Goal: Task Accomplishment & Management: Use online tool/utility

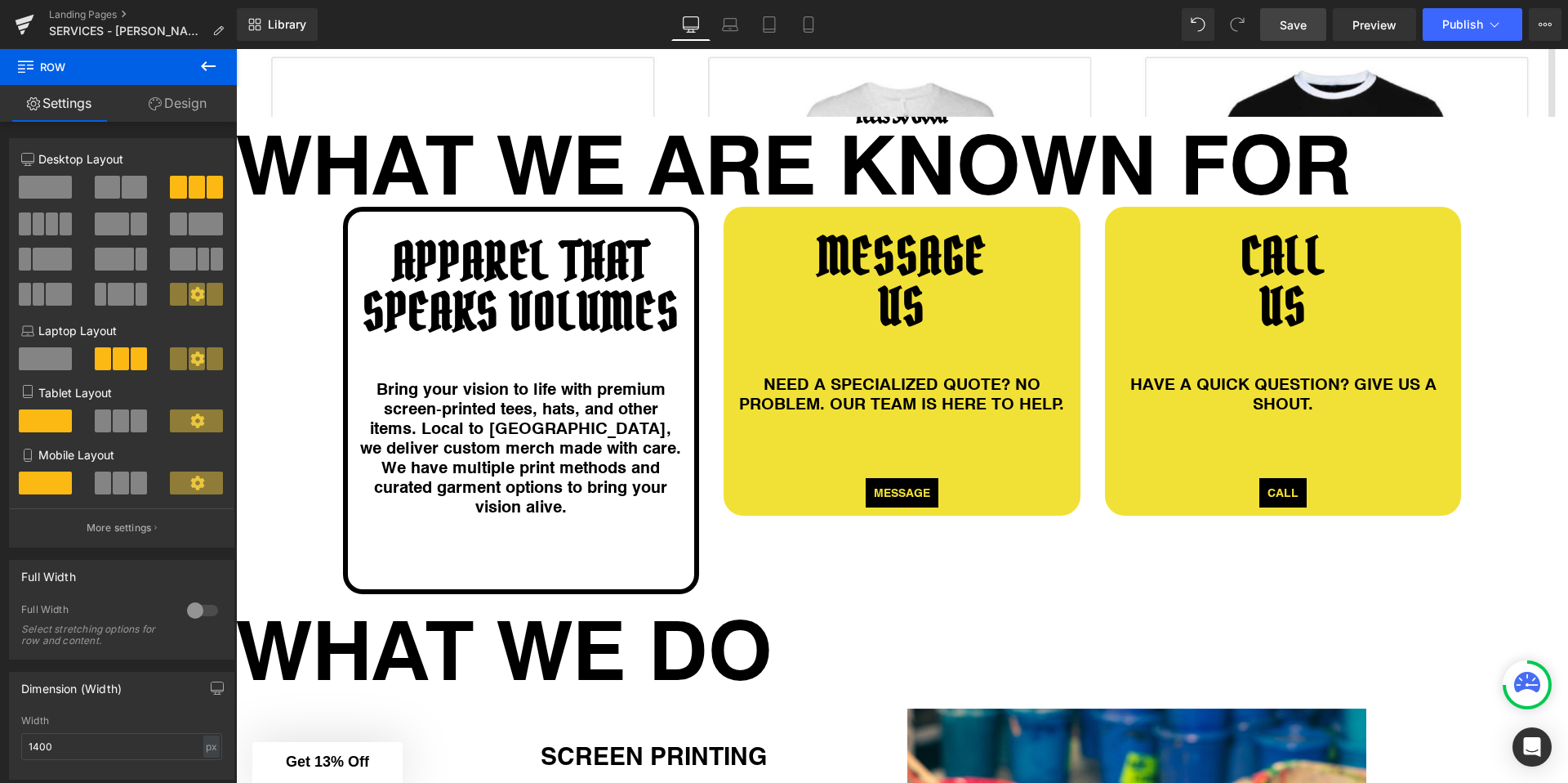
click at [1292, 24] on span "Save" at bounding box center [1293, 25] width 27 height 17
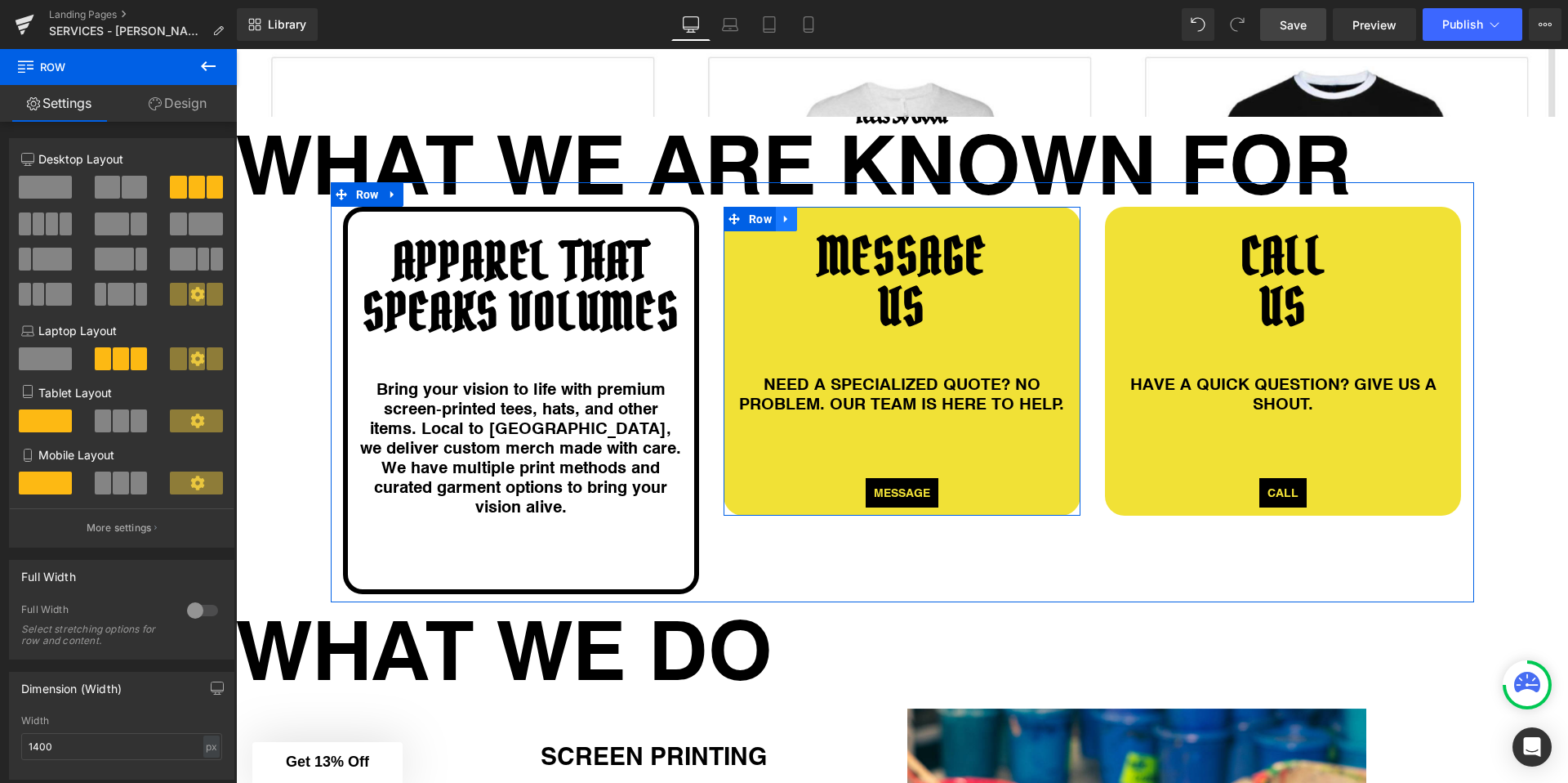
click at [789, 221] on icon at bounding box center [786, 218] width 11 height 12
click at [827, 216] on icon at bounding box center [829, 218] width 11 height 12
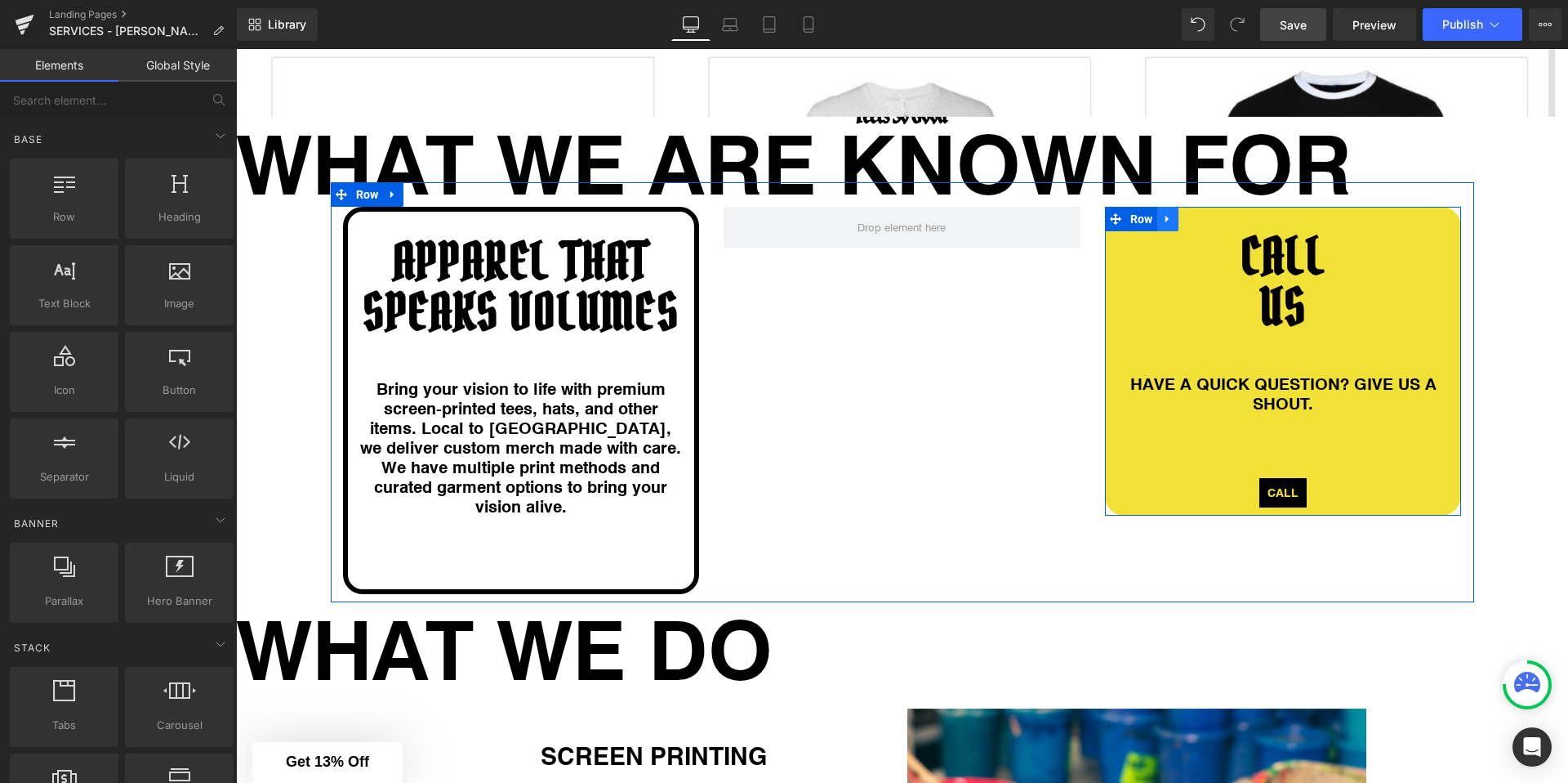
click at [1166, 217] on icon at bounding box center [1167, 220] width 3 height 8
click at [1206, 218] on icon at bounding box center [1211, 219] width 11 height 11
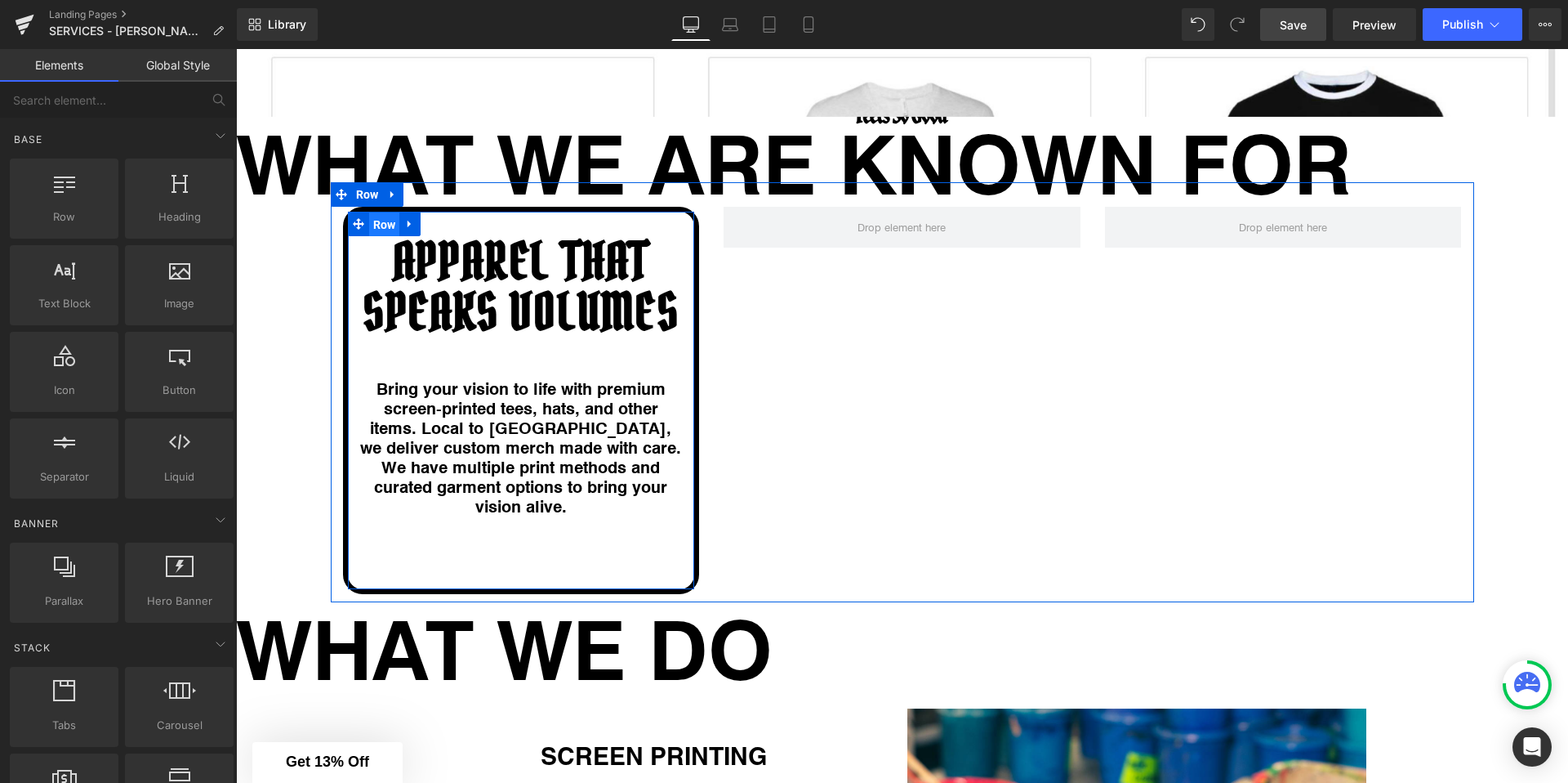
click at [379, 222] on span "Row" at bounding box center [384, 225] width 31 height 25
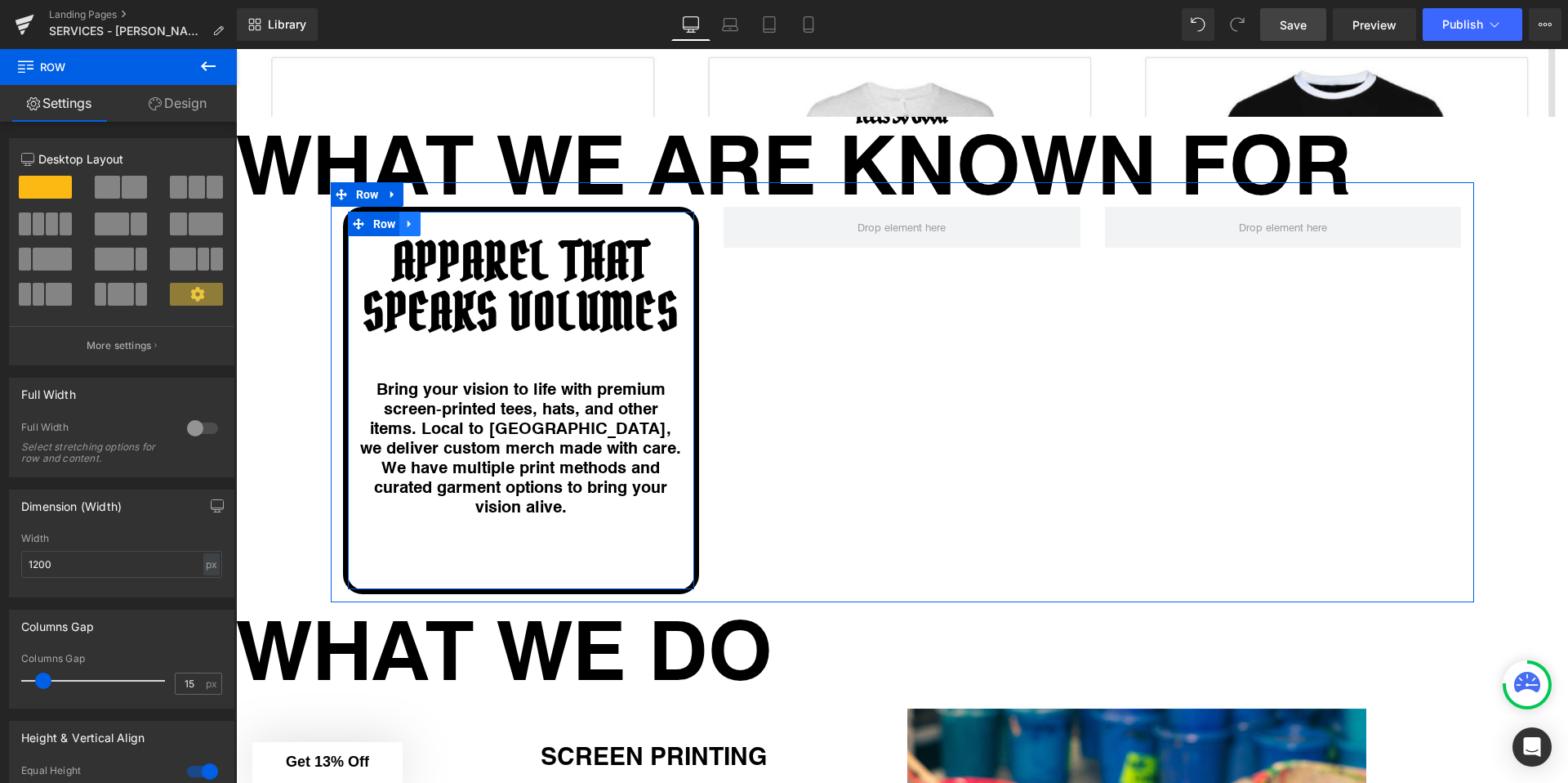
click at [402, 224] on link at bounding box center [410, 224] width 21 height 25
click at [432, 225] on icon at bounding box center [431, 224] width 11 height 11
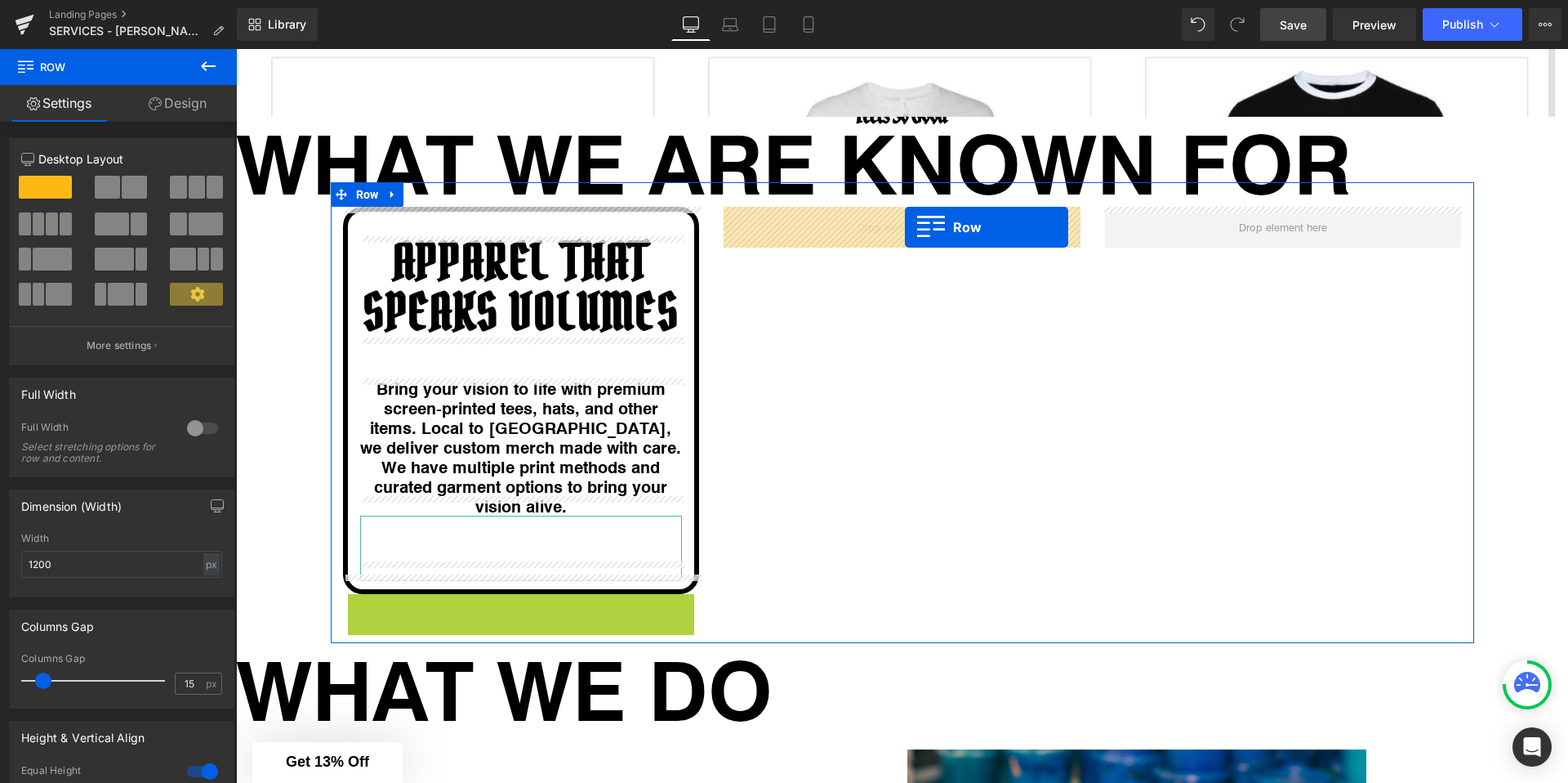
drag, startPoint x: 377, startPoint y: 593, endPoint x: 905, endPoint y: 228, distance: 641.9
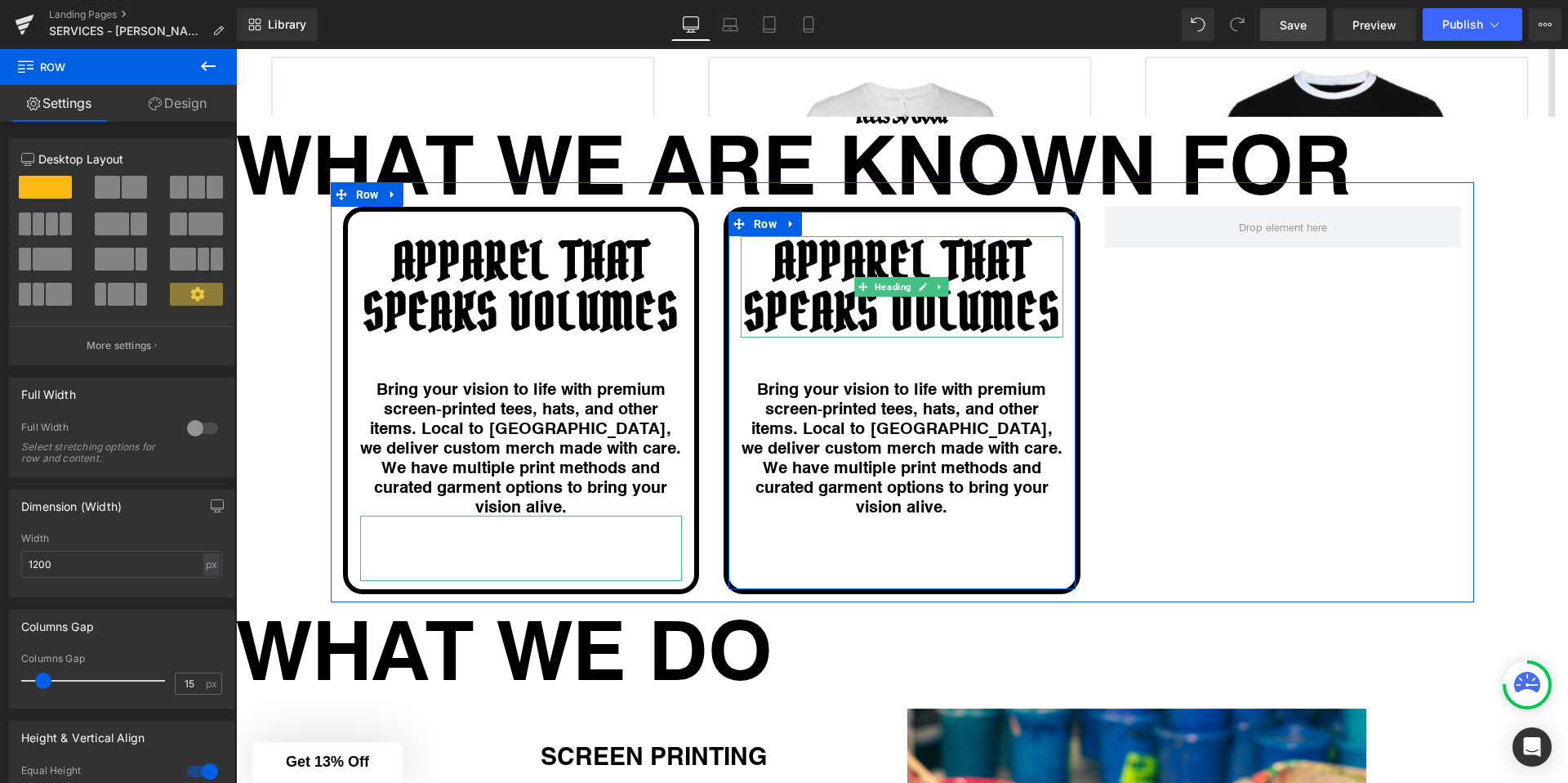
click at [891, 272] on h1 "APPAREL THAT SPEAKS VOLUMES" at bounding box center [902, 287] width 323 height 101
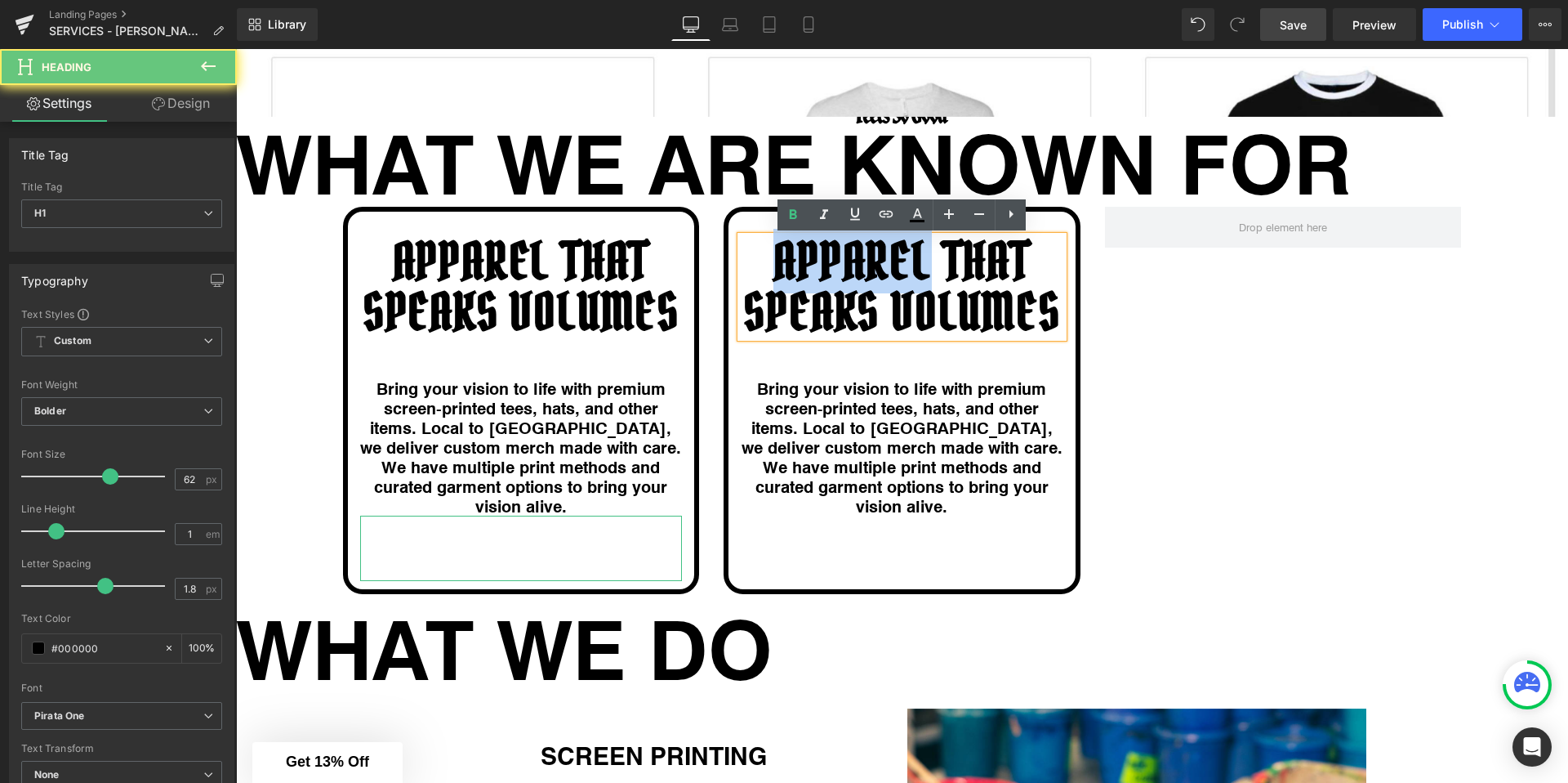
click at [891, 272] on h1 "APPAREL THAT SPEAKS VOLUMES" at bounding box center [902, 287] width 323 height 101
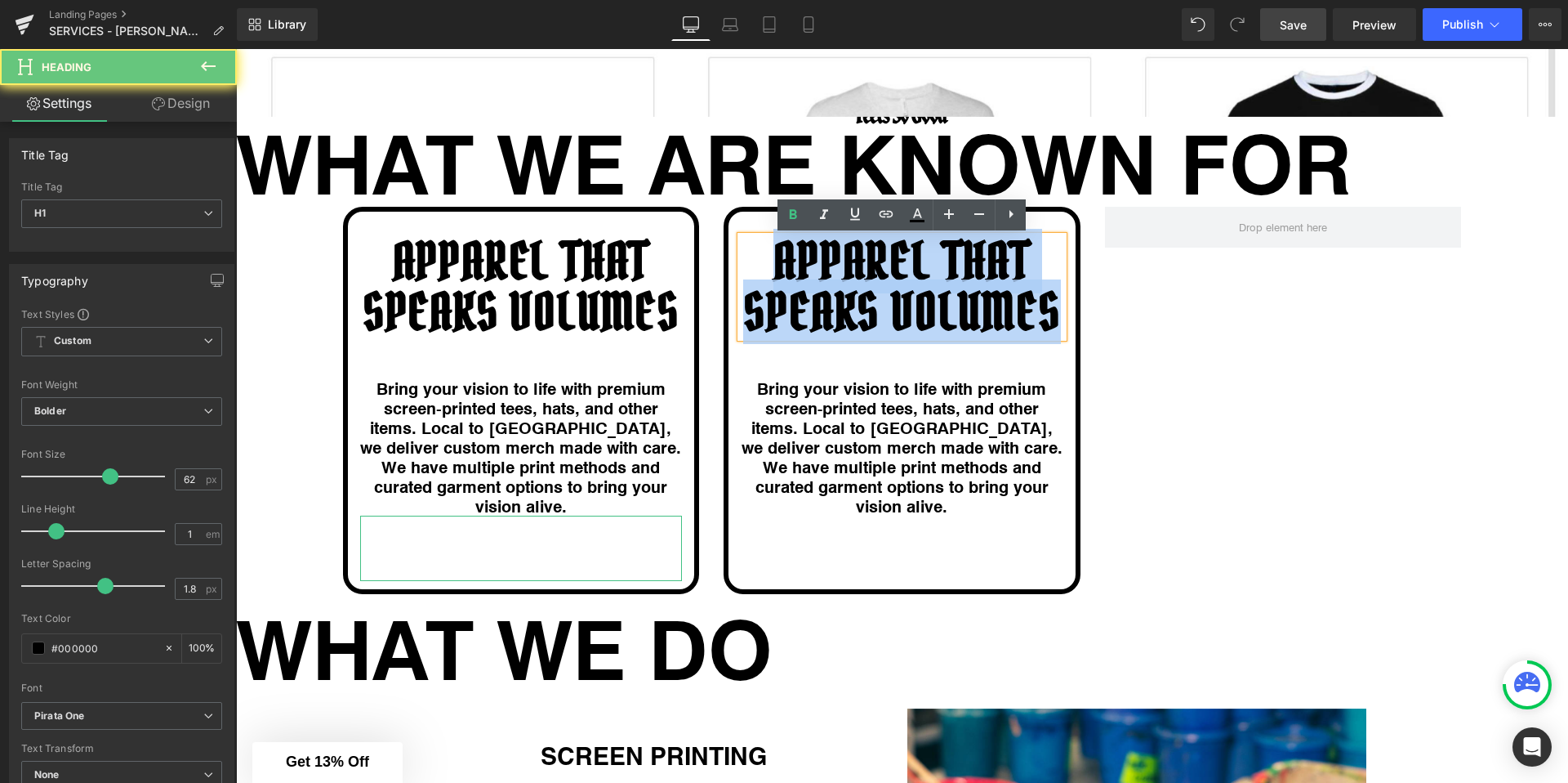
click at [891, 272] on h1 "APPAREL THAT SPEAKS VOLUMES" at bounding box center [902, 287] width 323 height 101
paste div
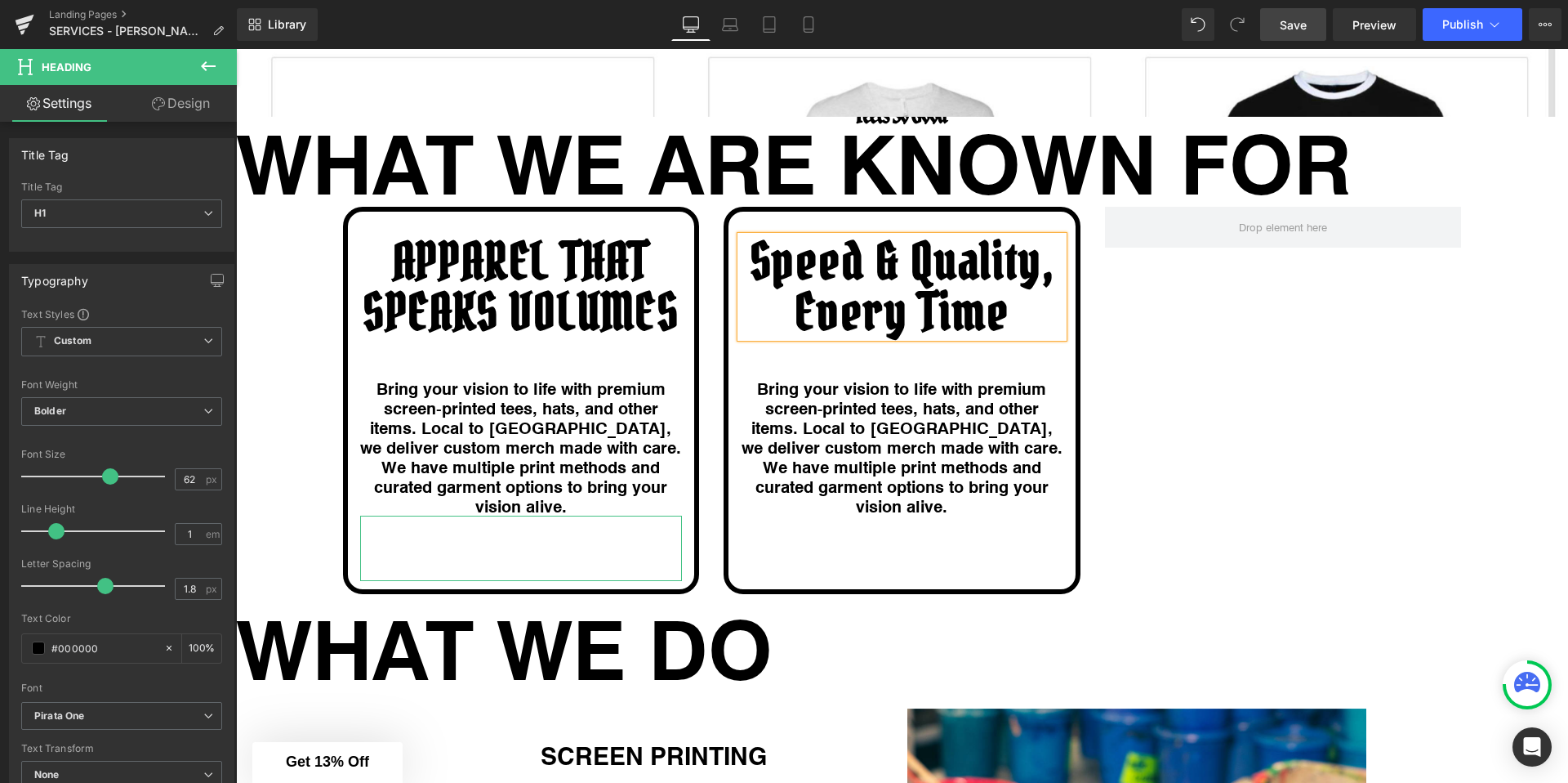
click at [854, 437] on div "Bring your vision to life with premium screen‑printed tees, hats, and other ite…" at bounding box center [902, 447] width 323 height 138
click at [854, 437] on h1 "Bring your vision to life with premium screen‑printed tees, hats, and other ite…" at bounding box center [902, 447] width 323 height 138
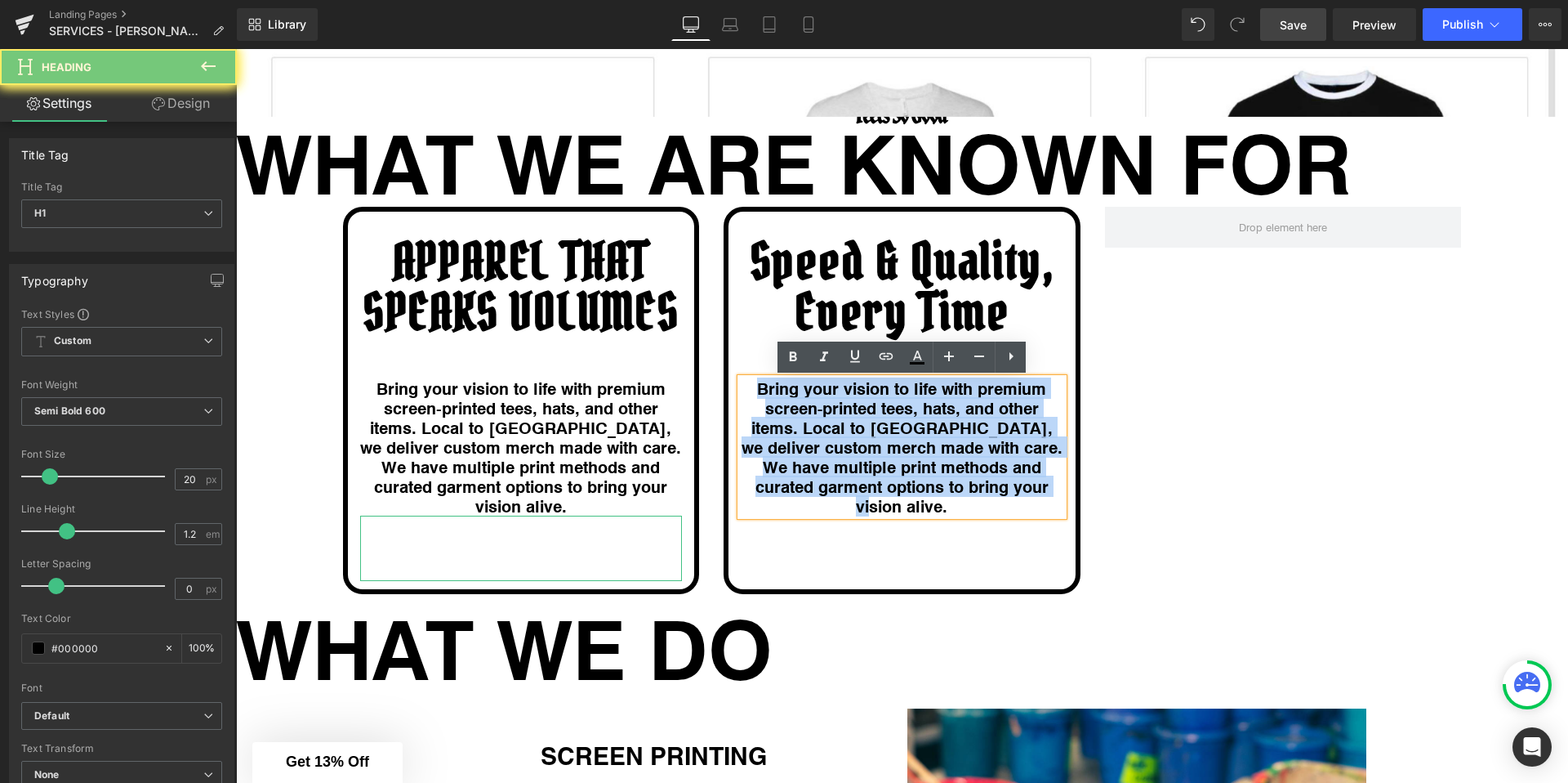
click at [854, 437] on h1 "Bring your vision to life with premium screen‑printed tees, hats, and other ite…" at bounding box center [902, 447] width 323 height 138
paste div
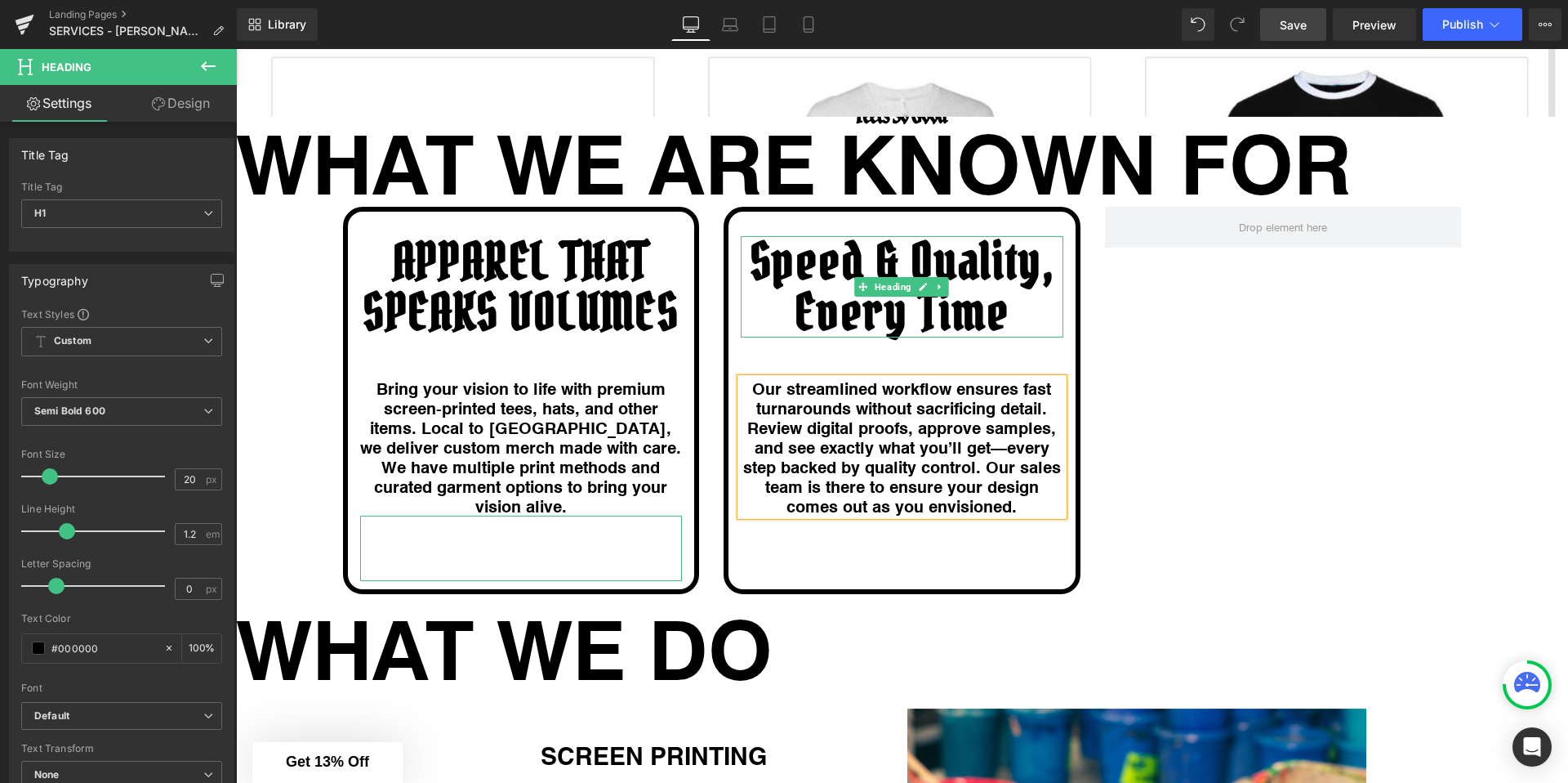
click at [1017, 290] on h1 "Speed & Quality, Every Time" at bounding box center [902, 287] width 323 height 101
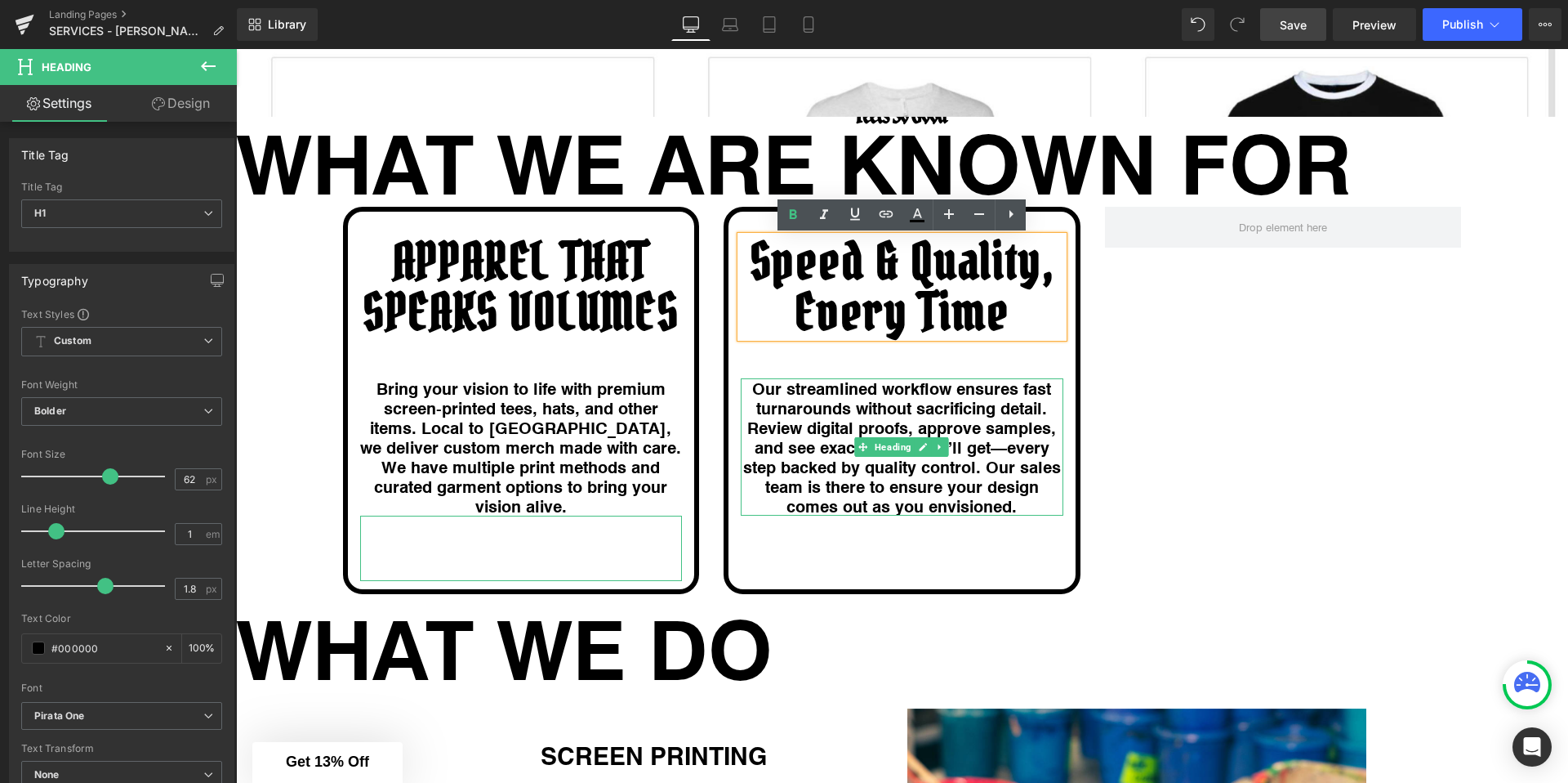
click at [1018, 416] on h1 "Our streamlined workflow ensures fast turnarounds without sacrificing detail. R…" at bounding box center [902, 447] width 323 height 138
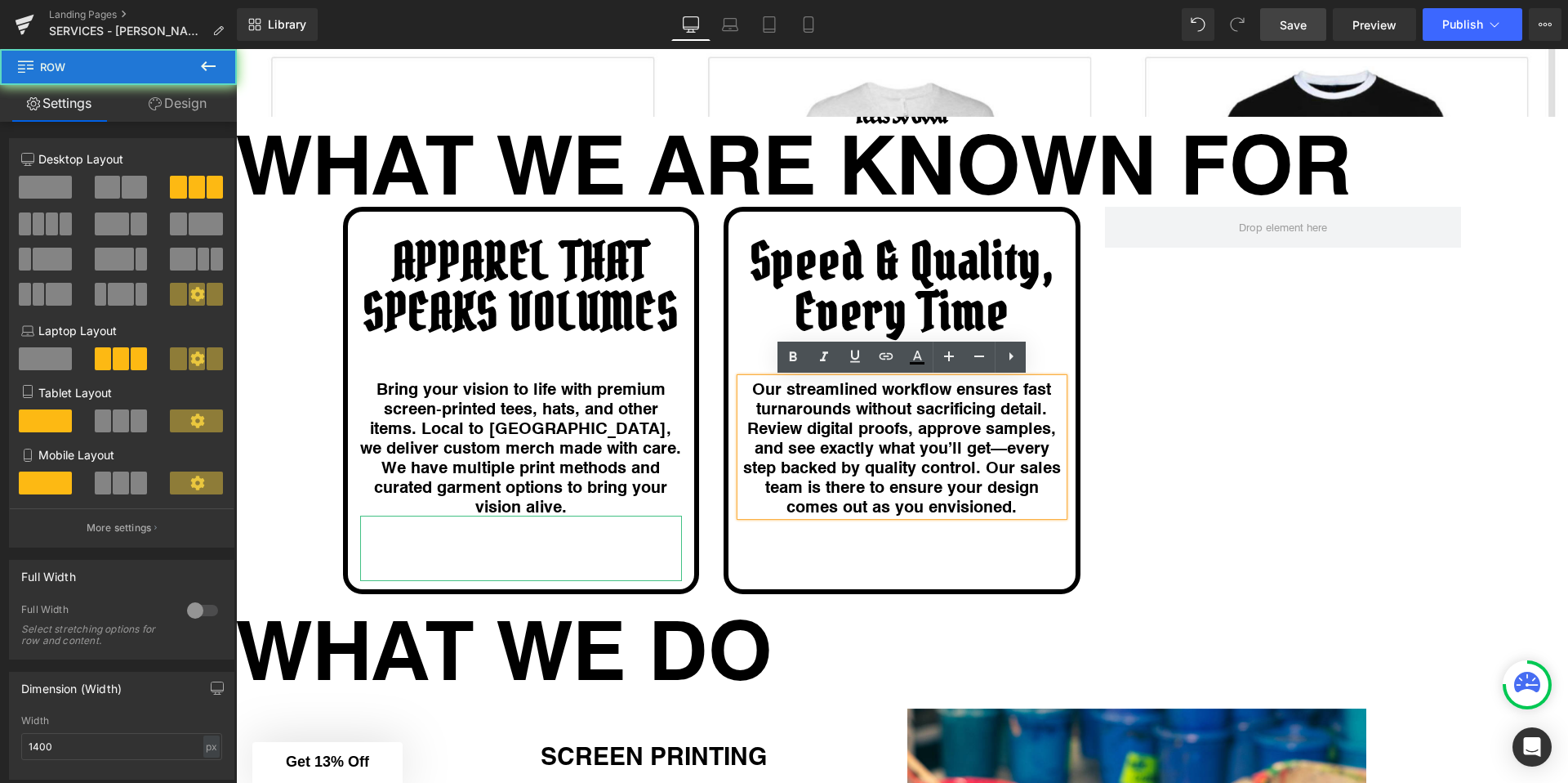
drag, startPoint x: 1117, startPoint y: 385, endPoint x: 1092, endPoint y: 357, distance: 37.5
click at [1117, 385] on div "APPAREL THAT SPEAKS VOLUMES Heading Separator Bring your vision to life with pr…" at bounding box center [902, 392] width 1144 height 420
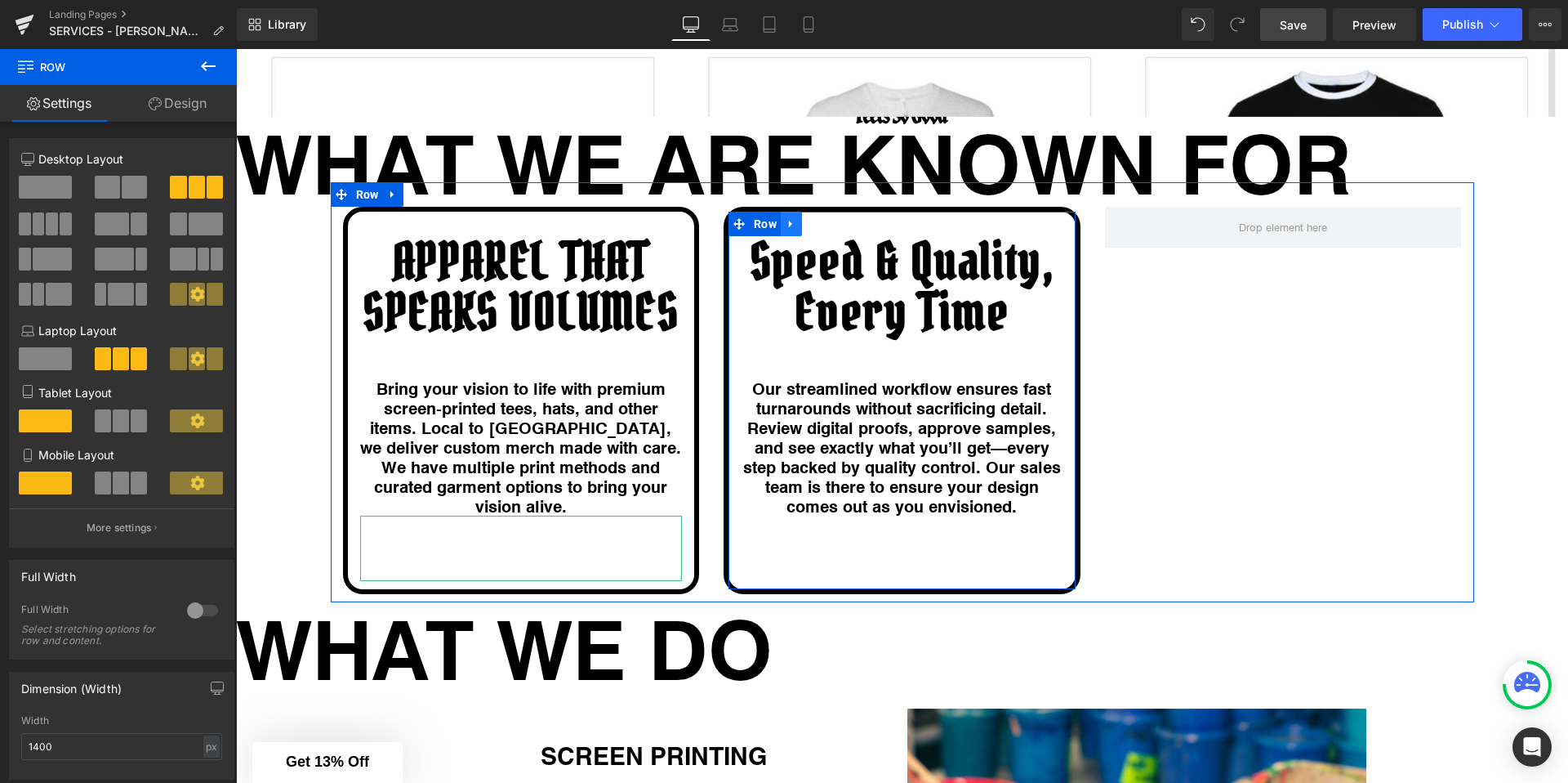
click at [787, 223] on icon at bounding box center [791, 223] width 11 height 12
click at [812, 224] on icon at bounding box center [812, 224] width 11 height 11
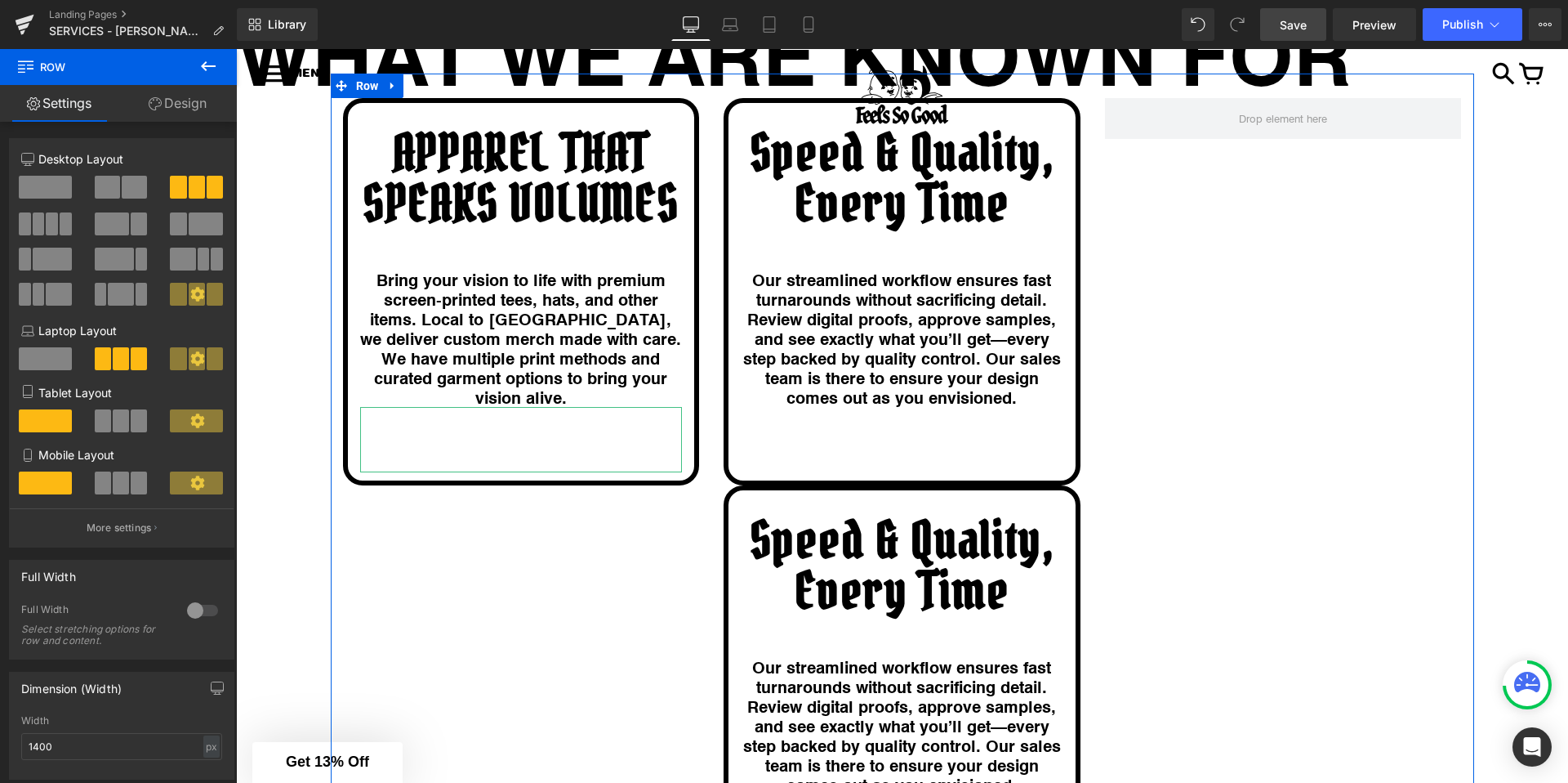
scroll to position [2468, 0]
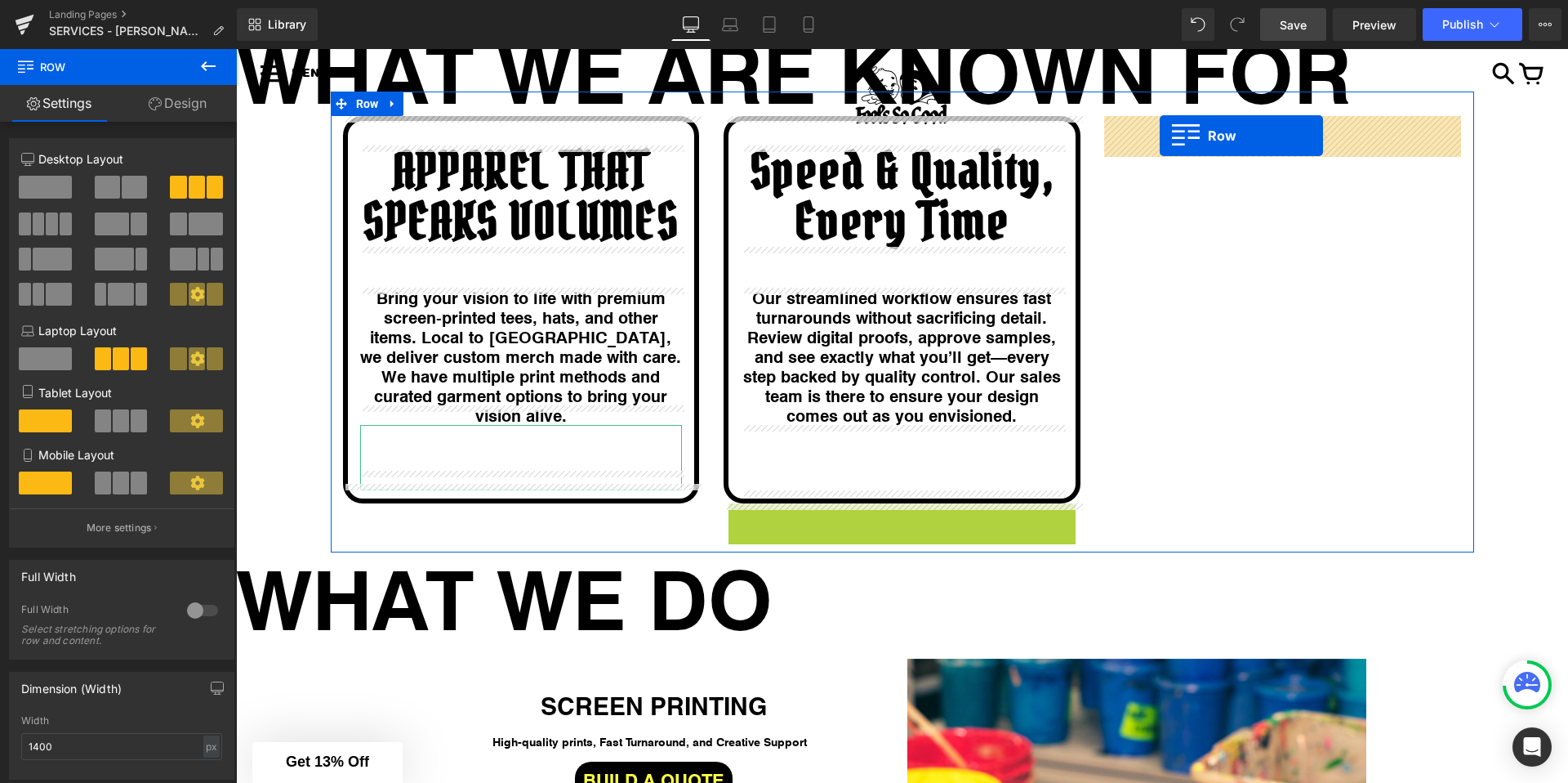
drag, startPoint x: 762, startPoint y: 523, endPoint x: 1160, endPoint y: 136, distance: 555.1
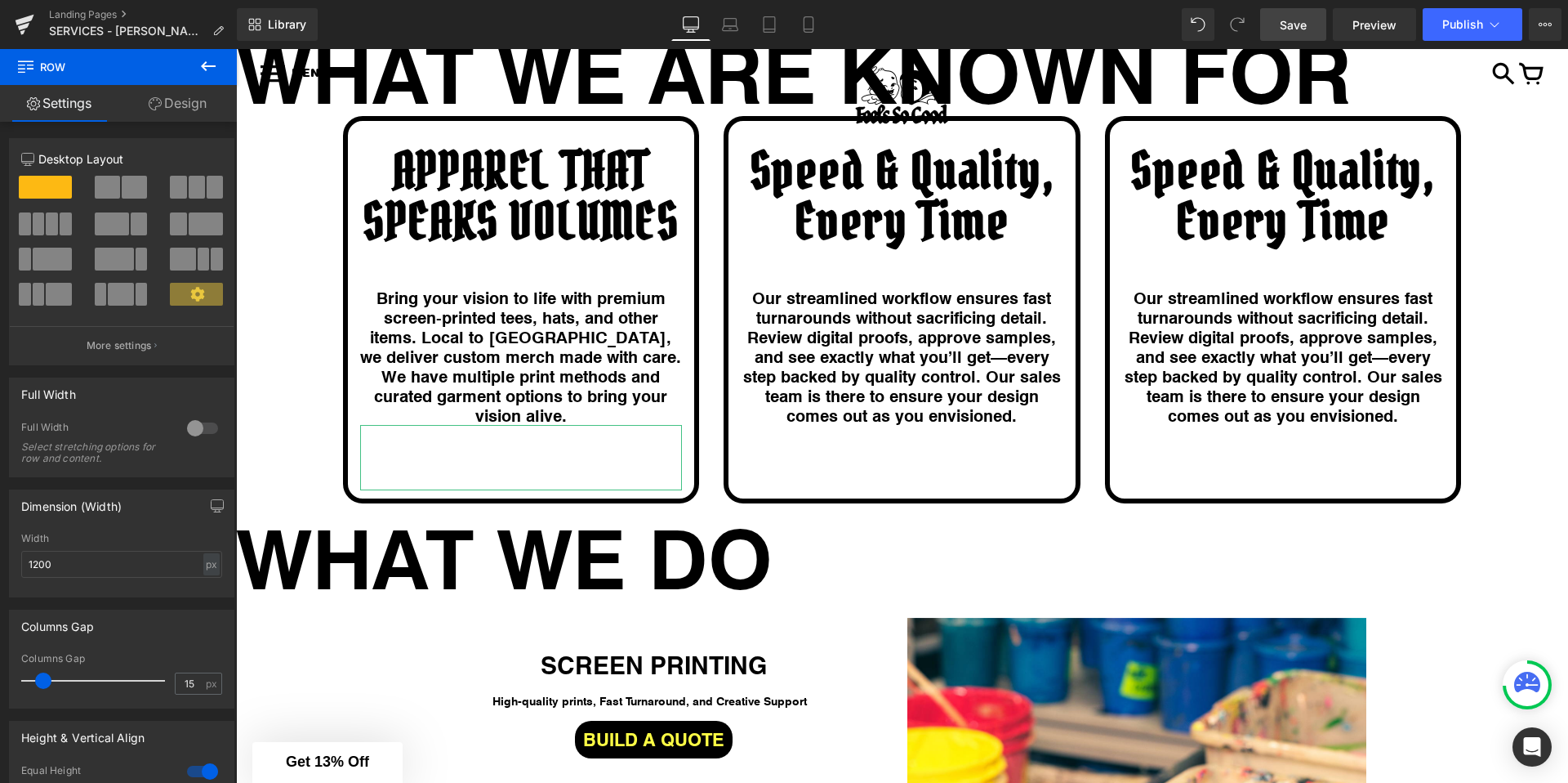
click at [1262, 188] on div "Speed & Quality, Every Time Heading" at bounding box center [1283, 196] width 323 height 101
click at [1262, 188] on h1 "Speed & Quality, Every Time" at bounding box center [1283, 196] width 323 height 101
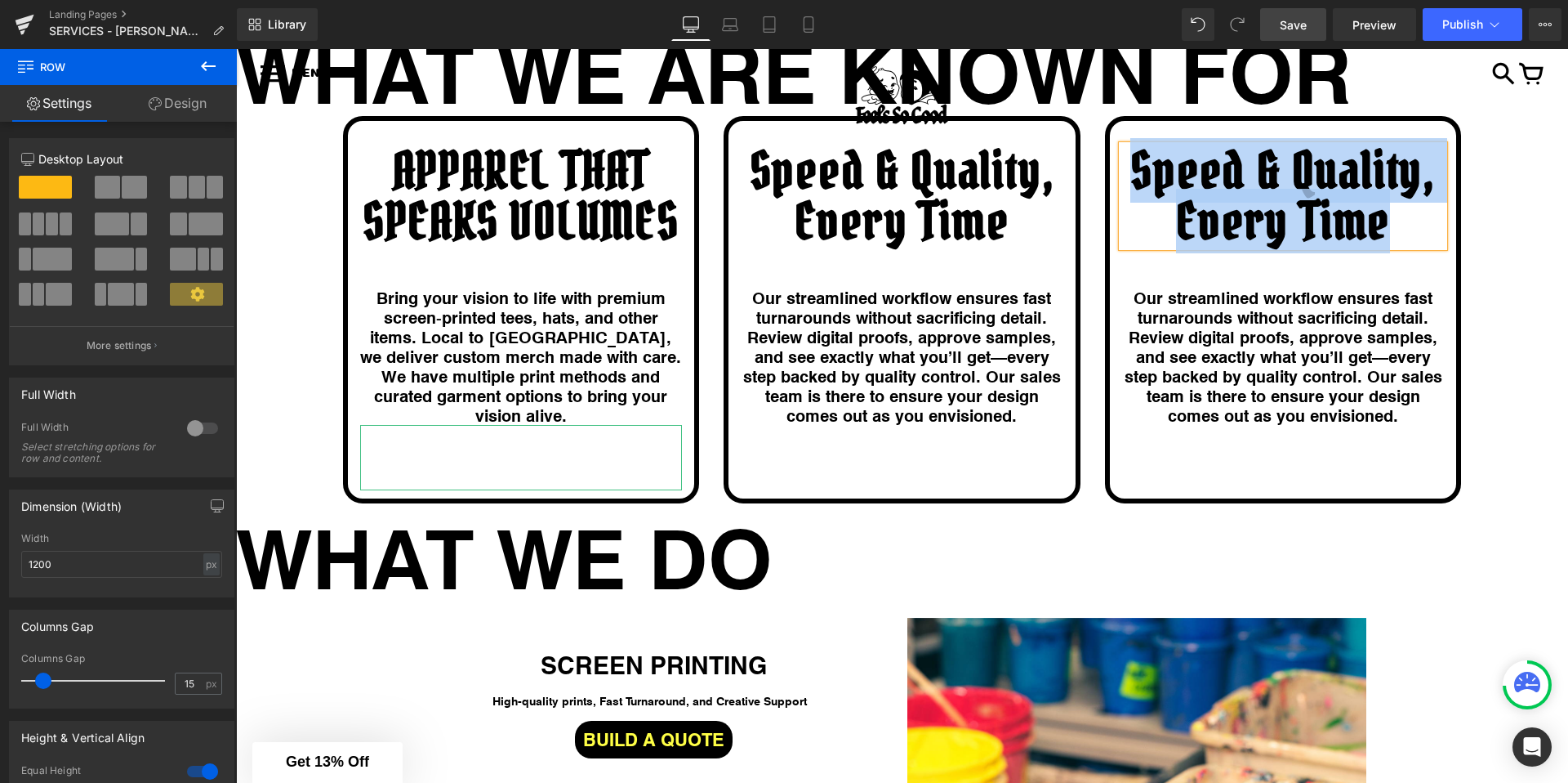
click at [1262, 188] on h1 "Speed & Quality, Every Time" at bounding box center [1283, 196] width 323 height 101
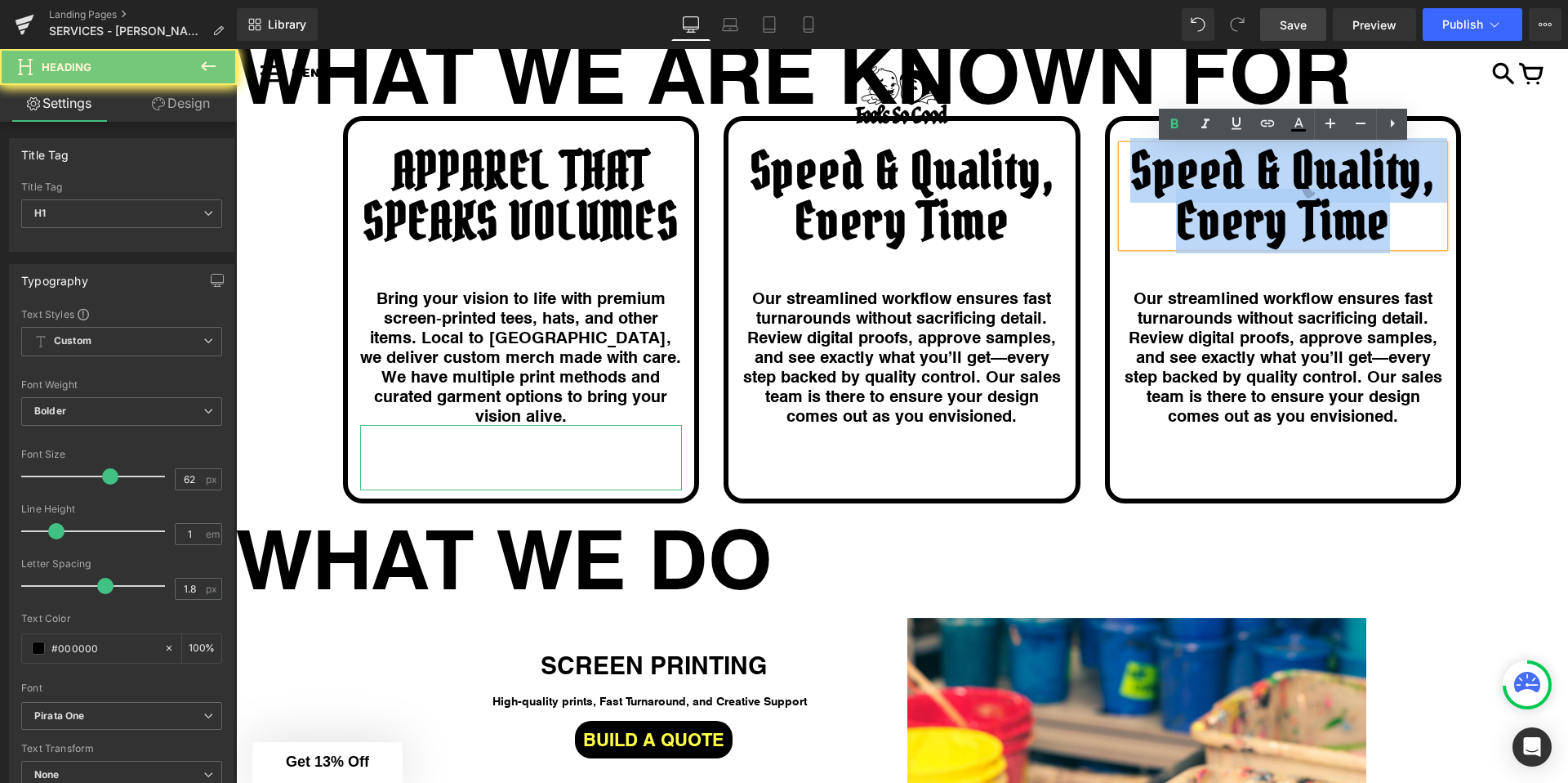
paste div
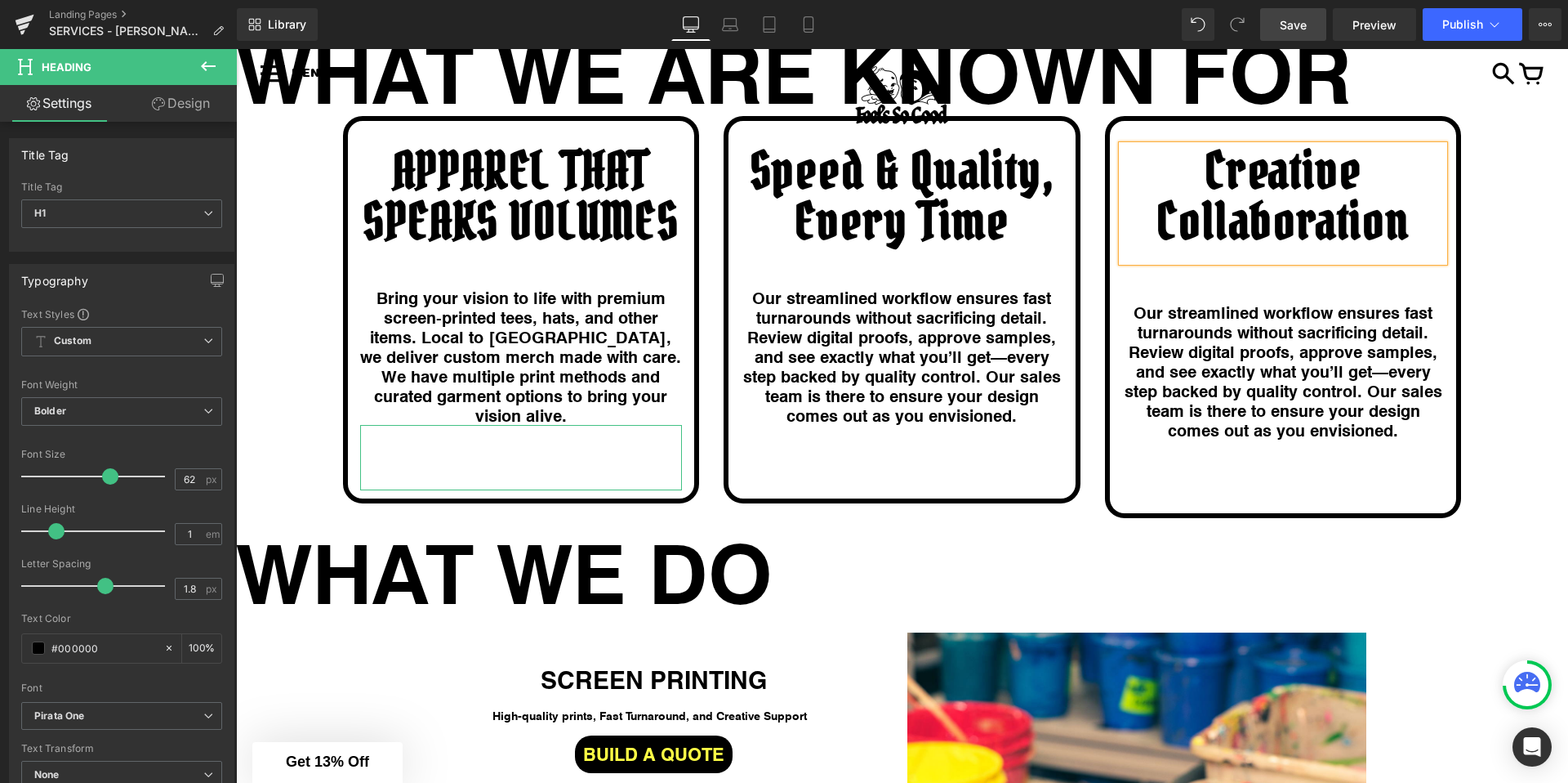
click at [1311, 348] on h1 "Our streamlined workflow ensures fast turnarounds without sacrificing detail. R…" at bounding box center [1283, 371] width 323 height 138
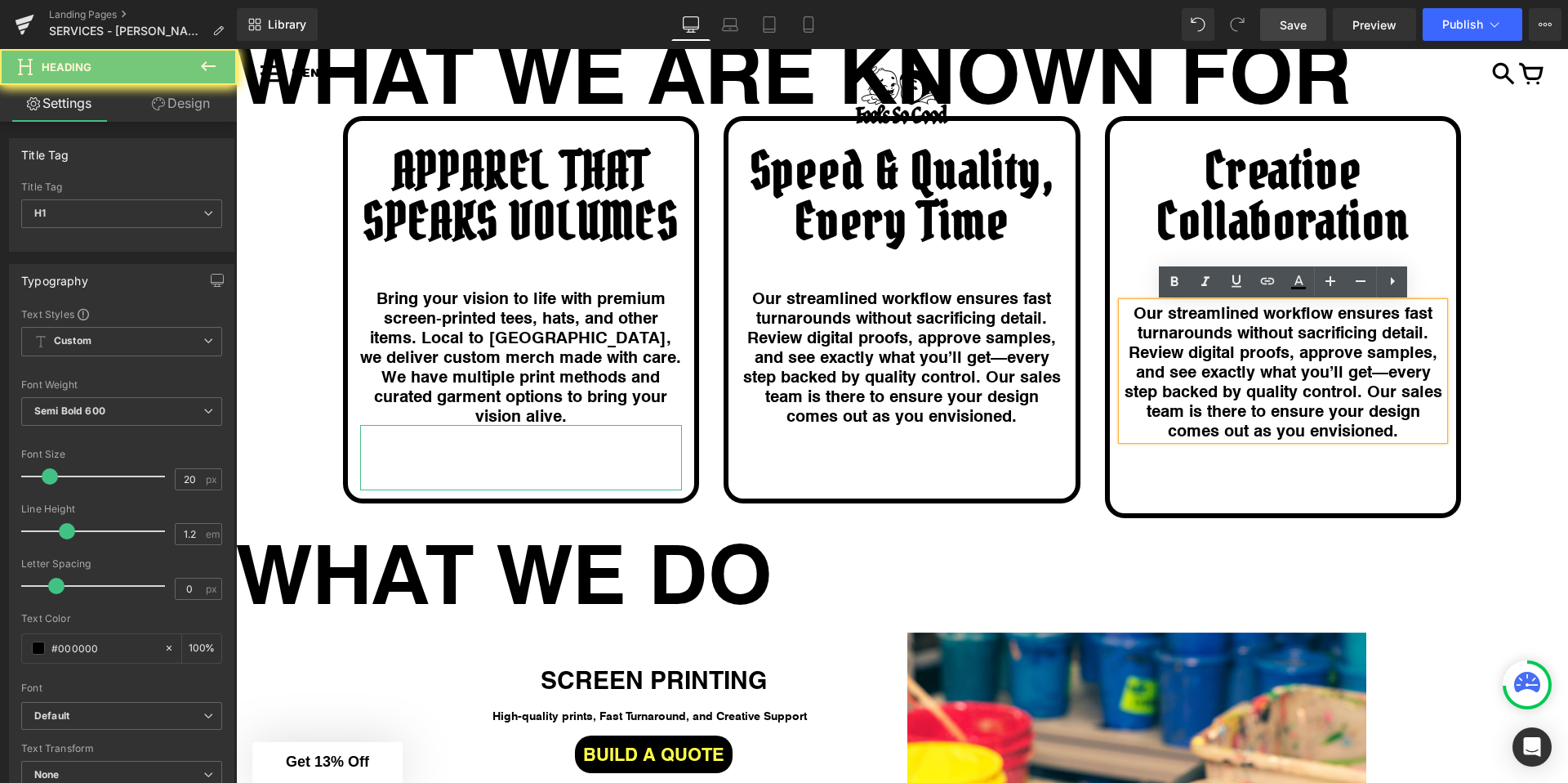
paste div
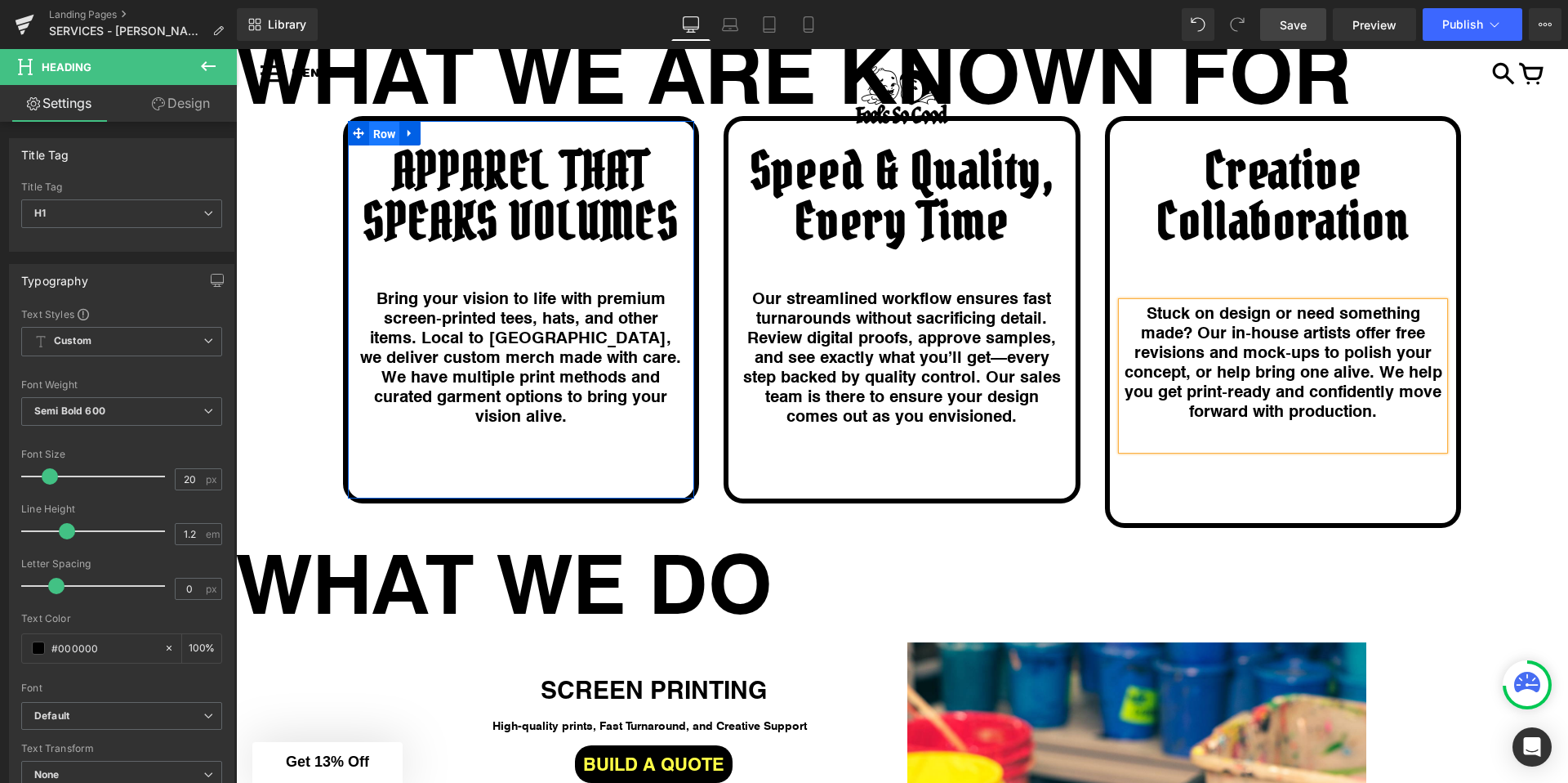
click at [391, 134] on span "Row" at bounding box center [384, 134] width 31 height 25
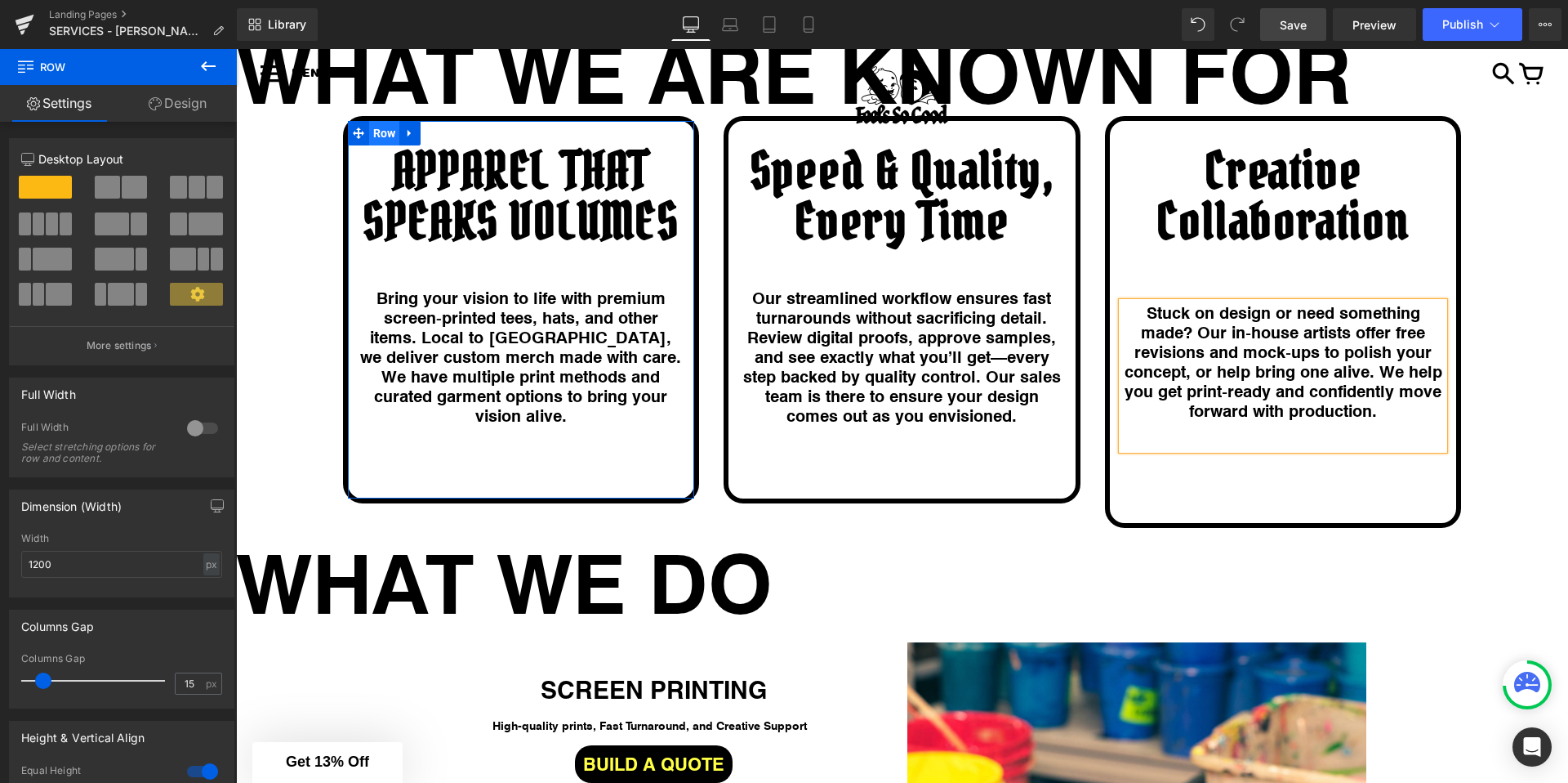
click at [379, 132] on span "Row" at bounding box center [384, 133] width 31 height 25
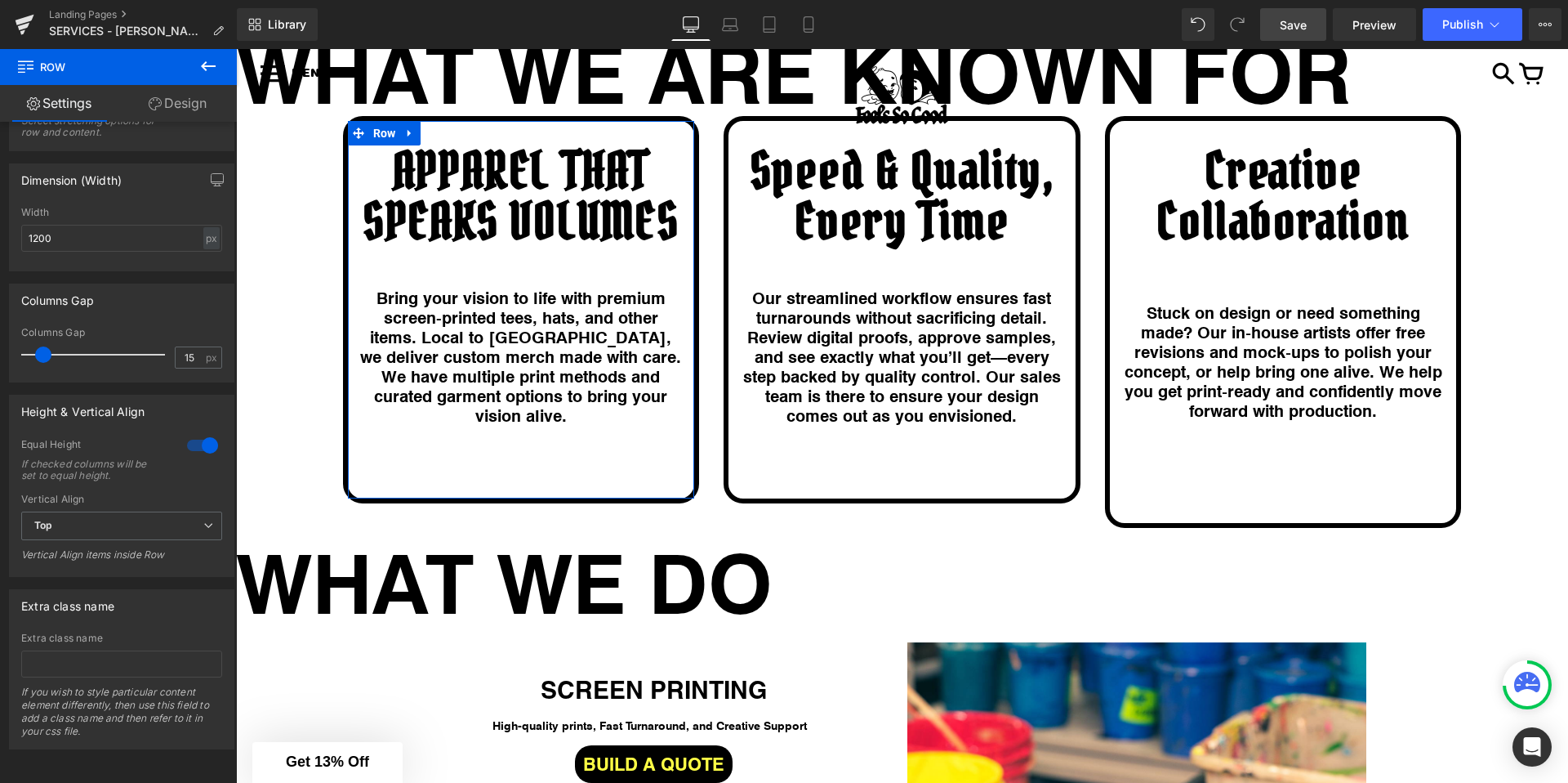
scroll to position [339, 0]
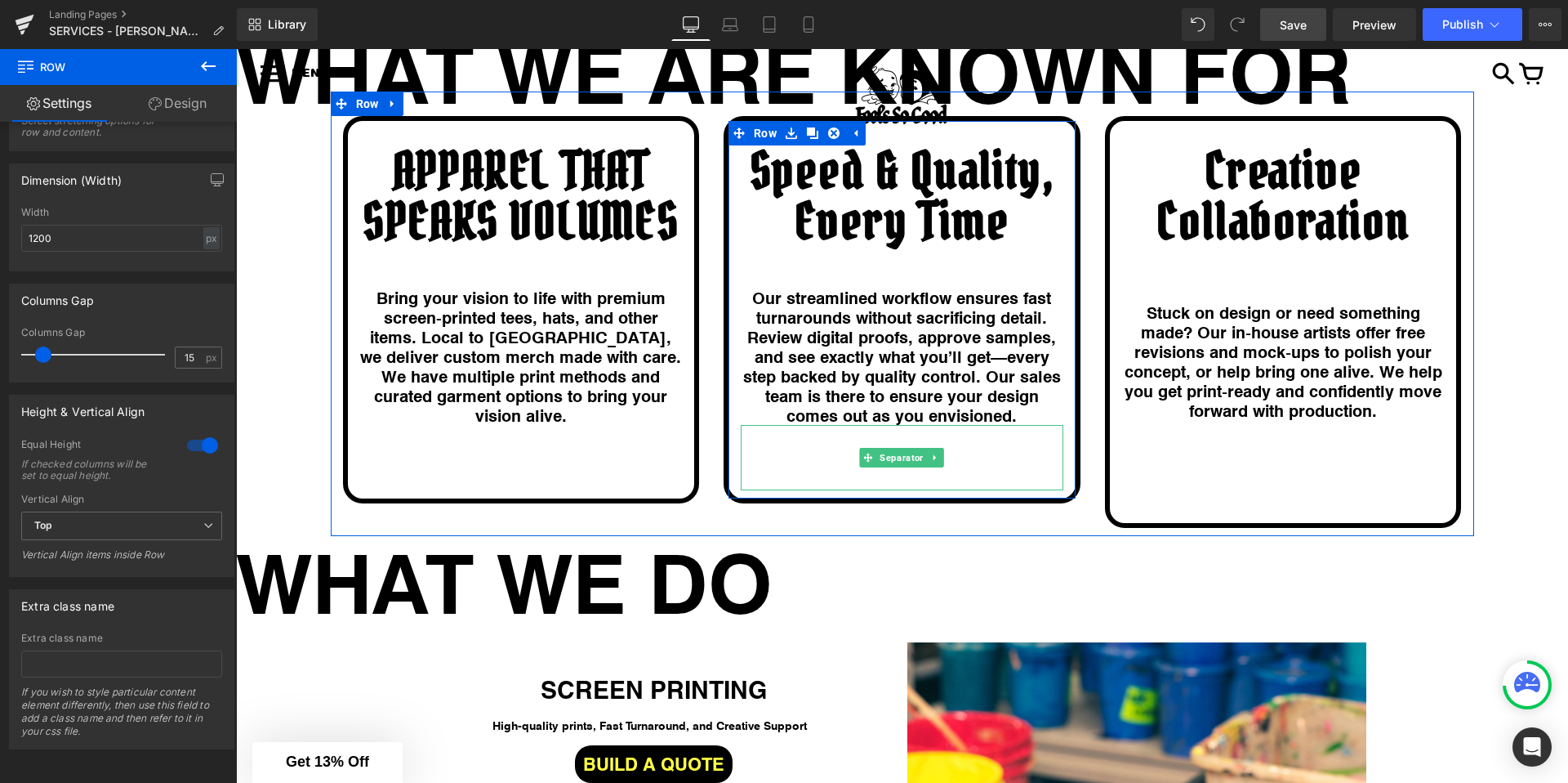
click at [802, 446] on div at bounding box center [902, 457] width 323 height 65
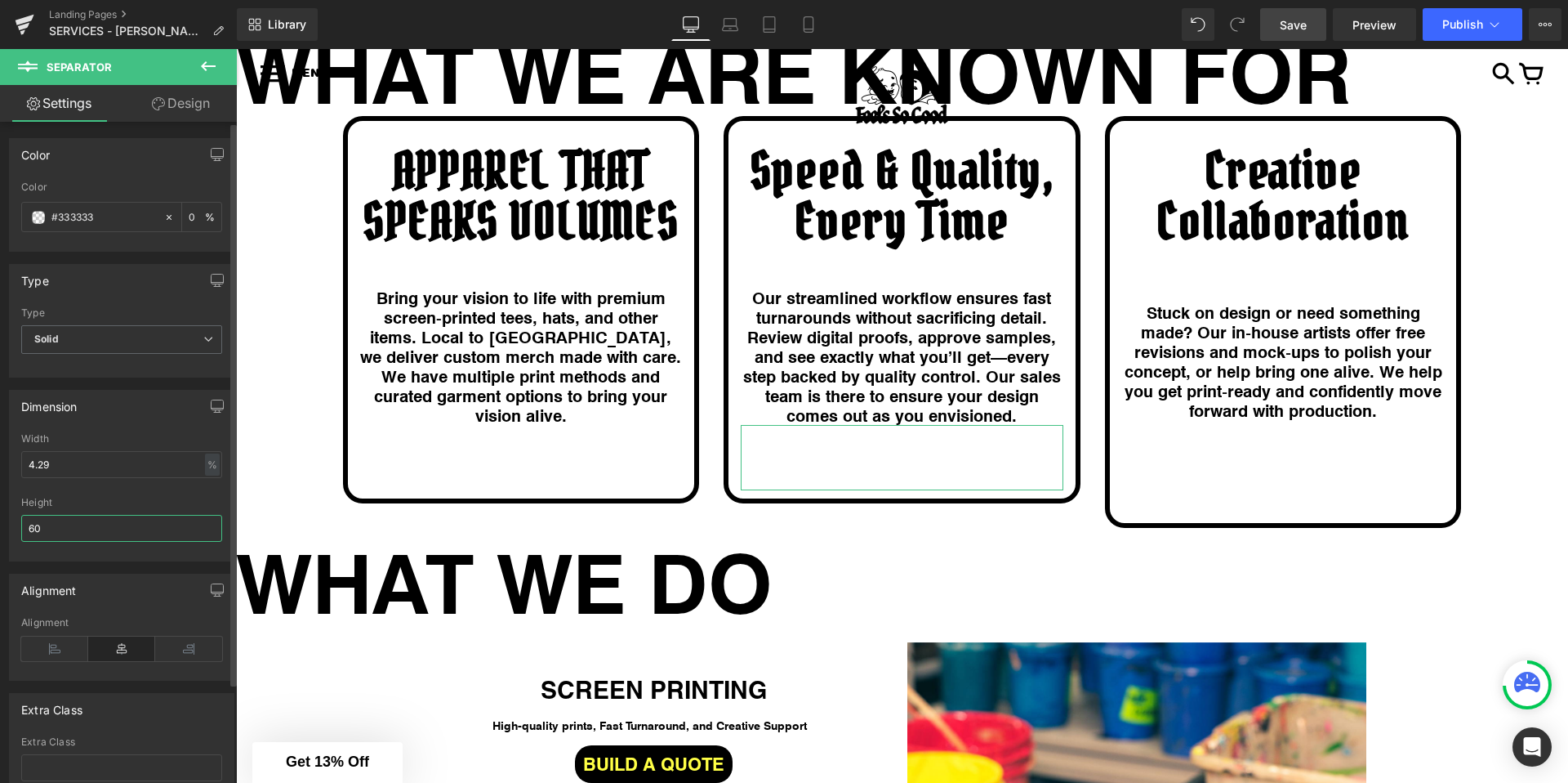
click at [75, 526] on input "60" at bounding box center [121, 528] width 201 height 27
type input "5"
type input "4"
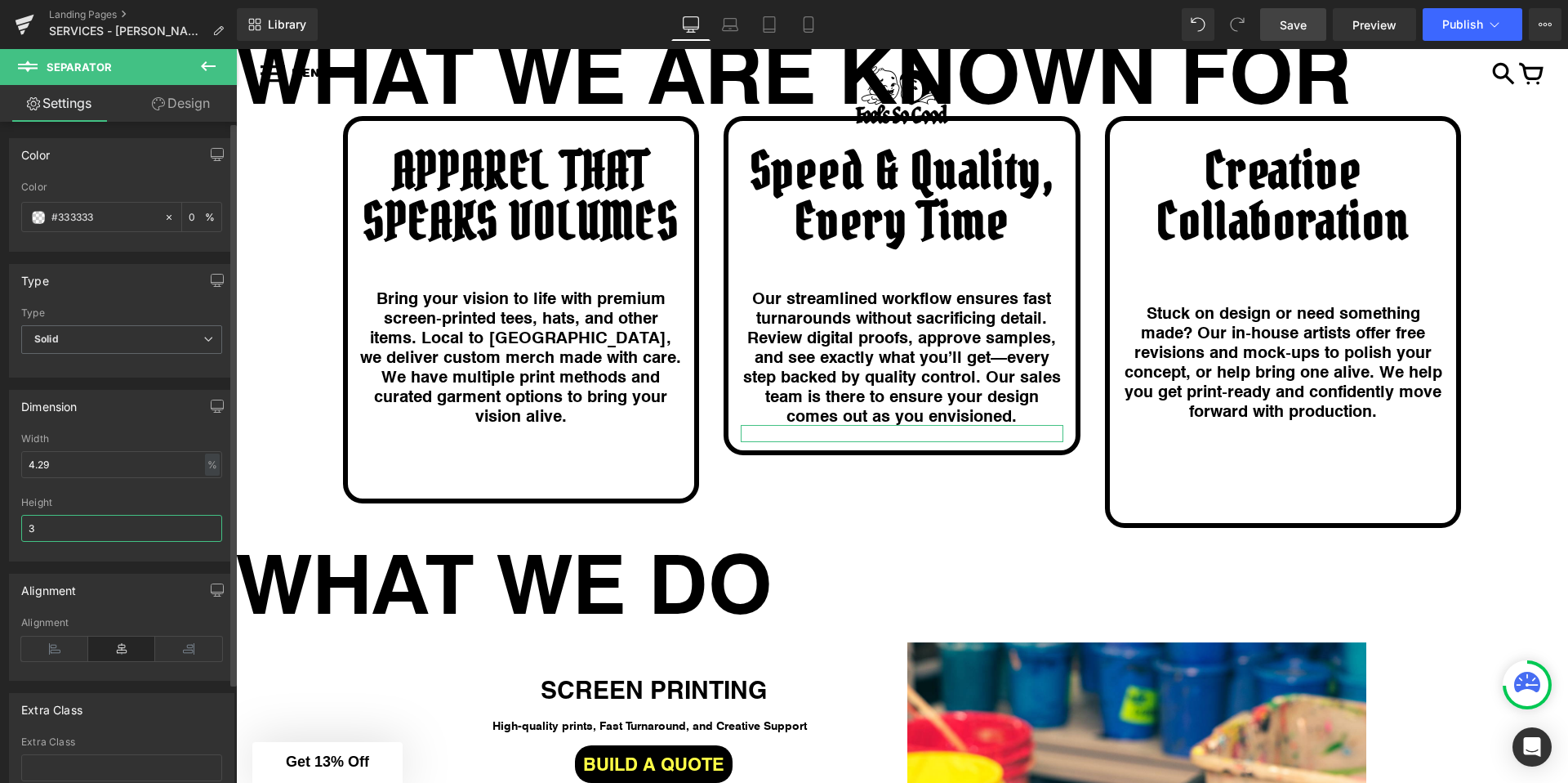
type input "35"
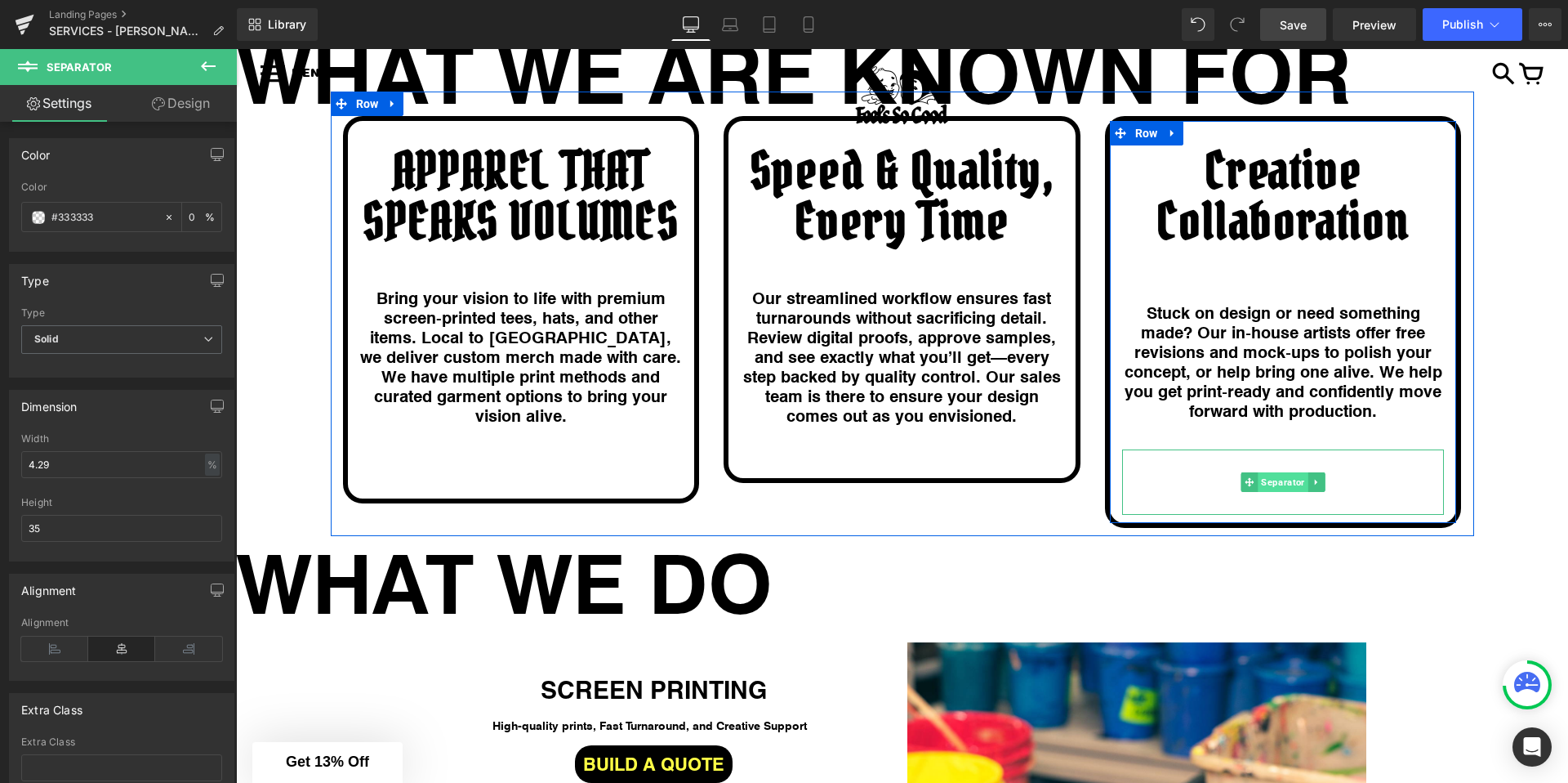
click at [1269, 482] on span "Separator" at bounding box center [1282, 482] width 50 height 20
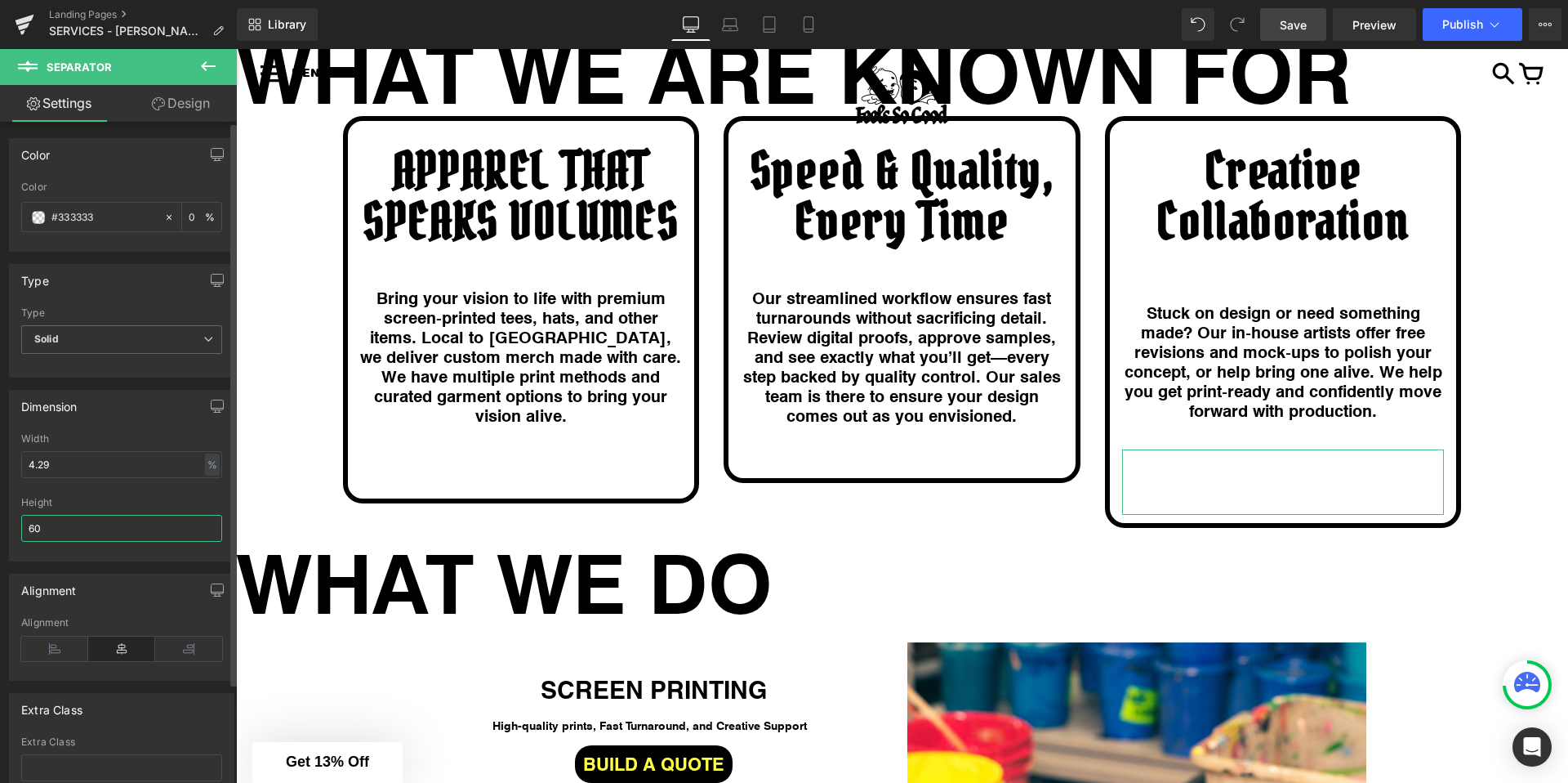
click at [118, 528] on input "60" at bounding box center [121, 528] width 201 height 27
type input "35"
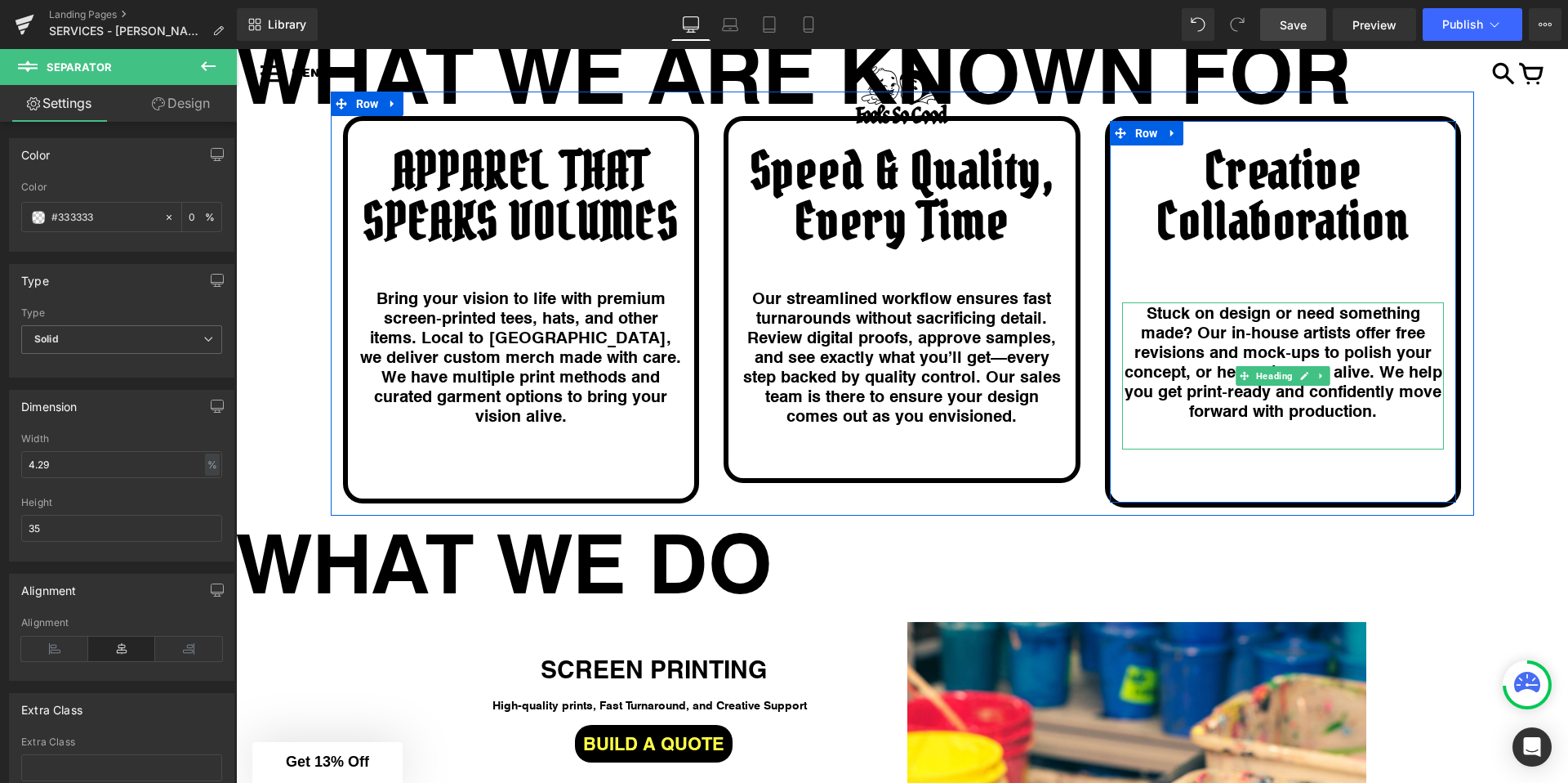
click at [1145, 313] on h1 "Stuck on design or need something made? Our in‑house artists offer free revisio…" at bounding box center [1283, 360] width 323 height 118
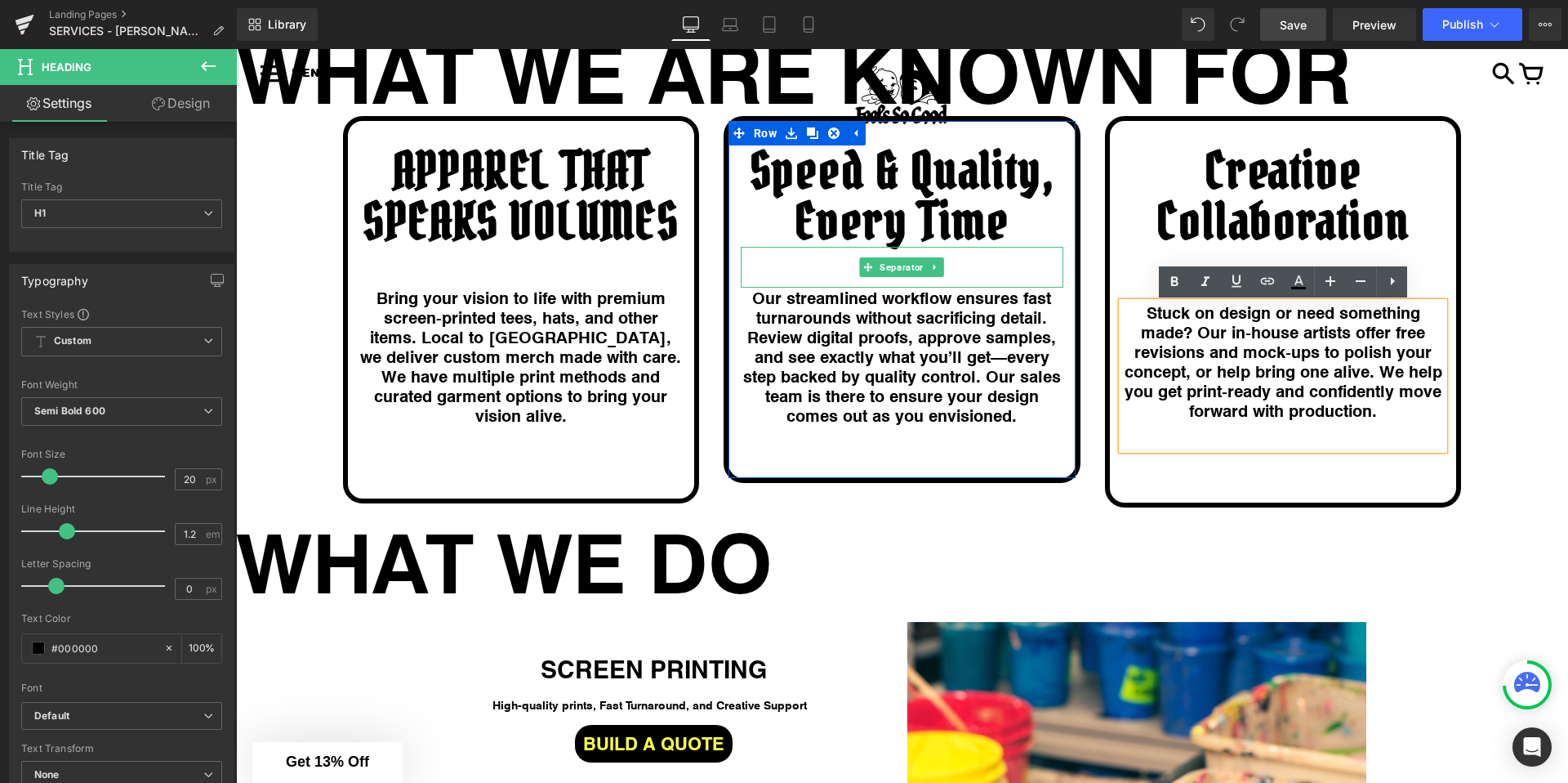
click at [1017, 266] on div at bounding box center [902, 267] width 323 height 41
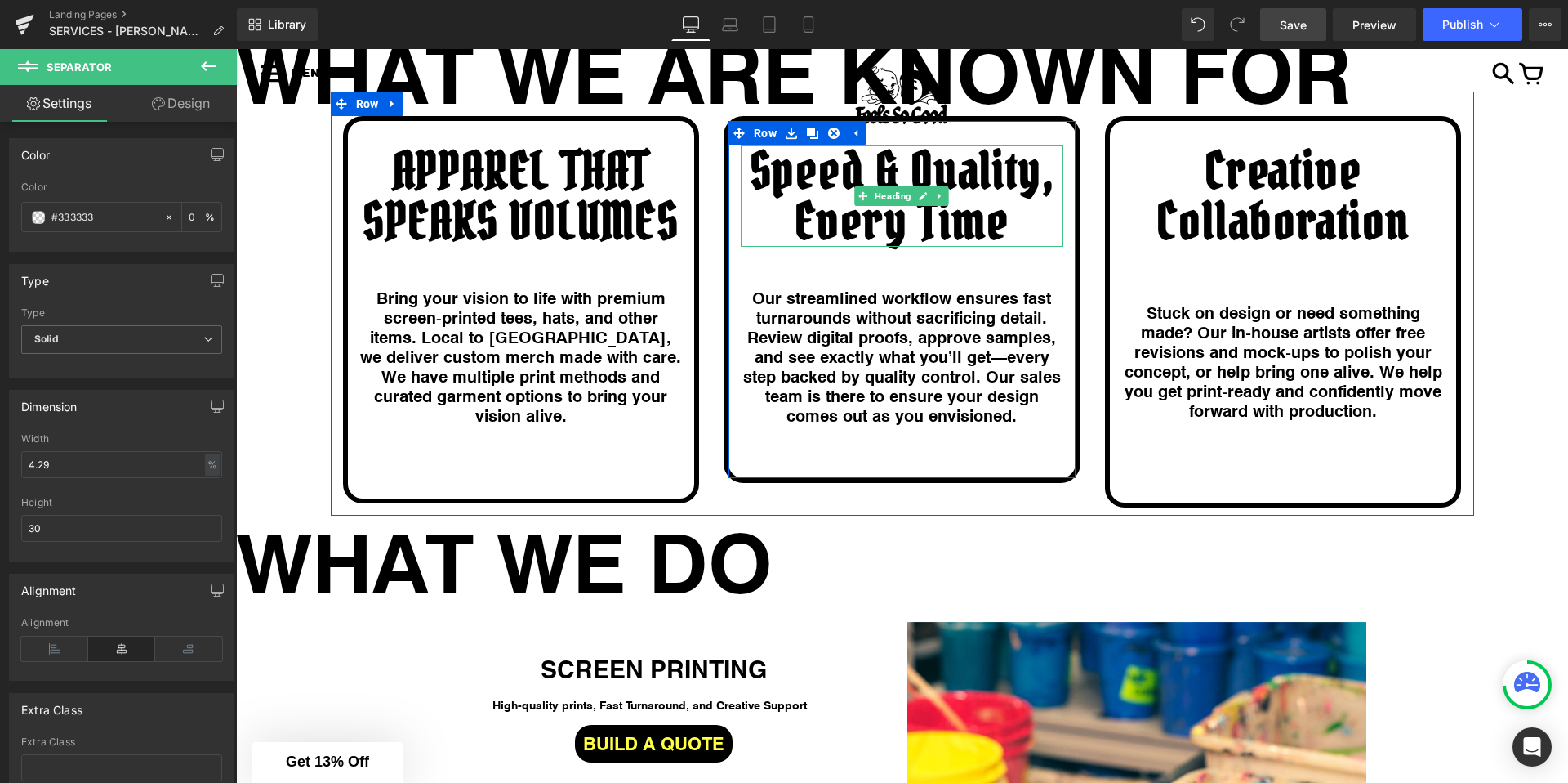
click at [970, 233] on h1 "Speed & Quality, Every Time" at bounding box center [902, 196] width 323 height 101
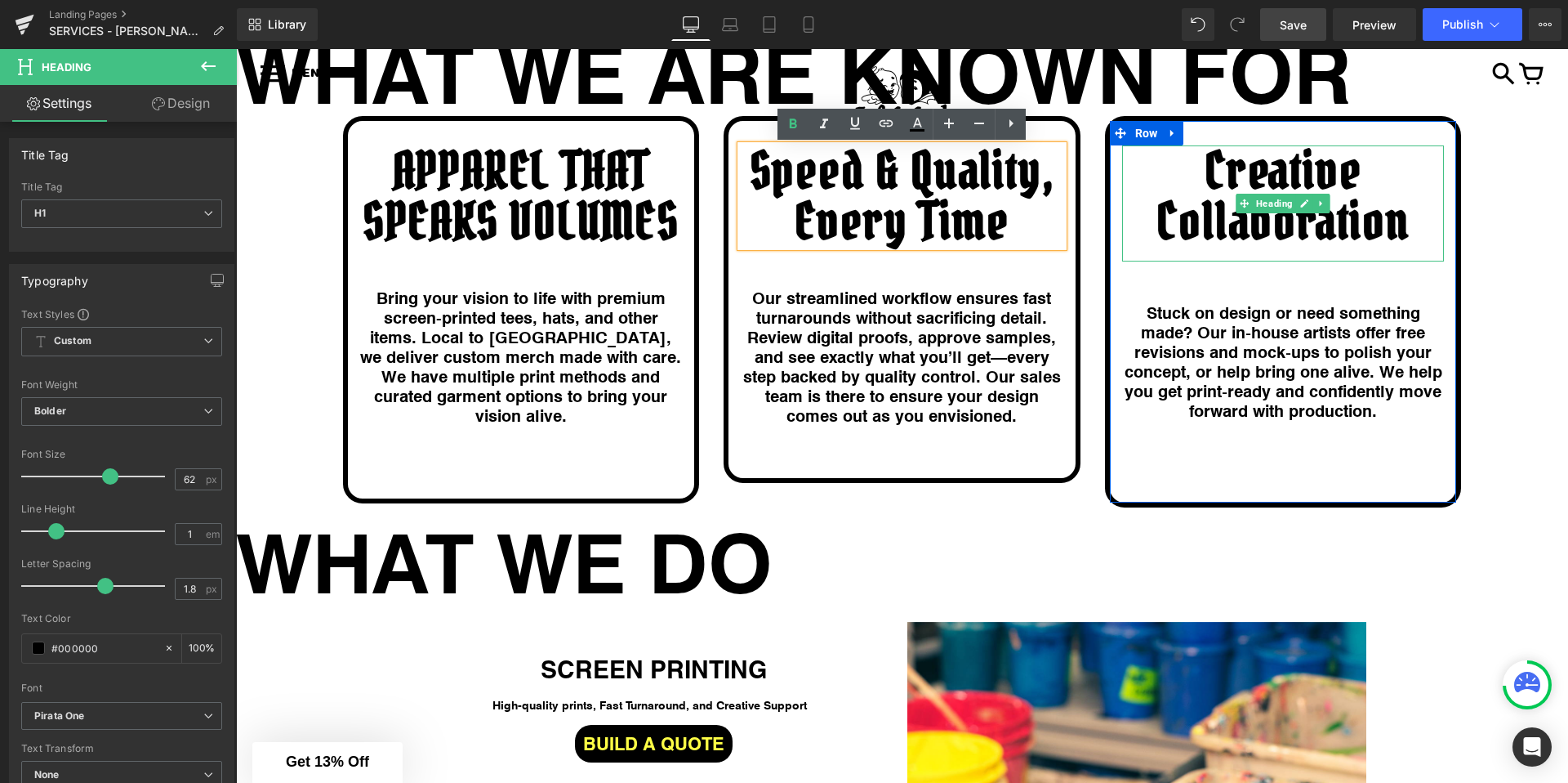
click at [1212, 227] on h1 "Creative Collaboration" at bounding box center [1283, 196] width 323 height 101
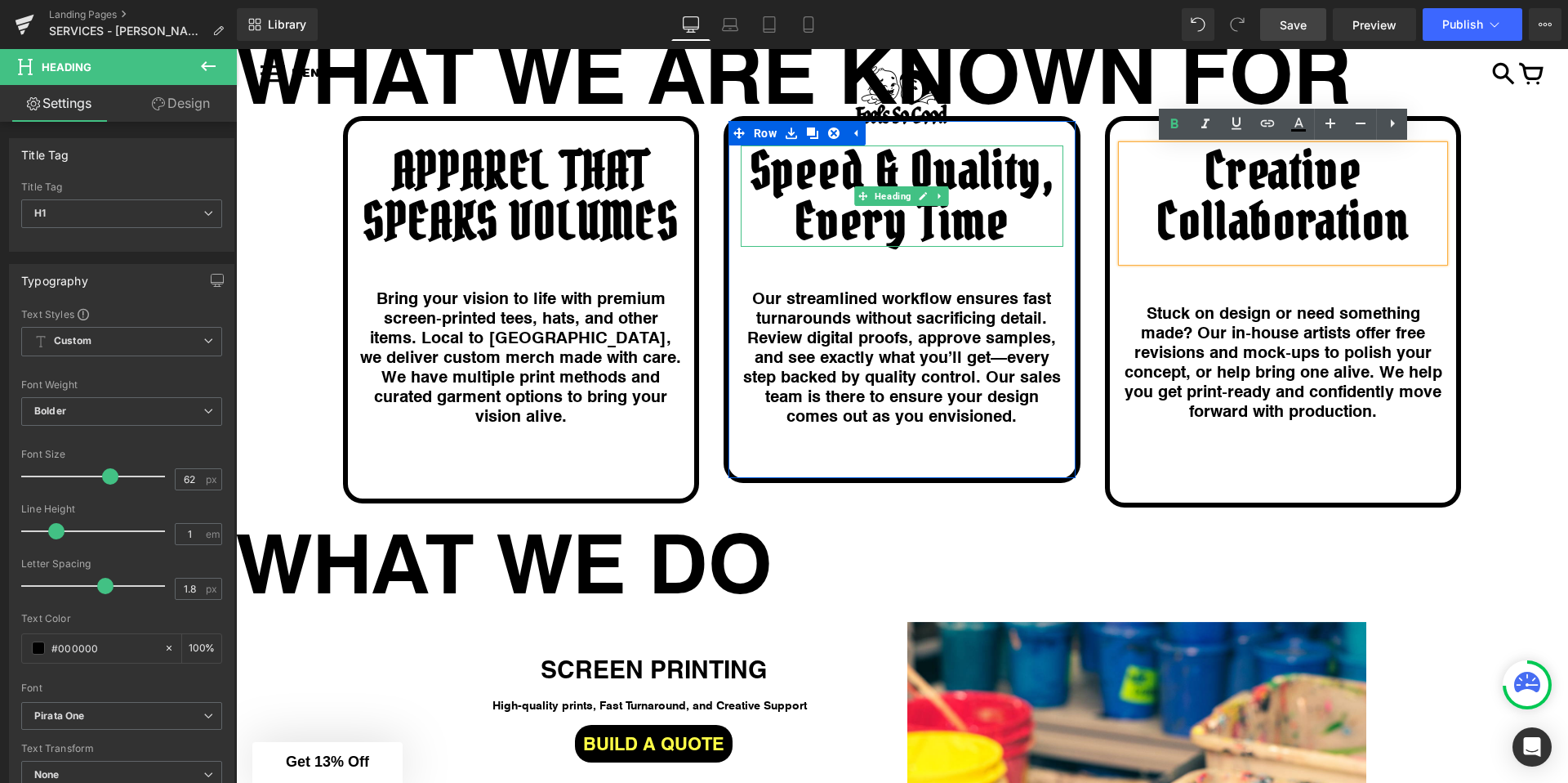
click at [989, 224] on h1 "Speed & Quality, Every Time" at bounding box center [902, 196] width 323 height 101
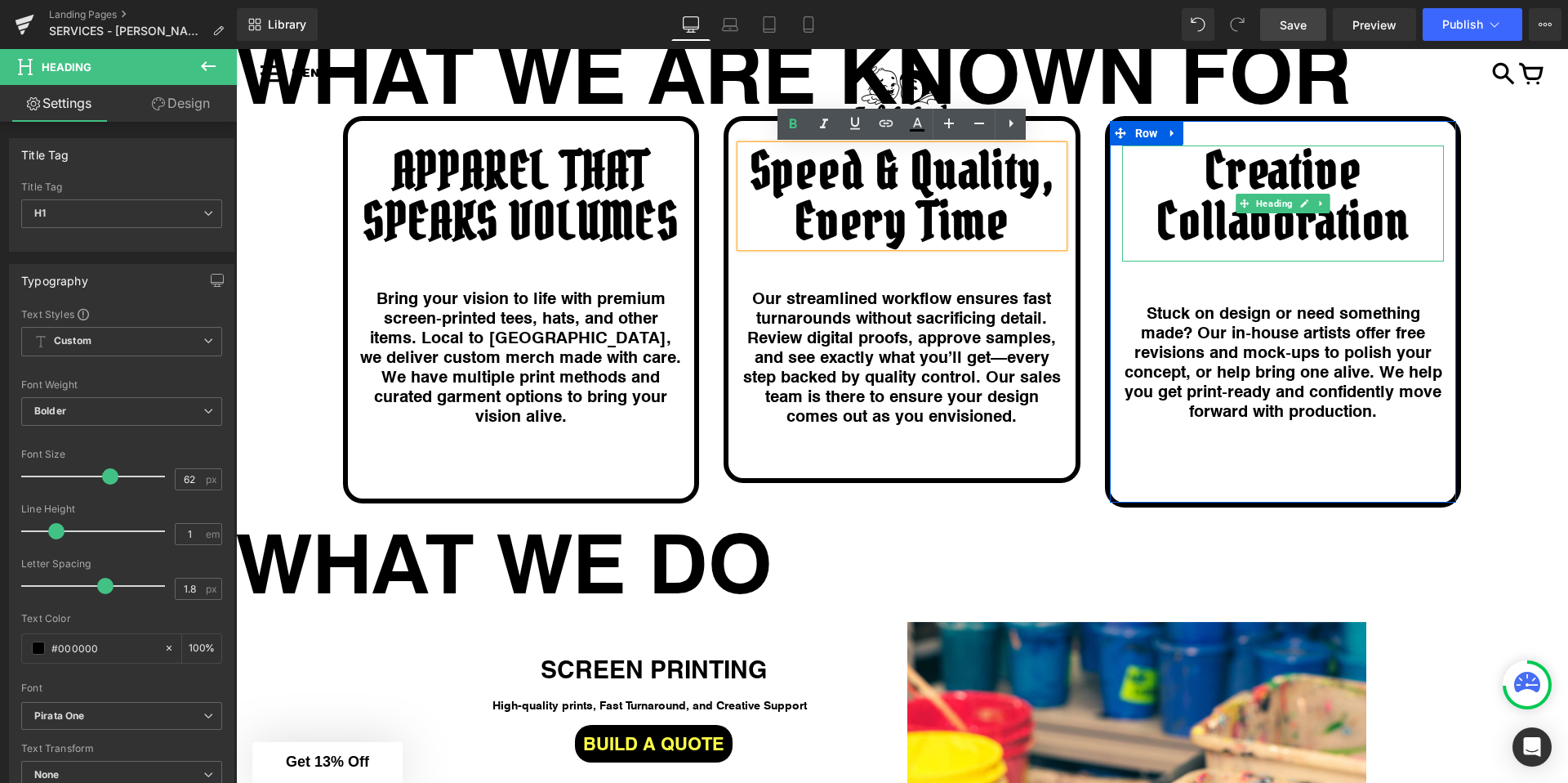
click at [1191, 228] on h1 "Creative Collaboration" at bounding box center [1283, 196] width 323 height 101
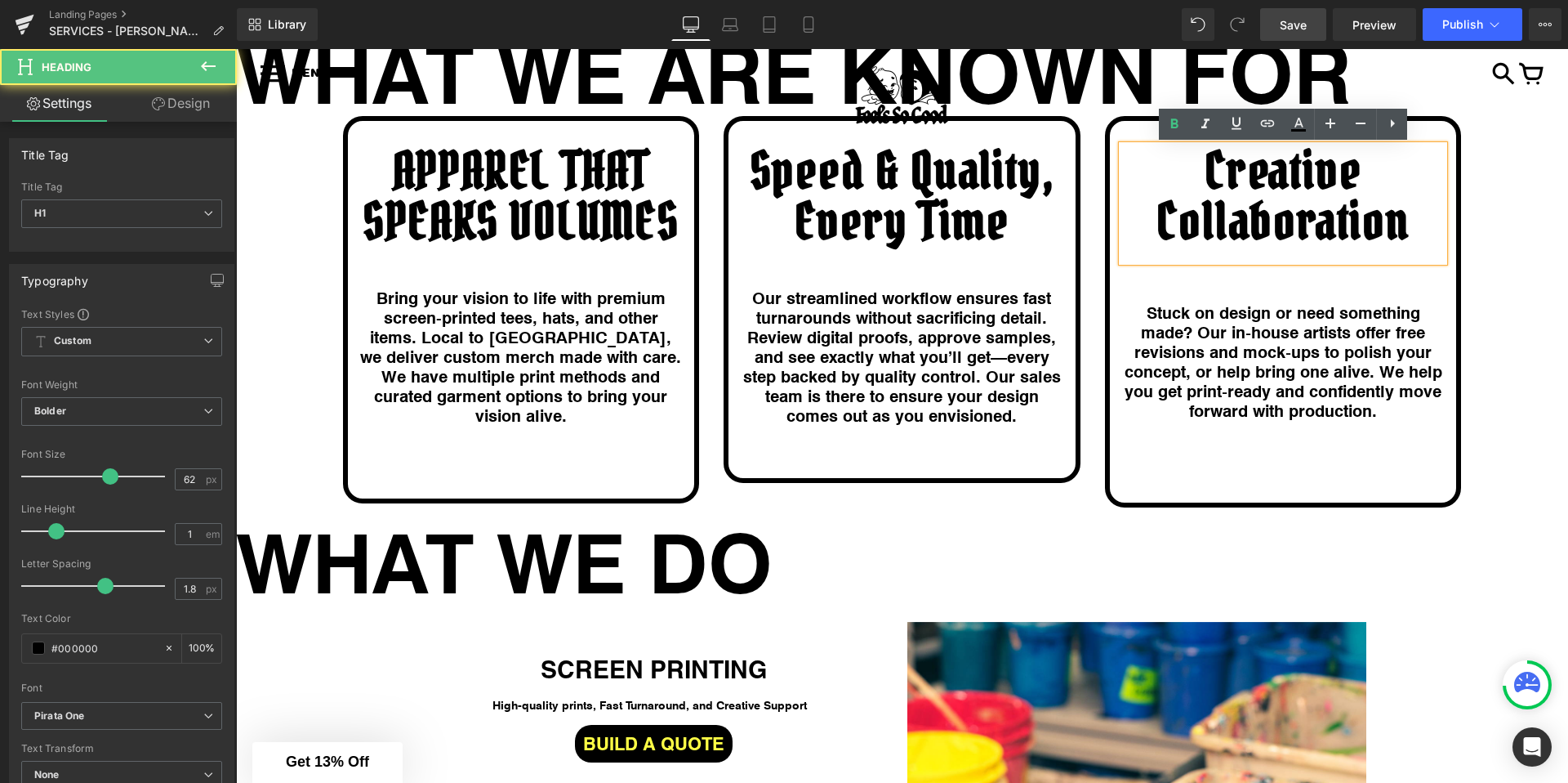
click at [1208, 254] on div at bounding box center [1283, 253] width 323 height 14
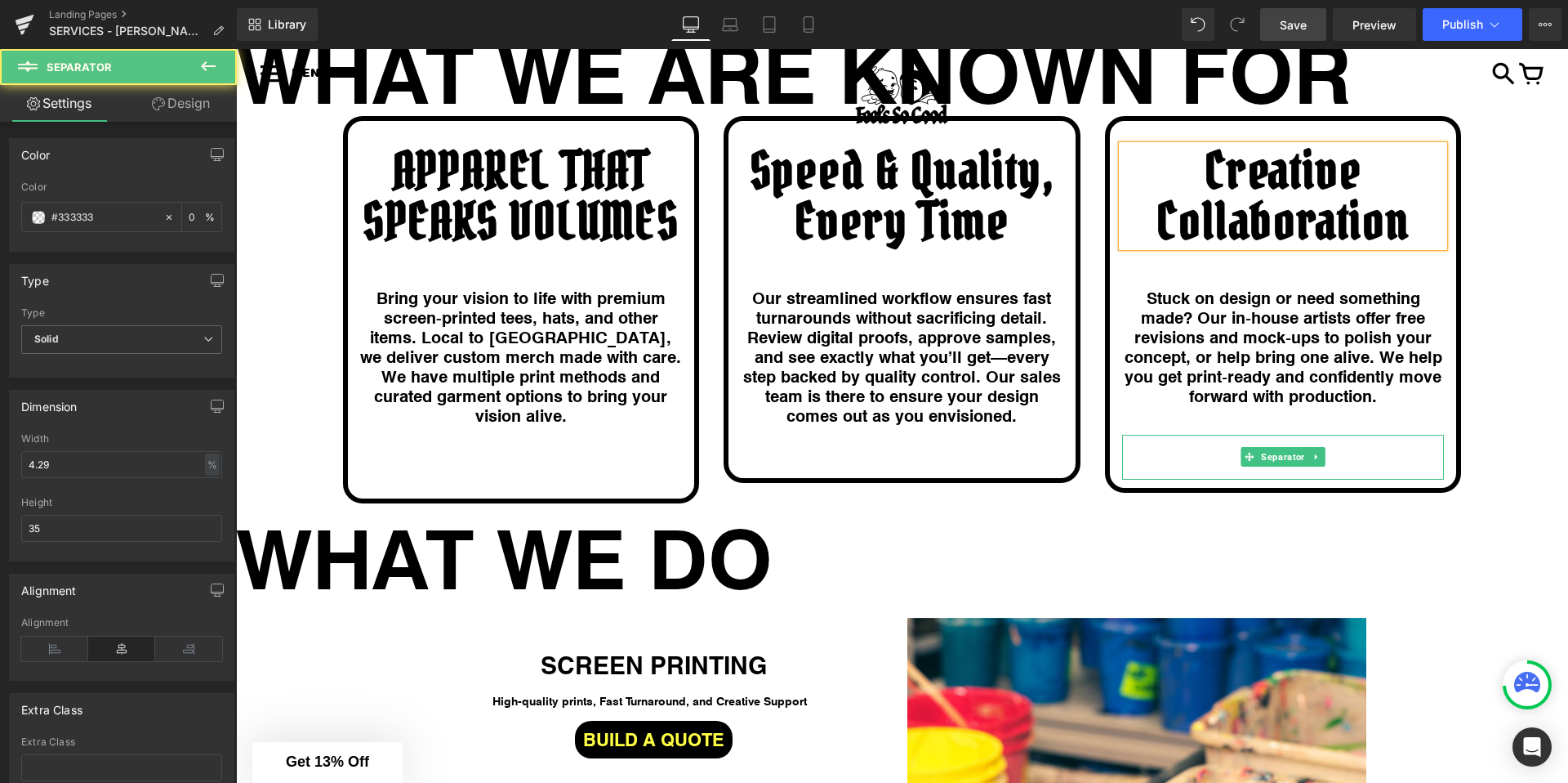
click at [1176, 455] on div at bounding box center [1283, 457] width 323 height 45
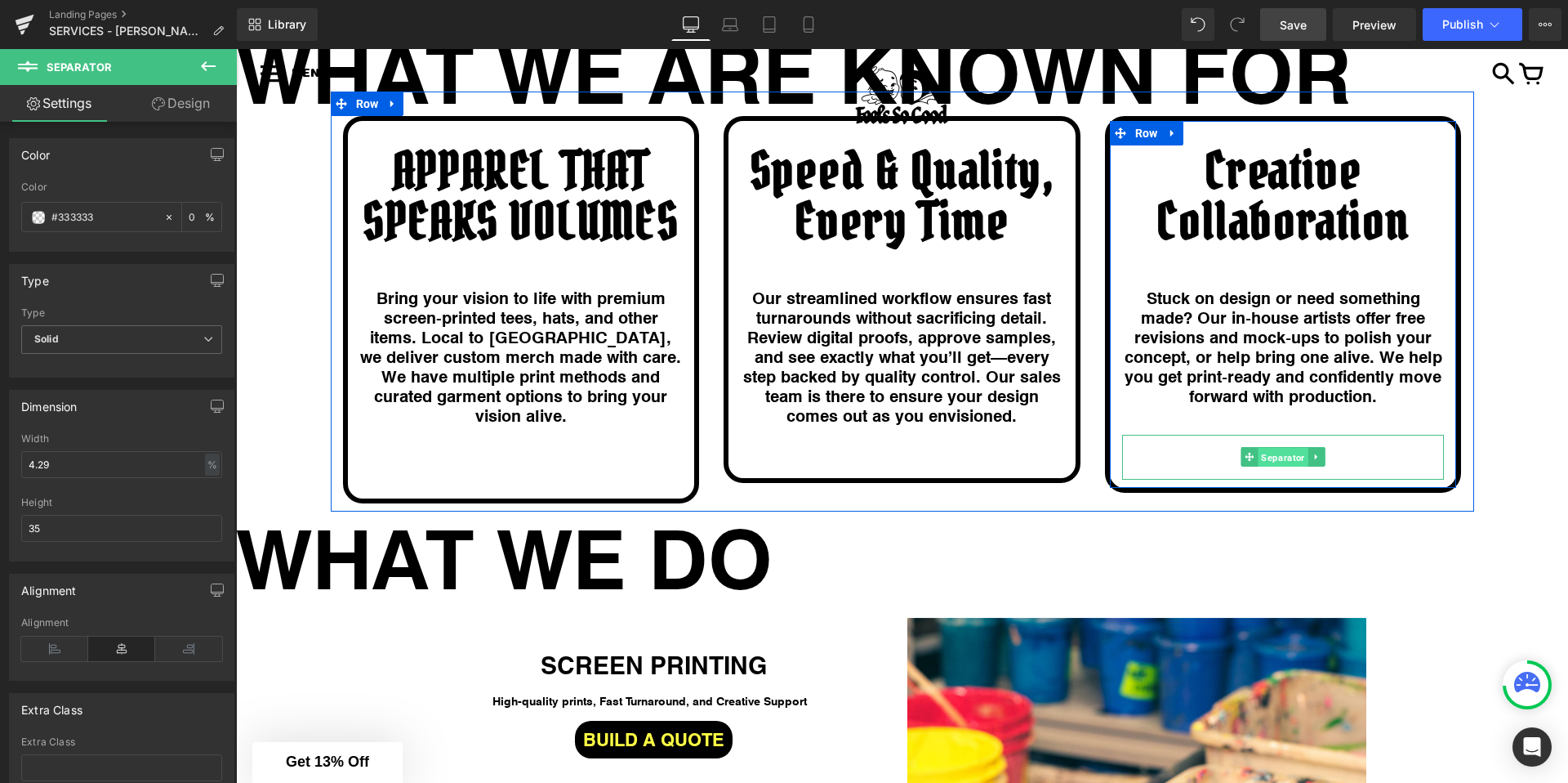
click at [1269, 454] on span "Separator" at bounding box center [1282, 457] width 50 height 20
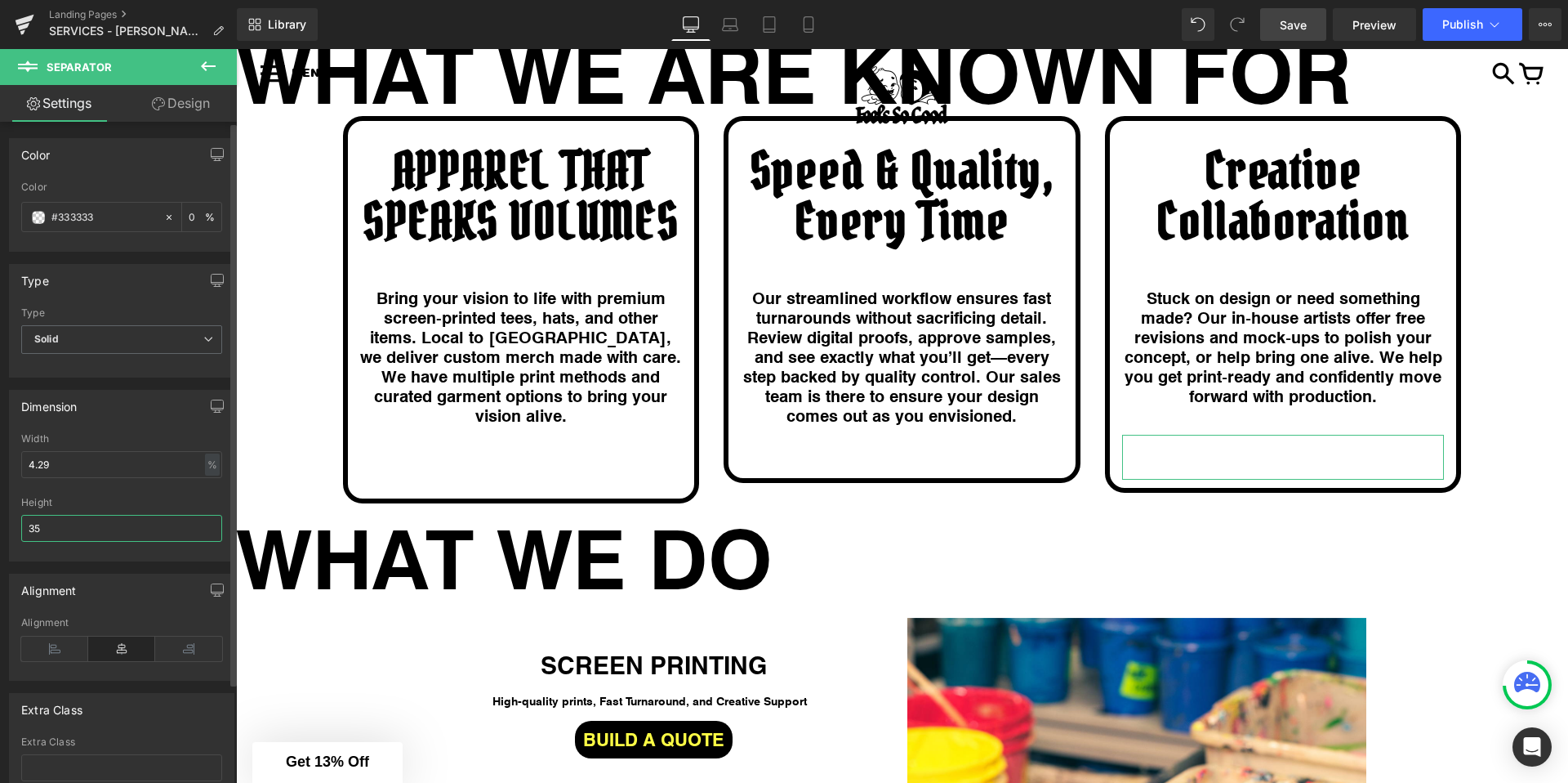
click at [140, 526] on input "35" at bounding box center [121, 528] width 201 height 27
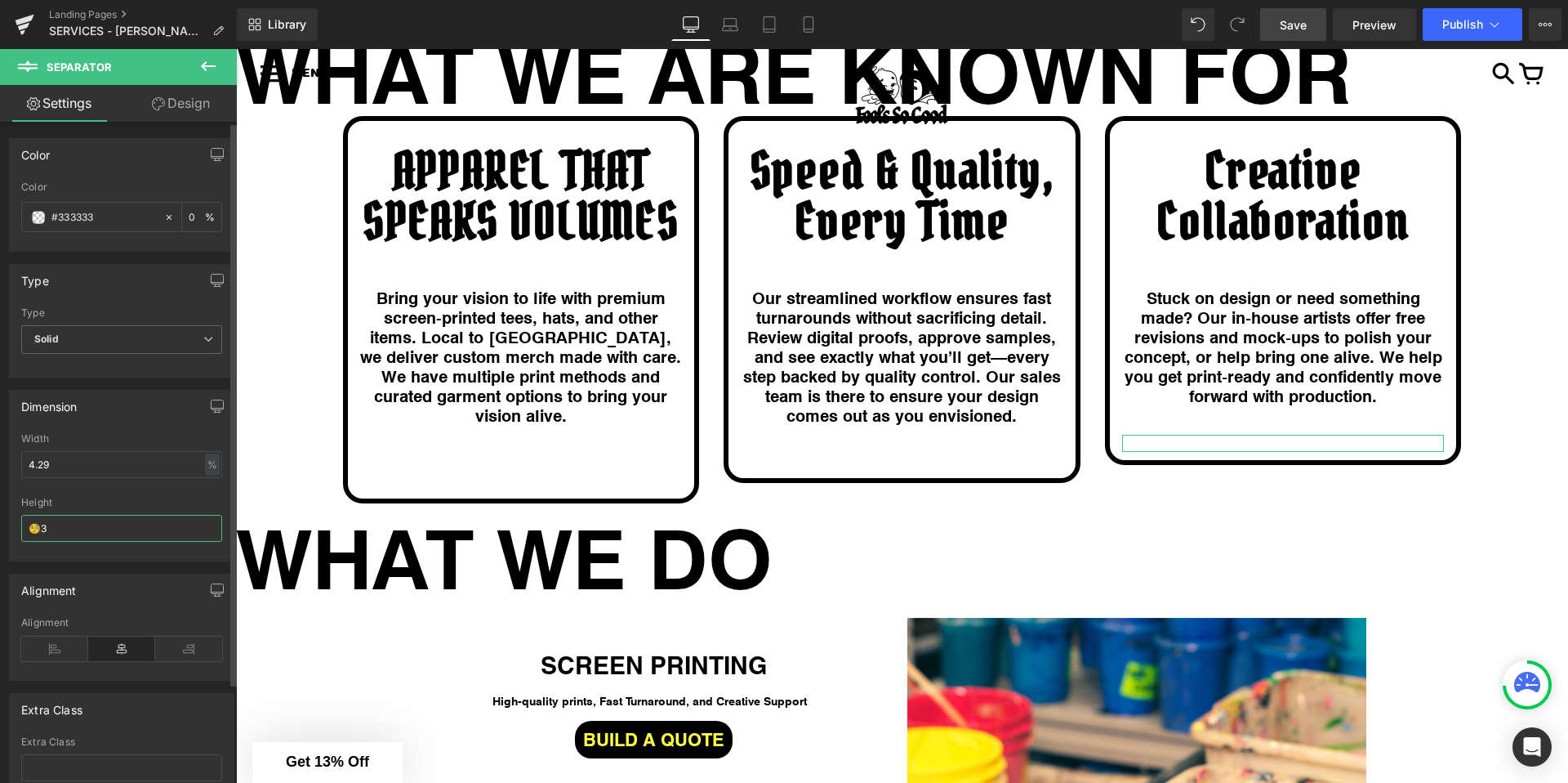
type input "🧐"
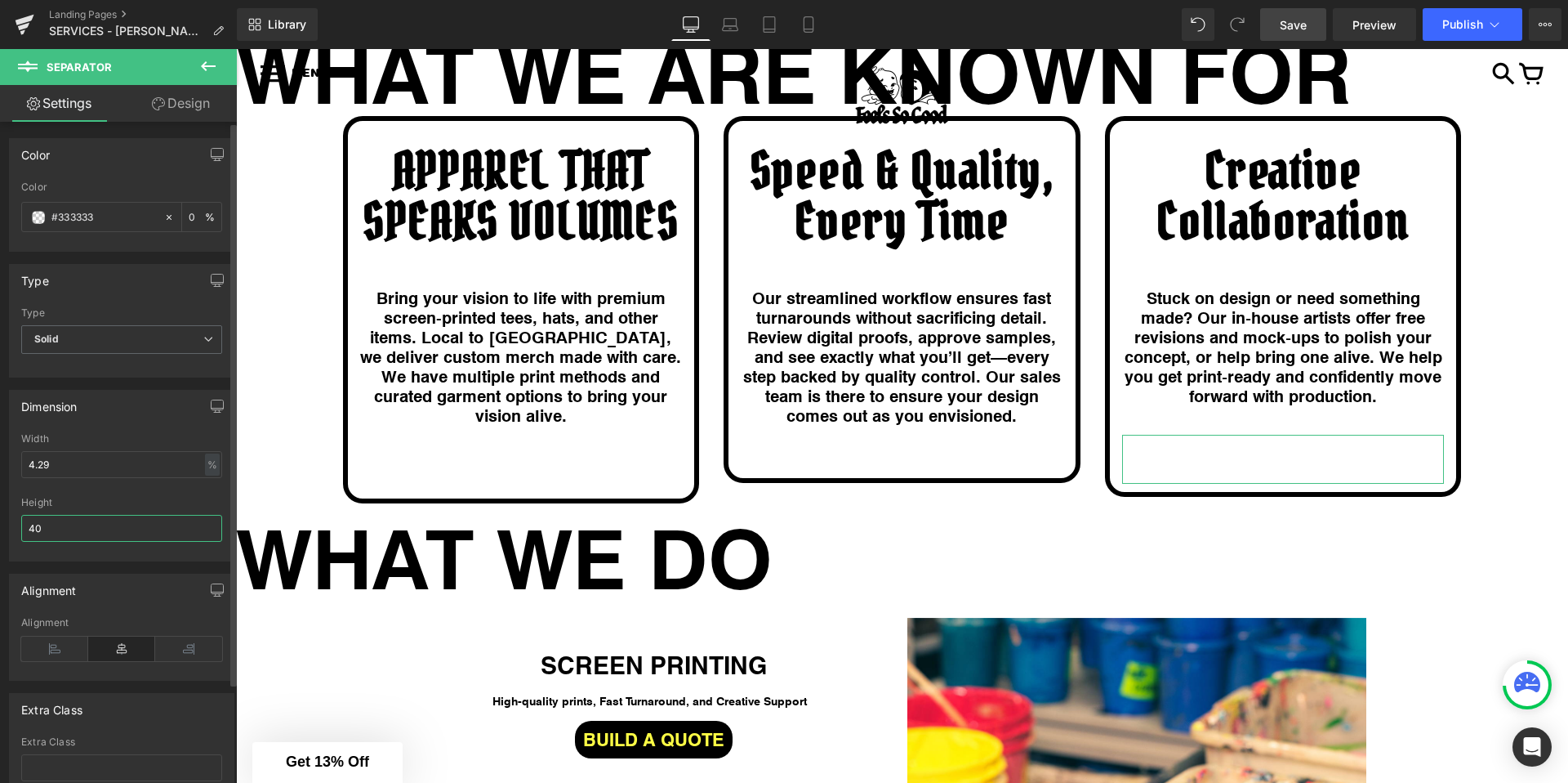
type input "4"
type input "3"
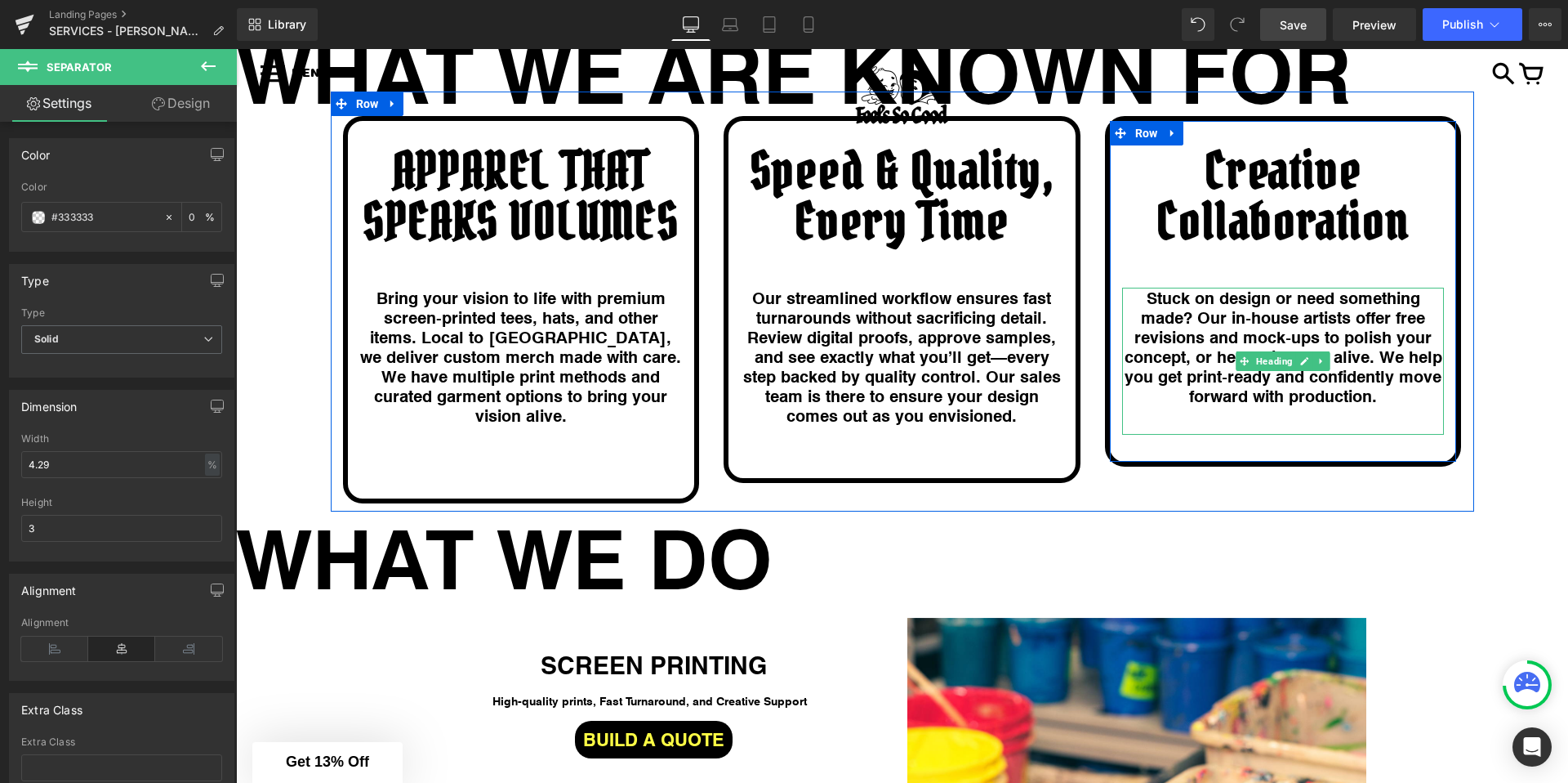
click at [1279, 414] on div at bounding box center [1283, 412] width 323 height 14
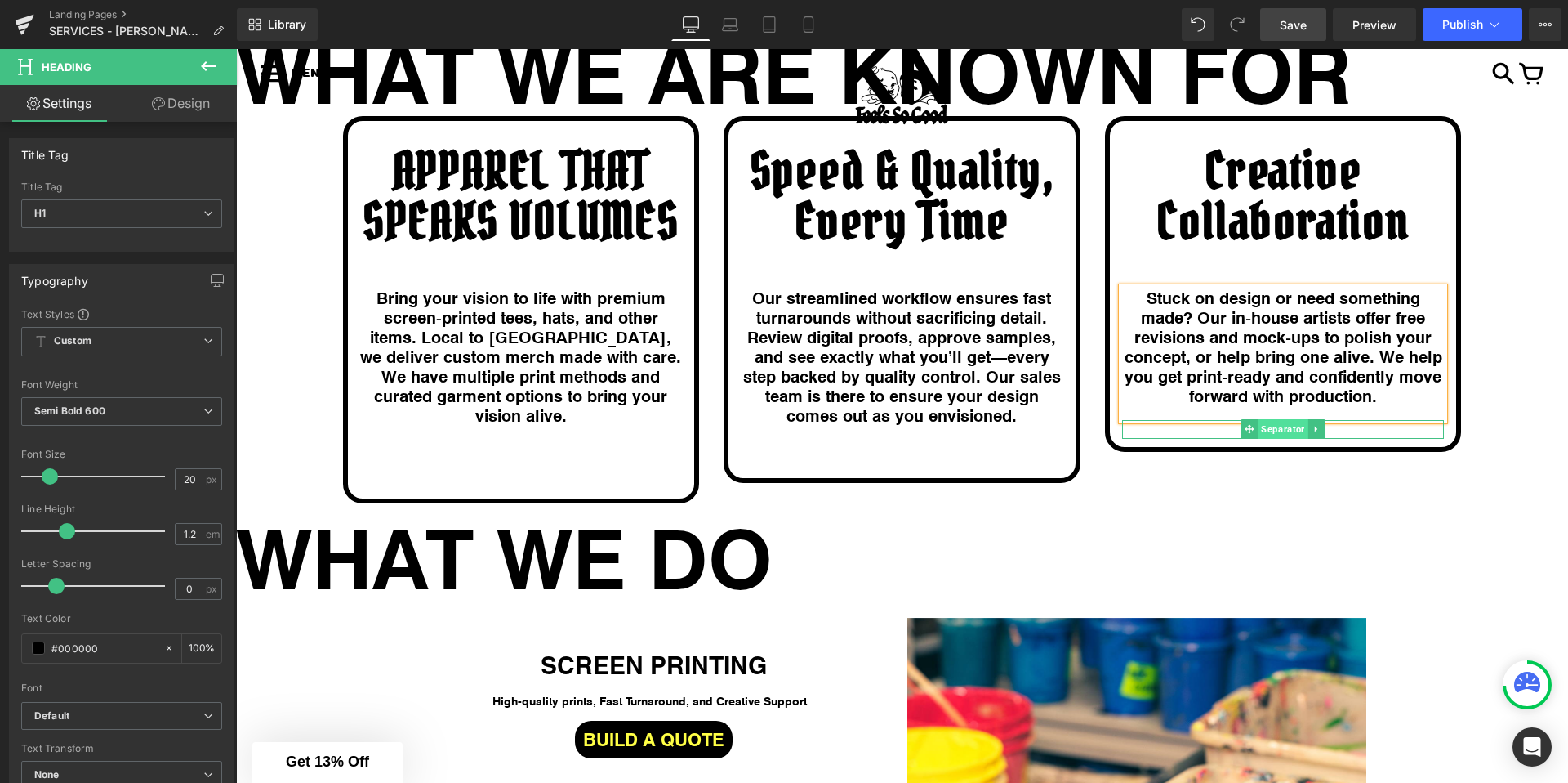
click at [1279, 430] on span "Separator" at bounding box center [1282, 428] width 50 height 20
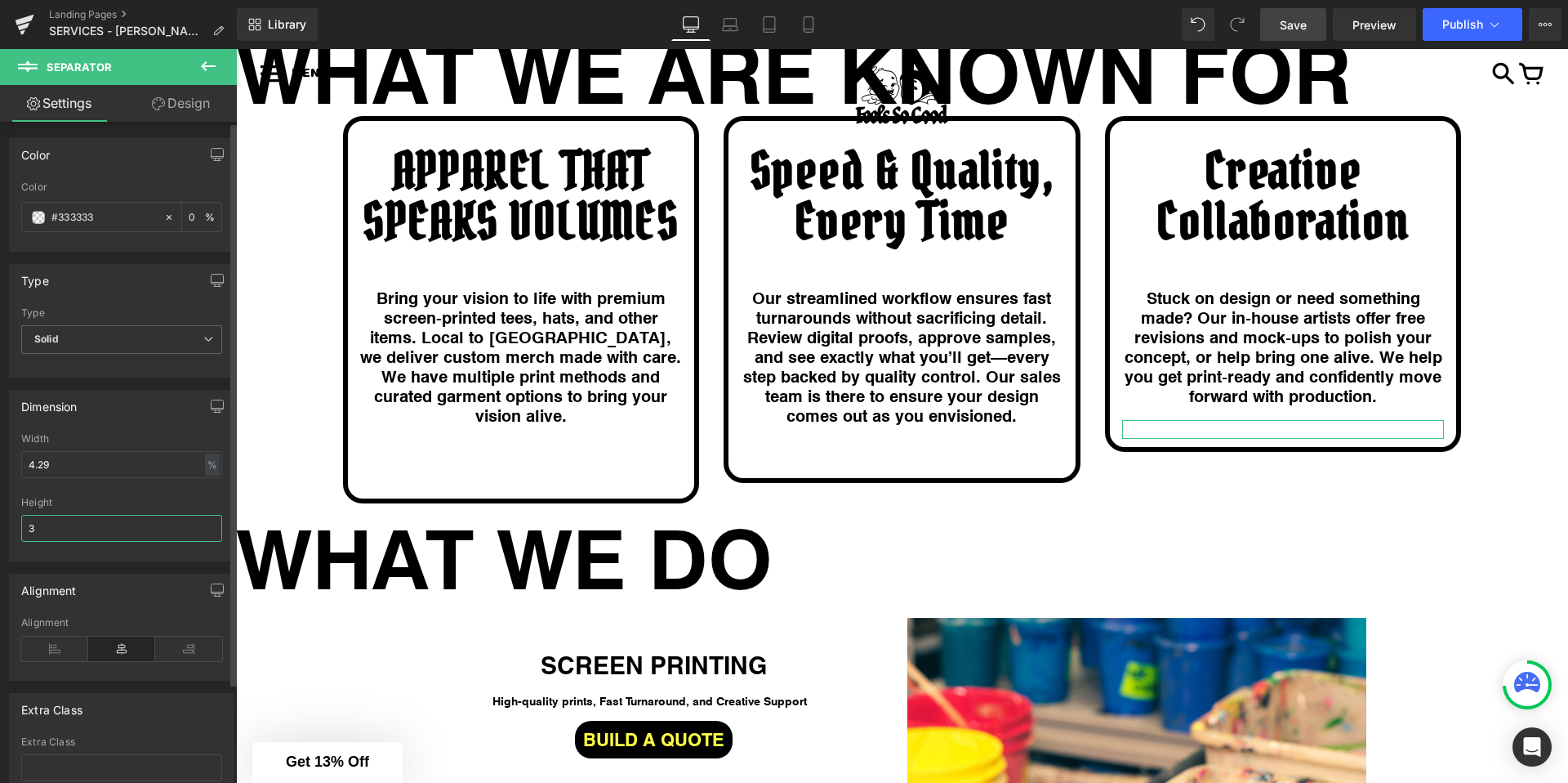
click at [75, 531] on input "3" at bounding box center [121, 528] width 201 height 27
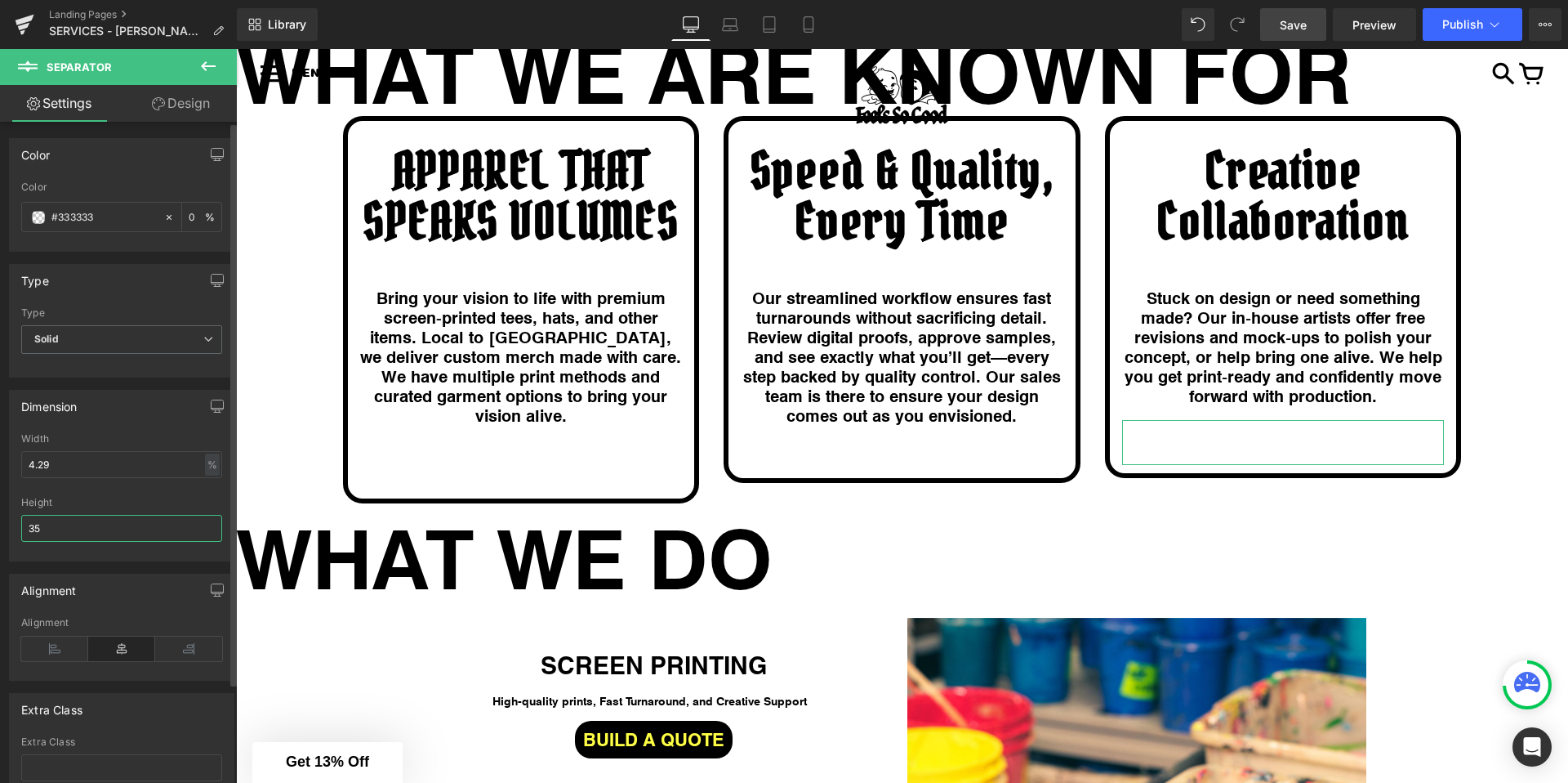
type input "3"
type input "40"
click at [205, 64] on icon at bounding box center [208, 66] width 20 height 20
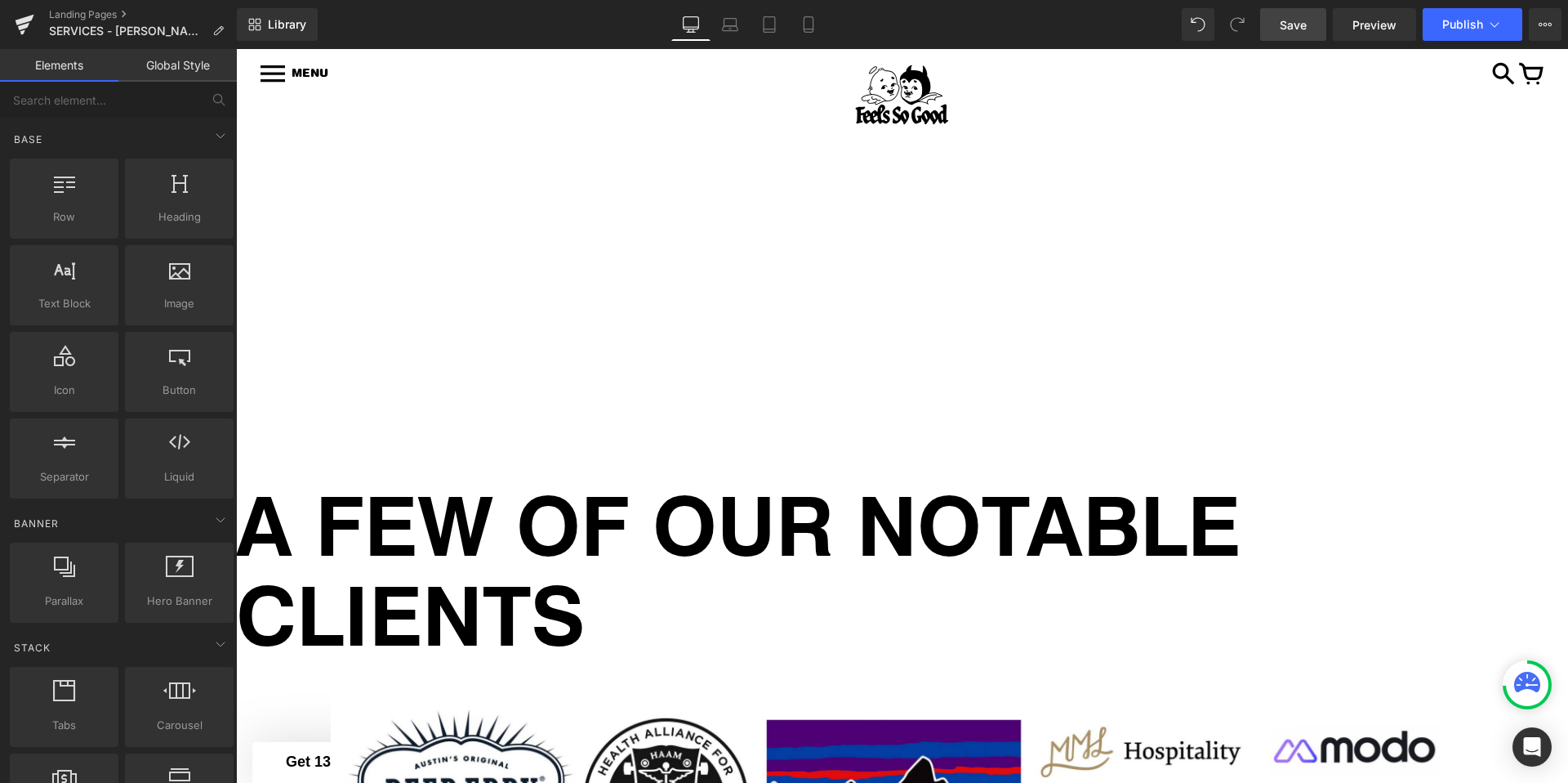
scroll to position [5846, 0]
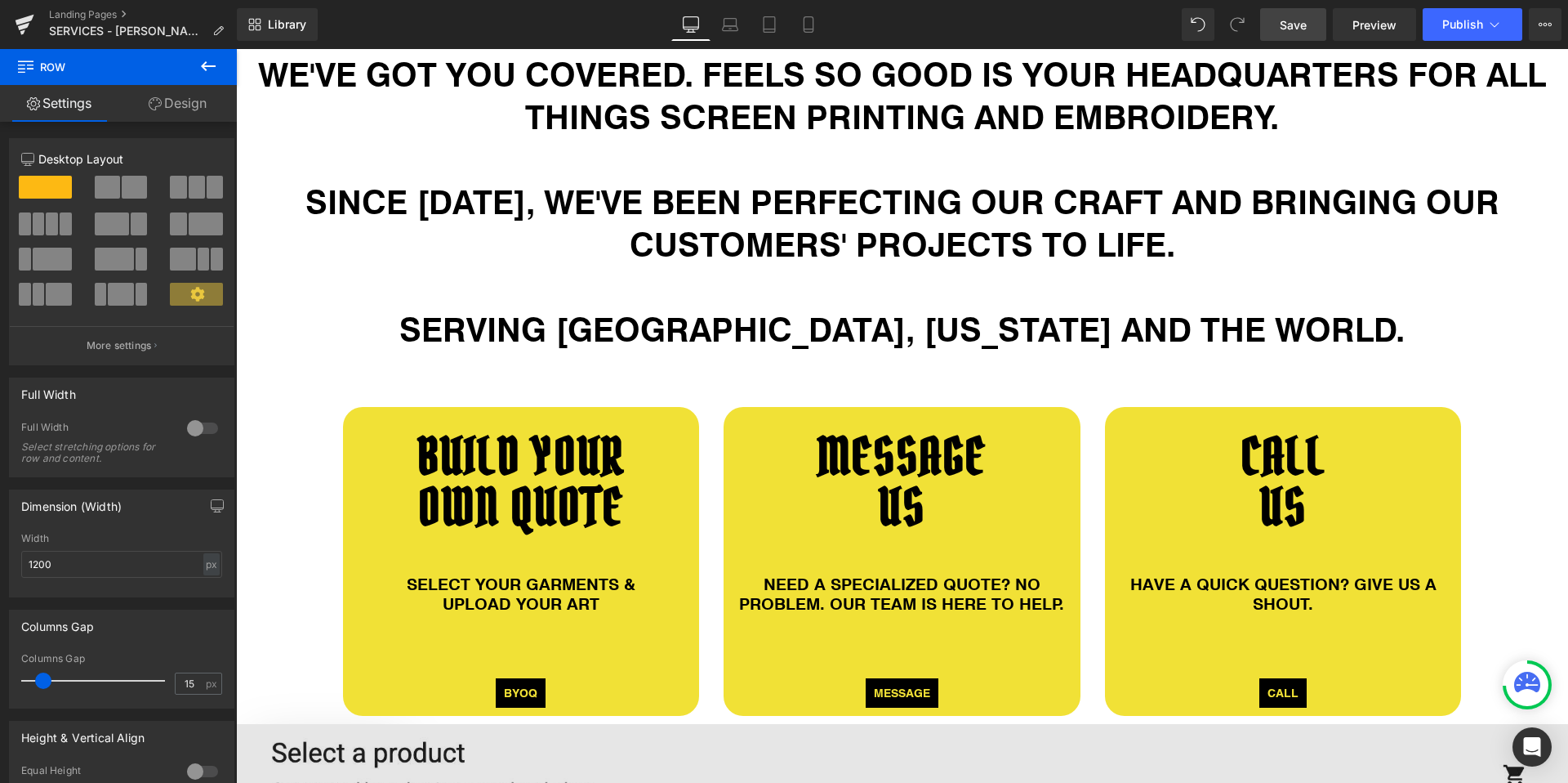
scroll to position [854, 0]
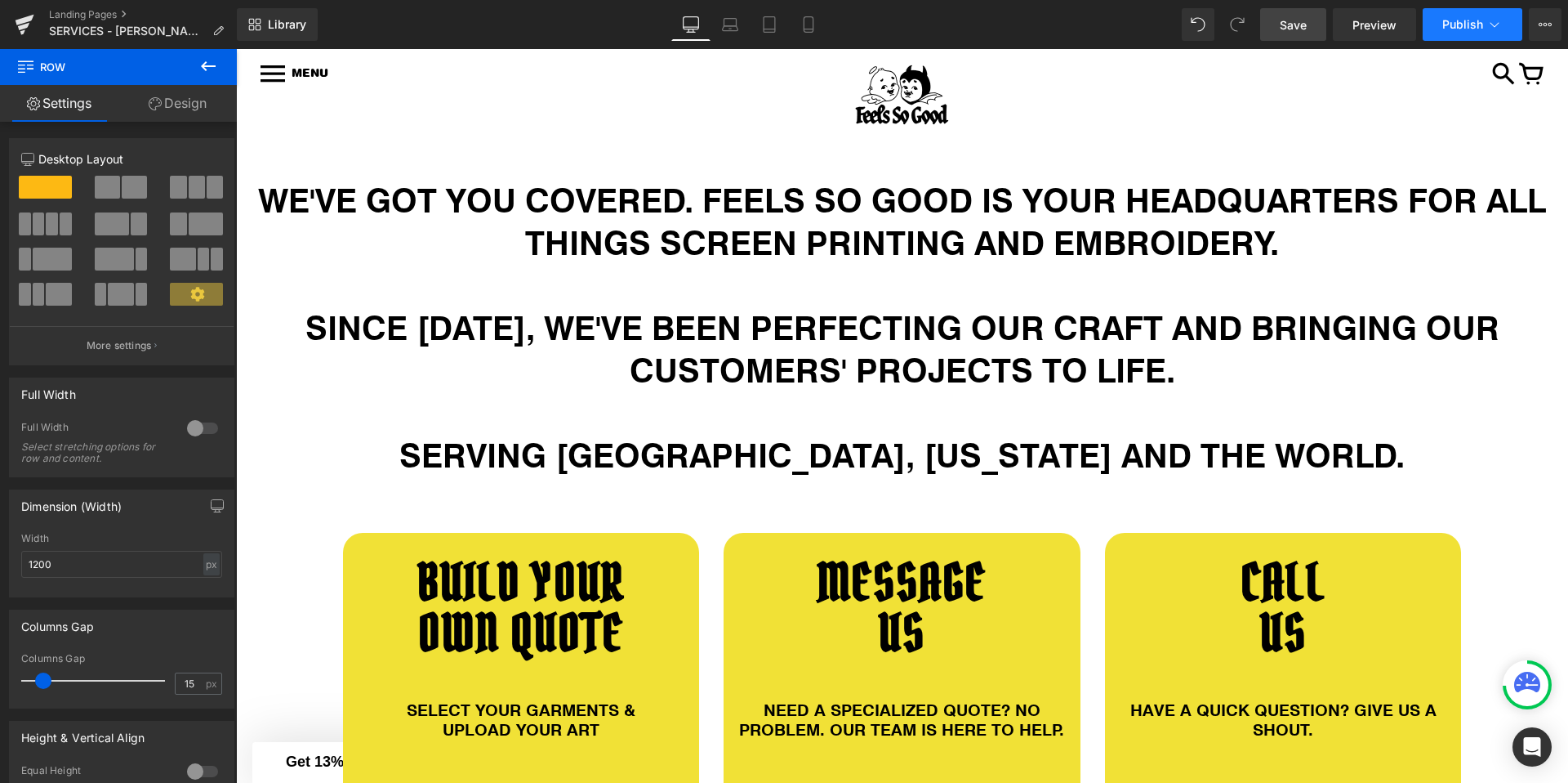
click at [1482, 22] on span "Publish" at bounding box center [1462, 25] width 41 height 13
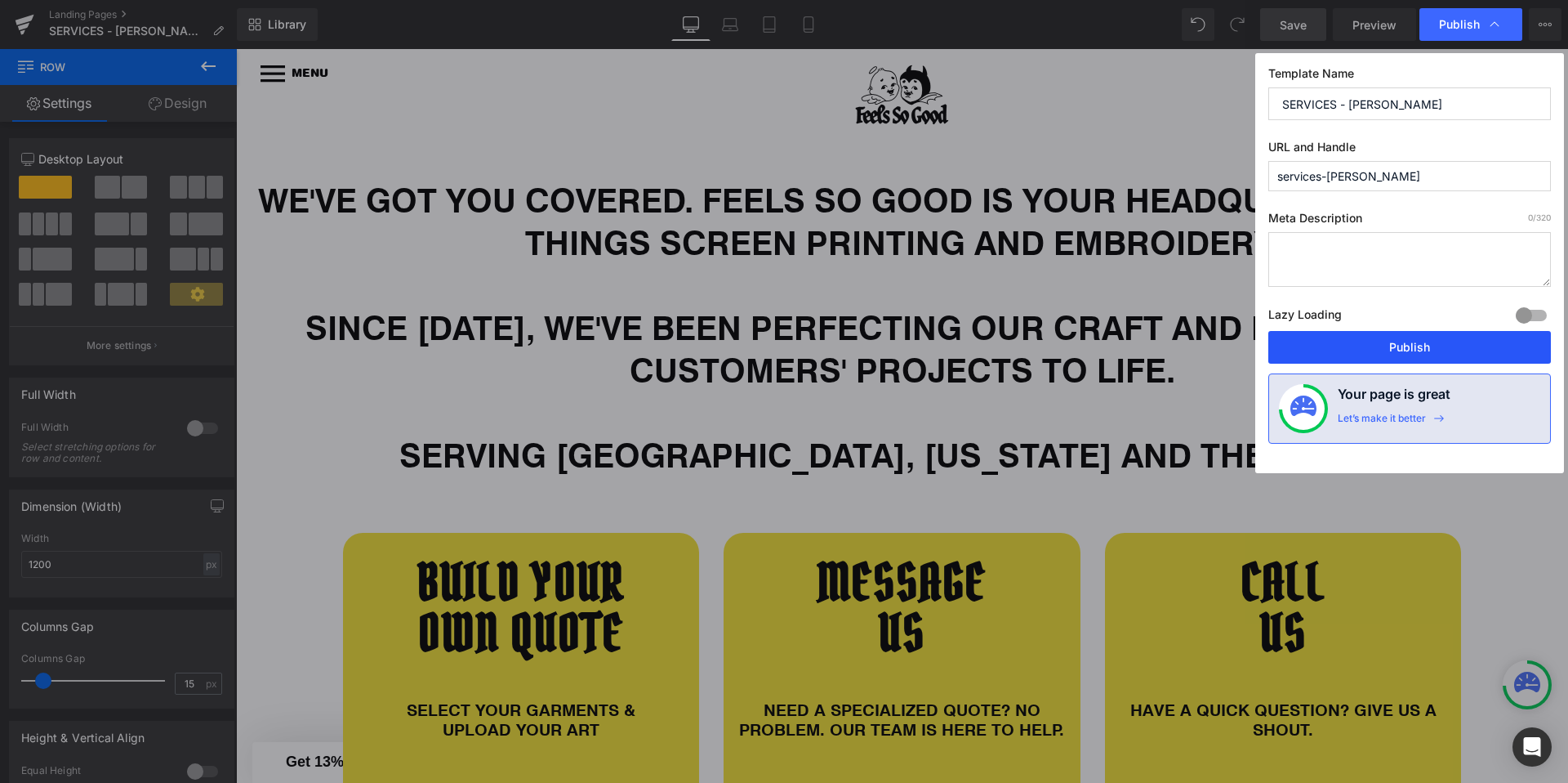
click at [1347, 349] on button "Publish" at bounding box center [1409, 347] width 283 height 33
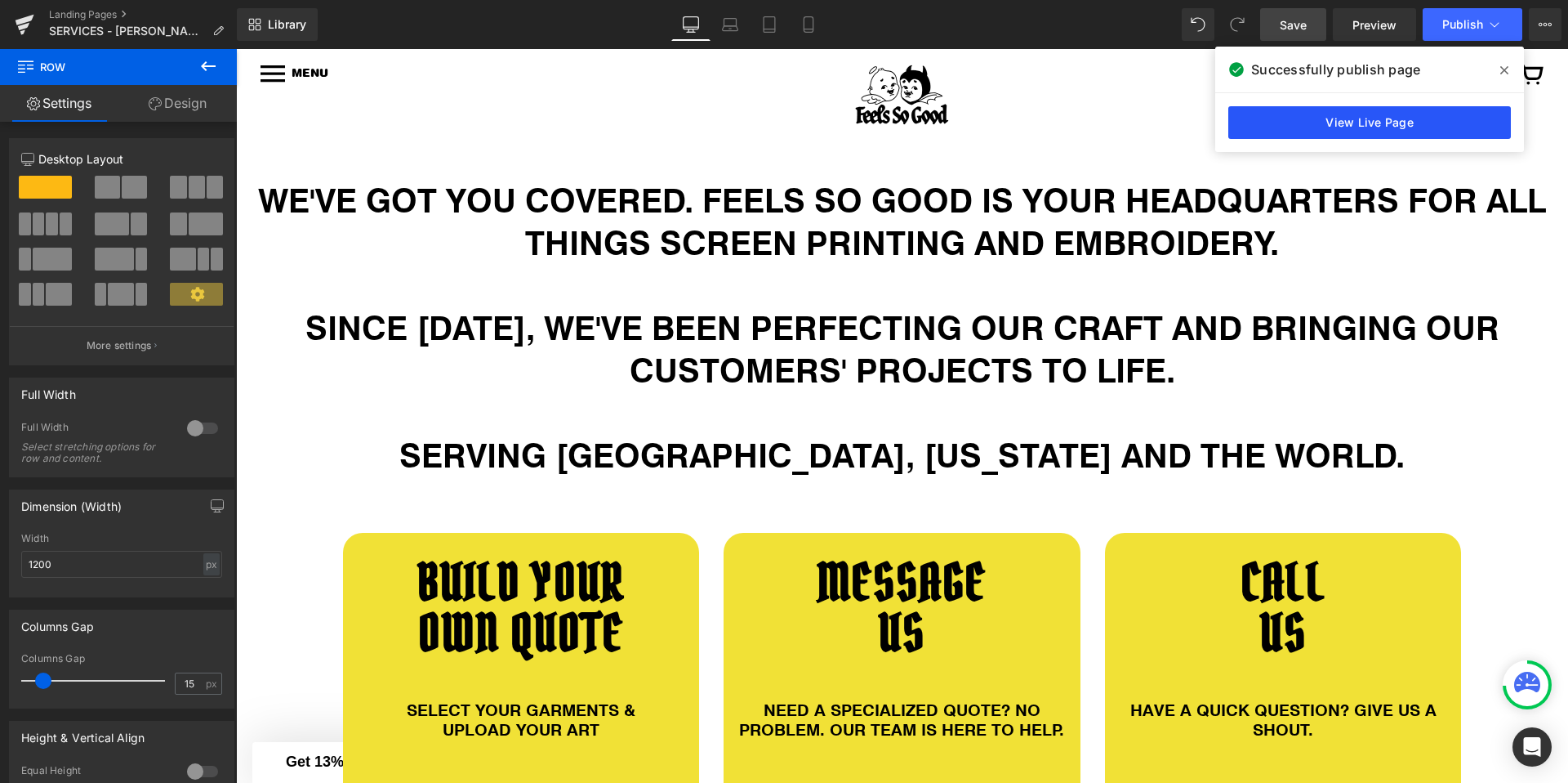
click at [1392, 120] on link "View Live Page" at bounding box center [1369, 122] width 283 height 33
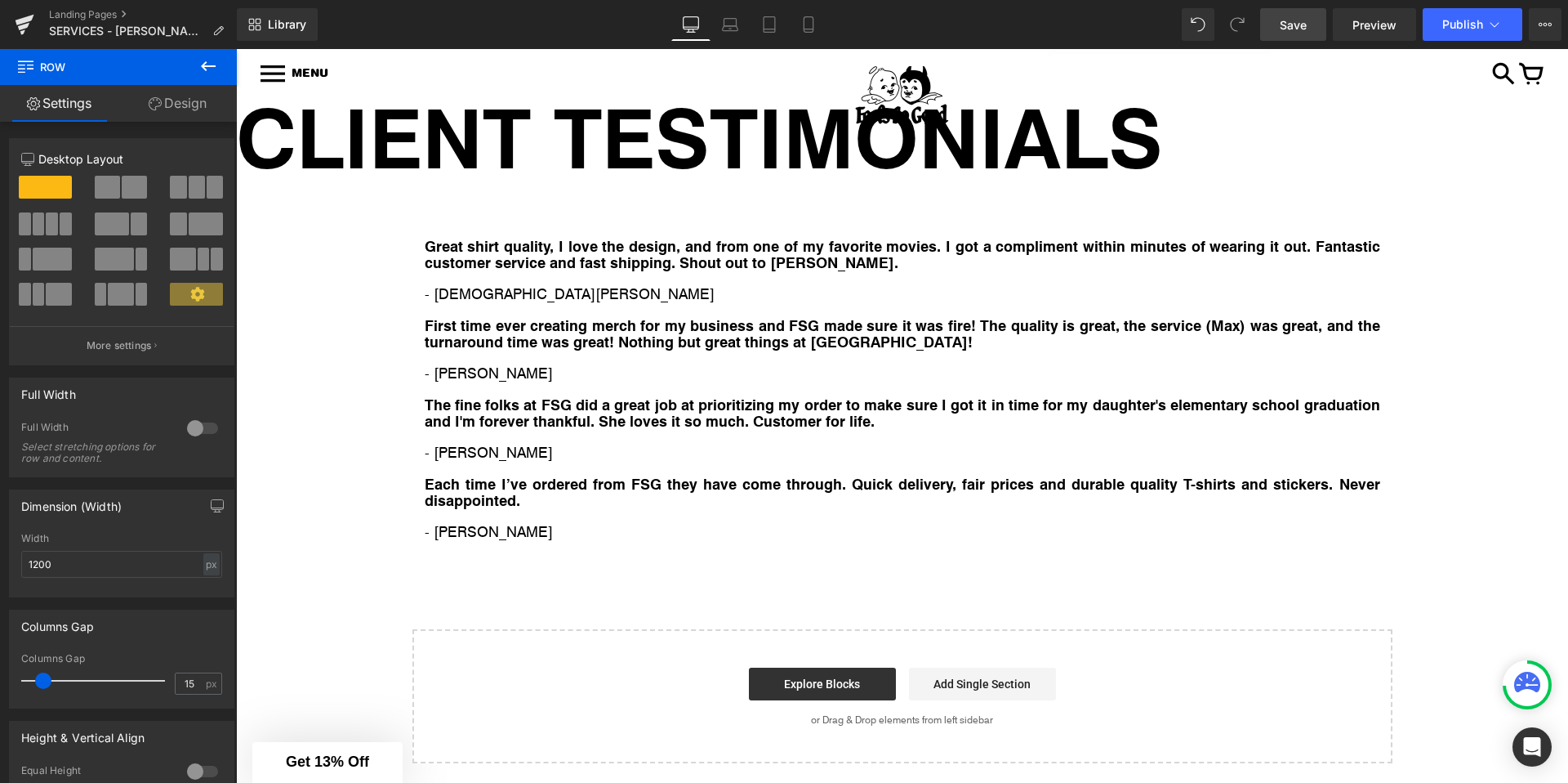
scroll to position [6853, 0]
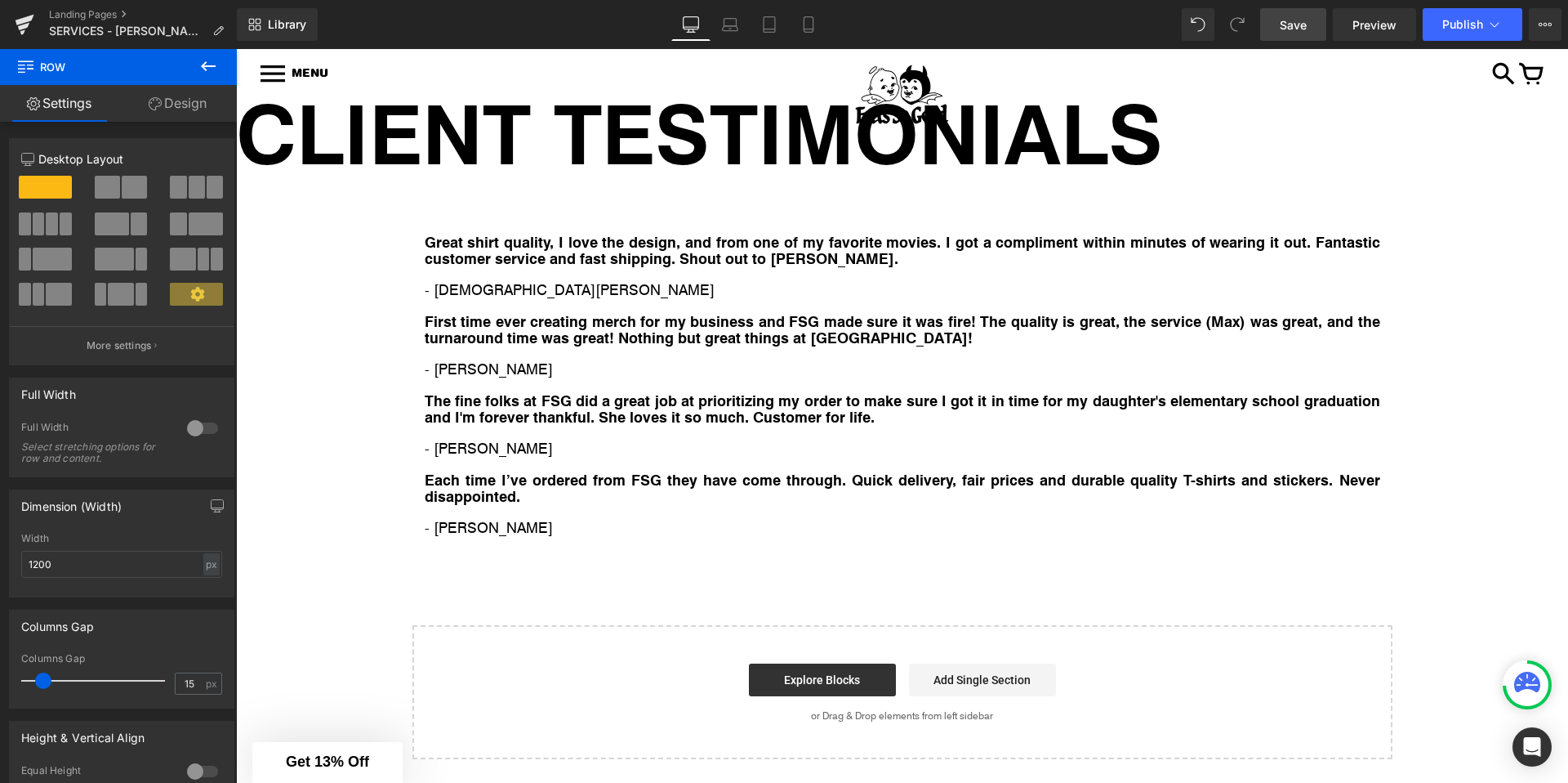
click at [621, 126] on h1 "CLIENT TESTIMONIALS" at bounding box center [902, 132] width 1332 height 90
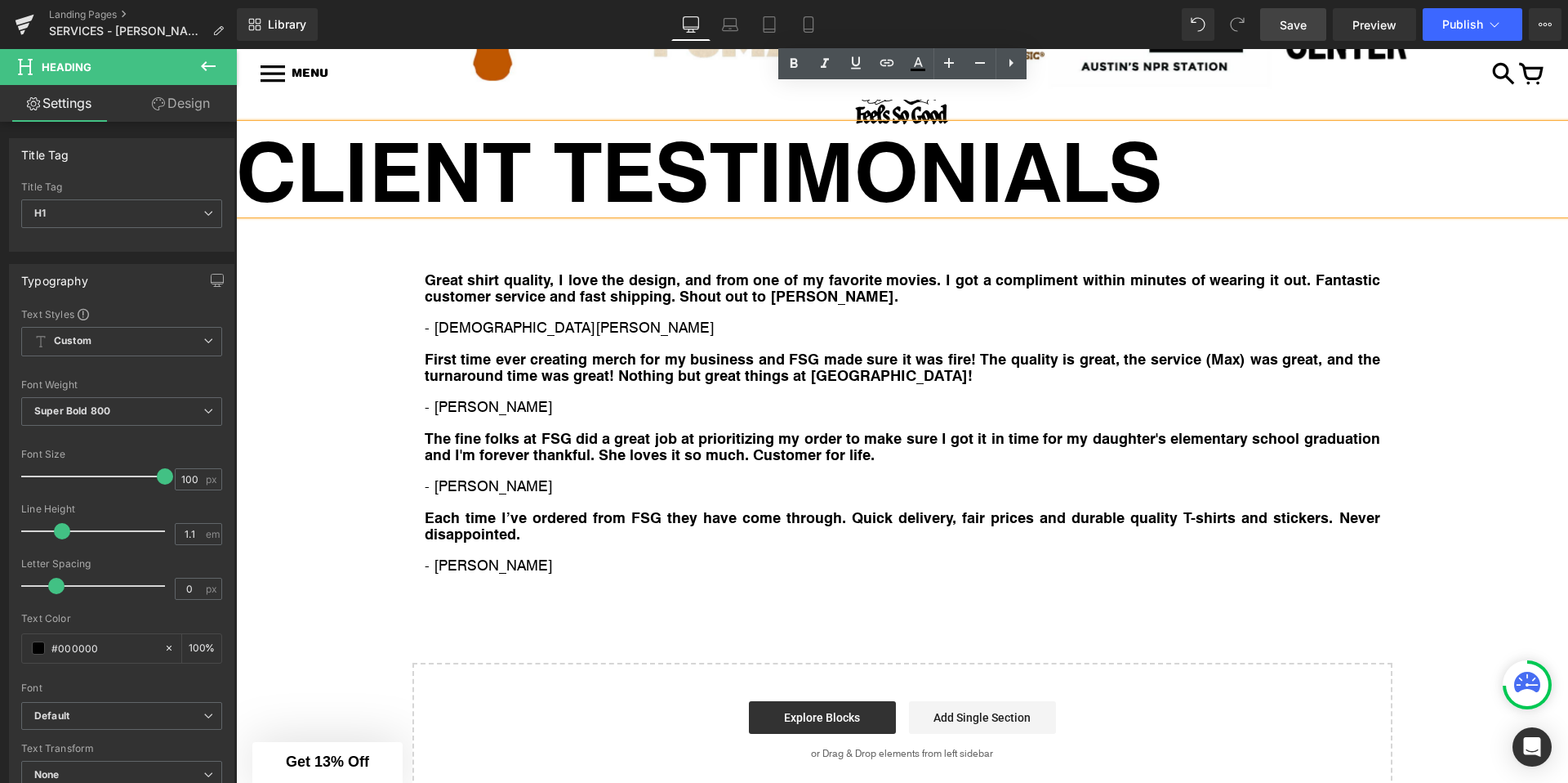
scroll to position [6807, 0]
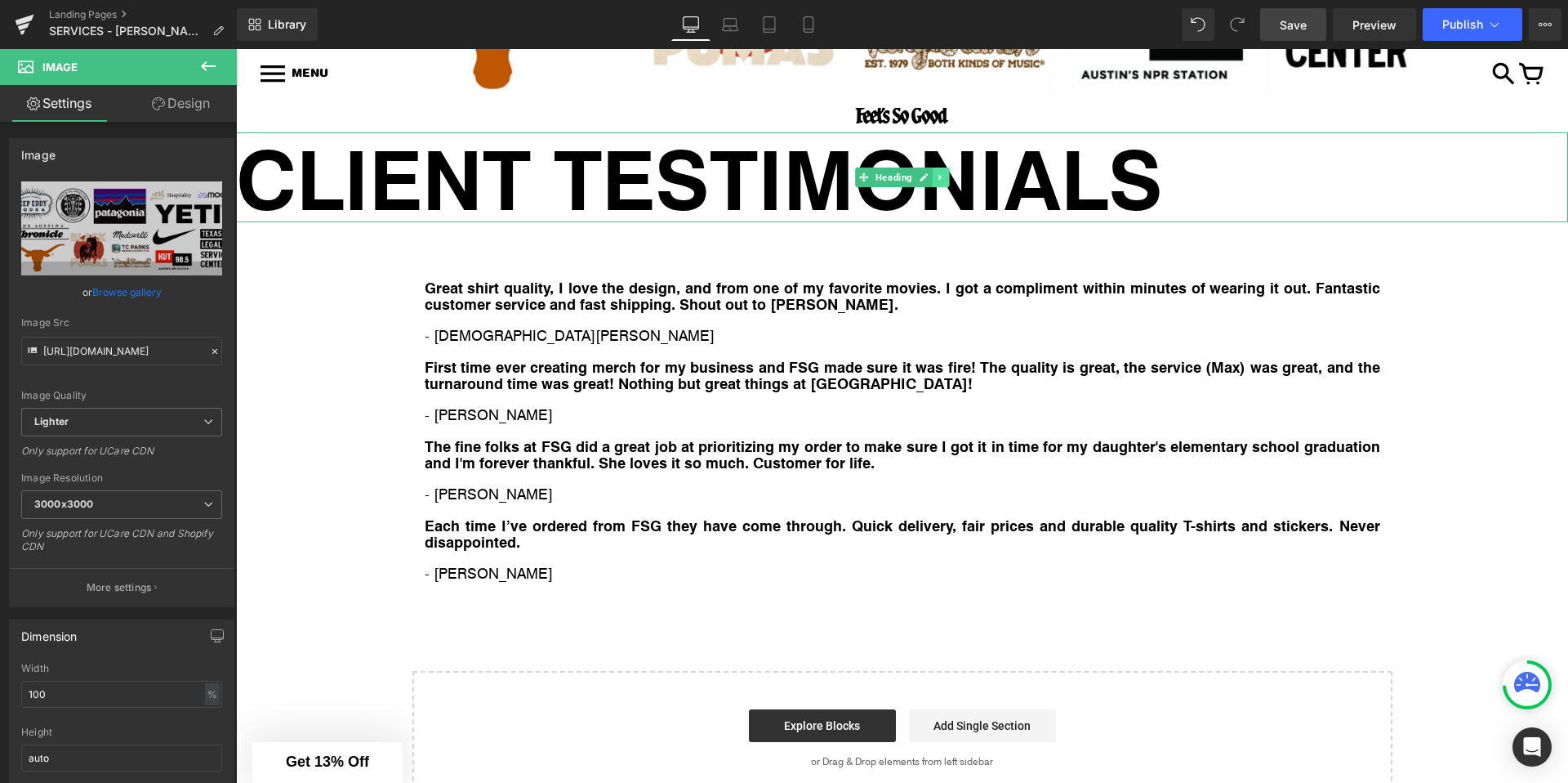
click at [942, 172] on icon at bounding box center [939, 177] width 9 height 10
click at [928, 176] on icon at bounding box center [932, 177] width 9 height 10
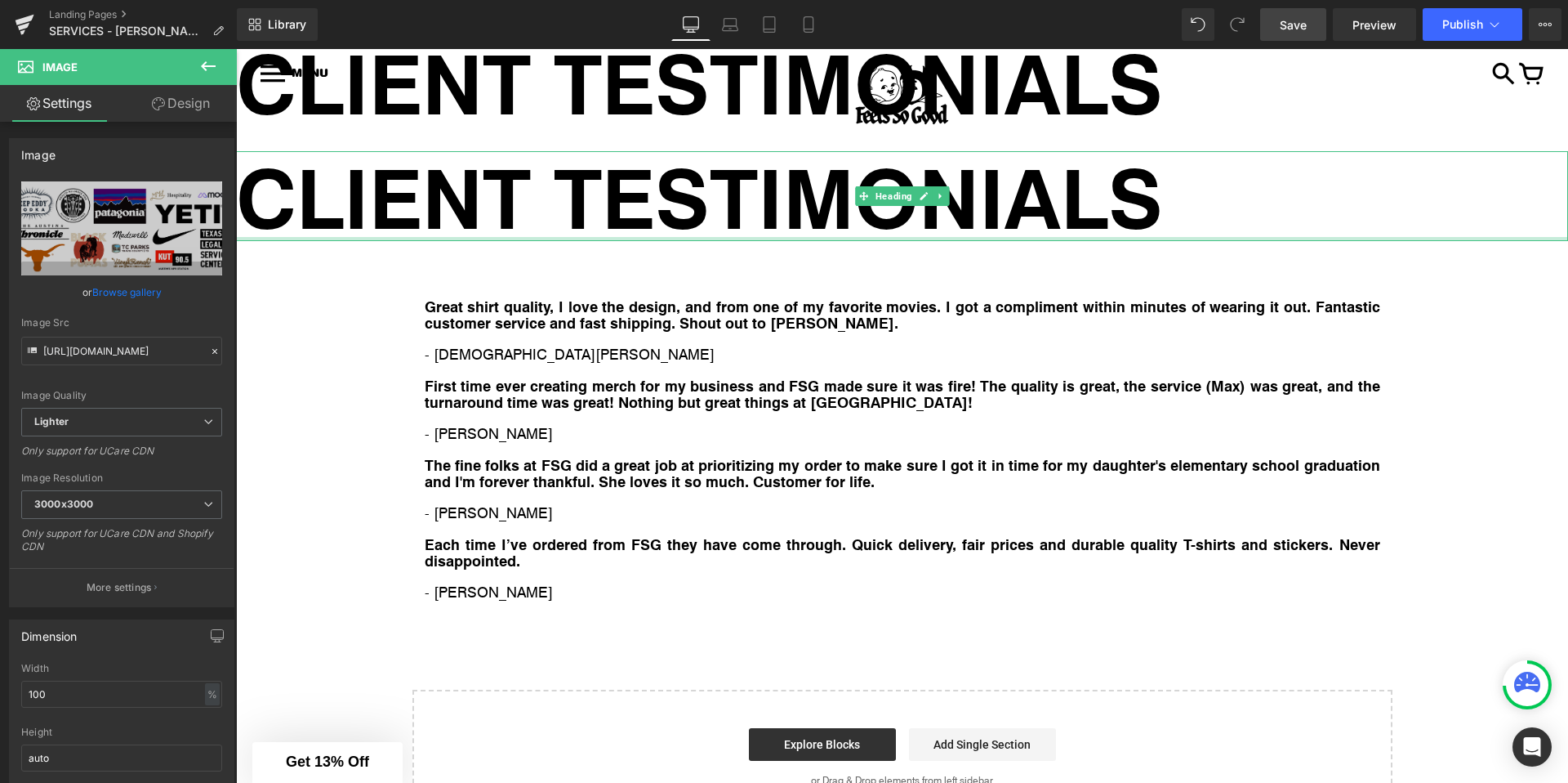
scroll to position [6931, 0]
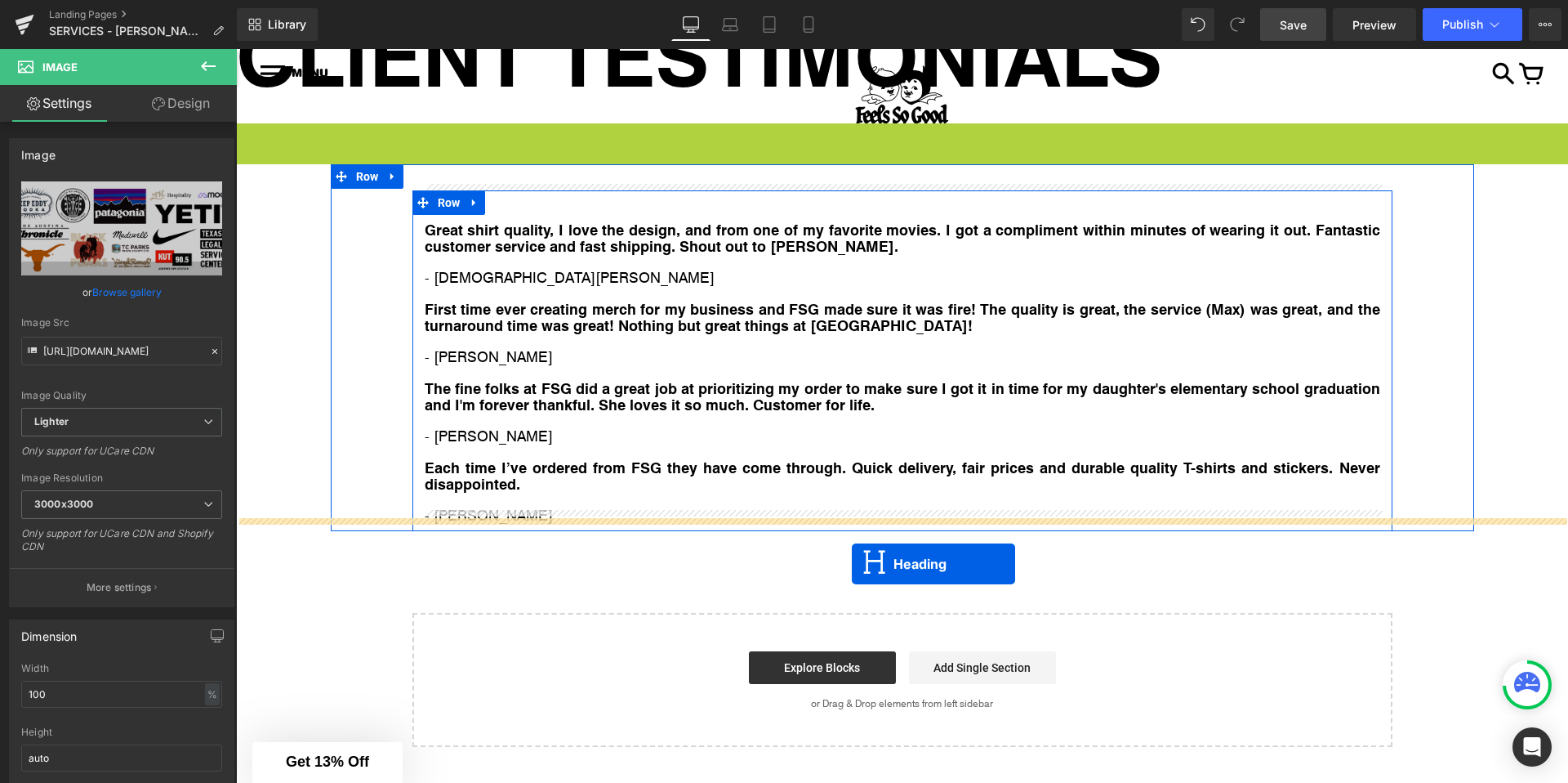
drag, startPoint x: 866, startPoint y: 161, endPoint x: 851, endPoint y: 563, distance: 402.3
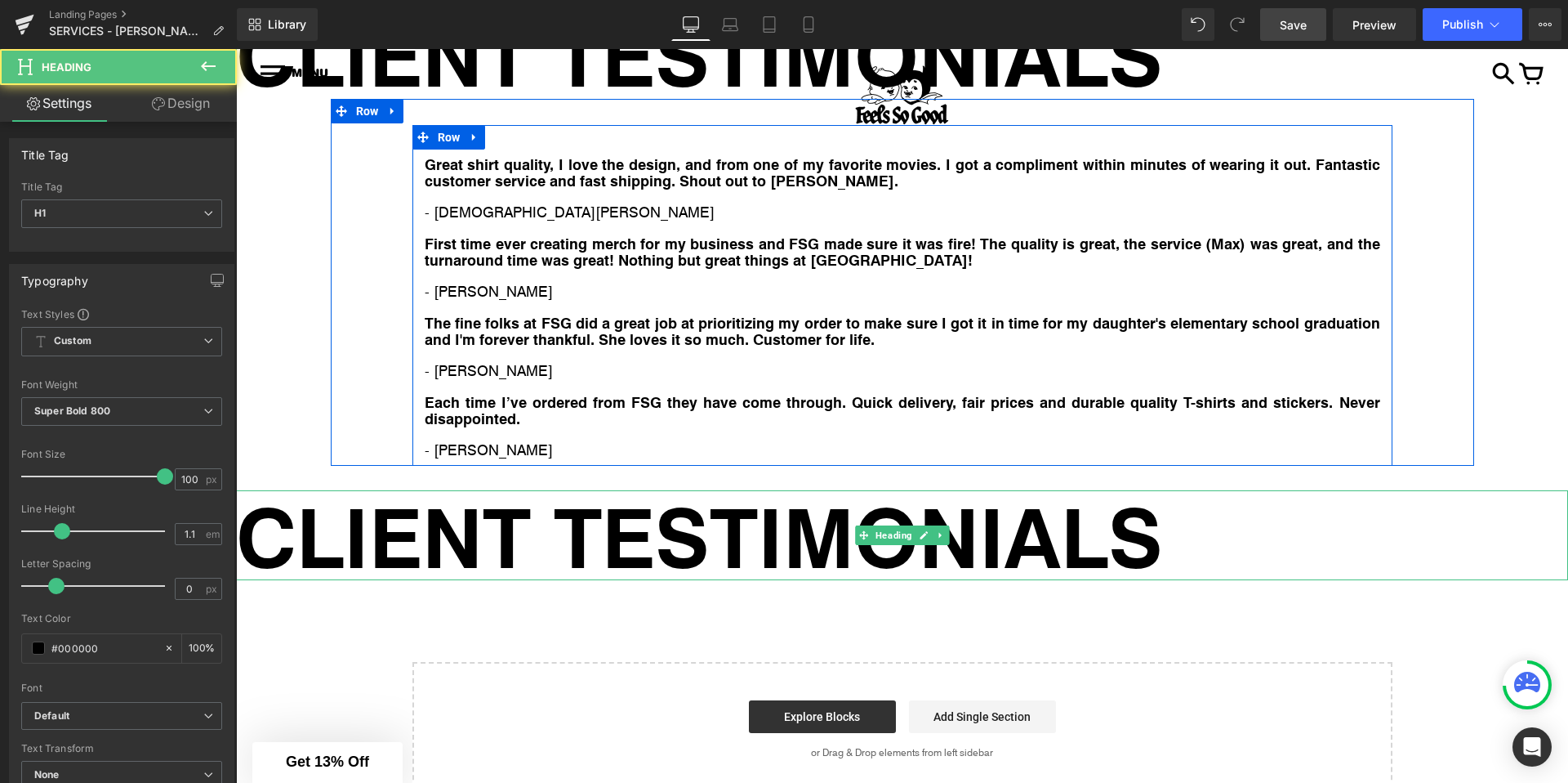
click at [775, 527] on h1 "CLIENT TESTIMONIALS" at bounding box center [902, 535] width 1332 height 90
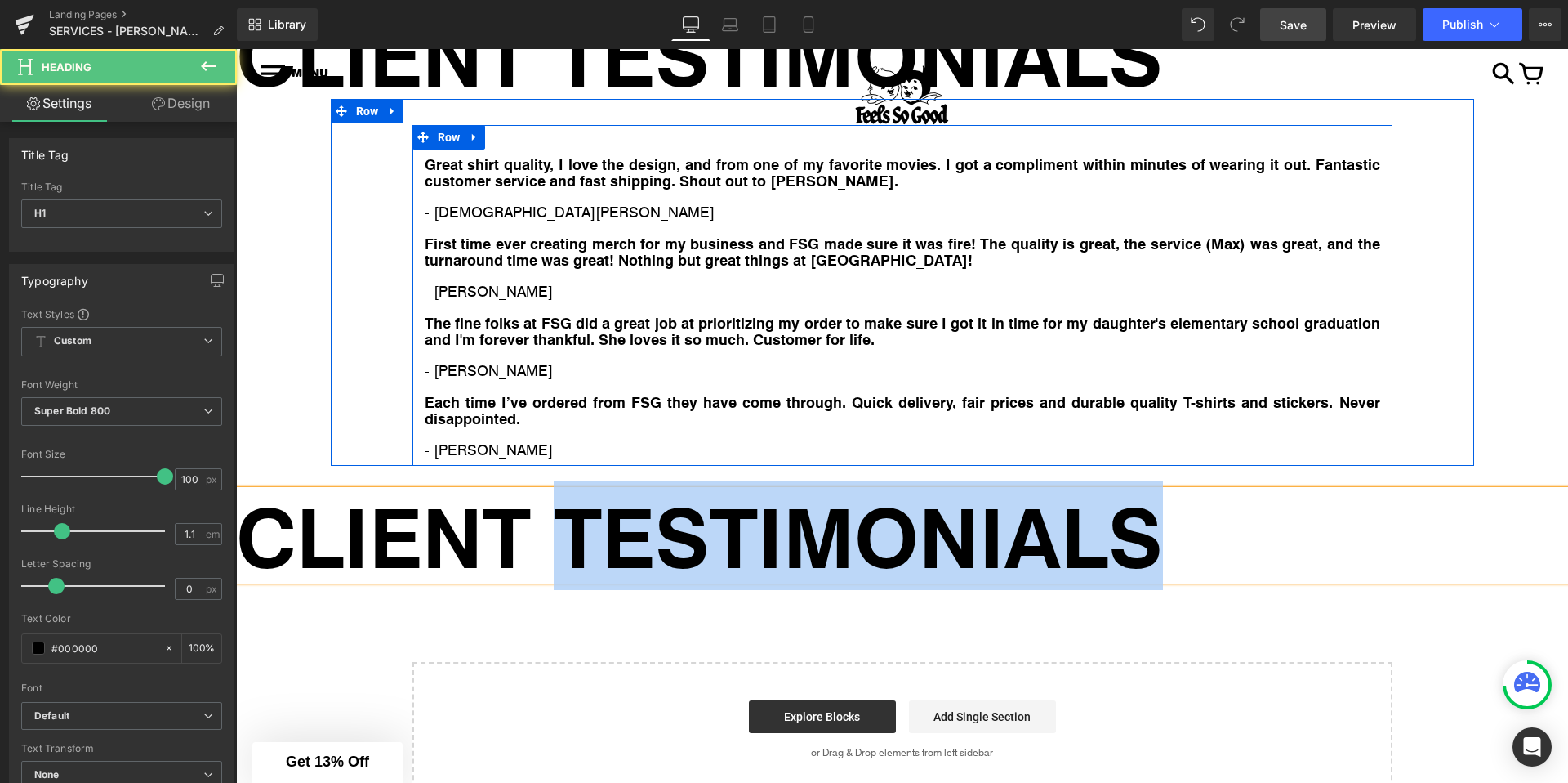
click at [775, 527] on h1 "CLIENT TESTIMONIALS" at bounding box center [902, 535] width 1332 height 90
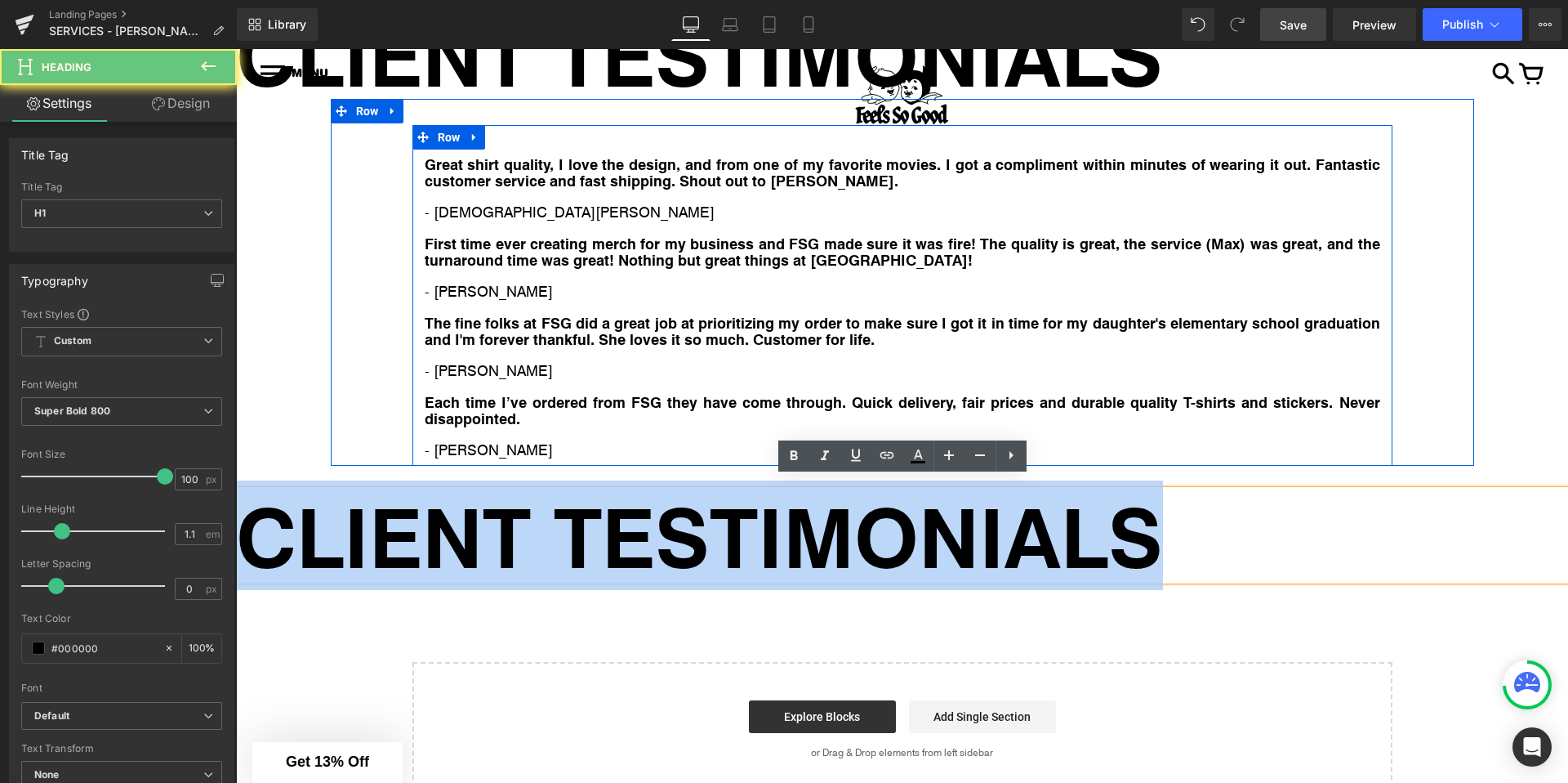
click at [775, 527] on h1 "CLIENT TESTIMONIALS" at bounding box center [902, 535] width 1332 height 90
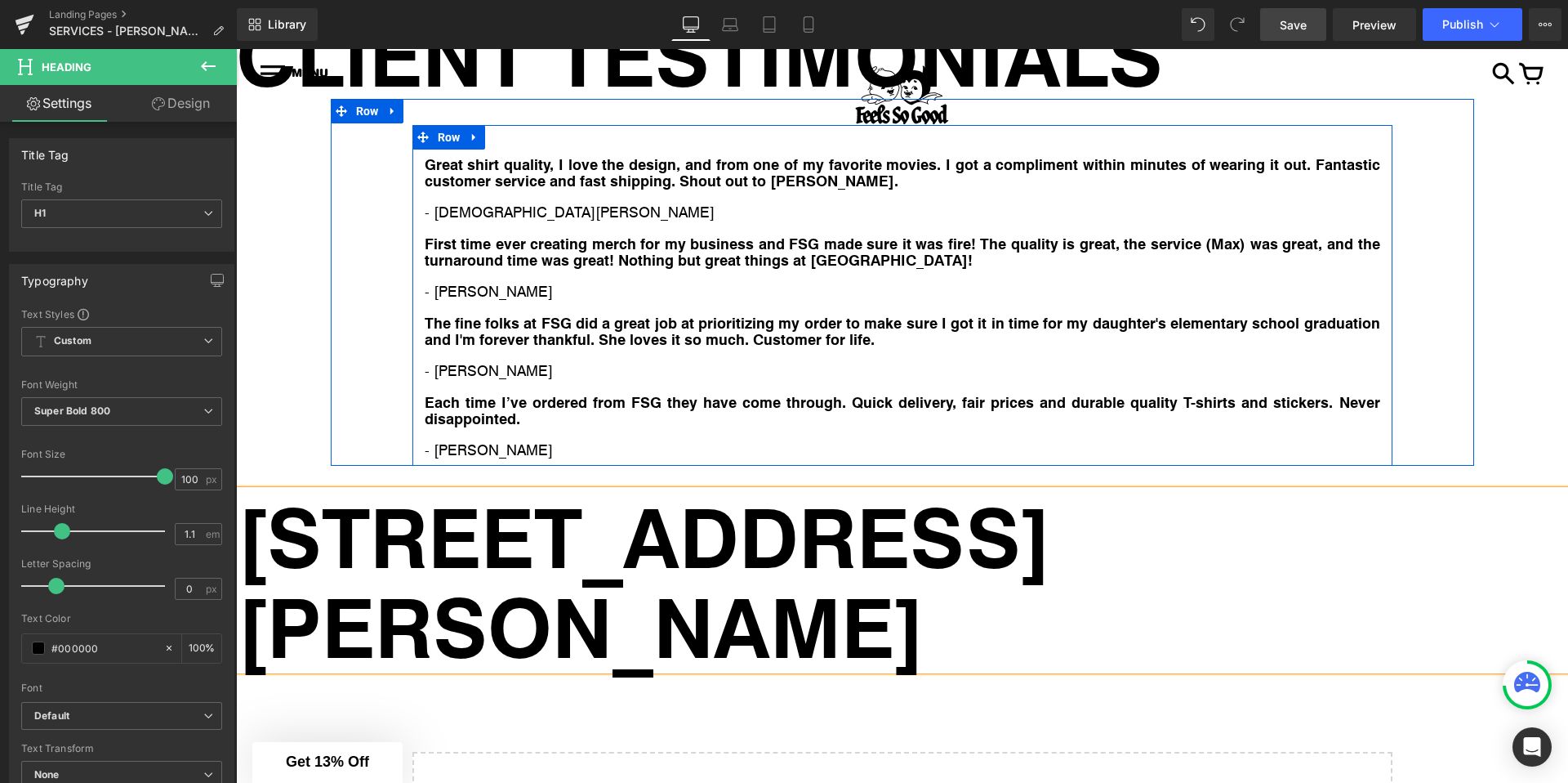
click at [925, 542] on h1 "[STREET_ADDRESS][PERSON_NAME]" at bounding box center [902, 580] width 1332 height 180
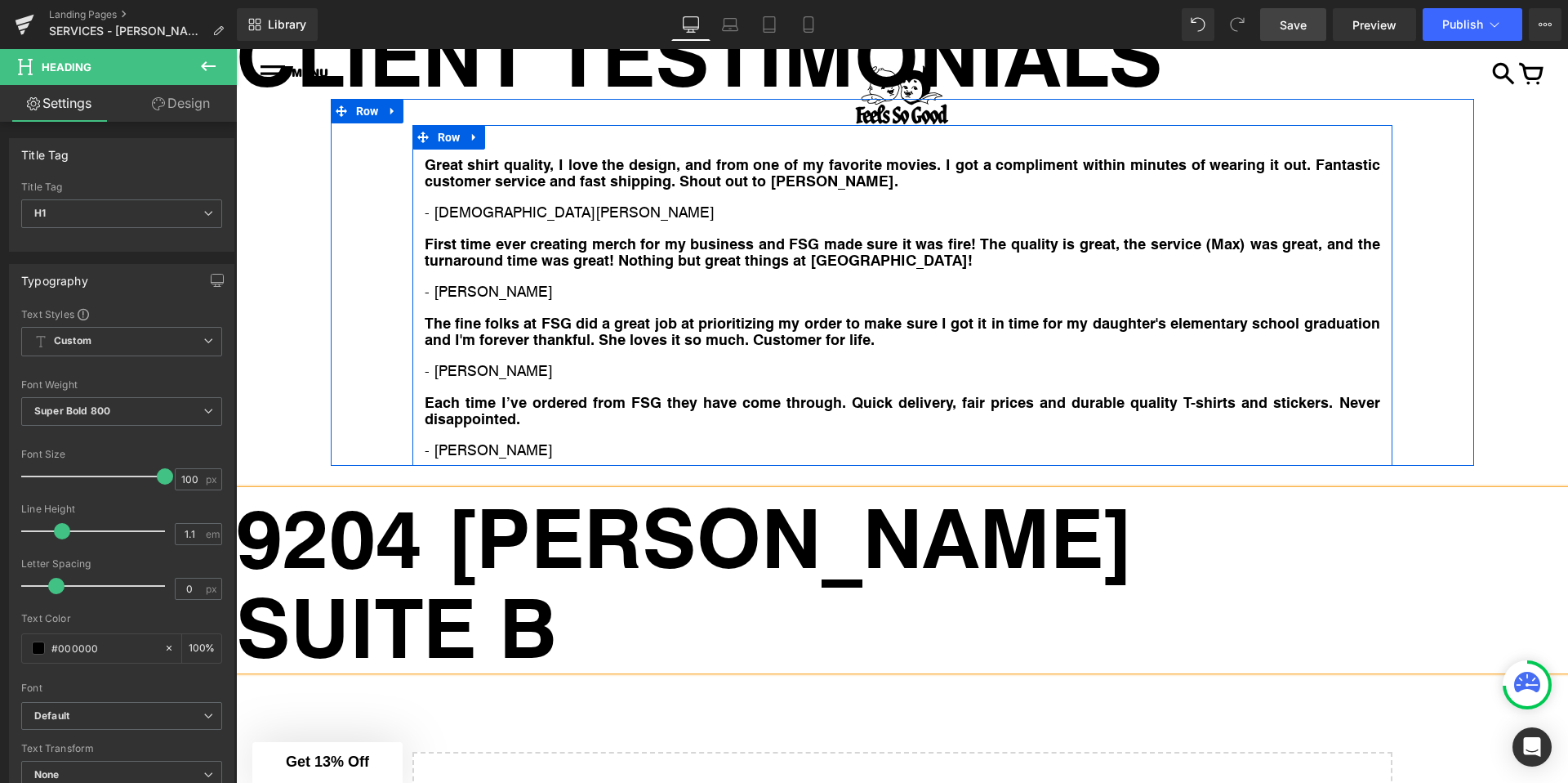
click at [553, 620] on h1 "SUITE B" at bounding box center [902, 625] width 1332 height 90
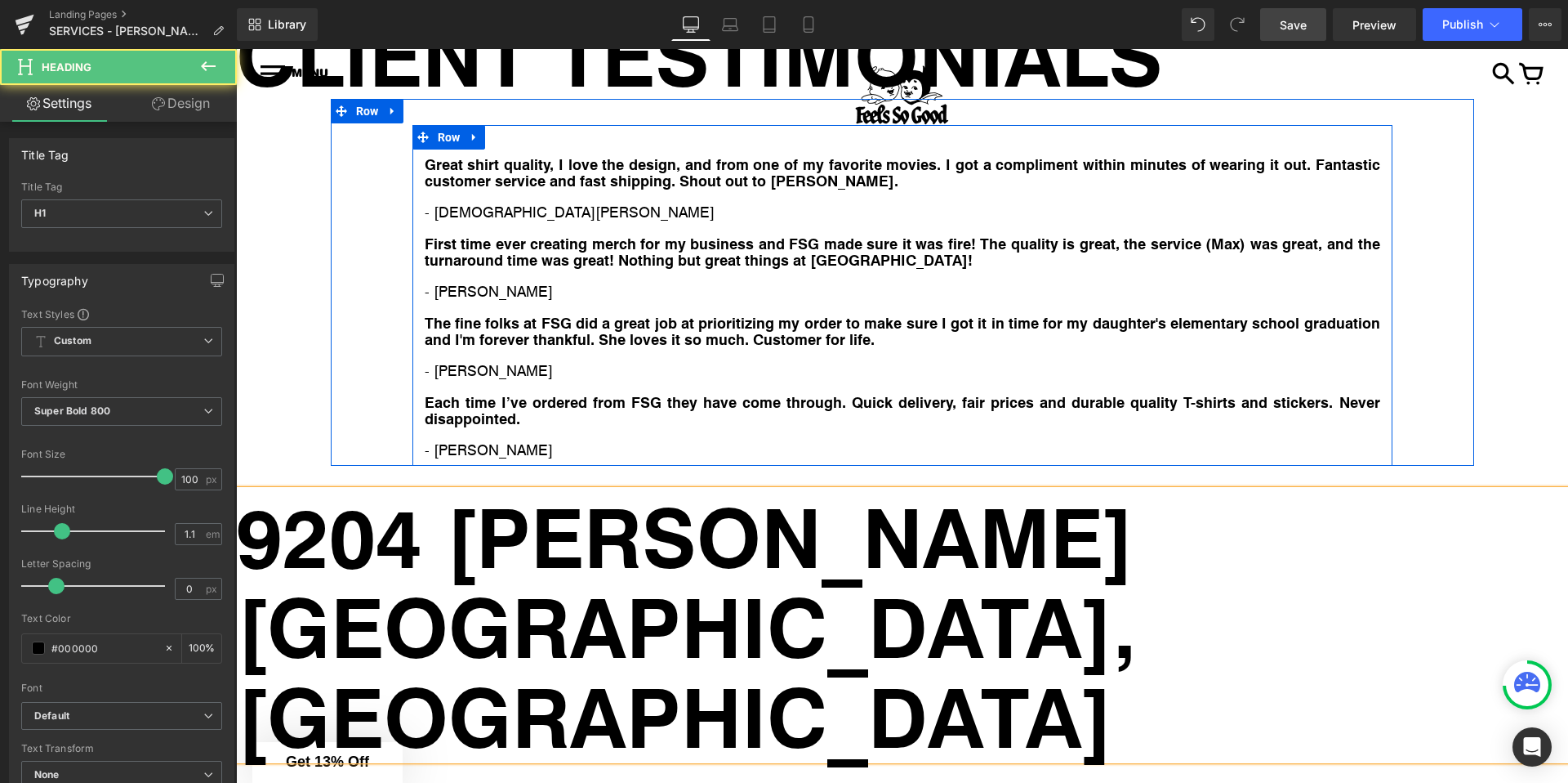
click at [589, 627] on h1 "[GEOGRAPHIC_DATA], [GEOGRAPHIC_DATA]" at bounding box center [902, 670] width 1332 height 180
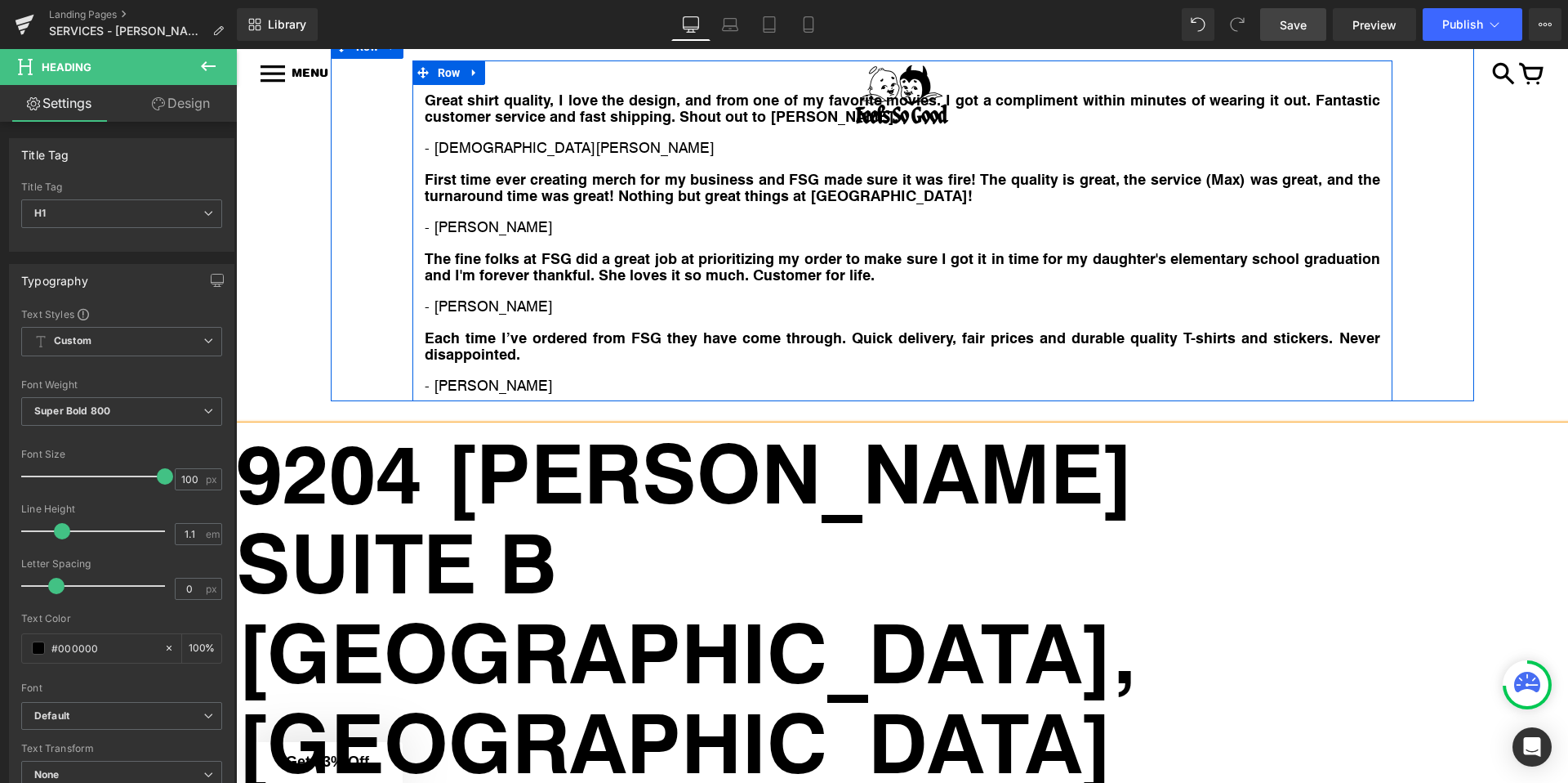
scroll to position [6996, 0]
click at [677, 627] on h1 "[GEOGRAPHIC_DATA], [GEOGRAPHIC_DATA]" at bounding box center [902, 694] width 1332 height 180
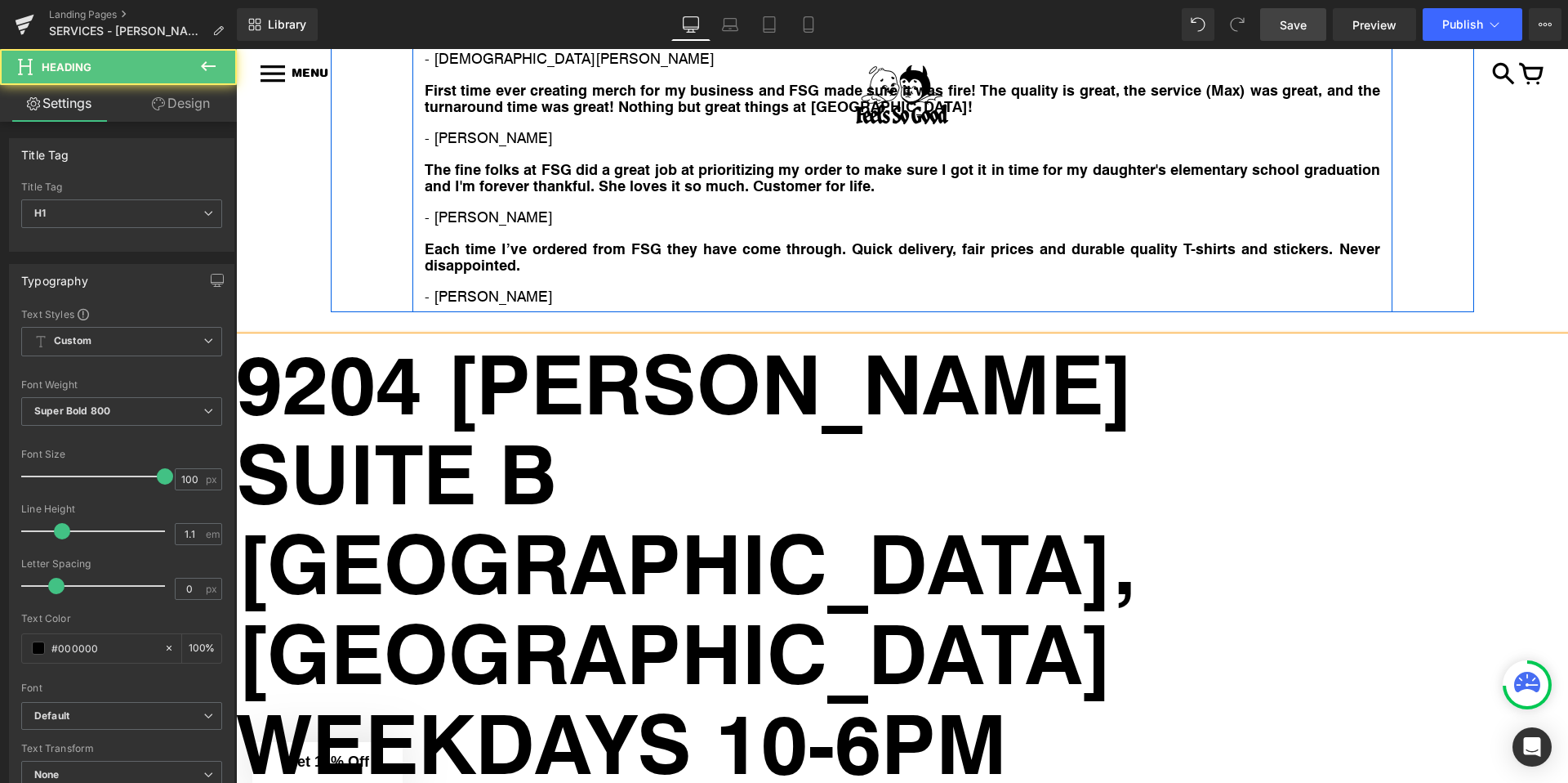
click at [720, 554] on h1 "[GEOGRAPHIC_DATA], [GEOGRAPHIC_DATA] WEEKDAYS 10-6PM [PHONE_NUMBER] [EMAIL_ADDR…" at bounding box center [902, 786] width 1332 height 539
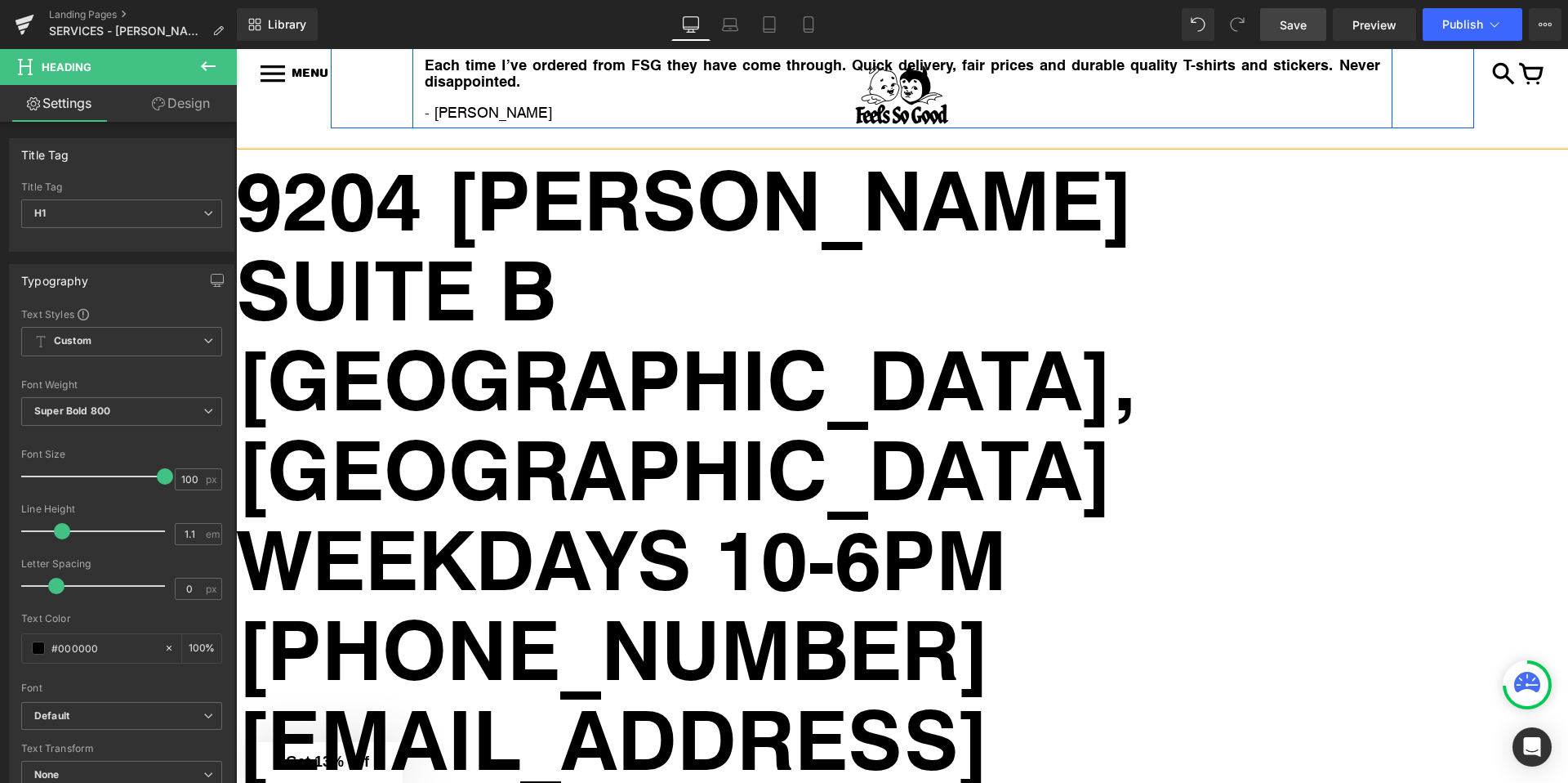
scroll to position [7272, 0]
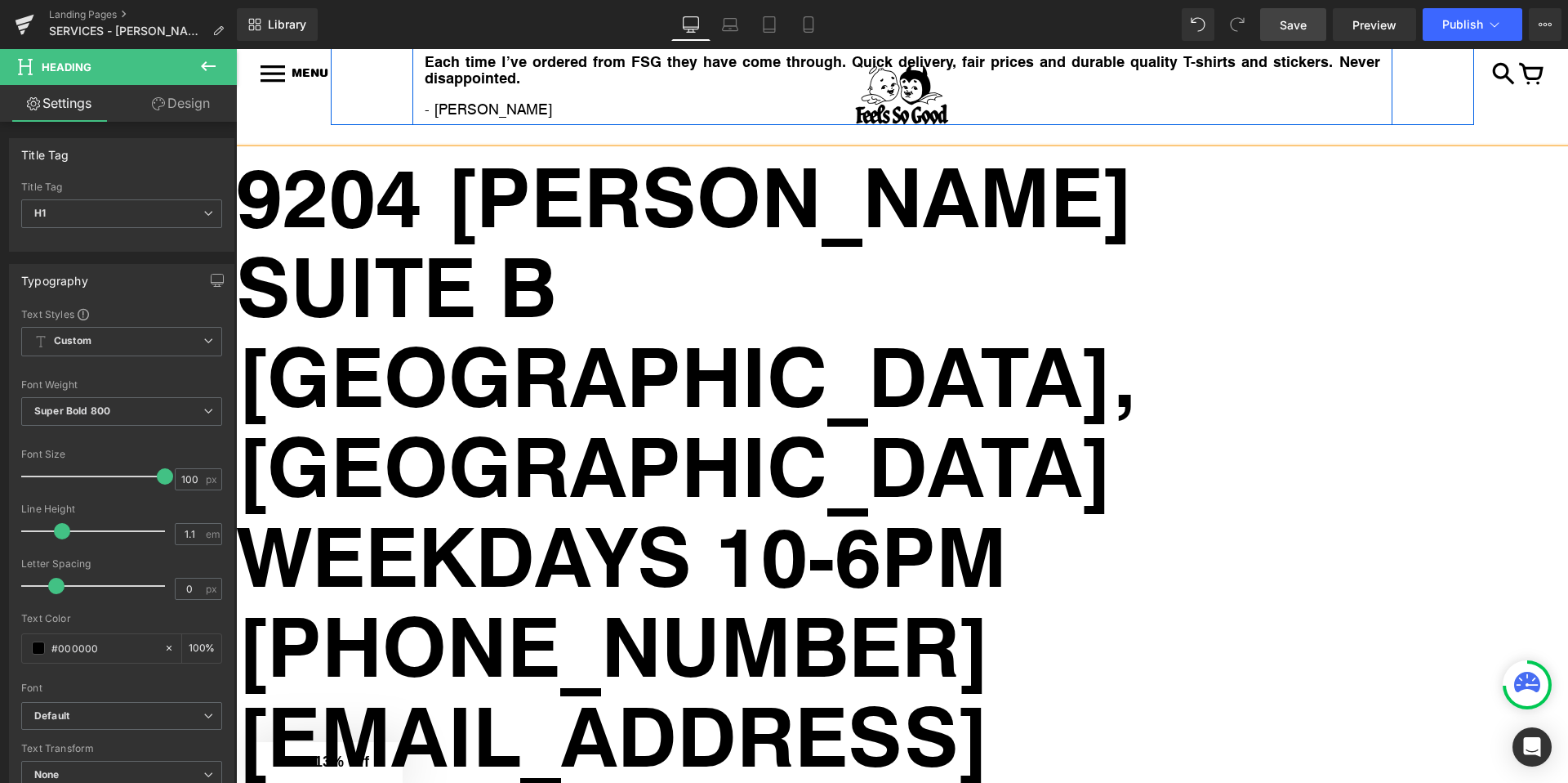
click at [249, 646] on h1 "[PHONE_NUMBER] [EMAIL_ADDRESS][DOMAIN_NAME]" at bounding box center [902, 733] width 1332 height 270
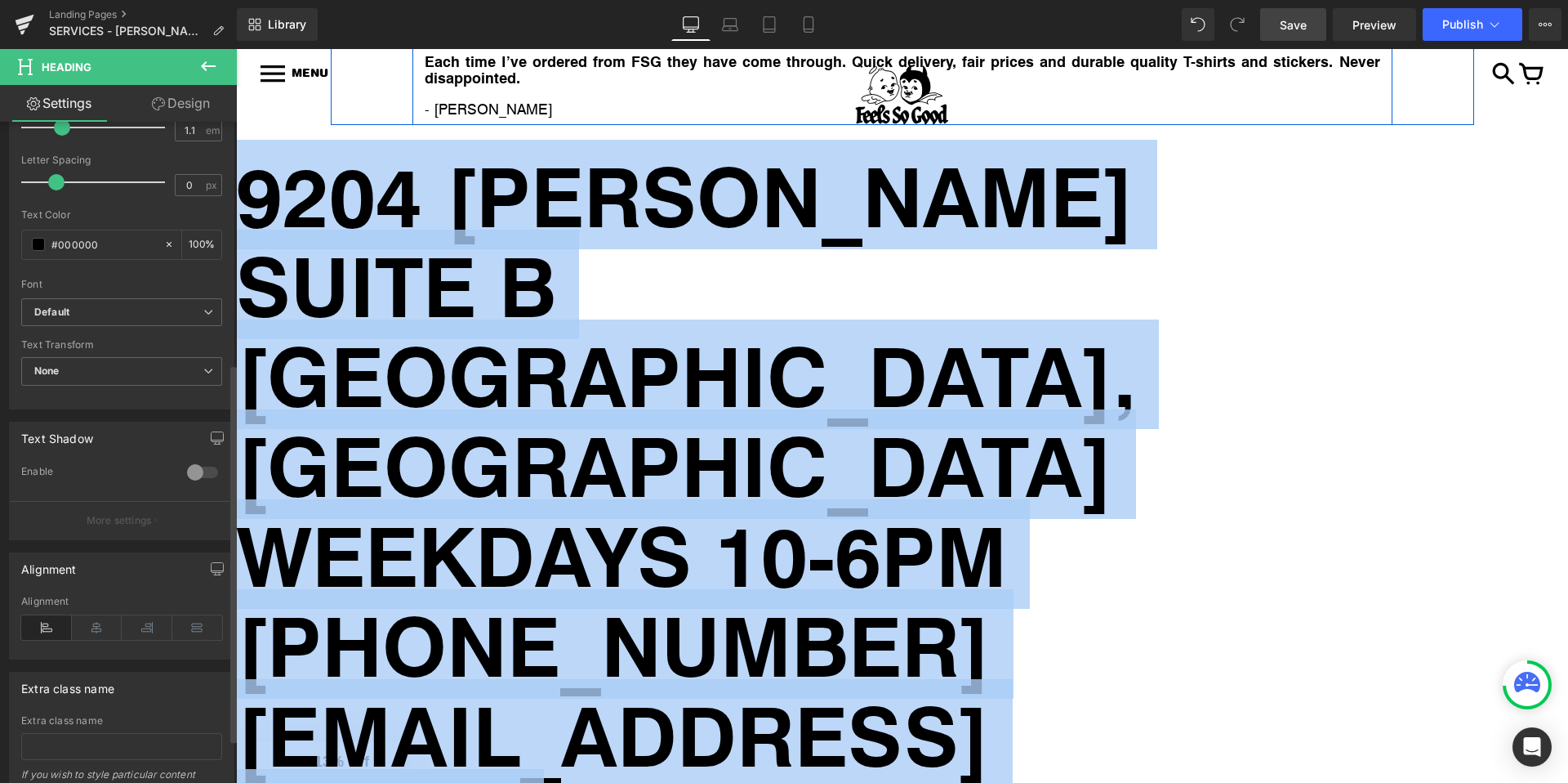
scroll to position [499, 0]
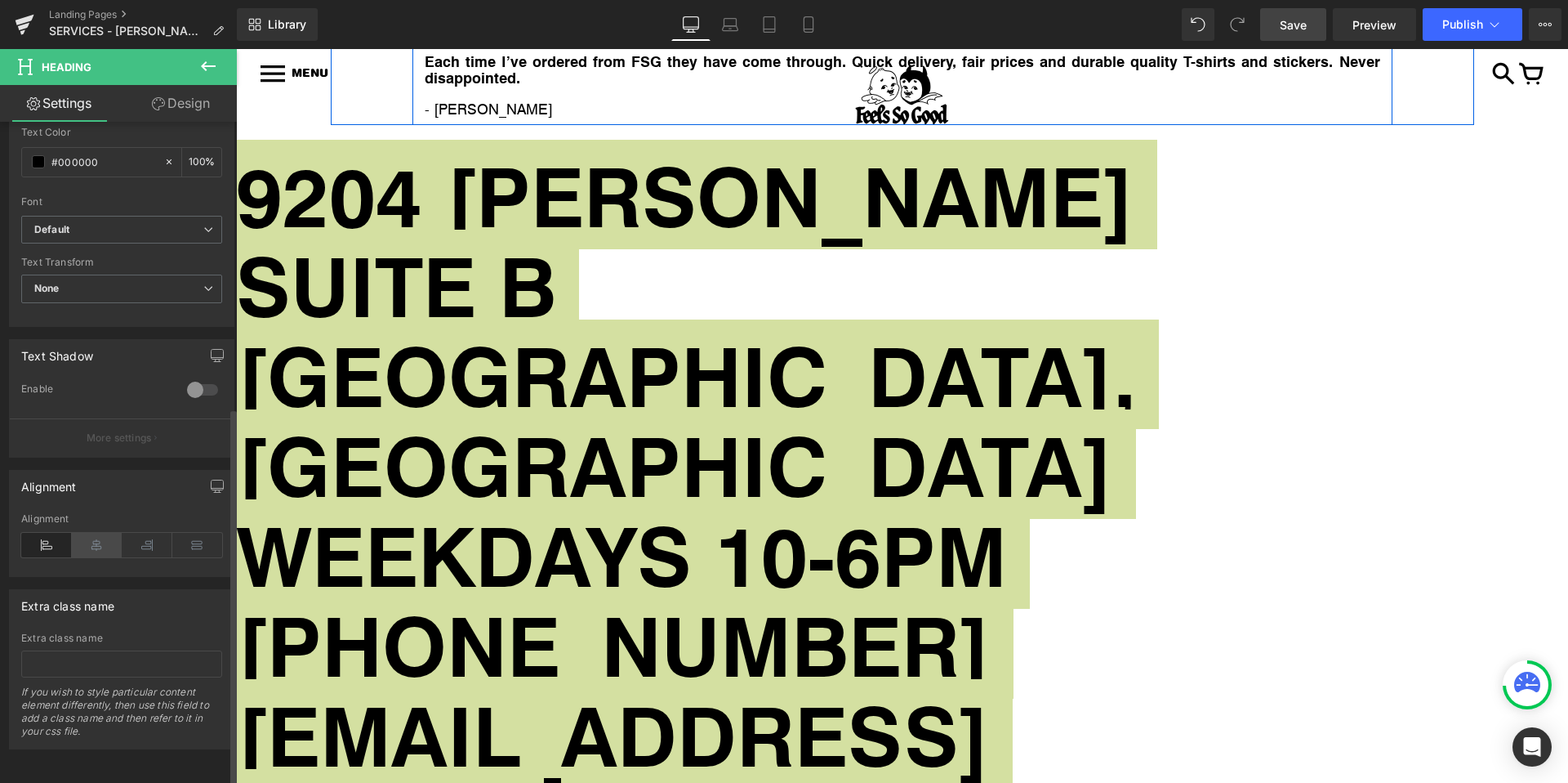
click at [93, 534] on icon at bounding box center [97, 545] width 51 height 25
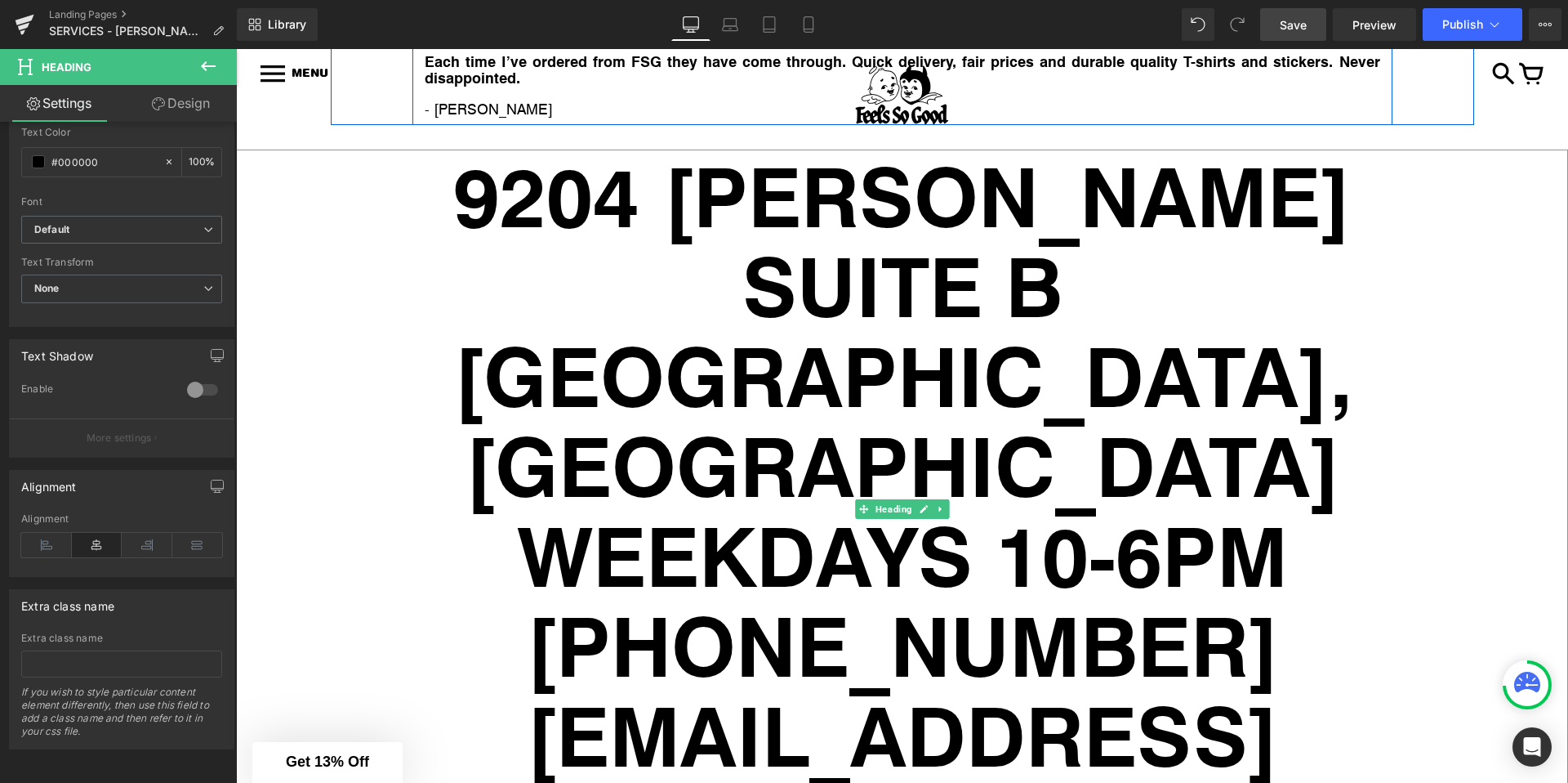
click at [909, 301] on h1 "SUITE B" at bounding box center [902, 284] width 1332 height 90
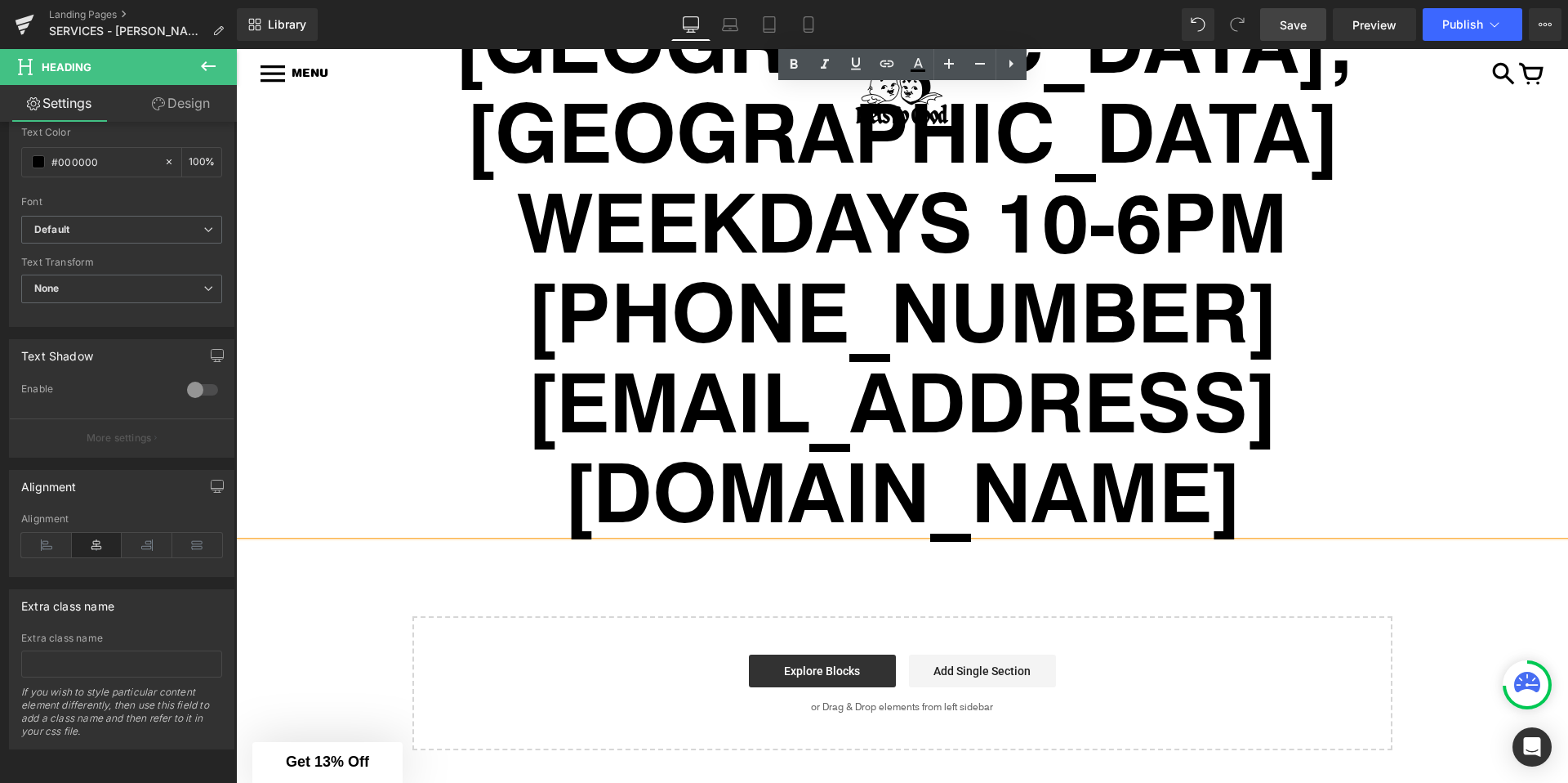
scroll to position [7587, 0]
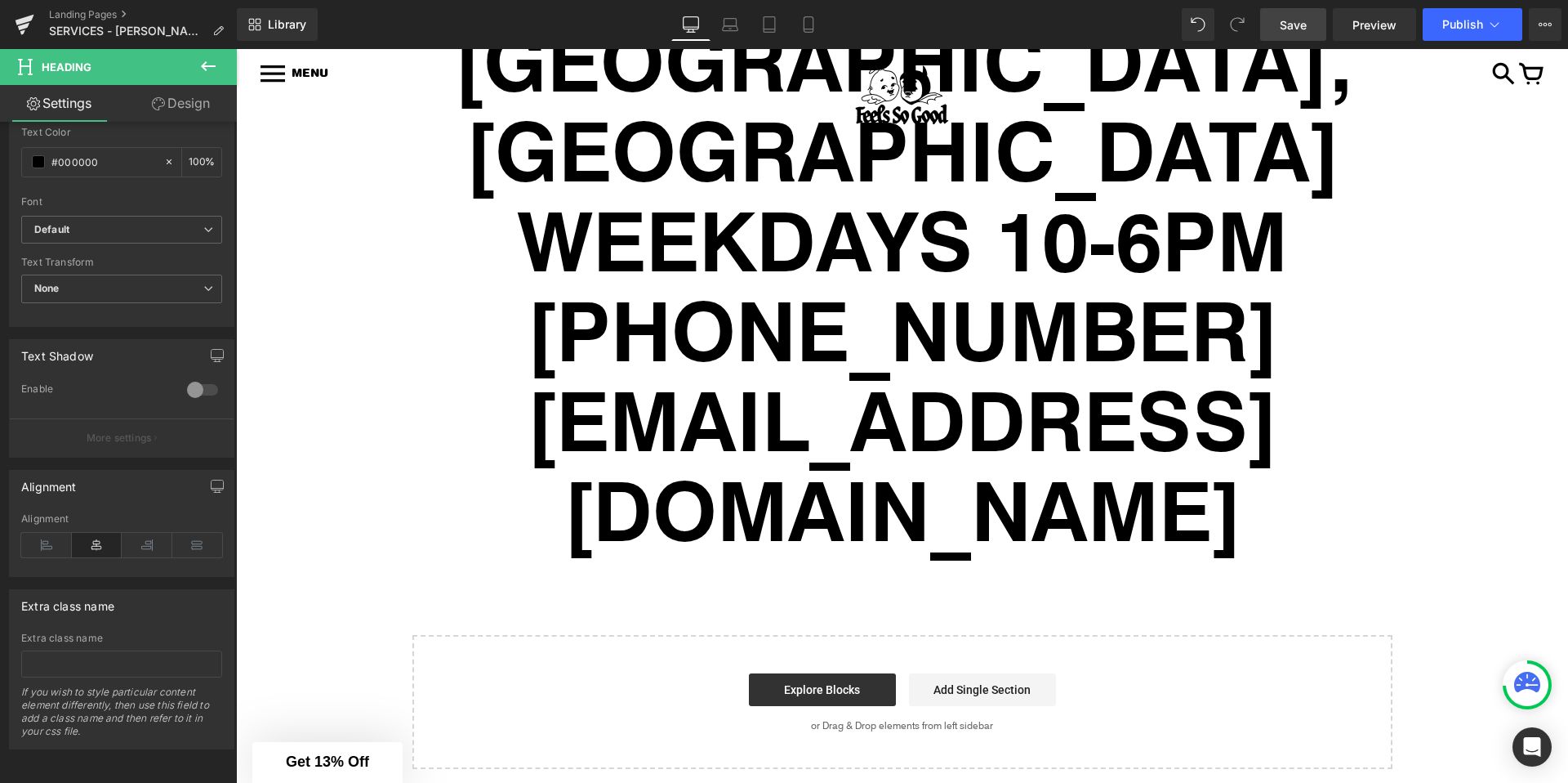
click at [205, 59] on icon at bounding box center [208, 66] width 20 height 20
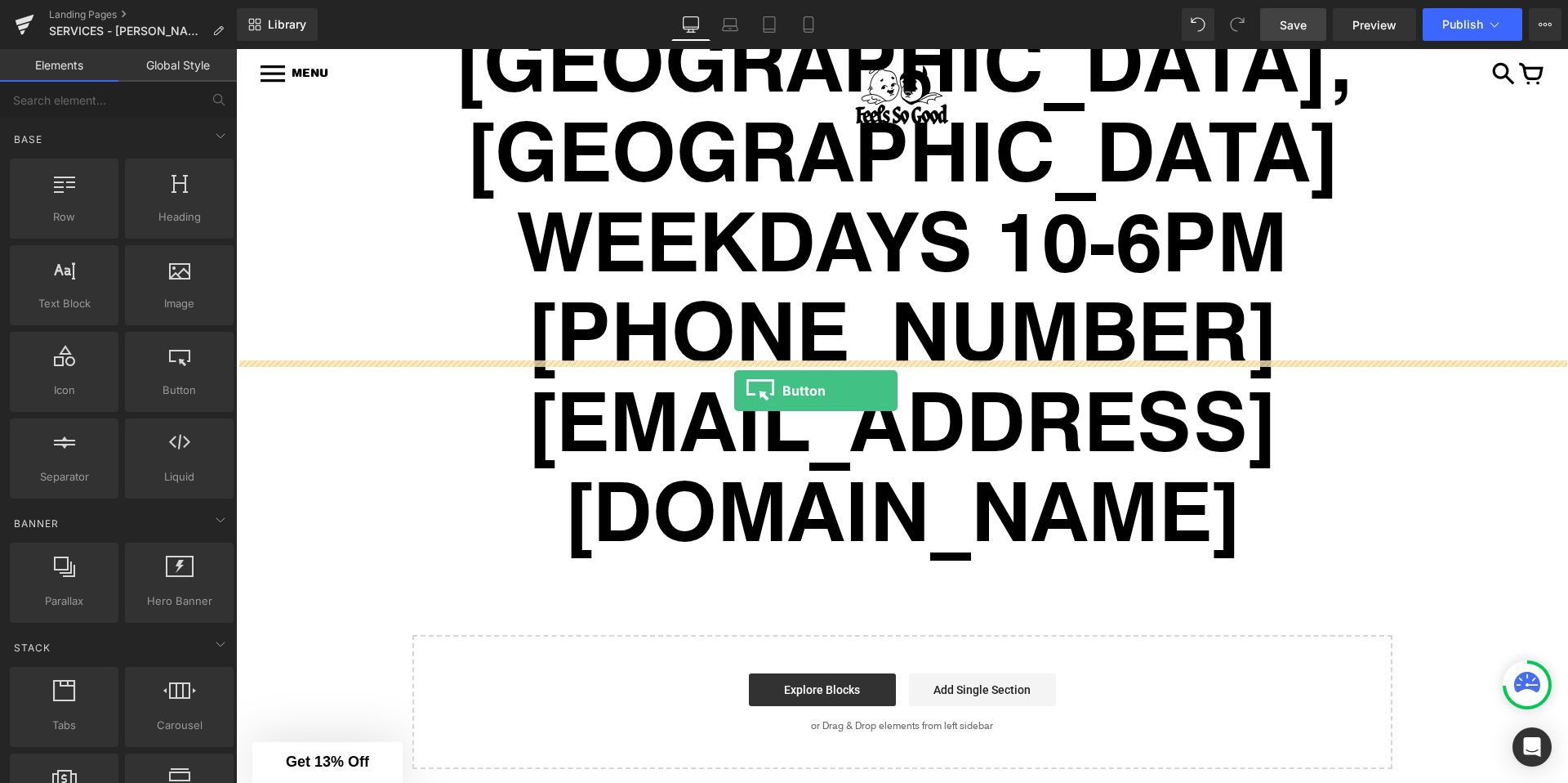
drag, startPoint x: 405, startPoint y: 431, endPoint x: 734, endPoint y: 391, distance: 331.4
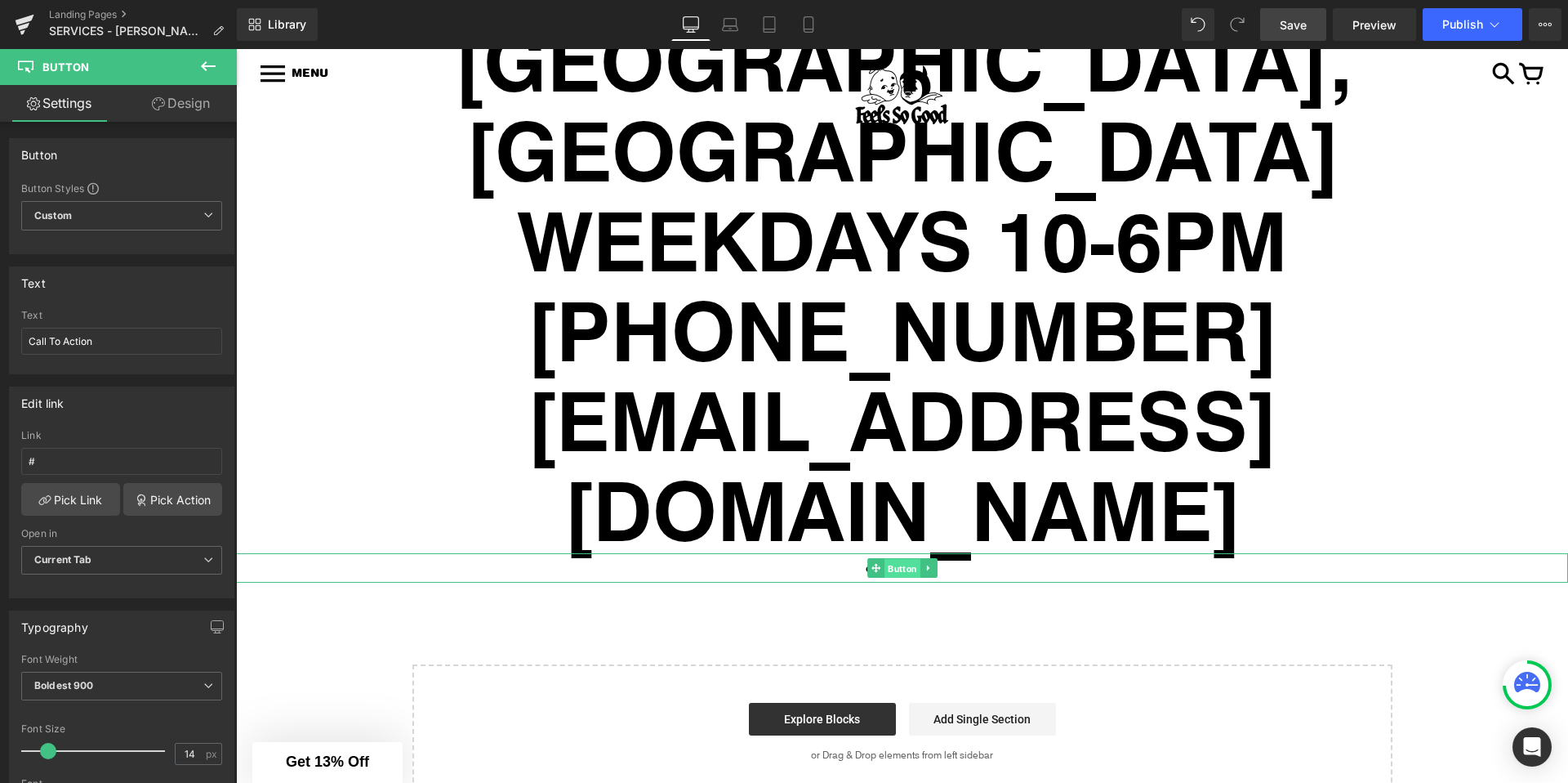
click at [891, 559] on span "Button" at bounding box center [903, 569] width 36 height 20
click at [126, 343] on input "Call To Action" at bounding box center [121, 341] width 201 height 27
click at [63, 339] on input "GET A QUOTE NOW" at bounding box center [121, 341] width 201 height 27
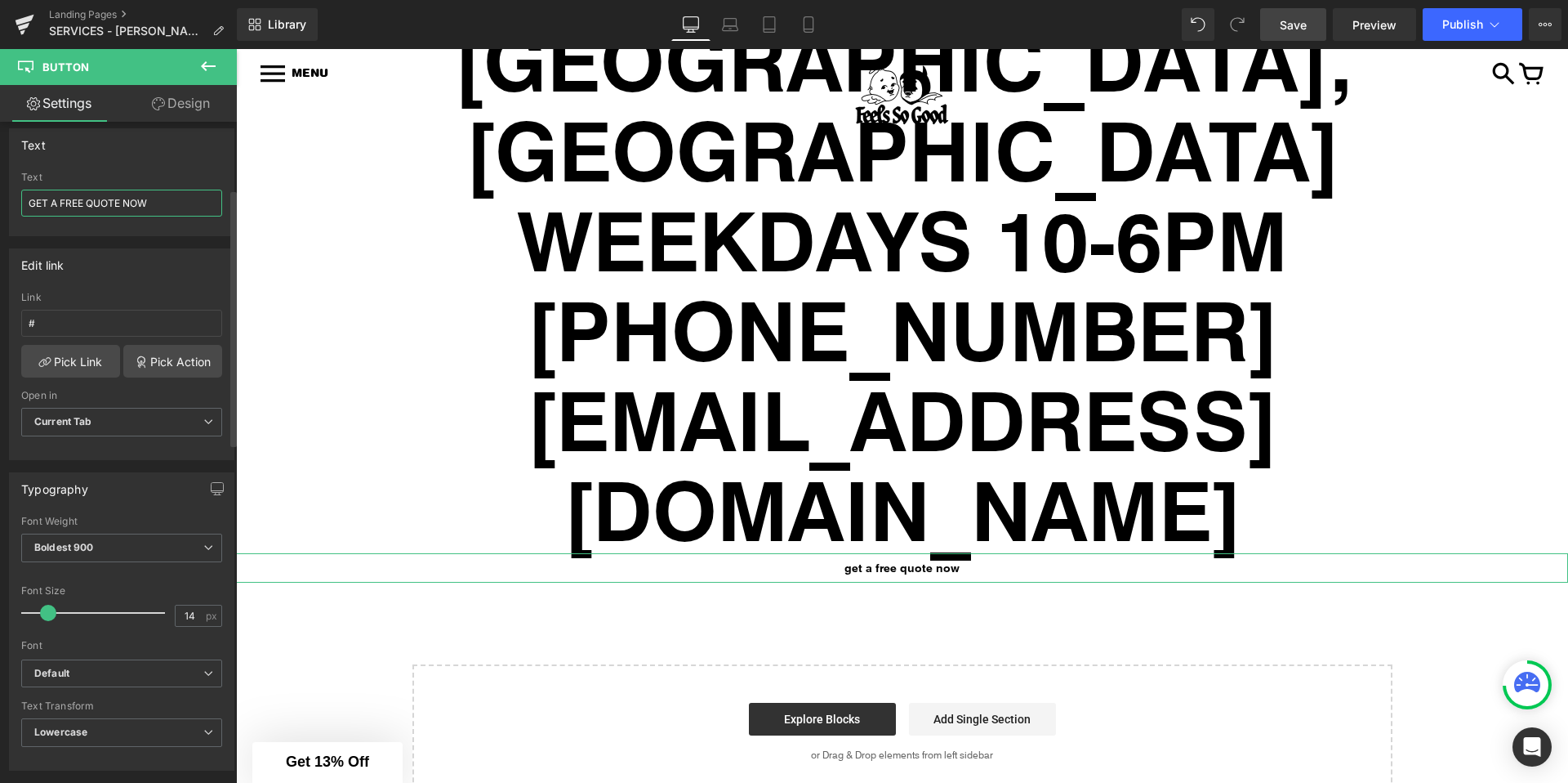
scroll to position [292, 0]
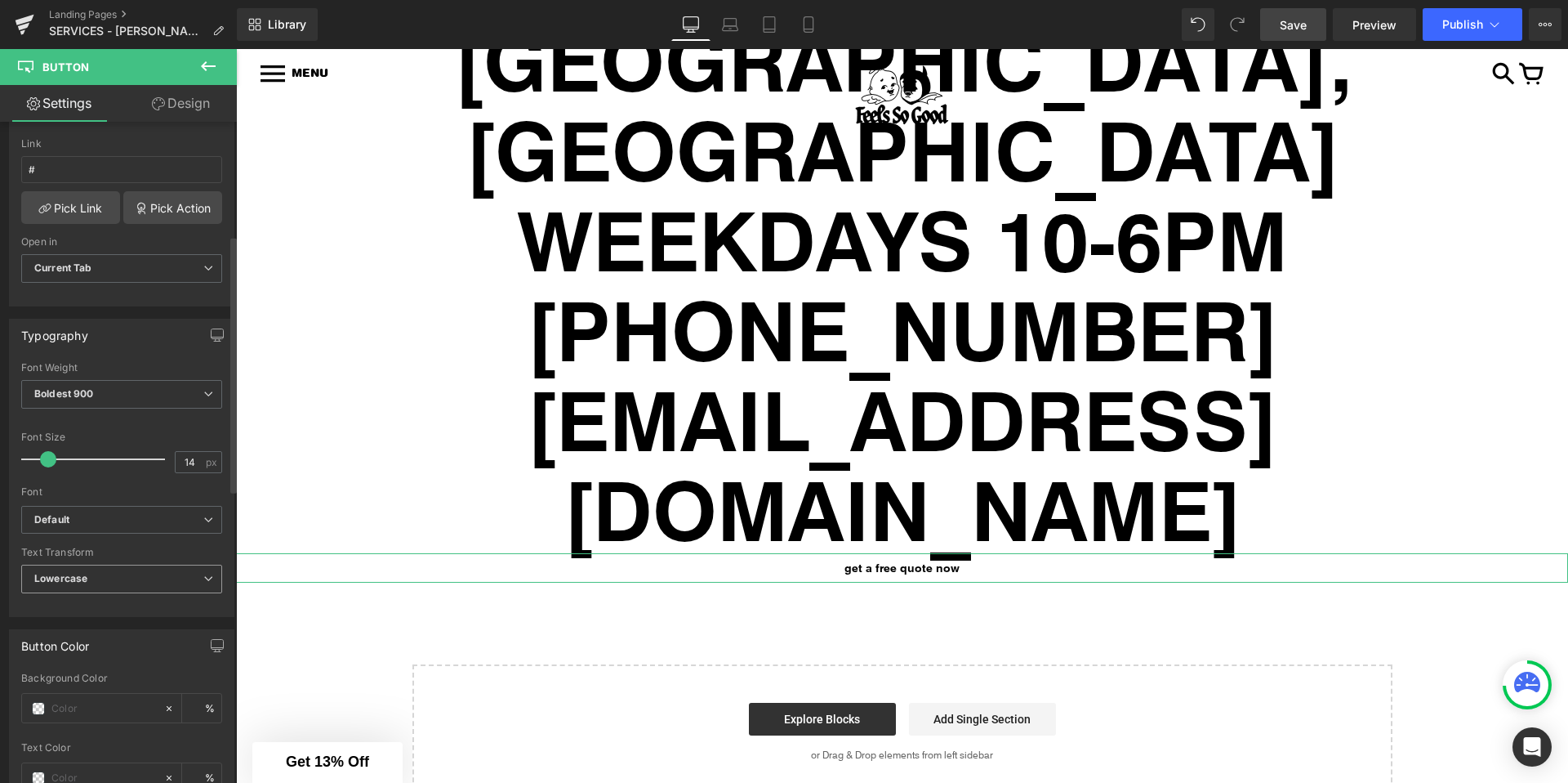
type input "GET A FREE QUOTE NOW"
click at [113, 576] on span "Lowercase" at bounding box center [121, 579] width 201 height 29
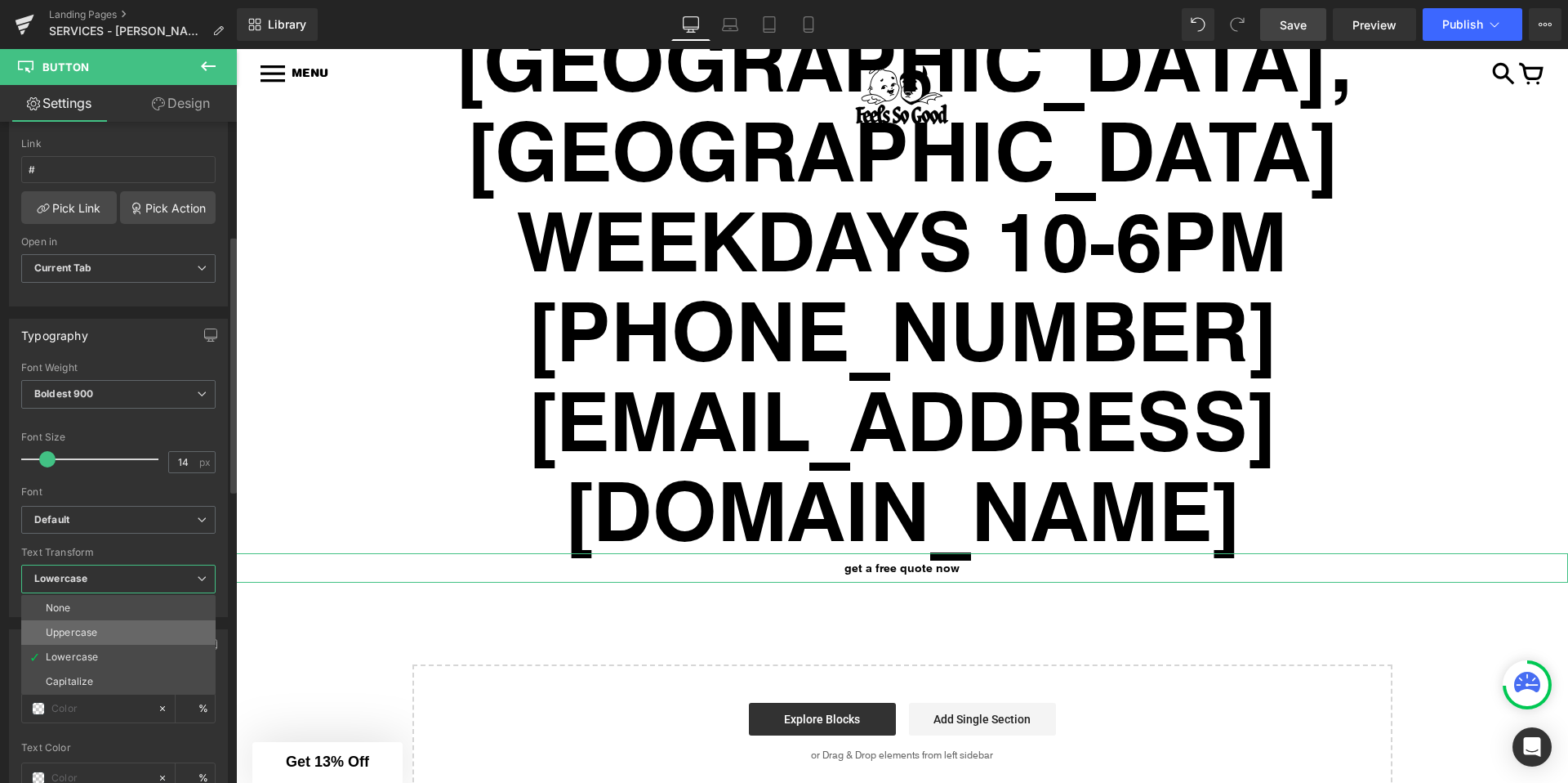
click at [104, 634] on li "Uppercase" at bounding box center [118, 633] width 194 height 25
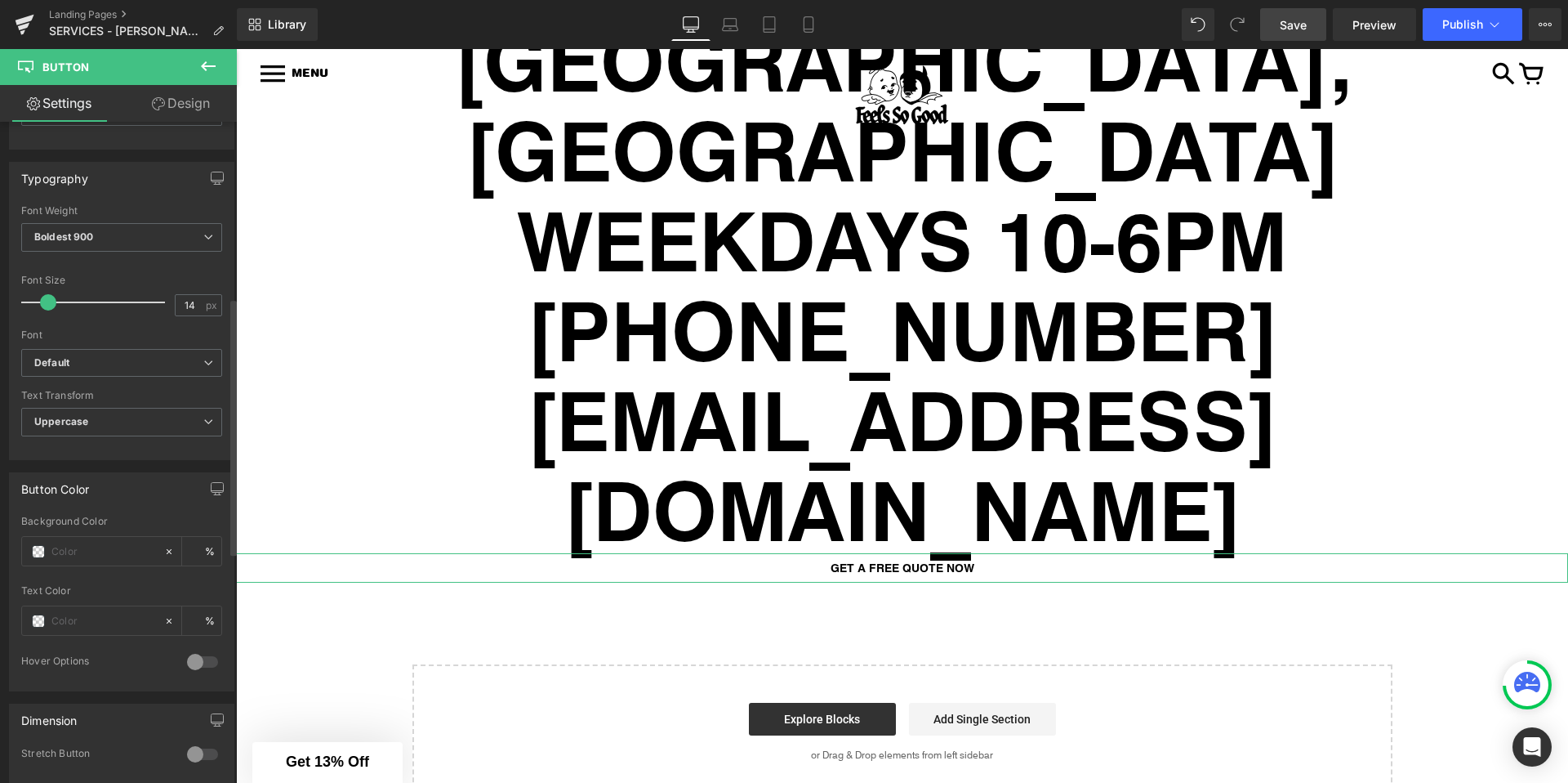
scroll to position [453, 0]
click at [36, 613] on span at bounding box center [38, 617] width 13 height 13
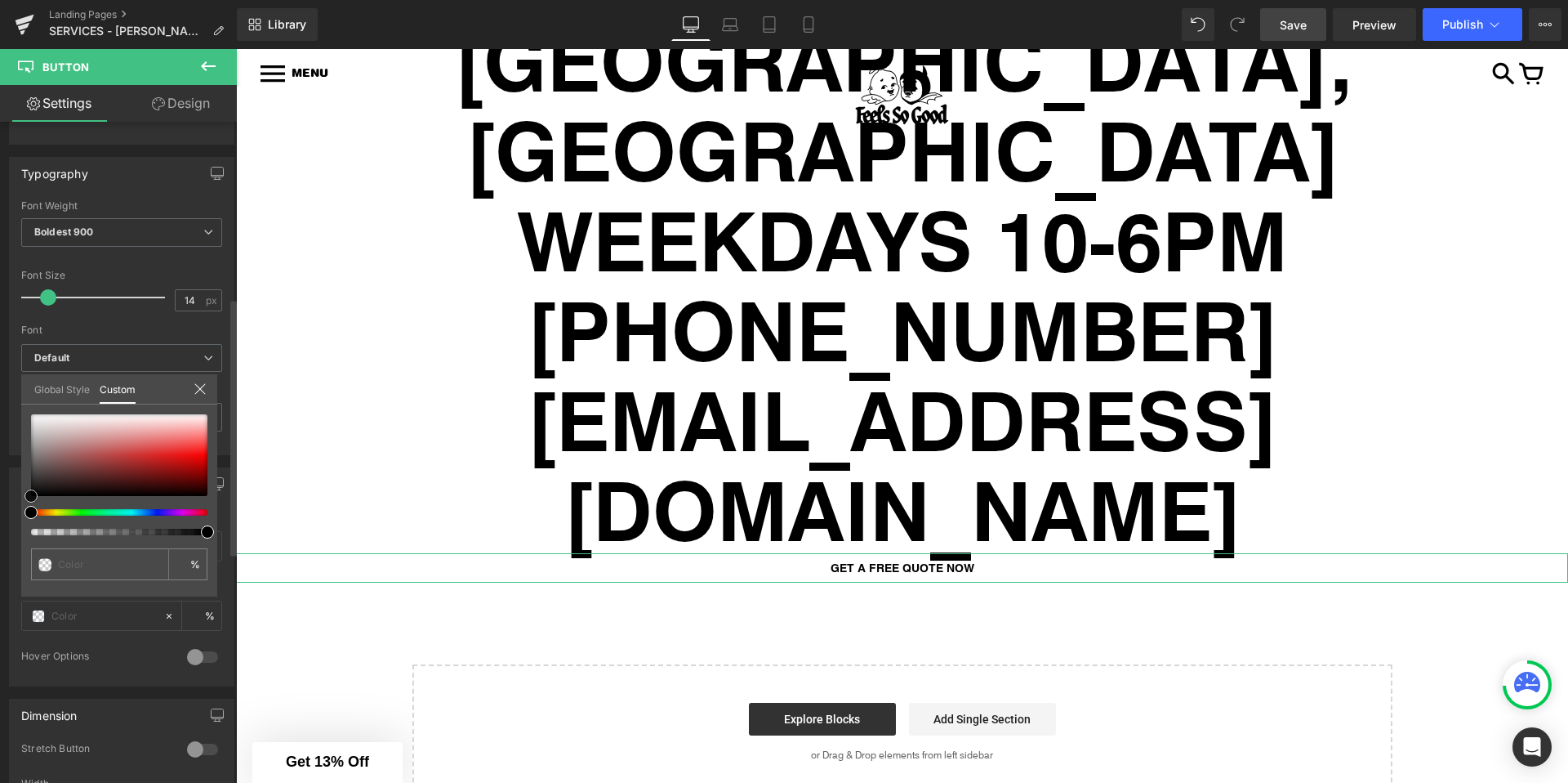
type input "#000000"
type input "100"
type input "#000000"
type input "100"
drag, startPoint x: 28, startPoint y: 491, endPoint x: 0, endPoint y: 525, distance: 44.0
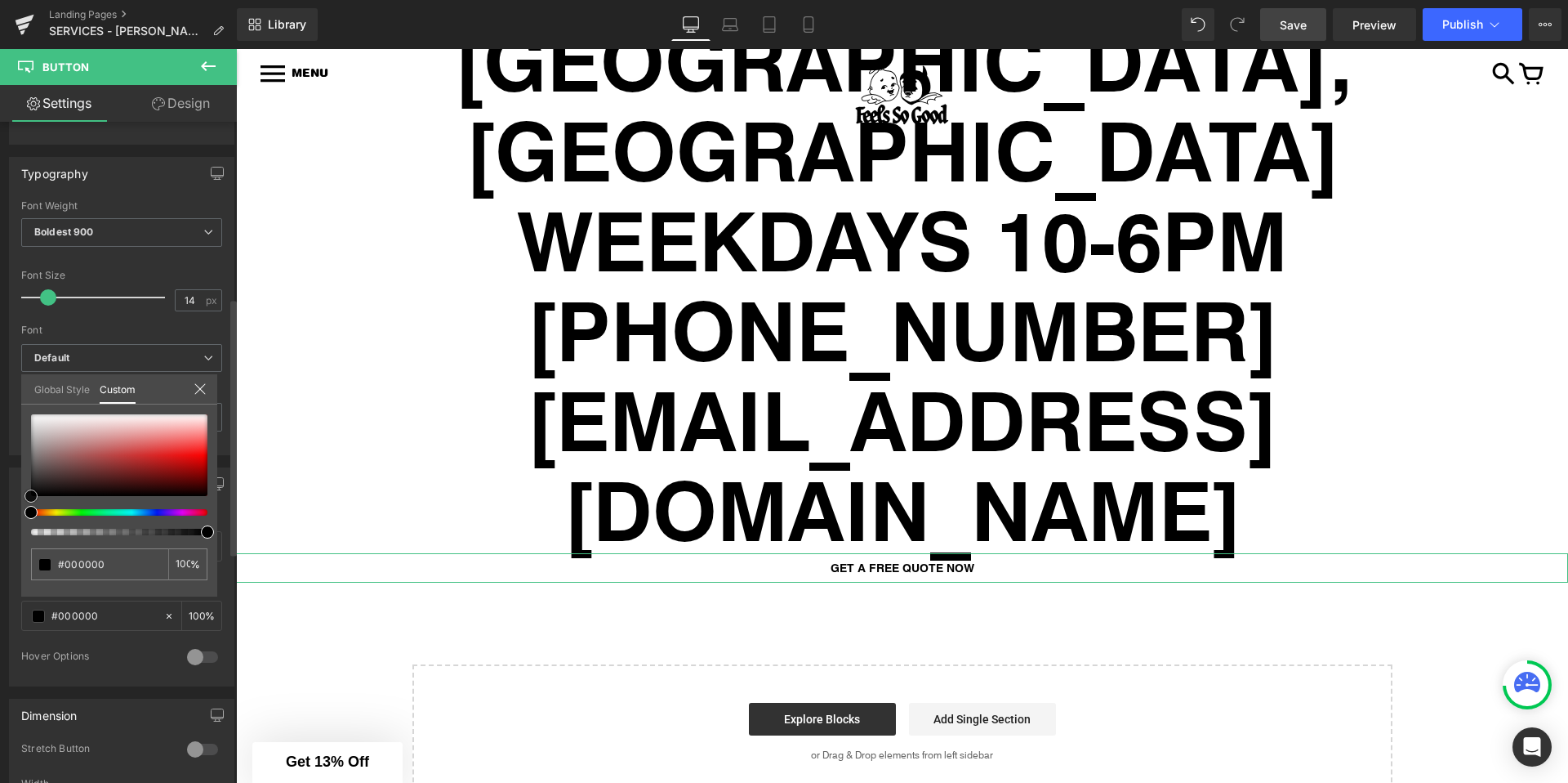
click at [0, 525] on div "Button Color Background Color % rgba(0, 0, 0, 1) Text Color #000000 100 % 0 Hov…" at bounding box center [122, 571] width 245 height 231
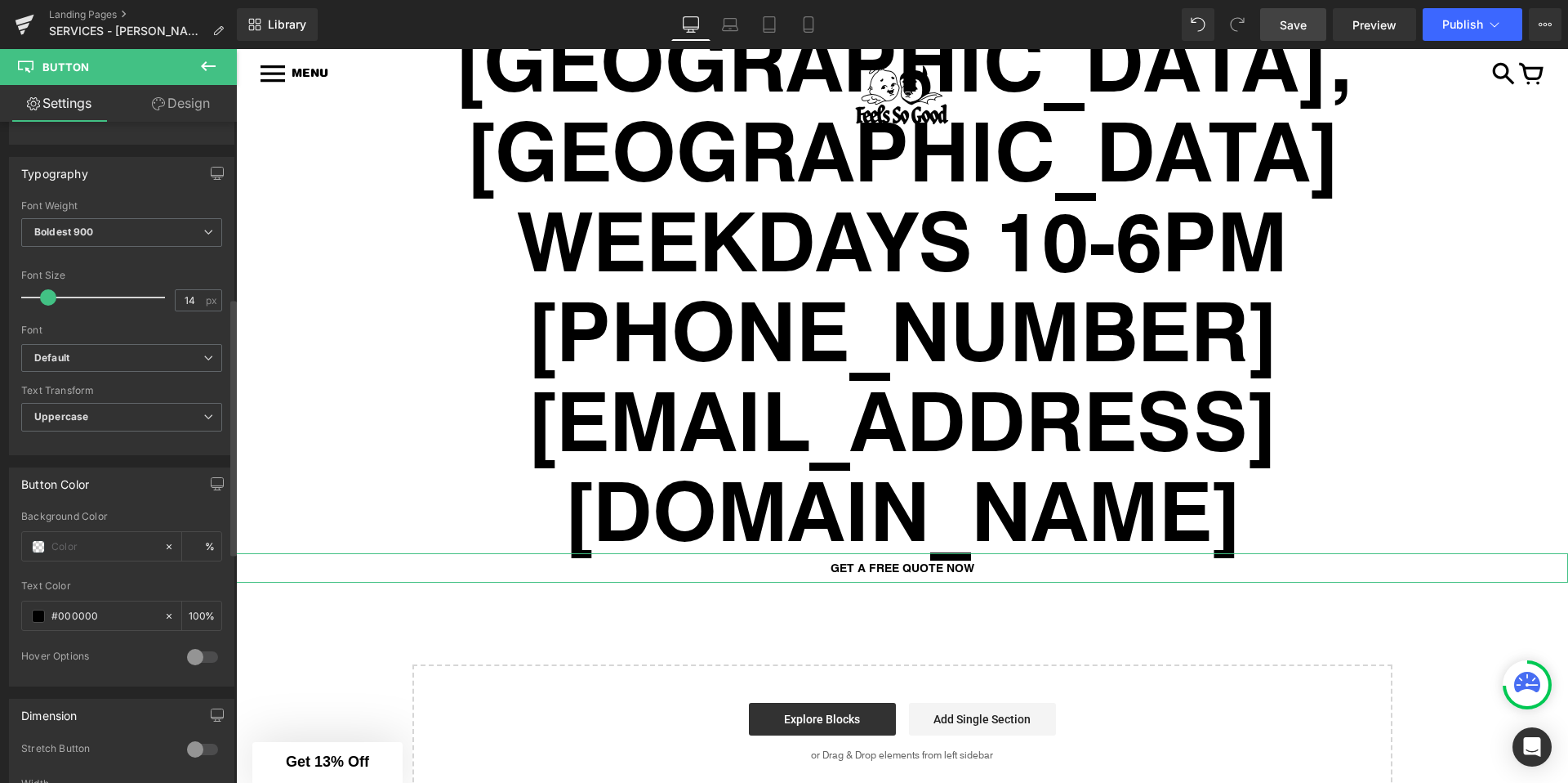
click at [176, 110] on link "Design" at bounding box center [181, 103] width 118 height 36
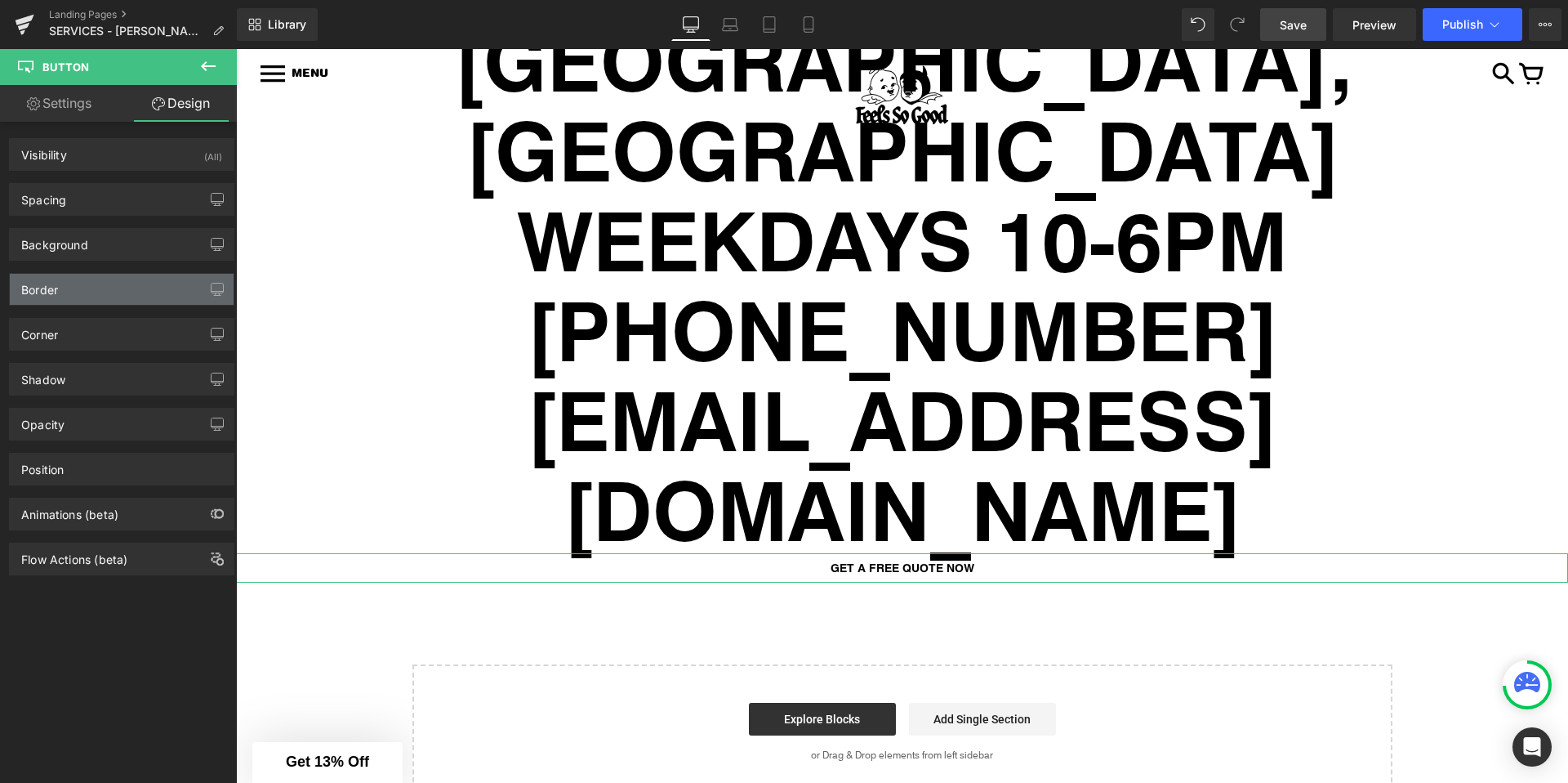
click at [97, 287] on div "Border" at bounding box center [121, 289] width 224 height 31
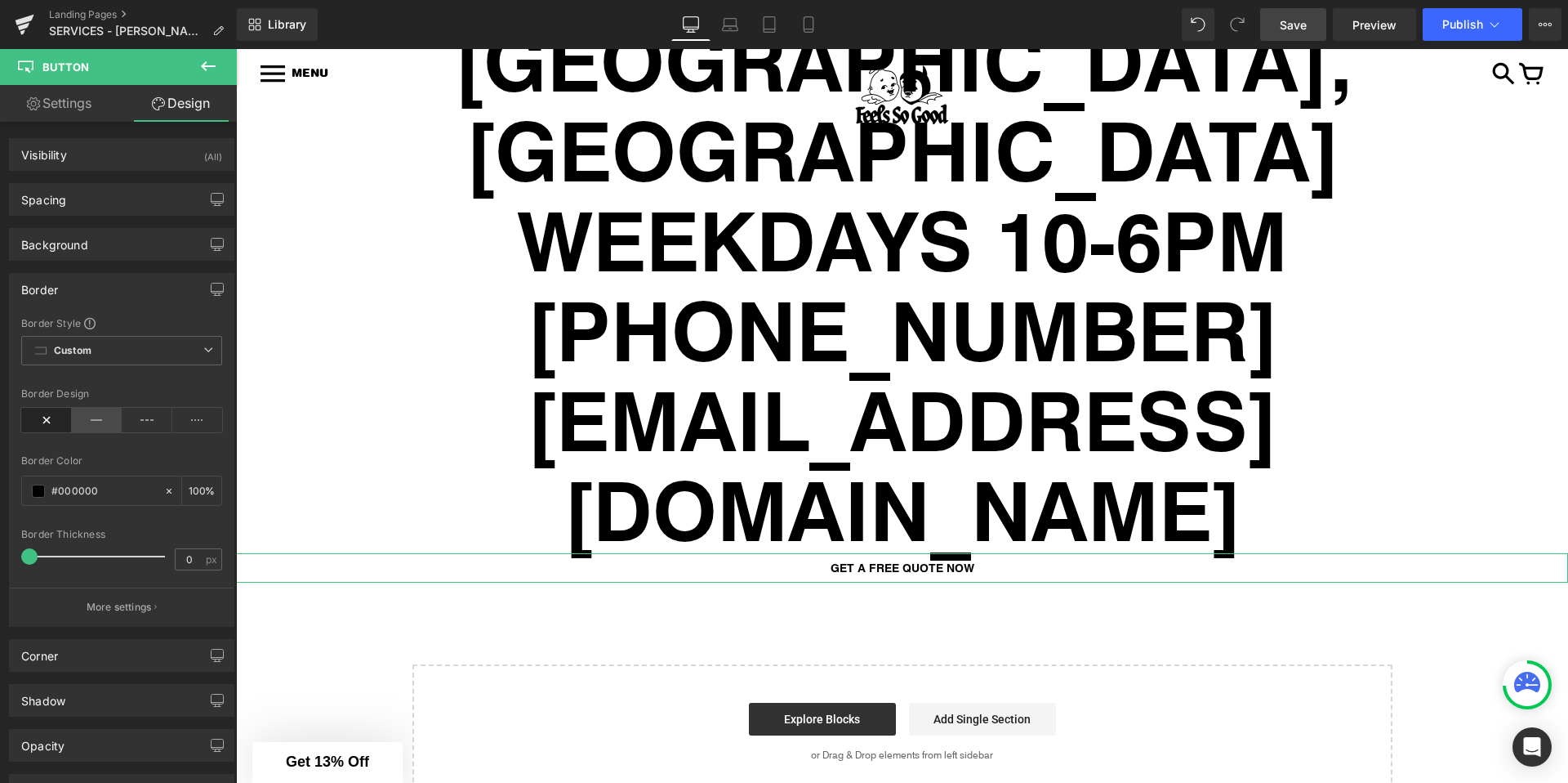
click at [84, 426] on icon at bounding box center [97, 420] width 51 height 25
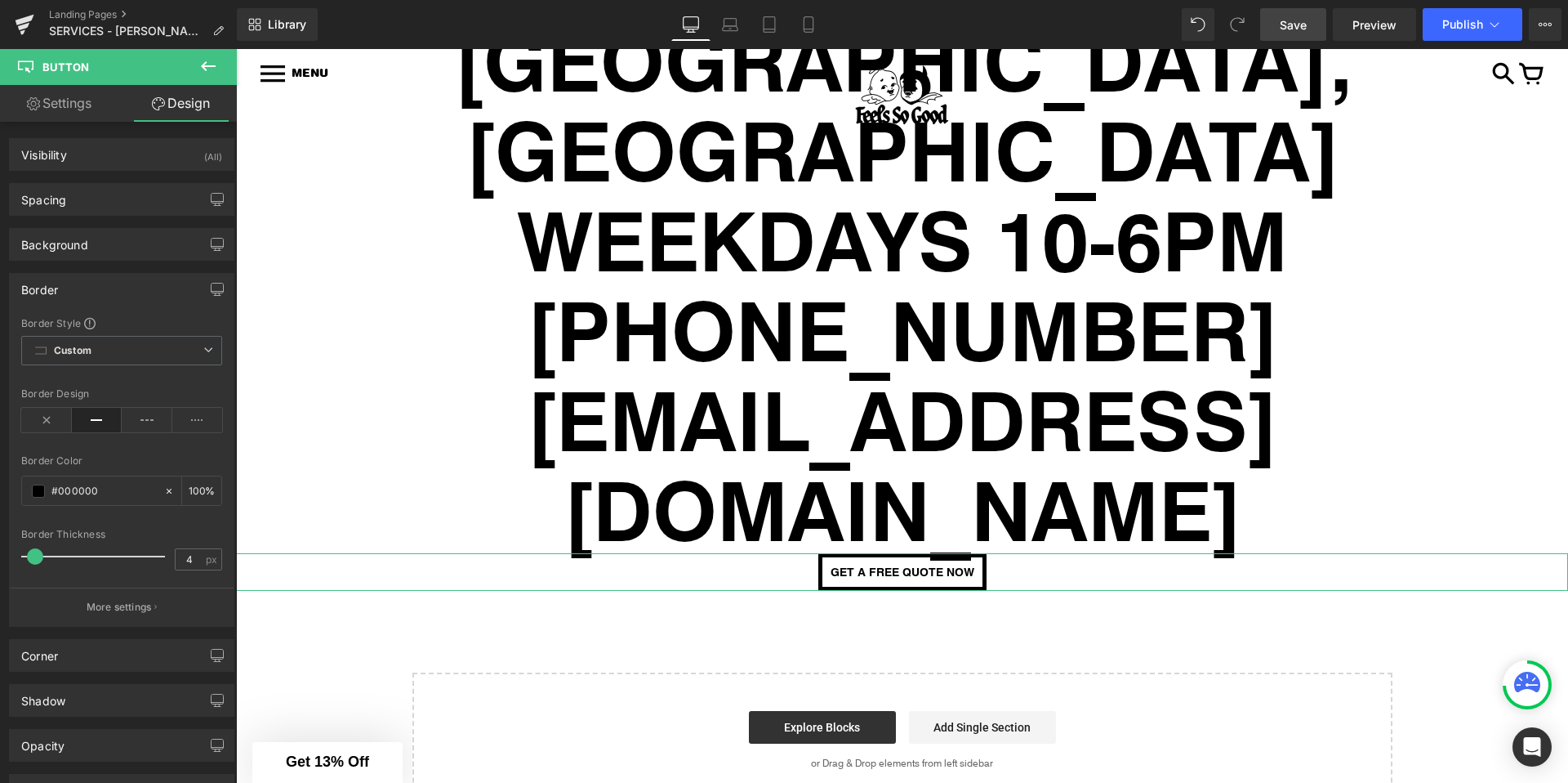
type input "3"
click at [37, 555] on span at bounding box center [32, 556] width 16 height 16
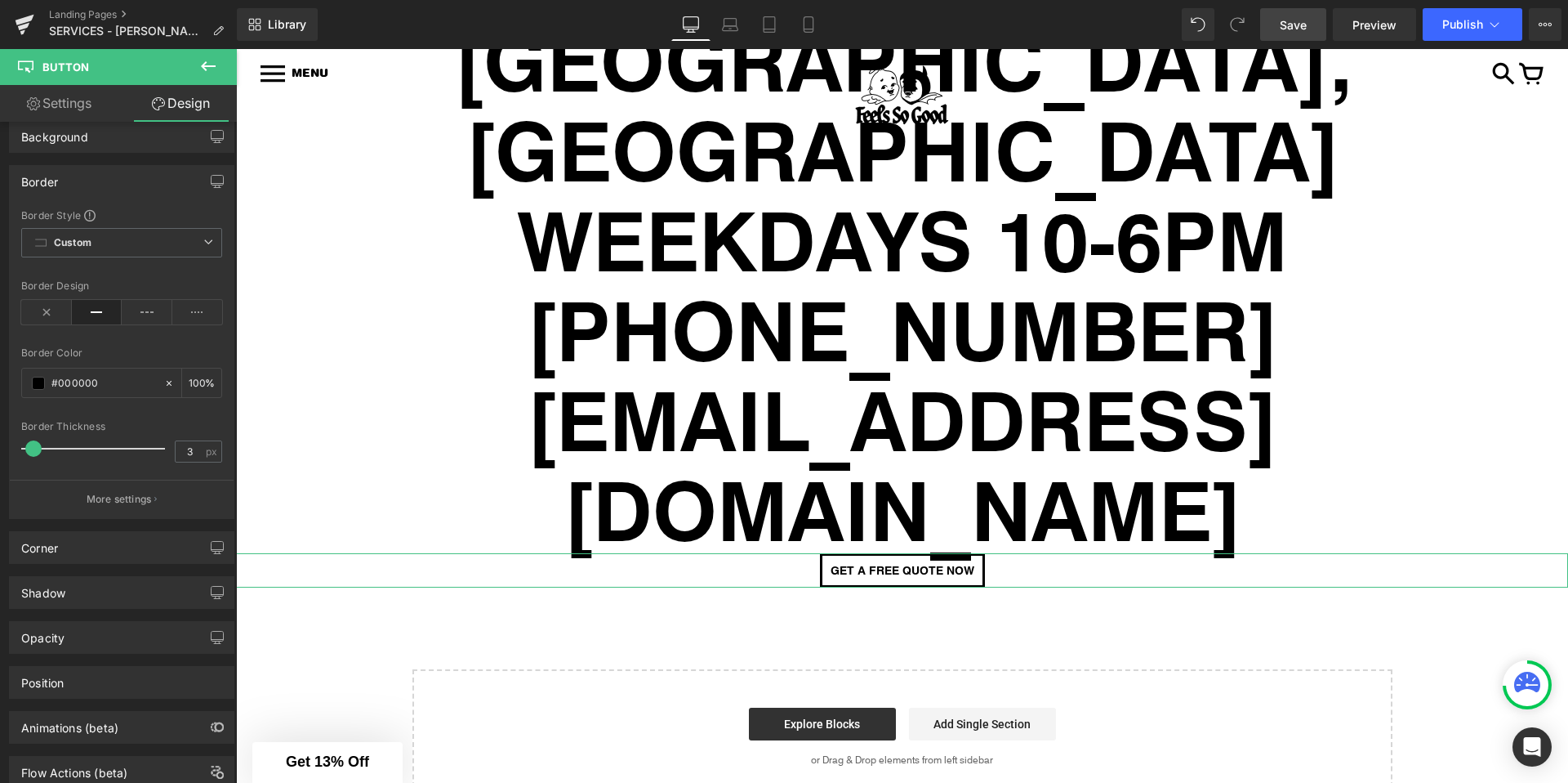
scroll to position [161, 0]
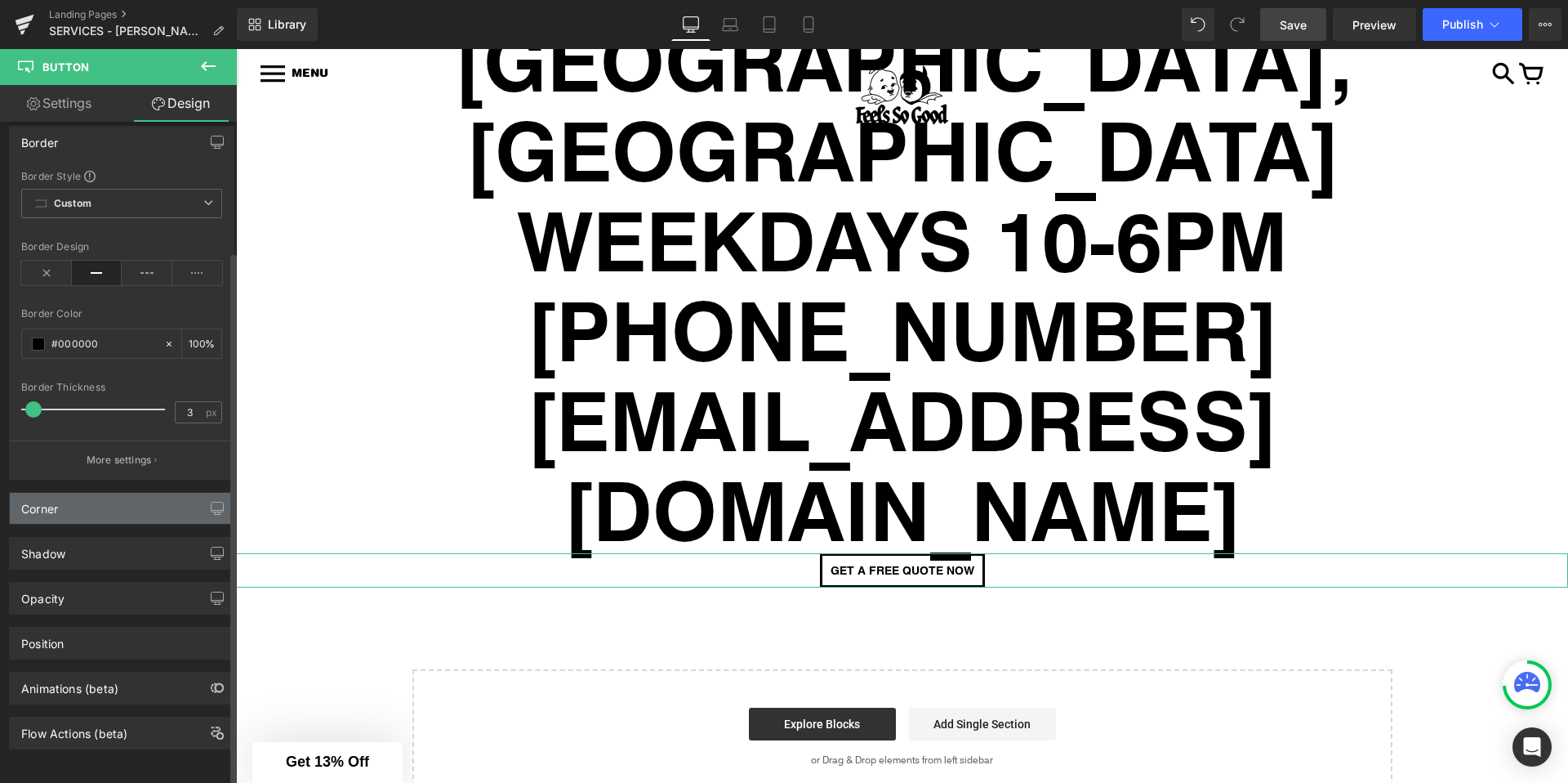
click at [104, 492] on div "Corner" at bounding box center [121, 508] width 224 height 31
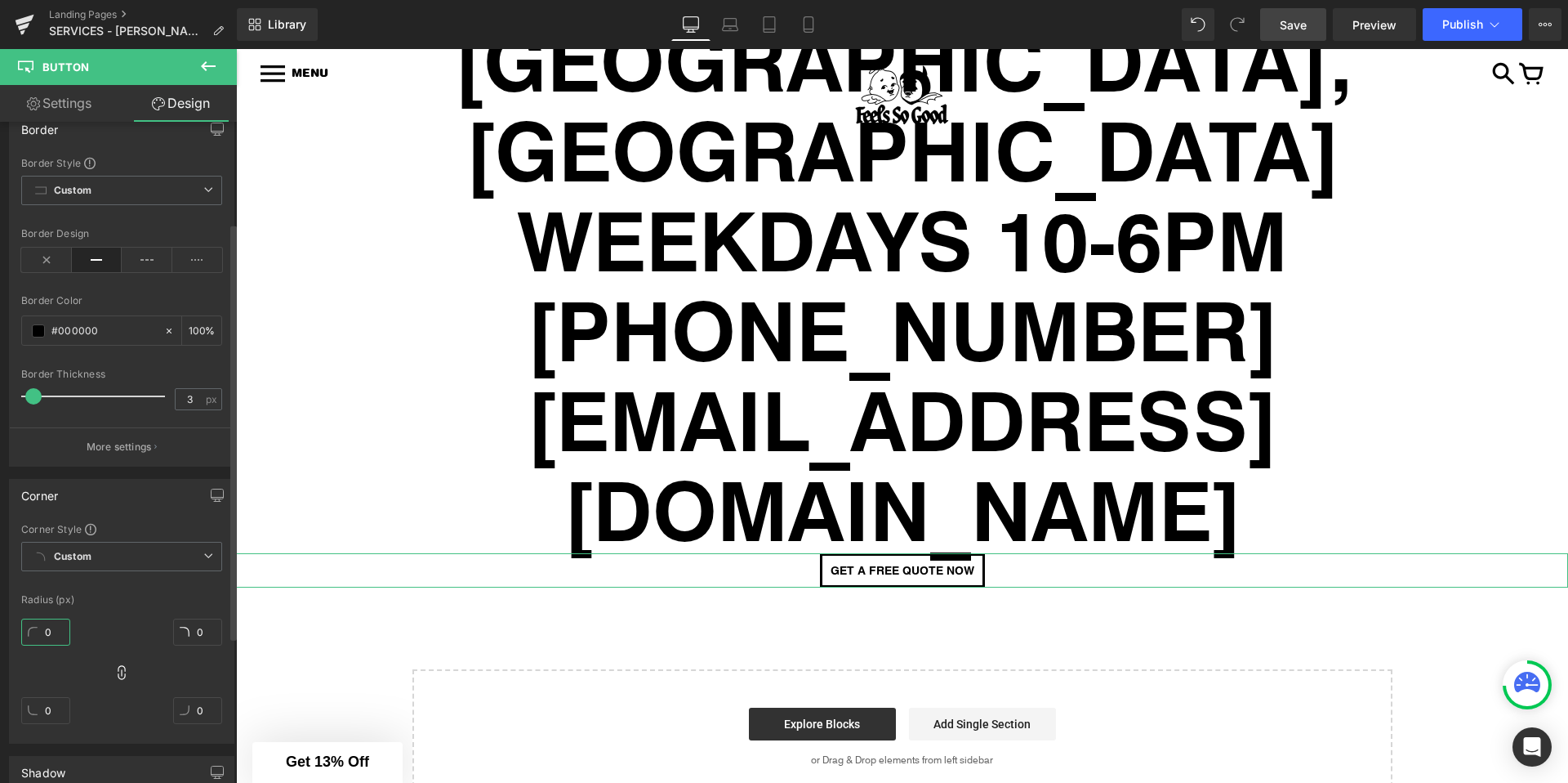
click at [50, 633] on input "0" at bounding box center [45, 632] width 49 height 27
type input "50"
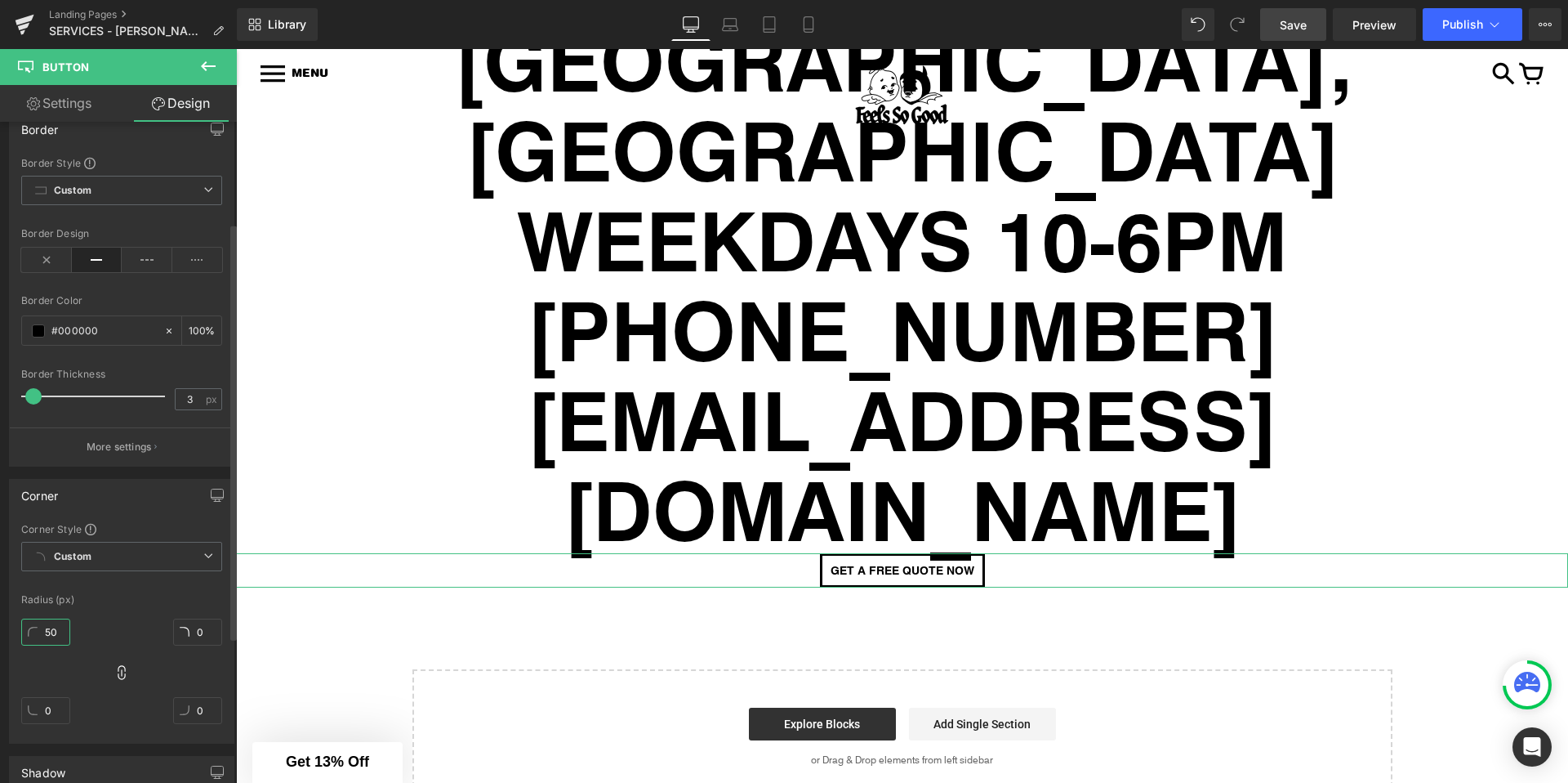
type input "50"
click at [81, 105] on link "Settings" at bounding box center [59, 103] width 118 height 36
type input "100"
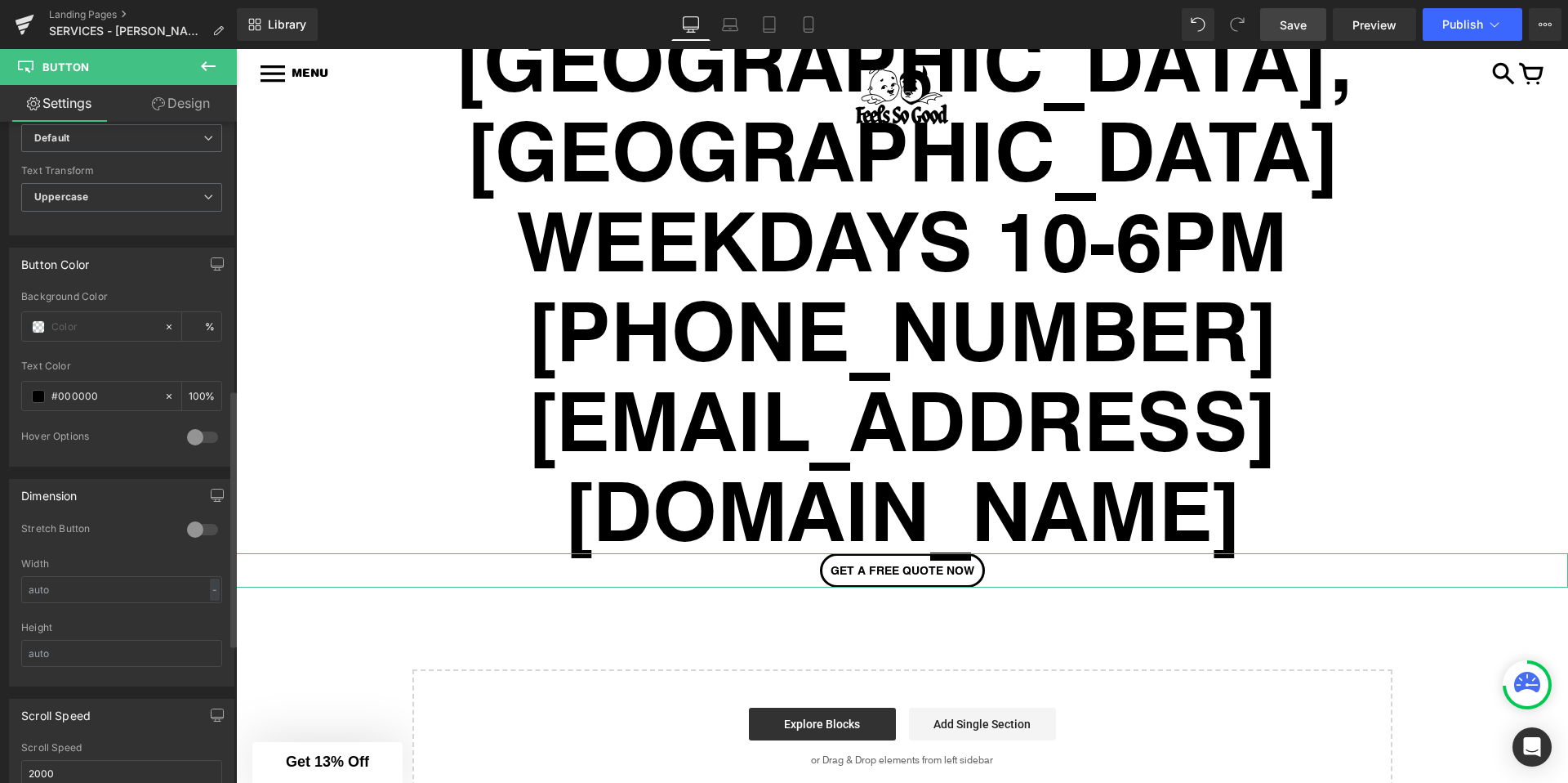
scroll to position [694, 0]
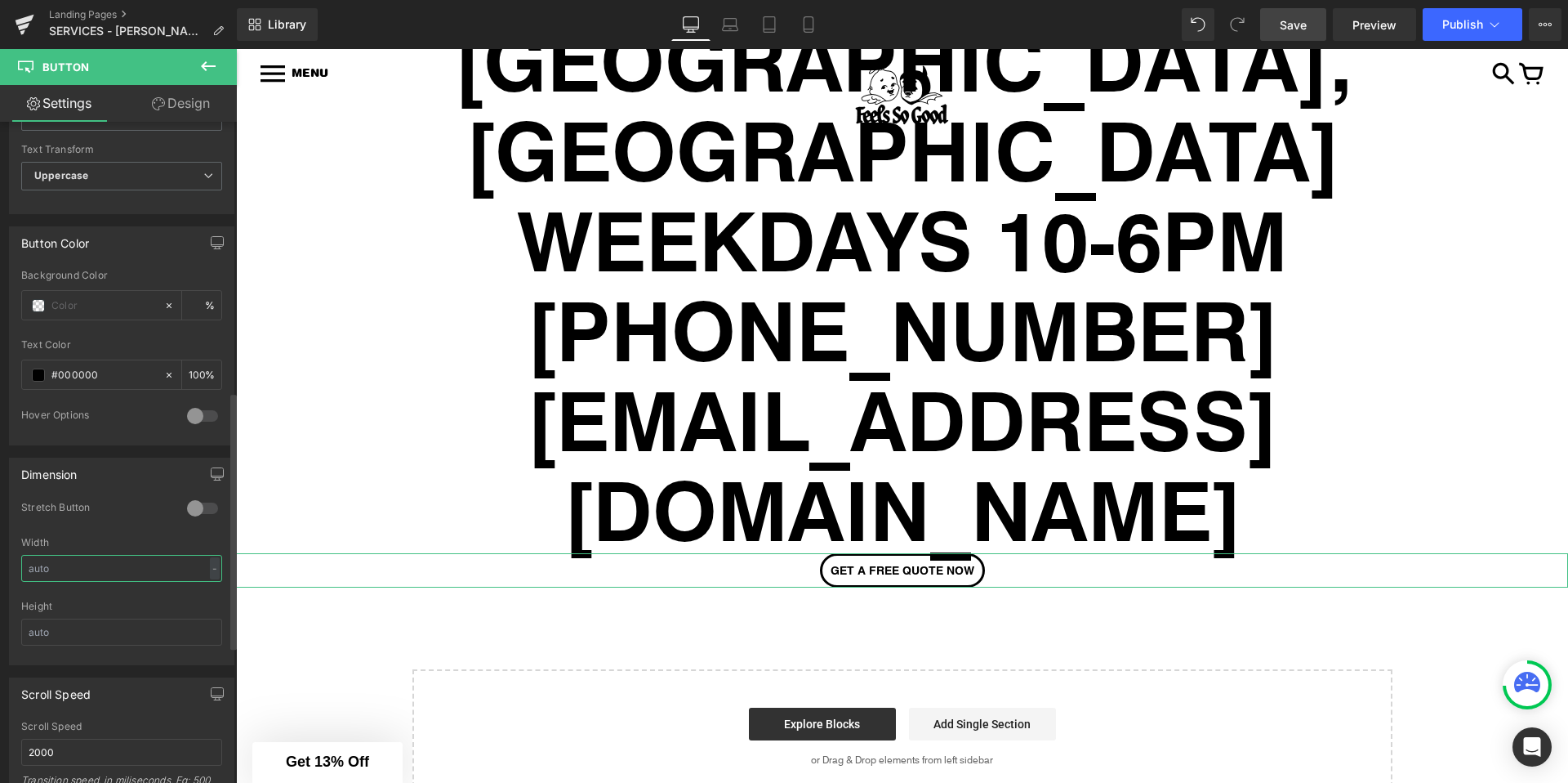
click at [126, 564] on input "text" at bounding box center [121, 568] width 201 height 27
click at [210, 565] on div "-" at bounding box center [215, 568] width 10 height 22
click at [205, 591] on li "%" at bounding box center [210, 594] width 20 height 24
click at [156, 570] on input "text" at bounding box center [121, 568] width 201 height 27
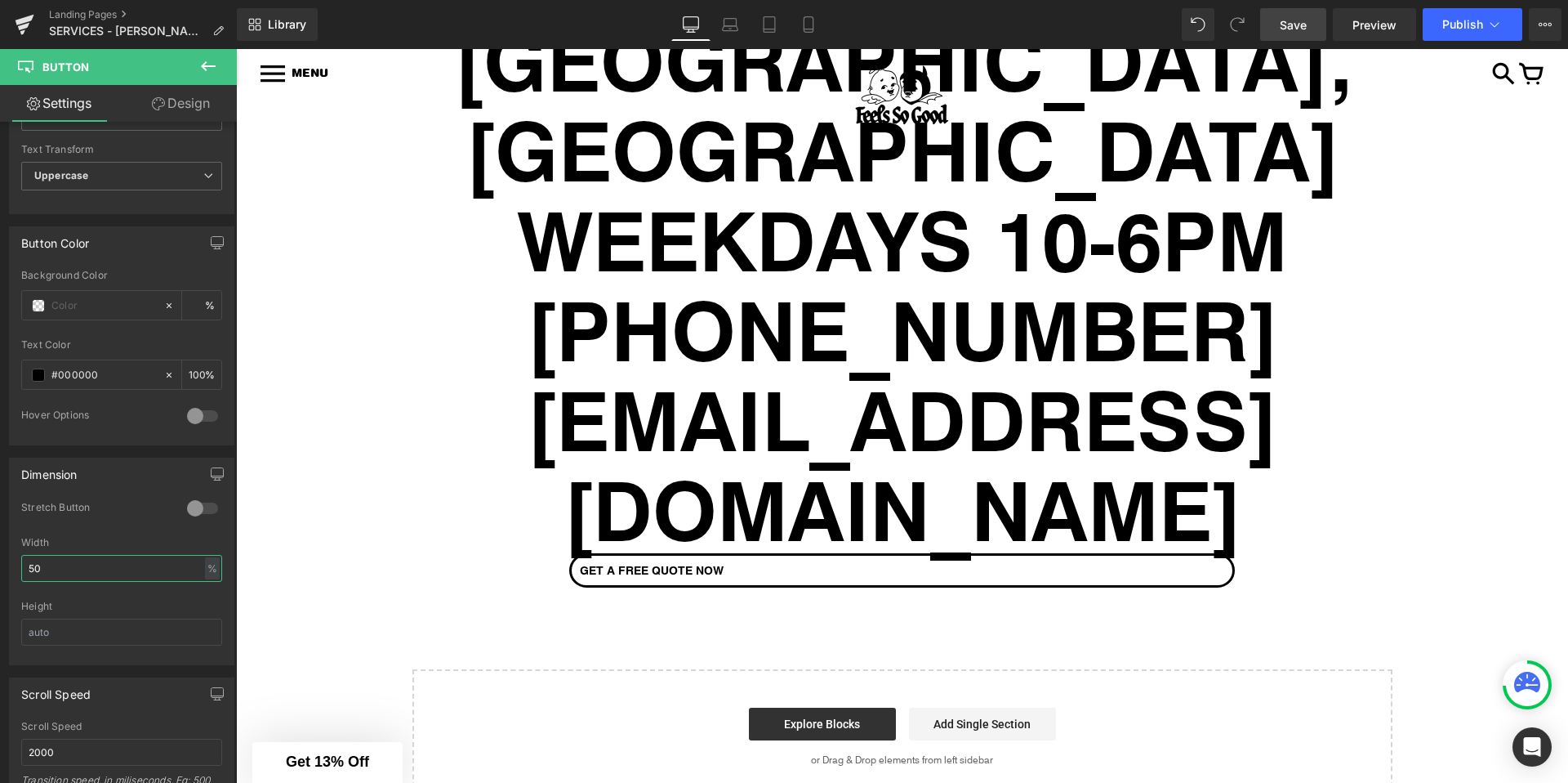
type input "50"
click at [208, 67] on icon at bounding box center [208, 66] width 20 height 20
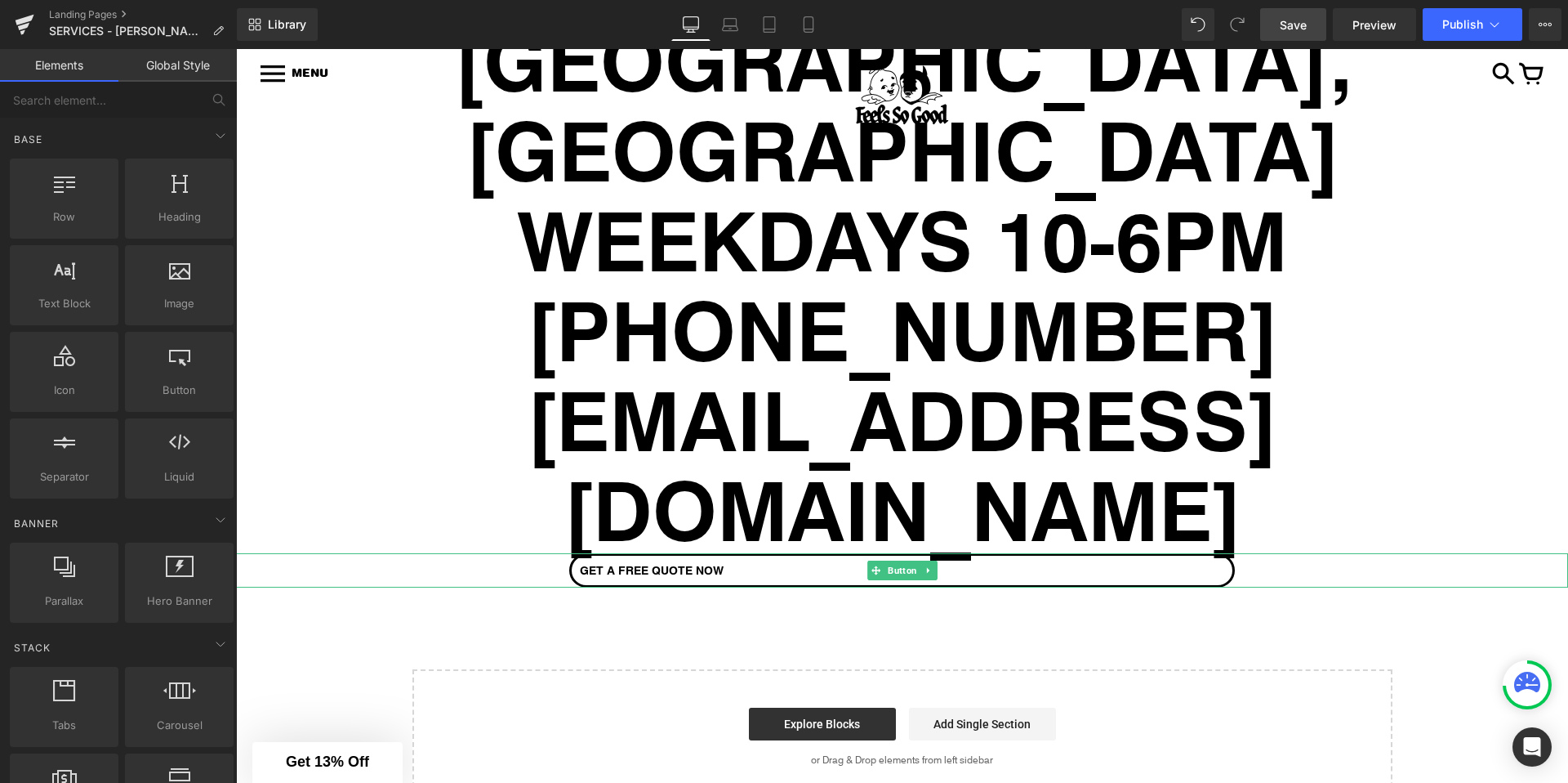
click at [645, 564] on span "GET A FREE QUOTE NOW" at bounding box center [652, 571] width 143 height 13
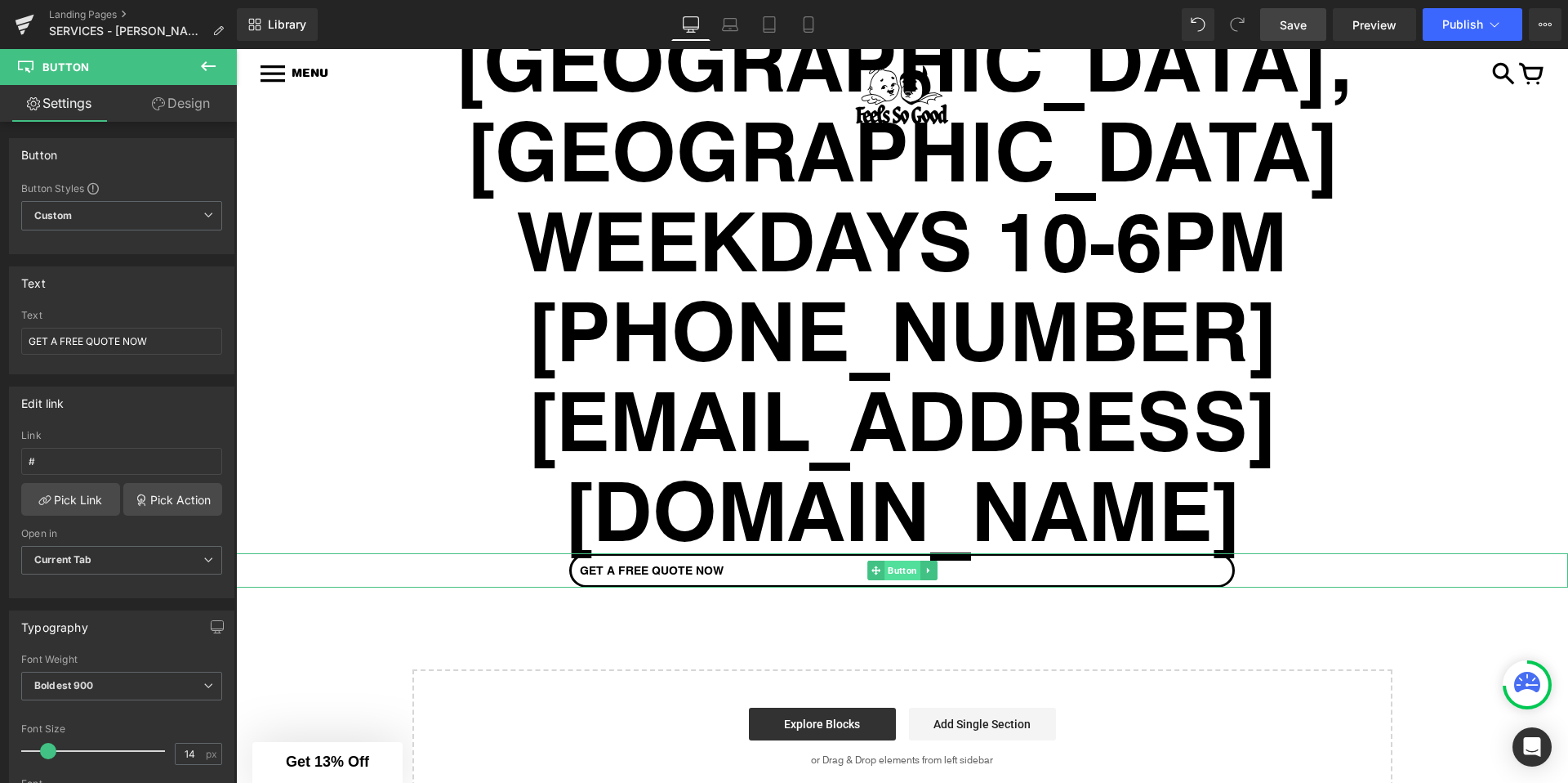
click at [899, 560] on span "Button" at bounding box center [903, 570] width 36 height 20
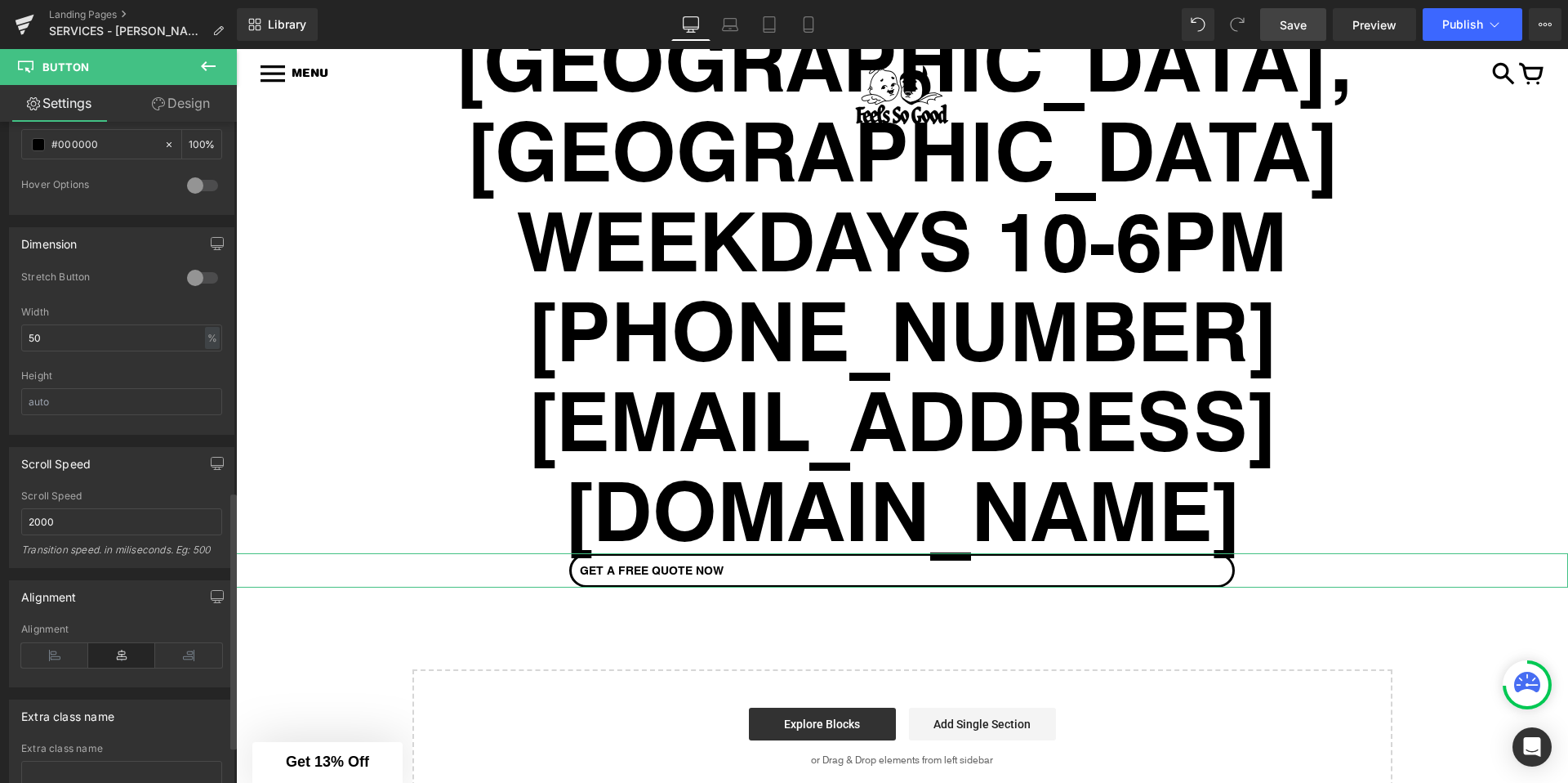
scroll to position [951, 0]
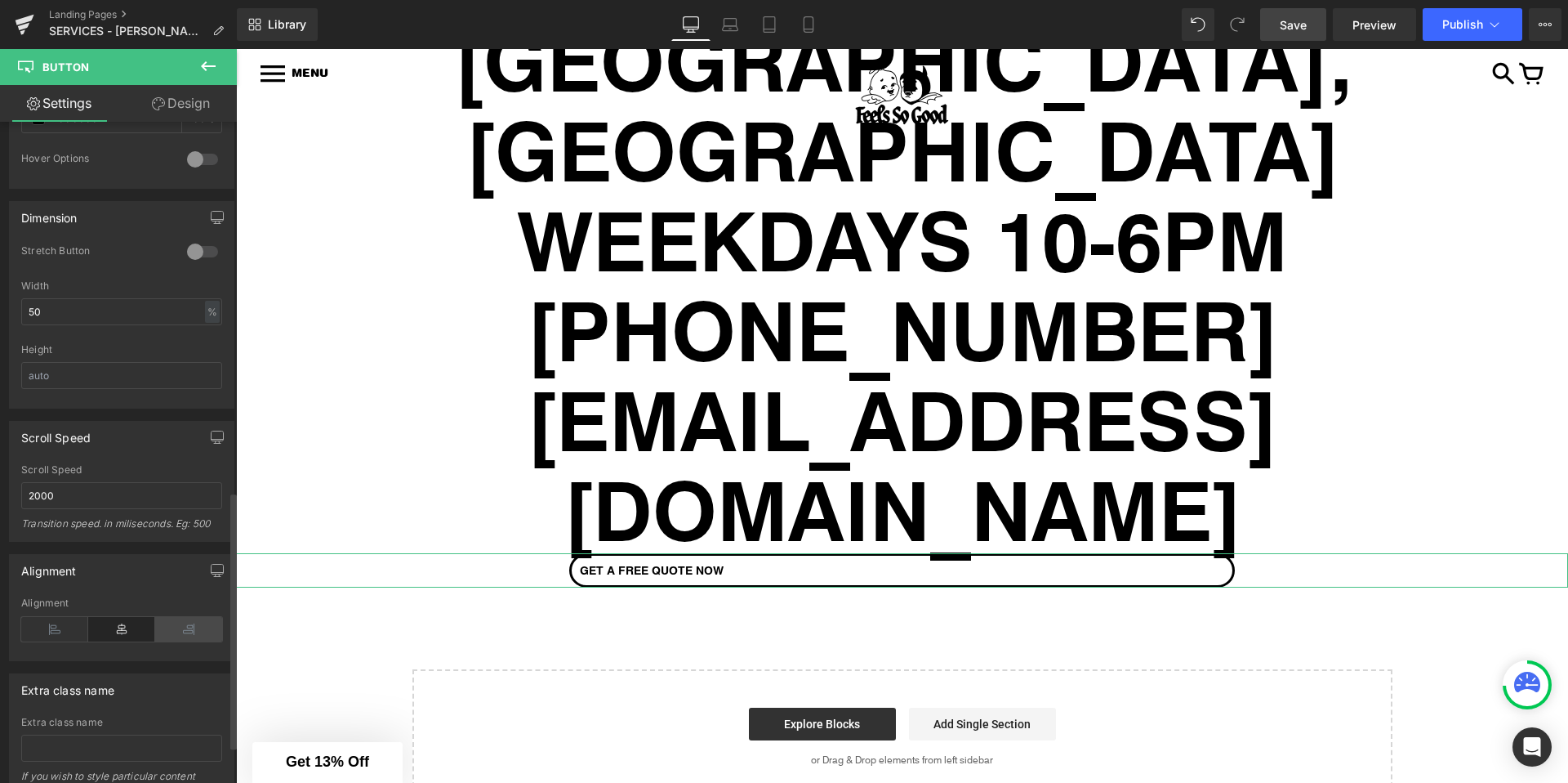
click at [175, 633] on icon at bounding box center [188, 629] width 67 height 25
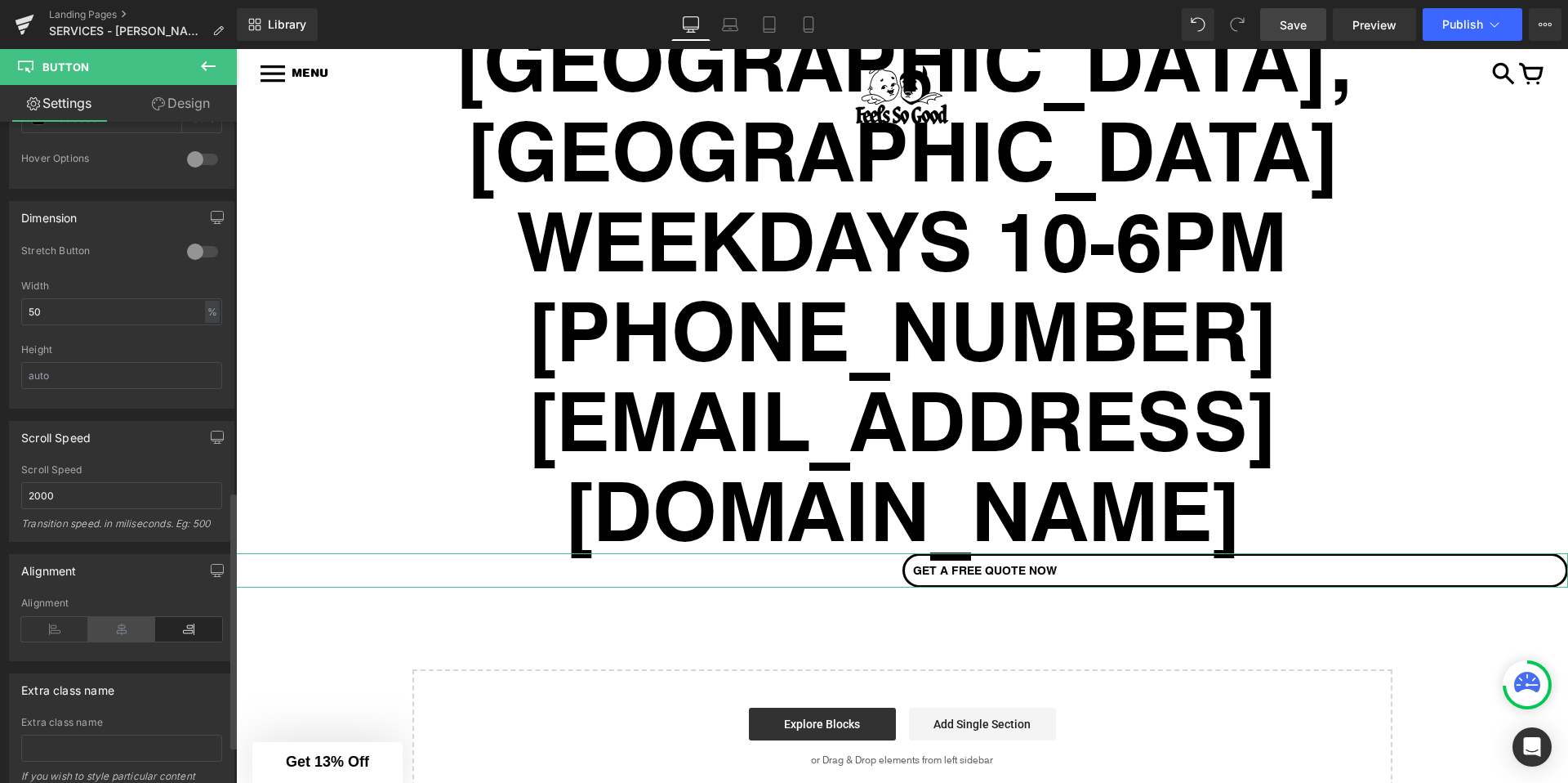
click at [140, 624] on icon at bounding box center [121, 629] width 67 height 25
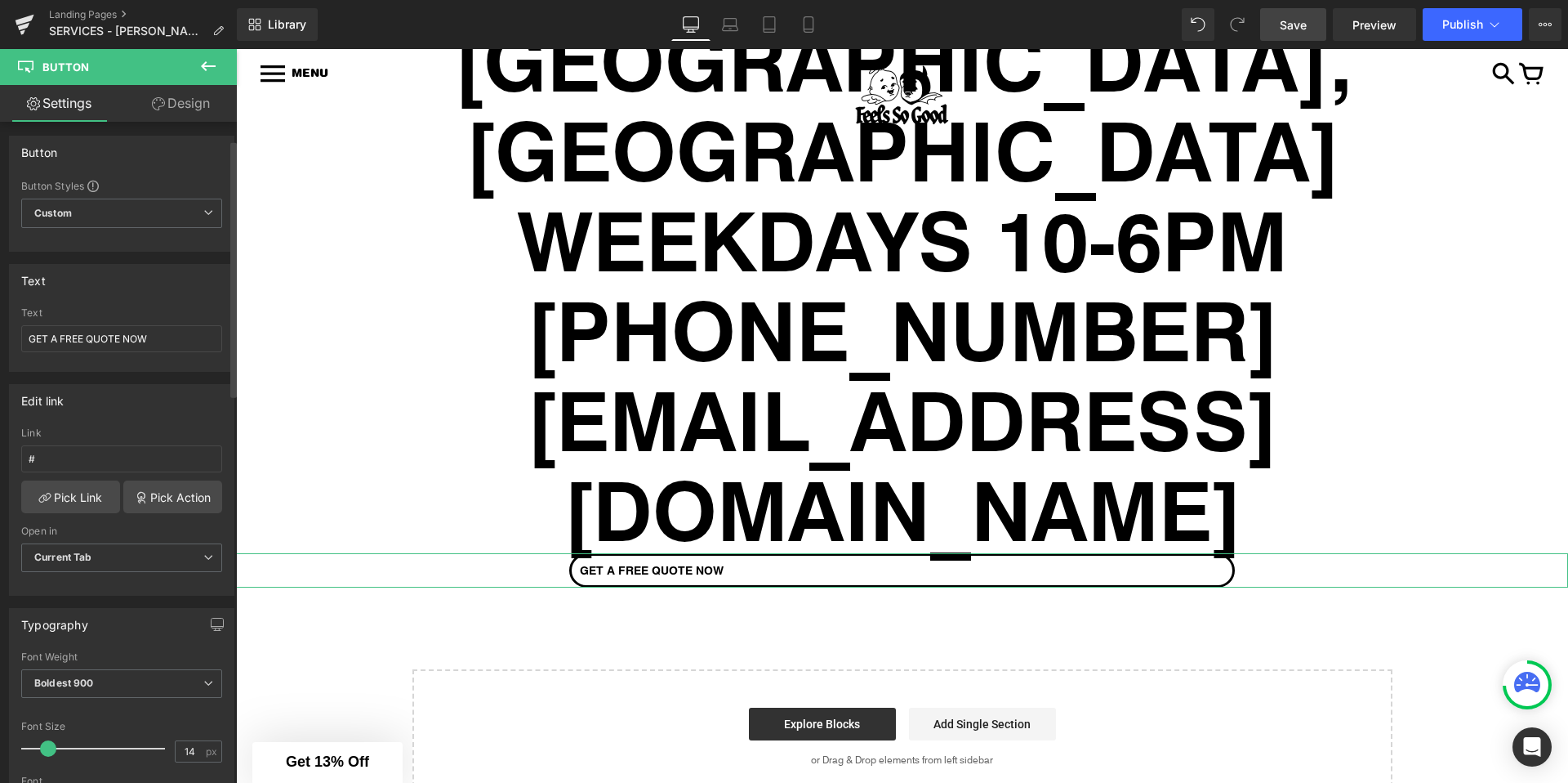
scroll to position [0, 0]
click at [208, 59] on icon at bounding box center [208, 66] width 20 height 20
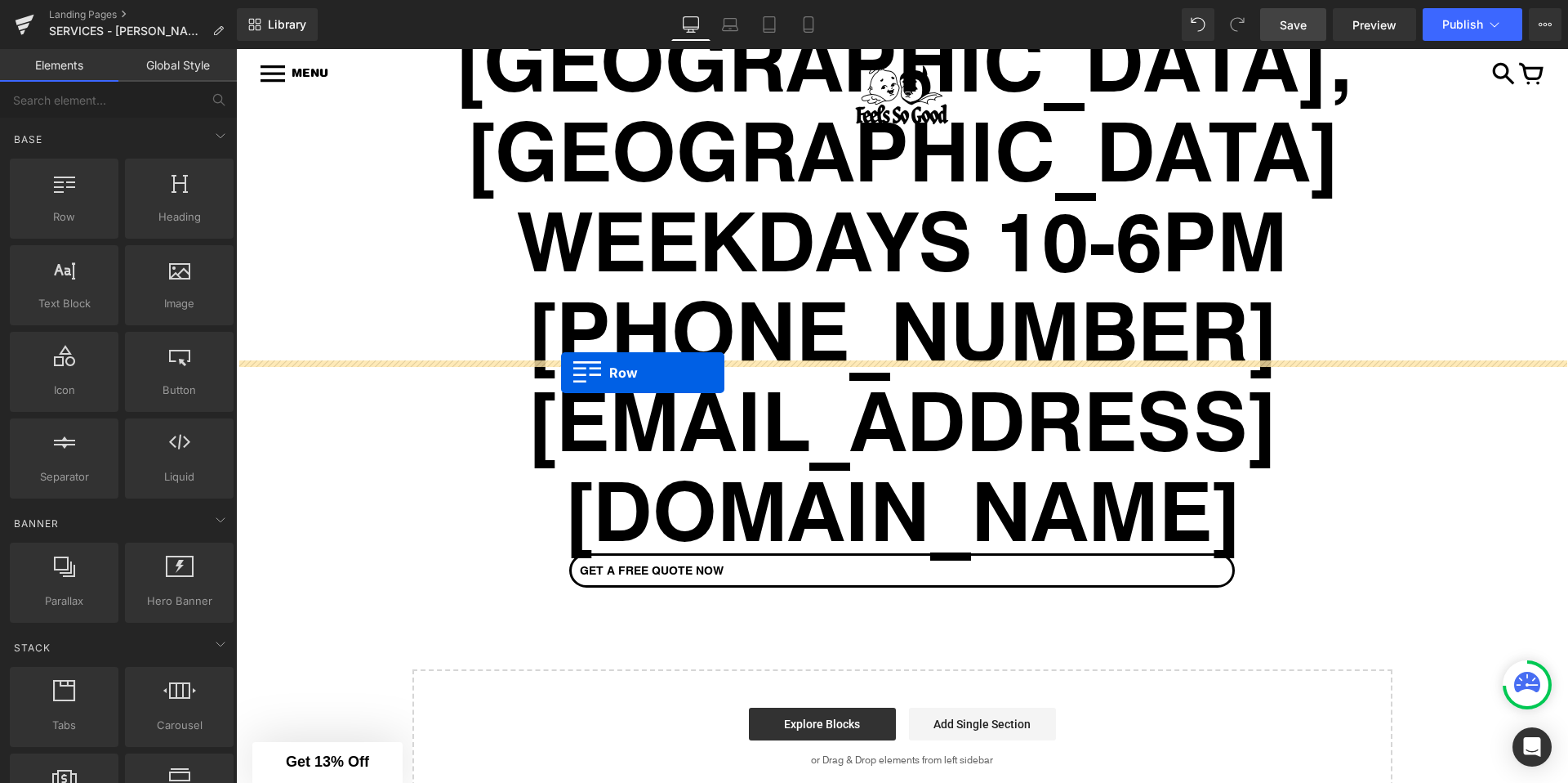
drag, startPoint x: 329, startPoint y: 254, endPoint x: 561, endPoint y: 373, distance: 260.7
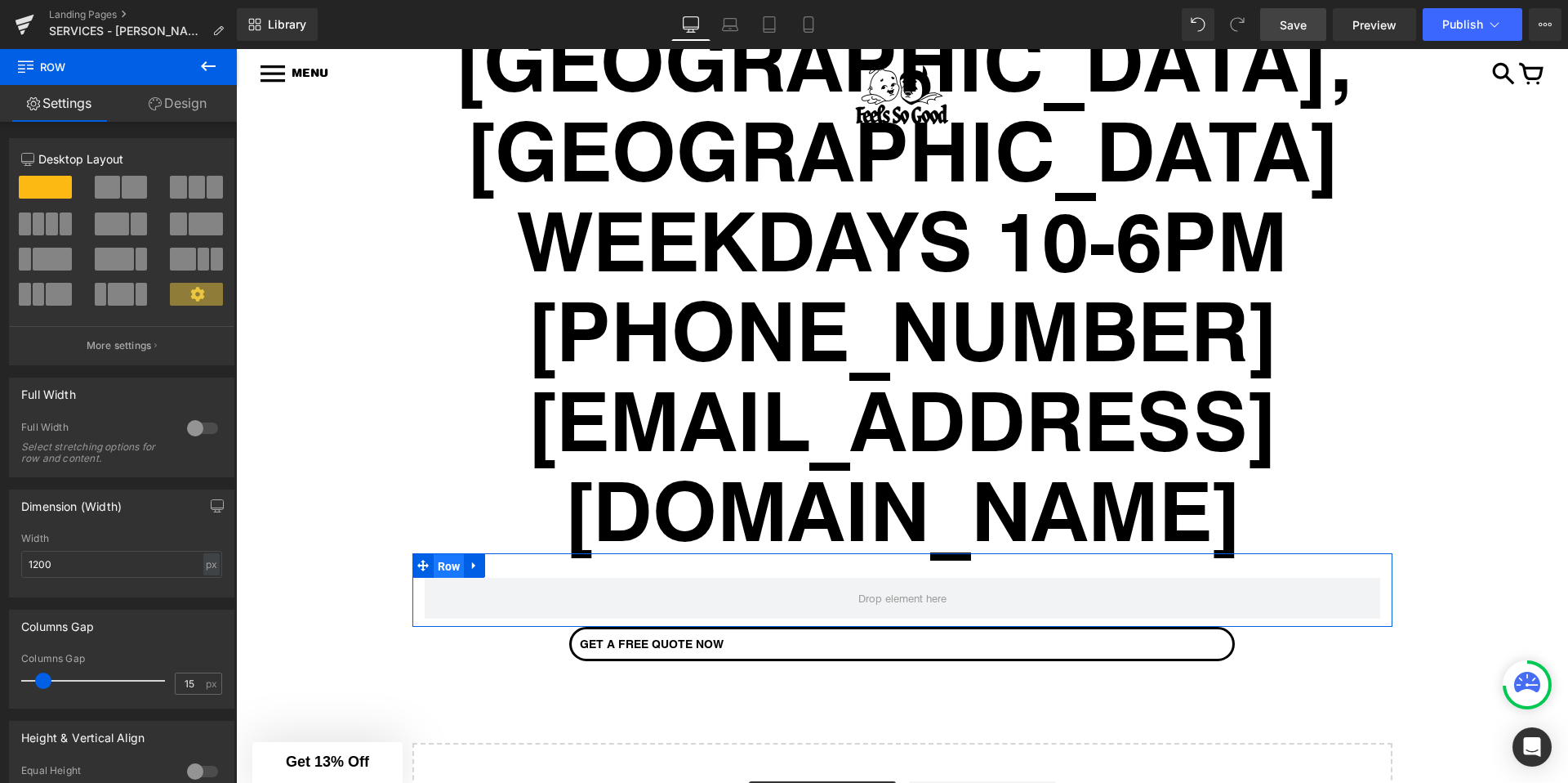
click at [453, 554] on span "Row" at bounding box center [449, 566] width 31 height 25
click at [190, 111] on link "Design" at bounding box center [178, 103] width 118 height 36
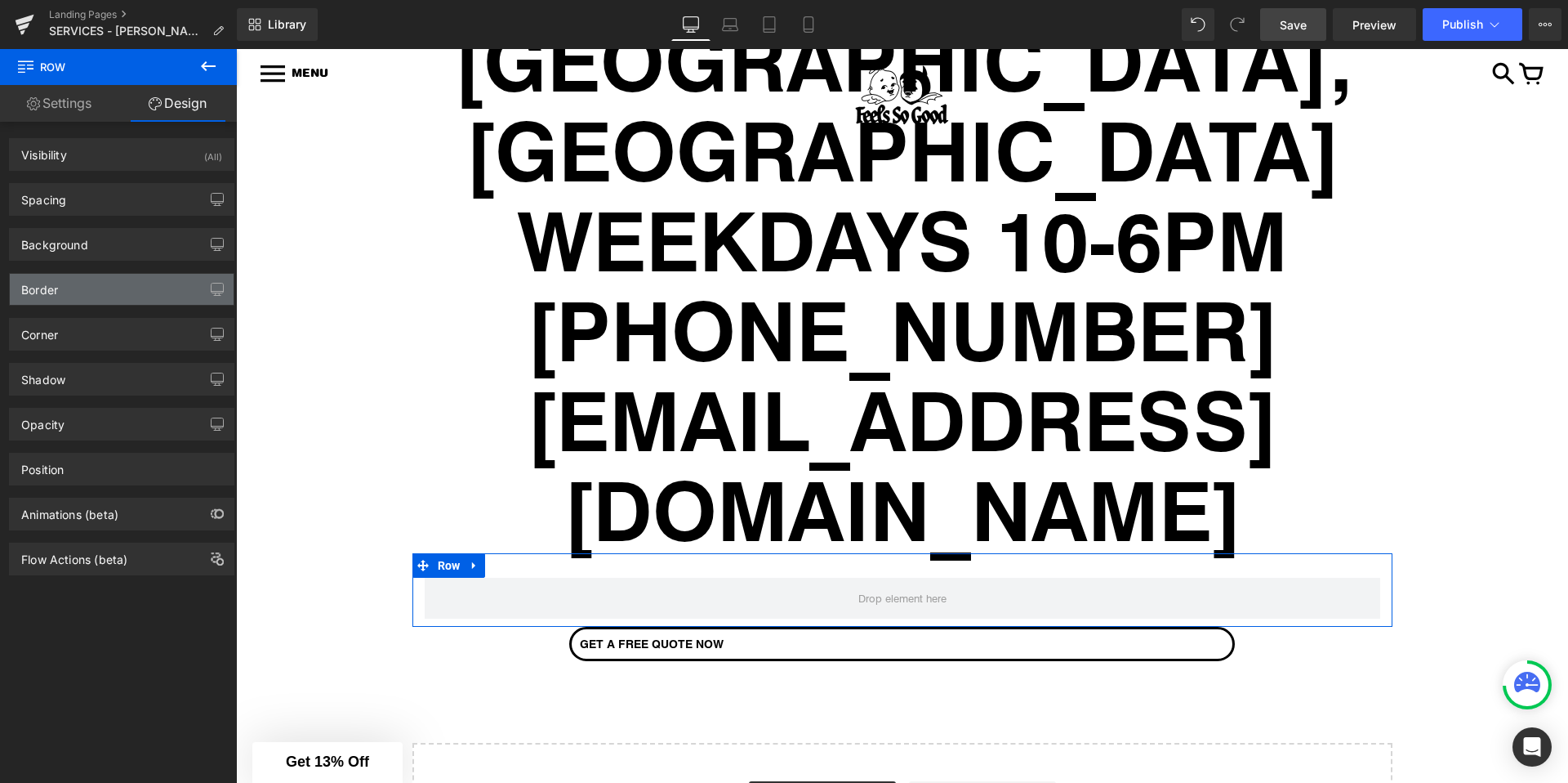
click at [116, 294] on div "Border" at bounding box center [121, 289] width 224 height 31
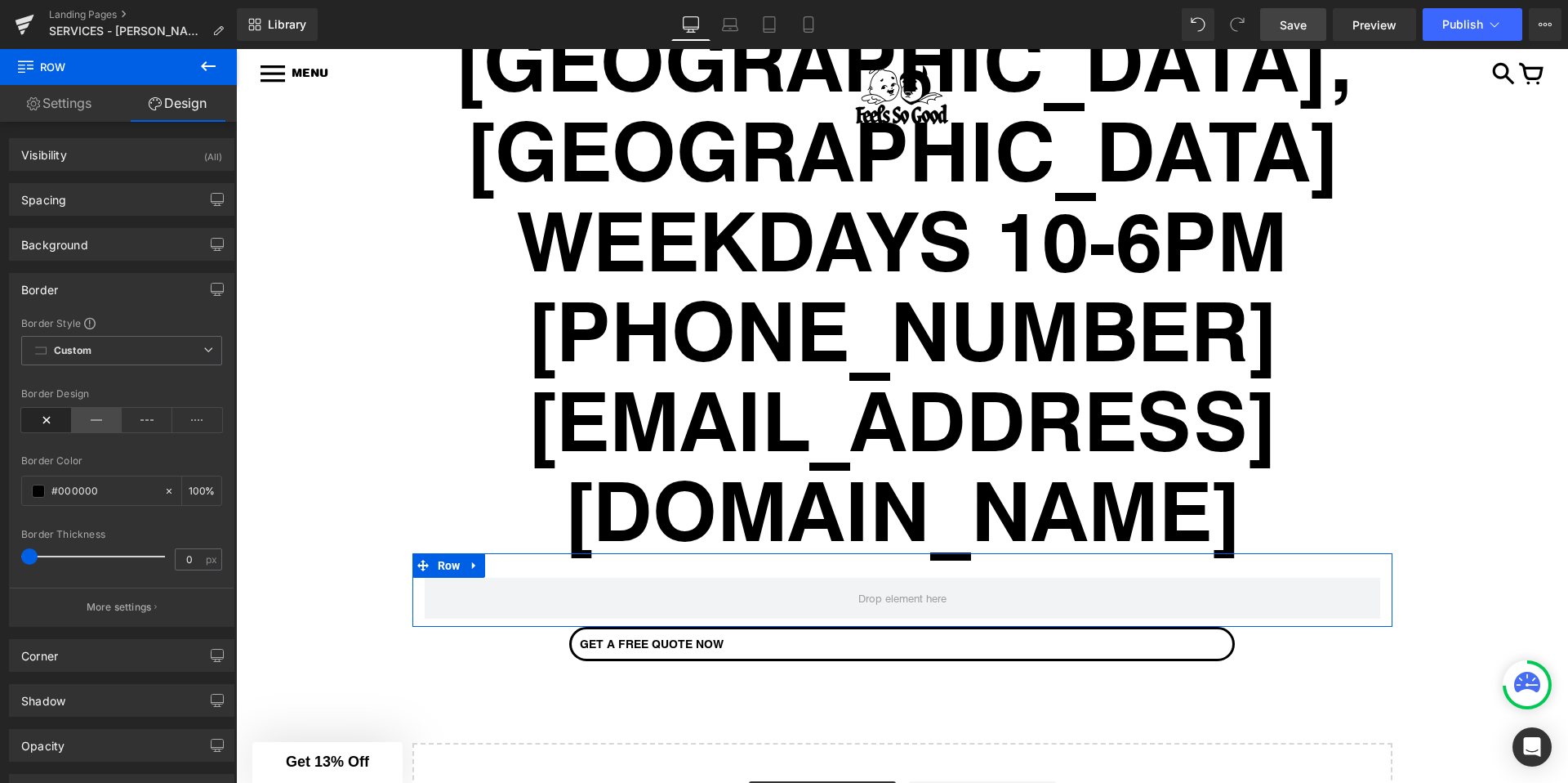
click at [87, 424] on icon at bounding box center [97, 420] width 51 height 25
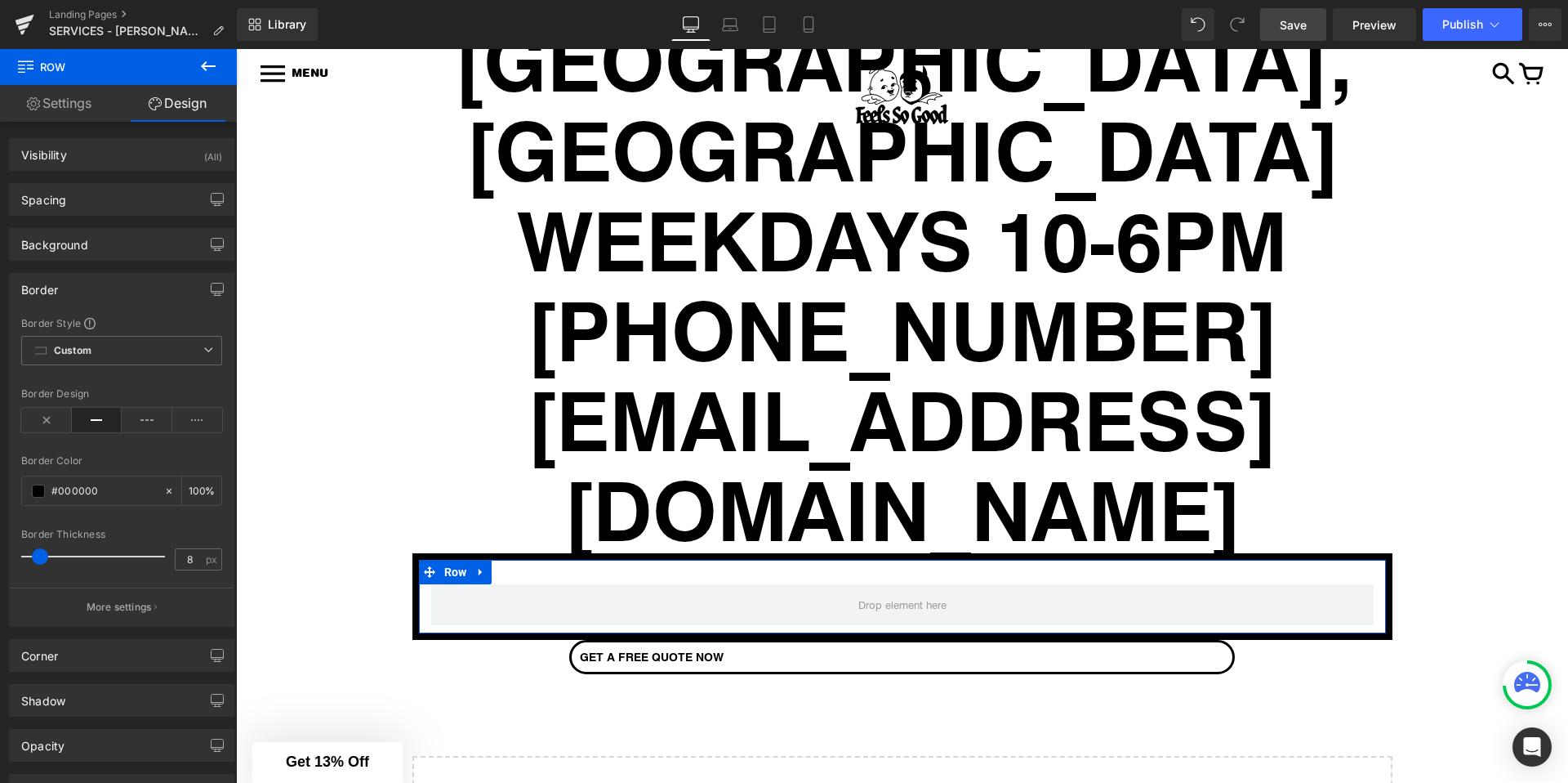
drag, startPoint x: 32, startPoint y: 554, endPoint x: 42, endPoint y: 555, distance: 10.0
click at [42, 555] on span at bounding box center [39, 556] width 16 height 16
click at [61, 656] on div "Corner" at bounding box center [121, 655] width 224 height 31
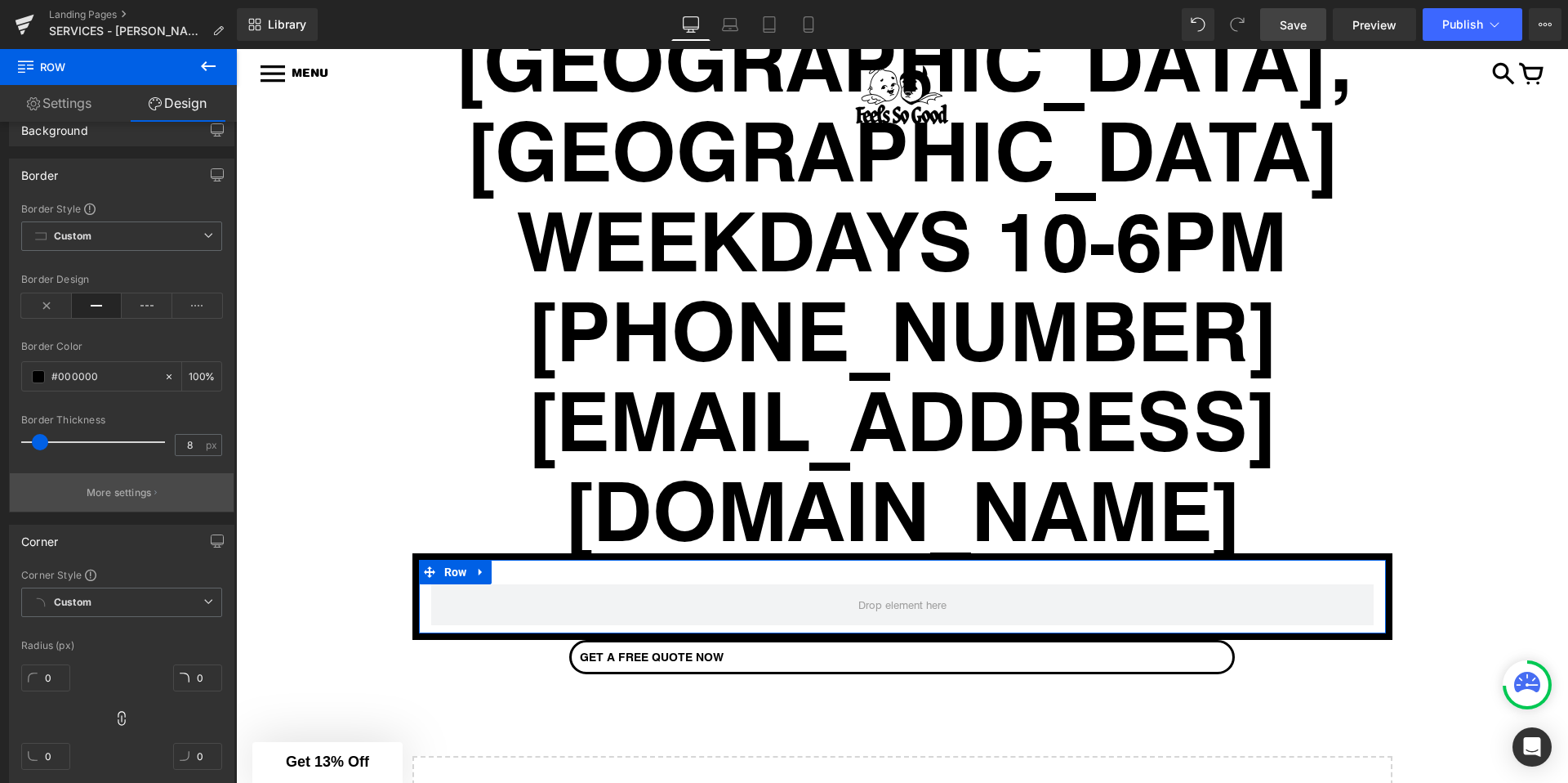
scroll to position [116, 0]
click at [183, 444] on input "8" at bounding box center [190, 443] width 29 height 20
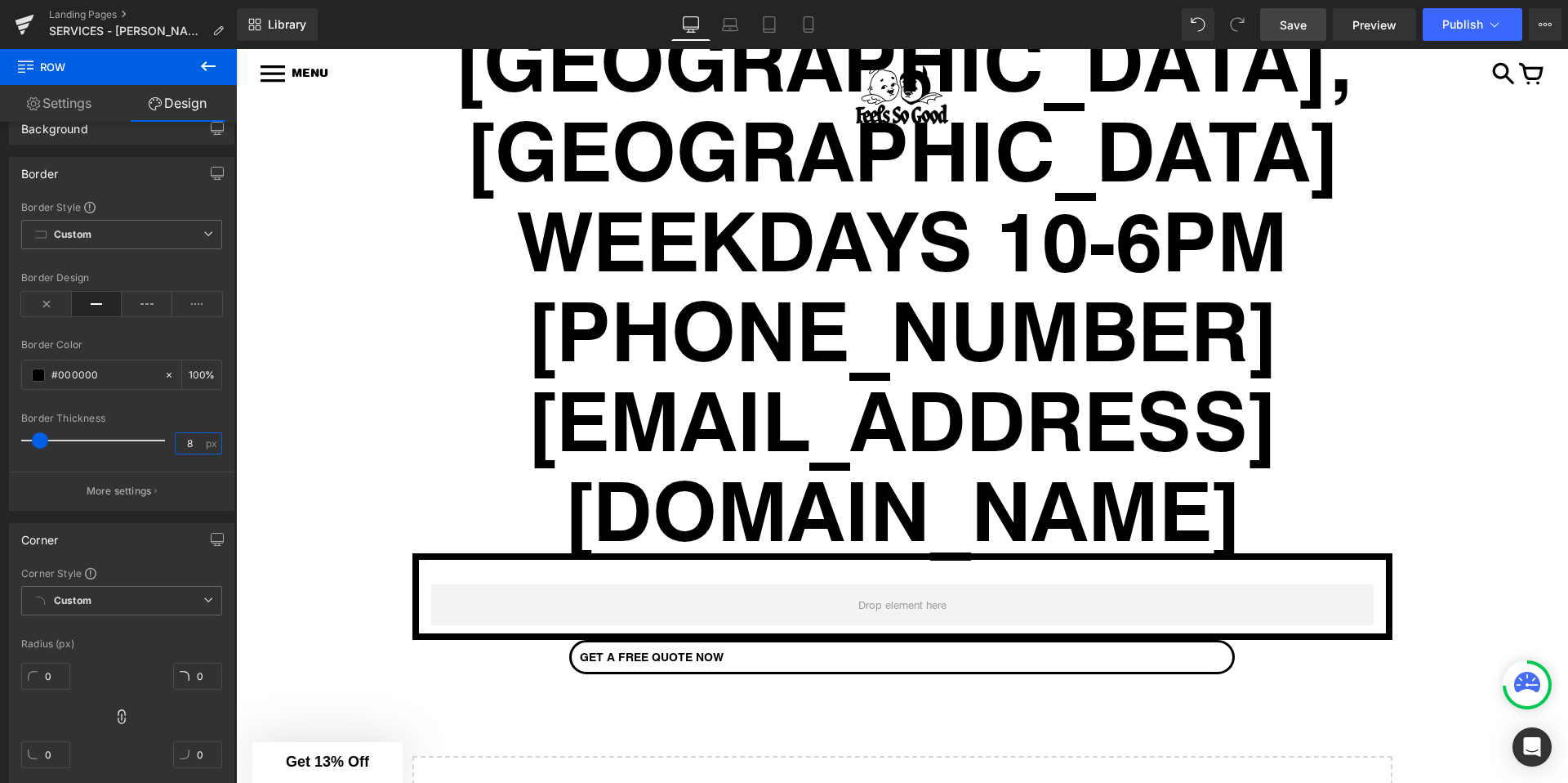
type input "5"
type input "8"
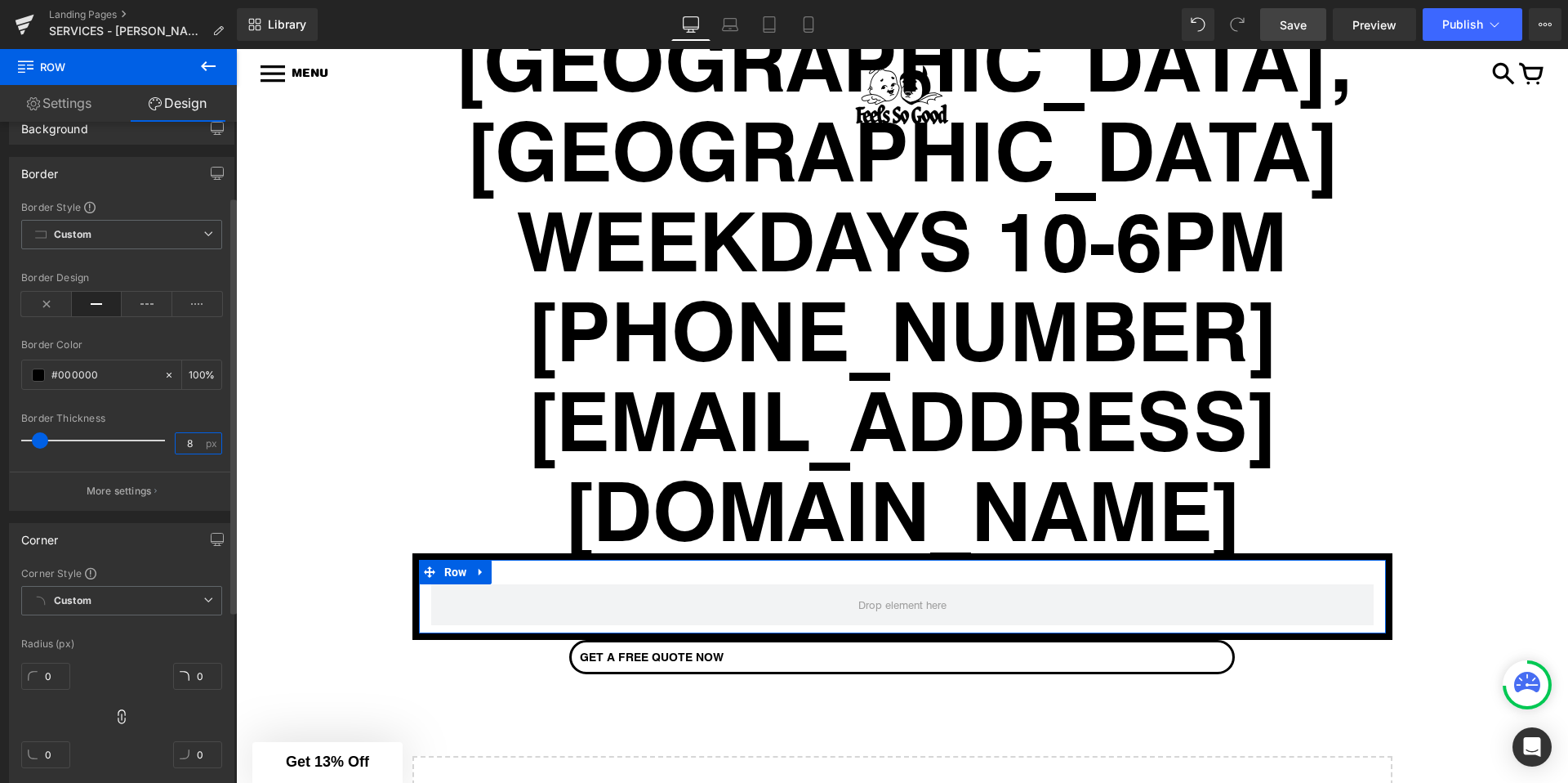
scroll to position [228, 0]
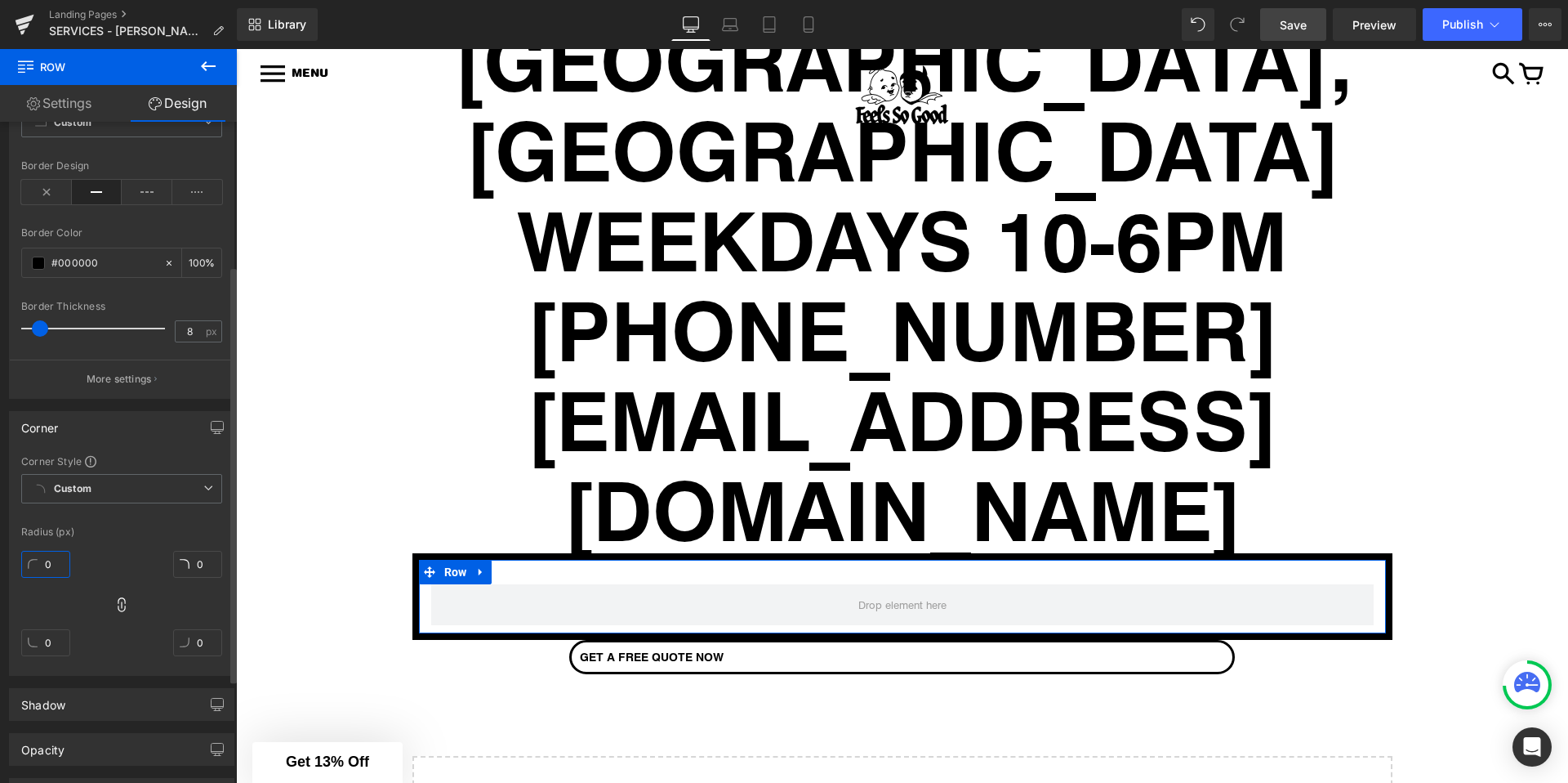
click at [42, 559] on input "0" at bounding box center [45, 564] width 49 height 27
type input "50"
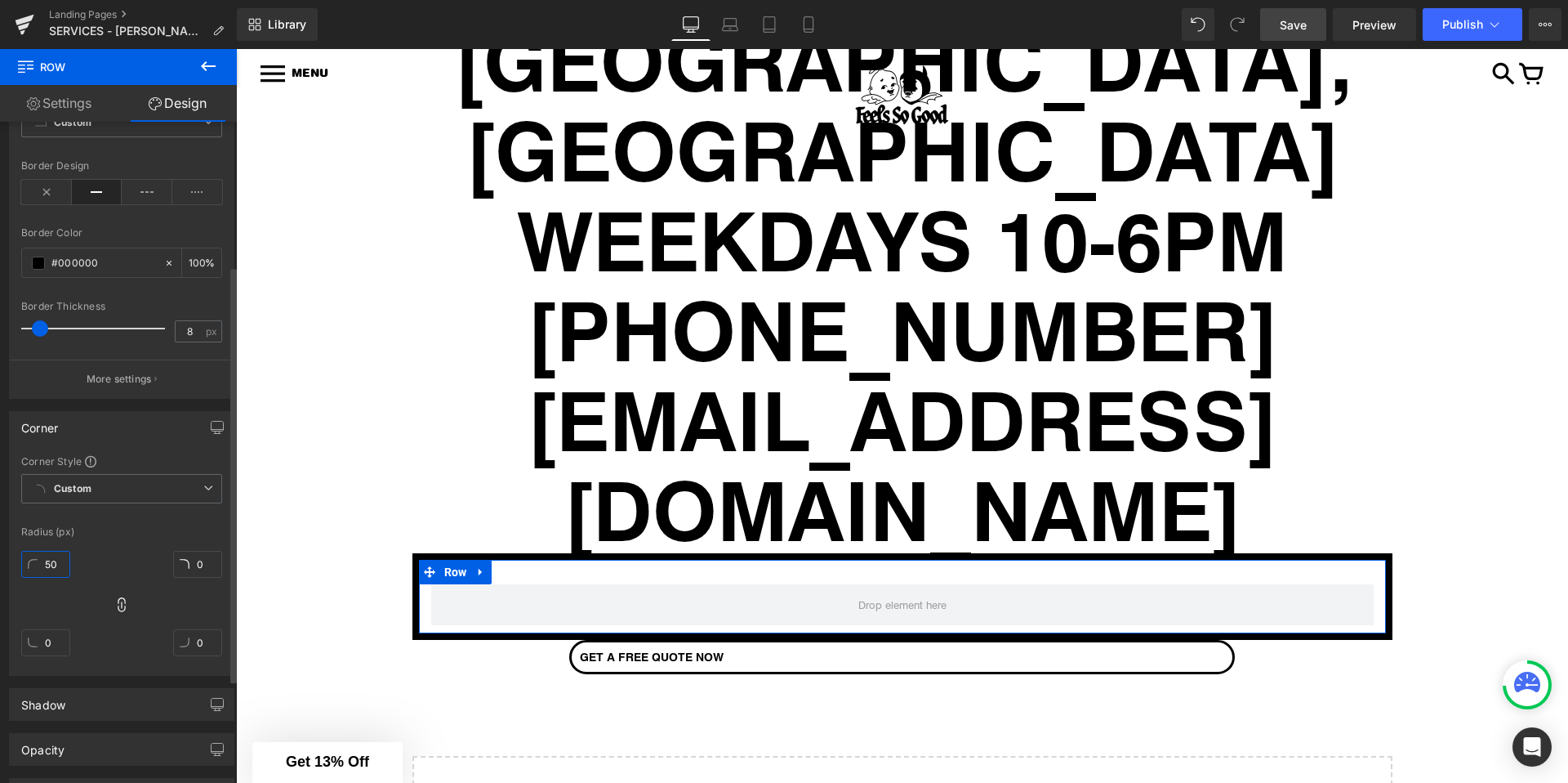
type input "50"
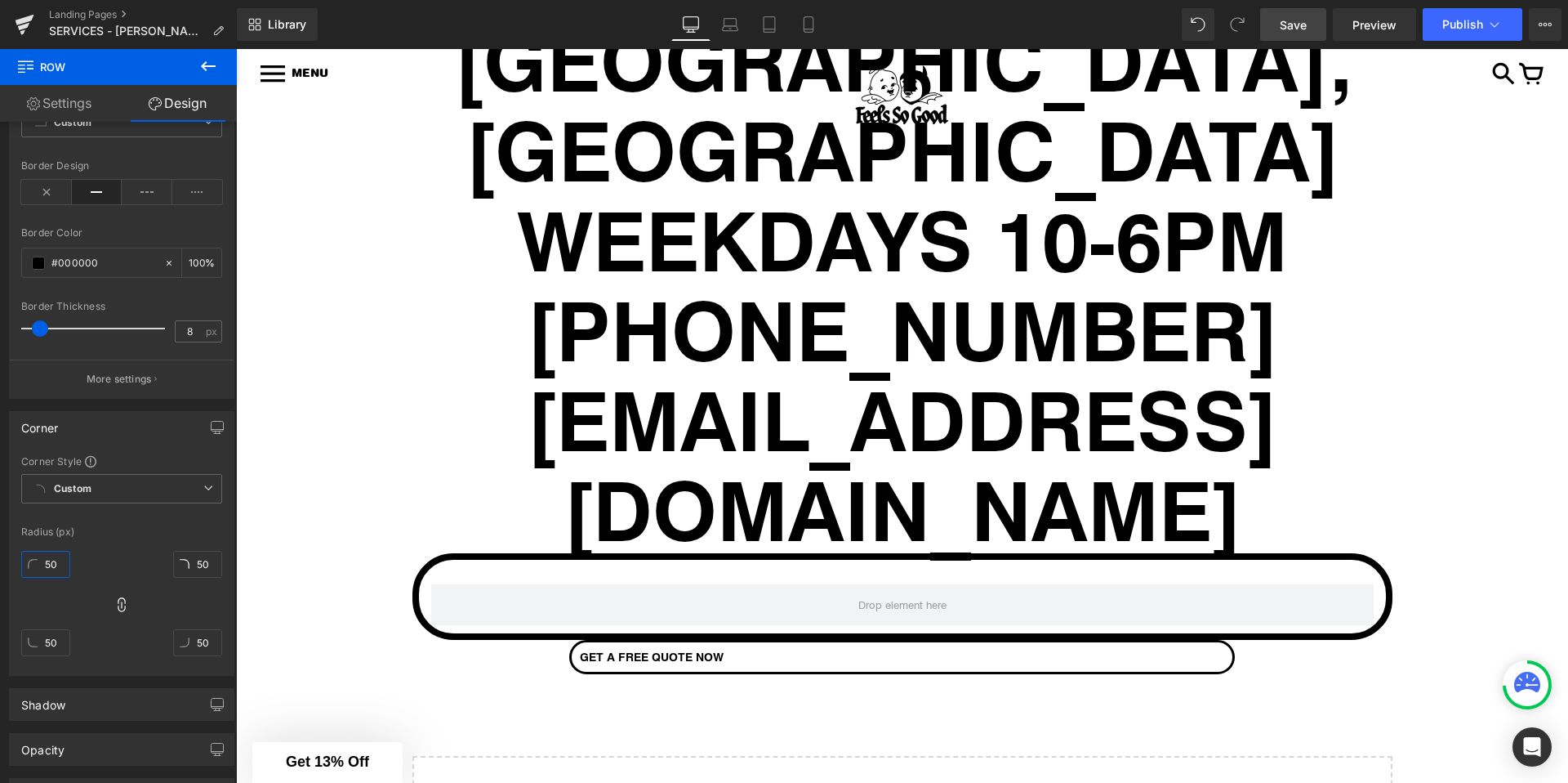
type input "50"
click at [201, 65] on icon at bounding box center [207, 66] width 14 height 10
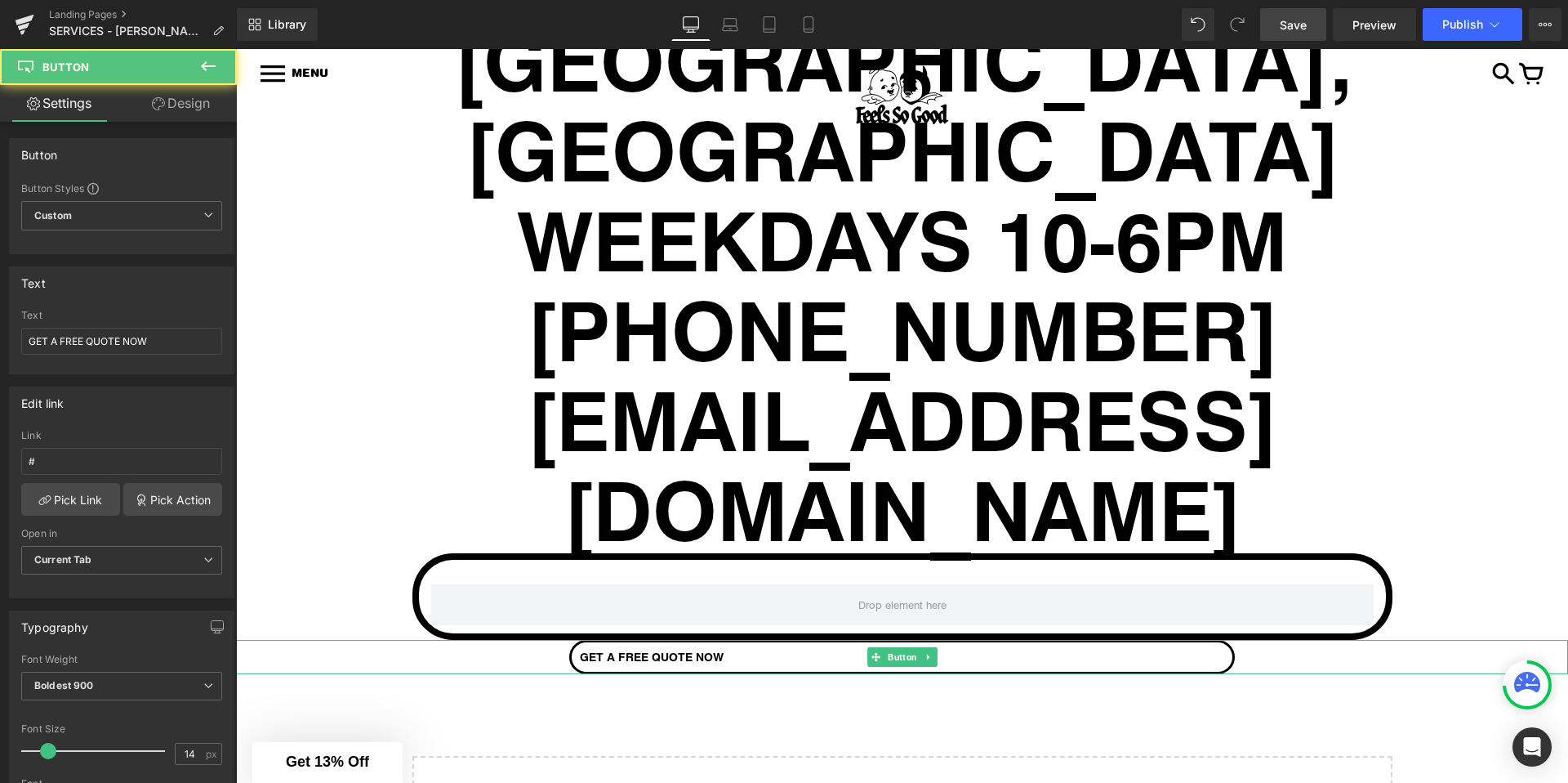
click at [699, 650] on span "GET A FREE QUOTE NOW" at bounding box center [652, 657] width 143 height 13
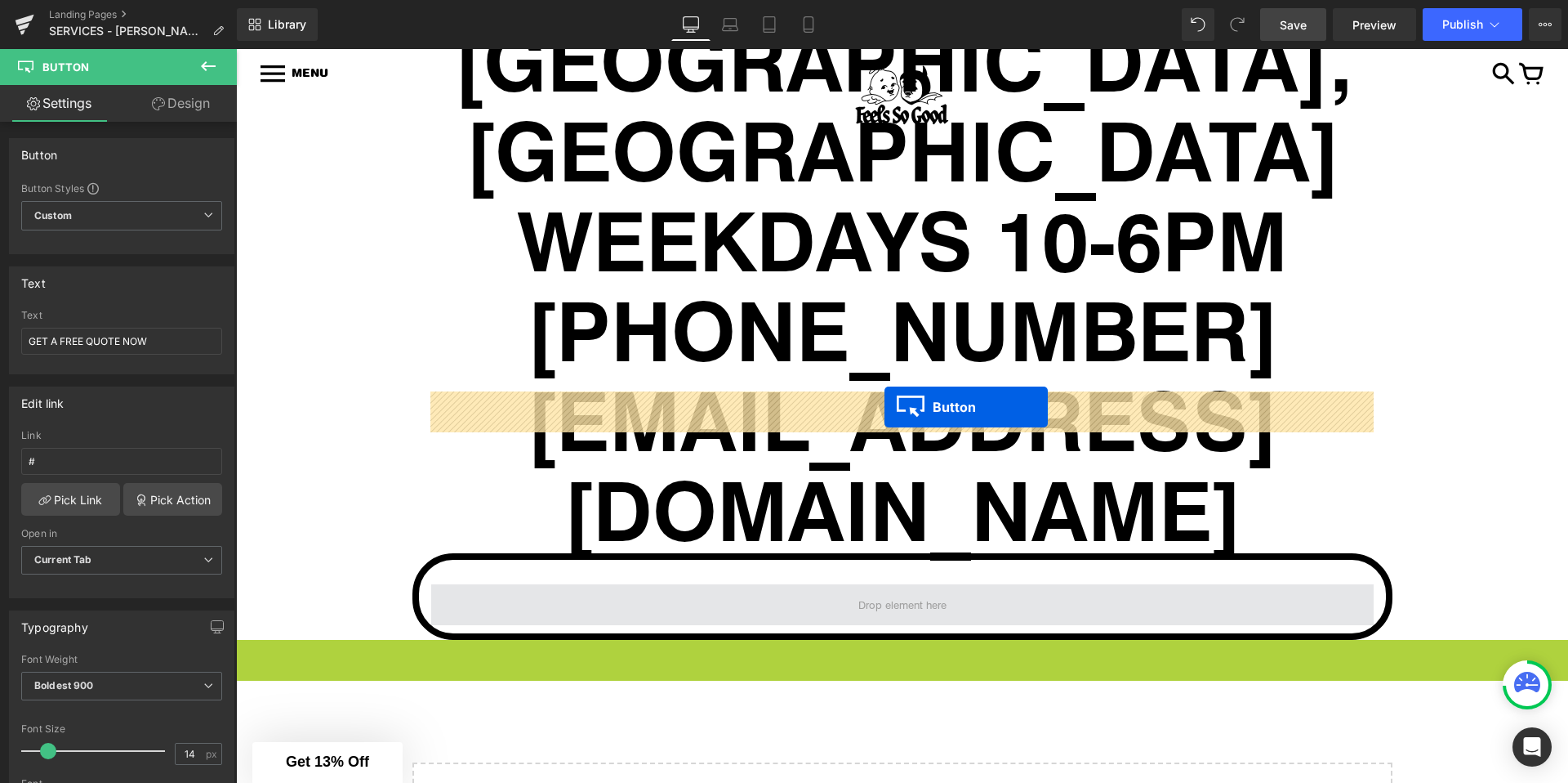
drag, startPoint x: 878, startPoint y: 462, endPoint x: 885, endPoint y: 407, distance: 55.4
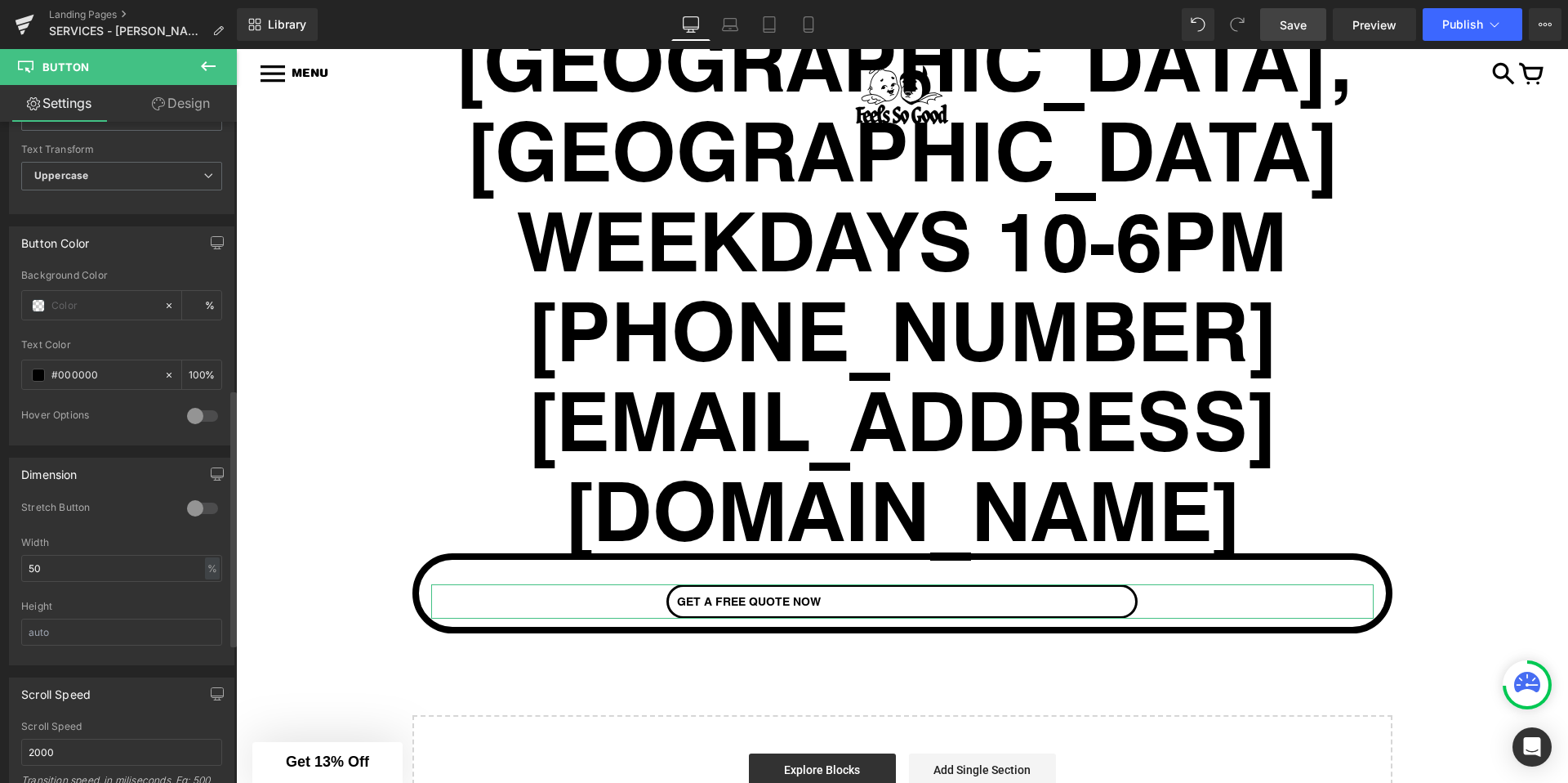
scroll to position [695, 0]
click at [111, 574] on input "50" at bounding box center [121, 567] width 201 height 27
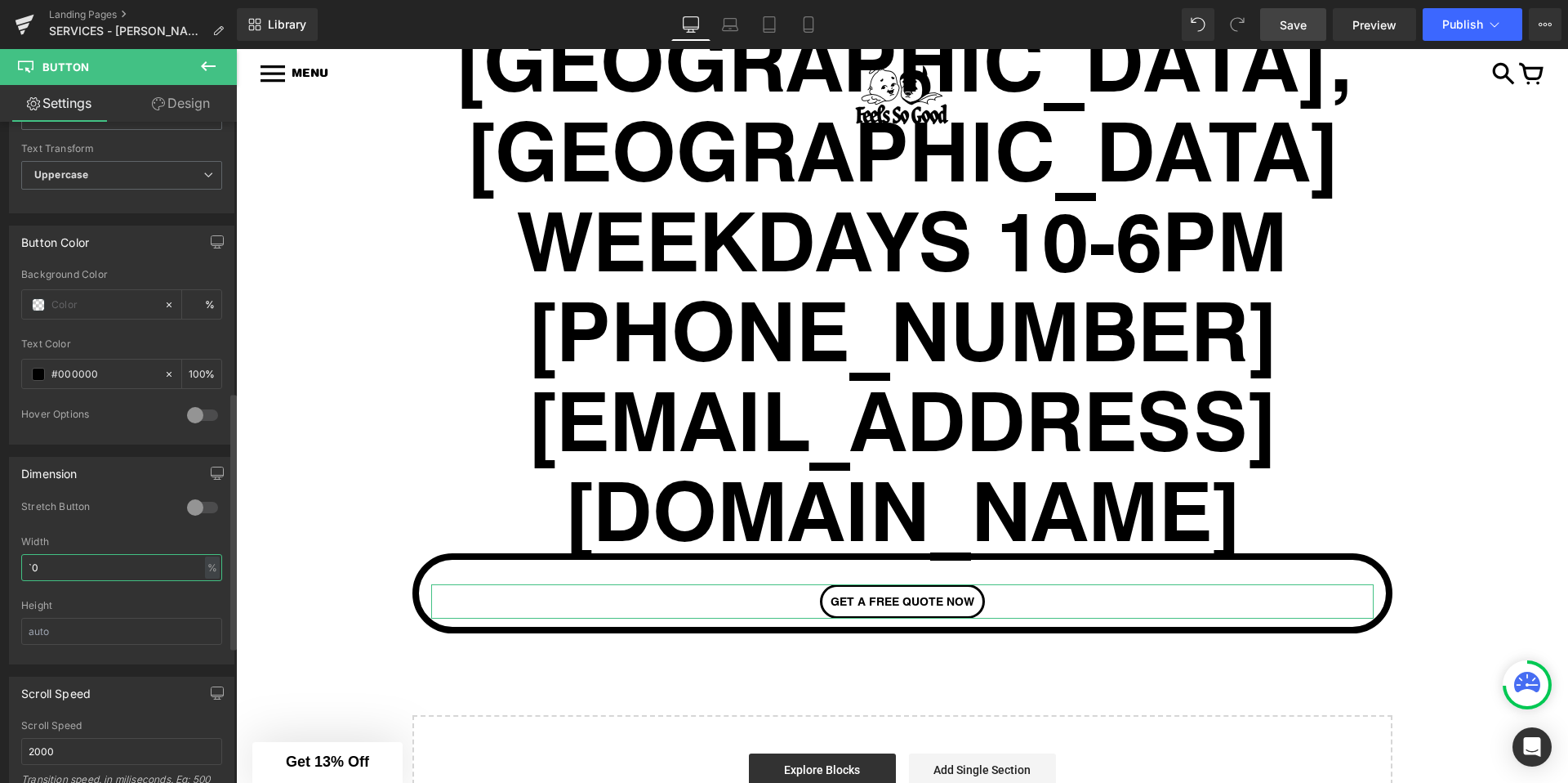
type input "`"
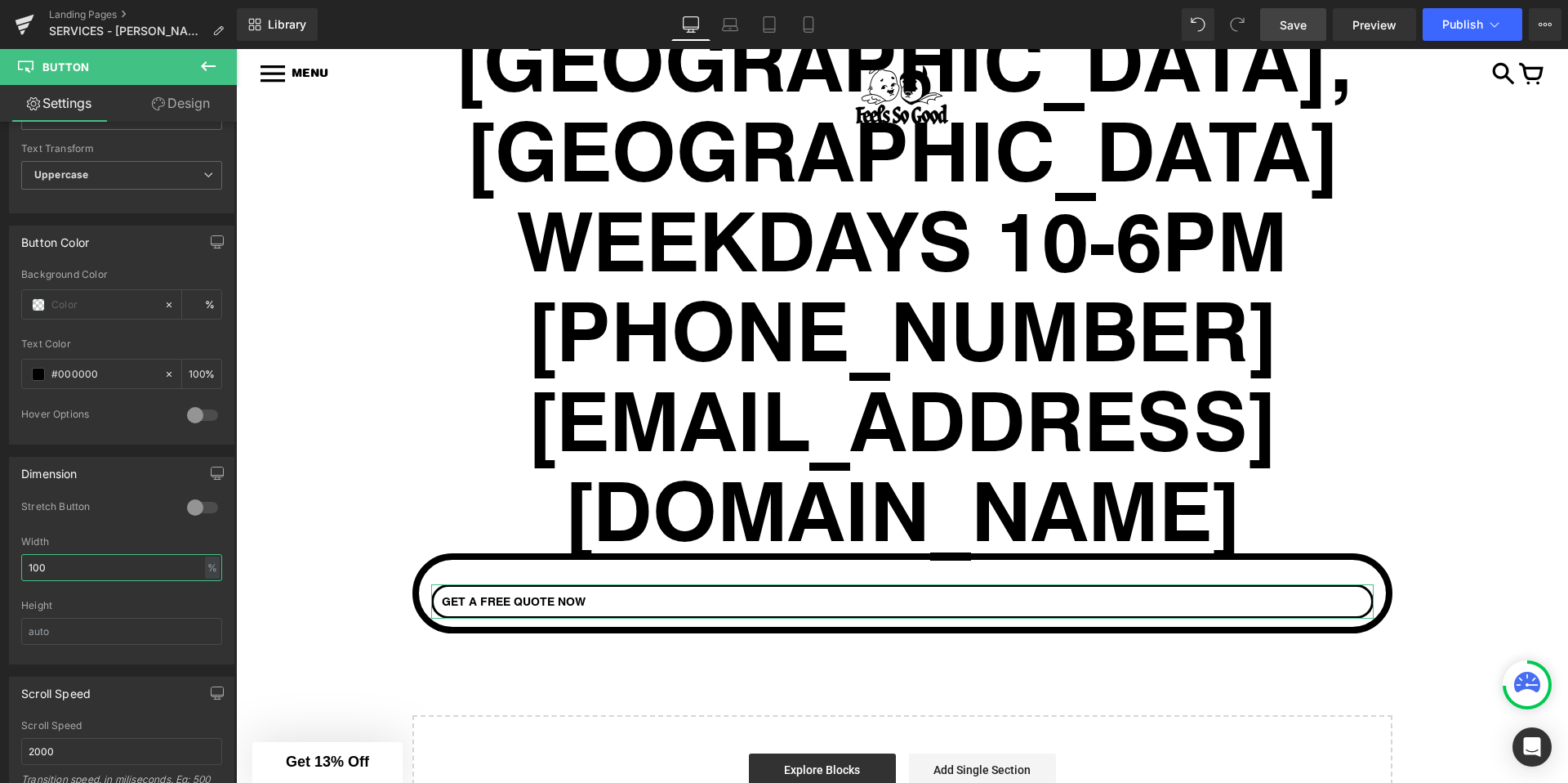
type input "100"
click at [195, 93] on link "Design" at bounding box center [181, 103] width 118 height 36
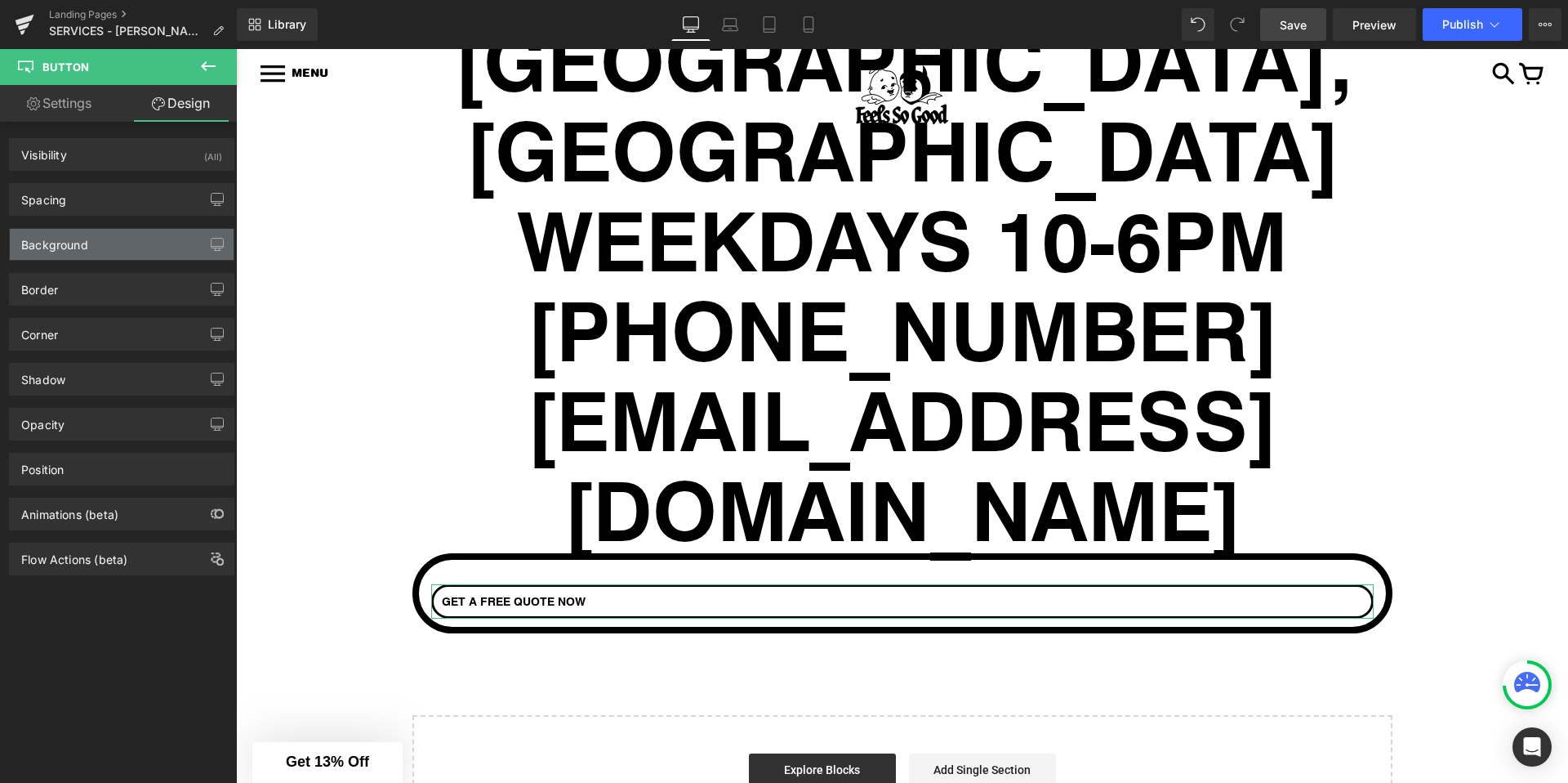
type input "#000000"
type input "100"
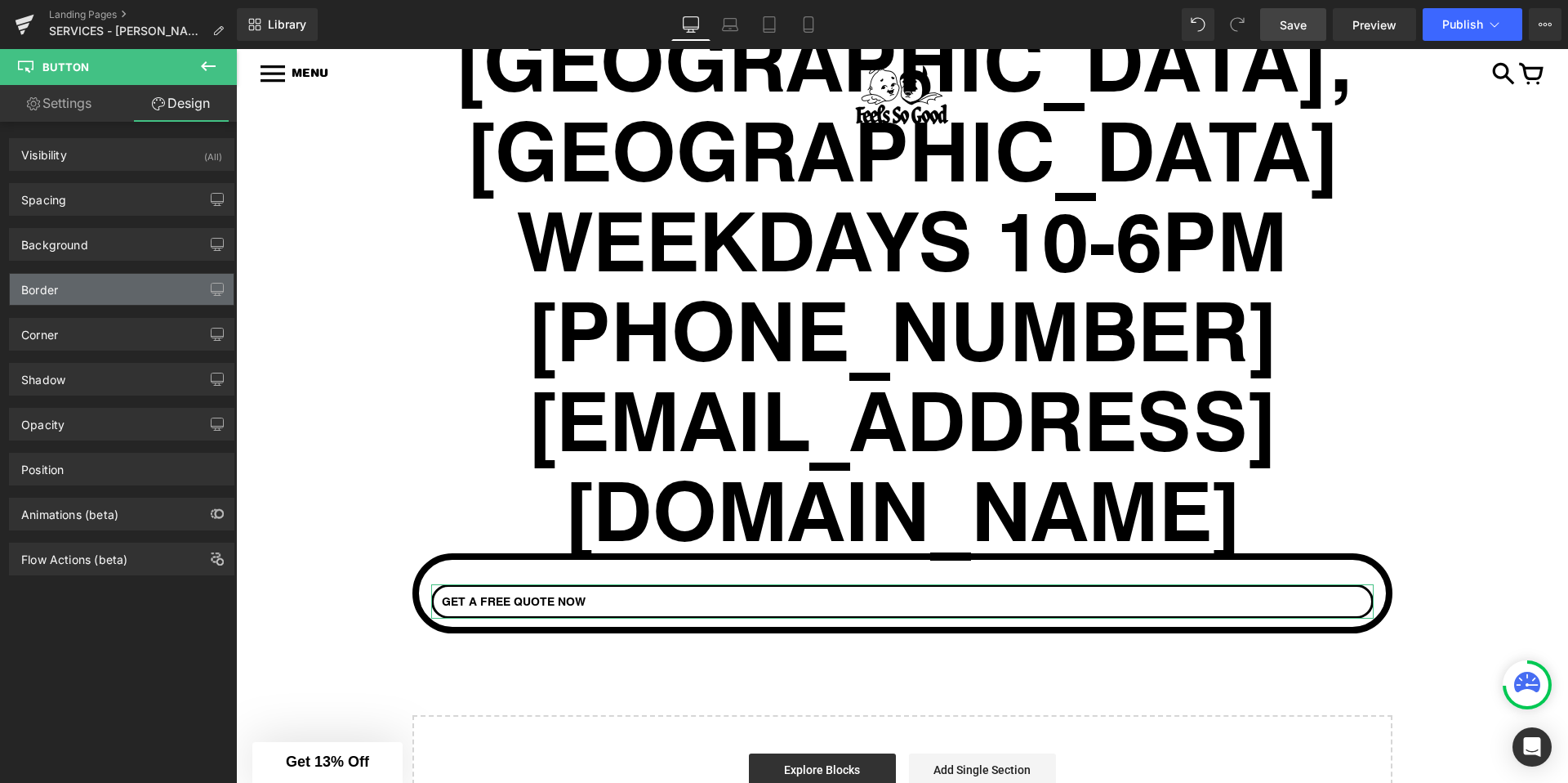
click at [97, 288] on div "Border" at bounding box center [121, 289] width 224 height 31
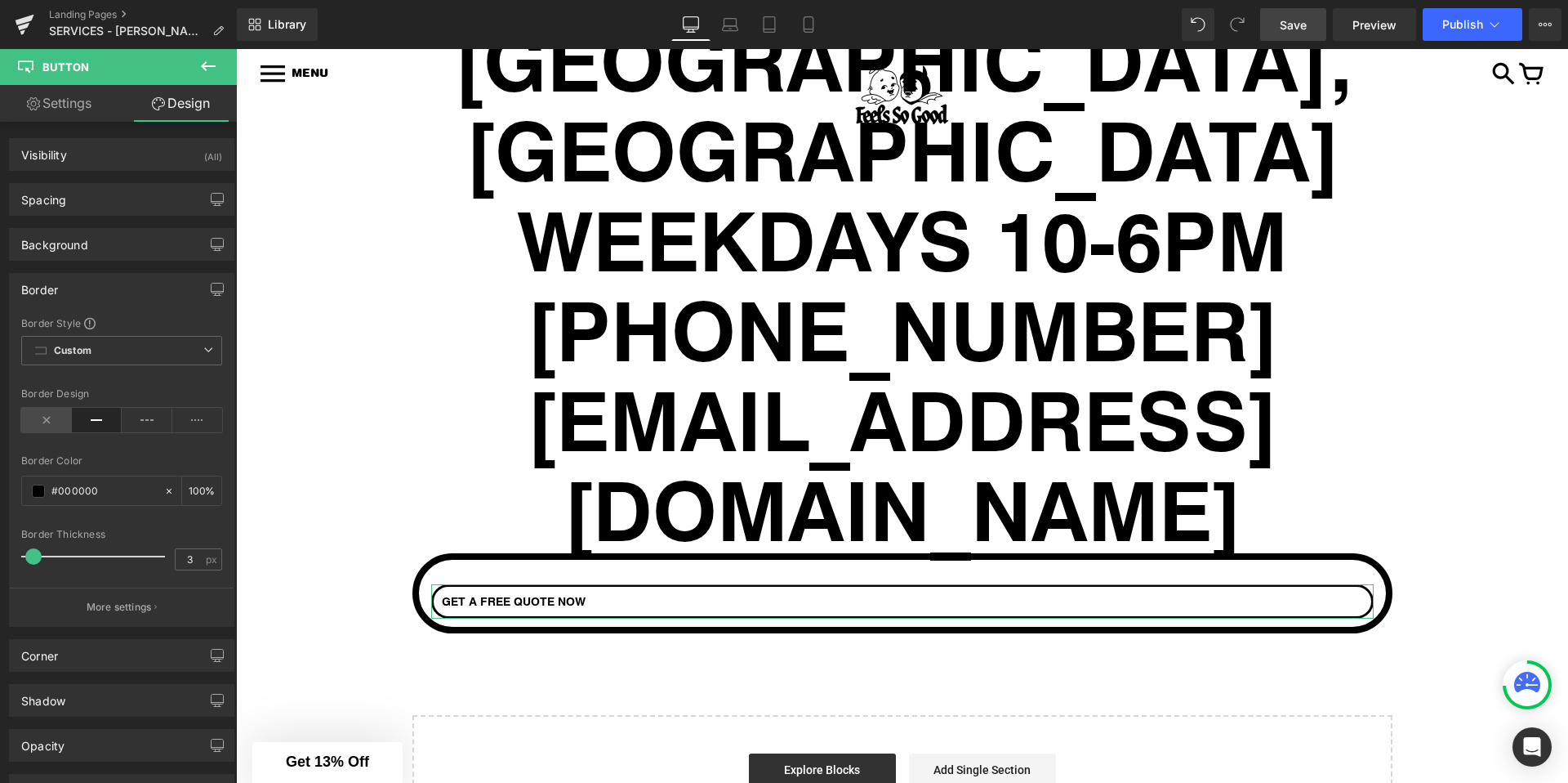
click at [40, 416] on icon at bounding box center [46, 420] width 51 height 25
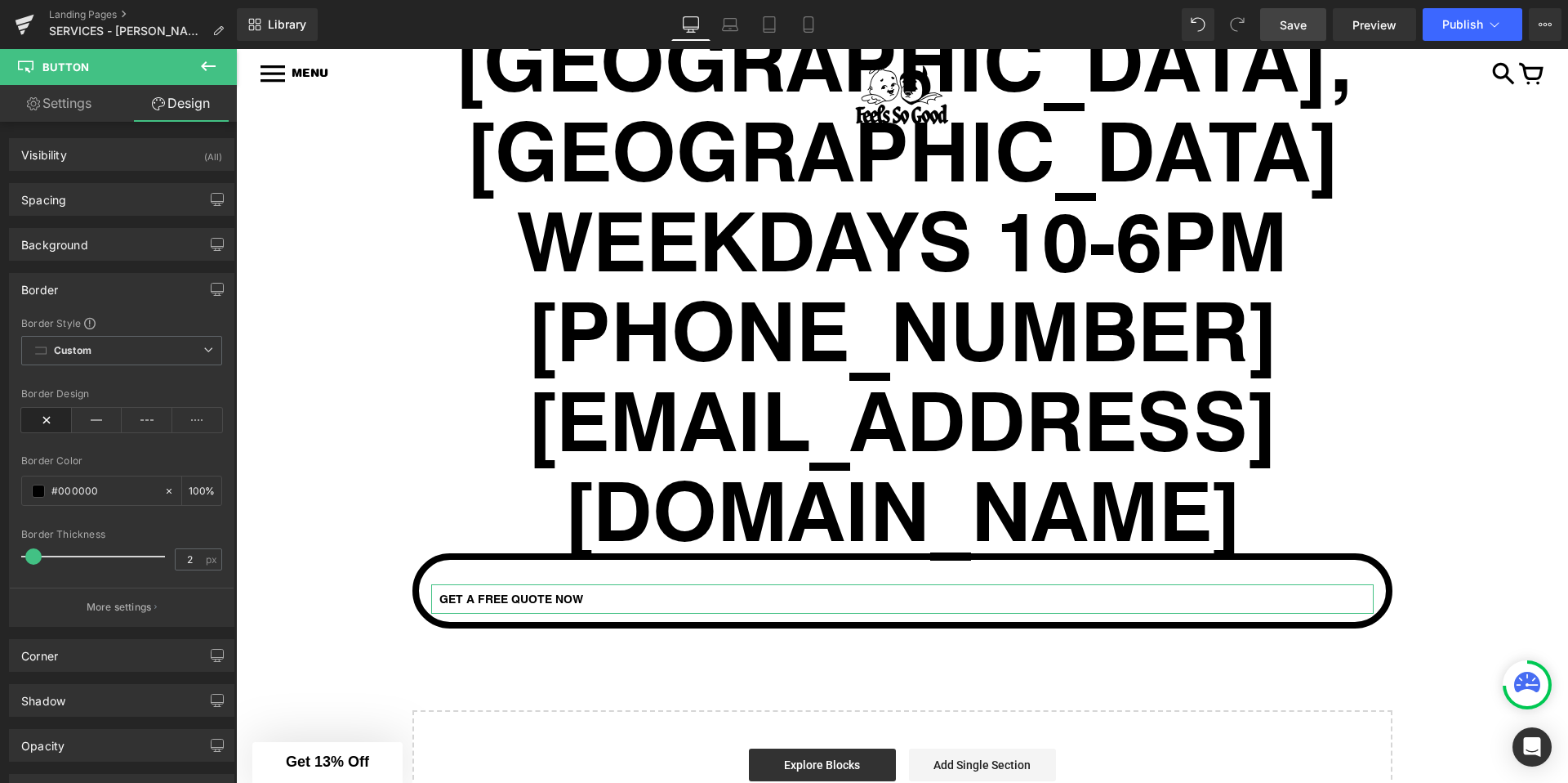
type input "0"
drag, startPoint x: 32, startPoint y: 557, endPoint x: 0, endPoint y: 555, distance: 32.1
click at [0, 555] on div "Border Border Style Custom Custom Setup Global Style Custom Setup Global Style …" at bounding box center [122, 444] width 245 height 366
click at [42, 487] on span at bounding box center [38, 491] width 13 height 13
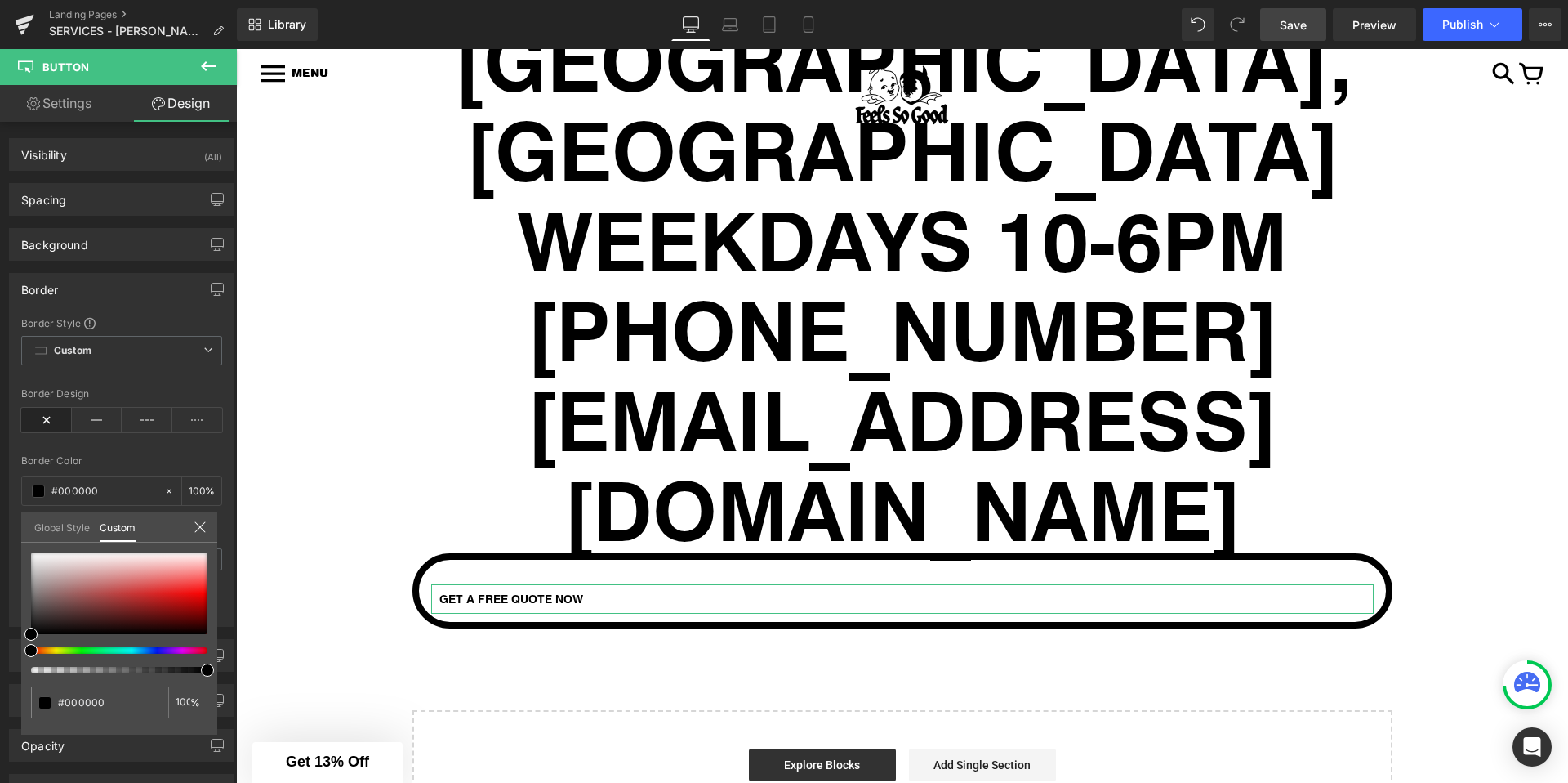
type input "4"
type input "3"
type input "1"
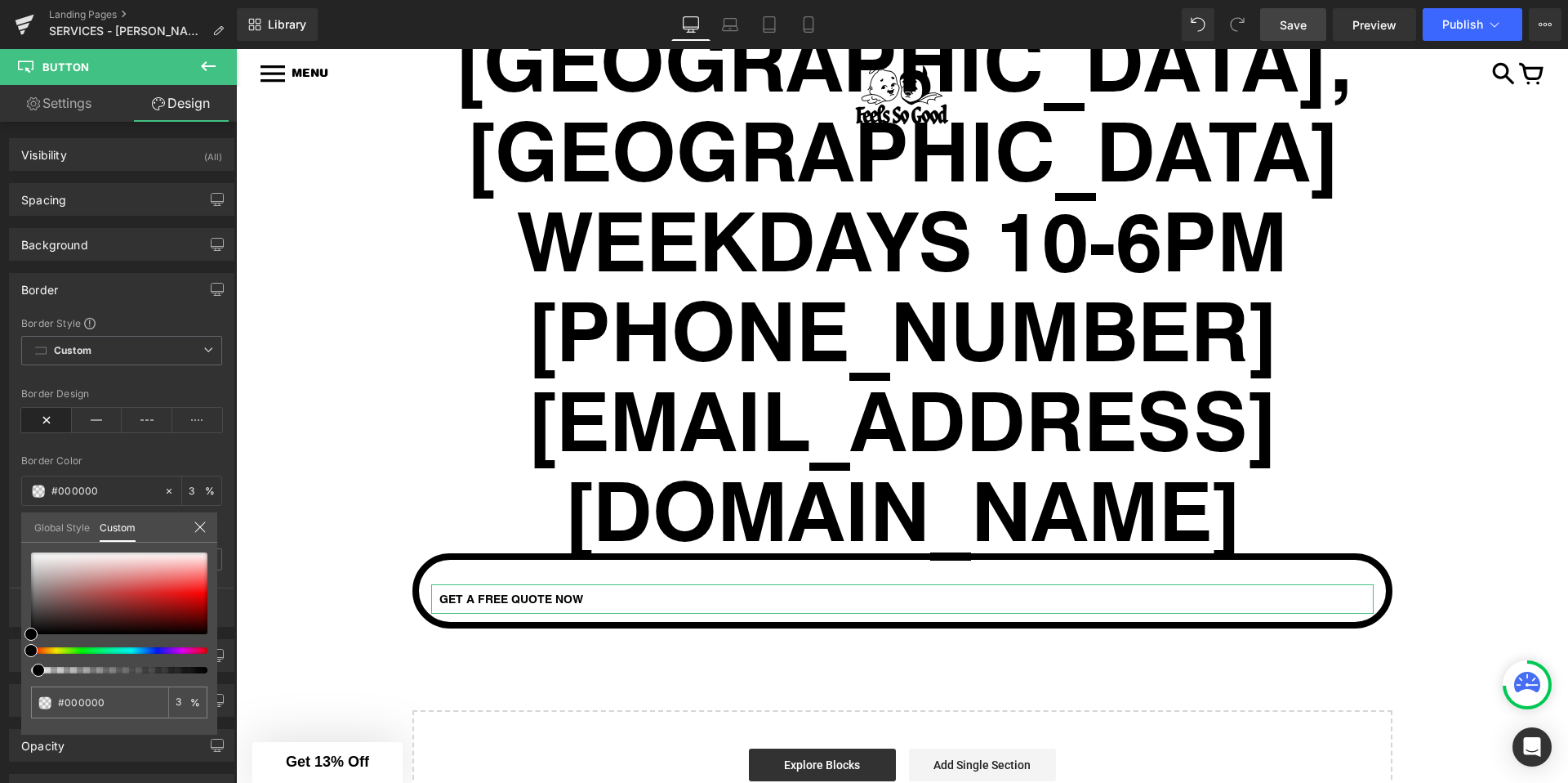
type input "1"
drag, startPoint x: 31, startPoint y: 670, endPoint x: 3, endPoint y: 671, distance: 28.0
click at [3, 627] on div "Border Border Style Custom Custom Setup Global Style Custom Setup Global Style …" at bounding box center [122, 444] width 245 height 366
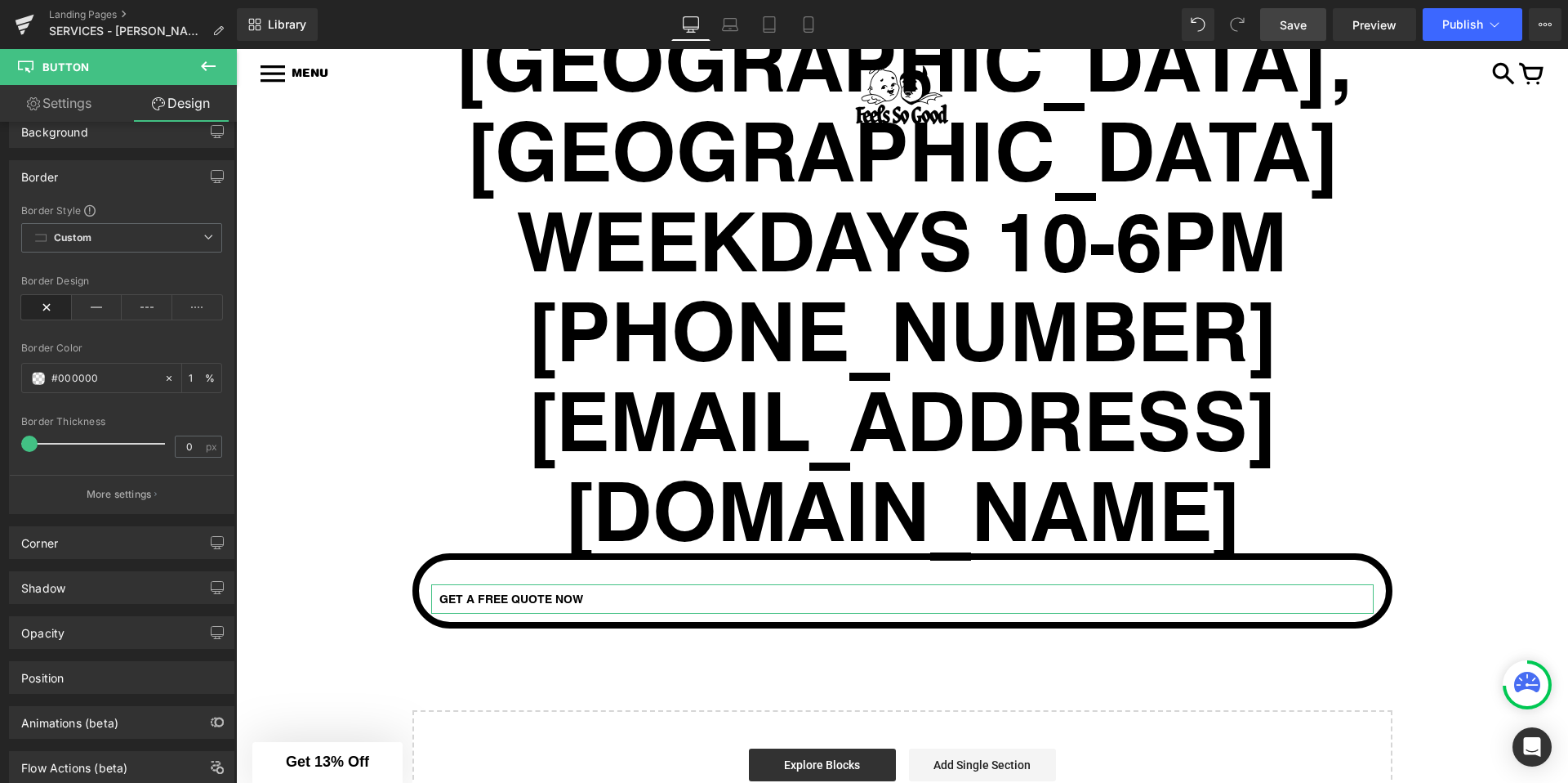
scroll to position [124, 0]
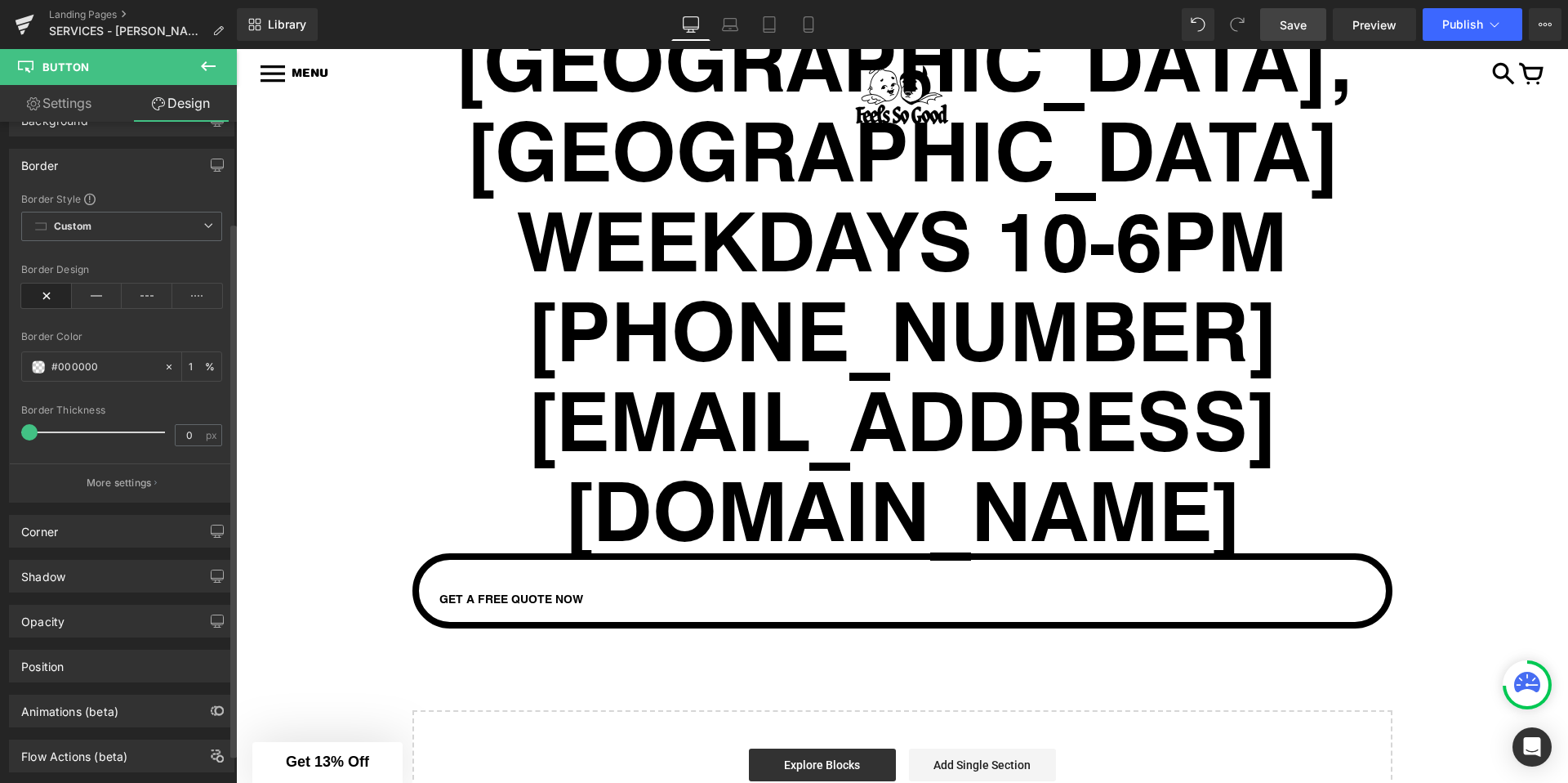
click at [203, 64] on icon at bounding box center [207, 66] width 14 height 10
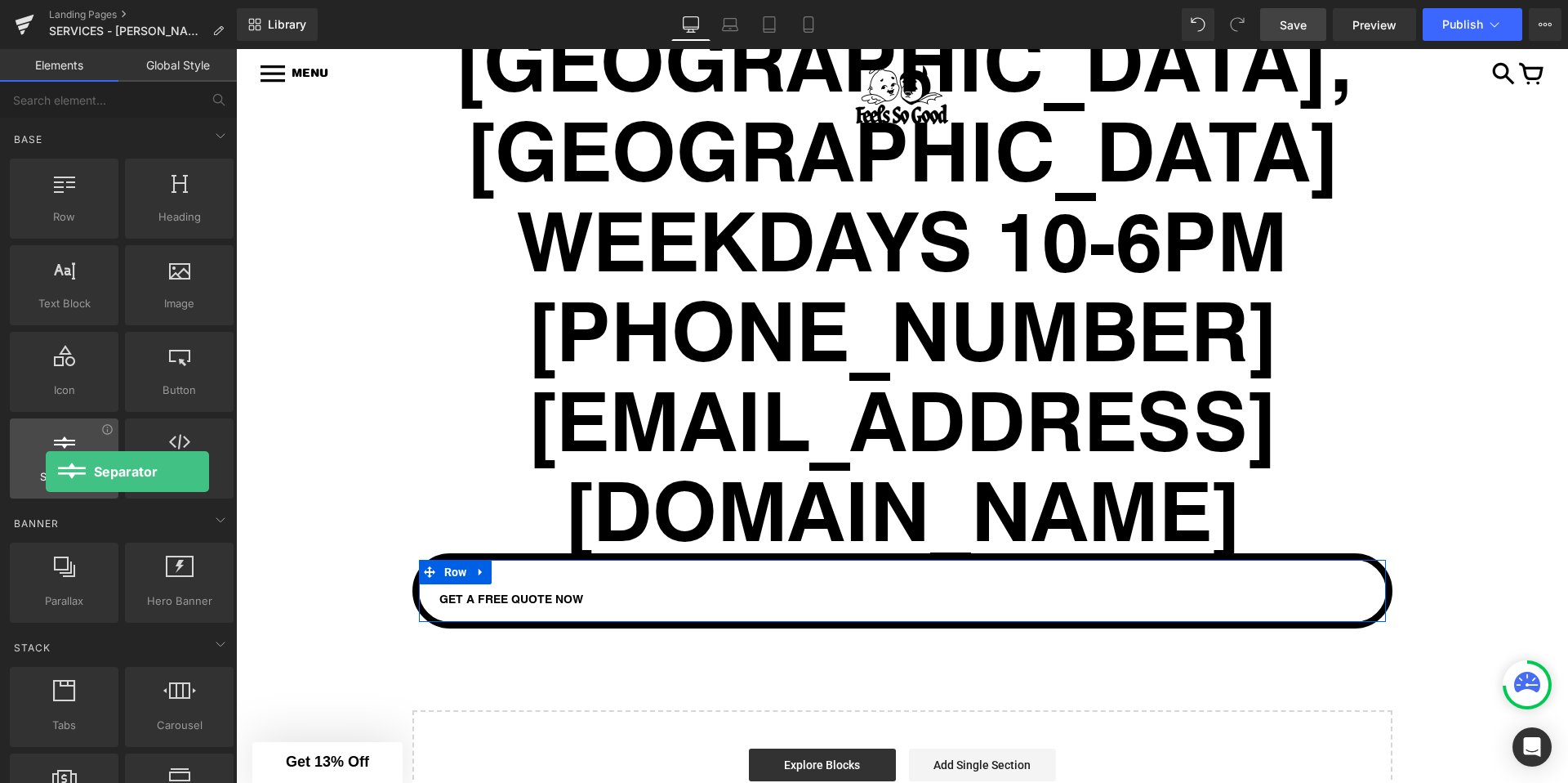
drag, startPoint x: 75, startPoint y: 453, endPoint x: 46, endPoint y: 470, distance: 33.6
click at [46, 470] on div "Separator separators, dividers, horizontal lines" at bounding box center [64, 459] width 109 height 80
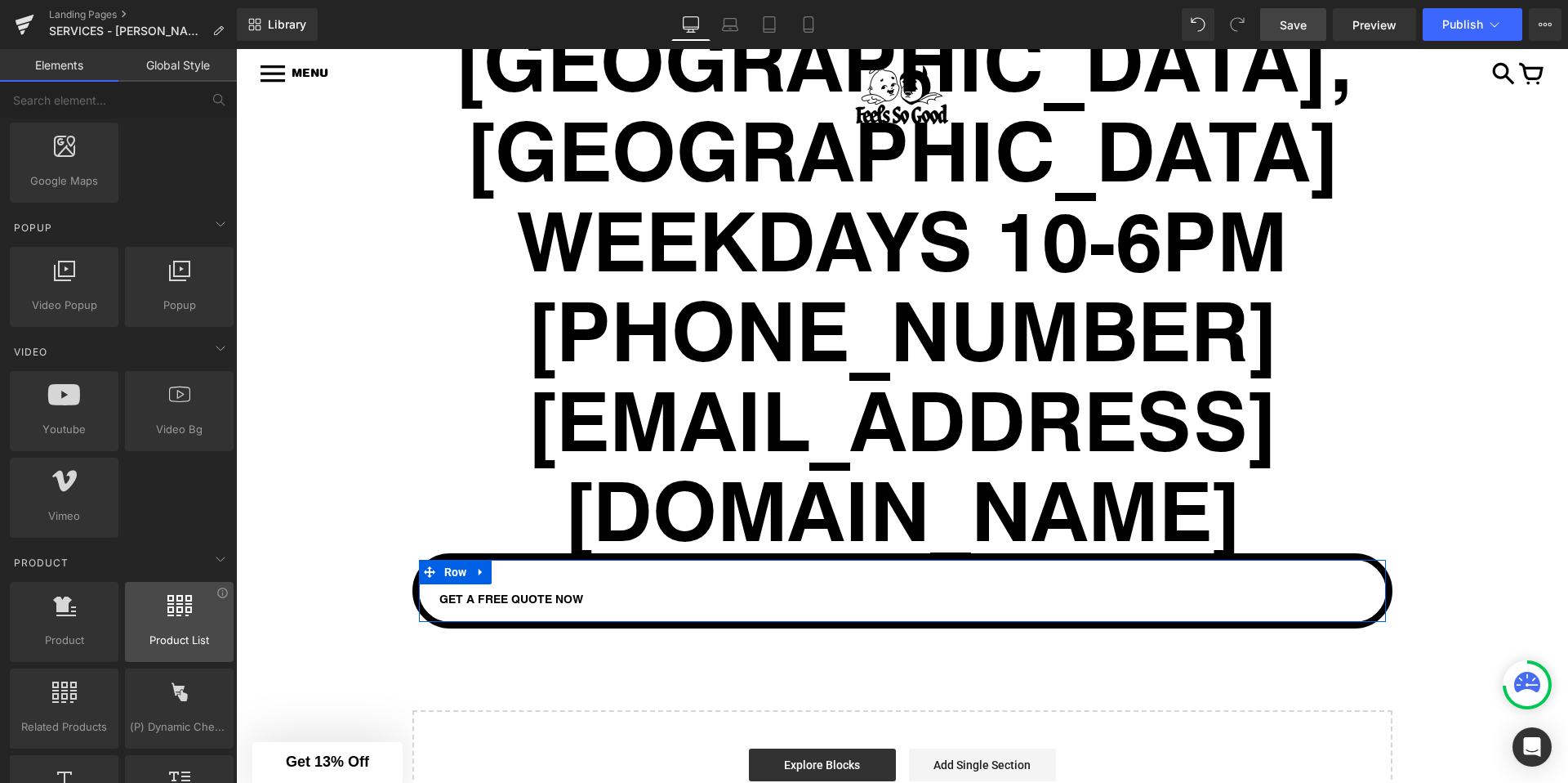
scroll to position [0, 0]
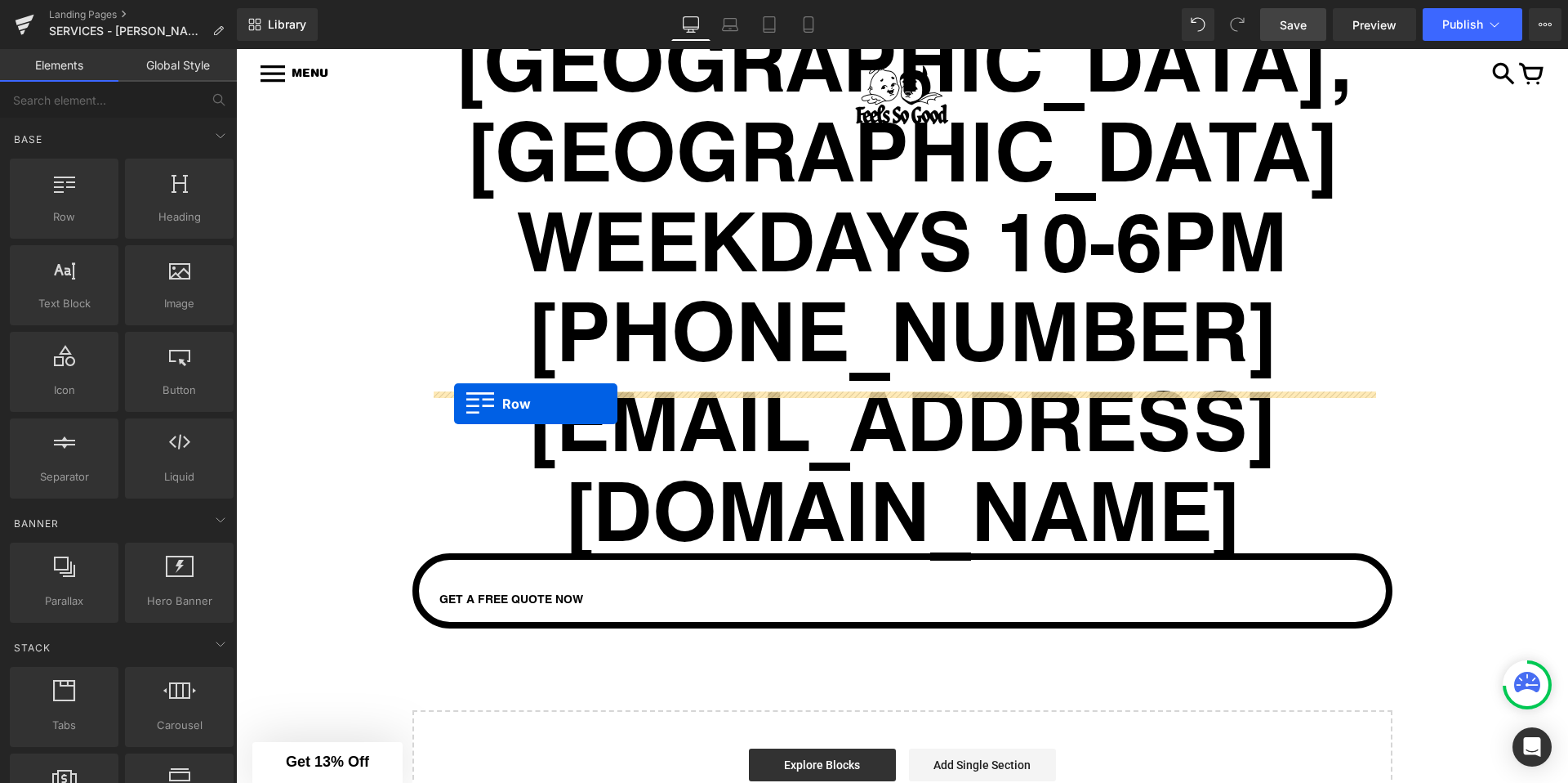
drag, startPoint x: 307, startPoint y: 256, endPoint x: 454, endPoint y: 403, distance: 207.9
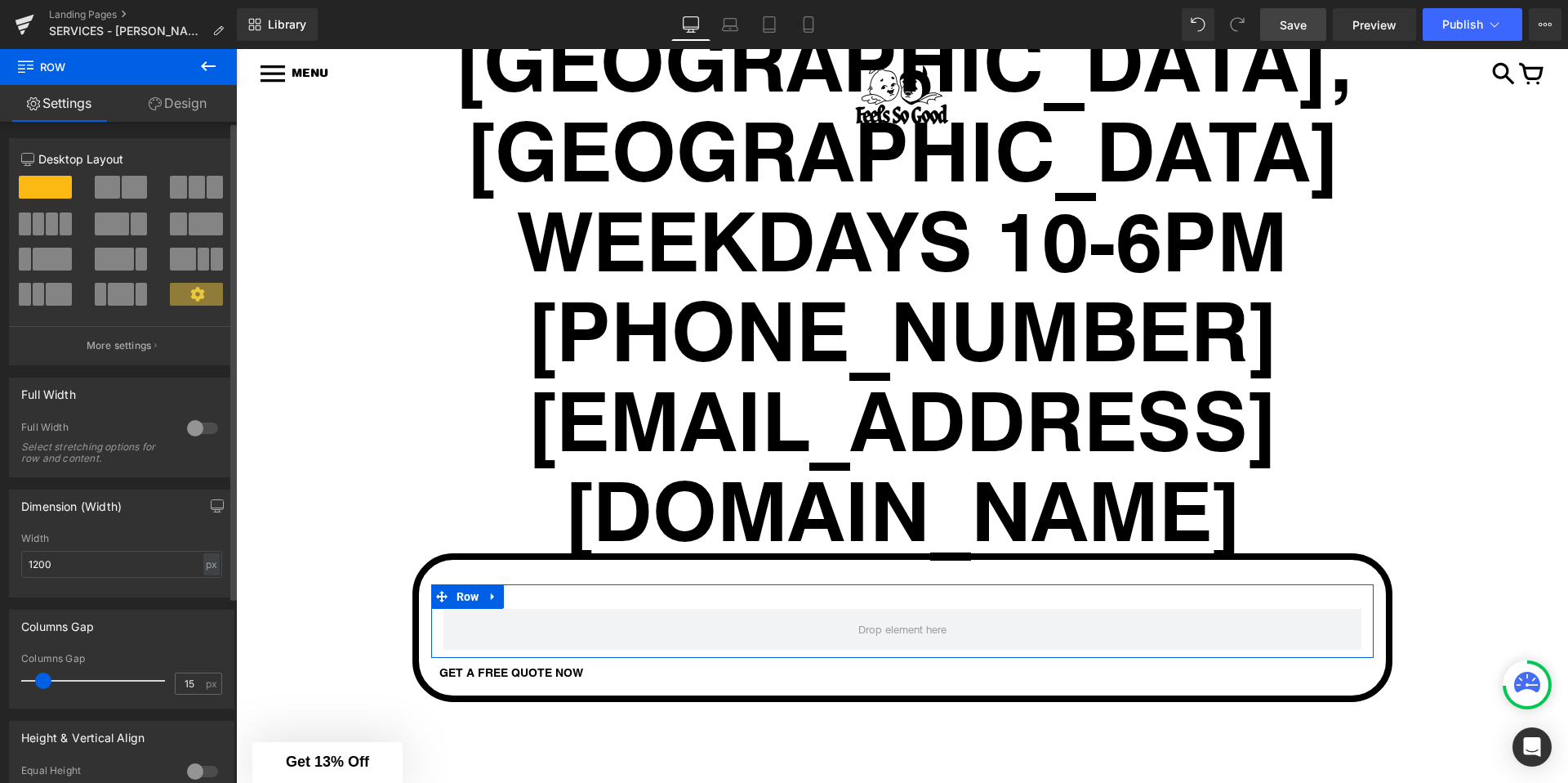
click at [193, 194] on span at bounding box center [196, 187] width 16 height 23
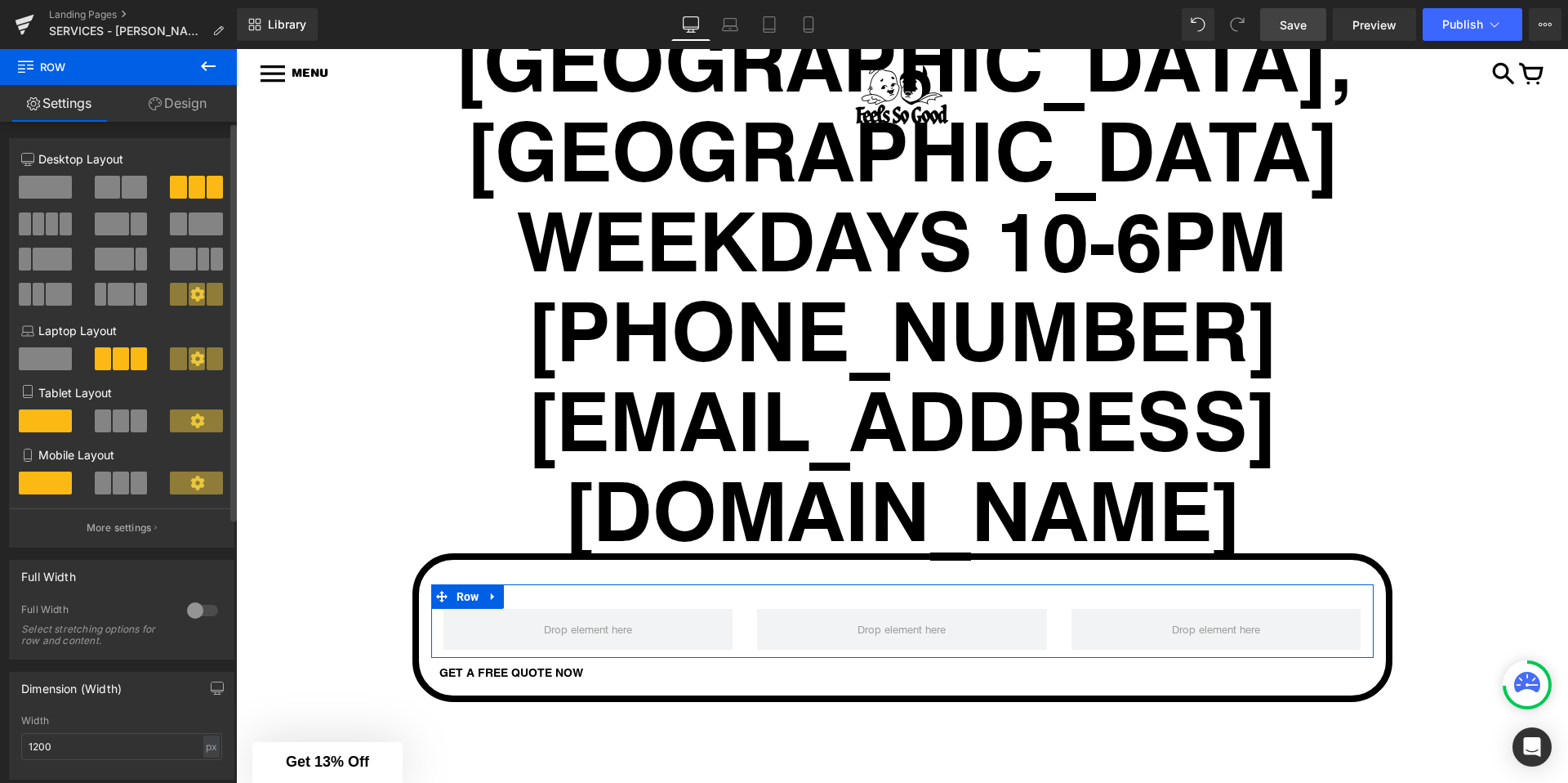
click at [38, 185] on span at bounding box center [46, 187] width 54 height 23
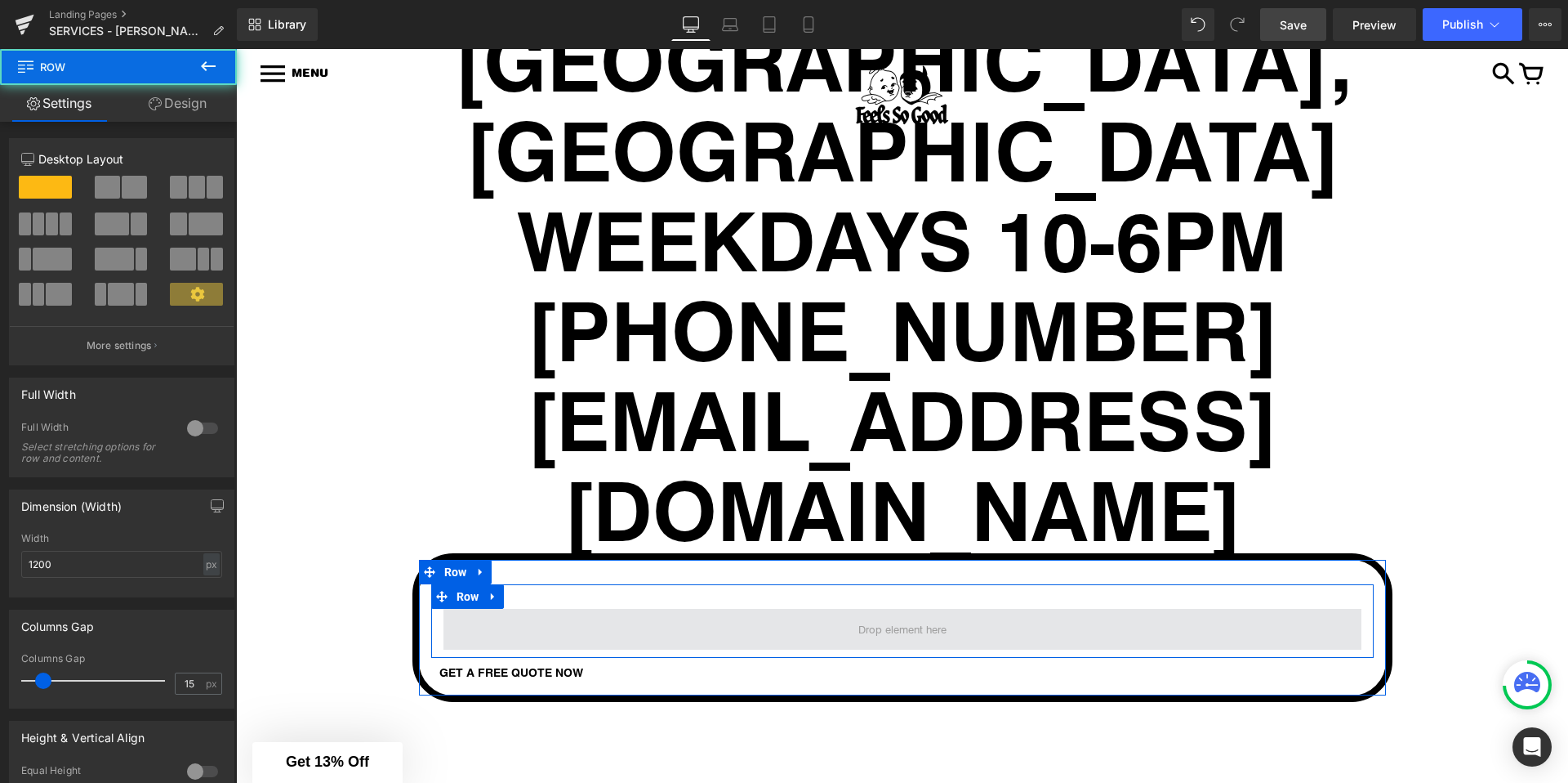
click at [610, 609] on span at bounding box center [902, 629] width 918 height 41
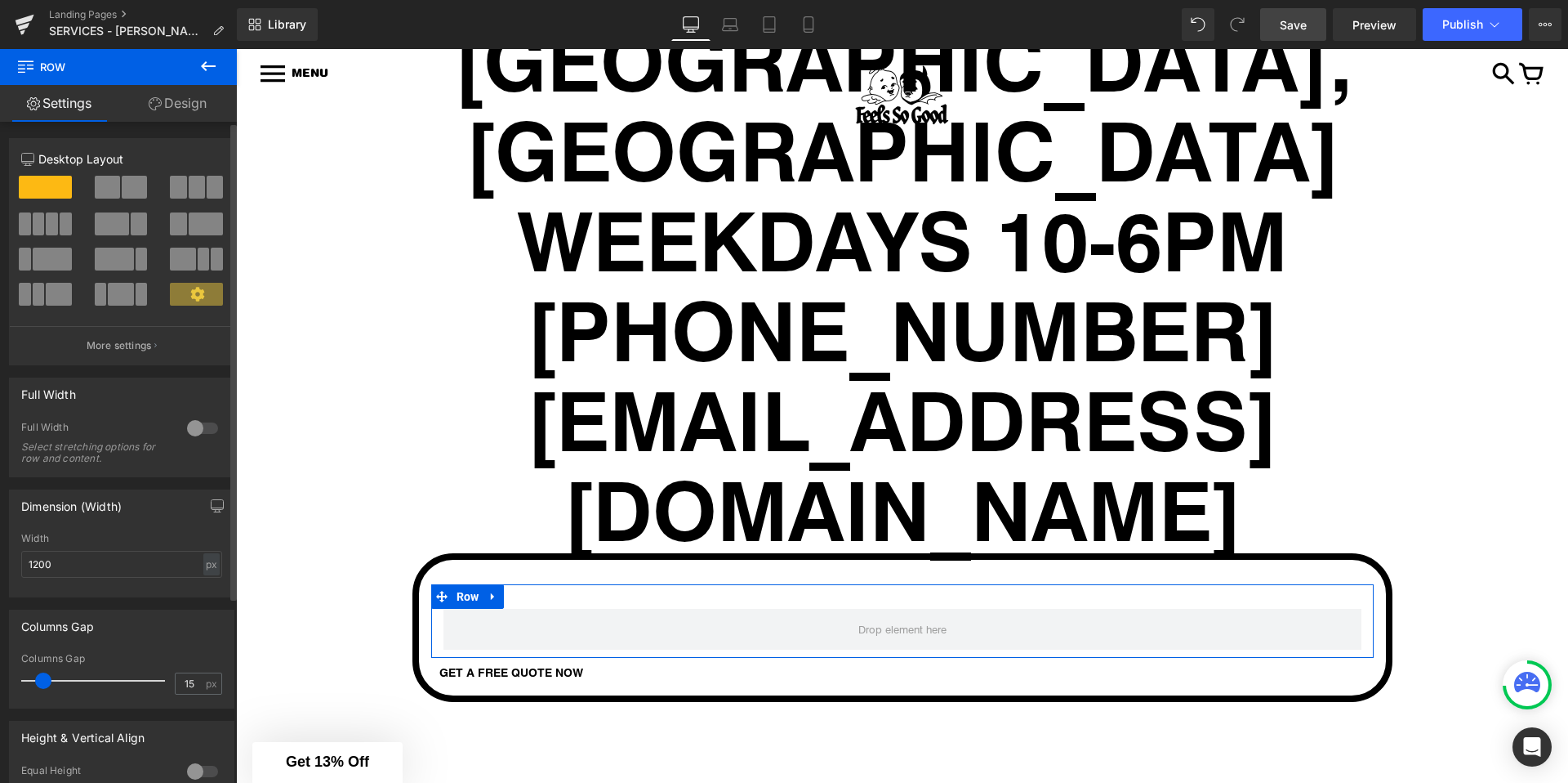
click at [188, 185] on span at bounding box center [196, 187] width 16 height 23
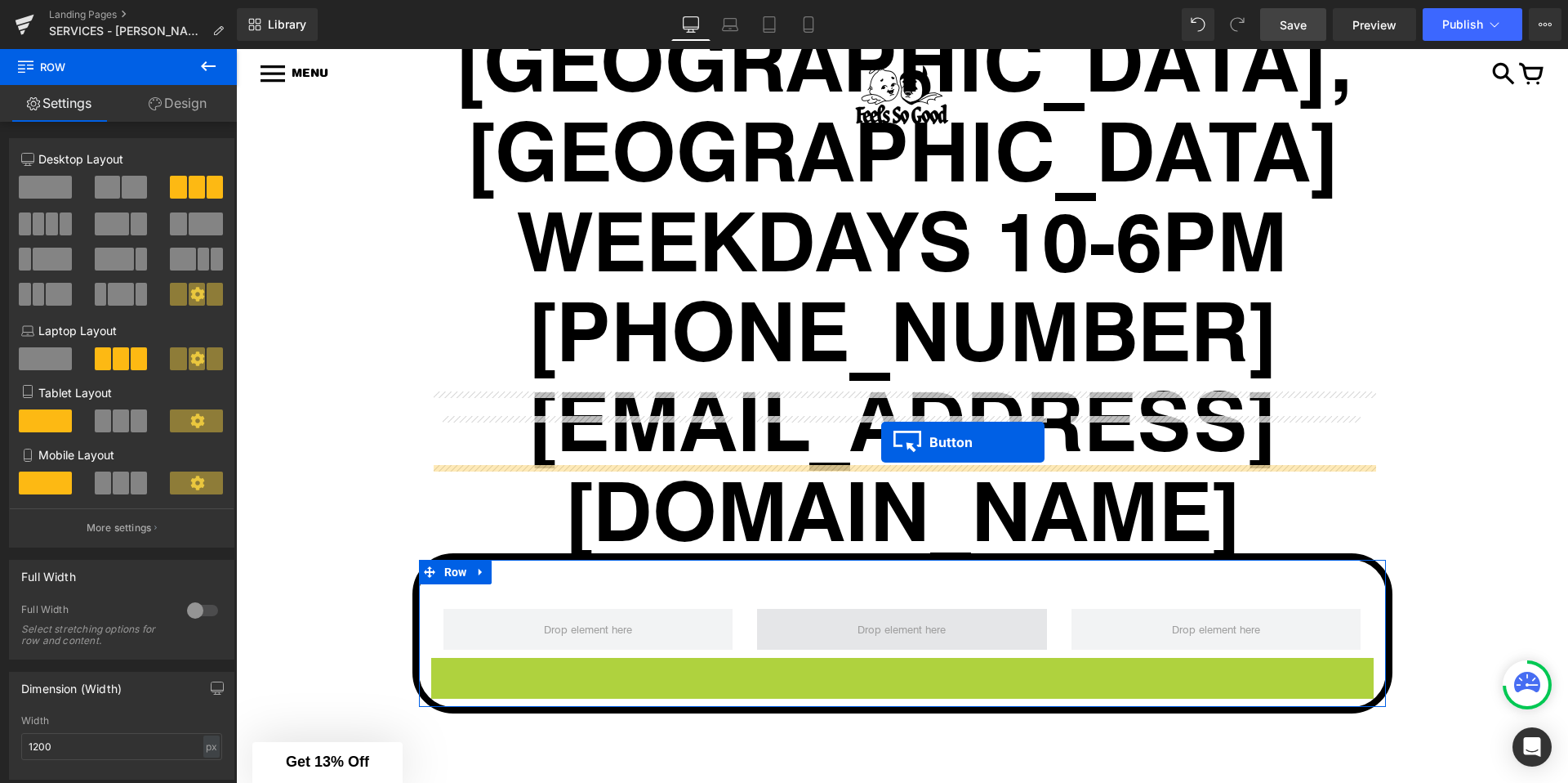
drag, startPoint x: 875, startPoint y: 479, endPoint x: 881, endPoint y: 442, distance: 37.5
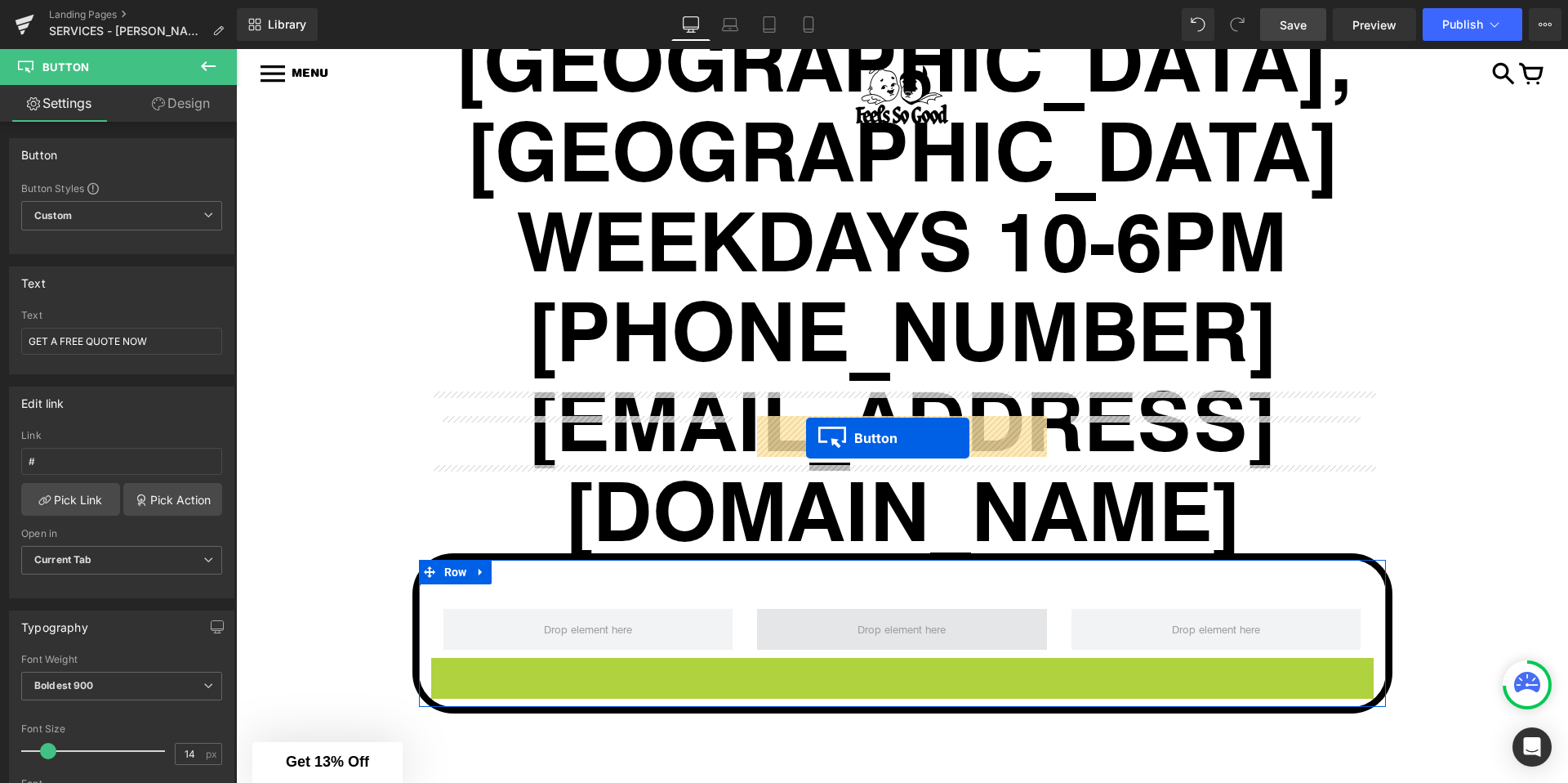
drag, startPoint x: 876, startPoint y: 481, endPoint x: 806, endPoint y: 436, distance: 83.2
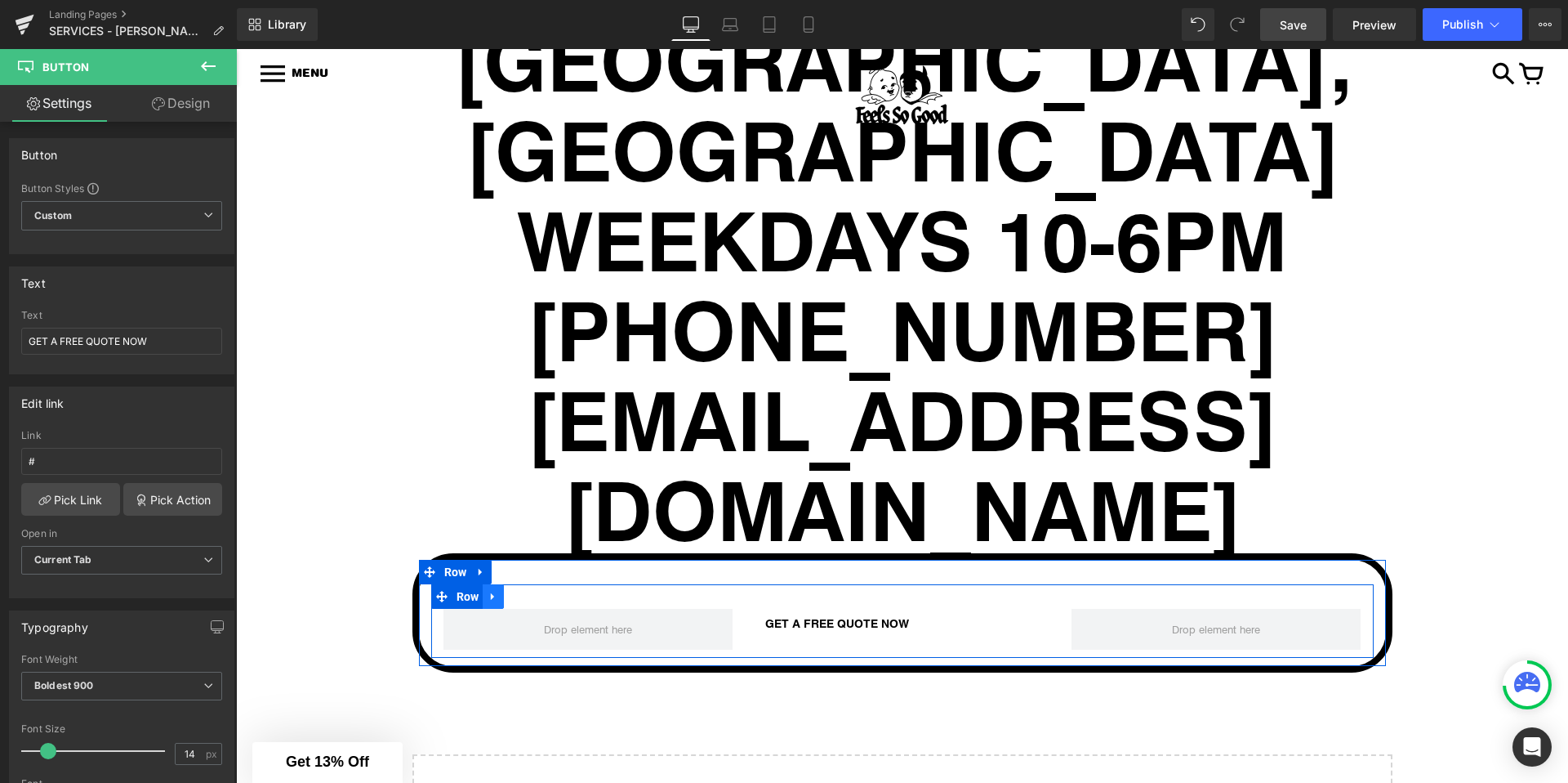
click at [494, 590] on icon at bounding box center [493, 596] width 11 height 12
click at [533, 591] on icon at bounding box center [536, 597] width 11 height 11
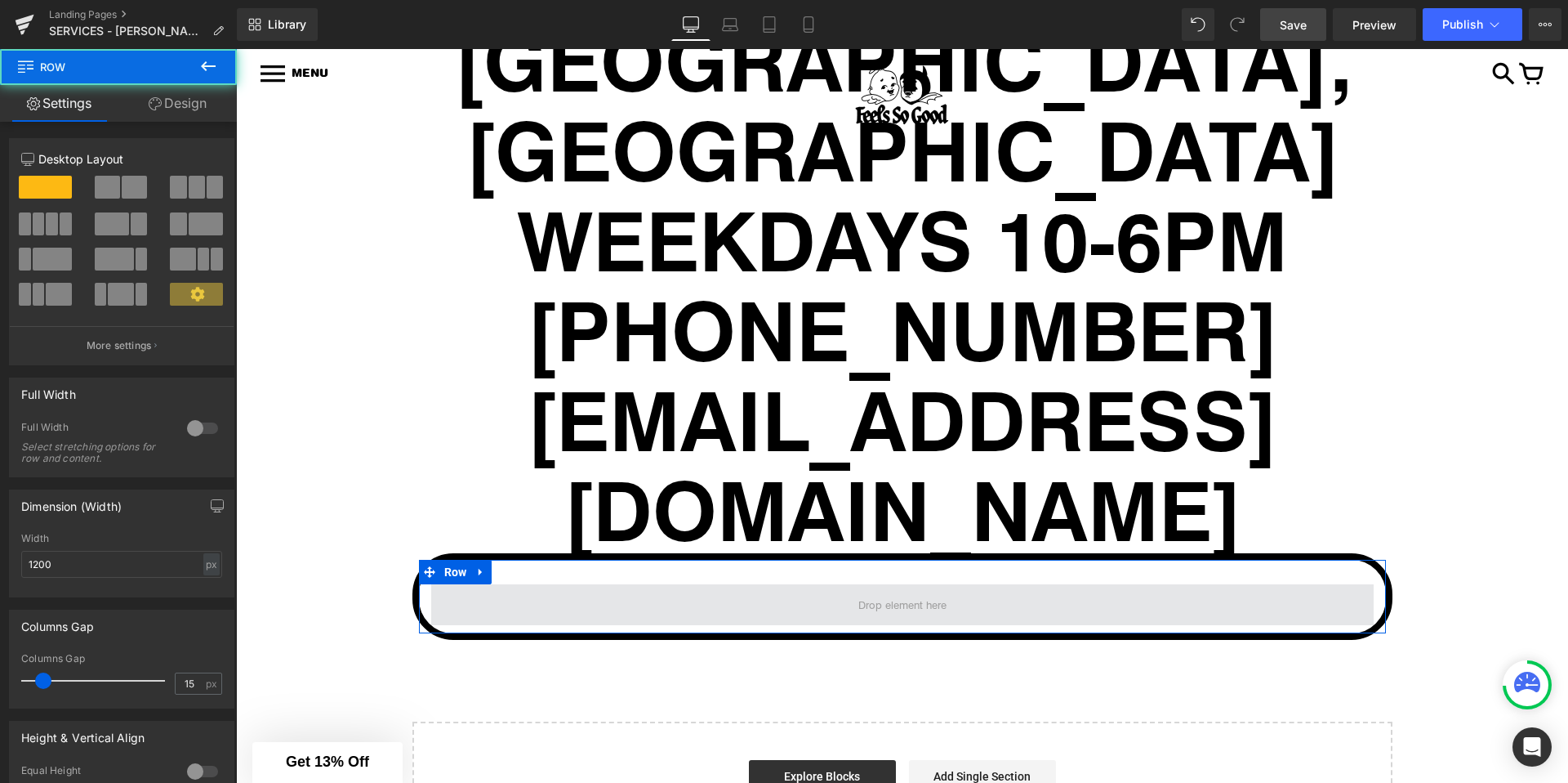
click at [689, 584] on span at bounding box center [902, 604] width 942 height 41
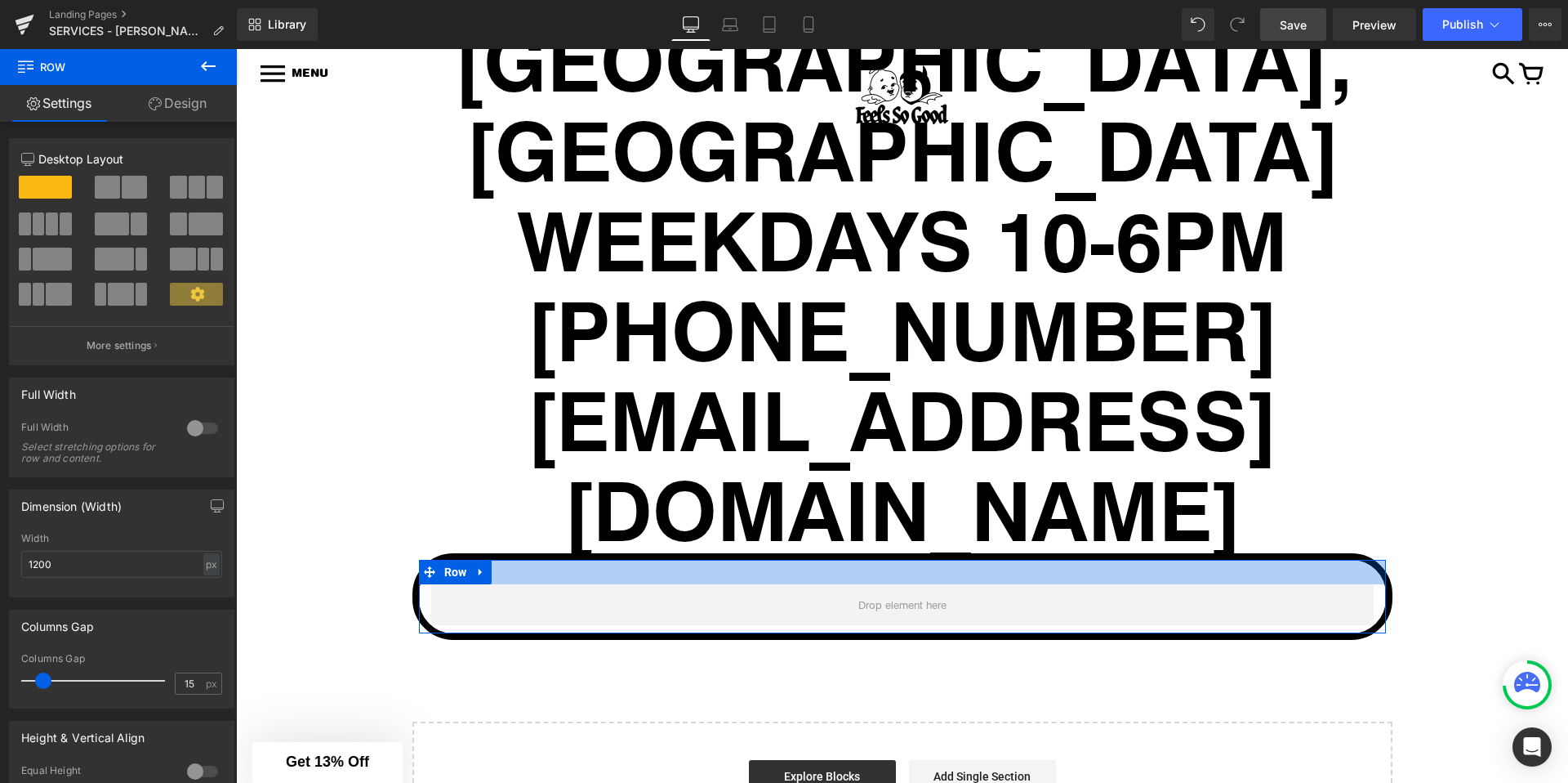
click at [710, 559] on div at bounding box center [902, 572] width 967 height 25
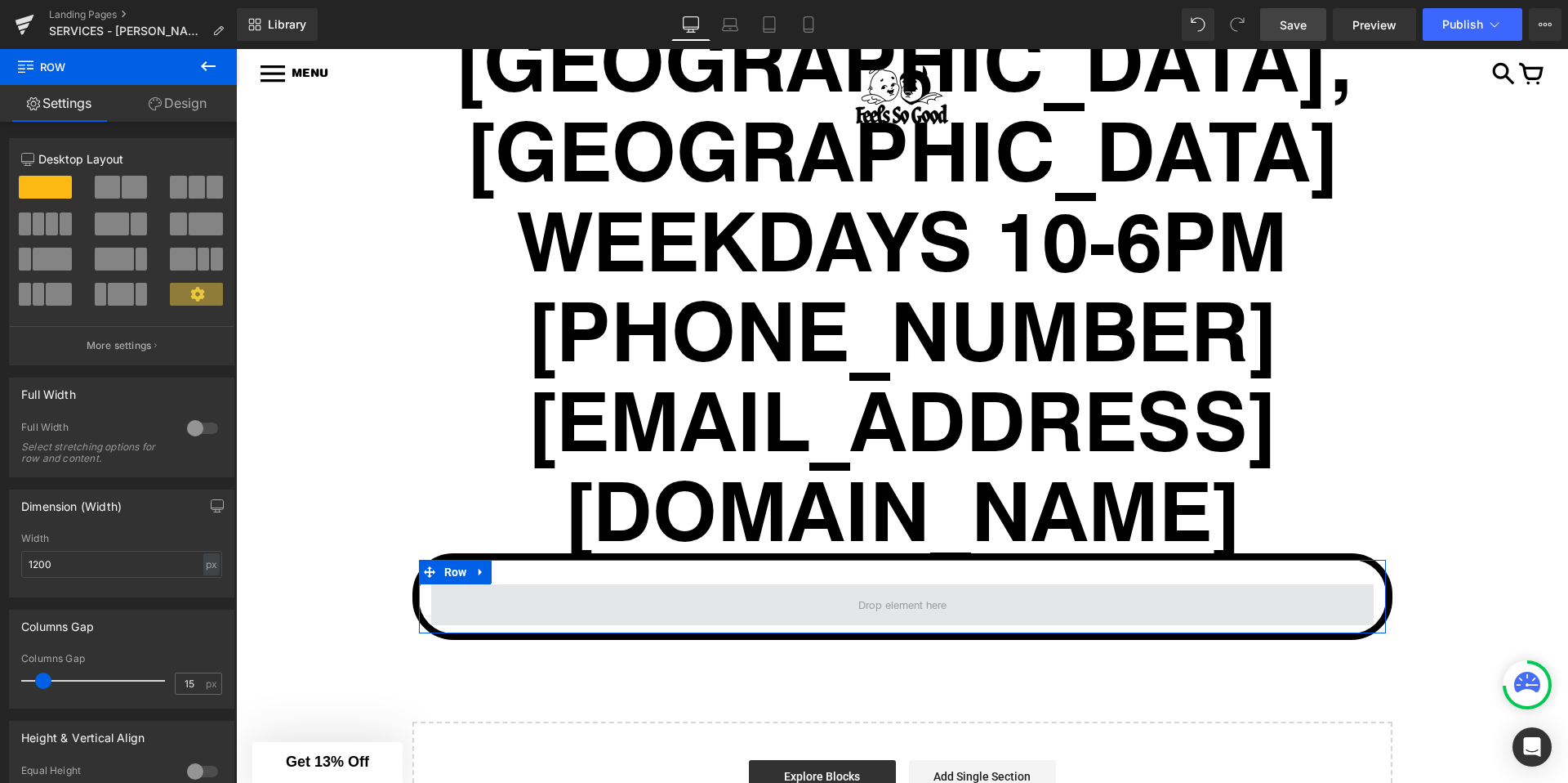
click at [686, 584] on span at bounding box center [902, 604] width 942 height 41
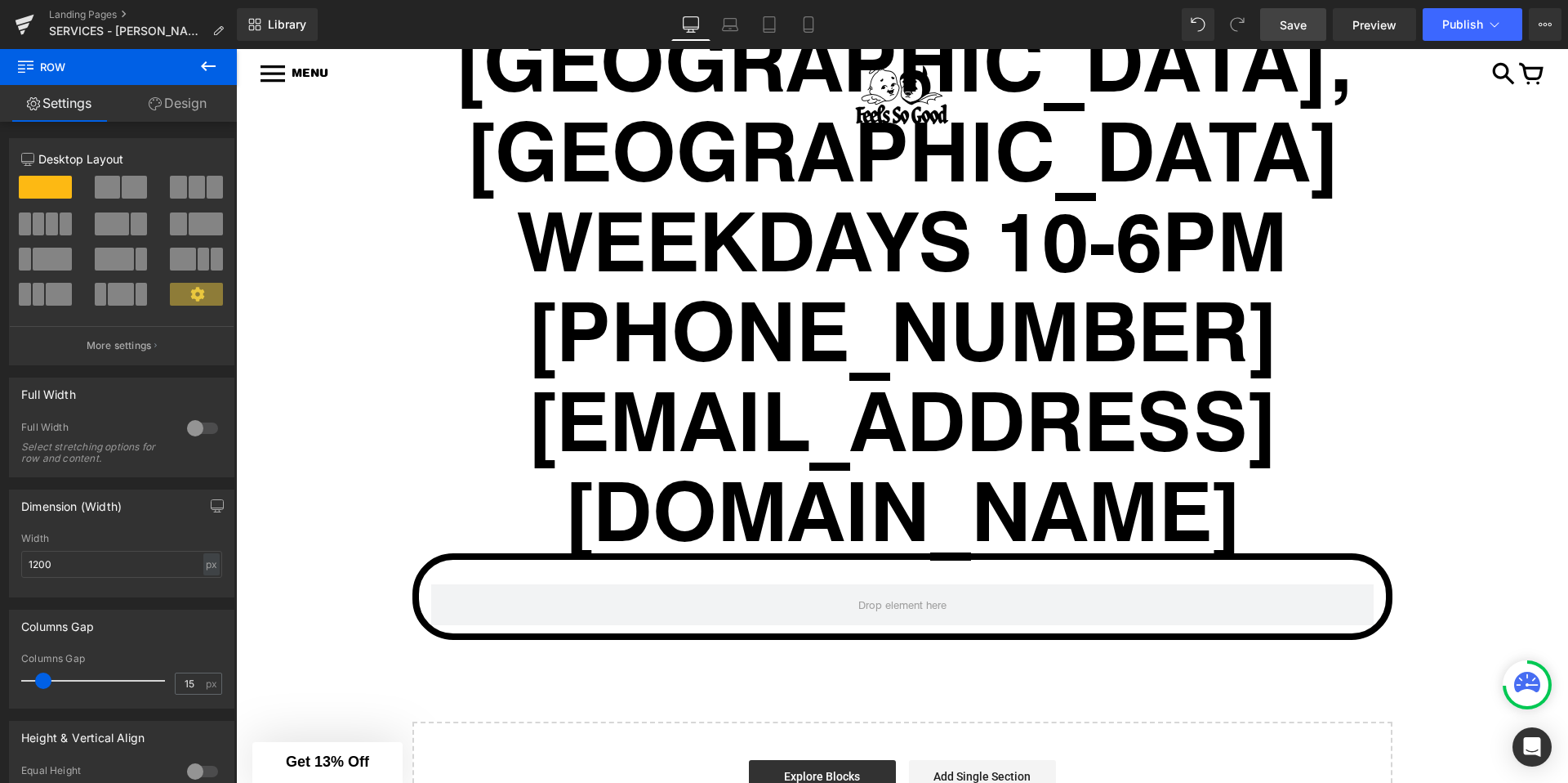
click at [205, 65] on icon at bounding box center [208, 66] width 20 height 20
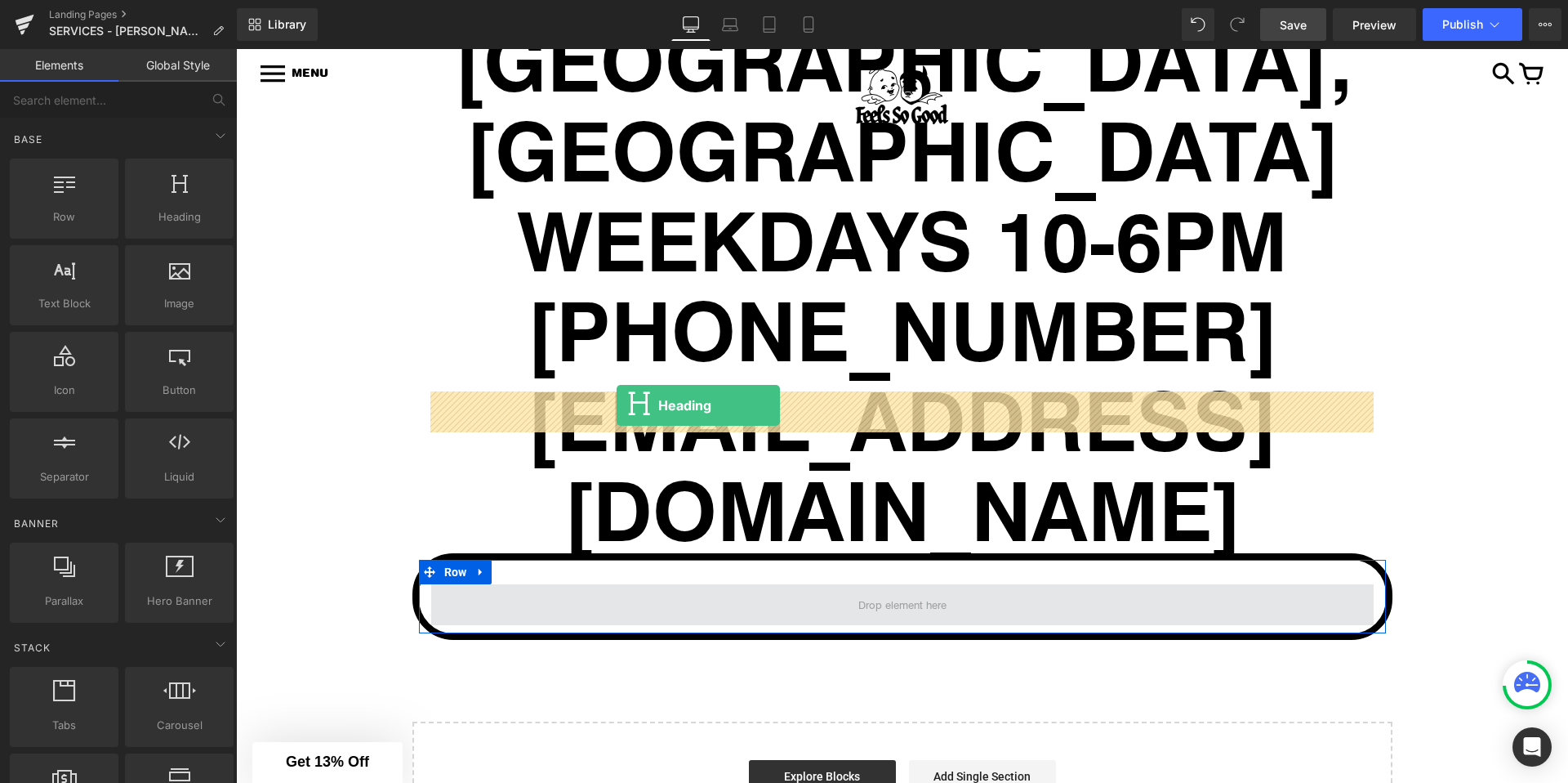
drag, startPoint x: 403, startPoint y: 255, endPoint x: 616, endPoint y: 405, distance: 260.5
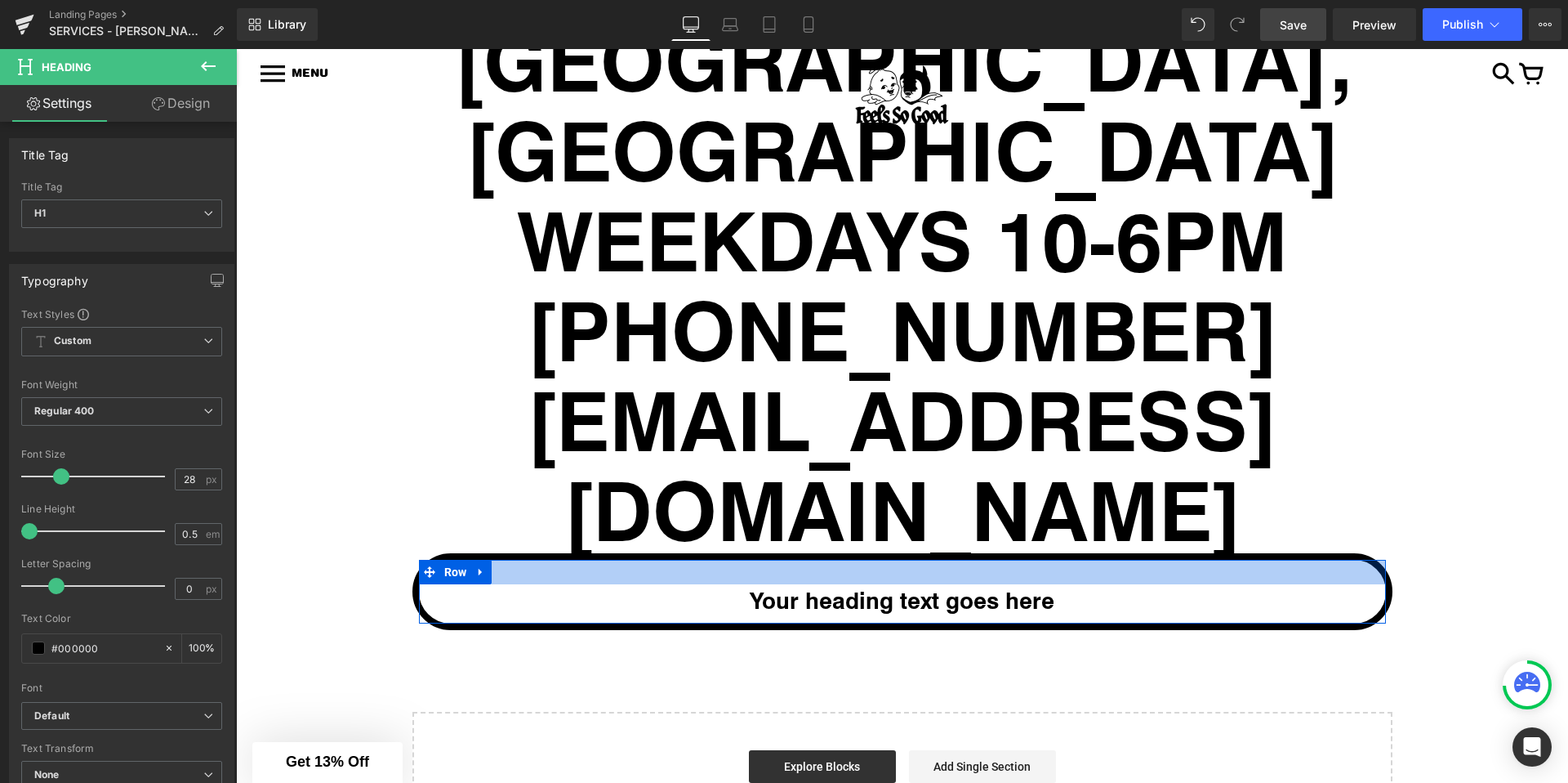
click at [773, 559] on div at bounding box center [902, 572] width 967 height 25
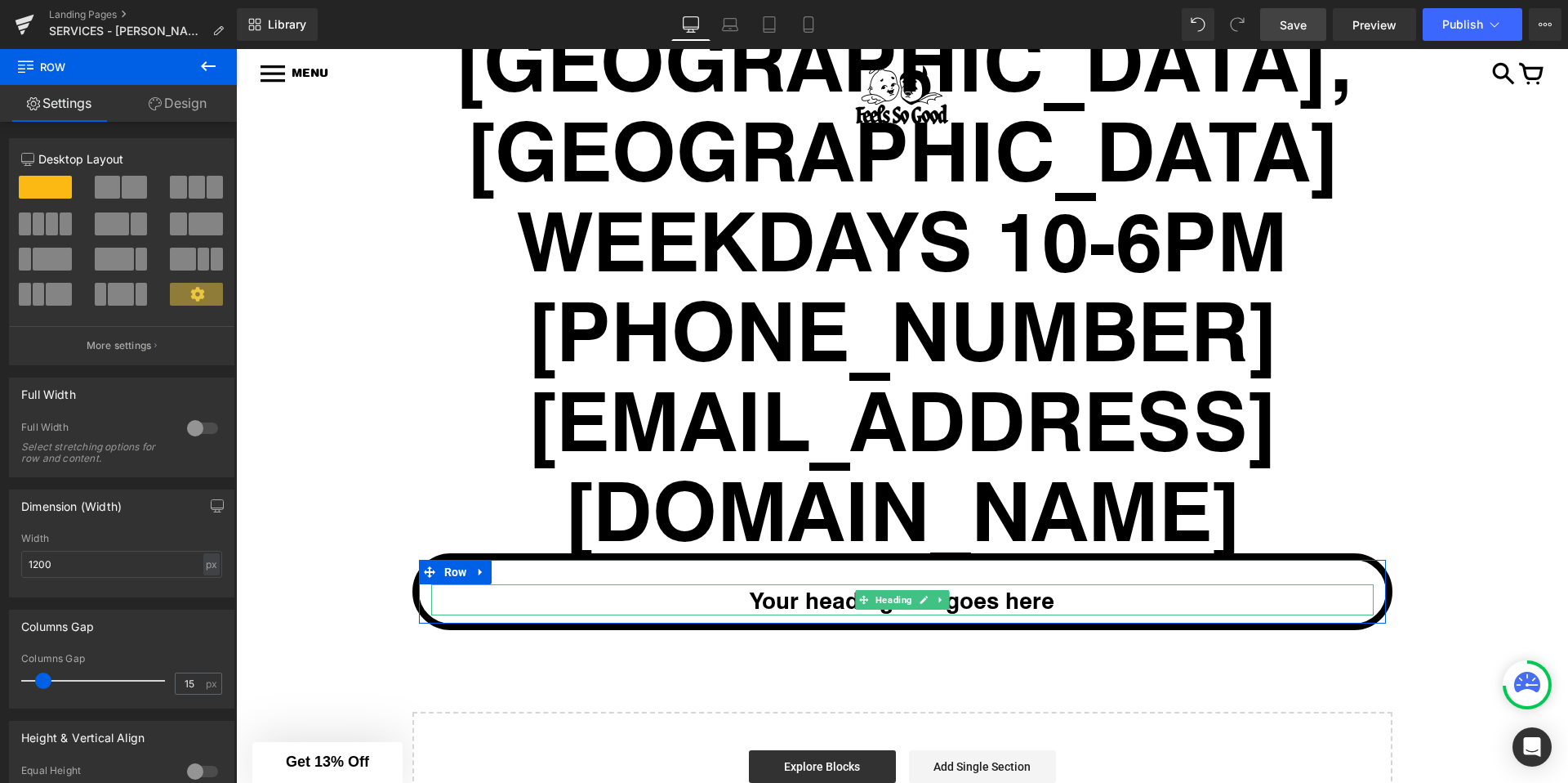
click at [789, 584] on h1 "Your heading text goes here" at bounding box center [902, 599] width 942 height 31
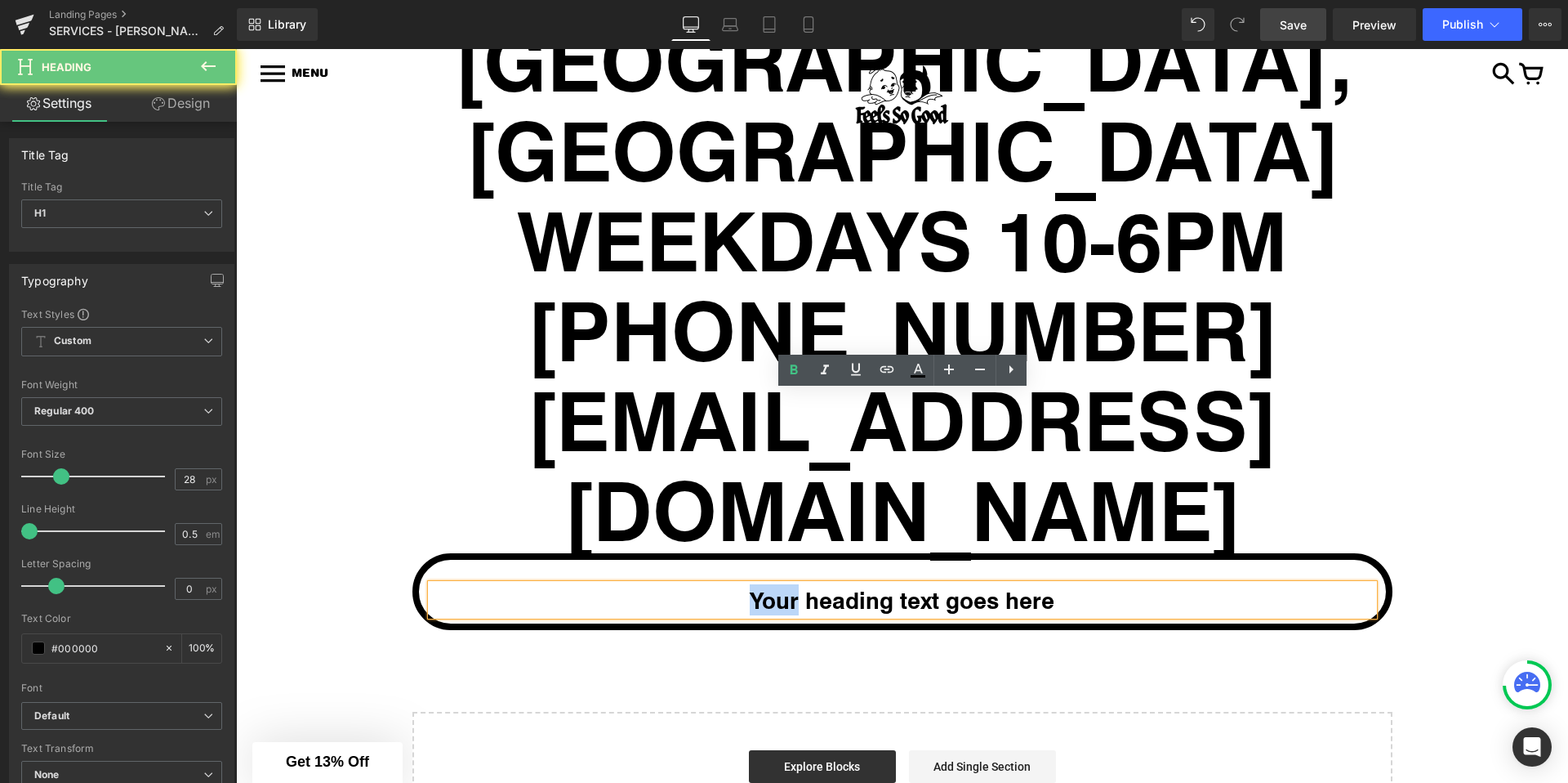
click at [789, 584] on h1 "Your heading text goes here" at bounding box center [902, 599] width 942 height 31
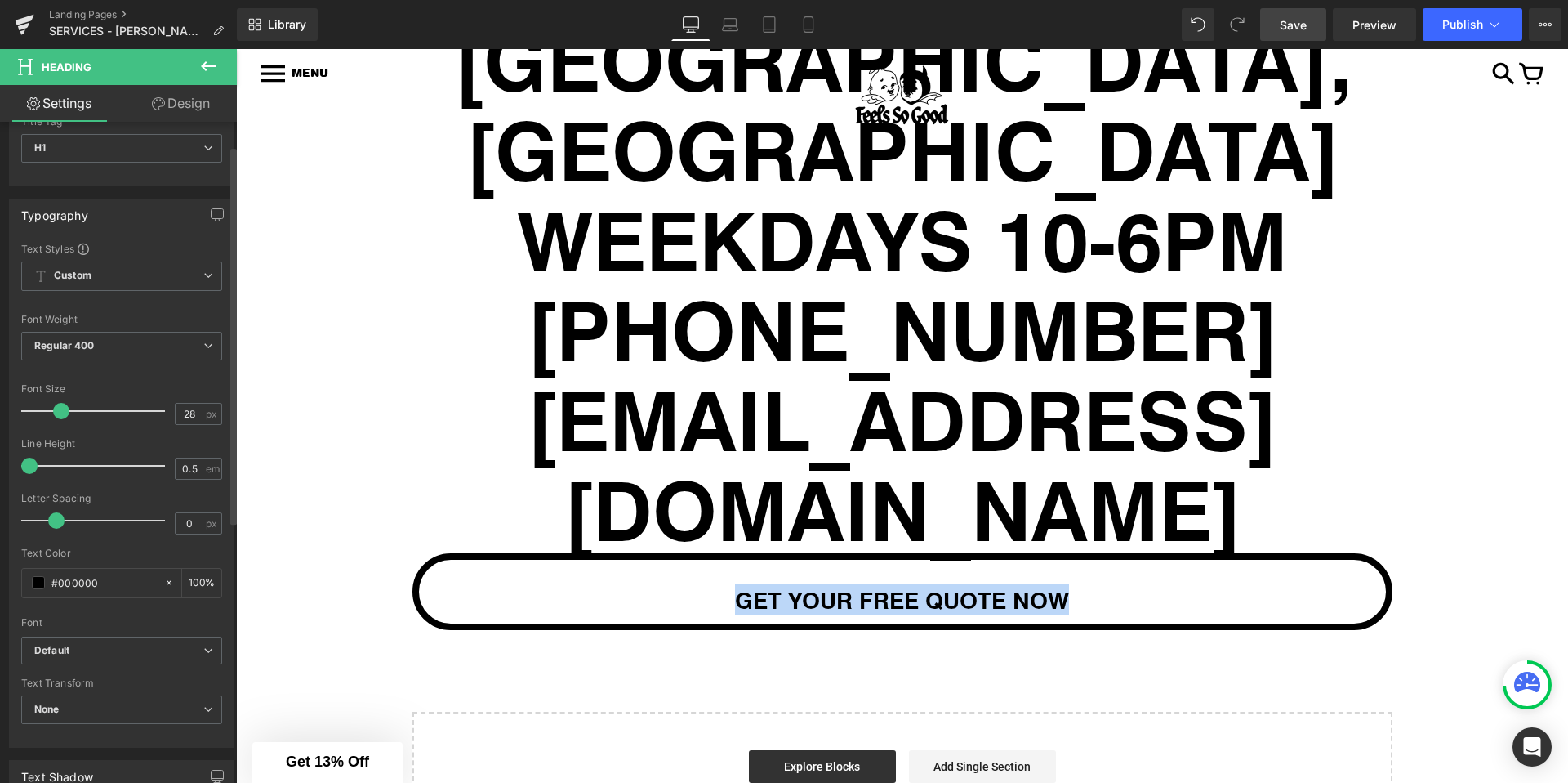
scroll to position [32, 0]
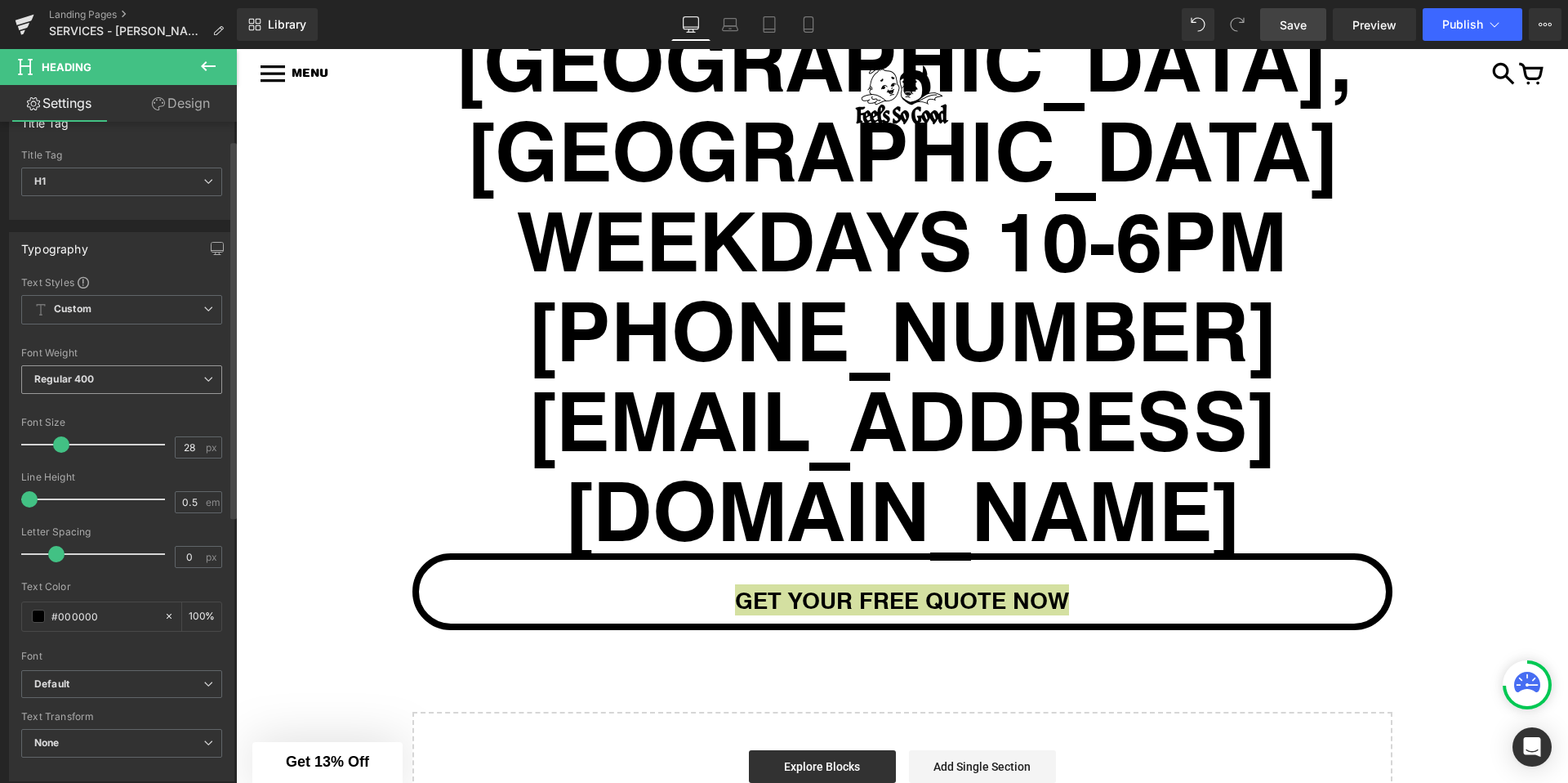
click at [126, 372] on span "Regular 400" at bounding box center [121, 380] width 201 height 29
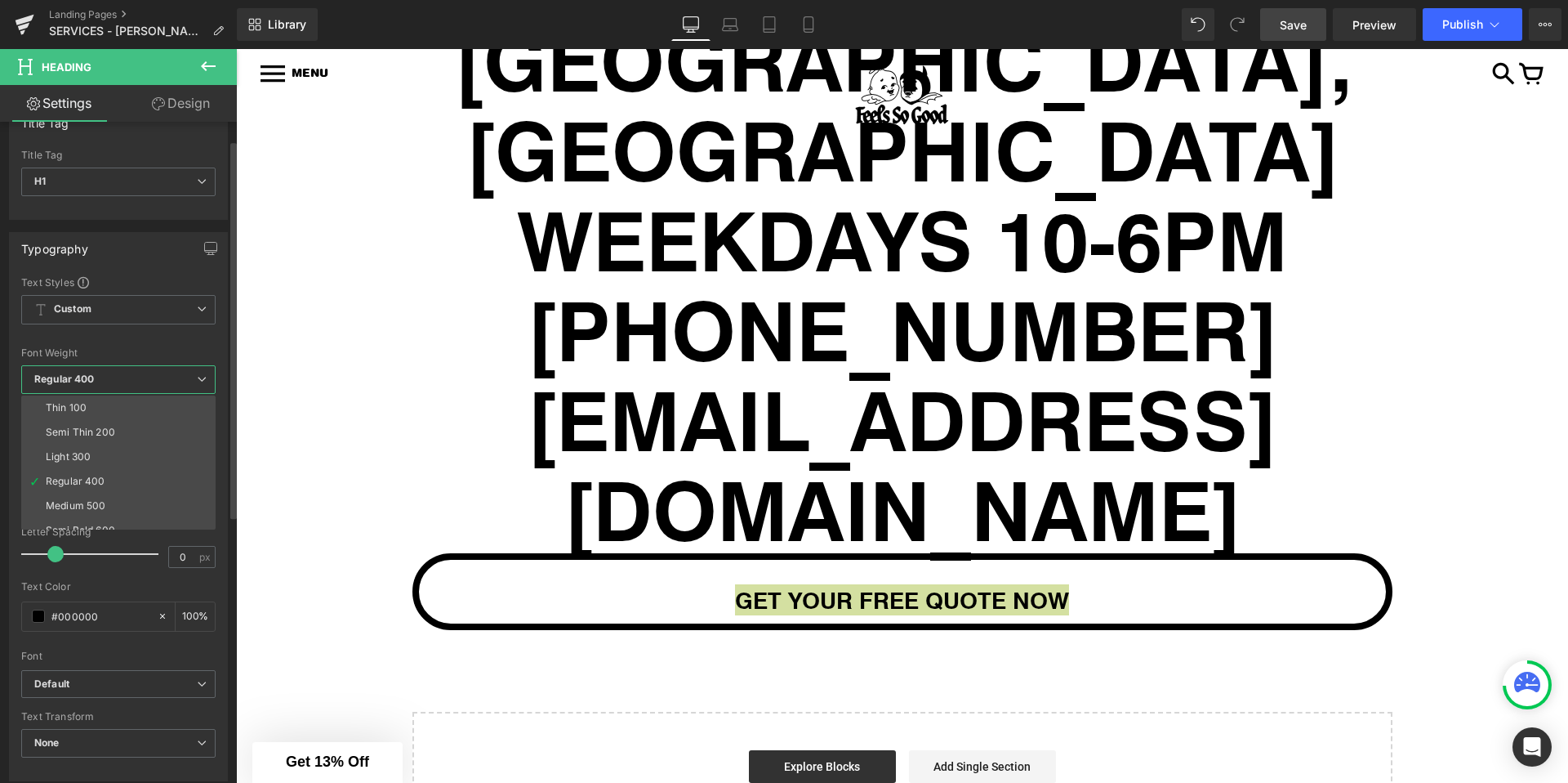
click at [126, 372] on span "Regular 400" at bounding box center [118, 380] width 194 height 29
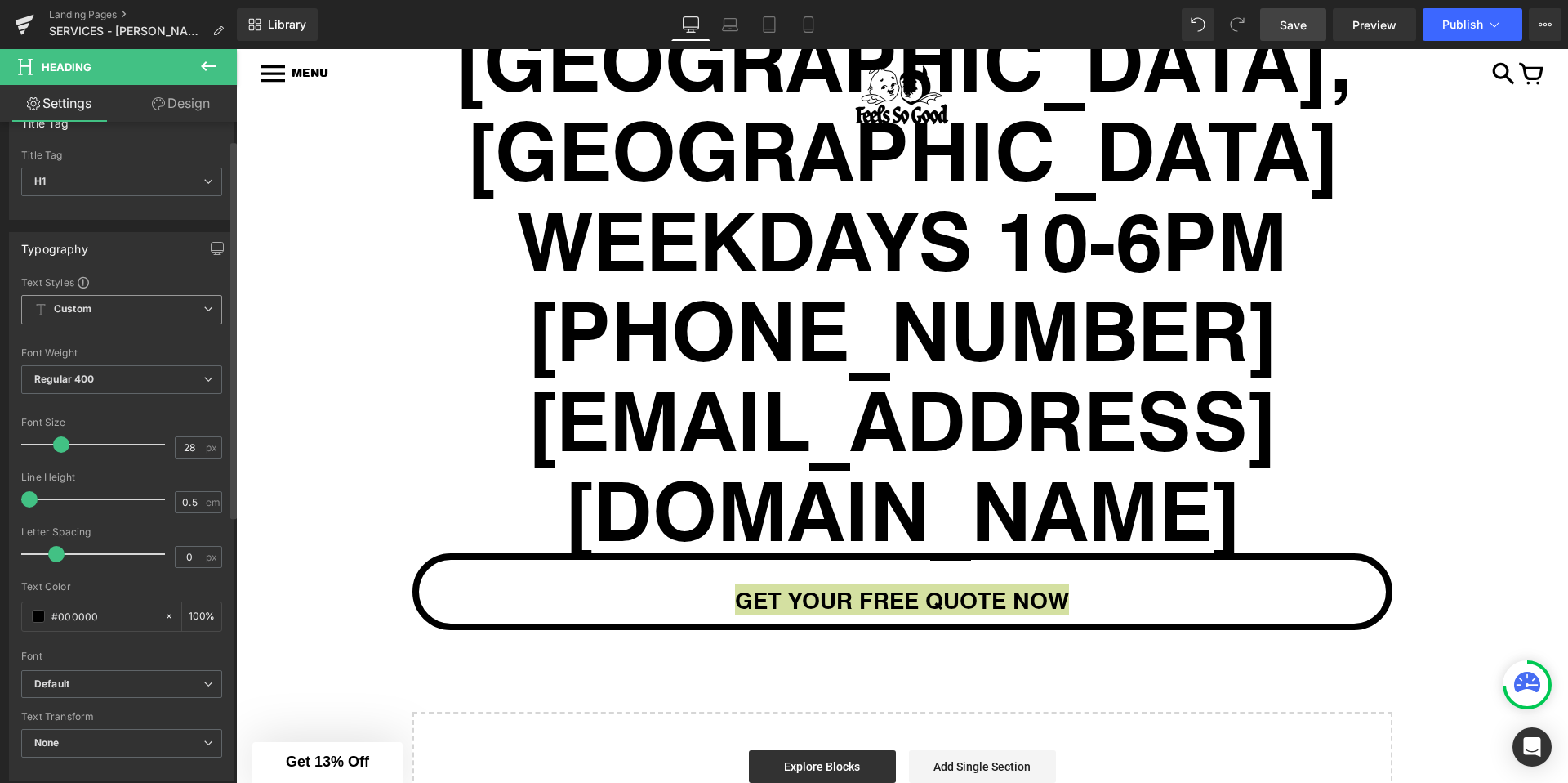
click at [146, 303] on span "Custom Setup Global Style" at bounding box center [121, 310] width 201 height 30
click at [148, 267] on div "Typography Text Styles Custom Custom Setup Global Style Custom Setup Global Sty…" at bounding box center [118, 507] width 219 height 549
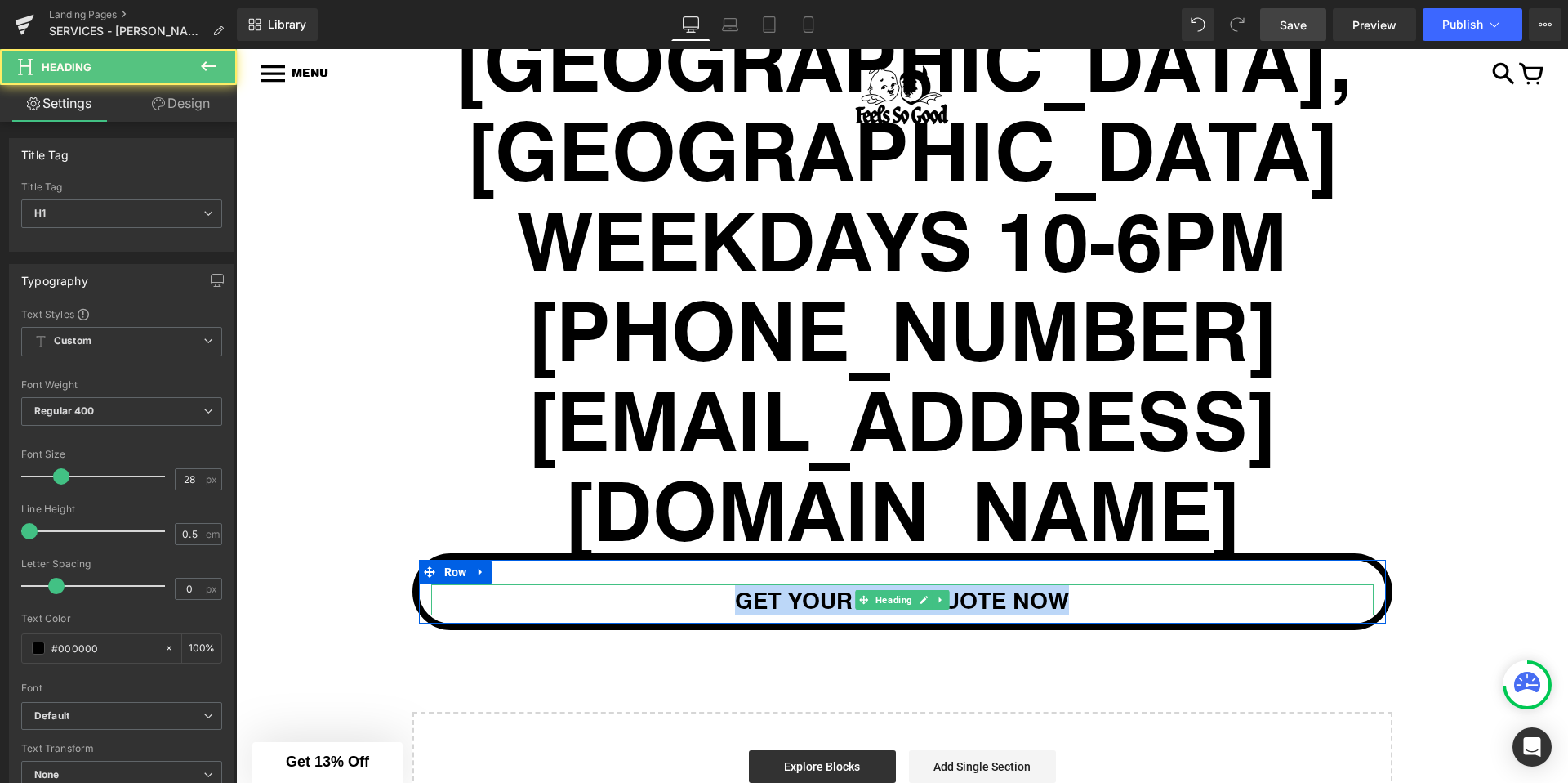
click at [829, 584] on h1 "GET YOUR FREE QUOTE NOW" at bounding box center [902, 599] width 942 height 31
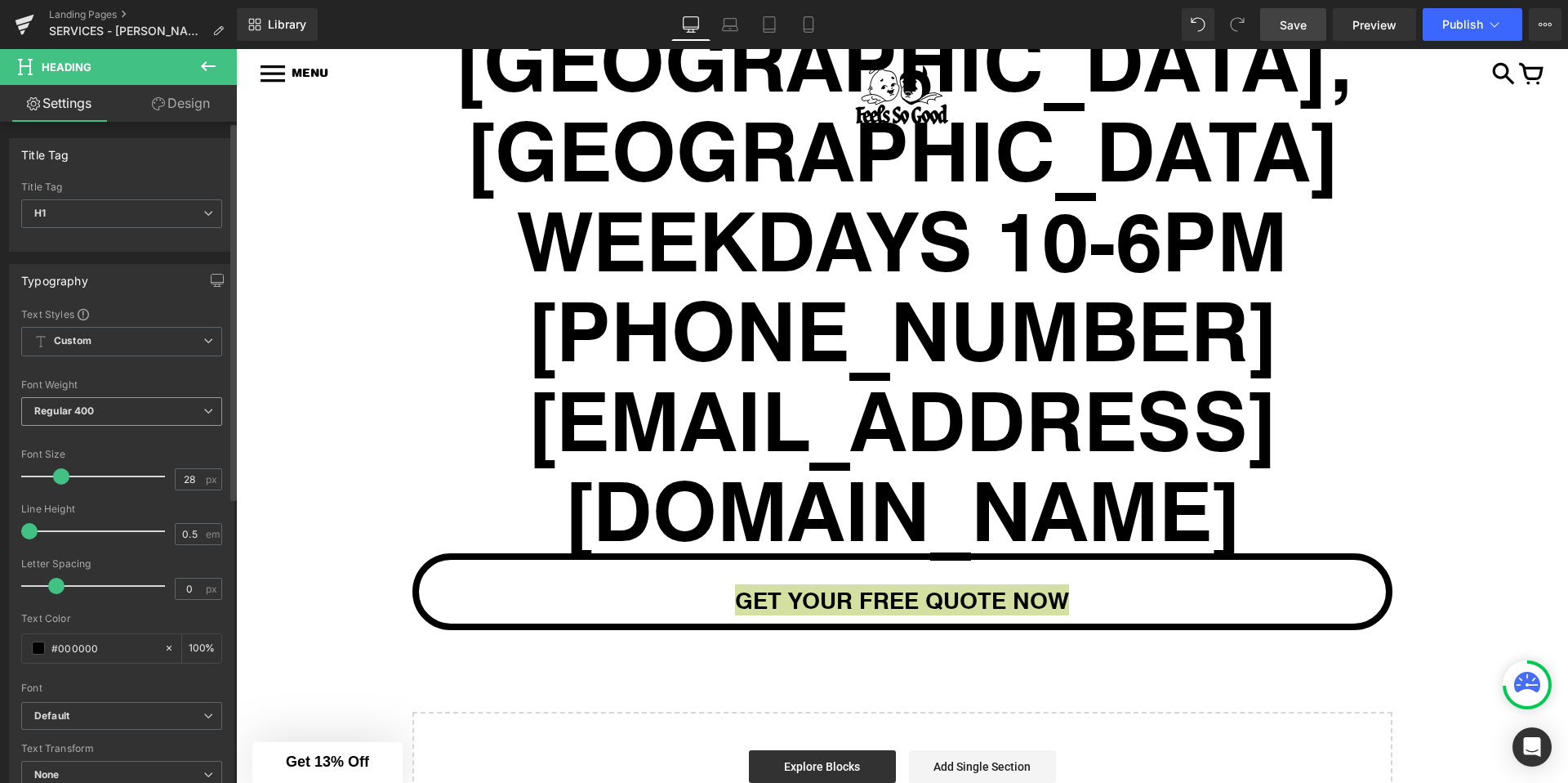
click at [145, 416] on span "Regular 400" at bounding box center [121, 411] width 201 height 29
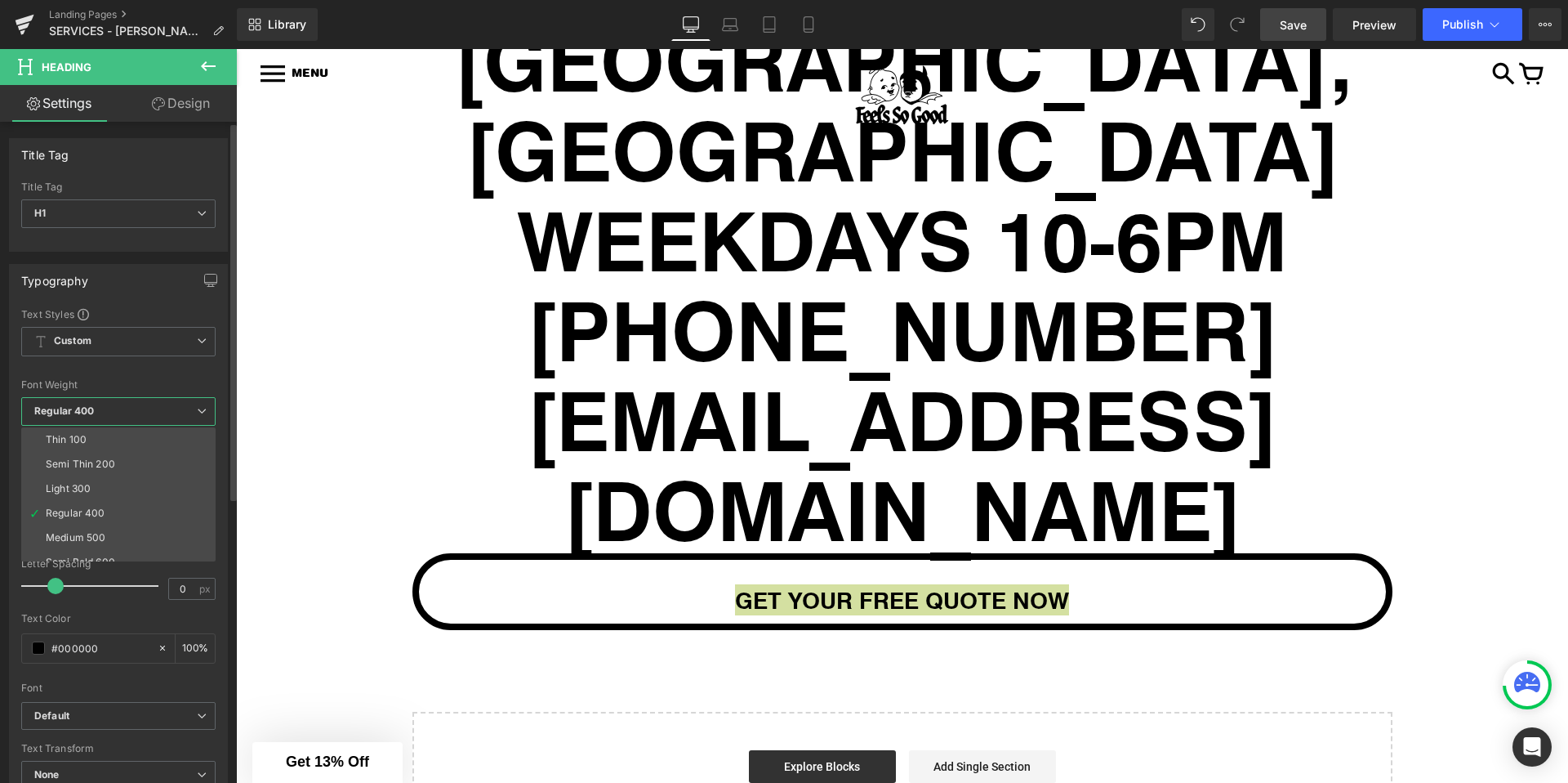
click at [148, 418] on span "Regular 400" at bounding box center [118, 411] width 194 height 29
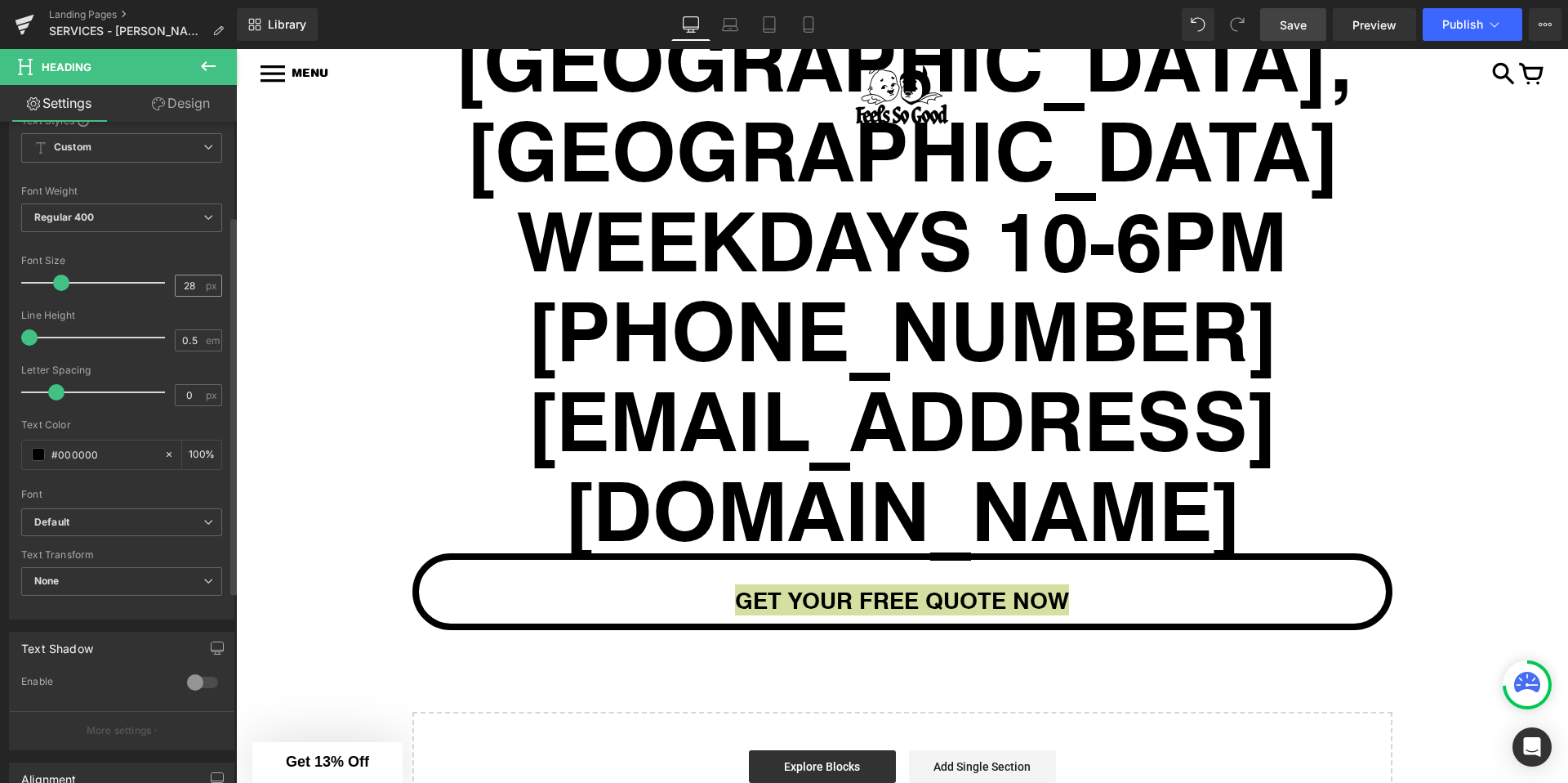
scroll to position [214, 0]
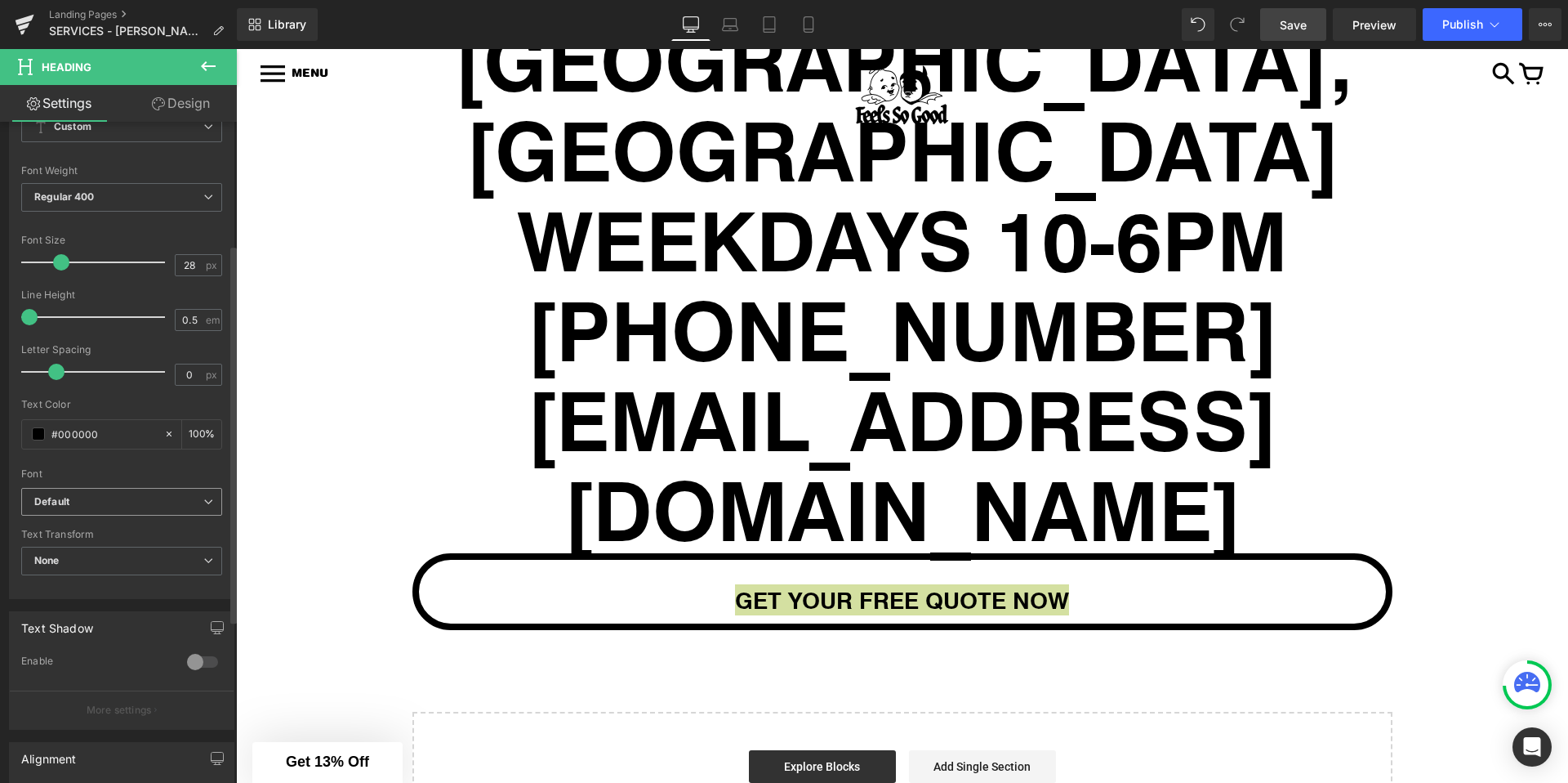
click at [154, 506] on b "Default" at bounding box center [118, 502] width 169 height 14
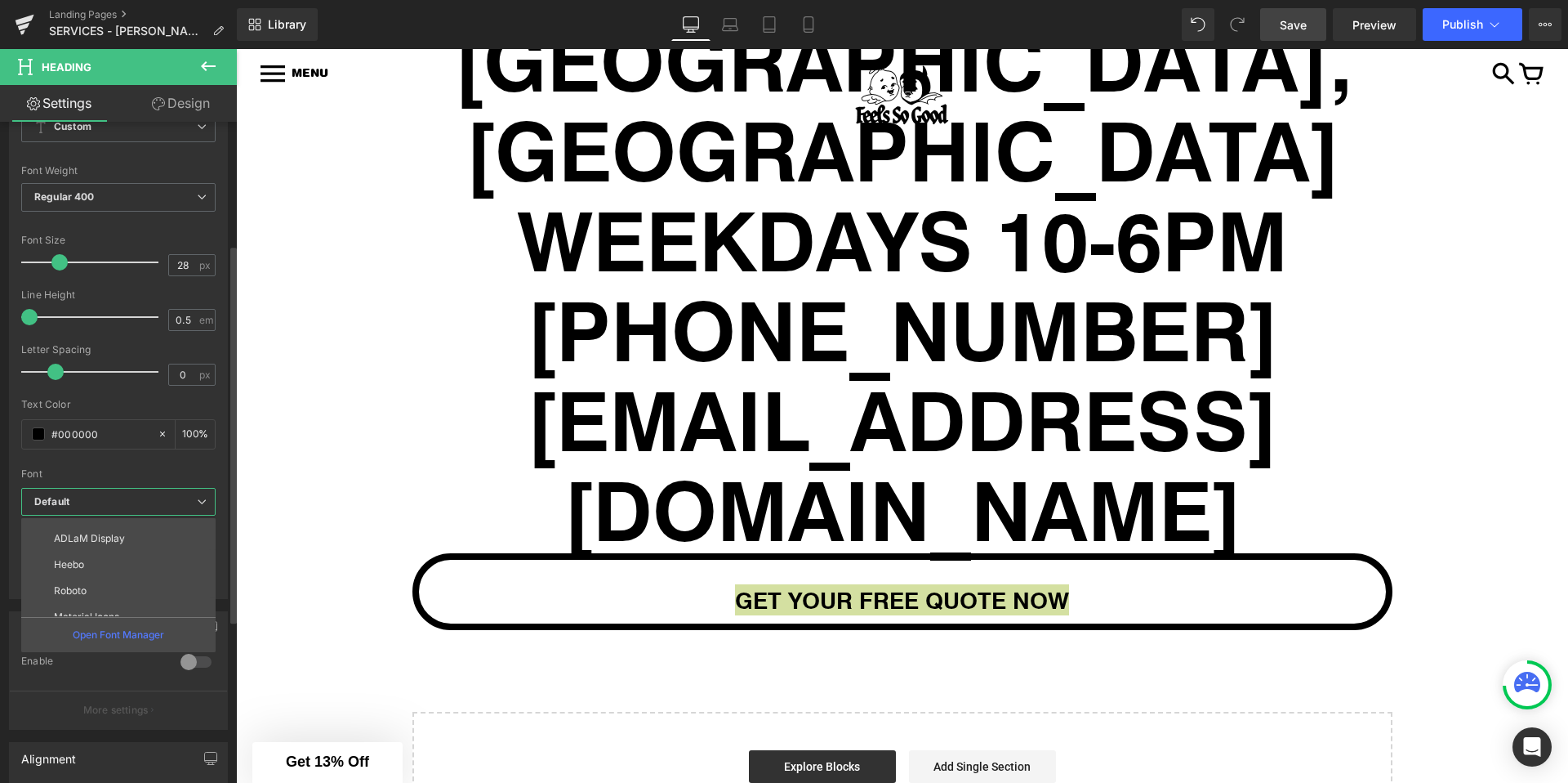
scroll to position [163, 0]
click at [126, 597] on li "Pirata One" at bounding box center [121, 602] width 202 height 26
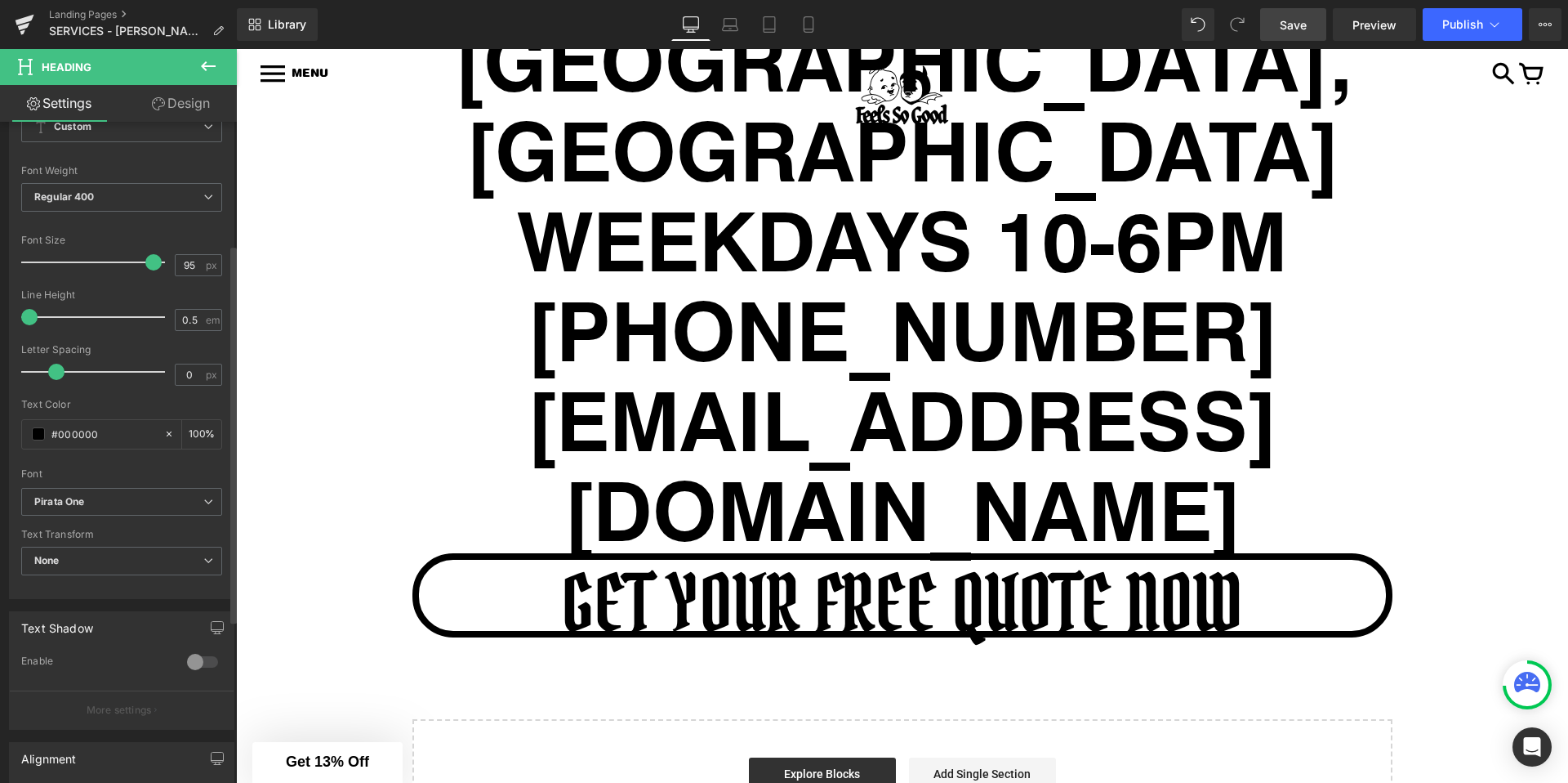
type input "96"
drag, startPoint x: 58, startPoint y: 262, endPoint x: 151, endPoint y: 268, distance: 93.2
click at [151, 268] on span at bounding box center [159, 262] width 16 height 16
click at [171, 171] on div "Font Weight" at bounding box center [121, 171] width 201 height 11
click at [399, 374] on h1 "[EMAIL_ADDRESS][DOMAIN_NAME]" at bounding box center [902, 464] width 1332 height 180
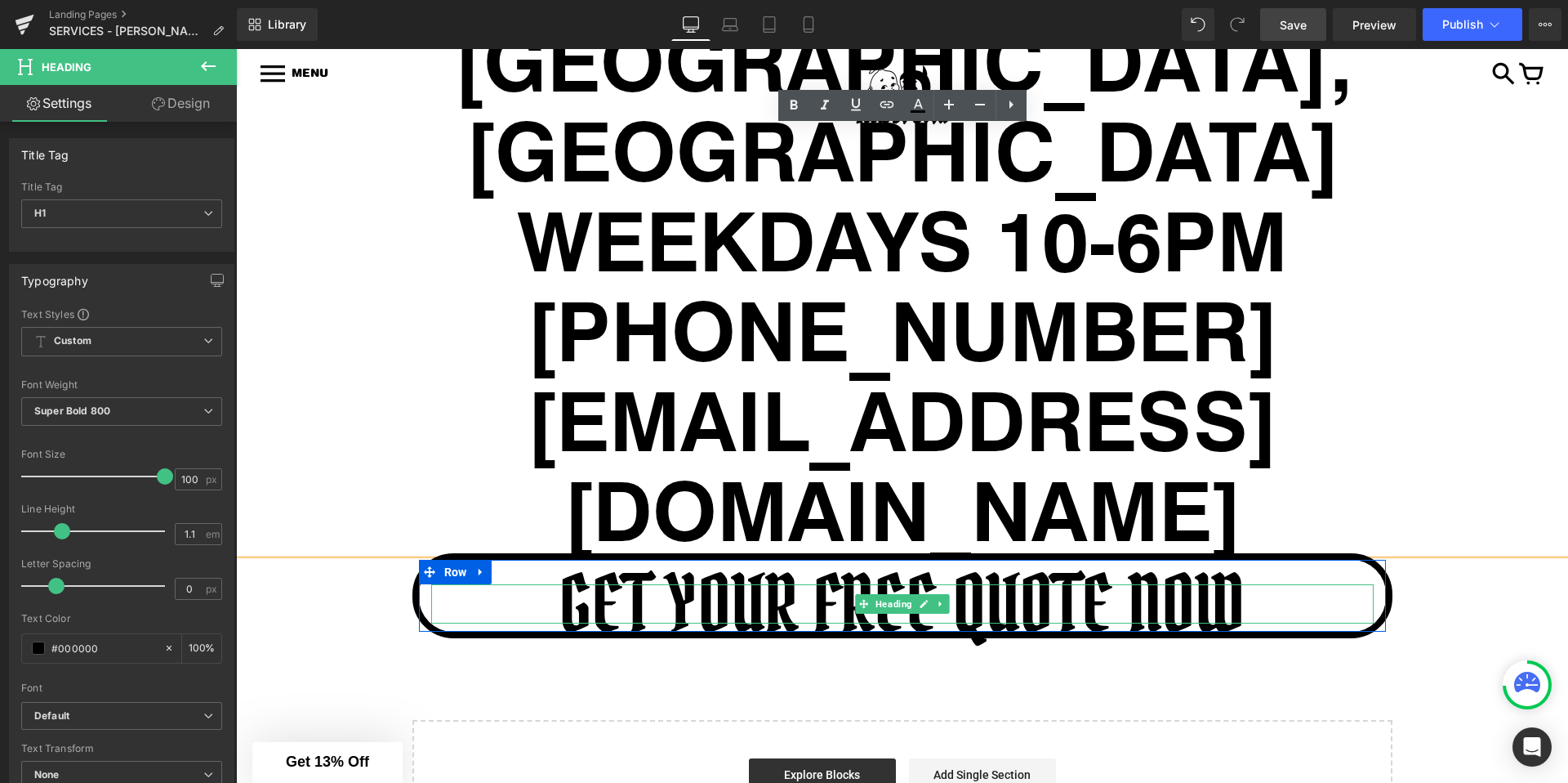
click at [693, 584] on h1 "GET YOUR FREE QUOTE NOW" at bounding box center [902, 603] width 942 height 39
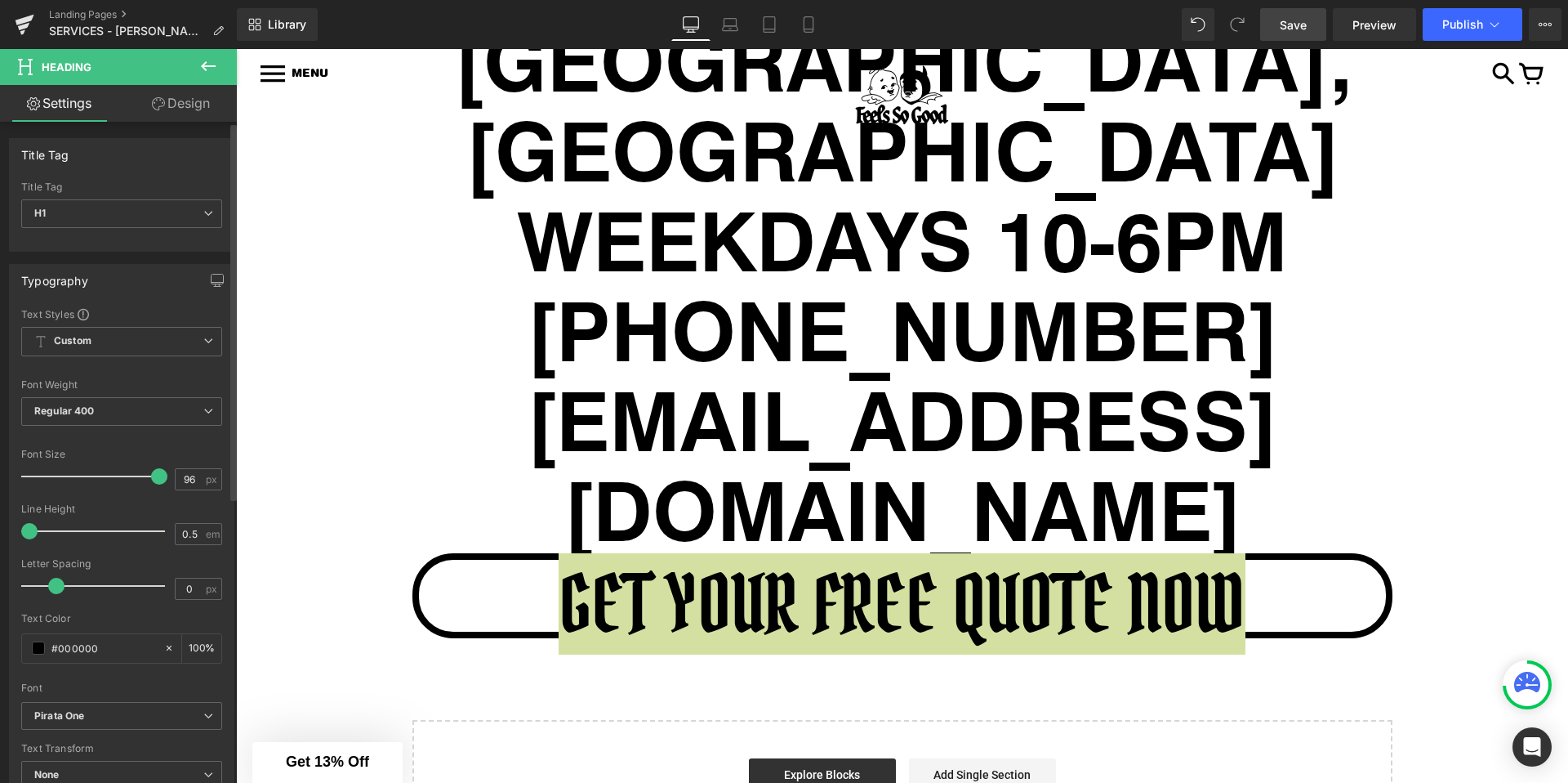
drag, startPoint x: 31, startPoint y: 530, endPoint x: 11, endPoint y: 532, distance: 20.1
click at [11, 532] on div "Text Styles Custom Custom Setup Global Style Custom Setup Global Style Thin 100…" at bounding box center [121, 559] width 224 height 505
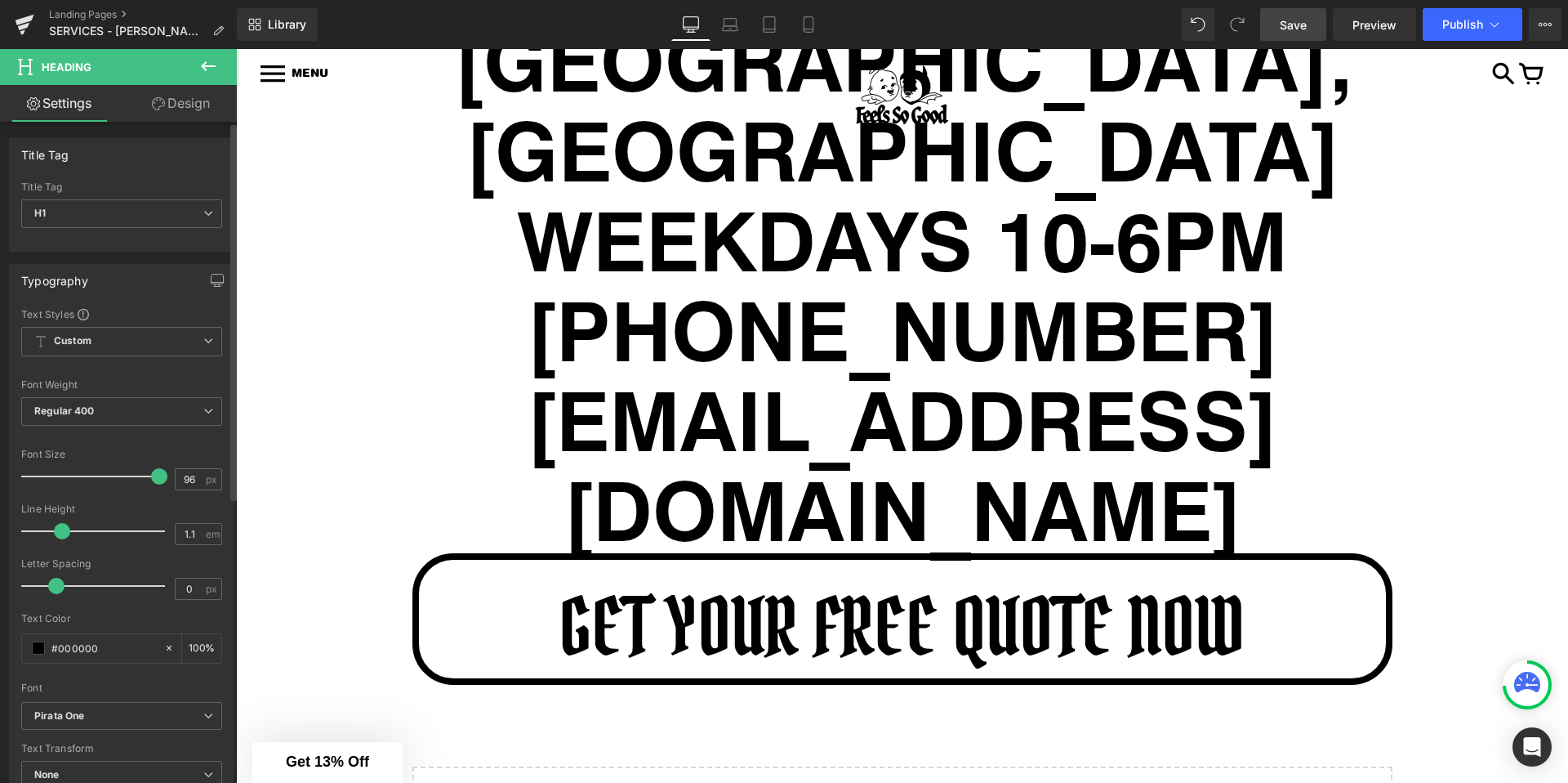
type input "1.2"
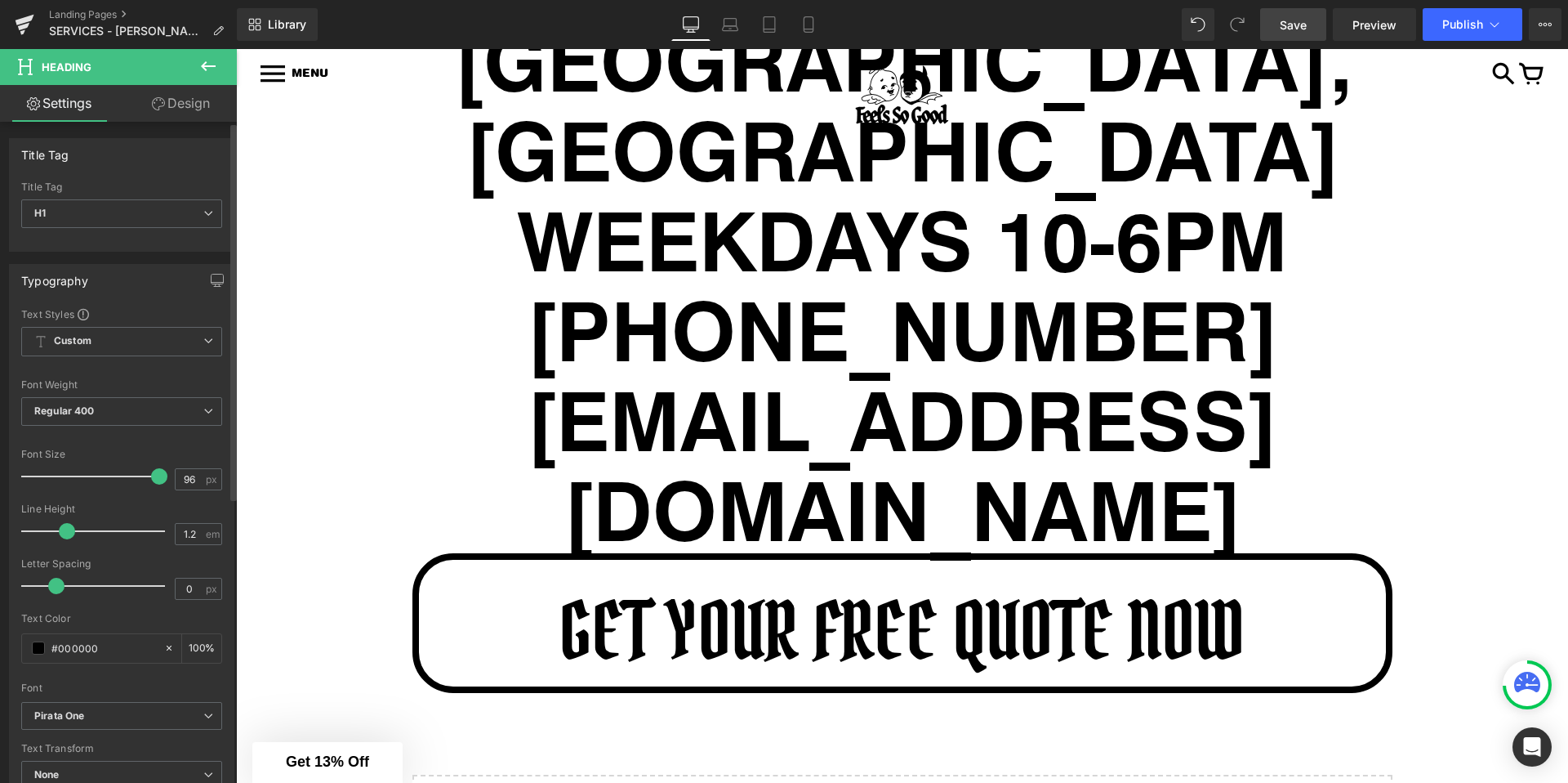
drag, startPoint x: 32, startPoint y: 532, endPoint x: 68, endPoint y: 532, distance: 36.0
click at [68, 532] on span at bounding box center [67, 531] width 16 height 16
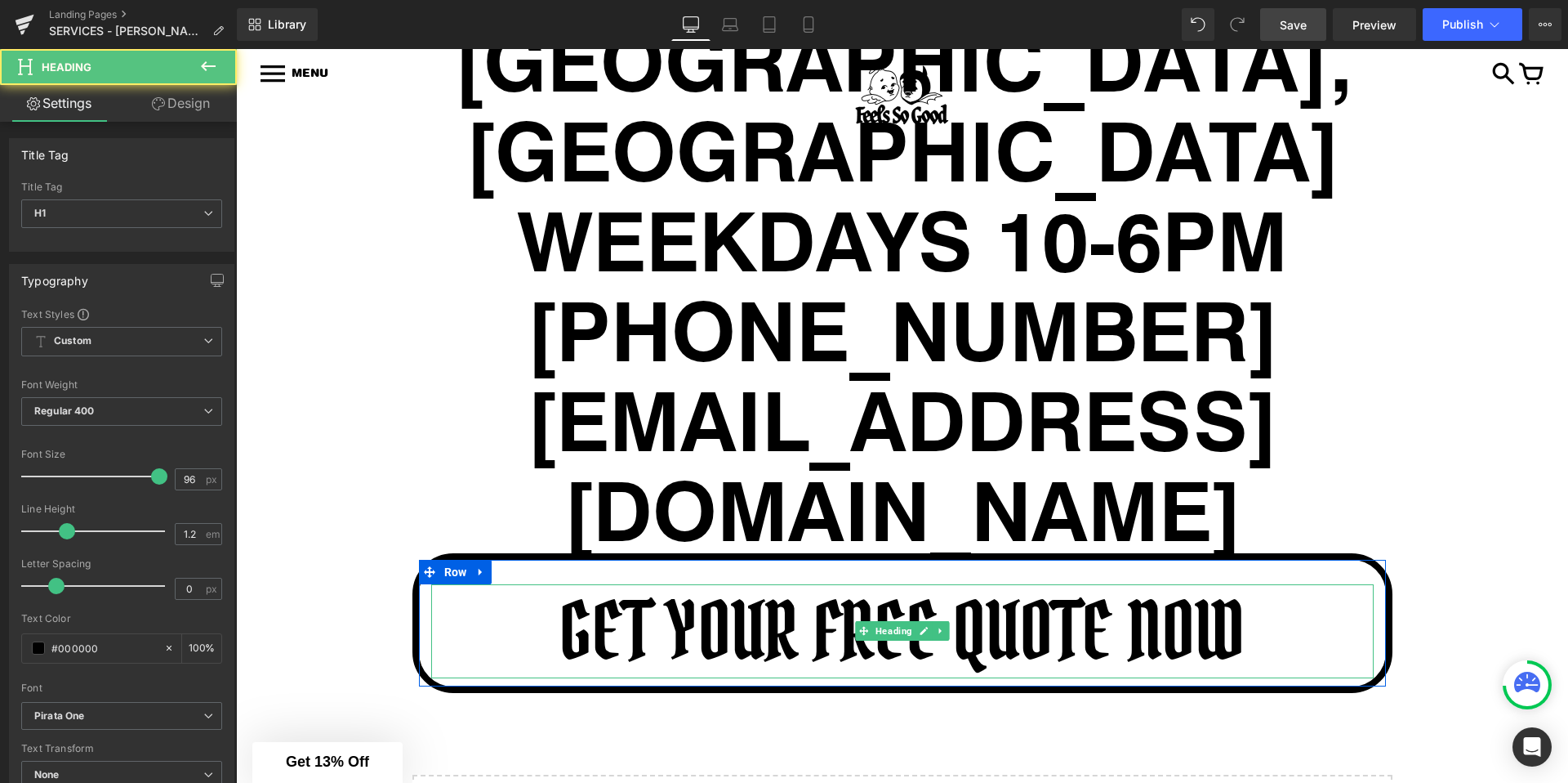
click at [626, 584] on h1 "GET YOUR FREE QUOTE NOW" at bounding box center [902, 631] width 942 height 94
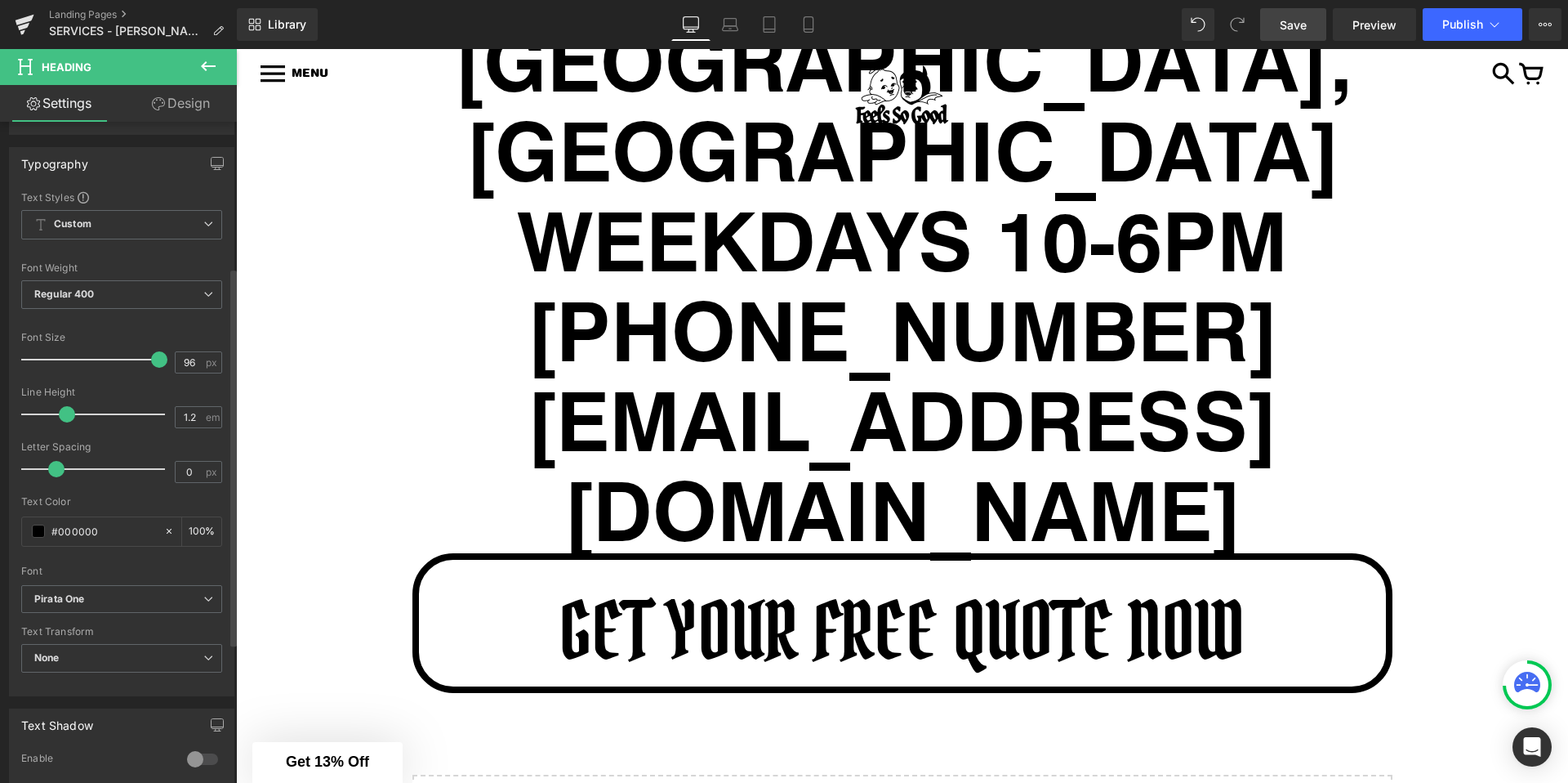
scroll to position [0, 0]
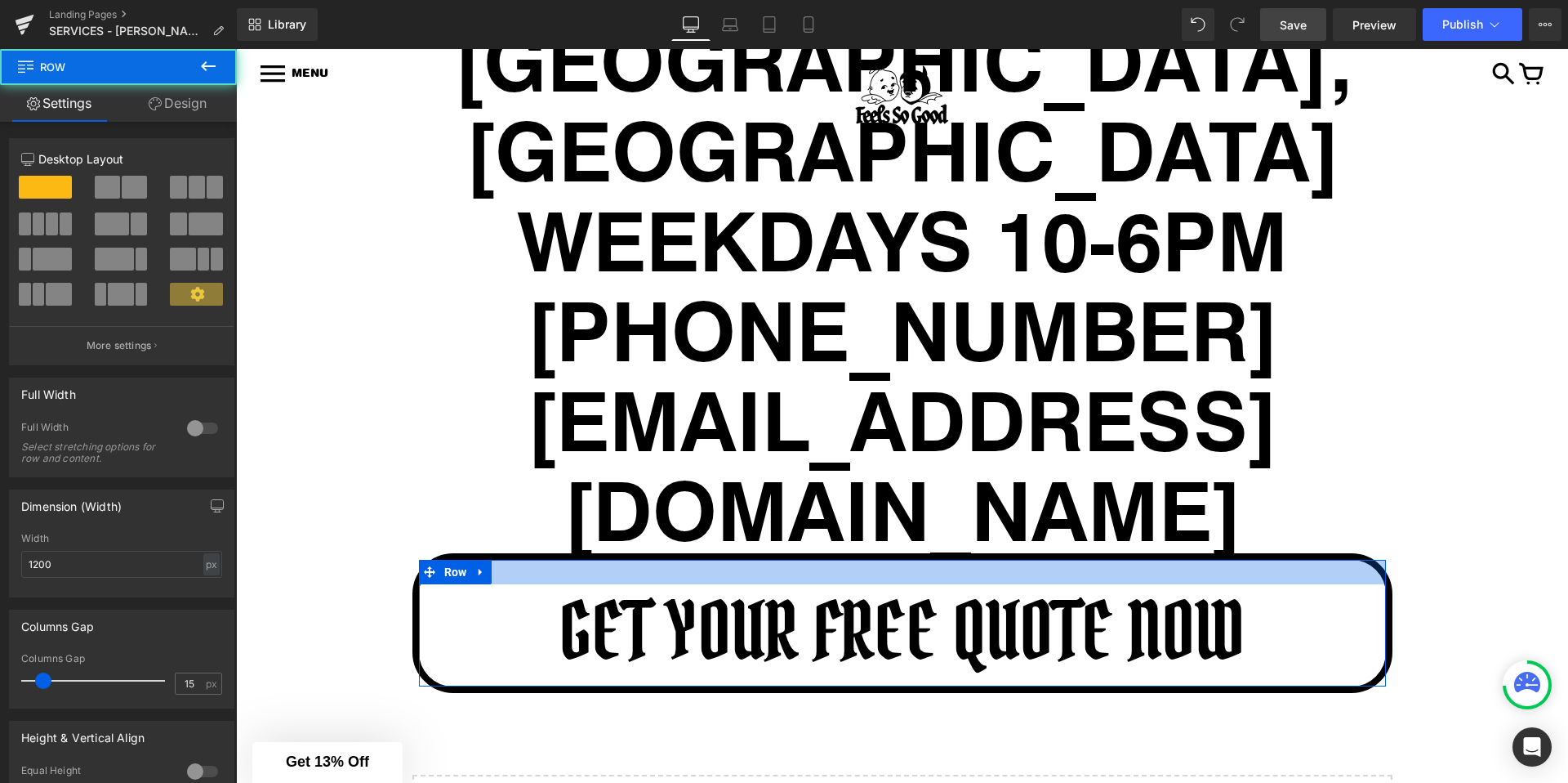
click at [694, 559] on div at bounding box center [902, 572] width 967 height 25
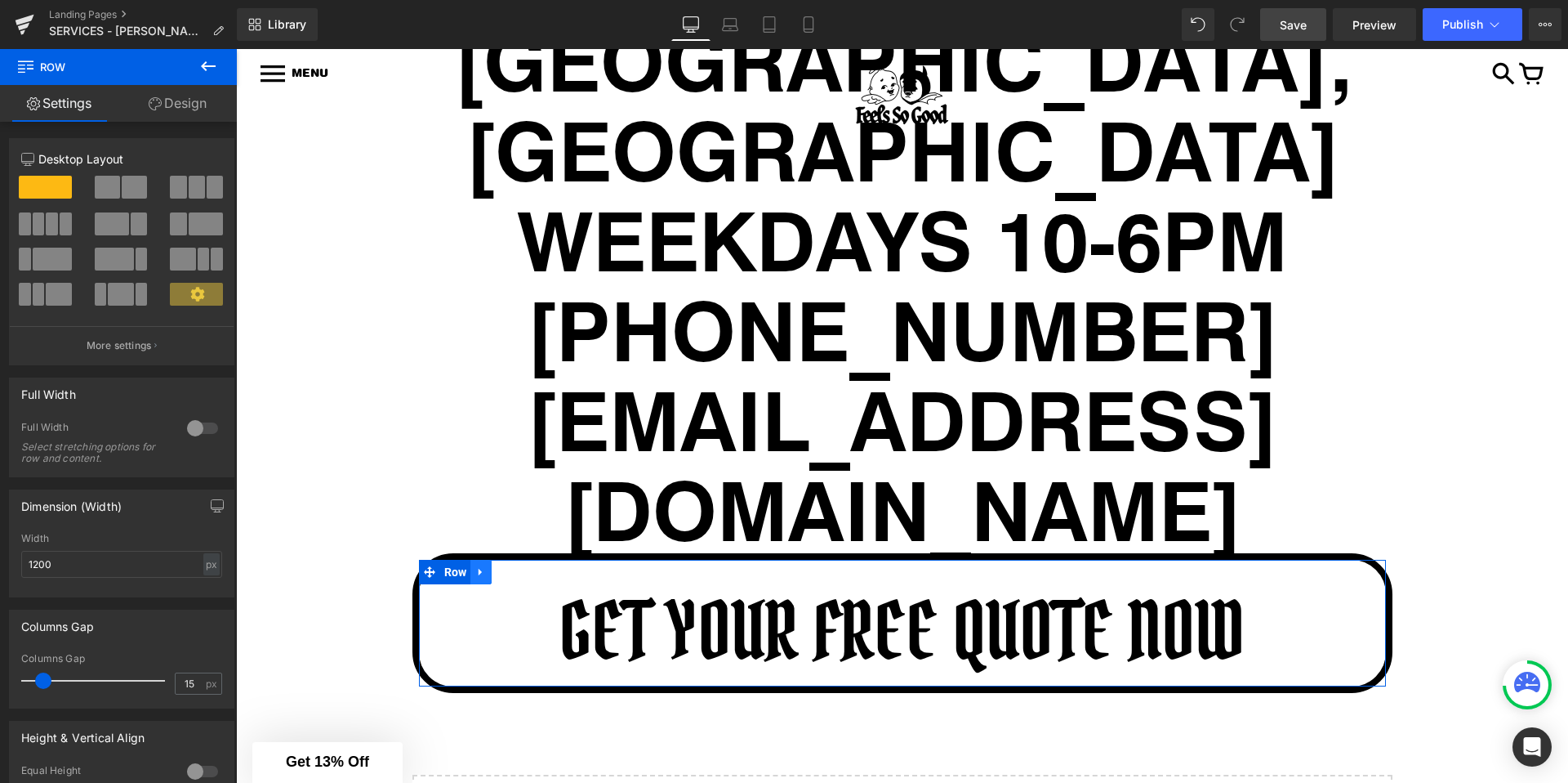
click at [476, 565] on icon at bounding box center [481, 571] width 11 height 12
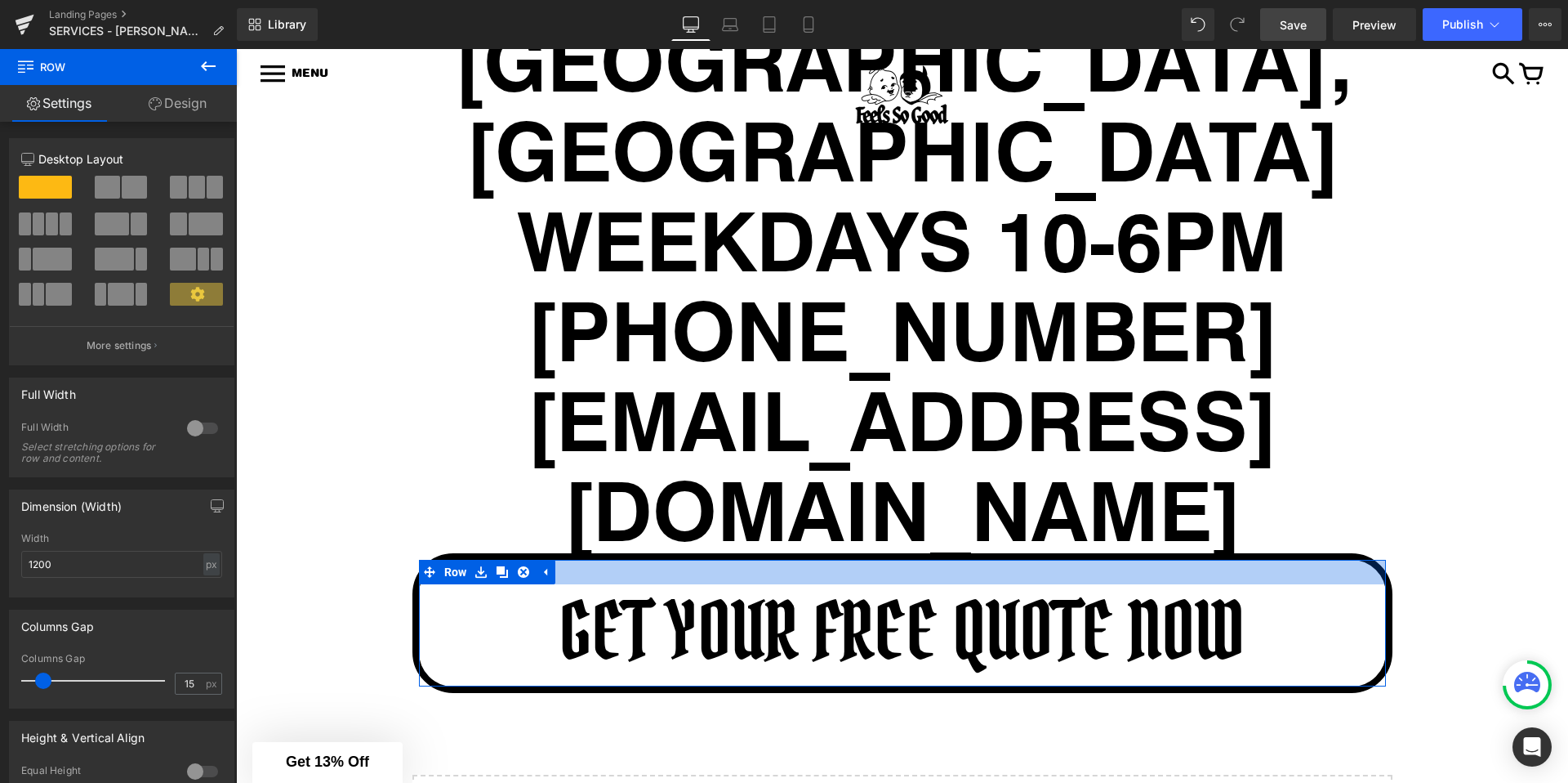
click at [669, 559] on div at bounding box center [902, 572] width 967 height 25
click at [583, 559] on div at bounding box center [902, 572] width 967 height 25
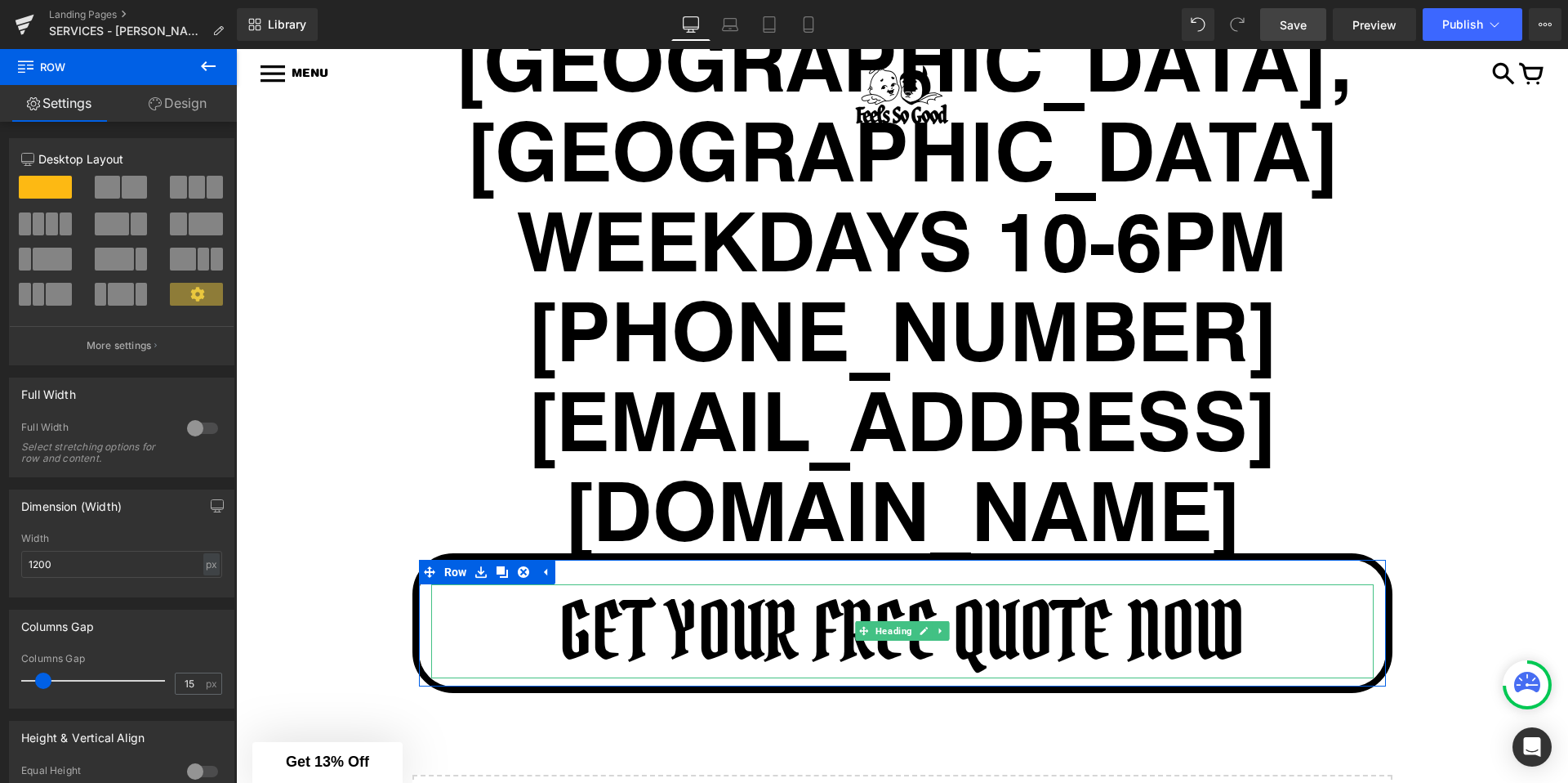
click at [569, 584] on h1 "GET YOUR FREE QUOTE NOW" at bounding box center [902, 631] width 942 height 94
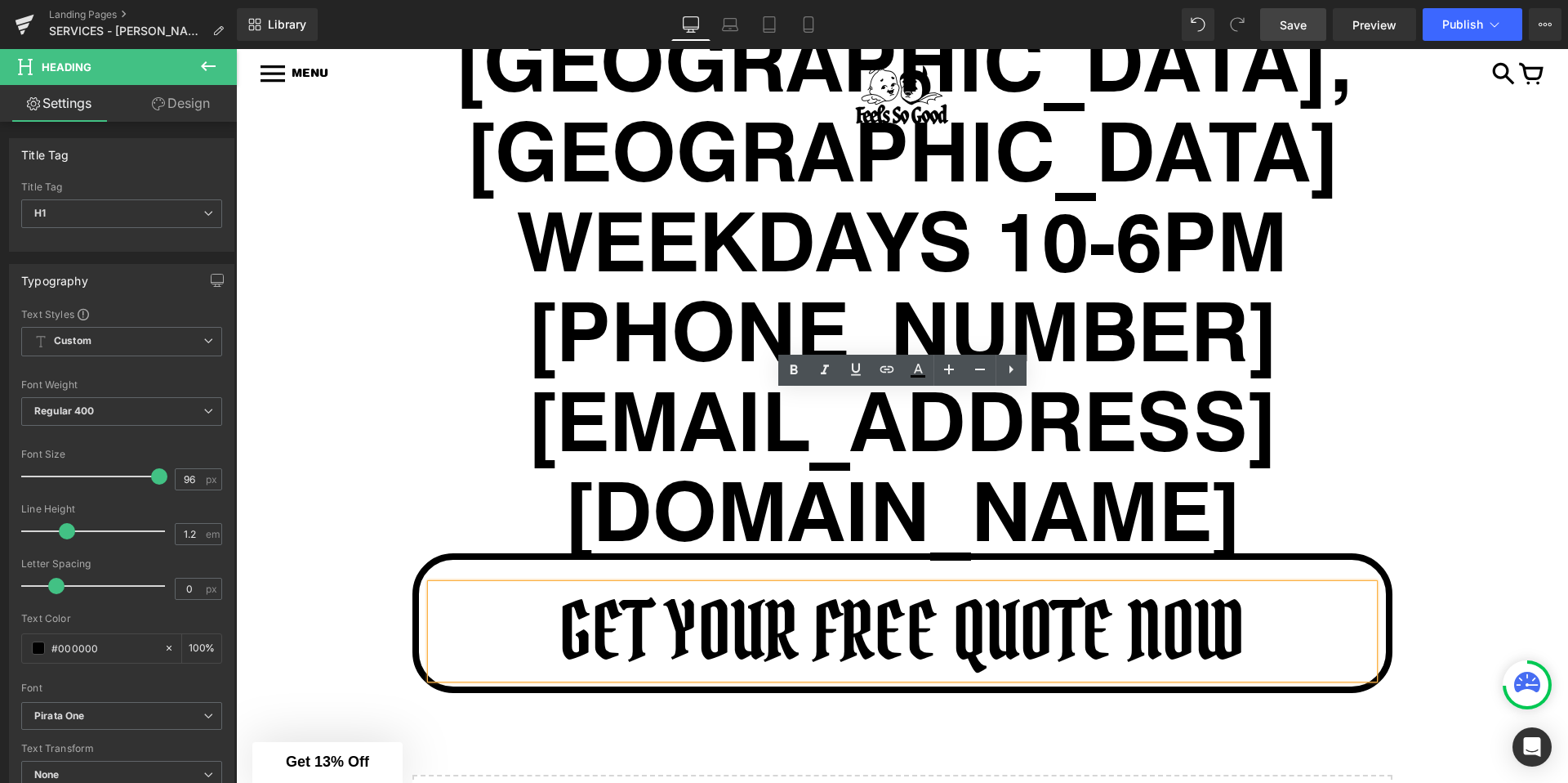
click at [588, 554] on div "GET YOUR FREE QUOTE NOW Heading Row" at bounding box center [903, 623] width 980 height 140
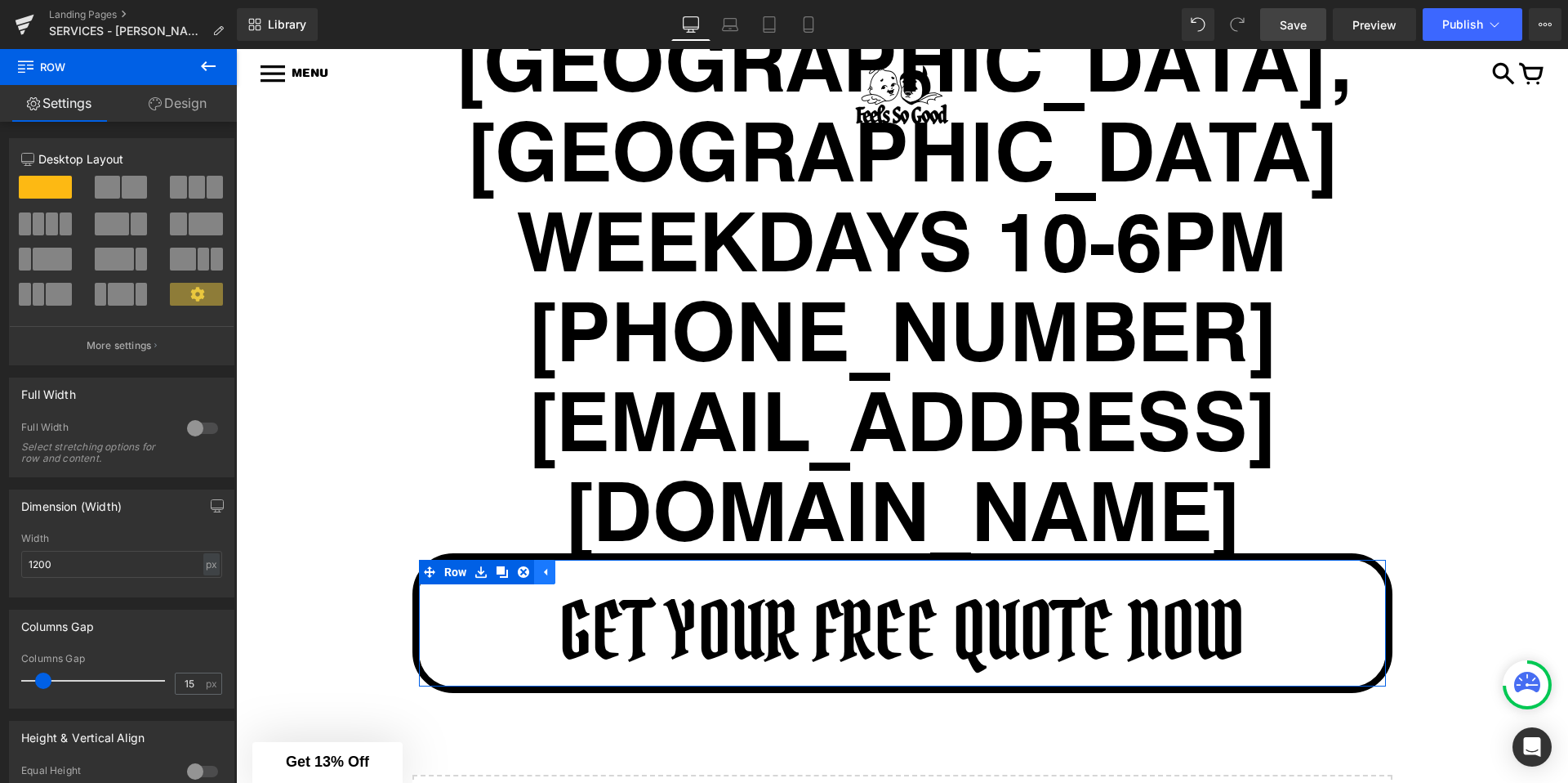
click at [544, 565] on icon at bounding box center [545, 571] width 11 height 12
click at [479, 568] on icon at bounding box center [480, 572] width 3 height 8
click at [522, 566] on icon at bounding box center [524, 572] width 11 height 11
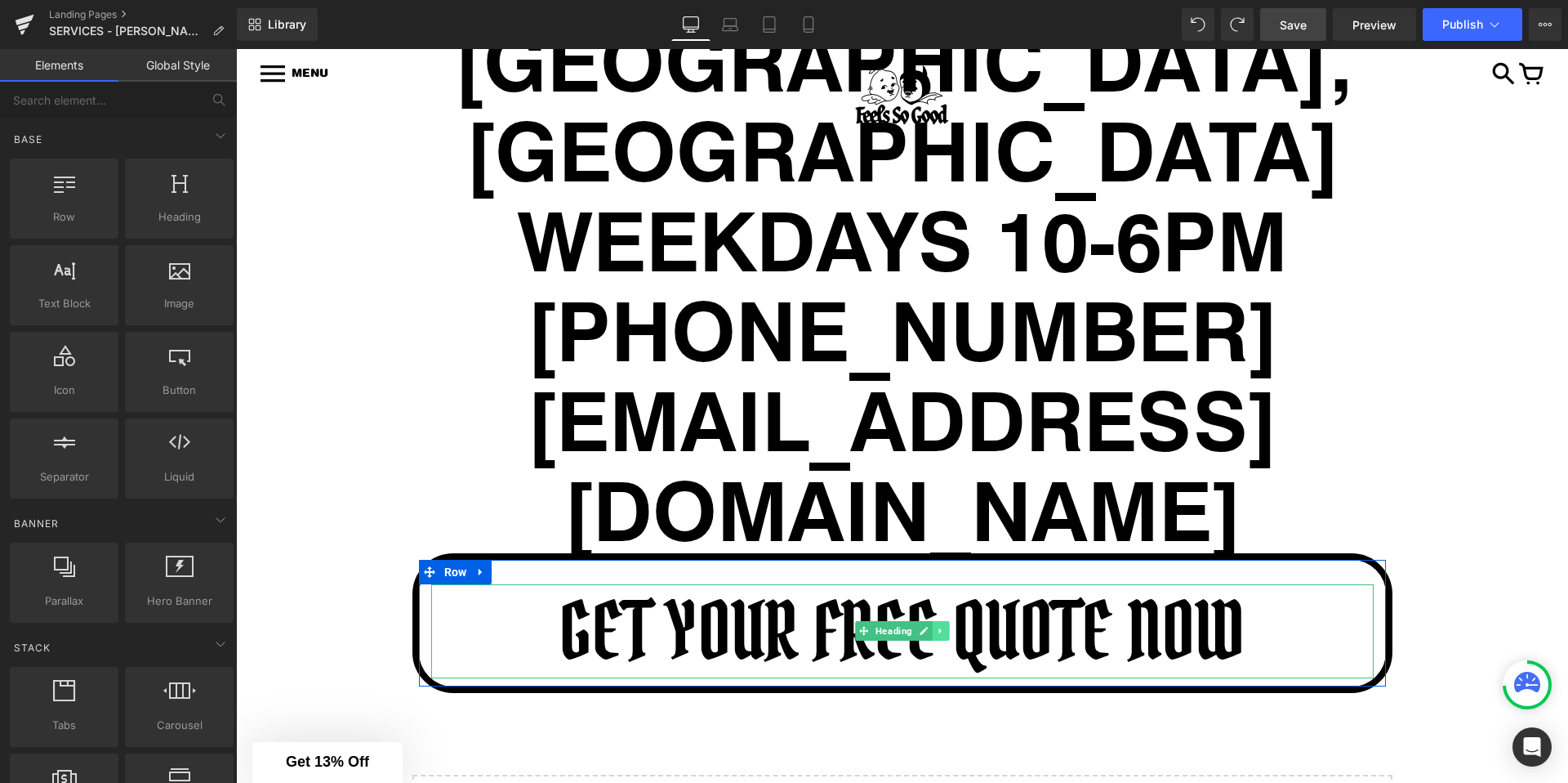
click at [938, 628] on icon at bounding box center [939, 631] width 3 height 6
click at [947, 626] on icon at bounding box center [949, 631] width 9 height 10
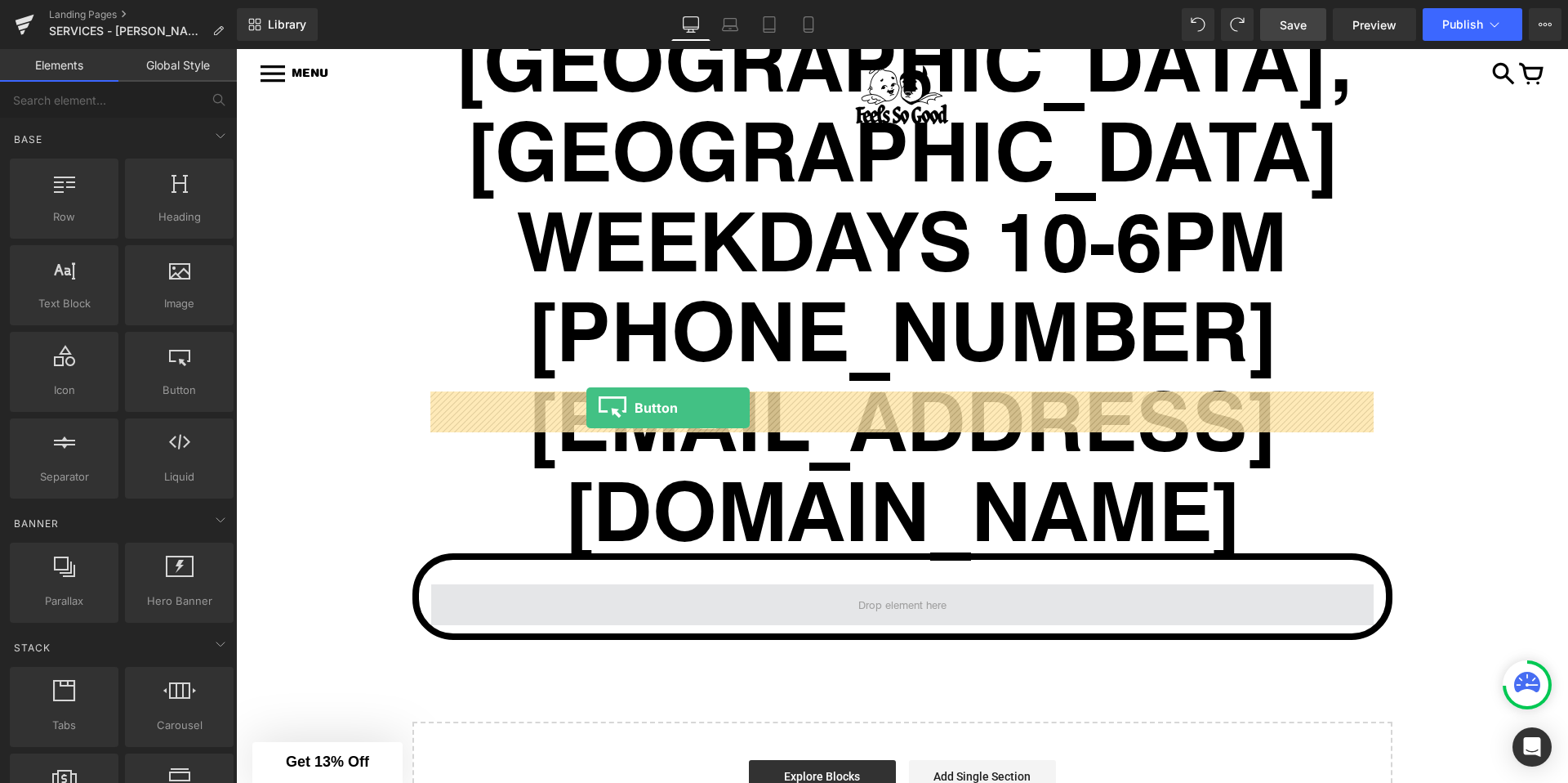
drag, startPoint x: 407, startPoint y: 410, endPoint x: 587, endPoint y: 407, distance: 180.0
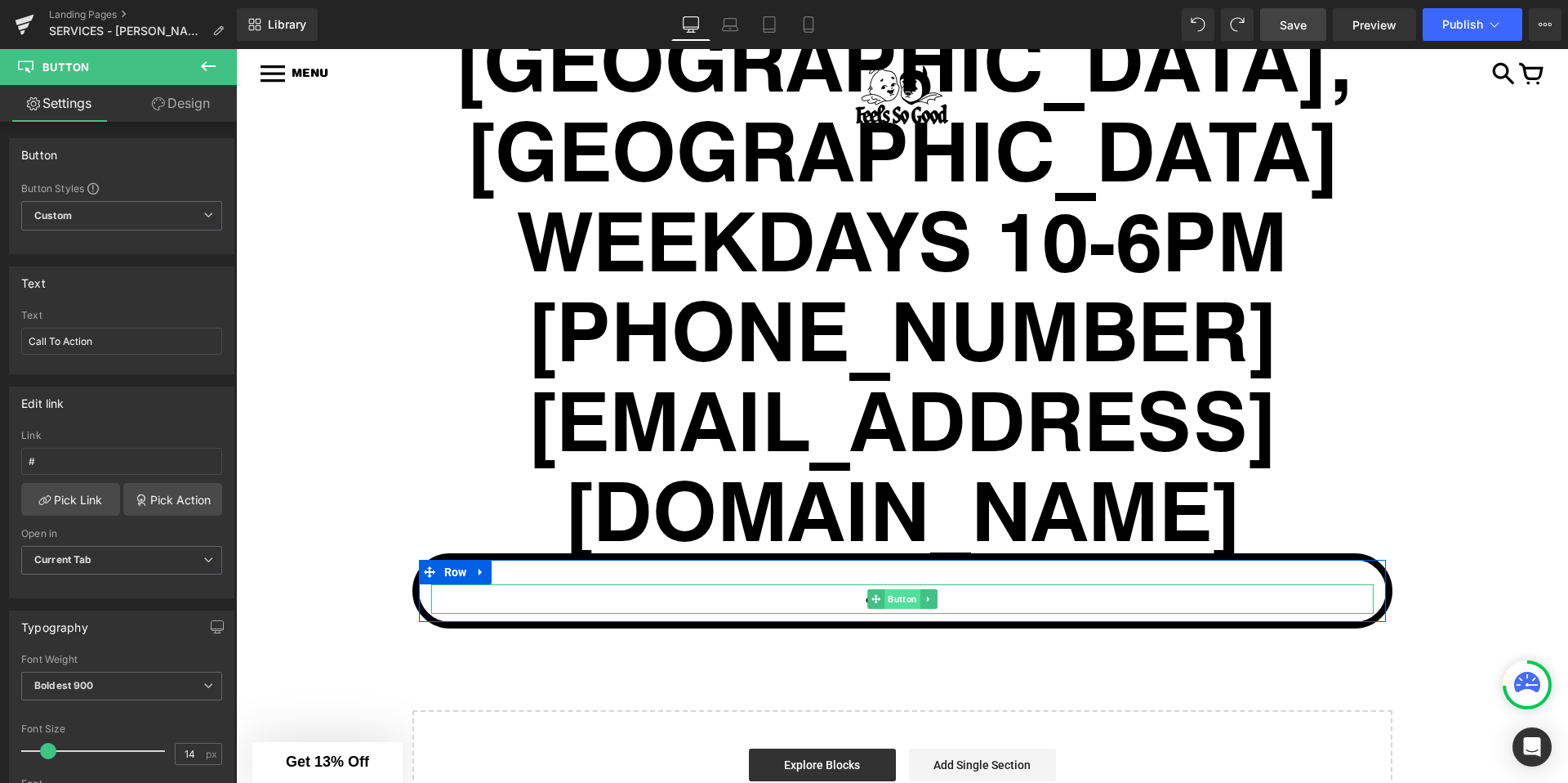
click at [903, 589] on span "Button" at bounding box center [903, 598] width 36 height 20
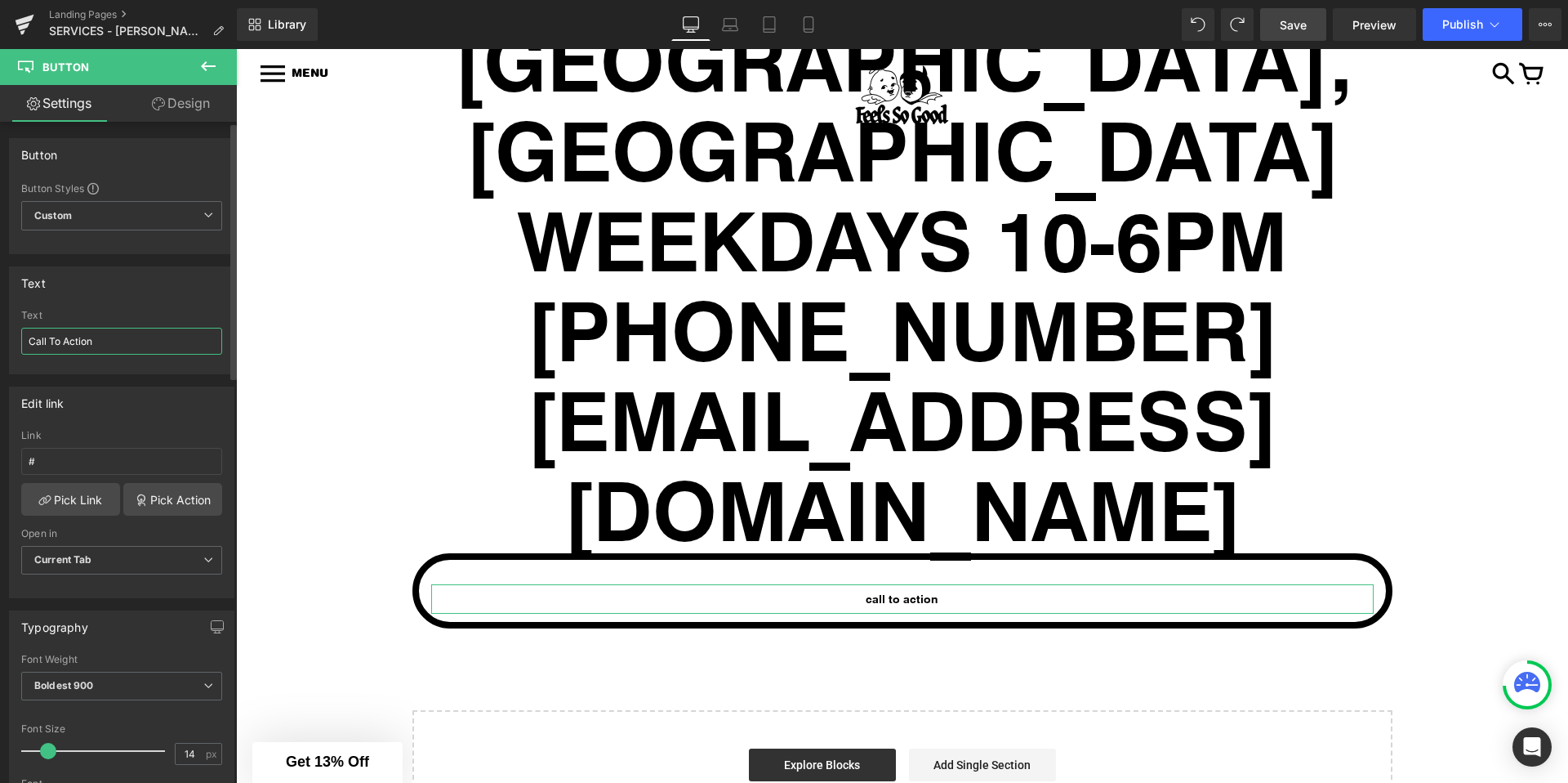
click at [90, 347] on input "Call To Action" at bounding box center [121, 341] width 201 height 27
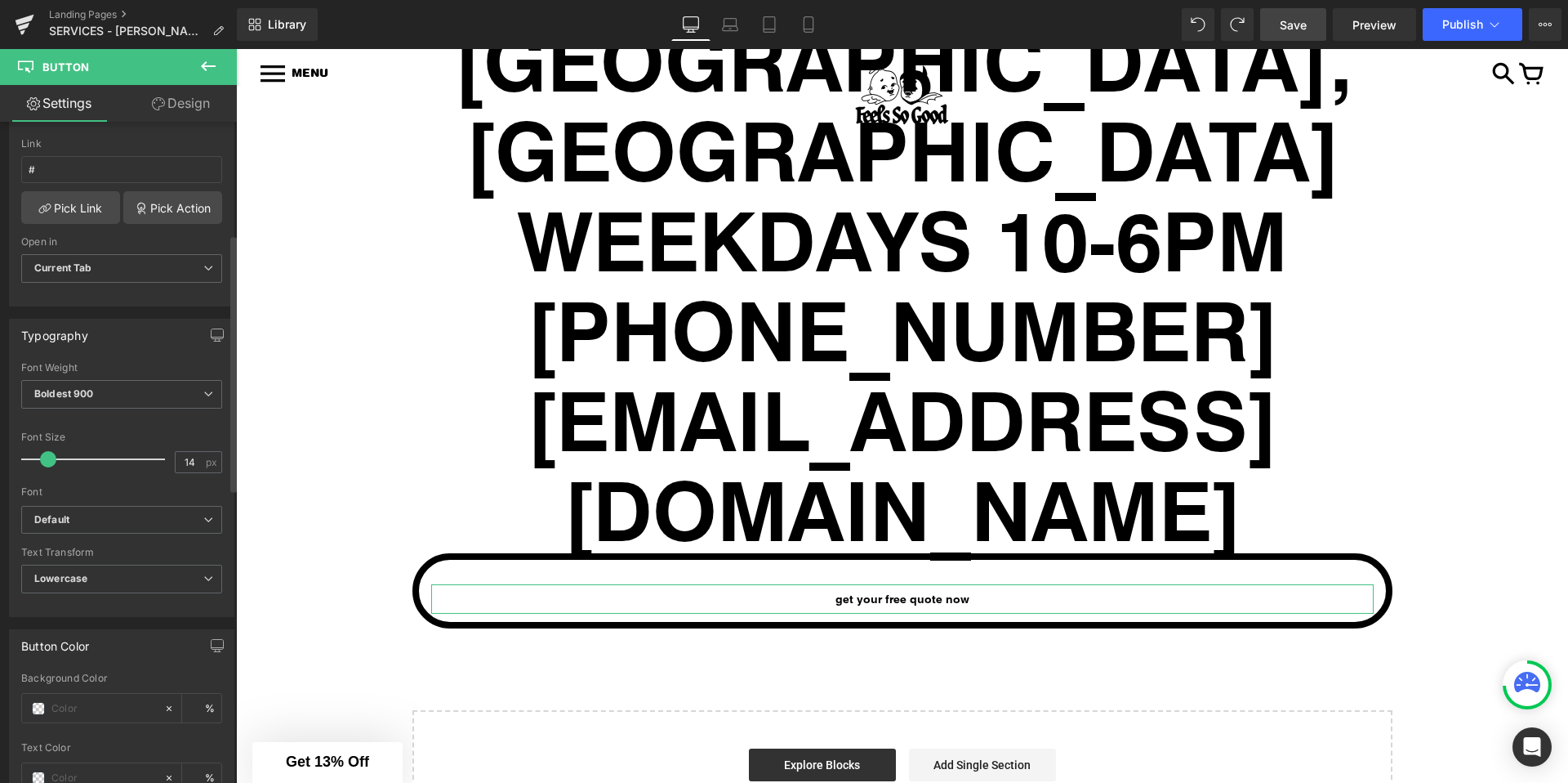
scroll to position [293, 0]
type input "GET YOUR FREE QUOTE NOW"
click at [48, 459] on span at bounding box center [48, 458] width 16 height 16
click at [93, 588] on span "Lowercase" at bounding box center [121, 578] width 201 height 29
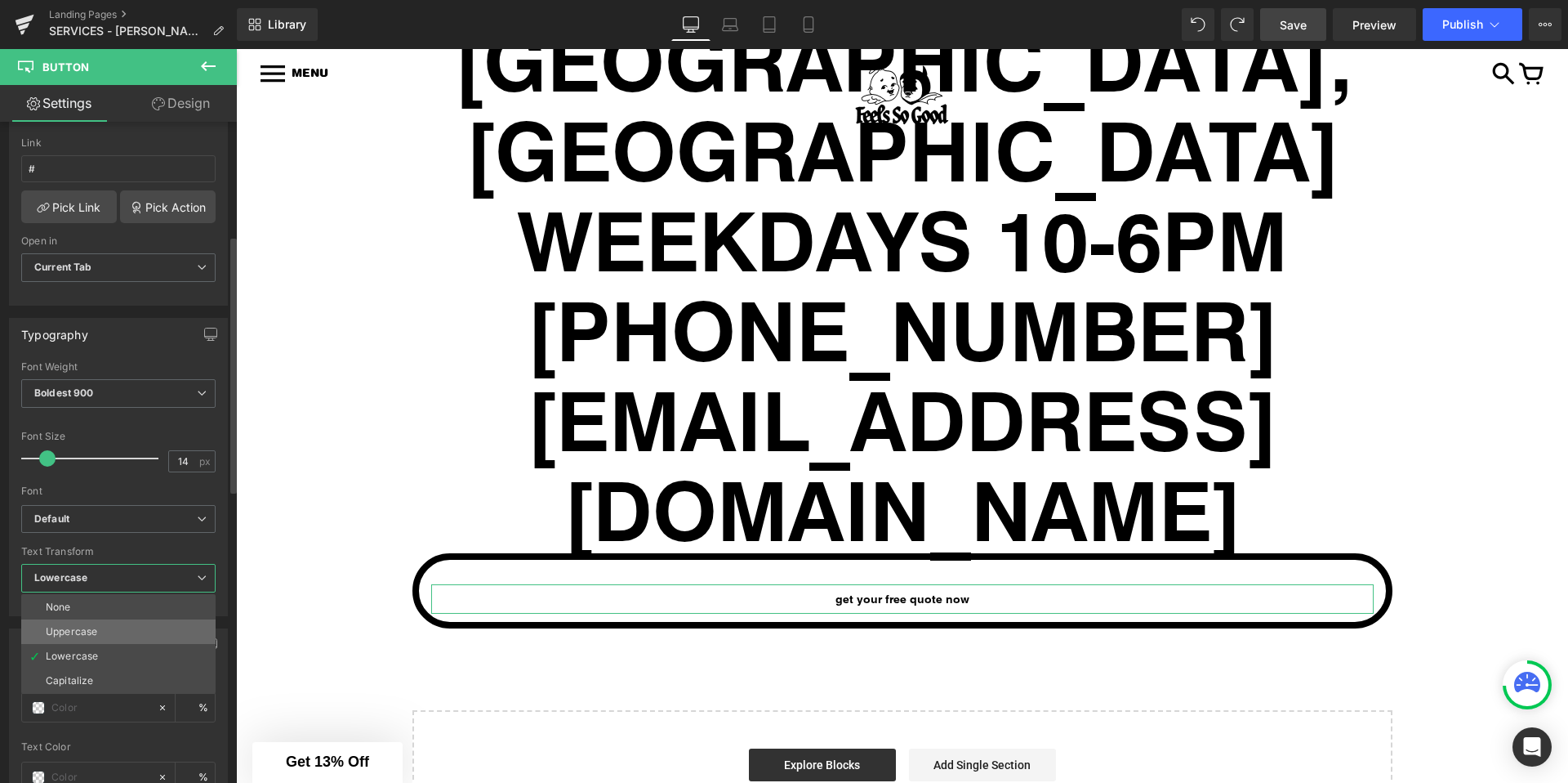
click at [87, 633] on div "Uppercase" at bounding box center [72, 632] width 52 height 11
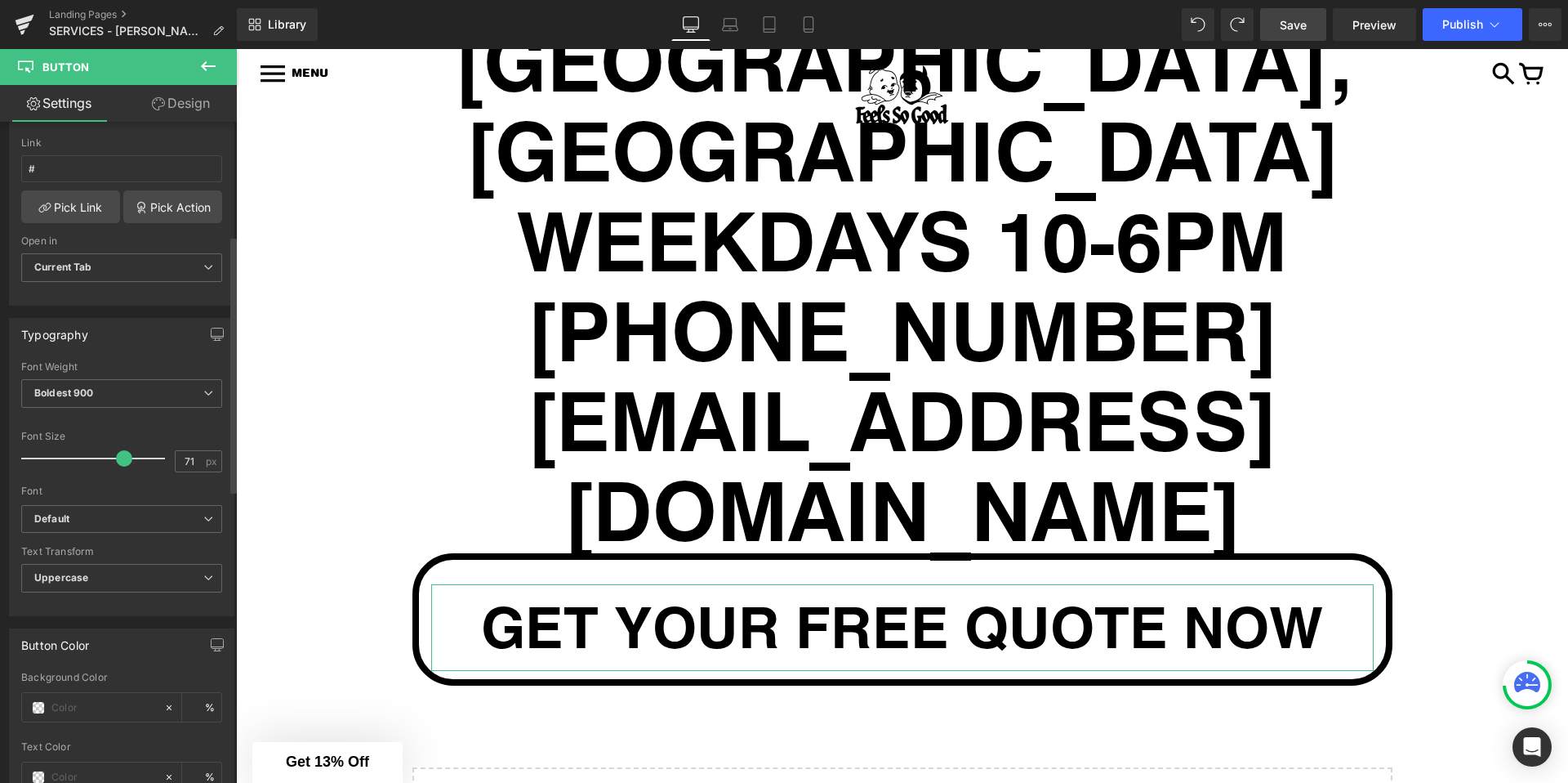
type input "70"
drag, startPoint x: 46, startPoint y: 457, endPoint x: 118, endPoint y: 458, distance: 72.0
click at [118, 458] on span at bounding box center [123, 458] width 16 height 16
click at [174, 425] on div "Font Default Playfair Display Abril Fatface Acme [PERSON_NAME] Display [GEOGRAP…" at bounding box center [121, 433] width 201 height 143
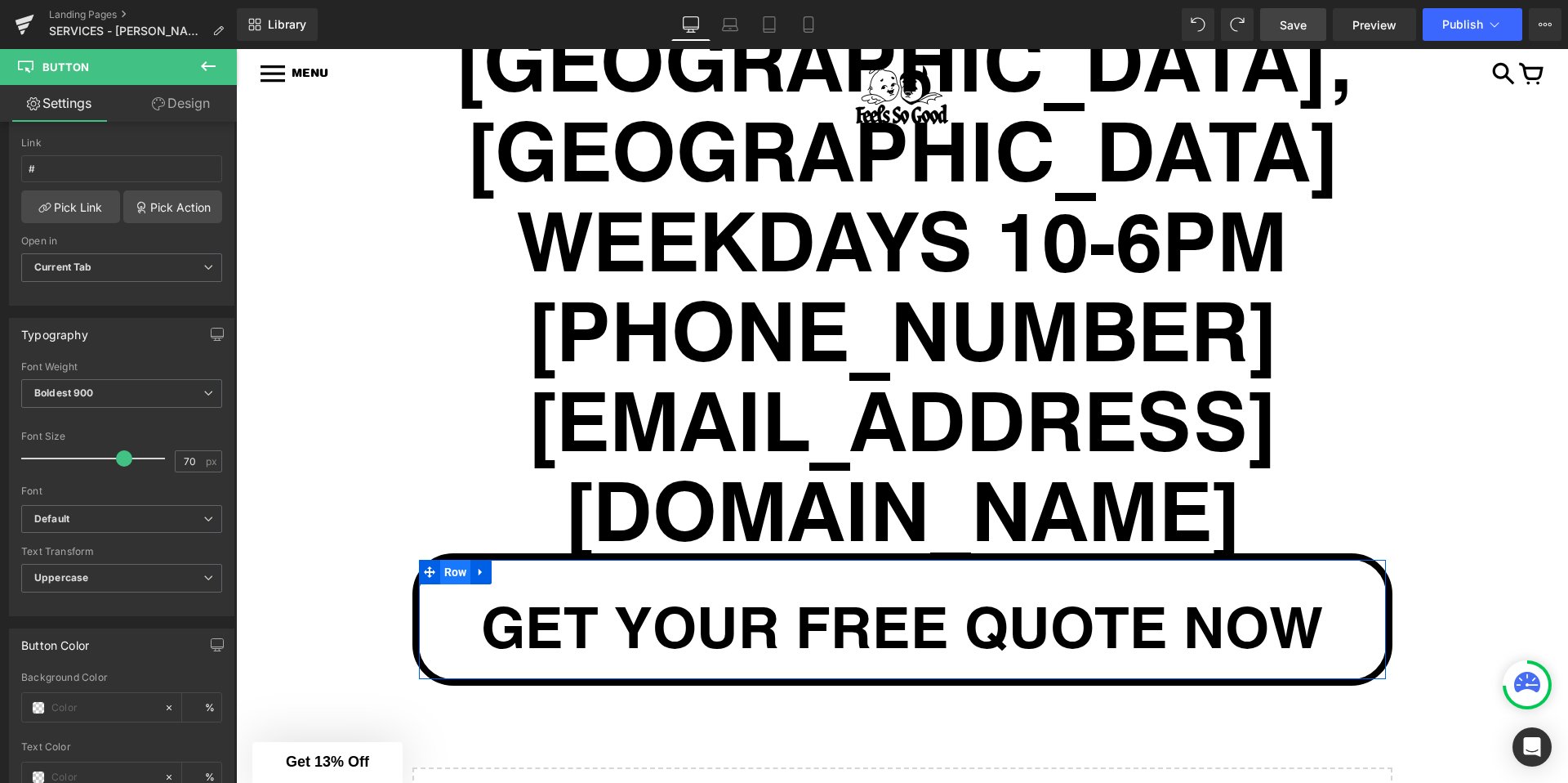
click at [450, 559] on span "Row" at bounding box center [456, 572] width 31 height 25
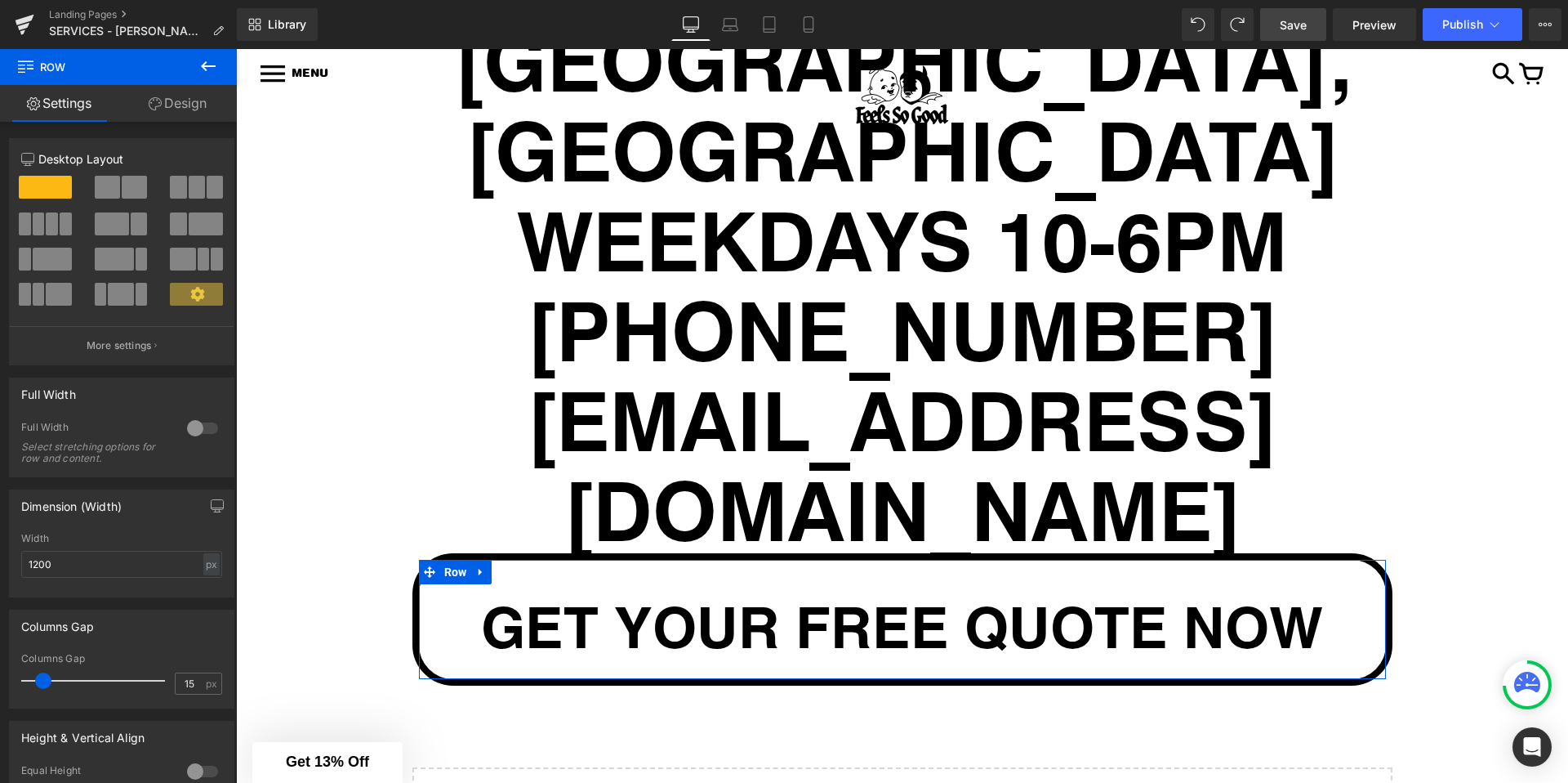
click at [165, 98] on link "Design" at bounding box center [178, 103] width 118 height 36
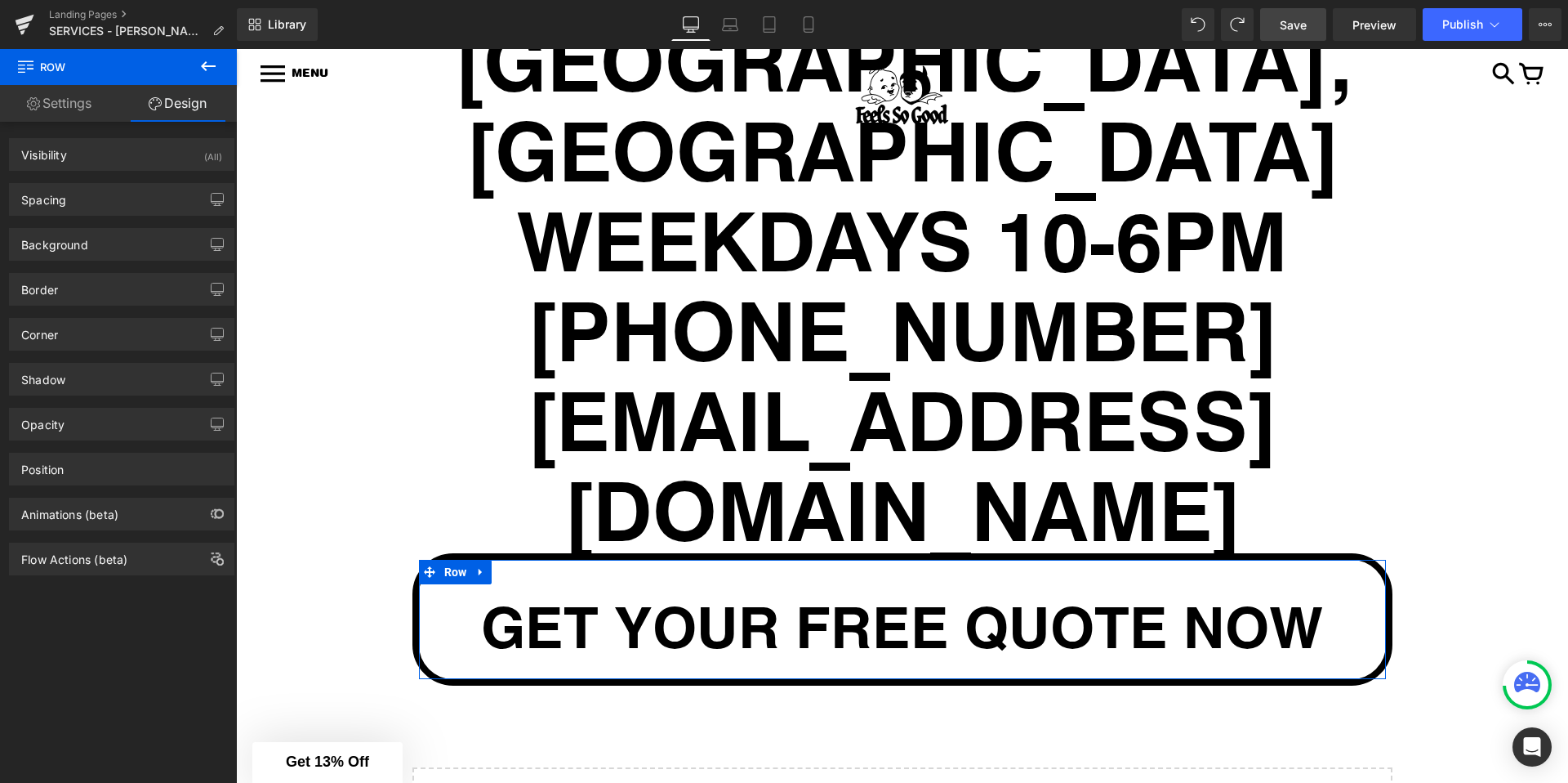
type input "0"
type input "30"
type input "0"
type input "10"
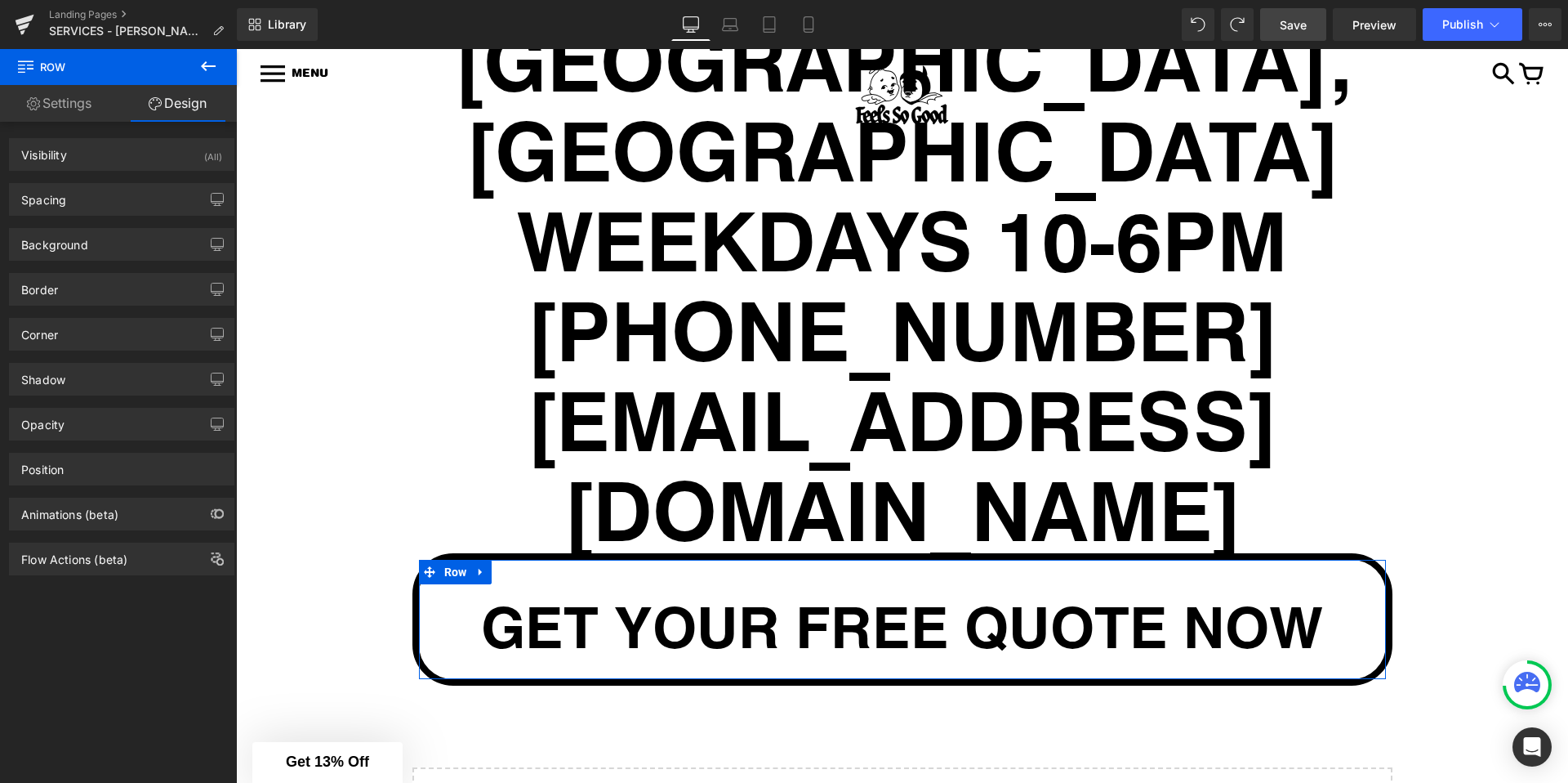
type input "0"
click at [99, 206] on div "Spacing" at bounding box center [121, 199] width 224 height 31
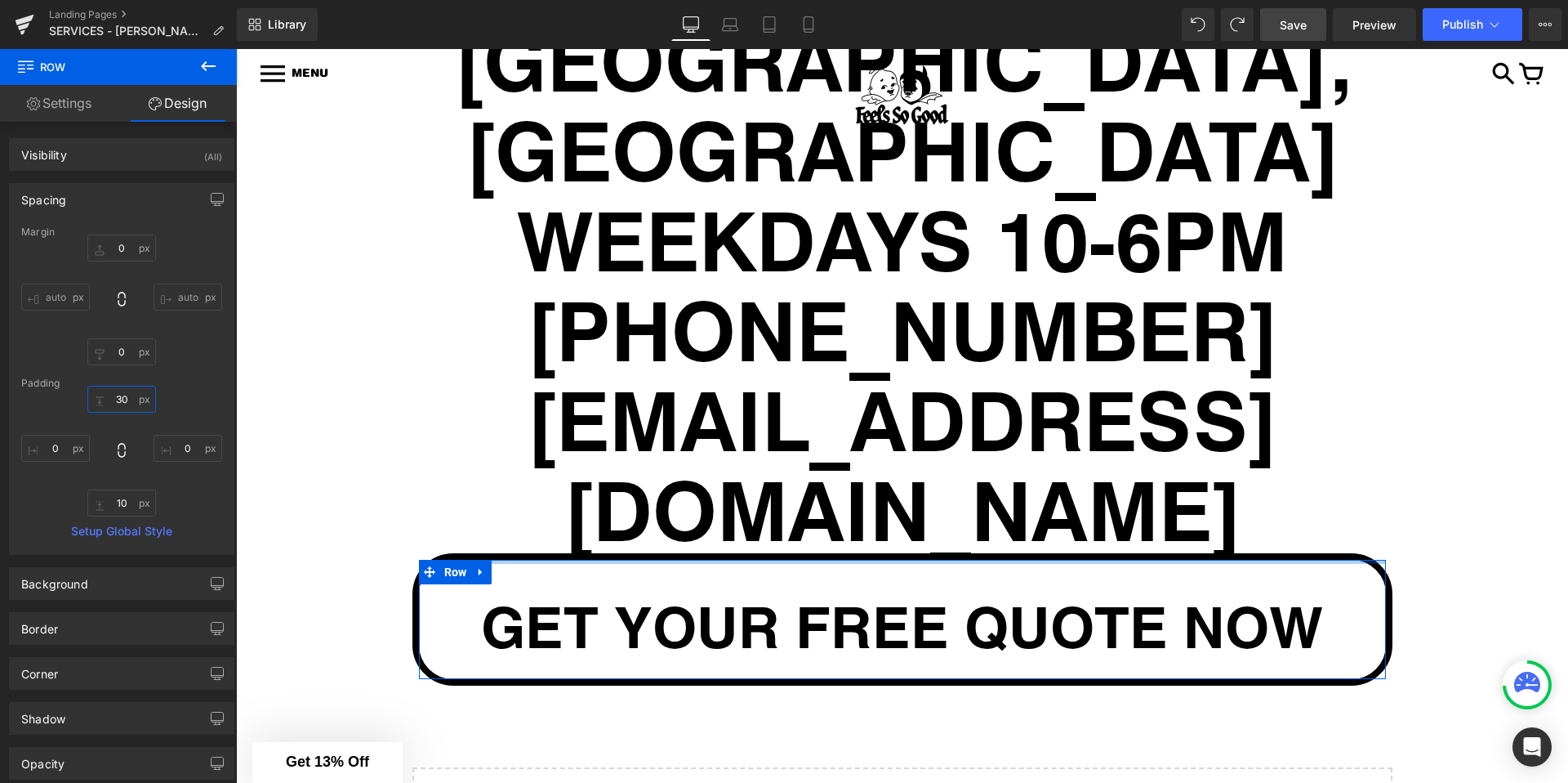
click at [124, 399] on input "30" at bounding box center [121, 399] width 69 height 27
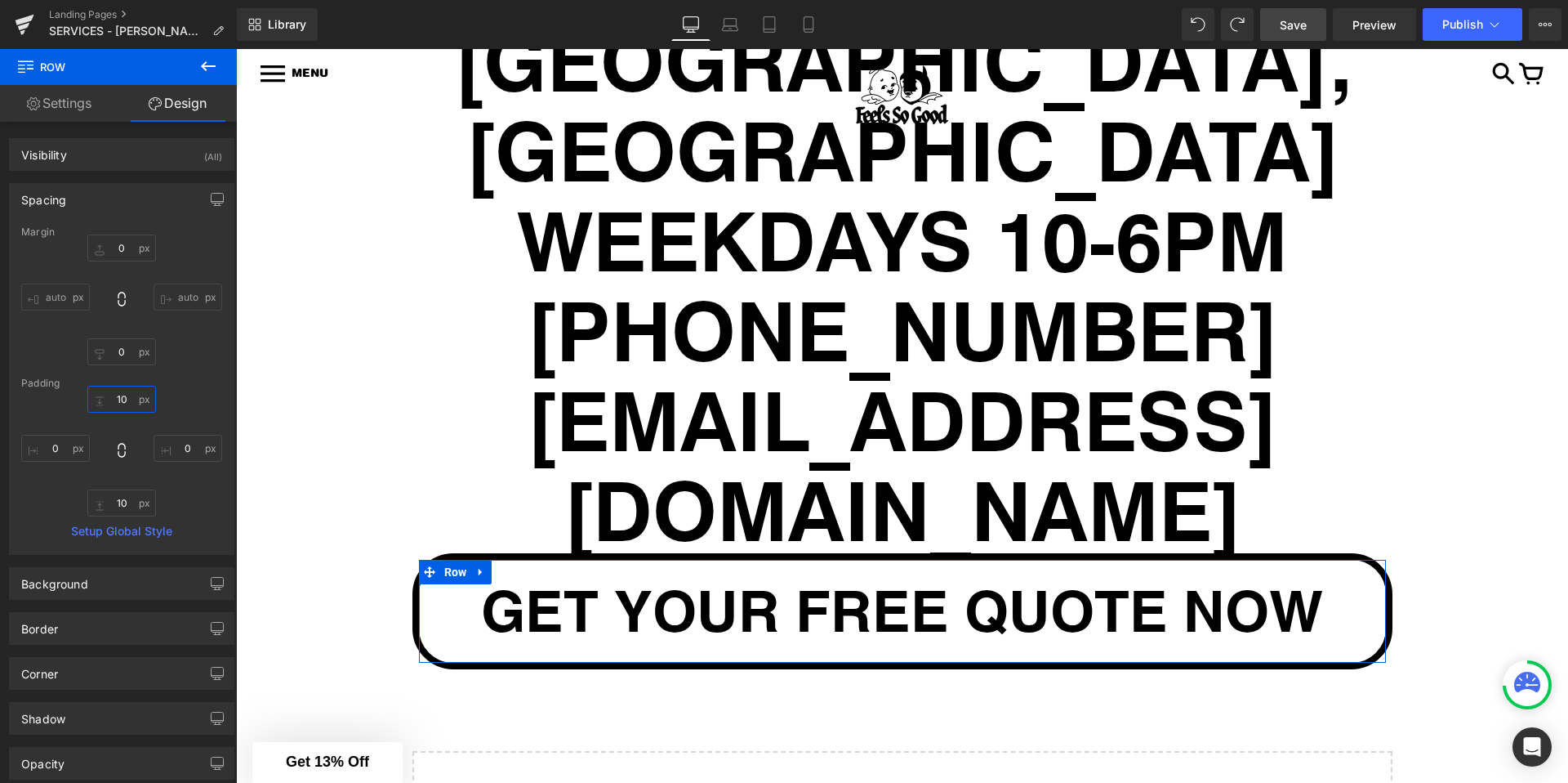
type input "1"
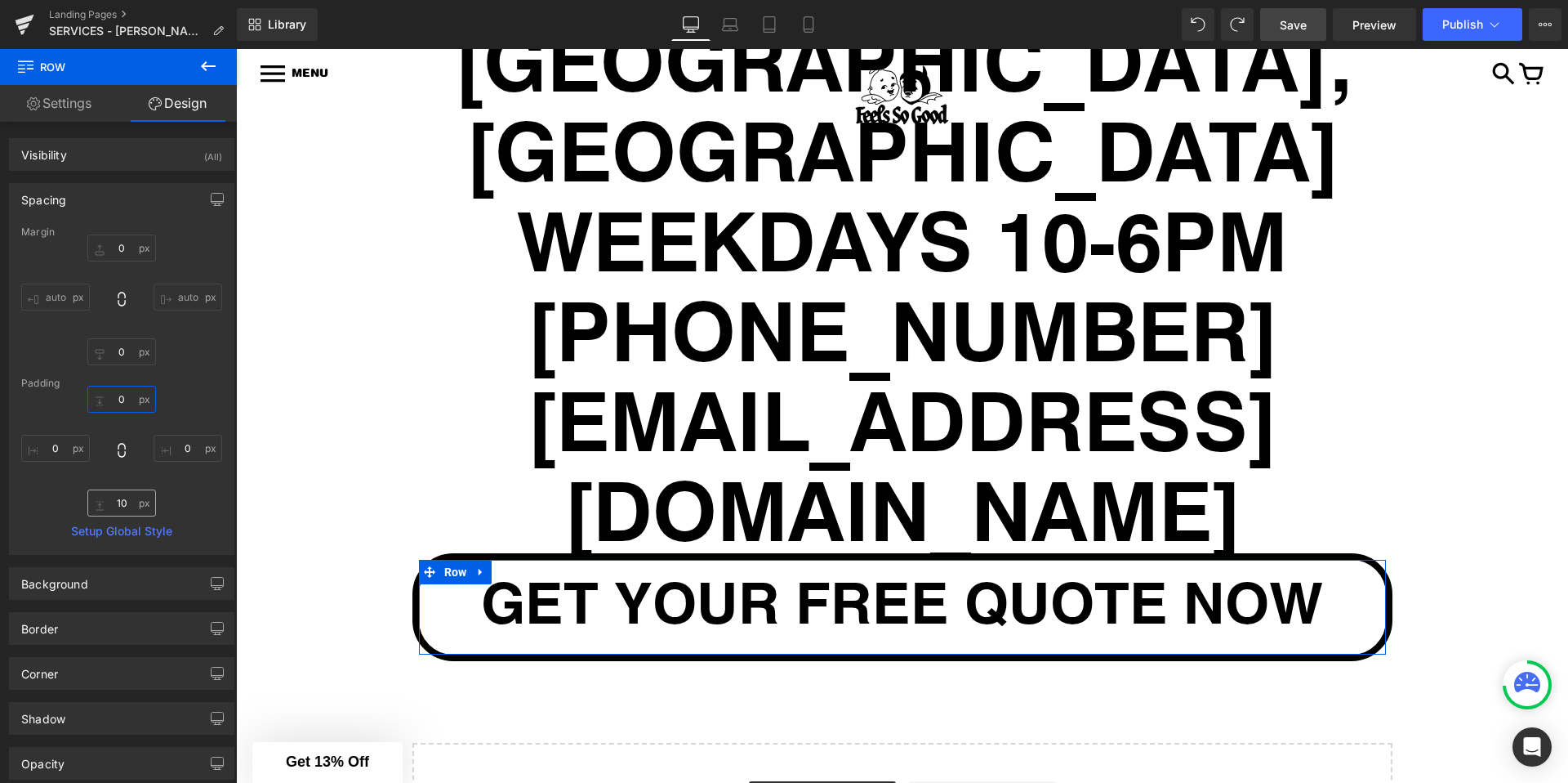
type input "0"
click at [118, 502] on input "10" at bounding box center [121, 503] width 69 height 27
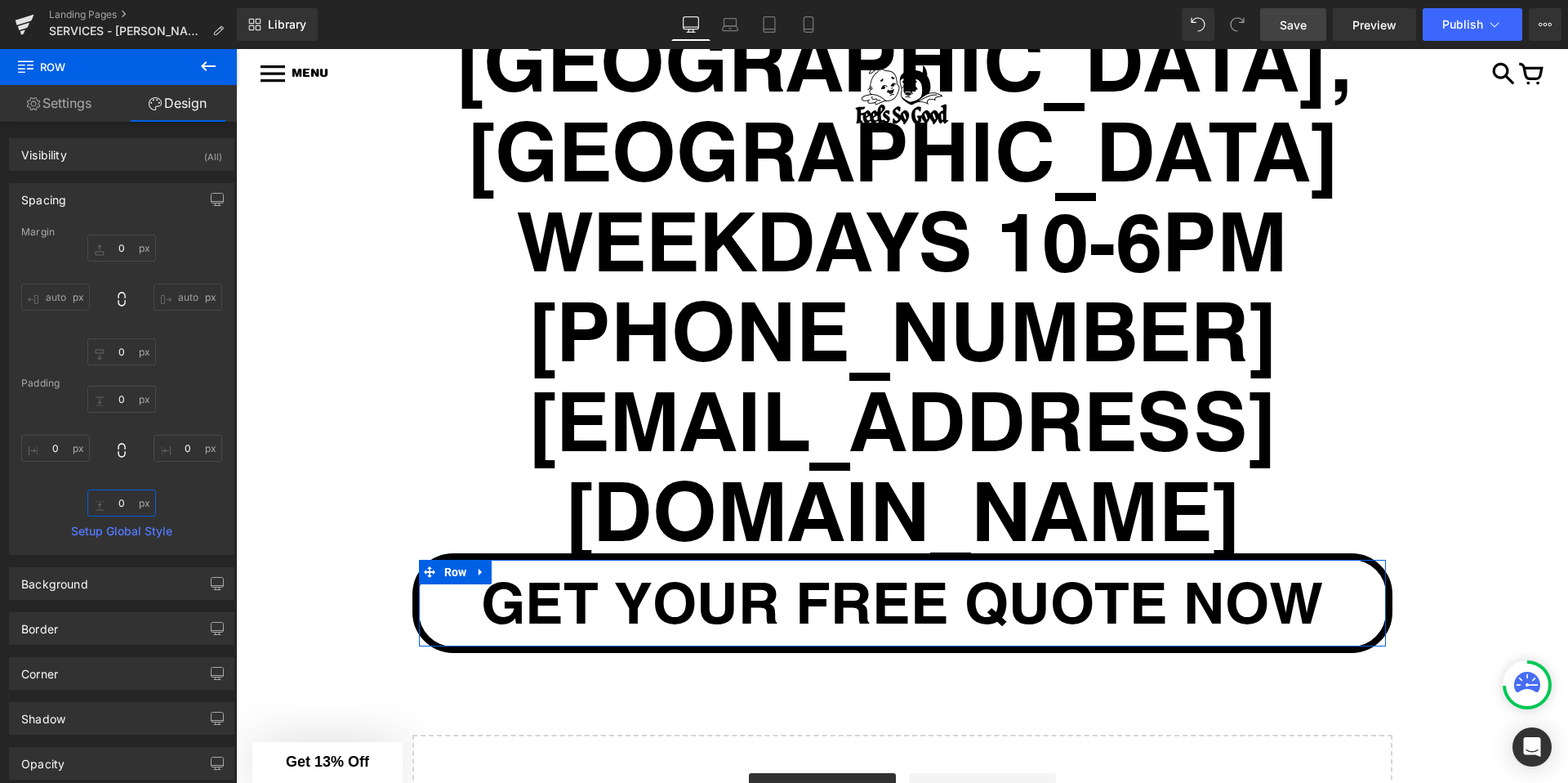
type input "0"
click at [202, 481] on div "0 0 0px 0 0 0 0px 0" at bounding box center [121, 450] width 201 height 131
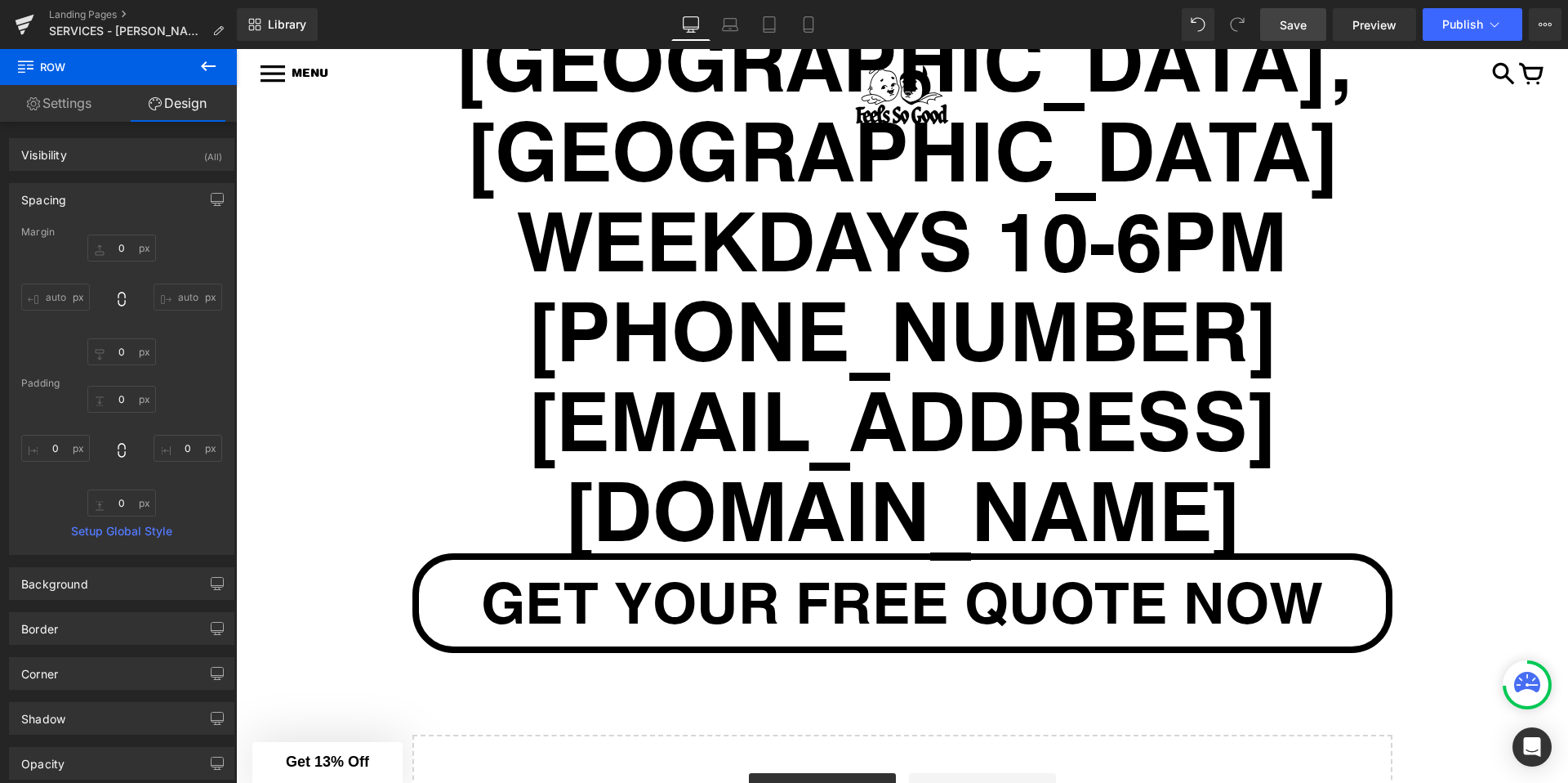
click at [206, 57] on icon at bounding box center [208, 66] width 20 height 20
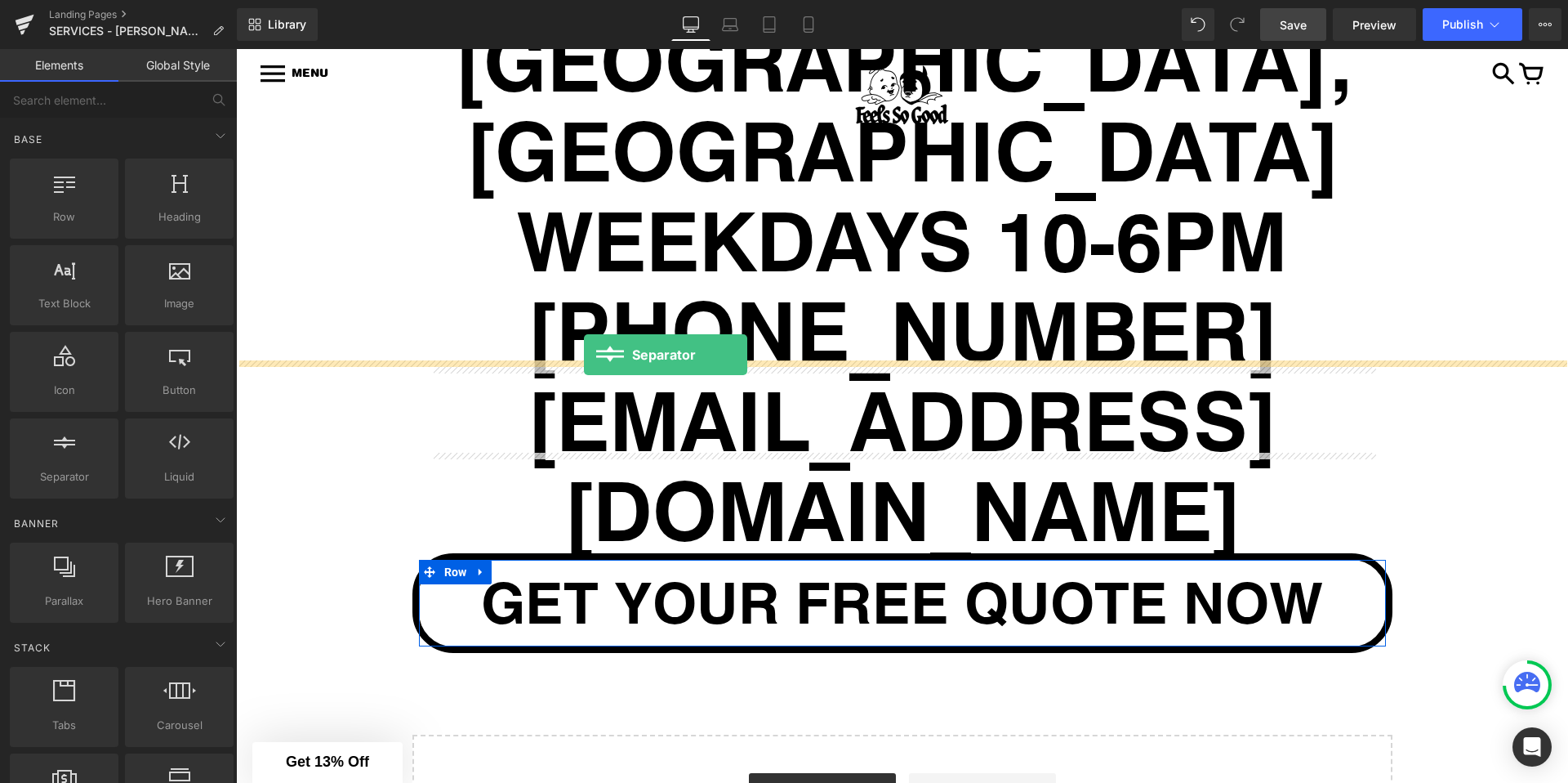
drag, startPoint x: 312, startPoint y: 492, endPoint x: 584, endPoint y: 355, distance: 304.6
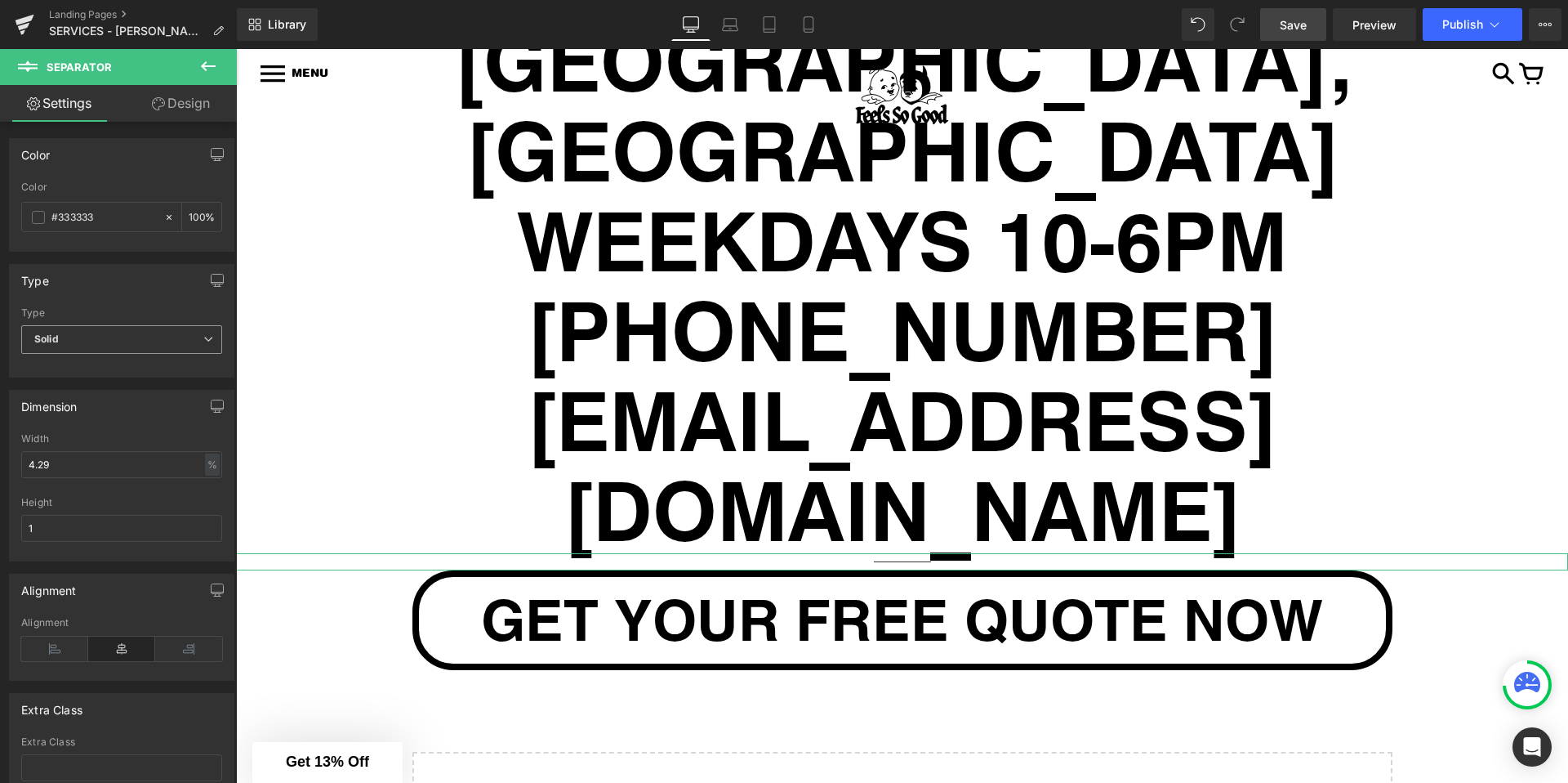
click at [82, 340] on span "Solid" at bounding box center [121, 339] width 201 height 29
click at [82, 340] on span "Solid" at bounding box center [118, 339] width 194 height 29
click at [34, 220] on span at bounding box center [38, 218] width 13 height 13
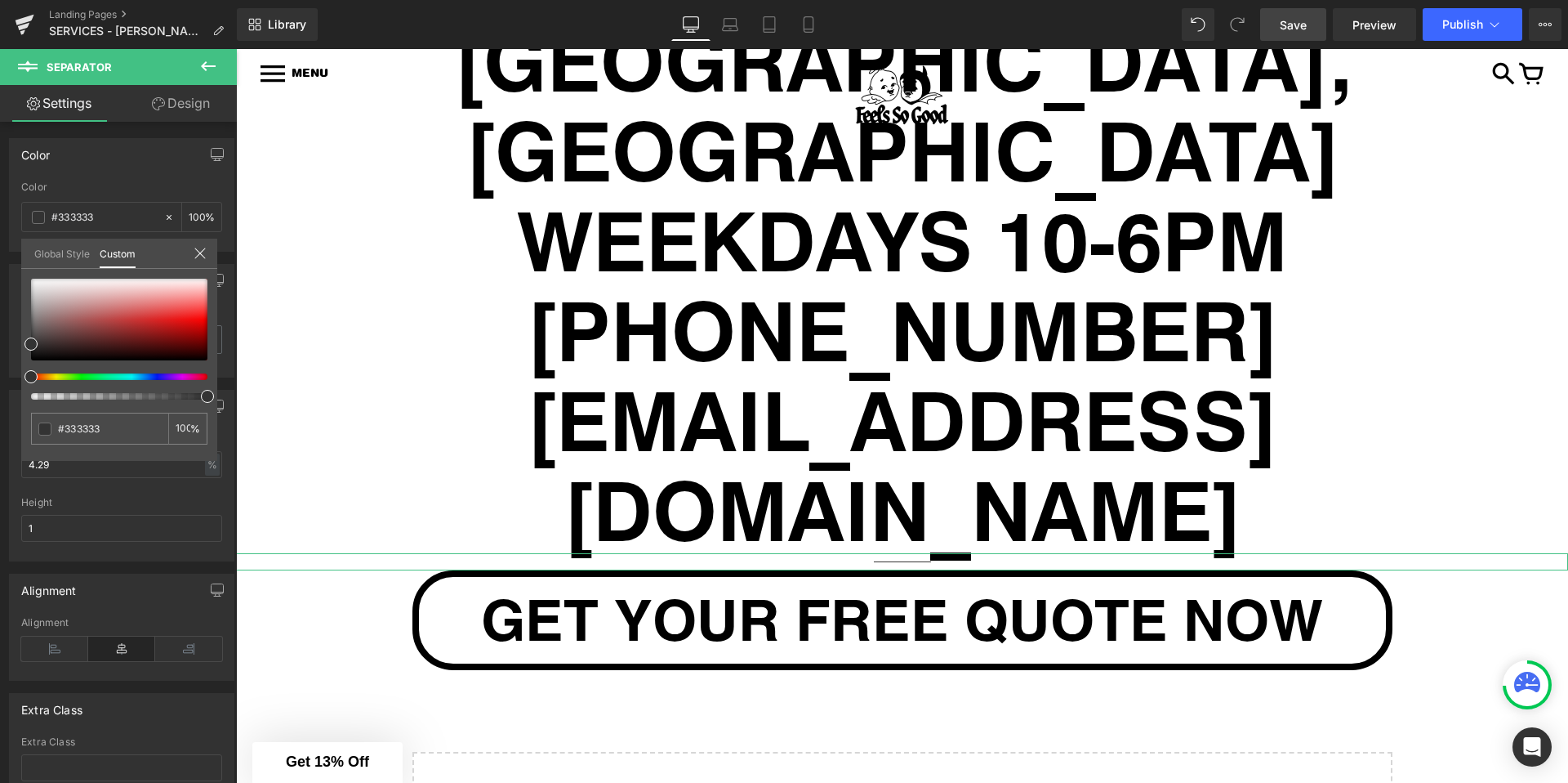
type input "6"
type input "4"
type input "0"
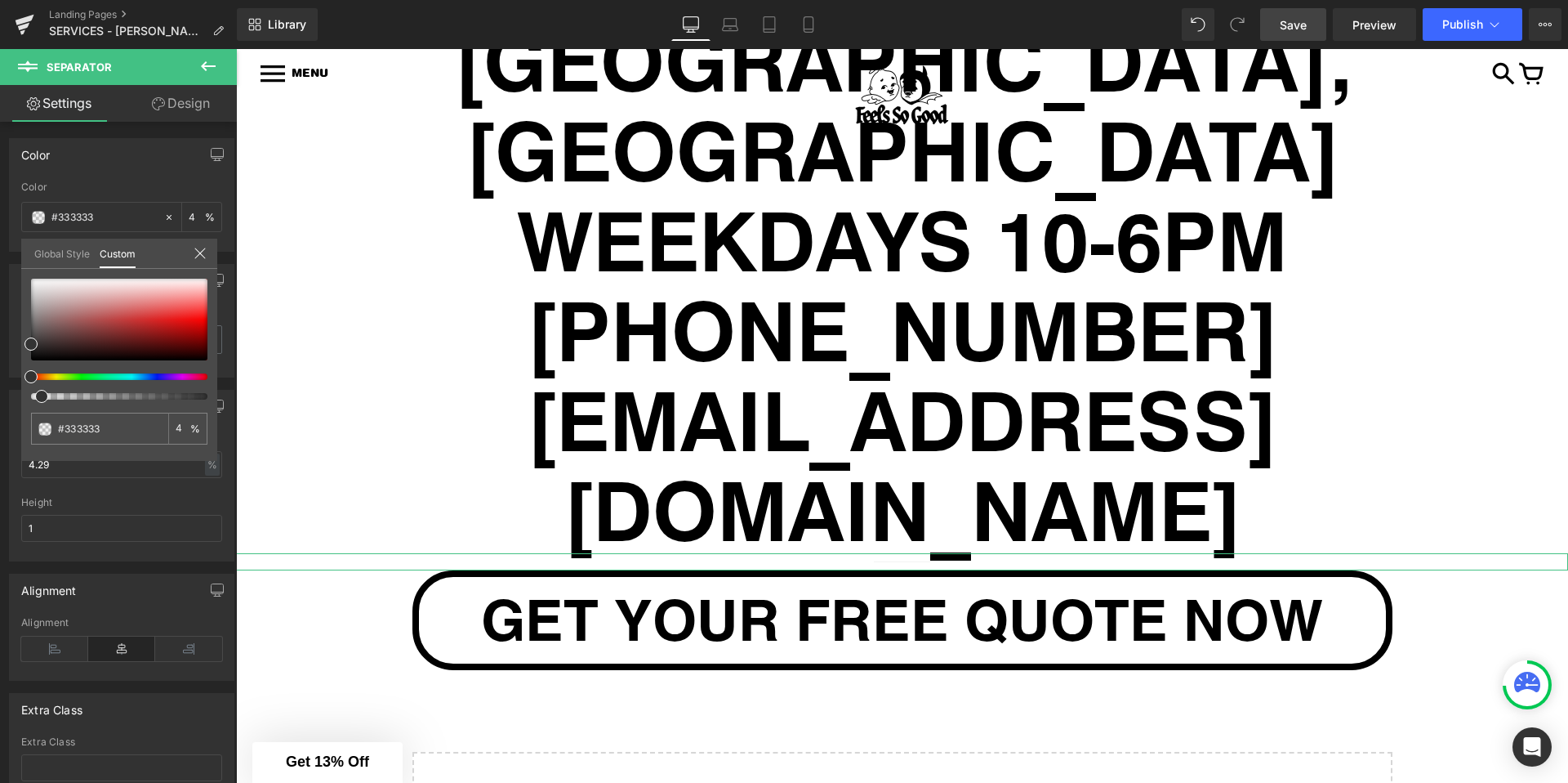
type input "0"
drag, startPoint x: 36, startPoint y: 397, endPoint x: 3, endPoint y: 399, distance: 33.1
click at [3, 251] on div "Color rgba(51, 51, 51, 0) Color #333333 0 % Global Style Custom Setup Global St…" at bounding box center [122, 189] width 245 height 126
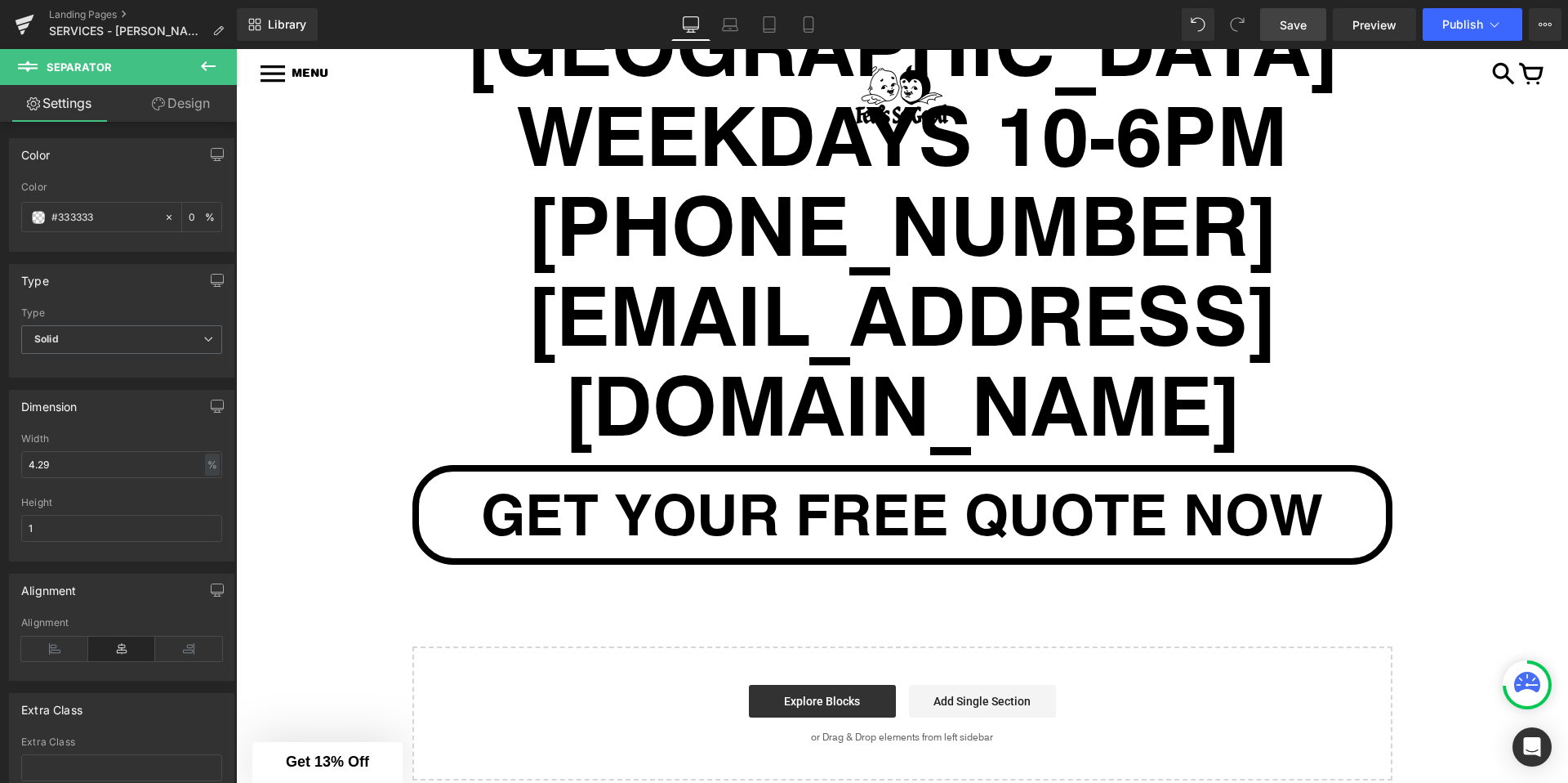
scroll to position [7695, 0]
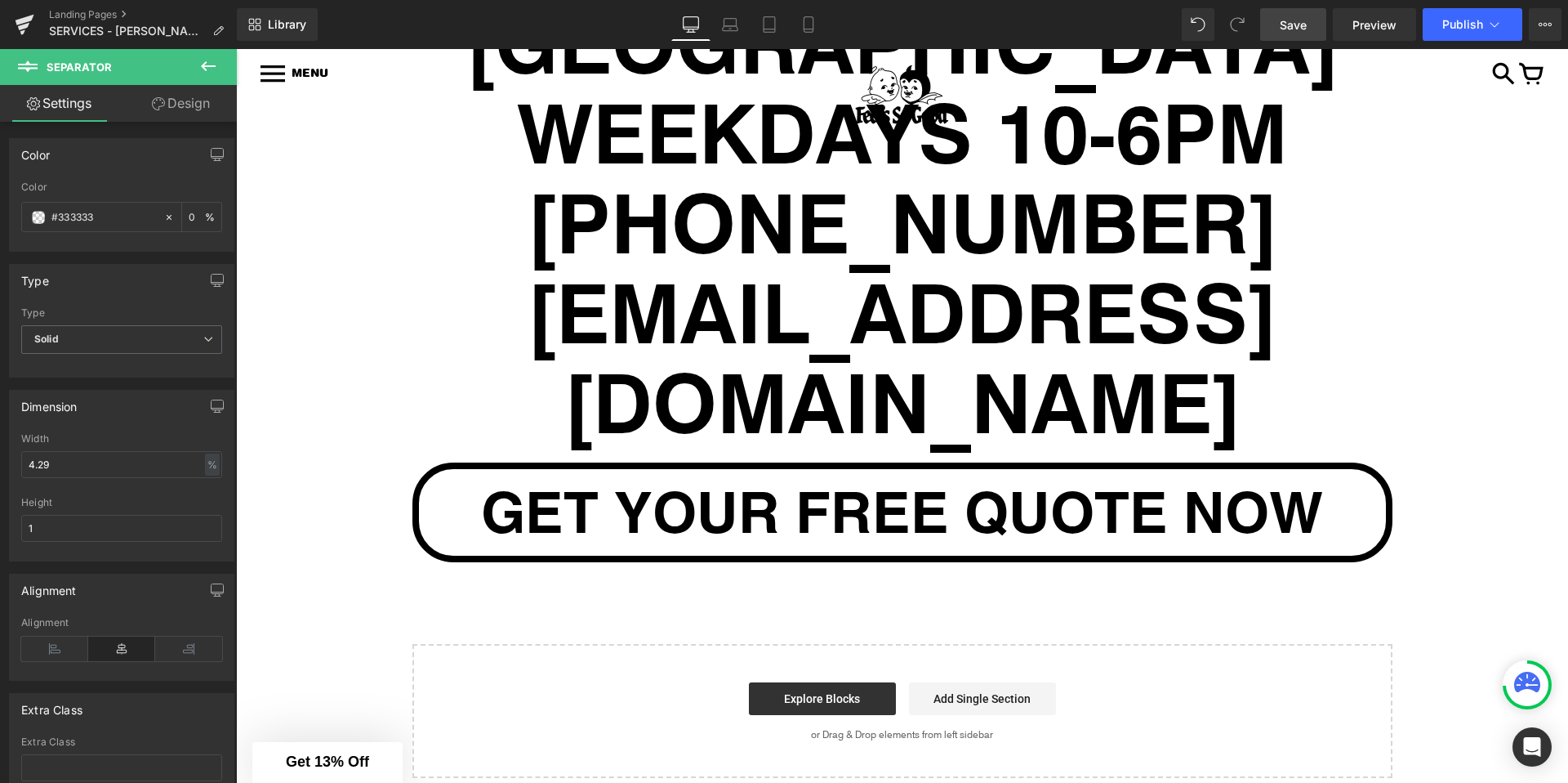
click at [205, 62] on icon at bounding box center [207, 66] width 14 height 10
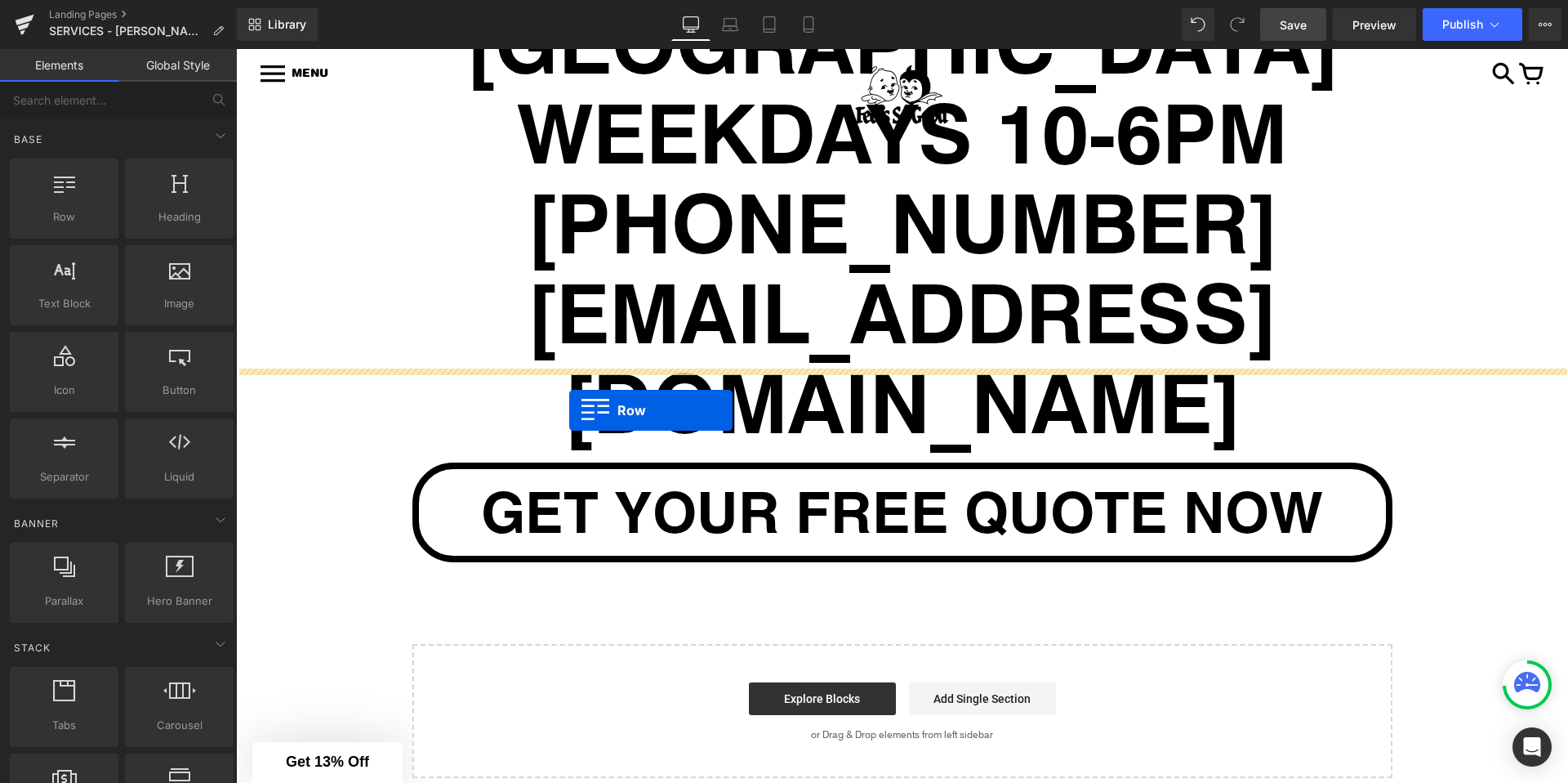
drag, startPoint x: 310, startPoint y: 255, endPoint x: 569, endPoint y: 410, distance: 301.8
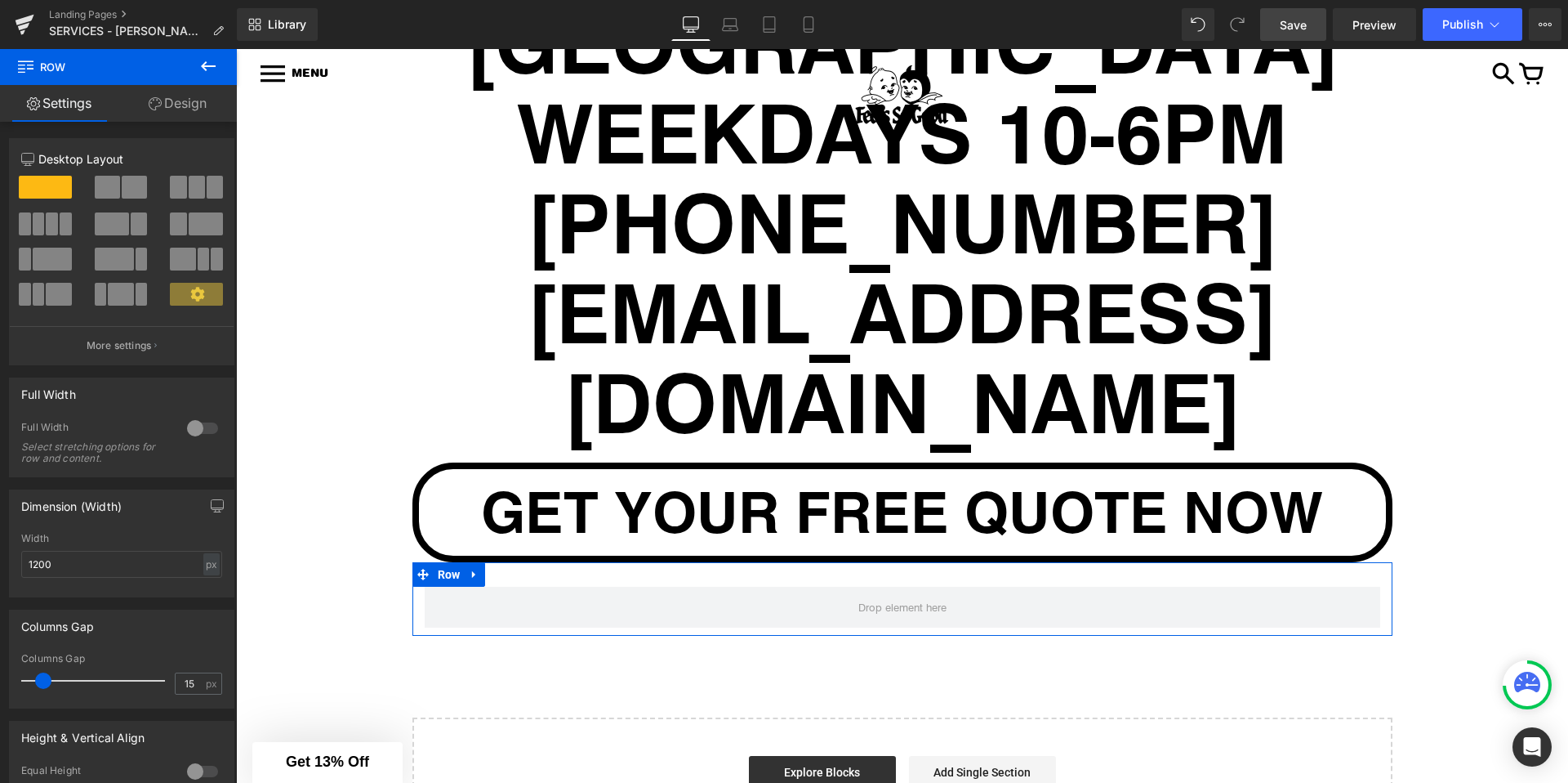
click at [121, 186] on span at bounding box center [134, 187] width 25 height 23
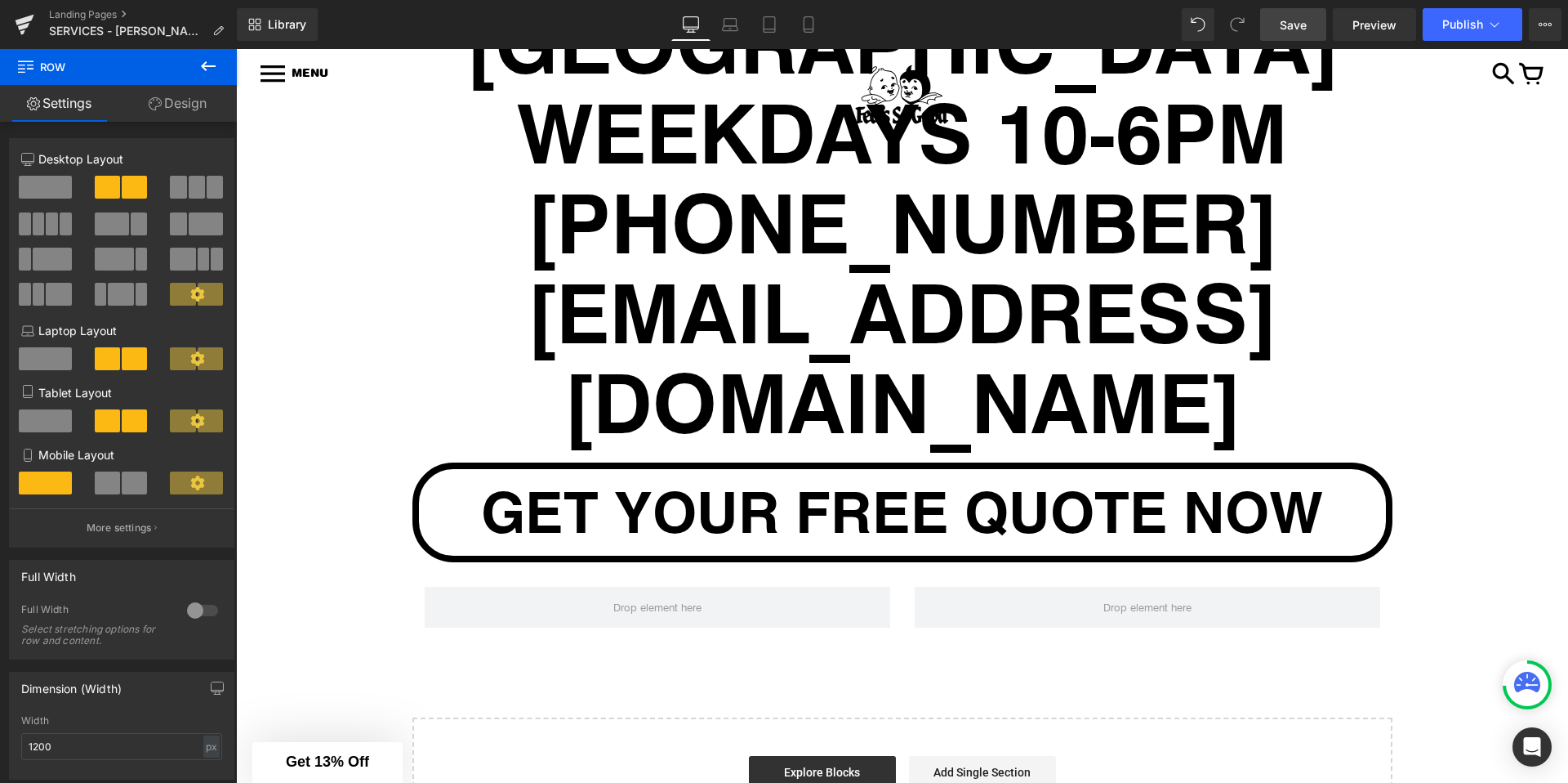
click at [205, 67] on icon at bounding box center [208, 66] width 20 height 20
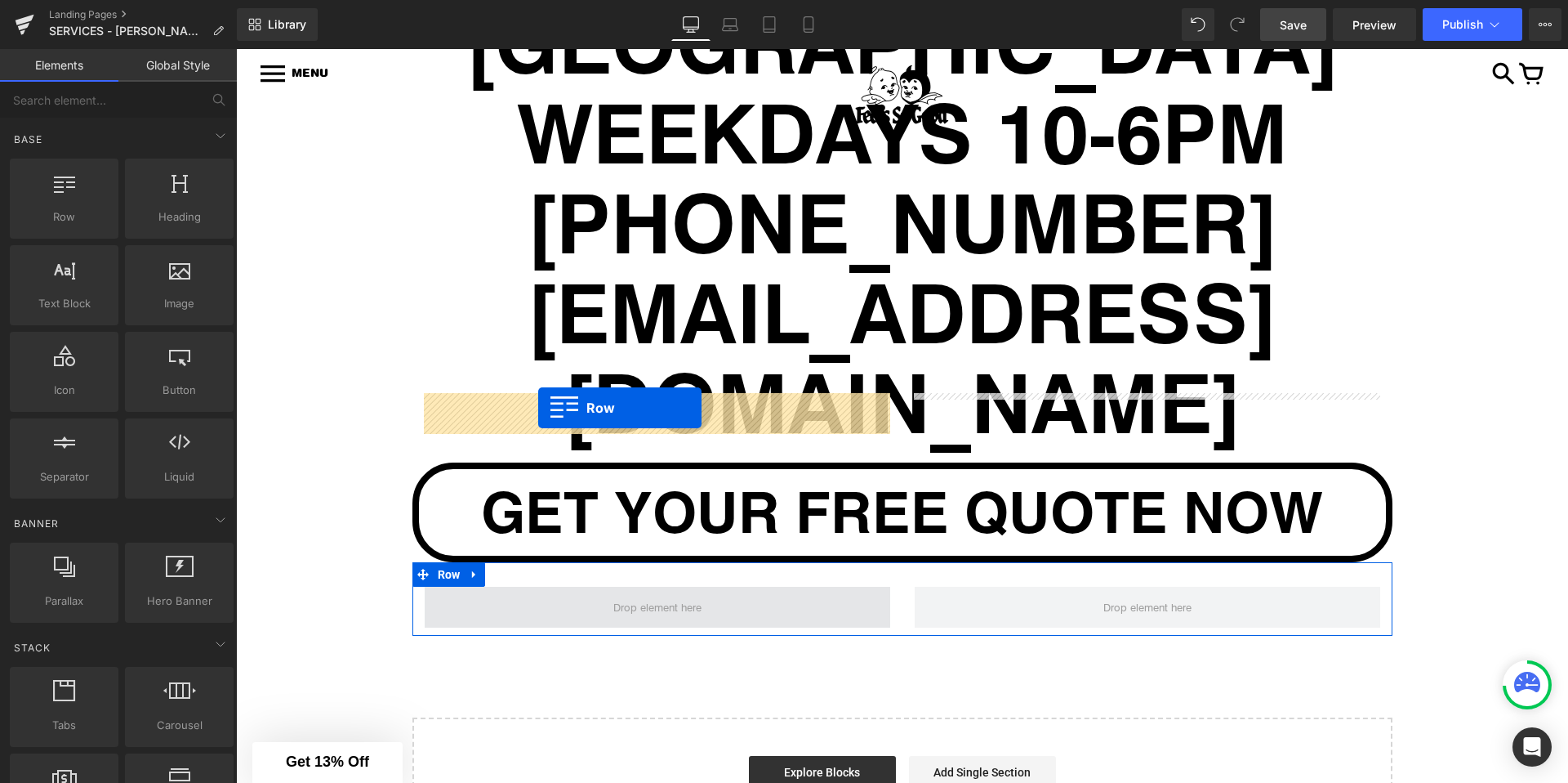
drag, startPoint x: 312, startPoint y: 260, endPoint x: 538, endPoint y: 407, distance: 269.6
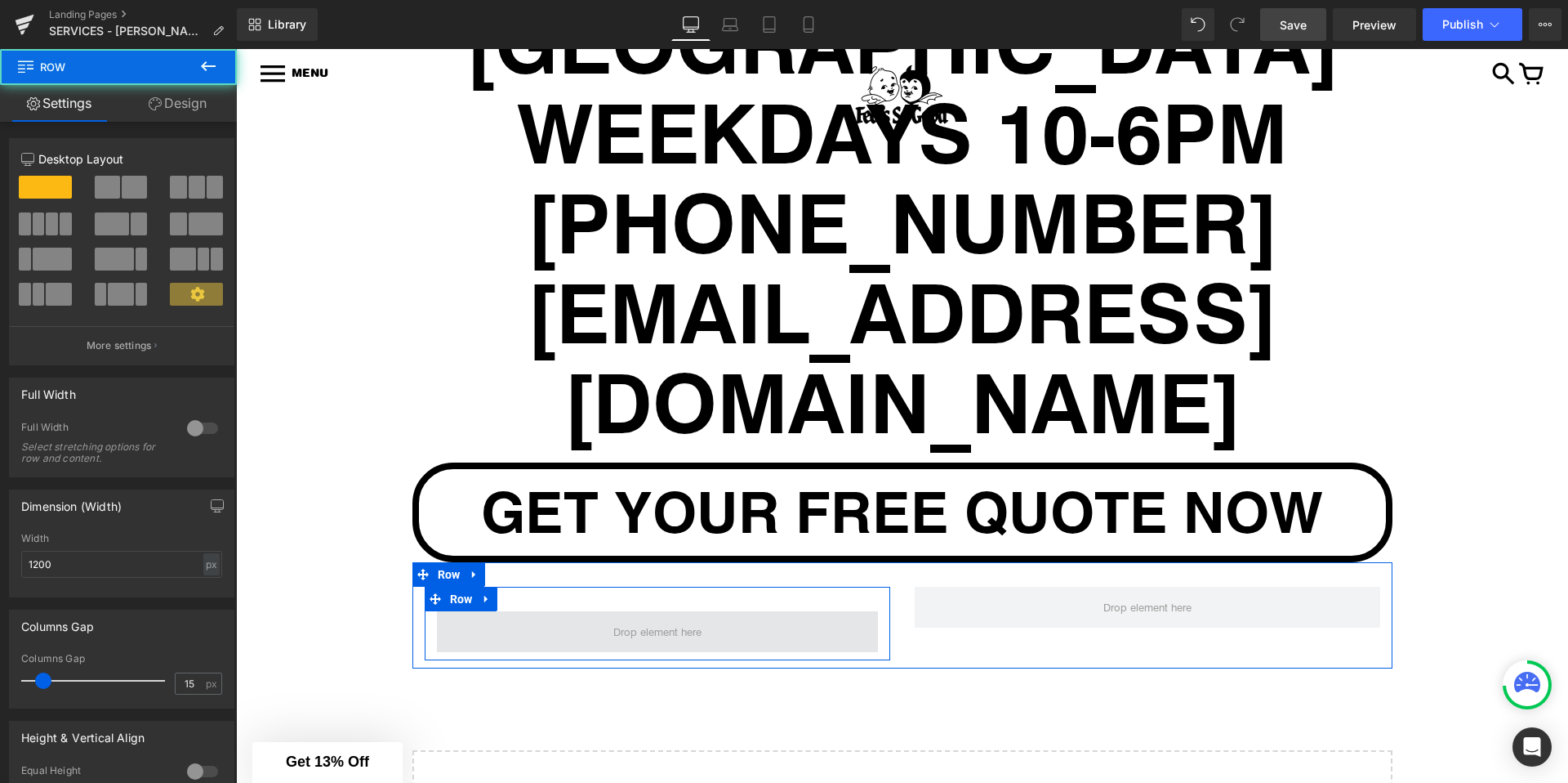
click at [559, 611] on span at bounding box center [657, 631] width 441 height 41
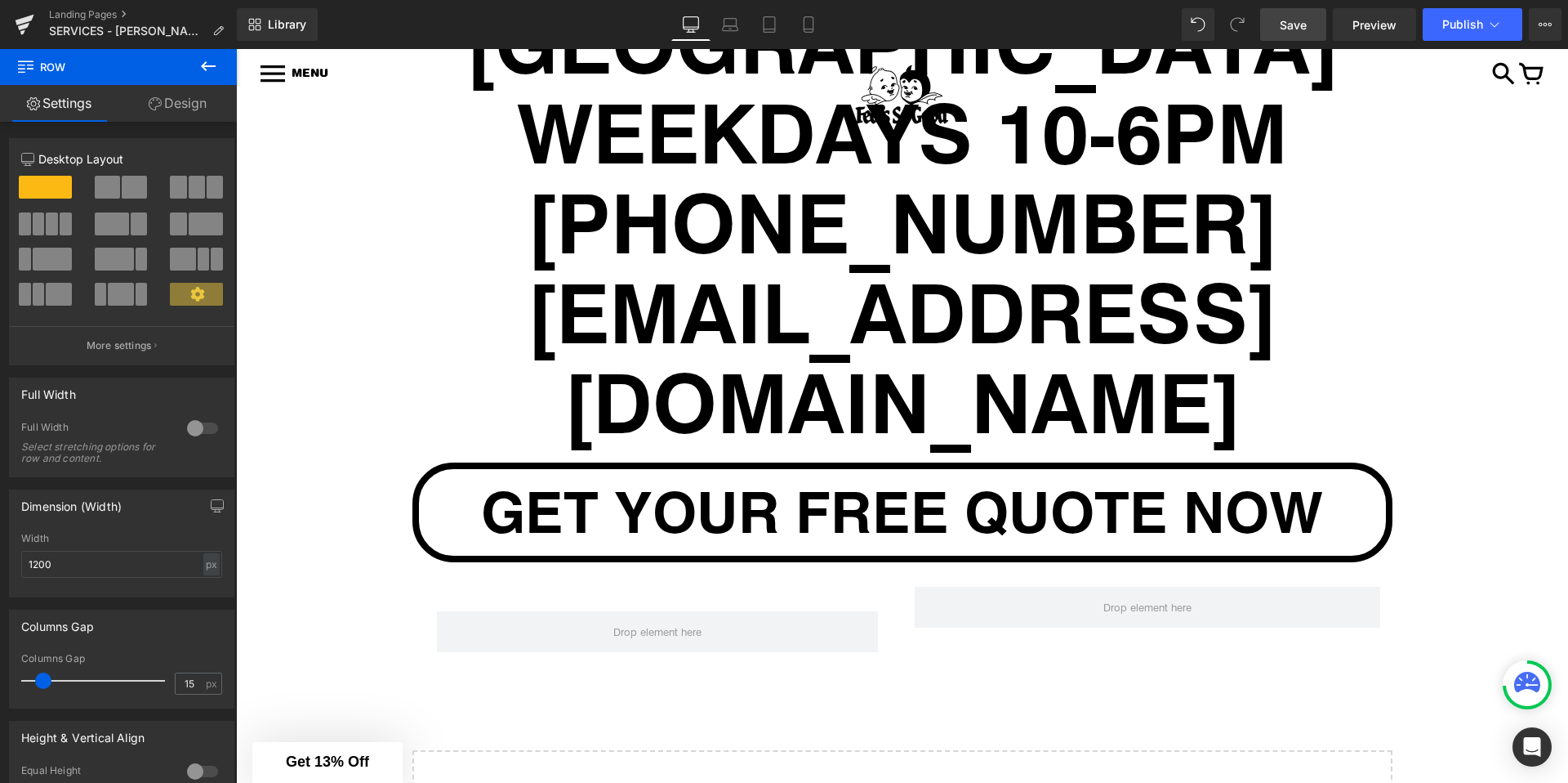
click at [210, 65] on icon at bounding box center [207, 66] width 14 height 10
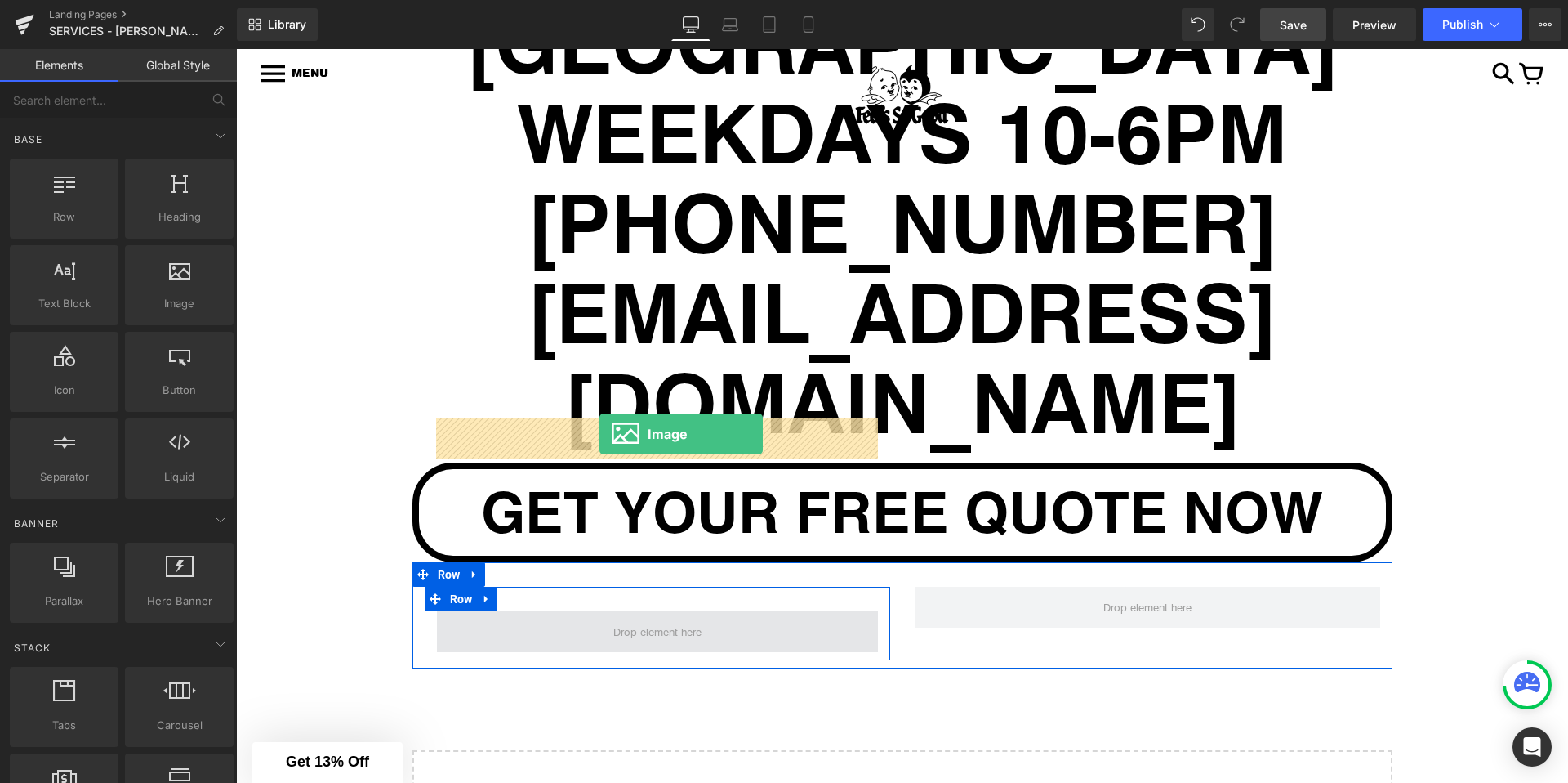
drag, startPoint x: 396, startPoint y: 337, endPoint x: 599, endPoint y: 434, distance: 225.0
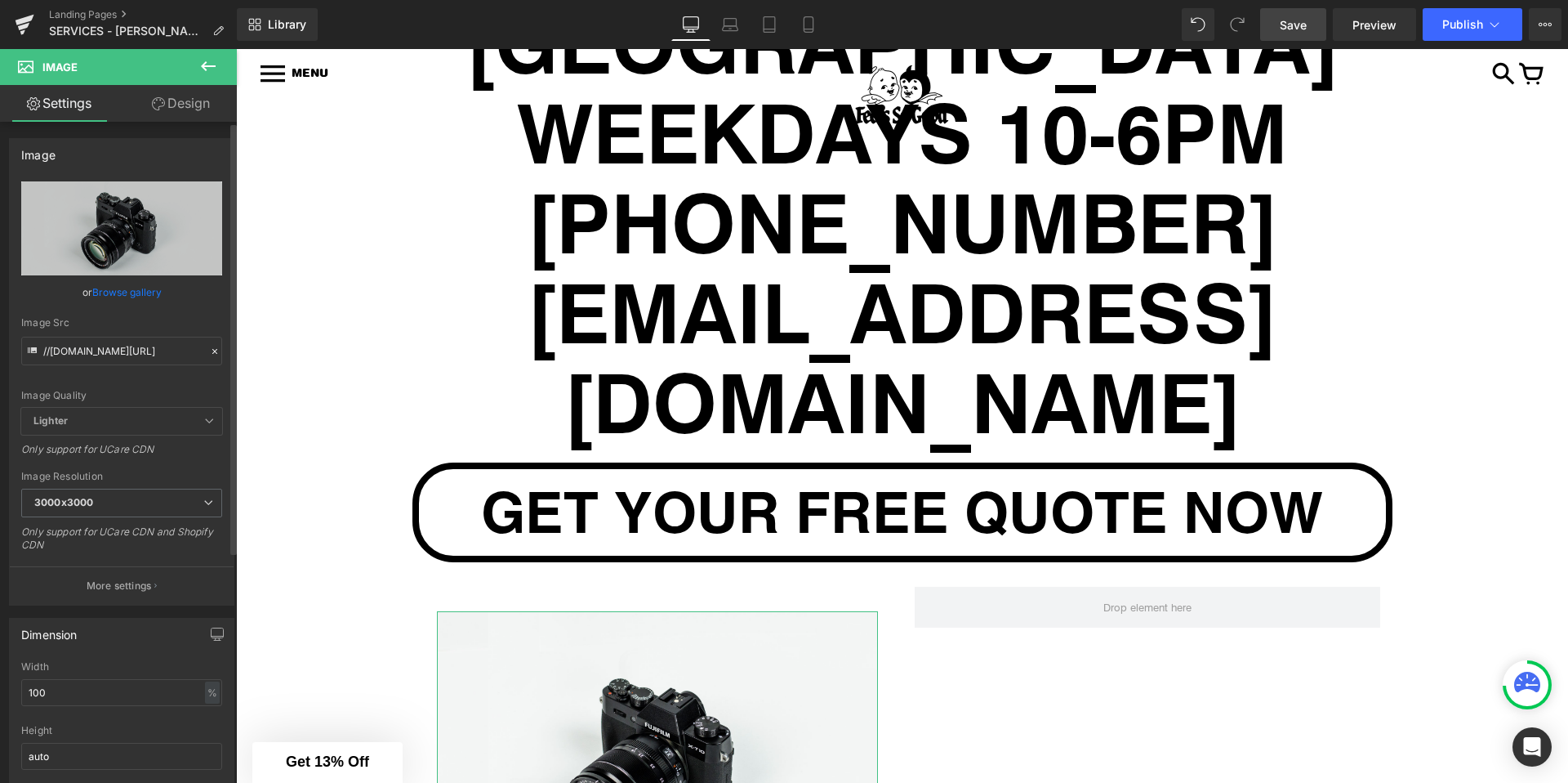
click at [118, 294] on link "Browse gallery" at bounding box center [127, 293] width 70 height 29
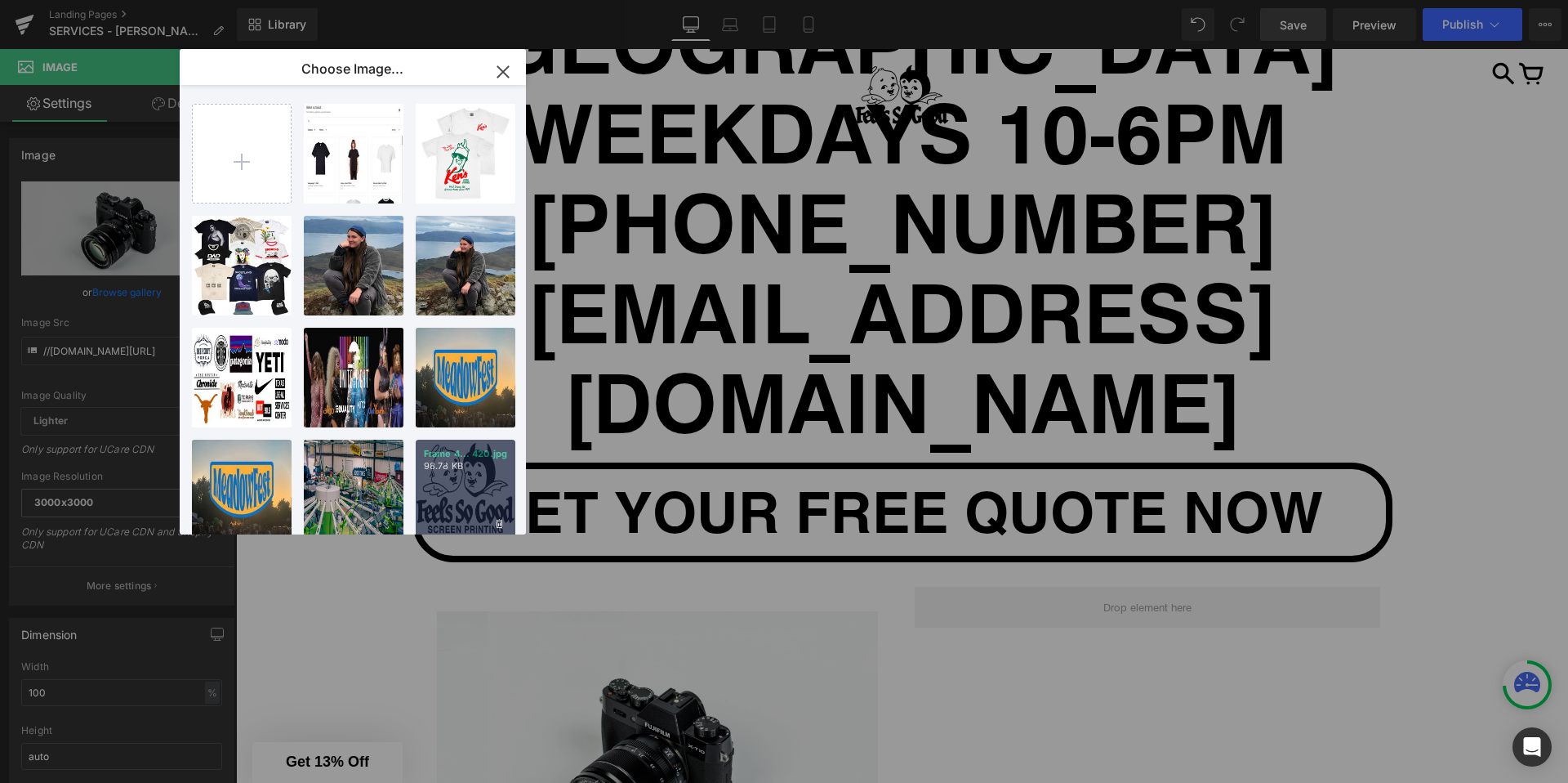
type input "[URL][DOMAIN_NAME]"
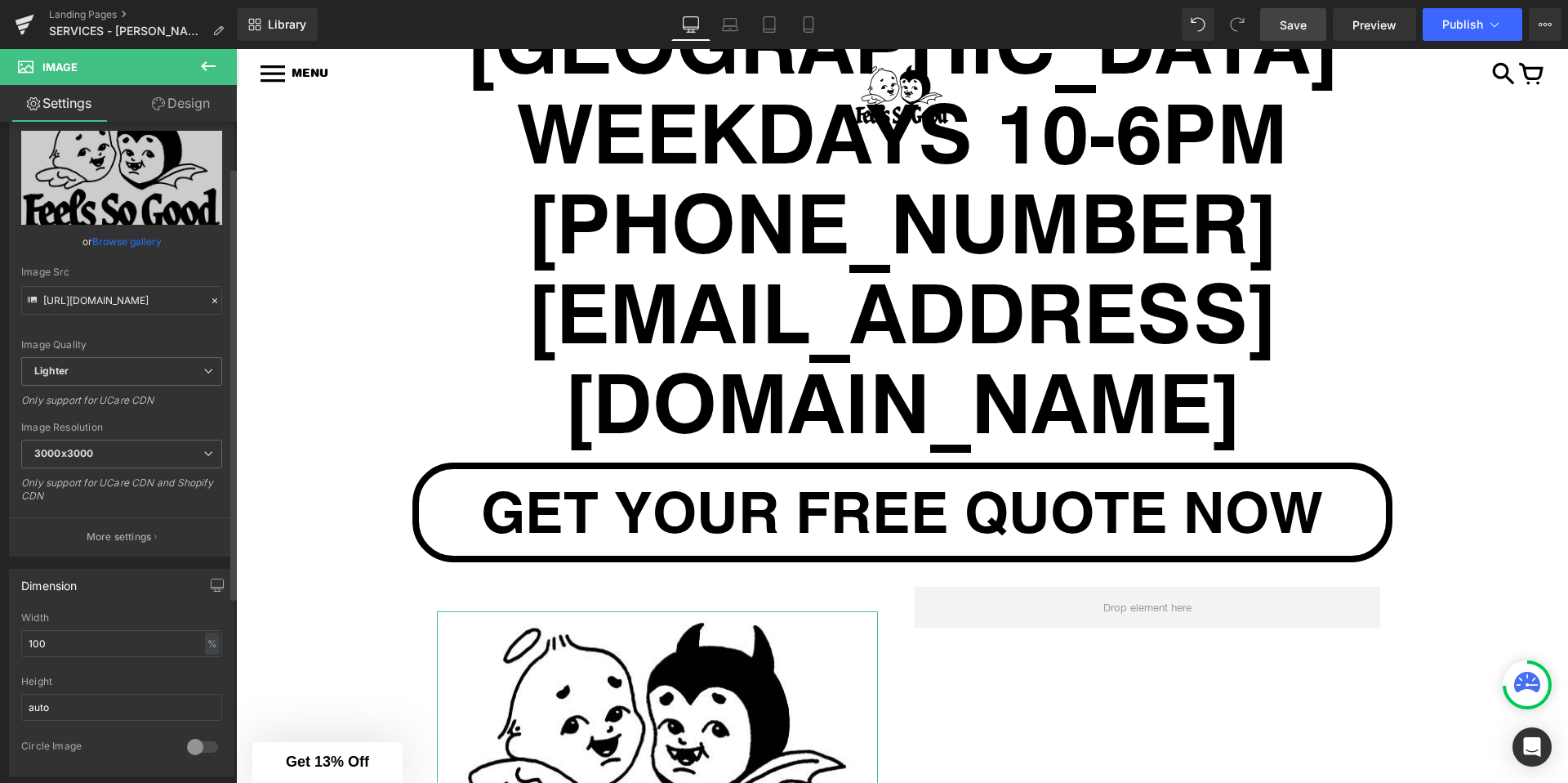
scroll to position [73, 0]
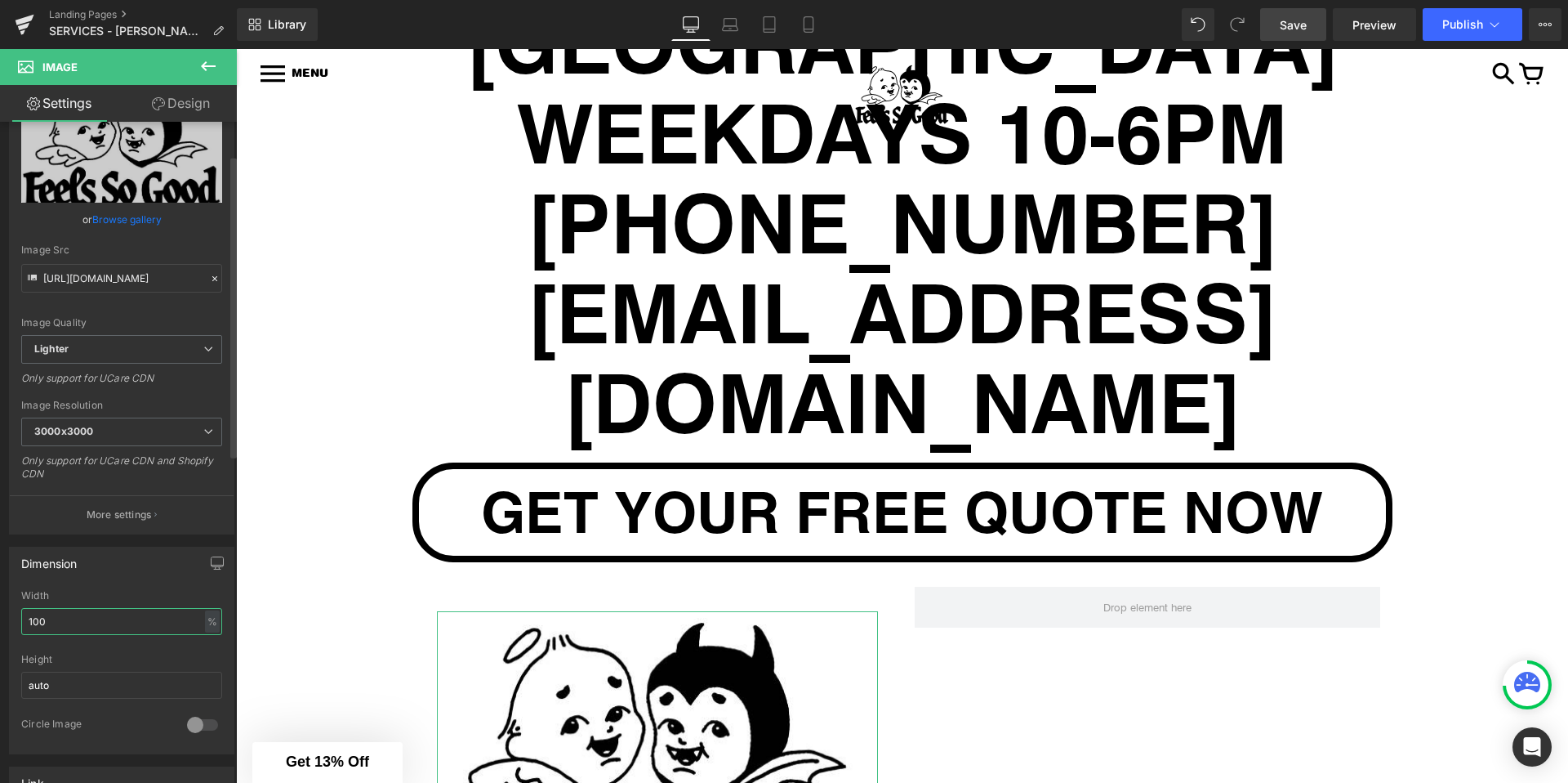
click at [134, 621] on input "100" at bounding box center [121, 621] width 201 height 27
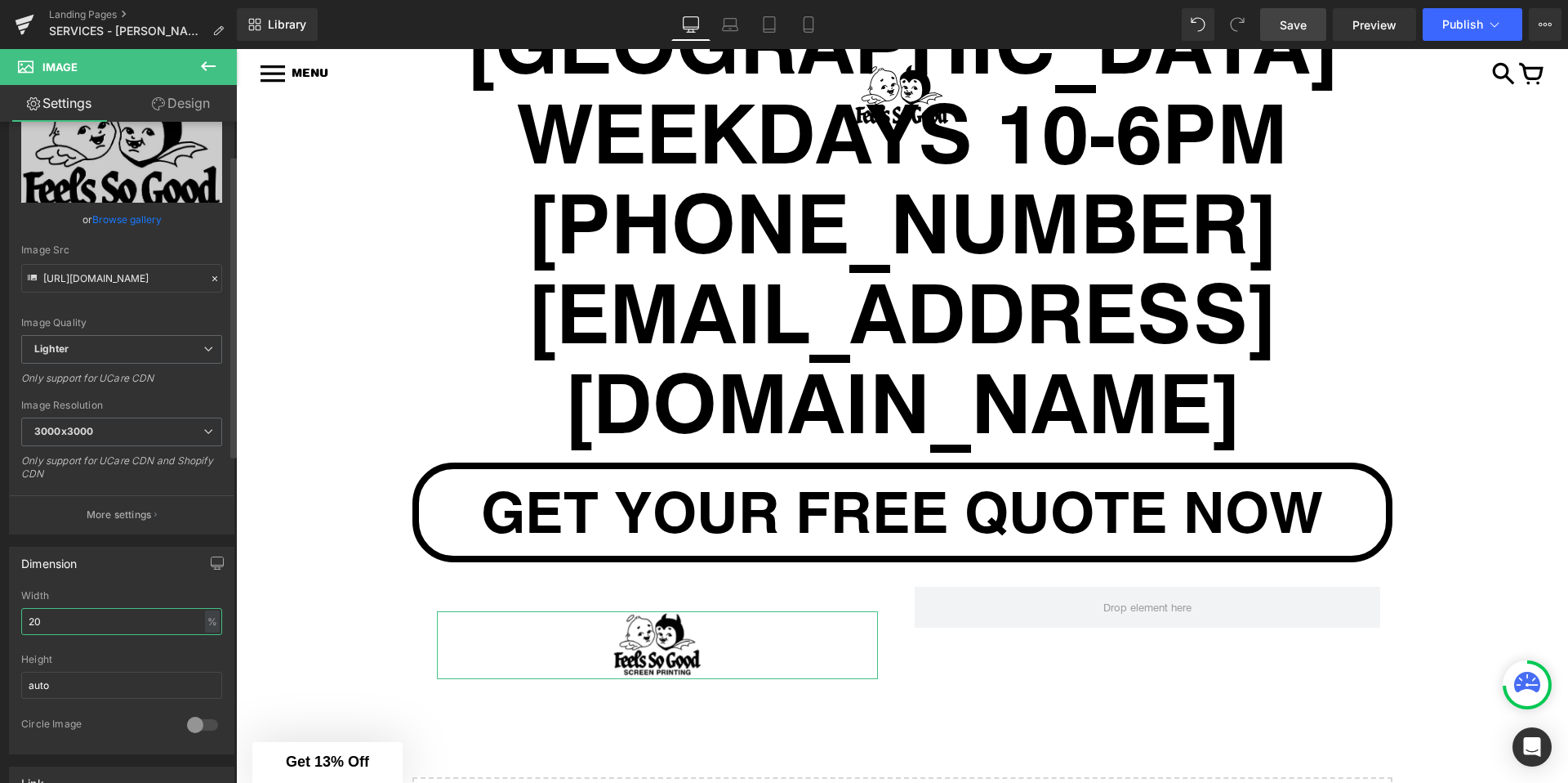
type input "2"
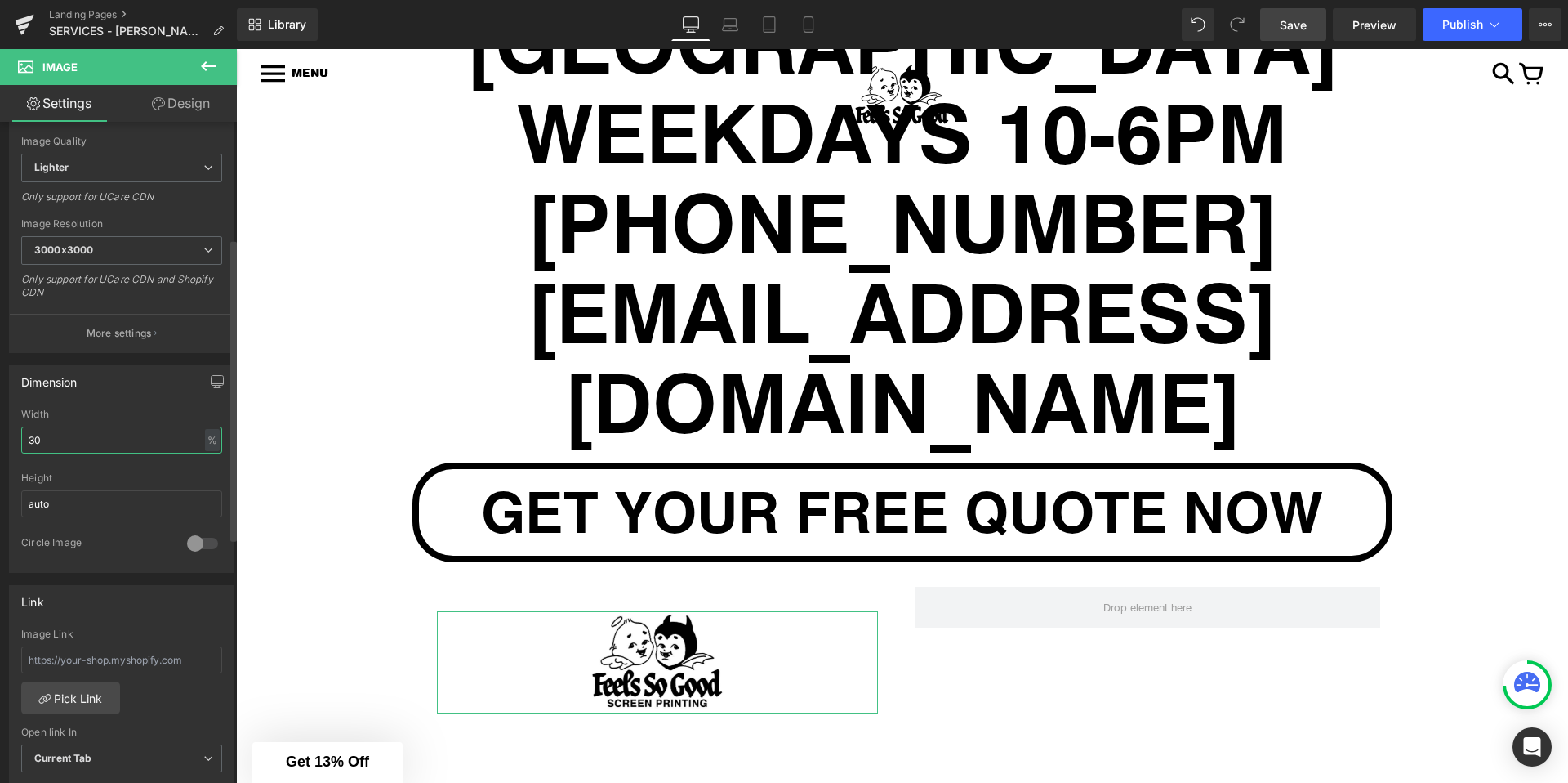
scroll to position [256, 0]
type input "30"
click at [209, 65] on icon at bounding box center [208, 66] width 20 height 20
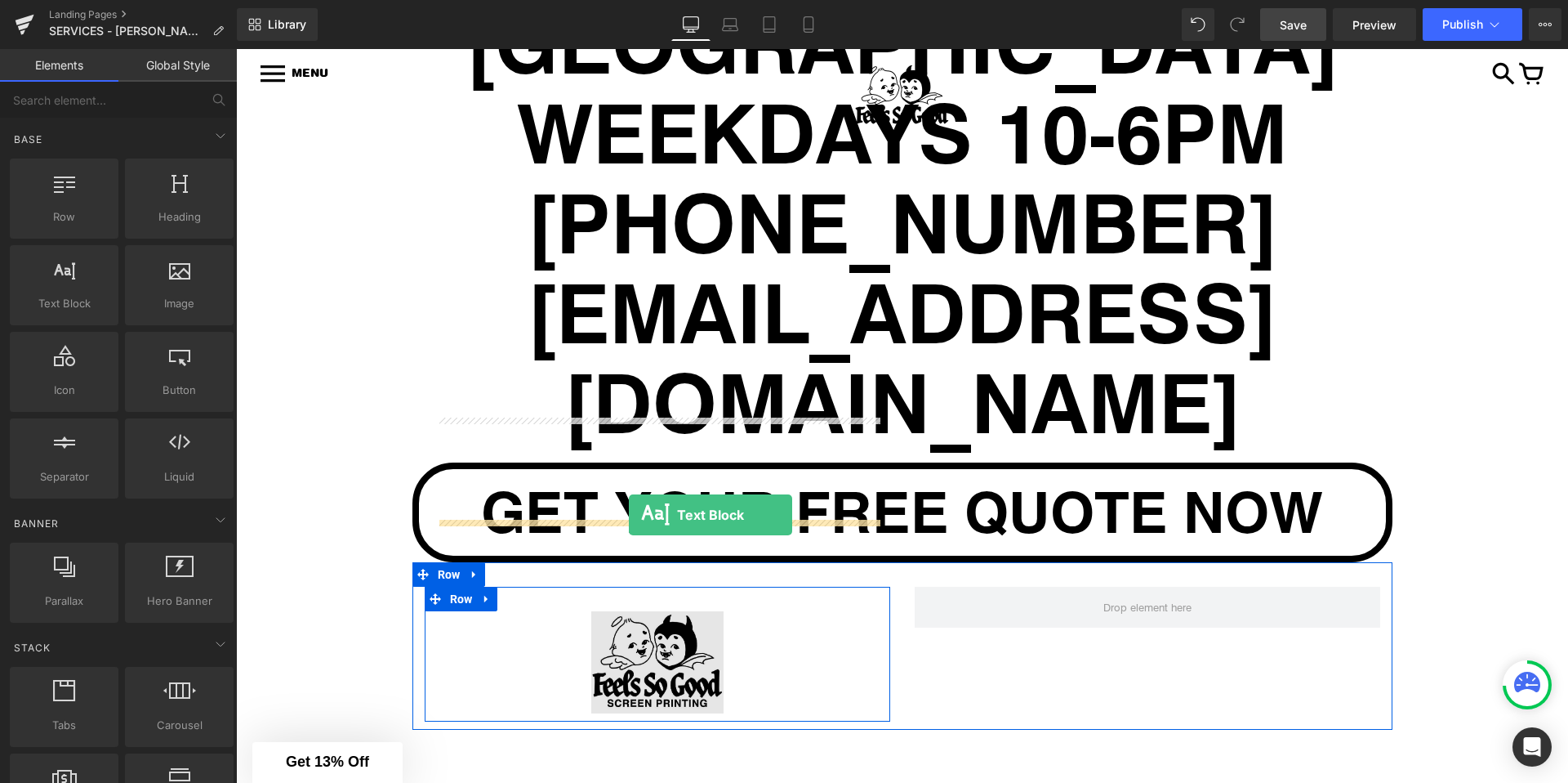
drag, startPoint x: 322, startPoint y: 330, endPoint x: 629, endPoint y: 514, distance: 357.9
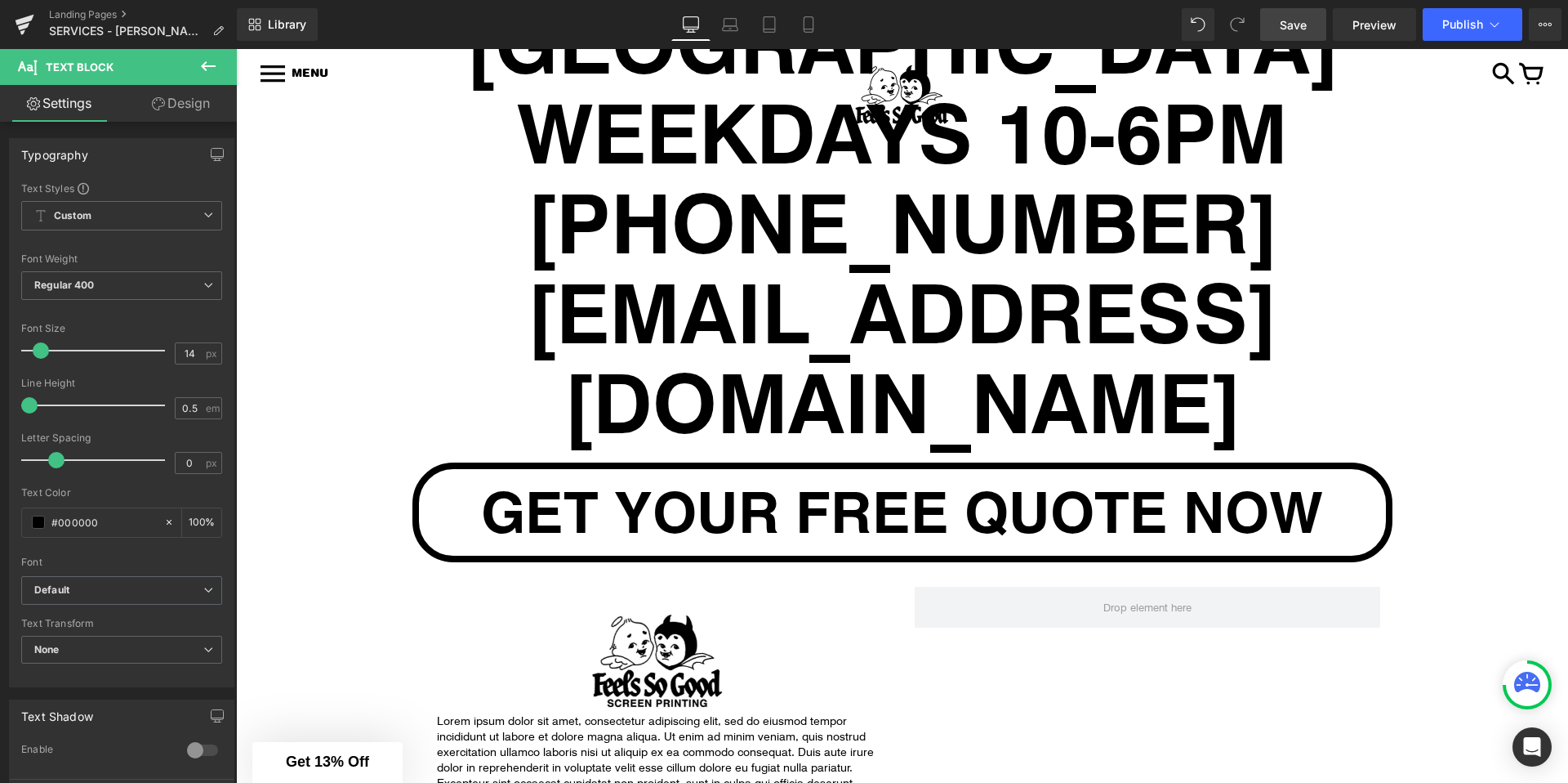
click at [543, 713] on p "Lorem ipsum dolor sit amet, consectetur adipiscing elit, sed do eiusmod tempor …" at bounding box center [657, 759] width 441 height 93
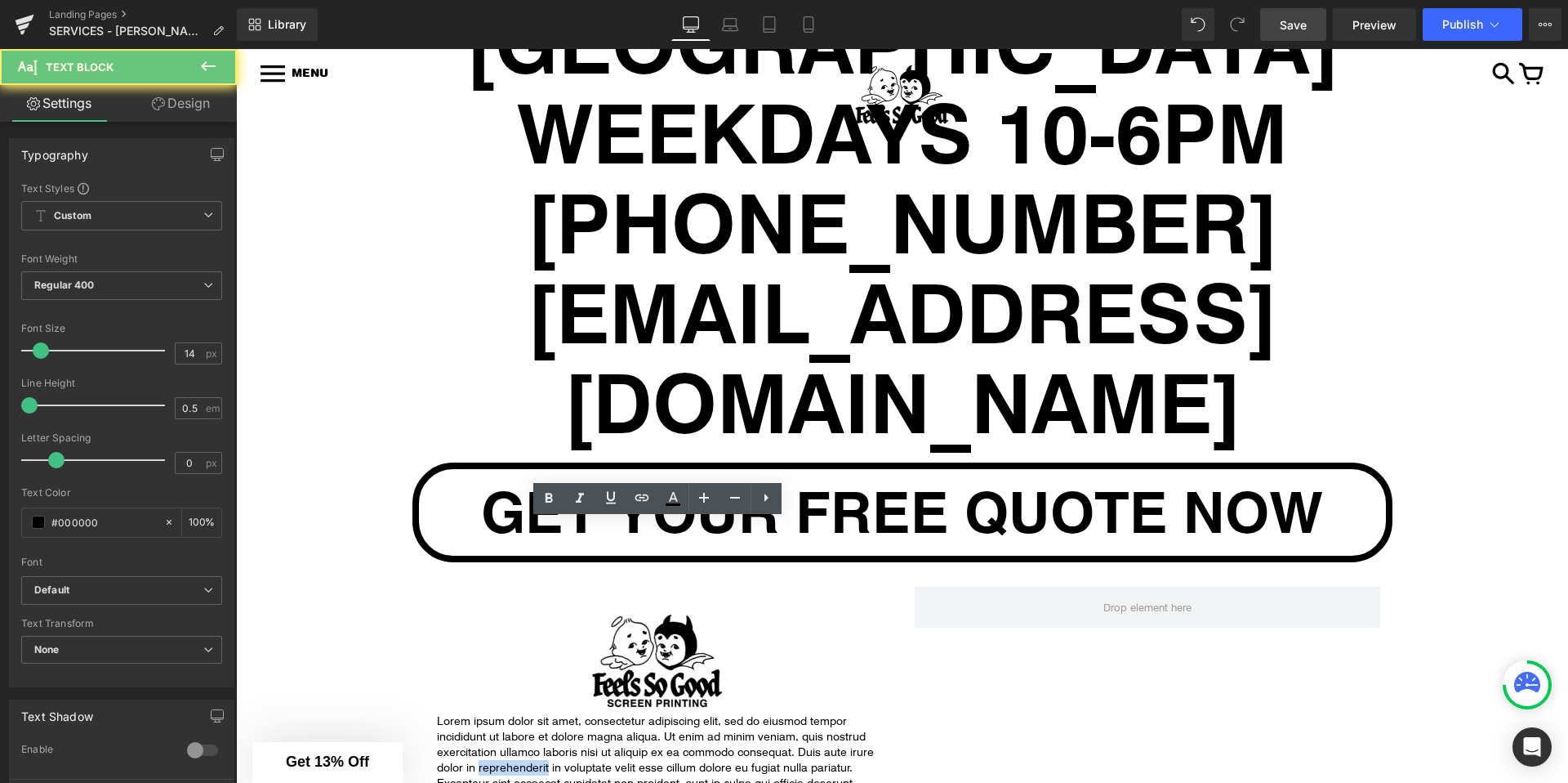
click at [543, 713] on p "Lorem ipsum dolor sit amet, consectetur adipiscing elit, sed do eiusmod tempor …" at bounding box center [657, 759] width 441 height 93
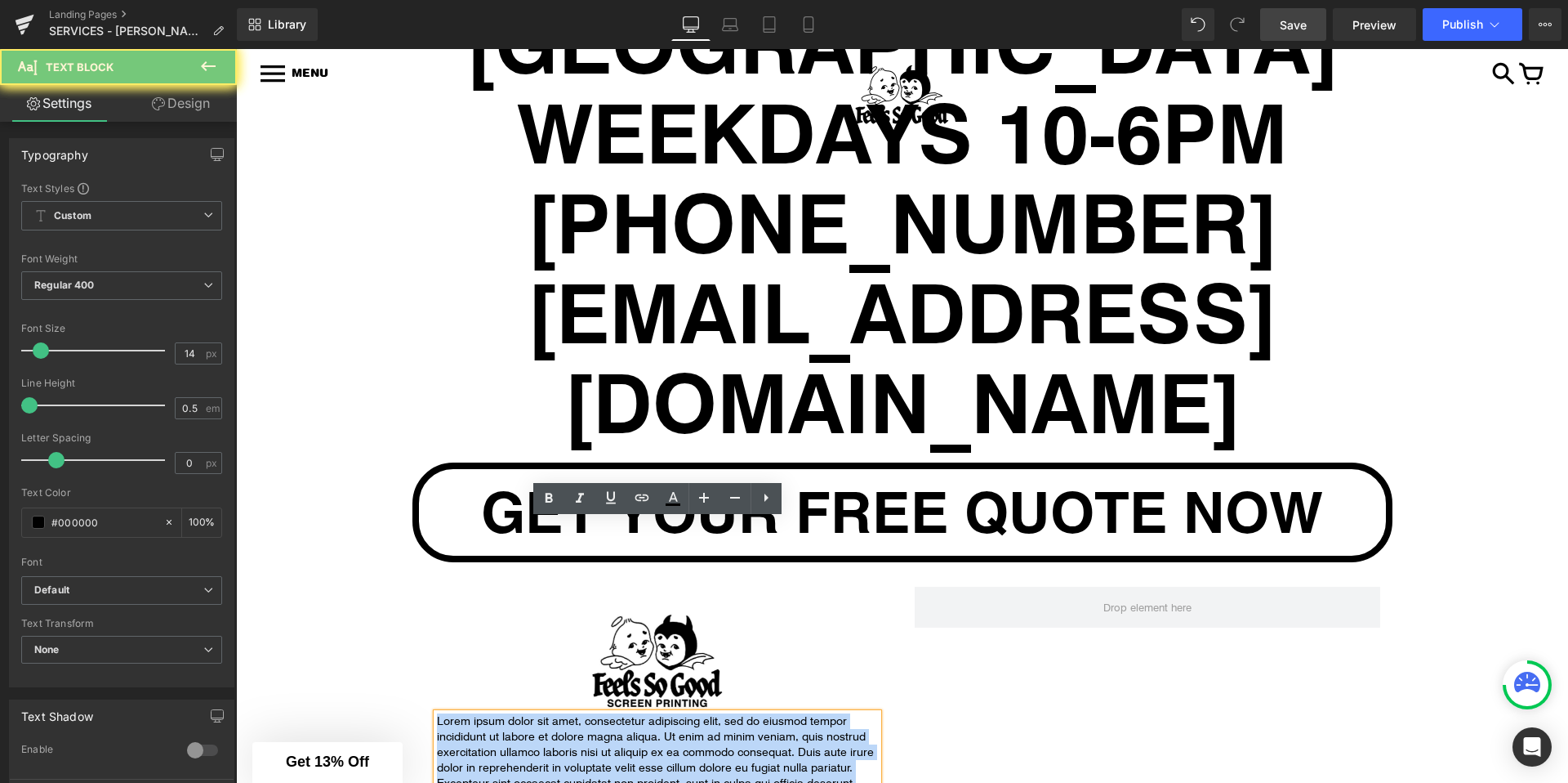
click at [543, 713] on p "Lorem ipsum dolor sit amet, consectetur adipiscing elit, sed do eiusmod tempor …" at bounding box center [657, 759] width 441 height 93
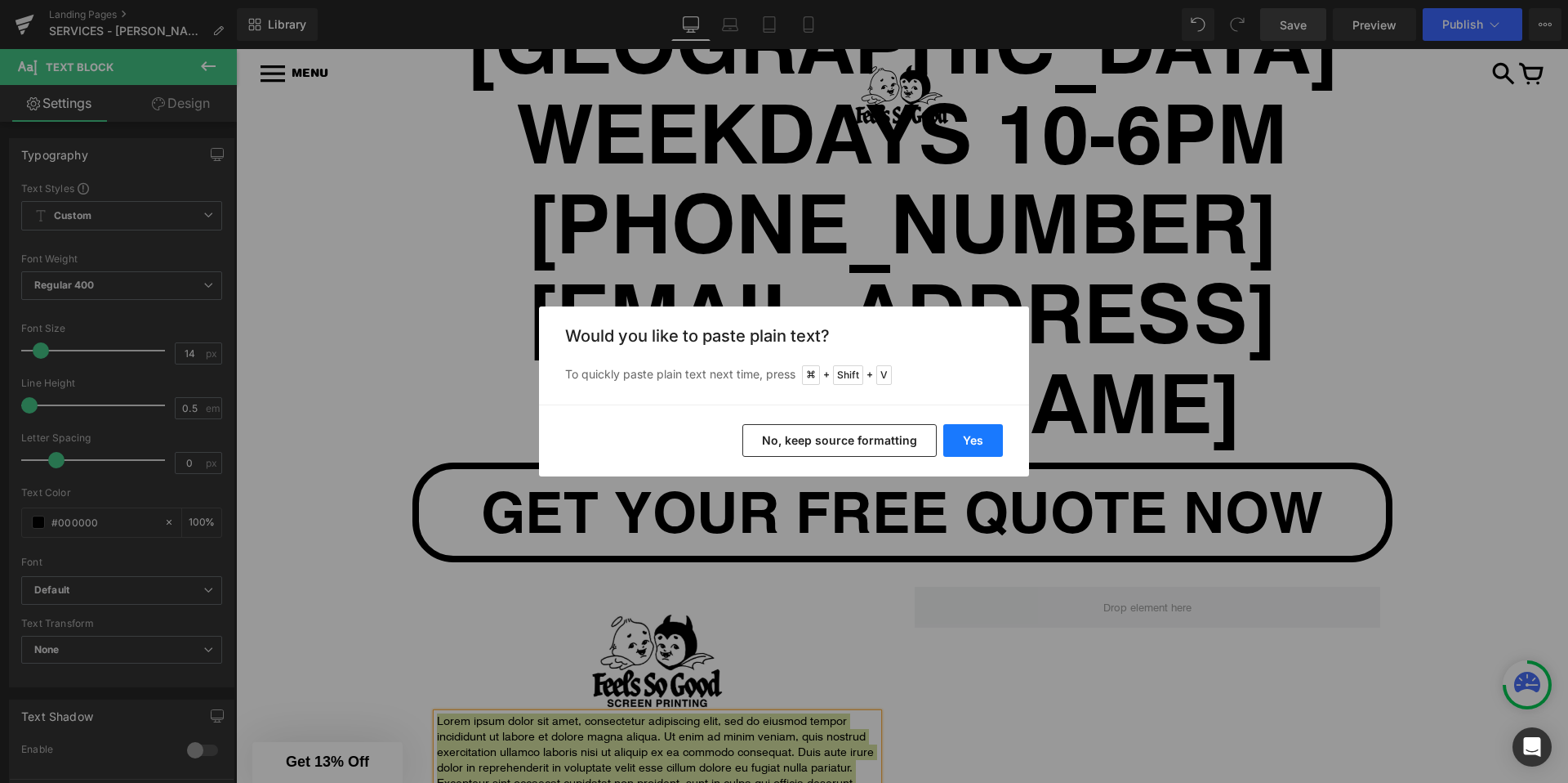
click at [967, 433] on button "Yes" at bounding box center [973, 441] width 59 height 33
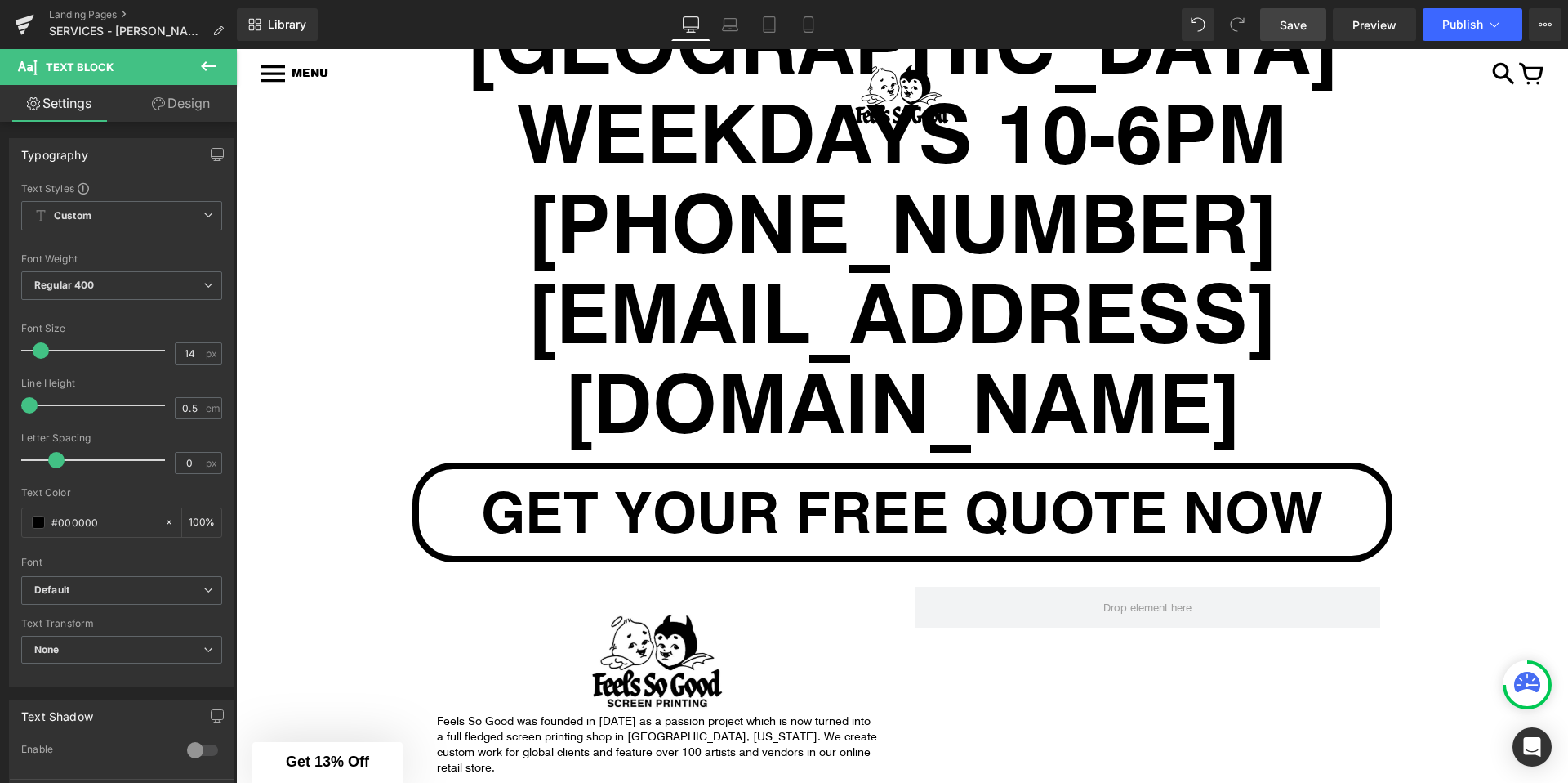
click at [200, 76] on button at bounding box center [208, 67] width 57 height 36
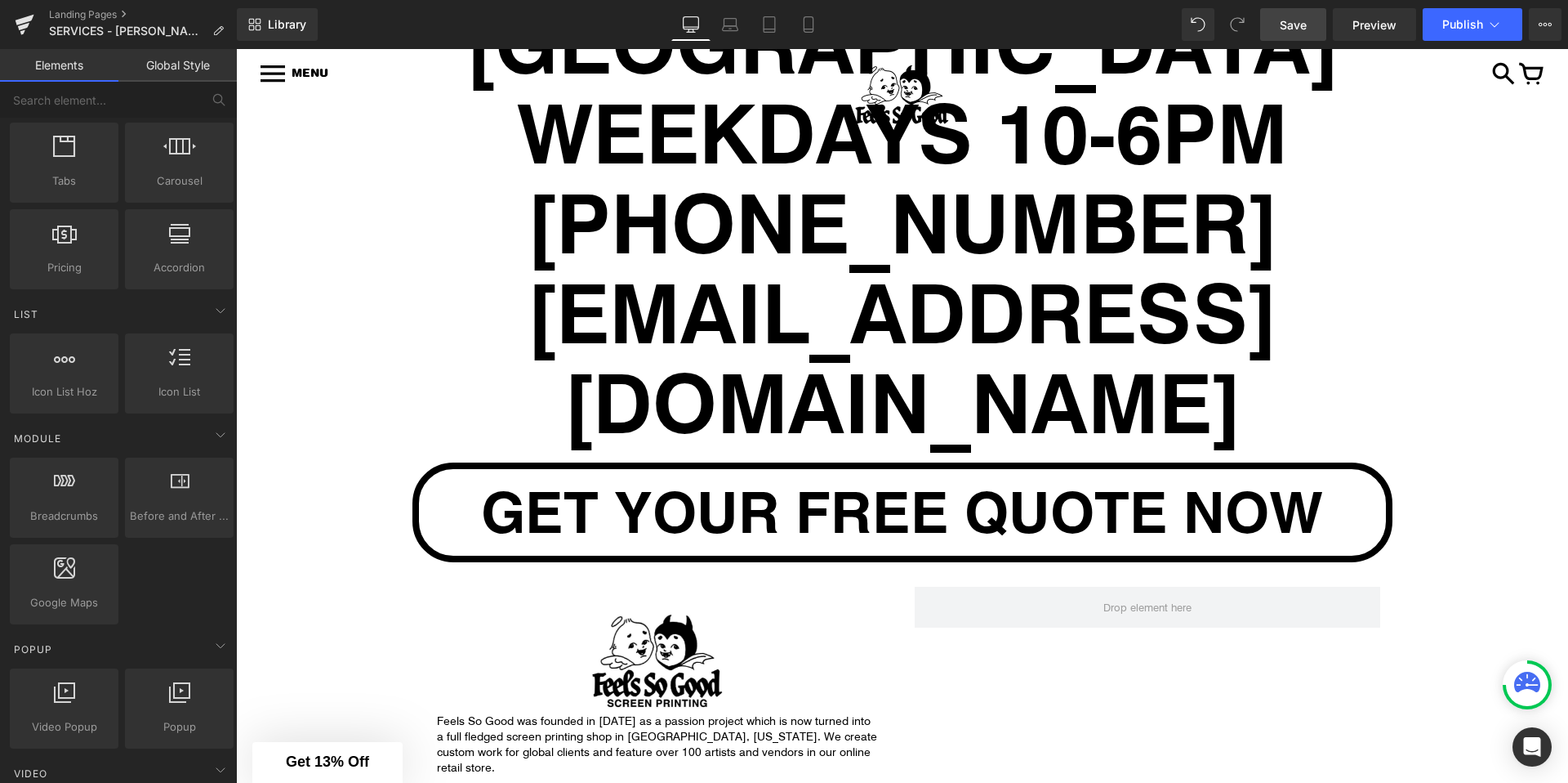
scroll to position [685, 0]
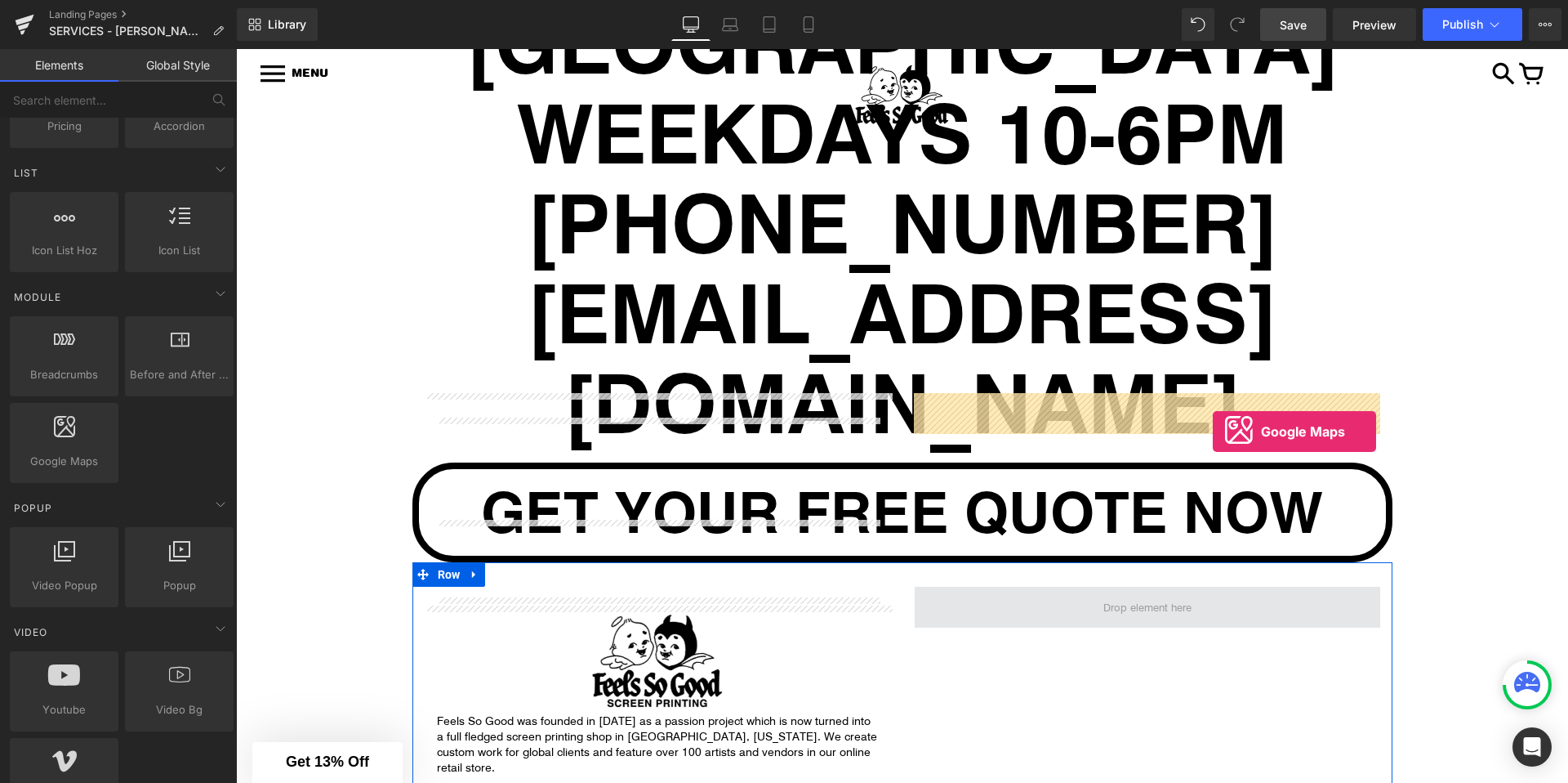
drag, startPoint x: 289, startPoint y: 489, endPoint x: 1213, endPoint y: 431, distance: 925.8
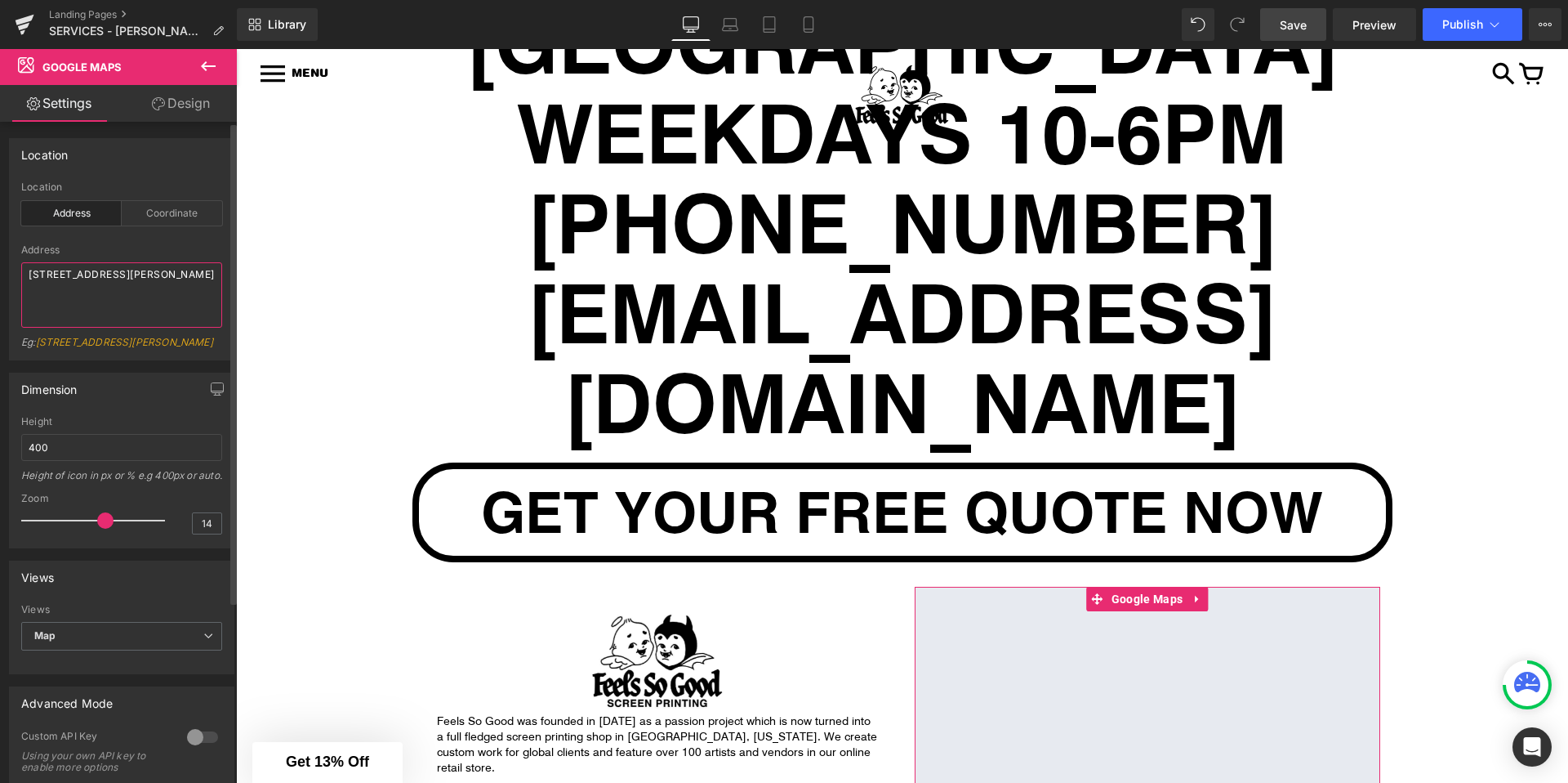
click at [152, 271] on textarea "[STREET_ADDRESS][PERSON_NAME]" at bounding box center [121, 294] width 201 height 65
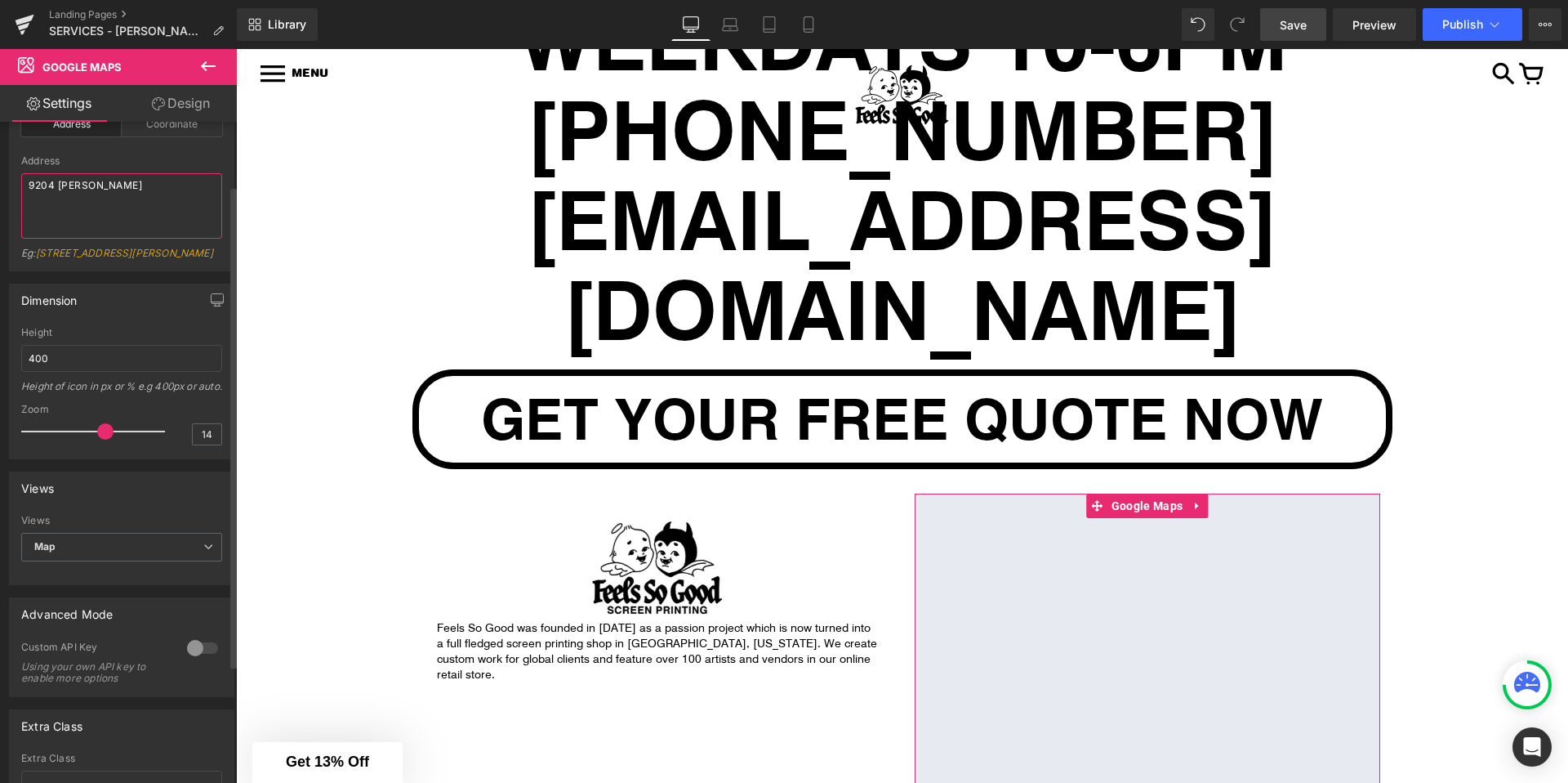
scroll to position [91, 0]
type textarea "9204 [PERSON_NAME]"
click at [145, 559] on span "Map" at bounding box center [121, 546] width 201 height 29
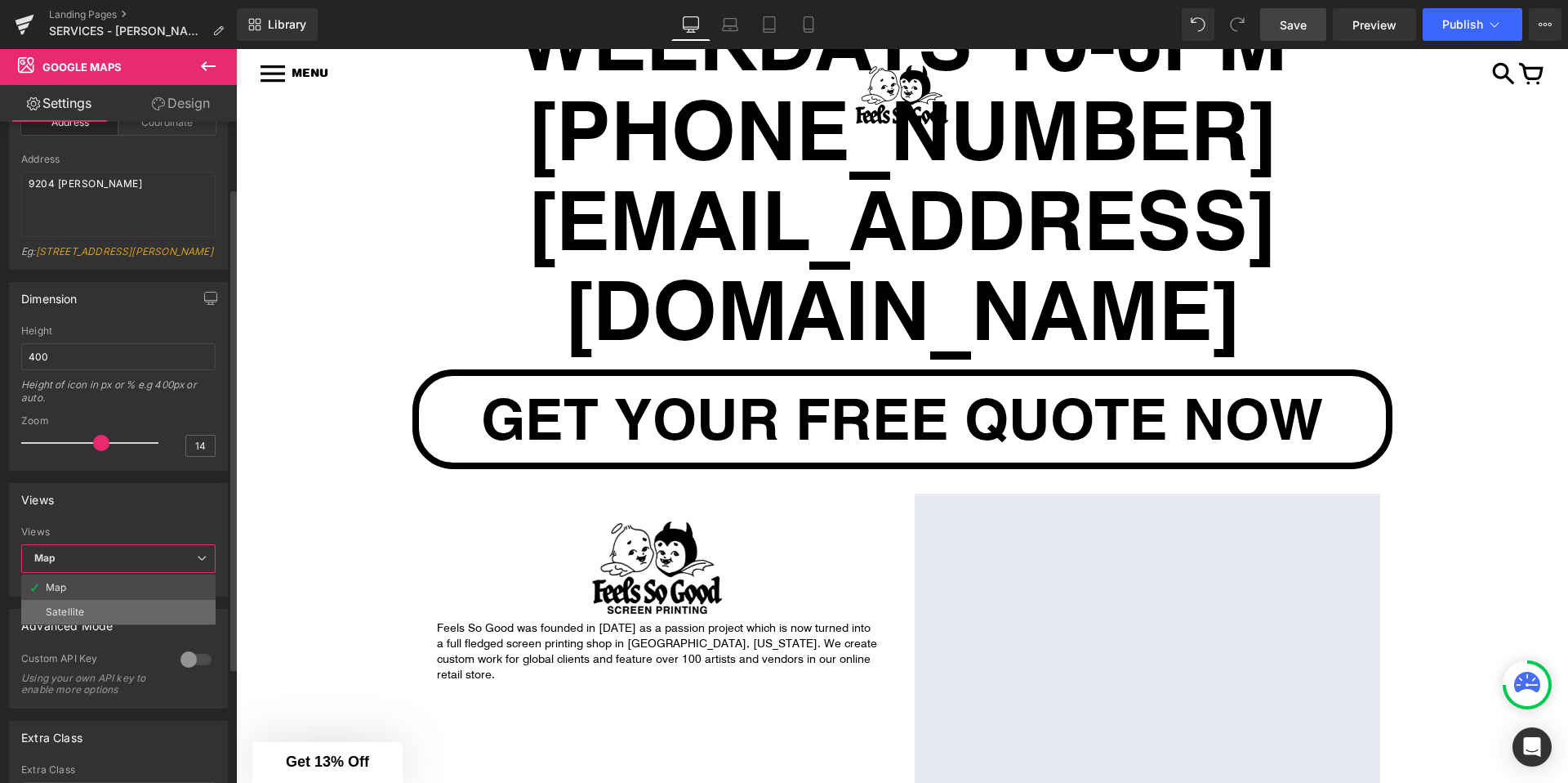
click at [136, 624] on li "Satellite" at bounding box center [118, 612] width 194 height 25
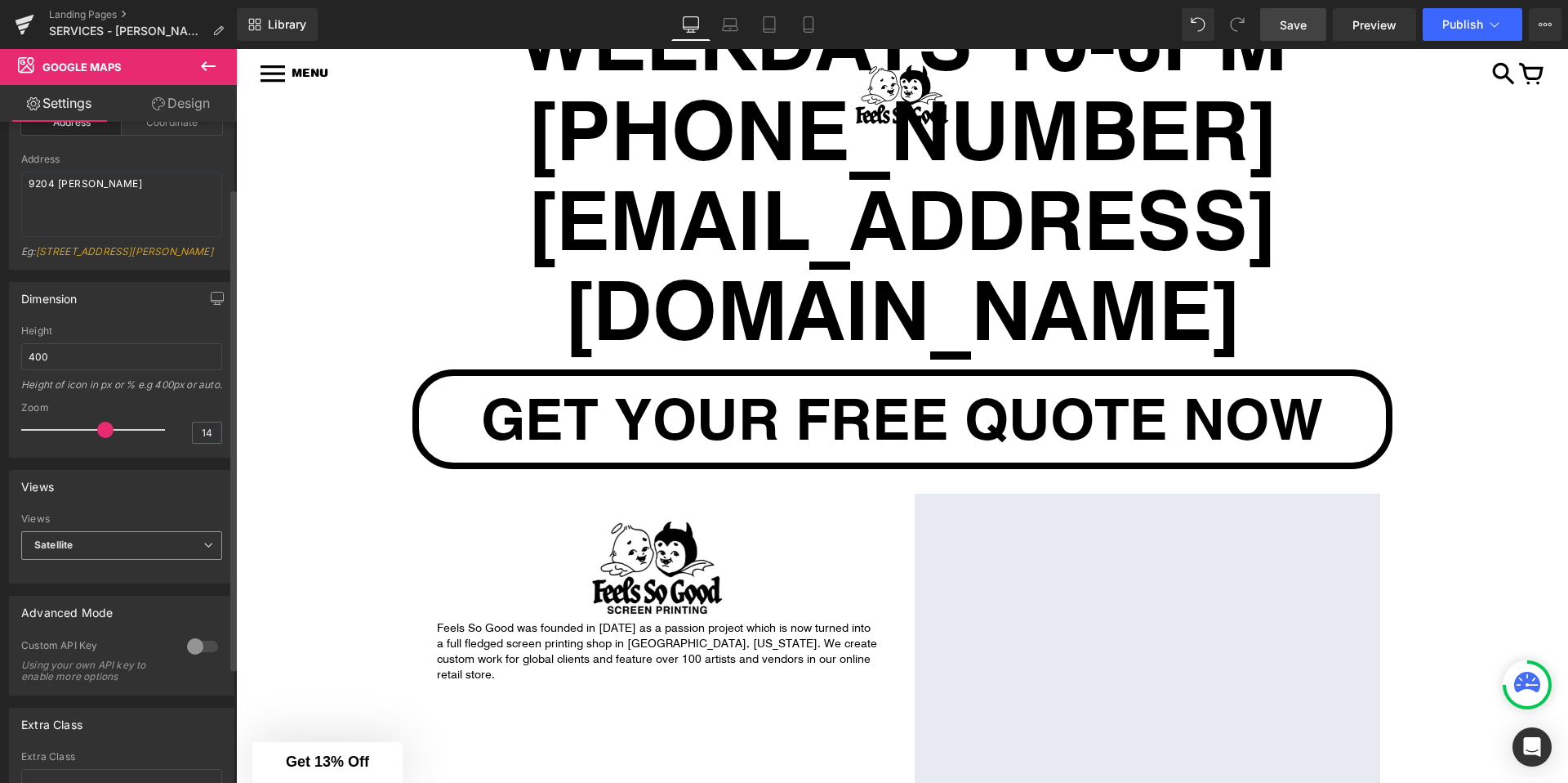
click at [141, 559] on span "Satellite" at bounding box center [121, 546] width 201 height 29
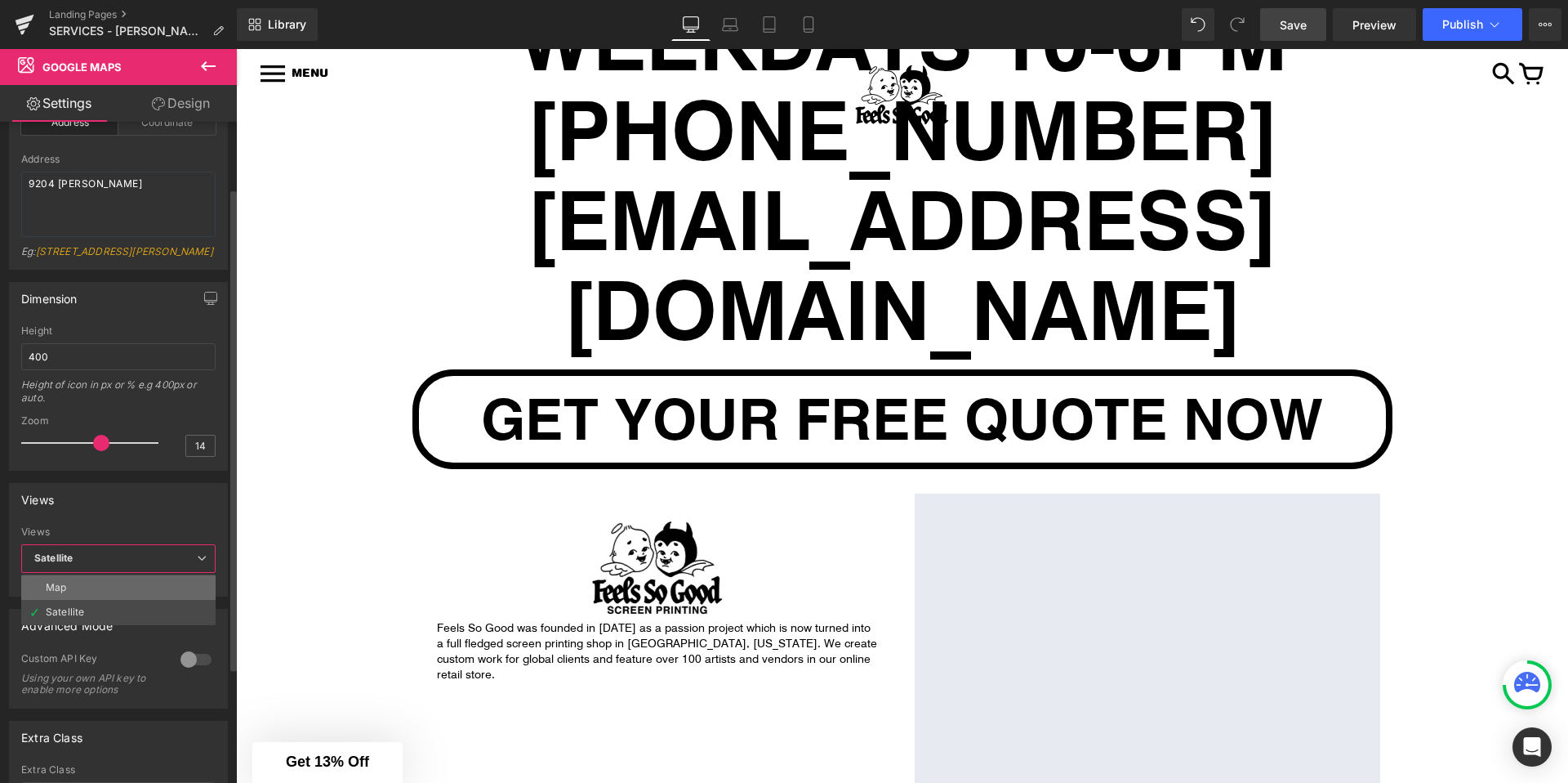
click at [132, 592] on li "Map" at bounding box center [118, 588] width 194 height 25
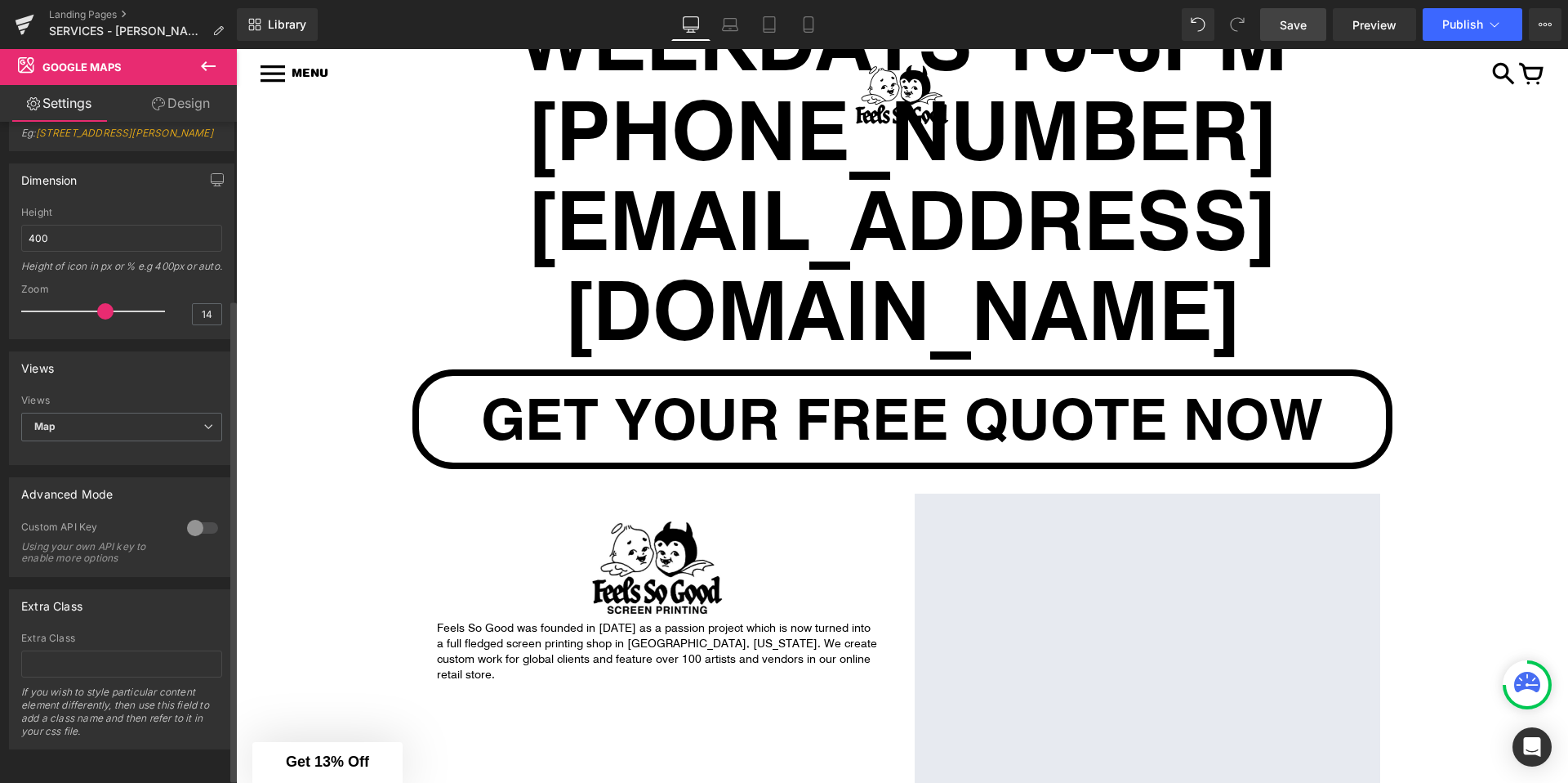
scroll to position [243, 0]
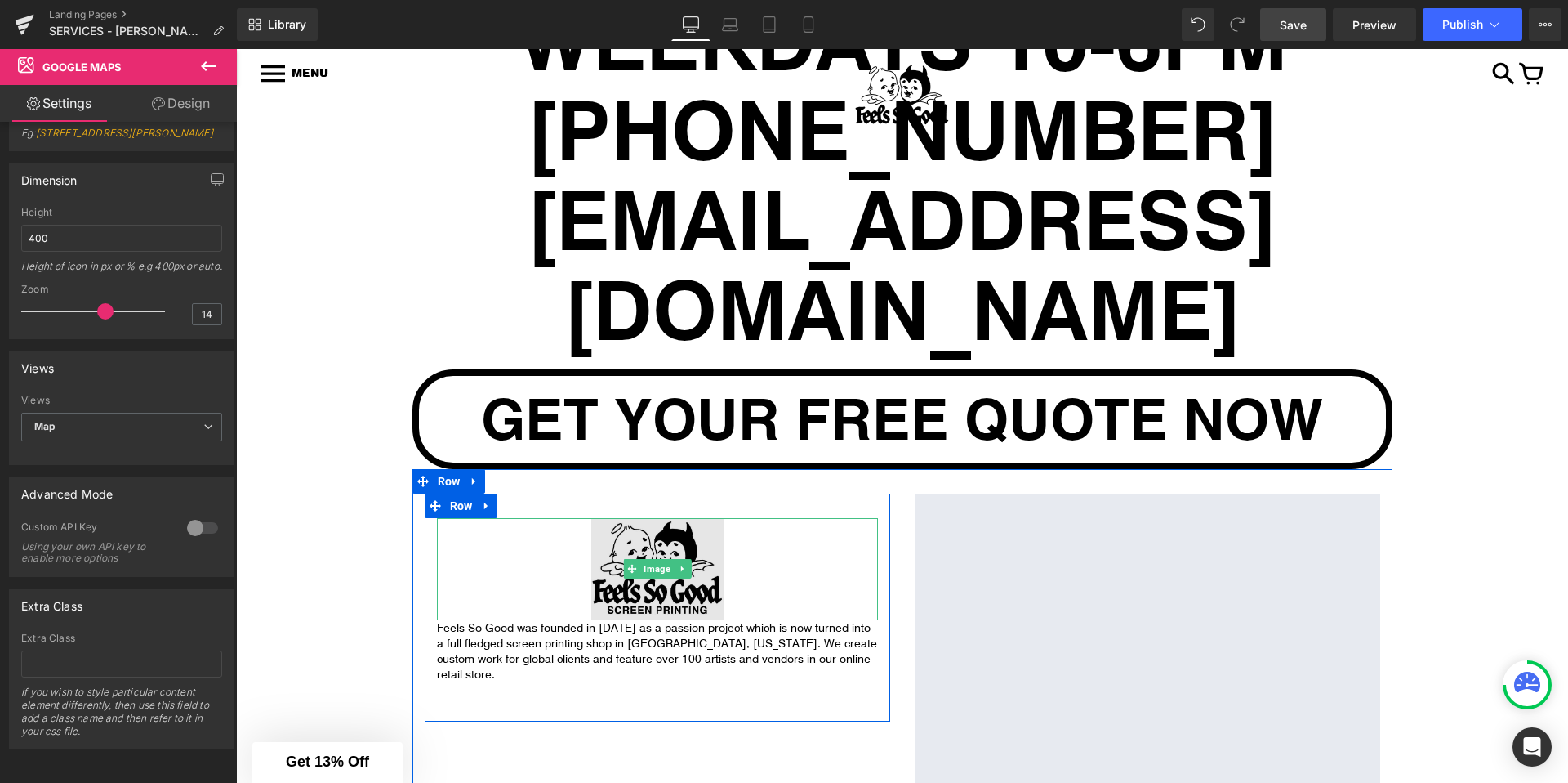
click at [633, 518] on img at bounding box center [657, 569] width 132 height 102
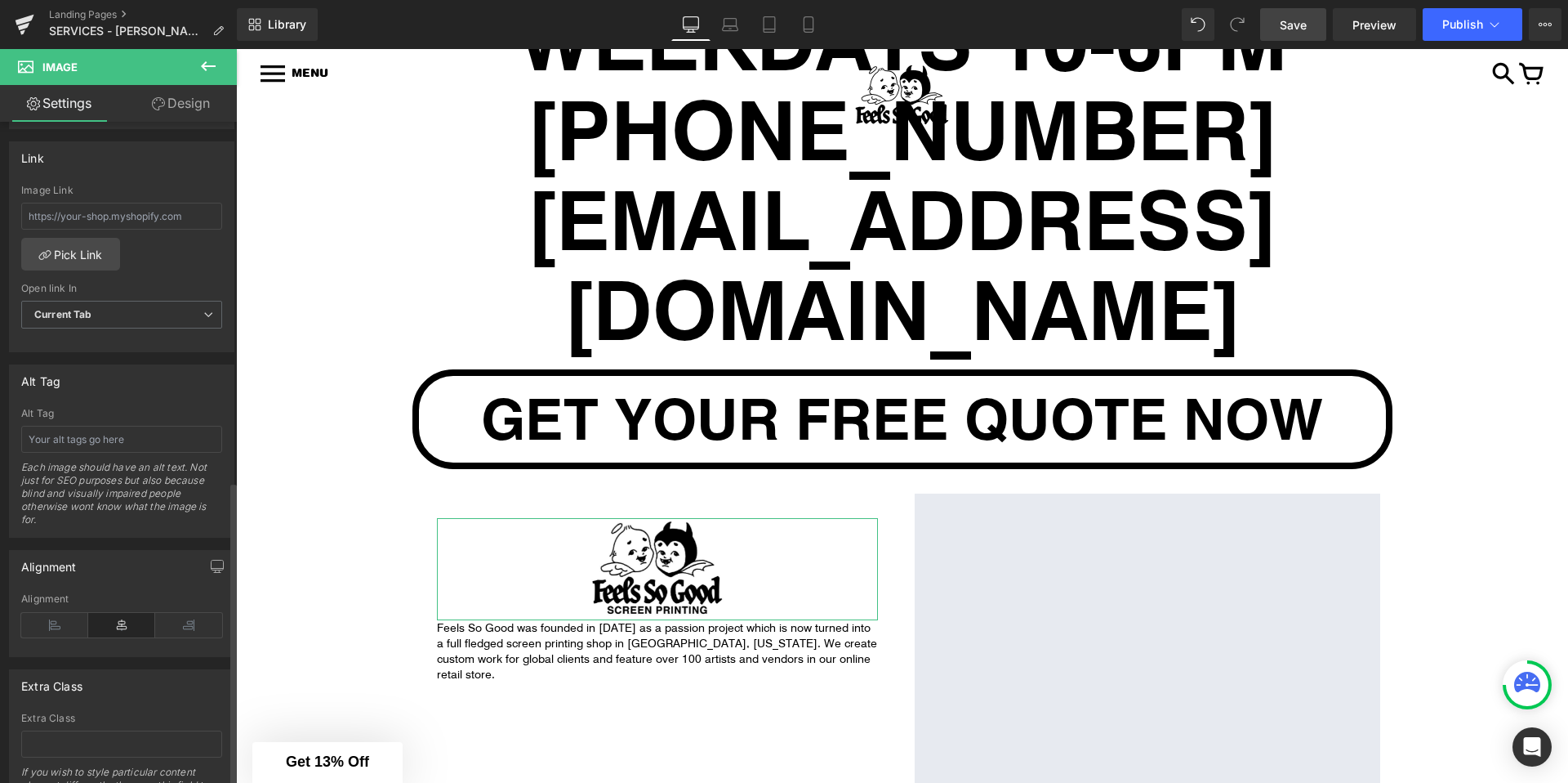
scroll to position [786, 0]
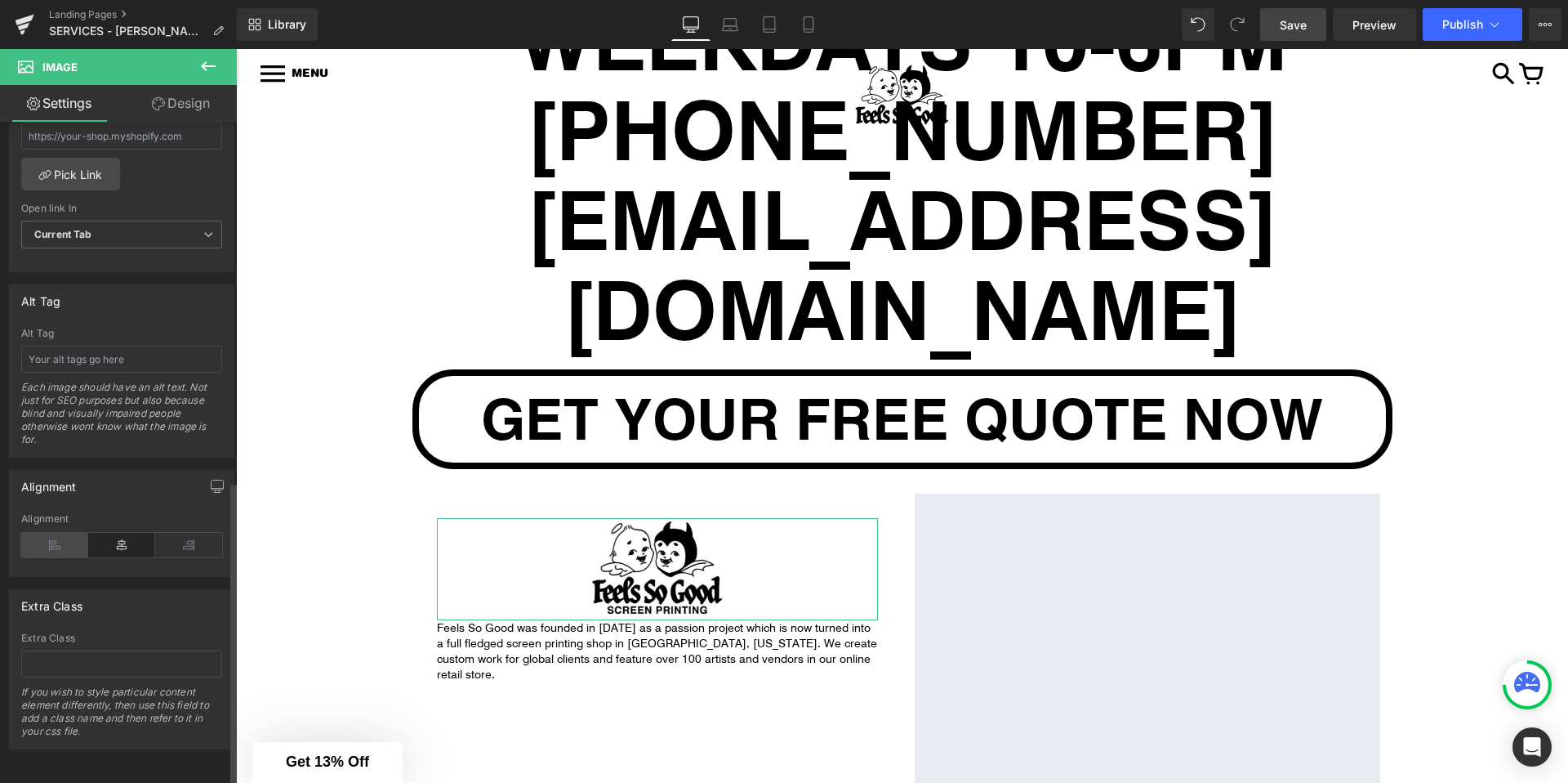
click at [67, 533] on icon at bounding box center [54, 545] width 67 height 25
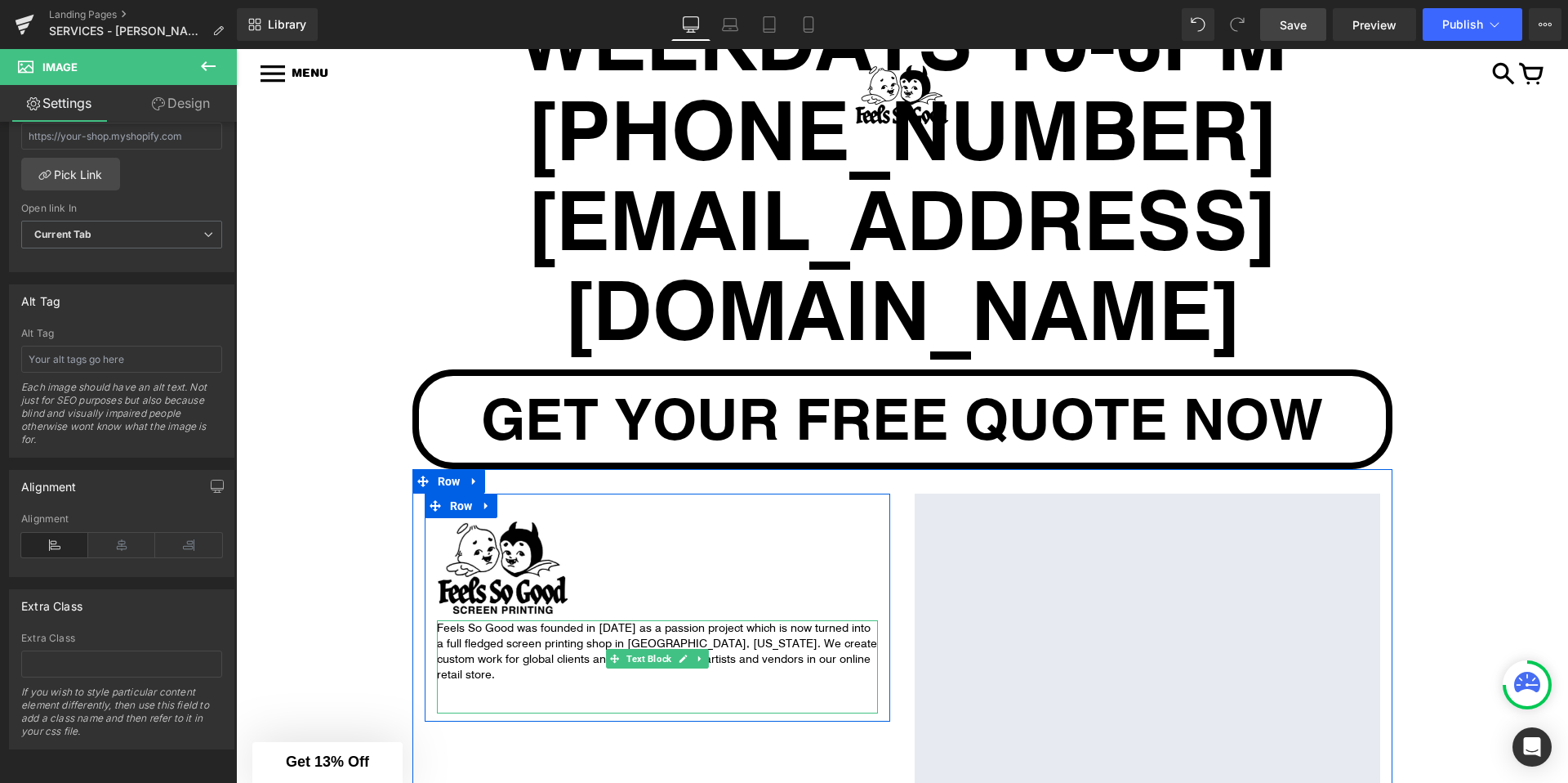
click at [789, 620] on p "Feels So Good was founded in [DATE] as a passion project which is now turned in…" at bounding box center [657, 651] width 441 height 62
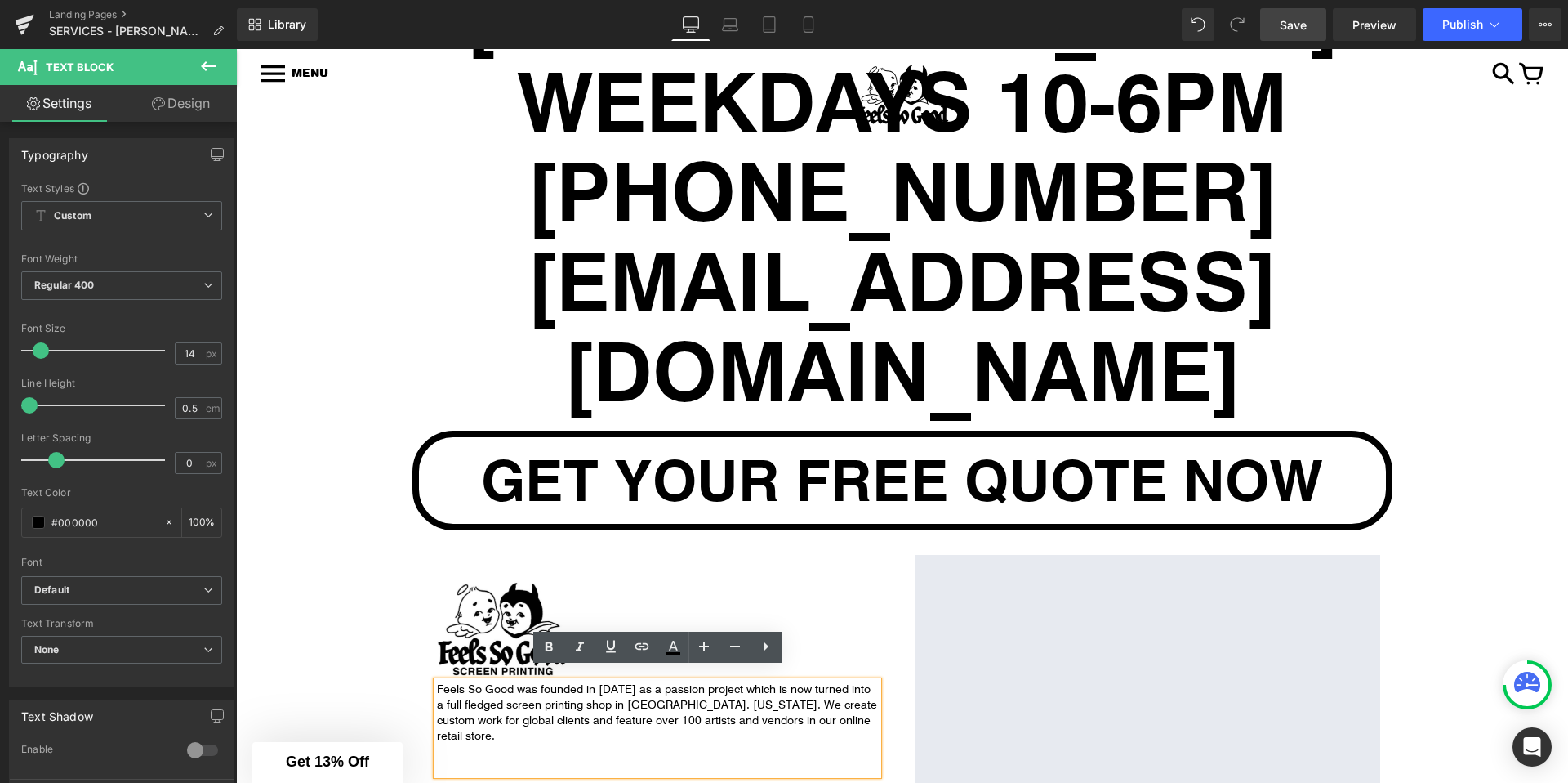
scroll to position [7764, 0]
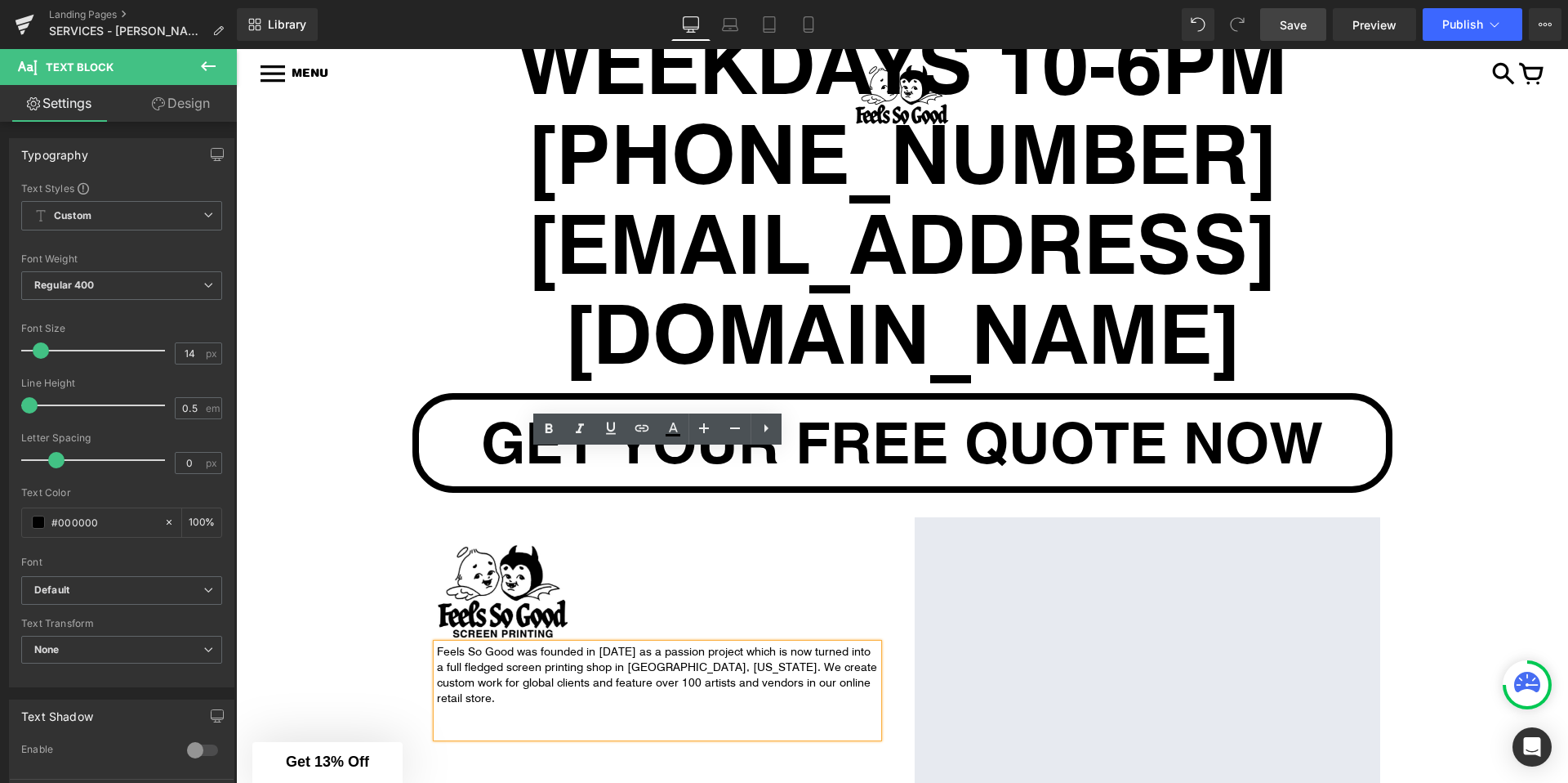
click at [827, 617] on div "Image Feels So Good was founded in [DATE] as a passion project which is now tur…" at bounding box center [903, 672] width 980 height 359
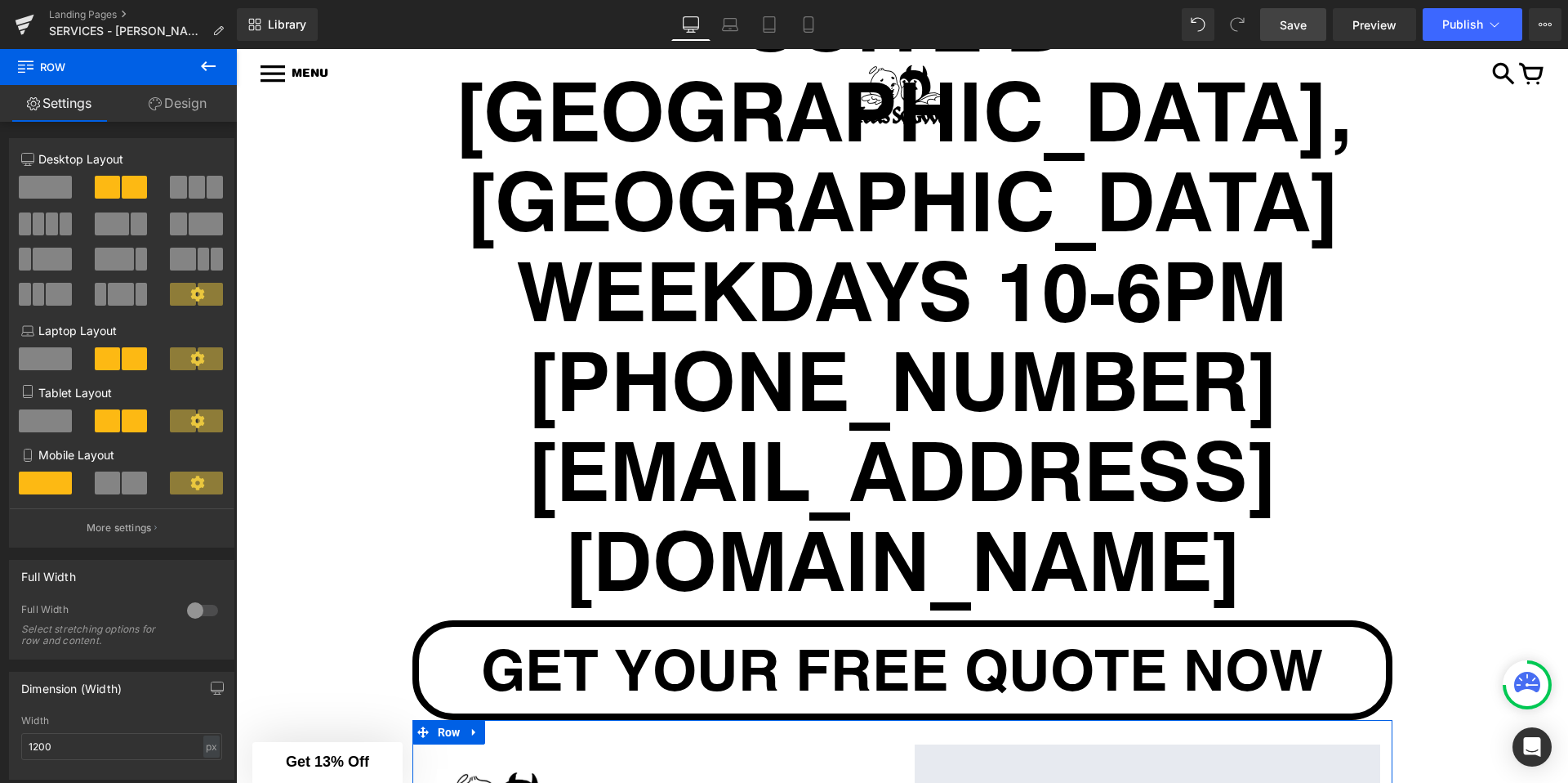
scroll to position [7083, 0]
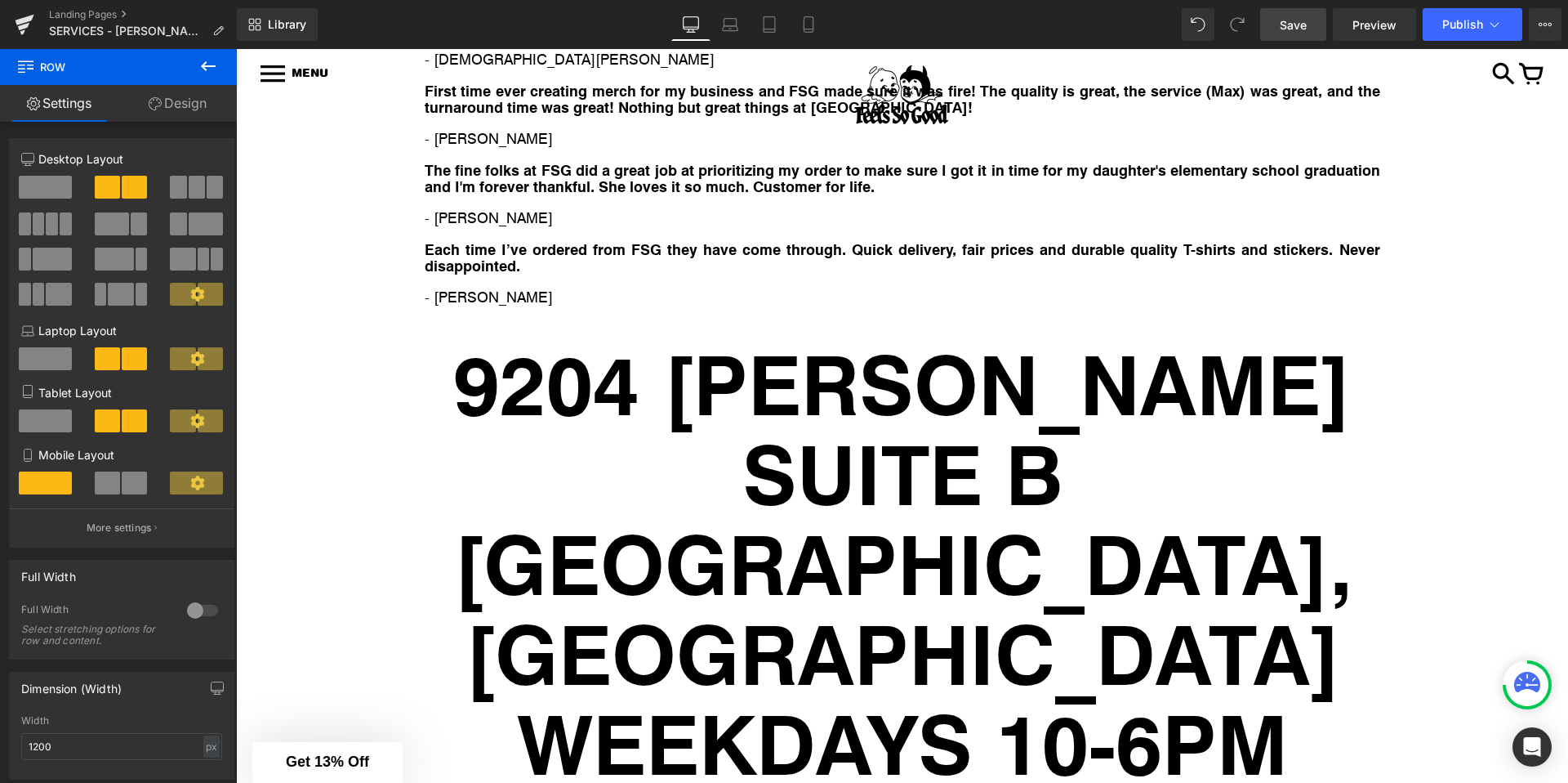
click at [1300, 29] on span "Save" at bounding box center [1293, 25] width 27 height 17
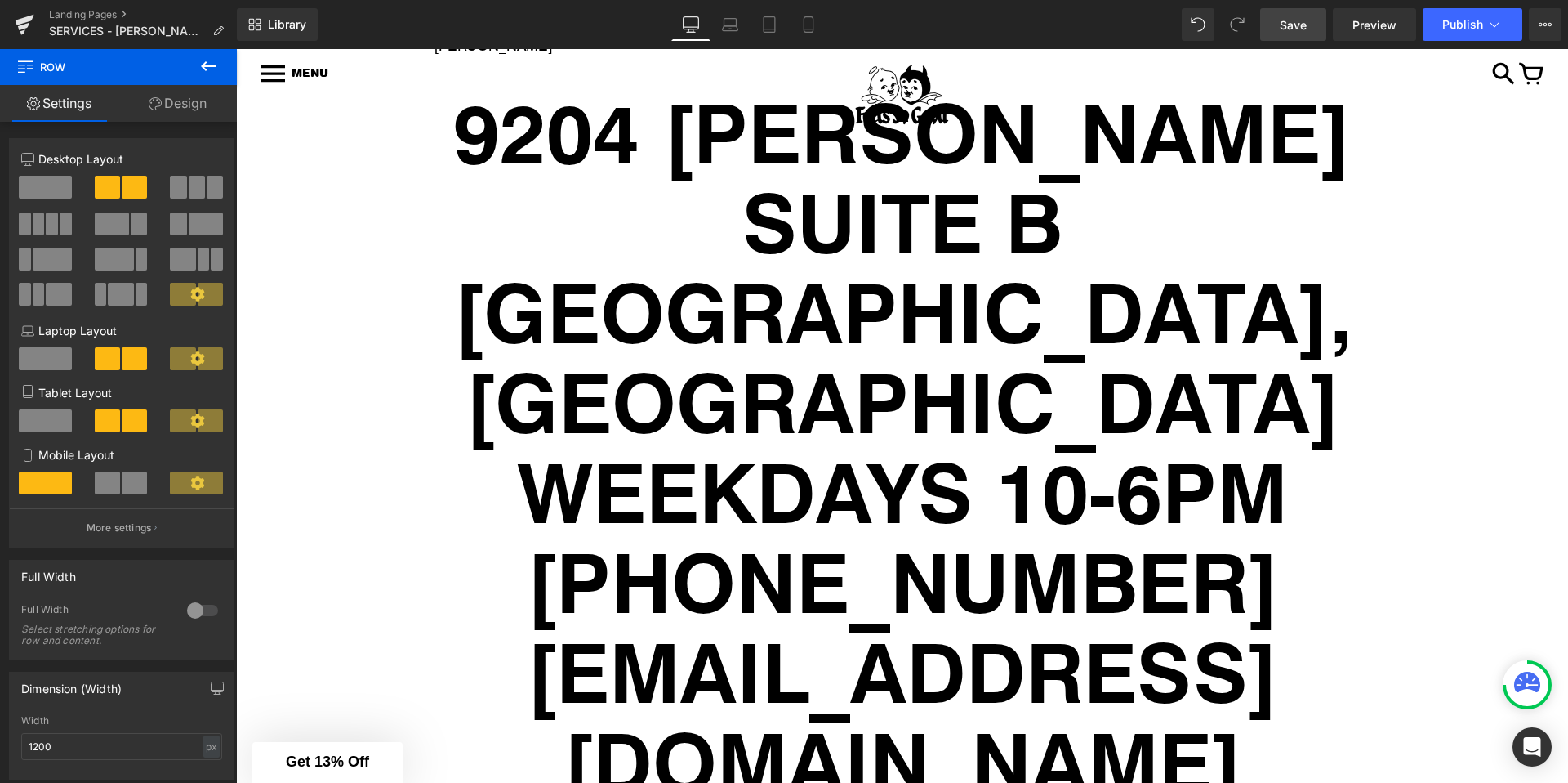
scroll to position [7185, 0]
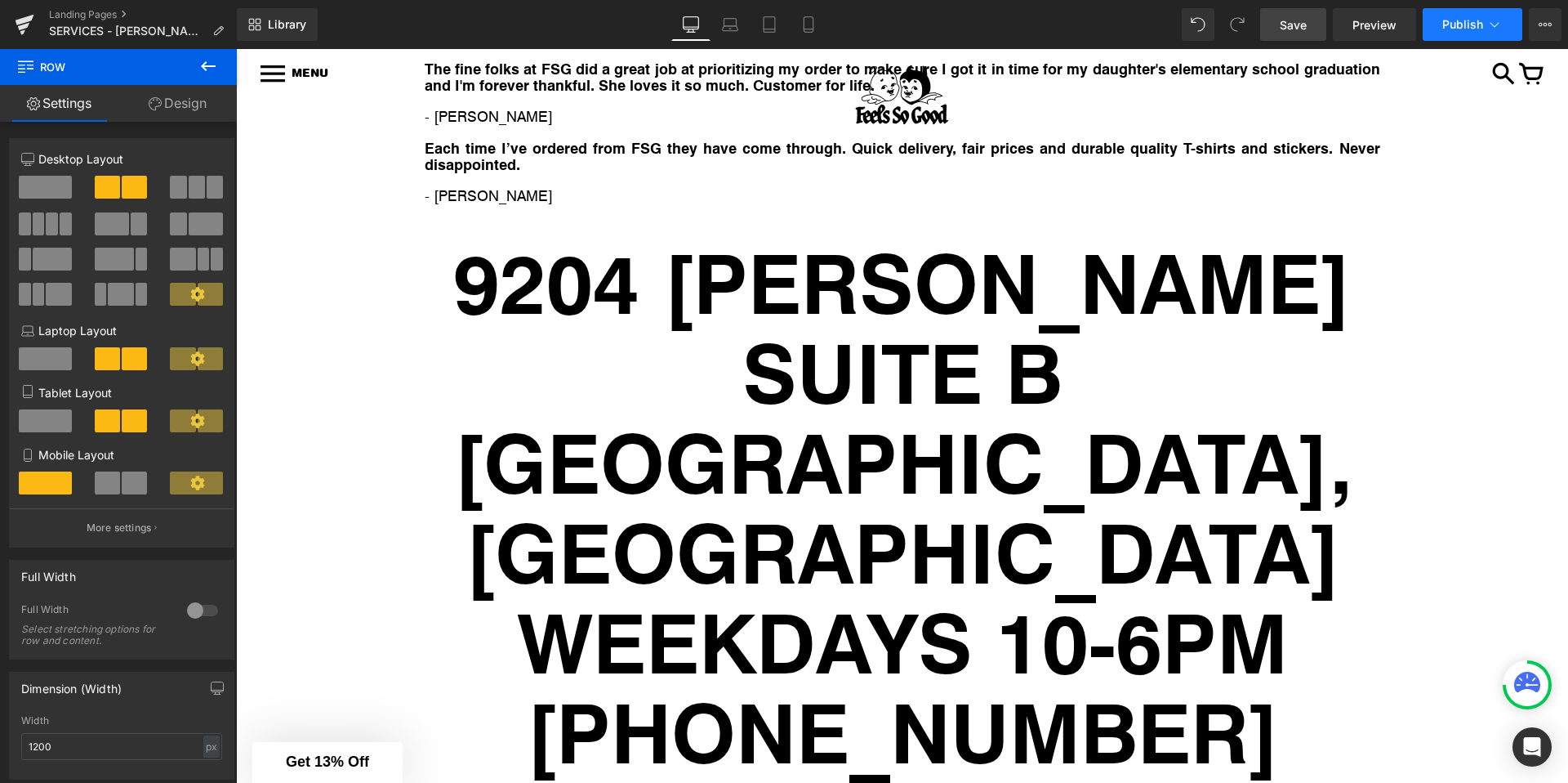
click at [1480, 15] on button "Publish" at bounding box center [1472, 25] width 99 height 33
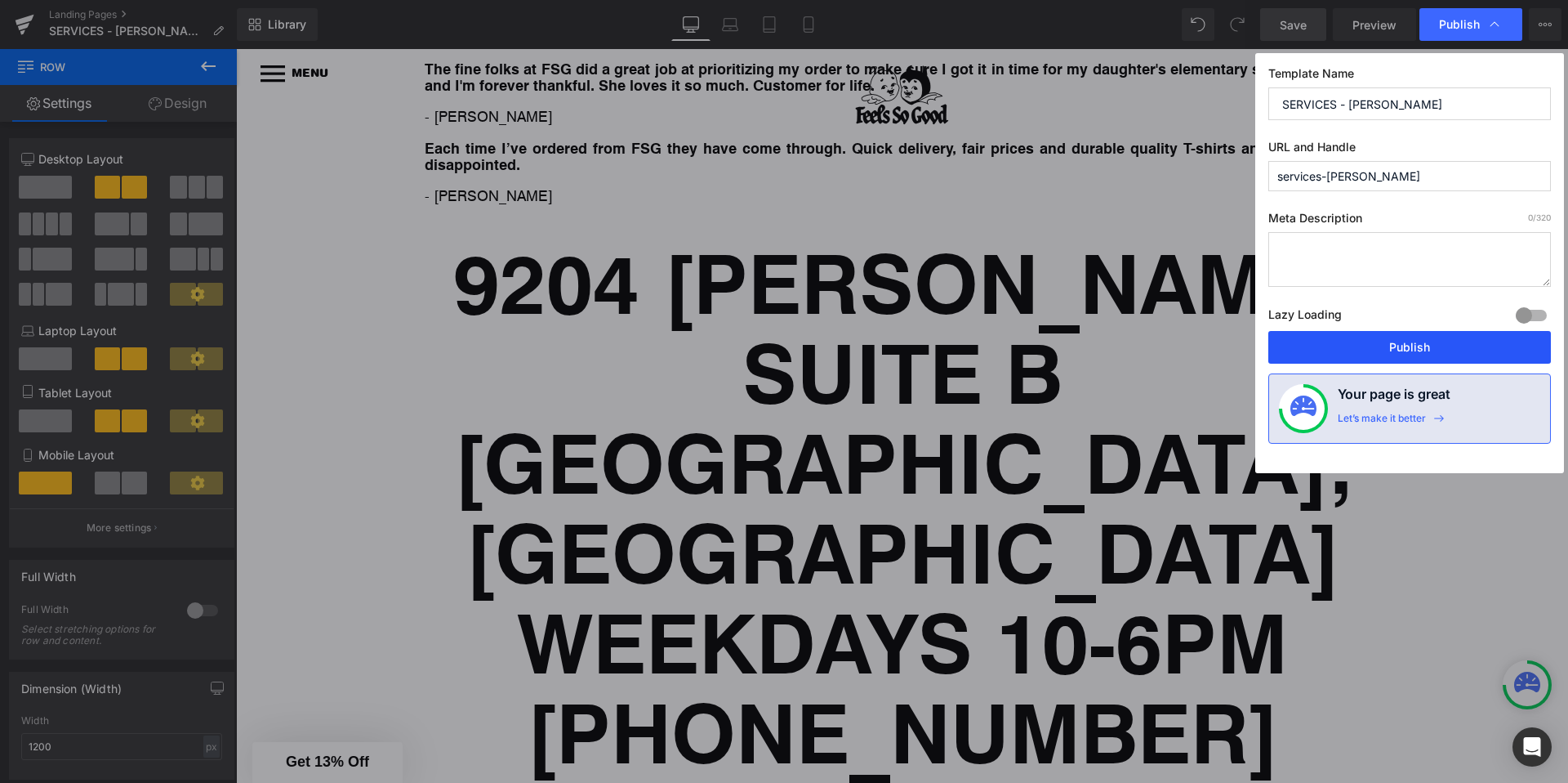
click at [1373, 345] on button "Publish" at bounding box center [1409, 347] width 283 height 33
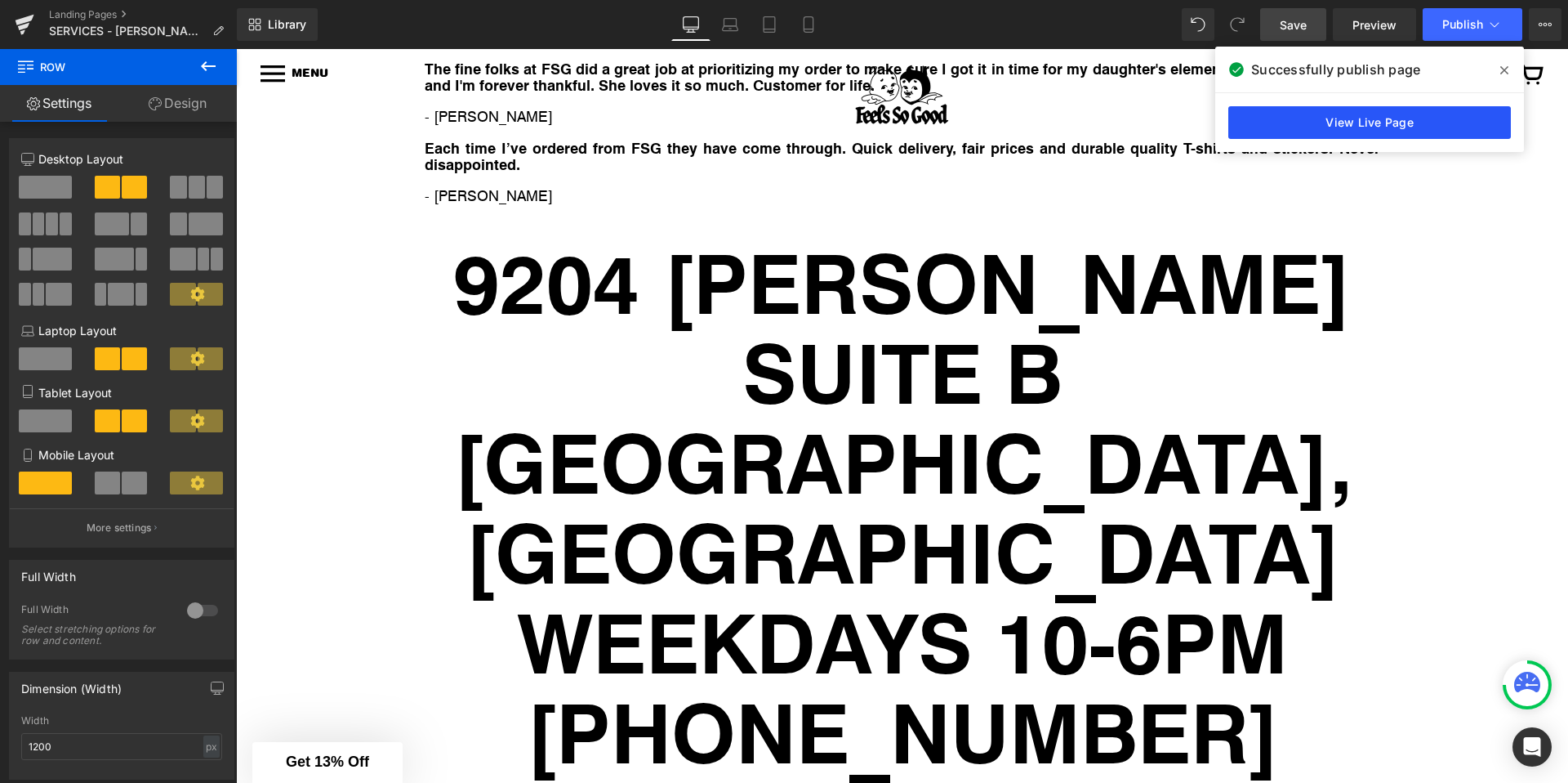
click at [1458, 125] on link "View Live Page" at bounding box center [1369, 122] width 283 height 33
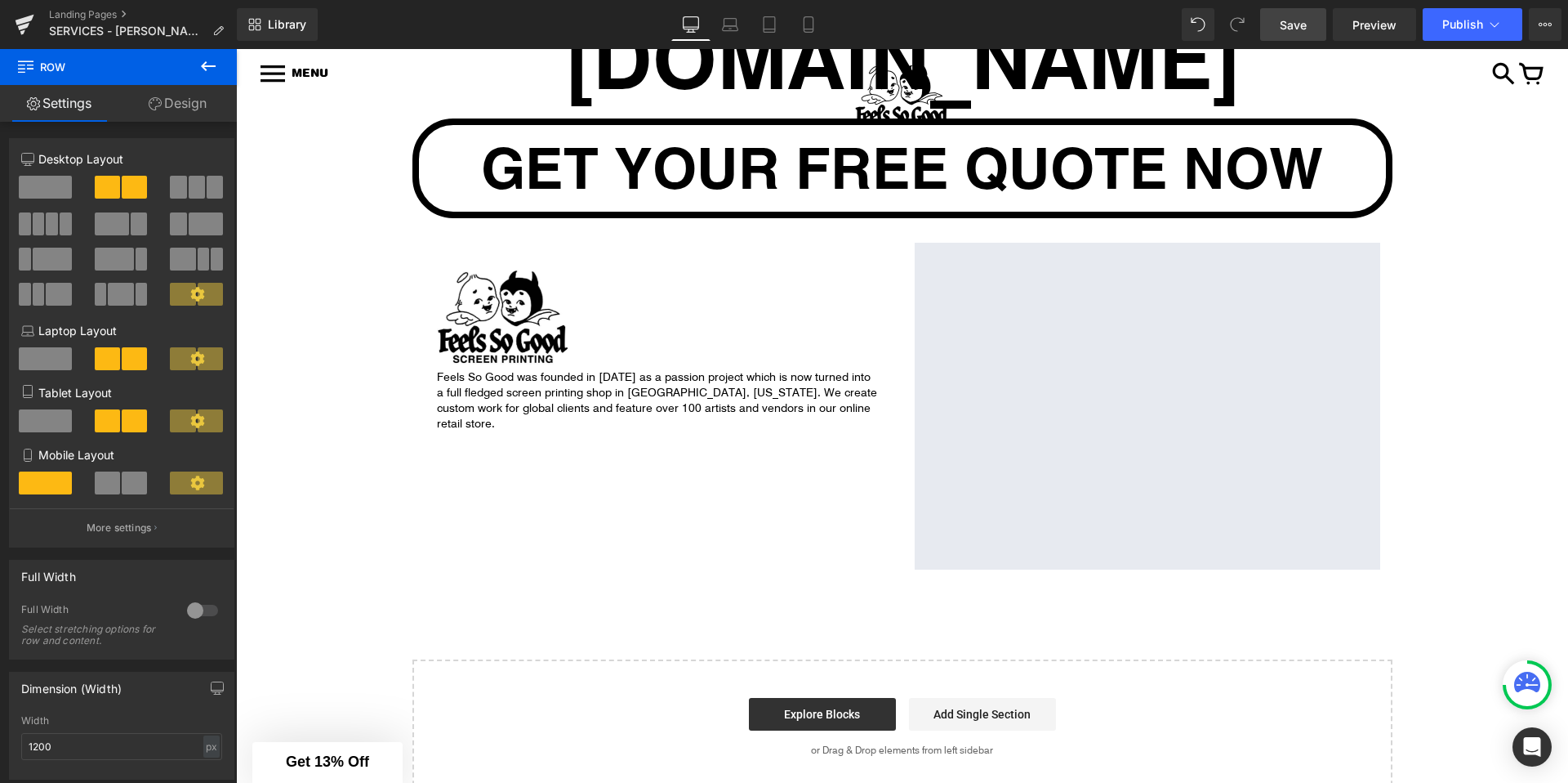
scroll to position [7632, 0]
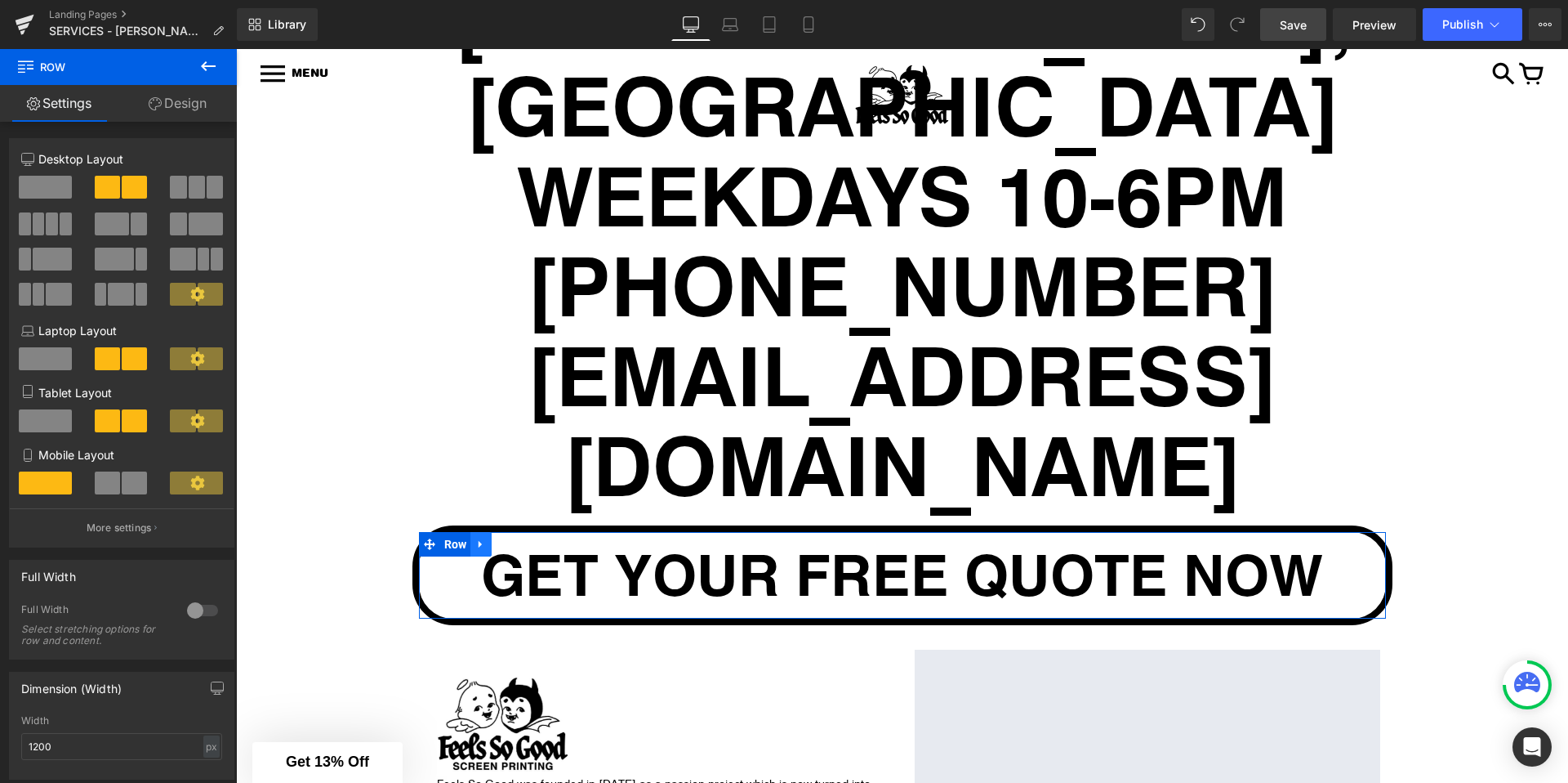
click at [486, 537] on icon at bounding box center [481, 543] width 11 height 12
click at [508, 532] on link at bounding box center [503, 544] width 21 height 25
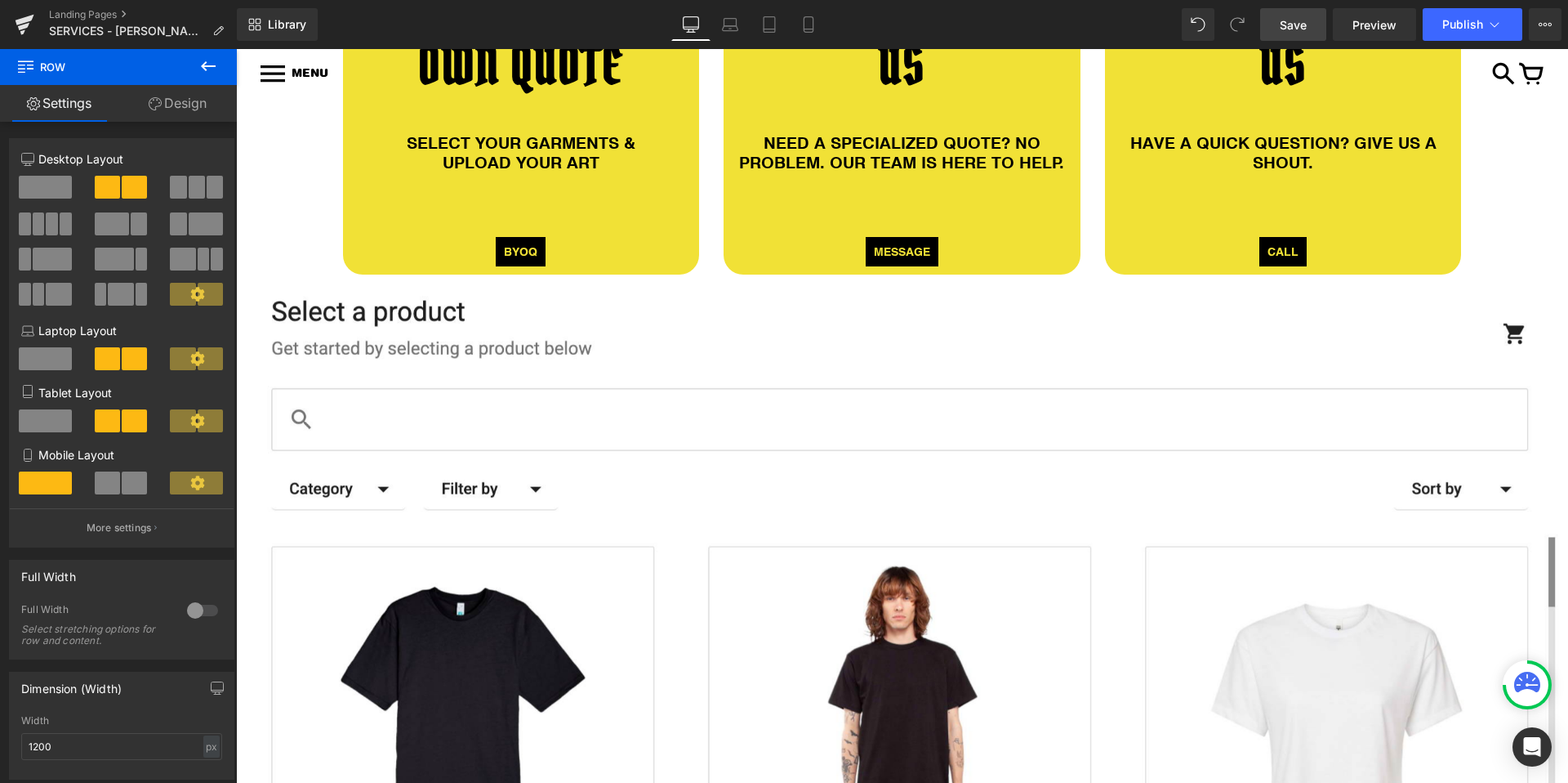
scroll to position [1251, 0]
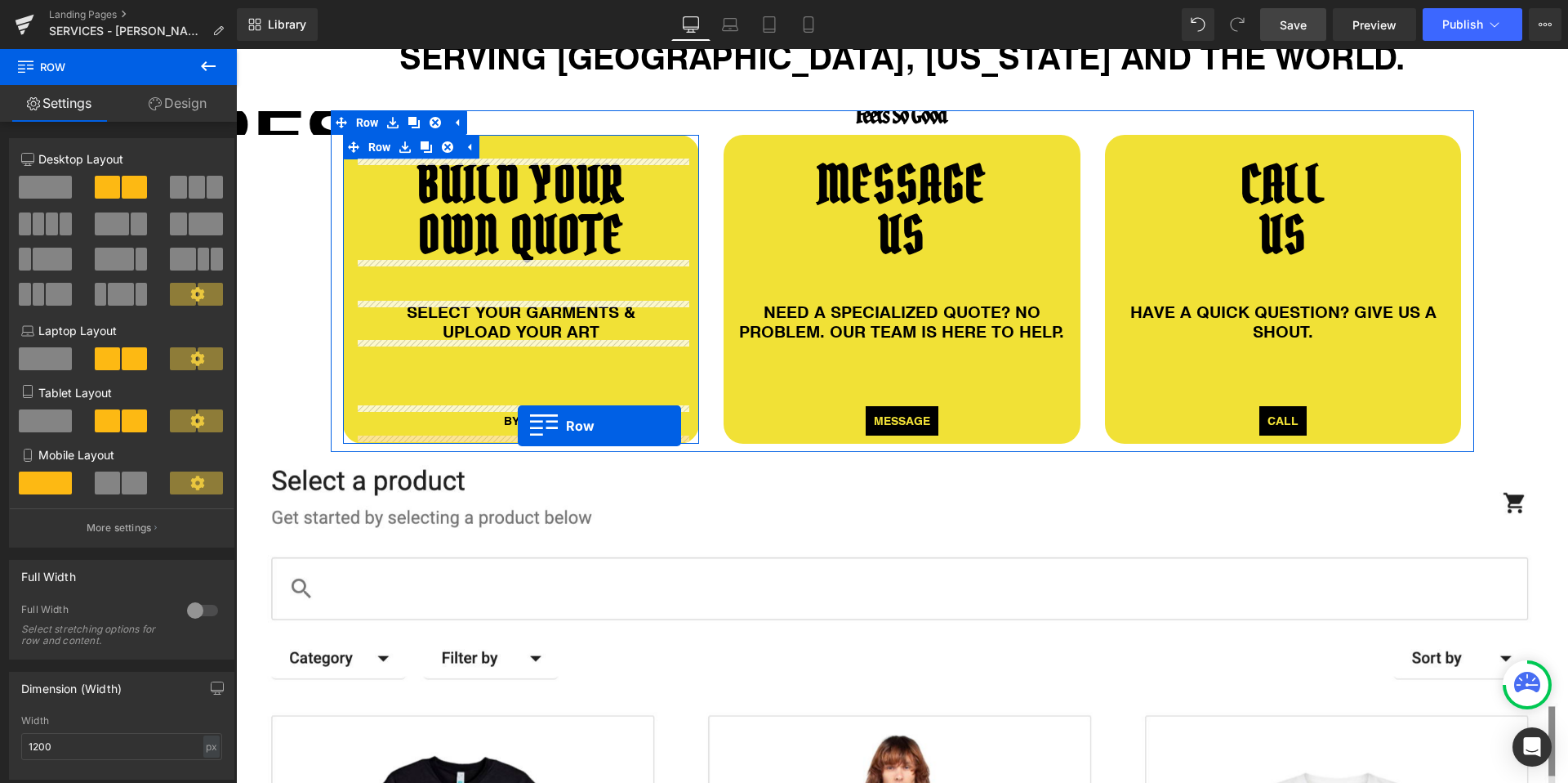
drag, startPoint x: 433, startPoint y: 451, endPoint x: 518, endPoint y: 425, distance: 88.9
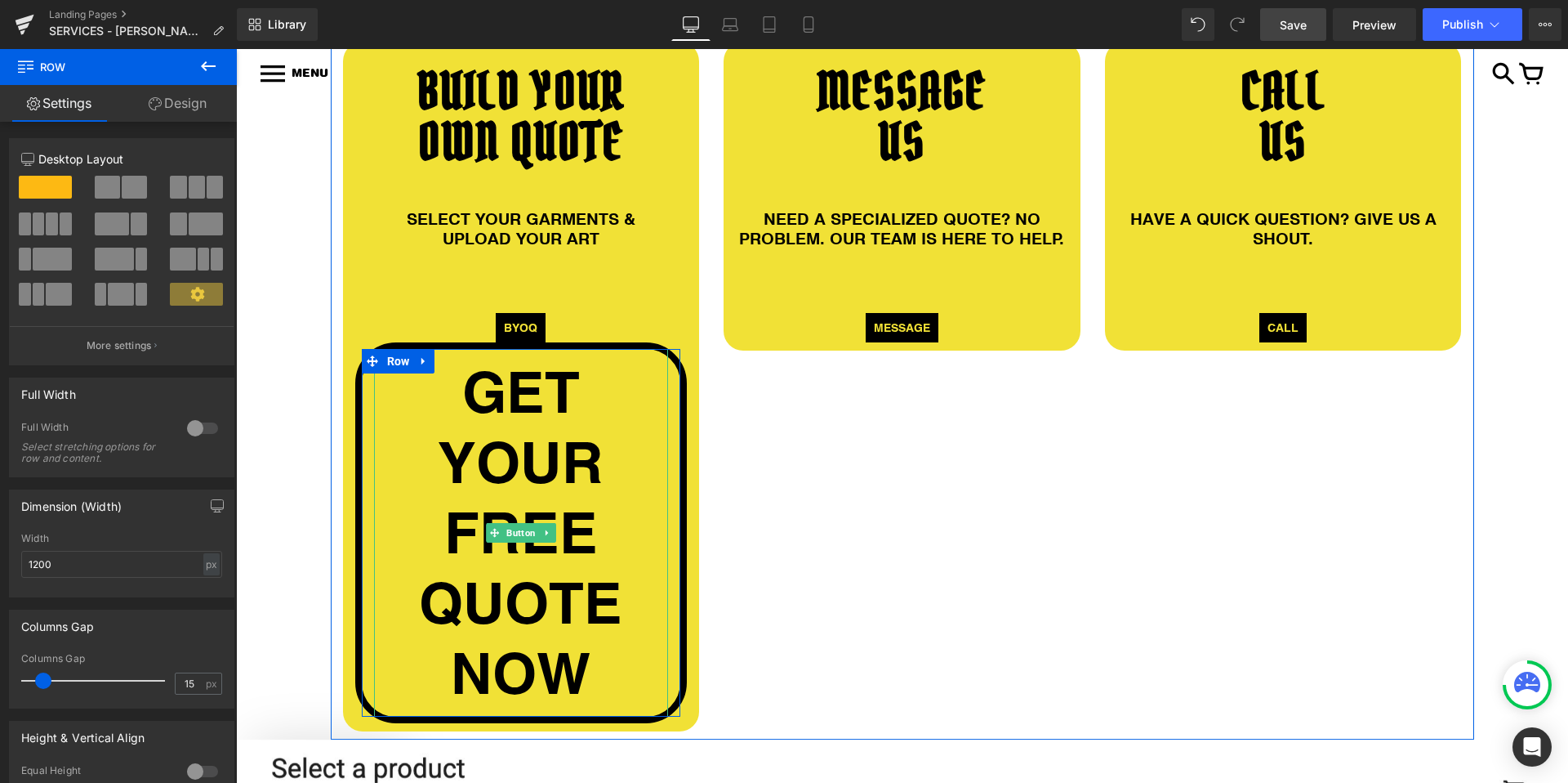
scroll to position [1346, 0]
click at [566, 461] on span "GET YOUR FREE QUOTE NOW" at bounding box center [521, 533] width 278 height 352
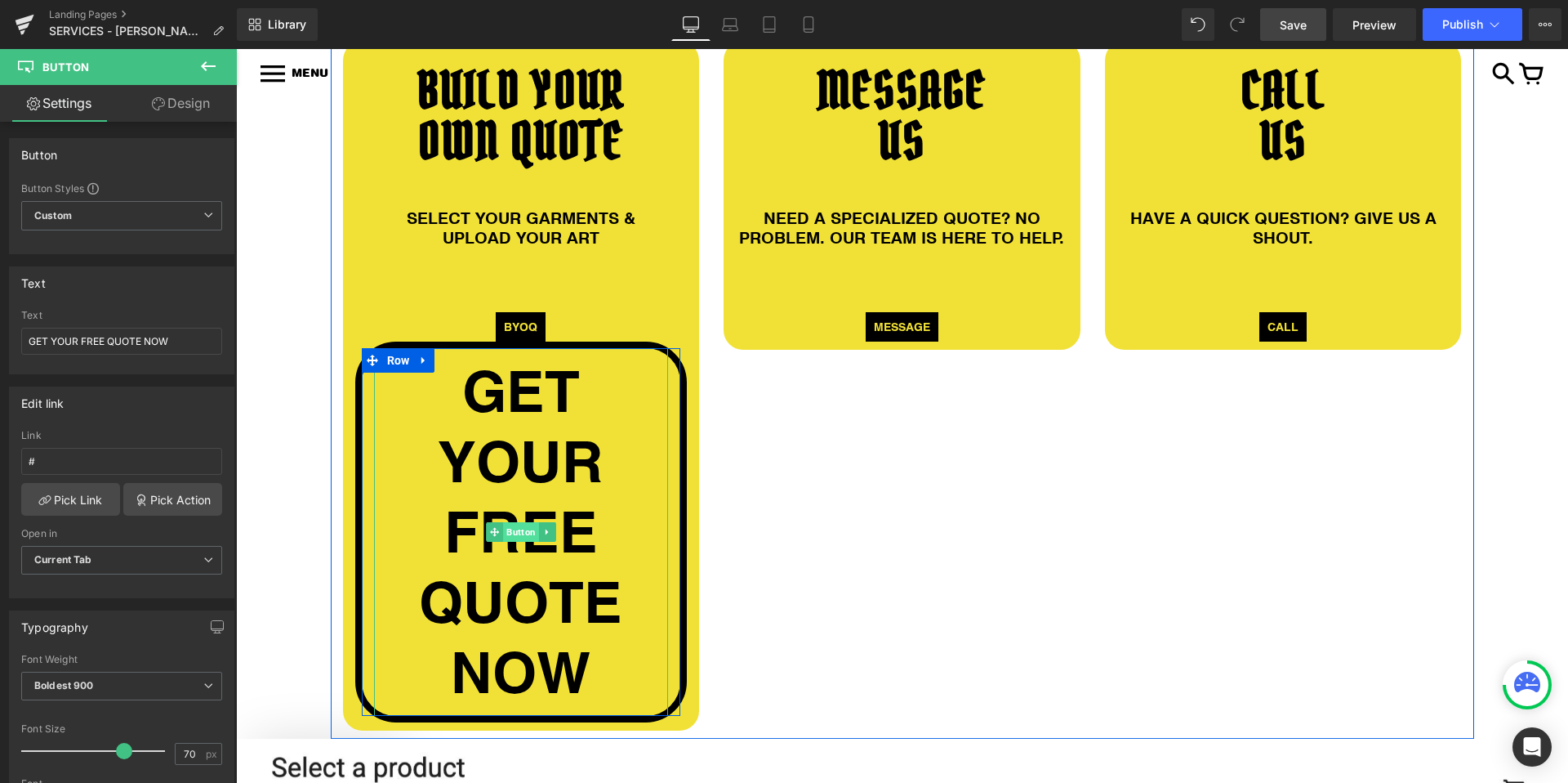
click at [517, 531] on span "Button" at bounding box center [521, 532] width 36 height 20
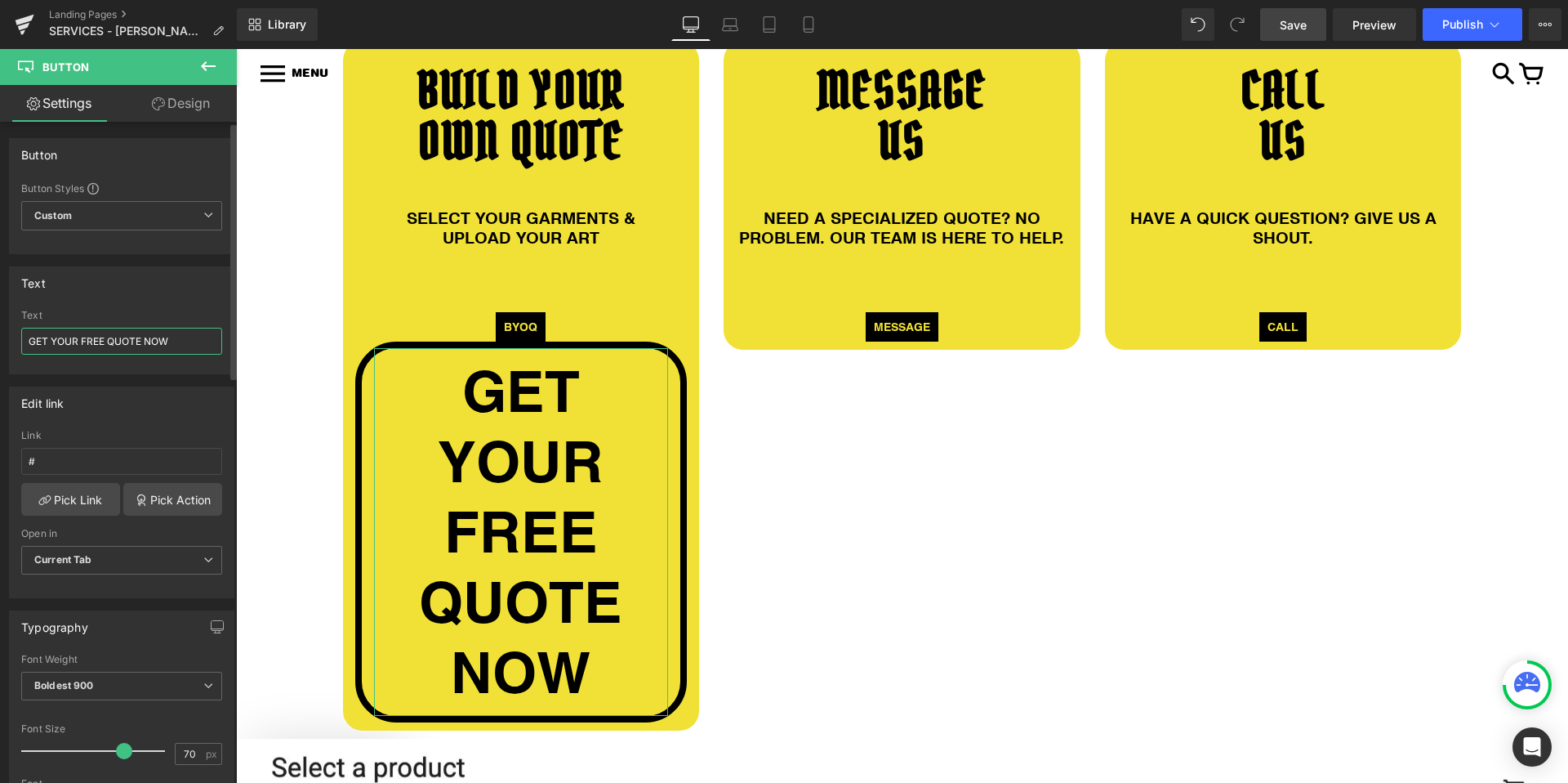
click at [127, 346] on input "GET YOUR FREE QUOTE NOW" at bounding box center [121, 341] width 201 height 27
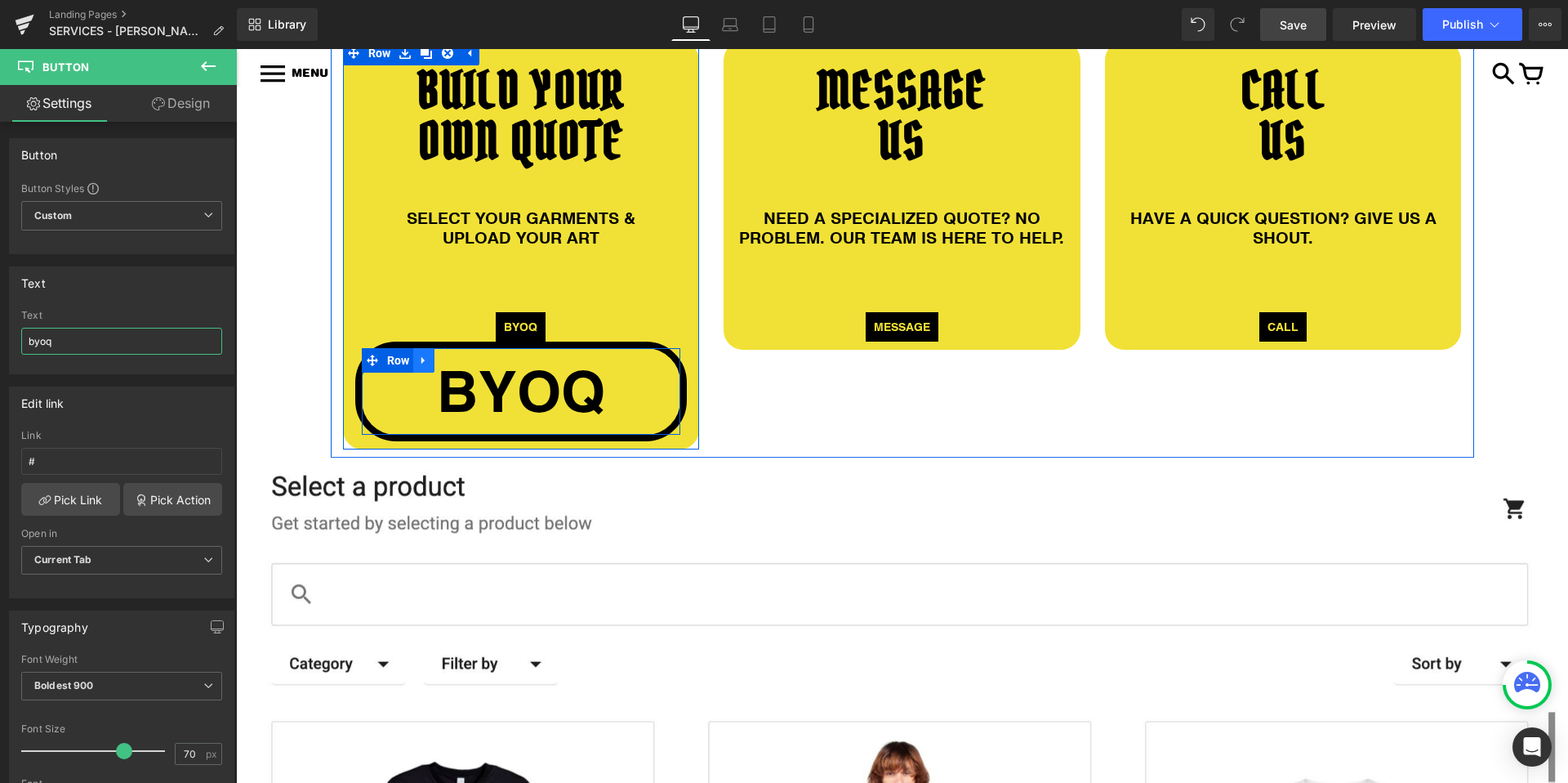
type input "byoq"
click at [422, 360] on icon at bounding box center [422, 361] width 3 height 8
click at [442, 362] on icon at bounding box center [445, 360] width 11 height 11
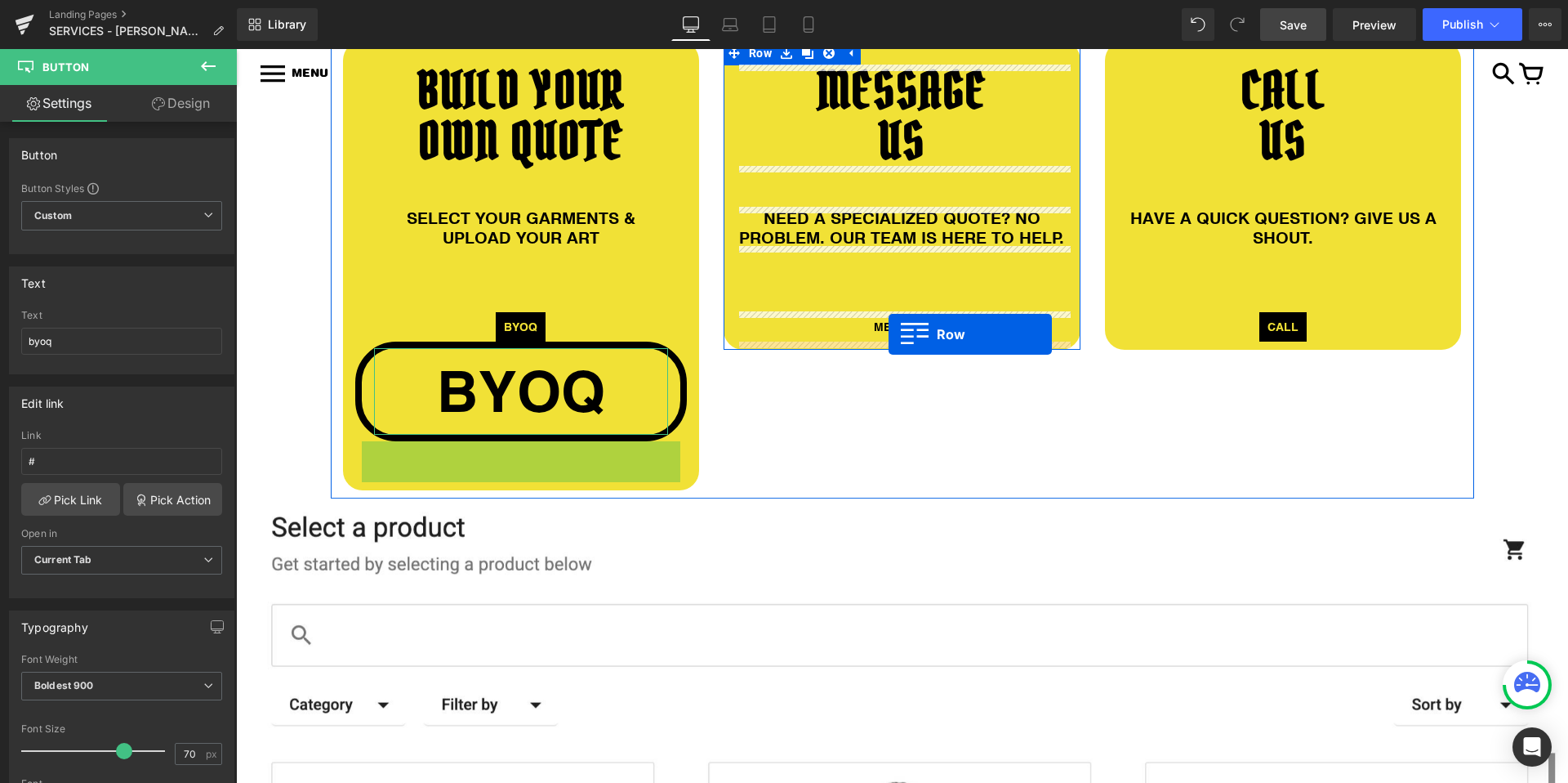
drag, startPoint x: 374, startPoint y: 458, endPoint x: 889, endPoint y: 335, distance: 529.5
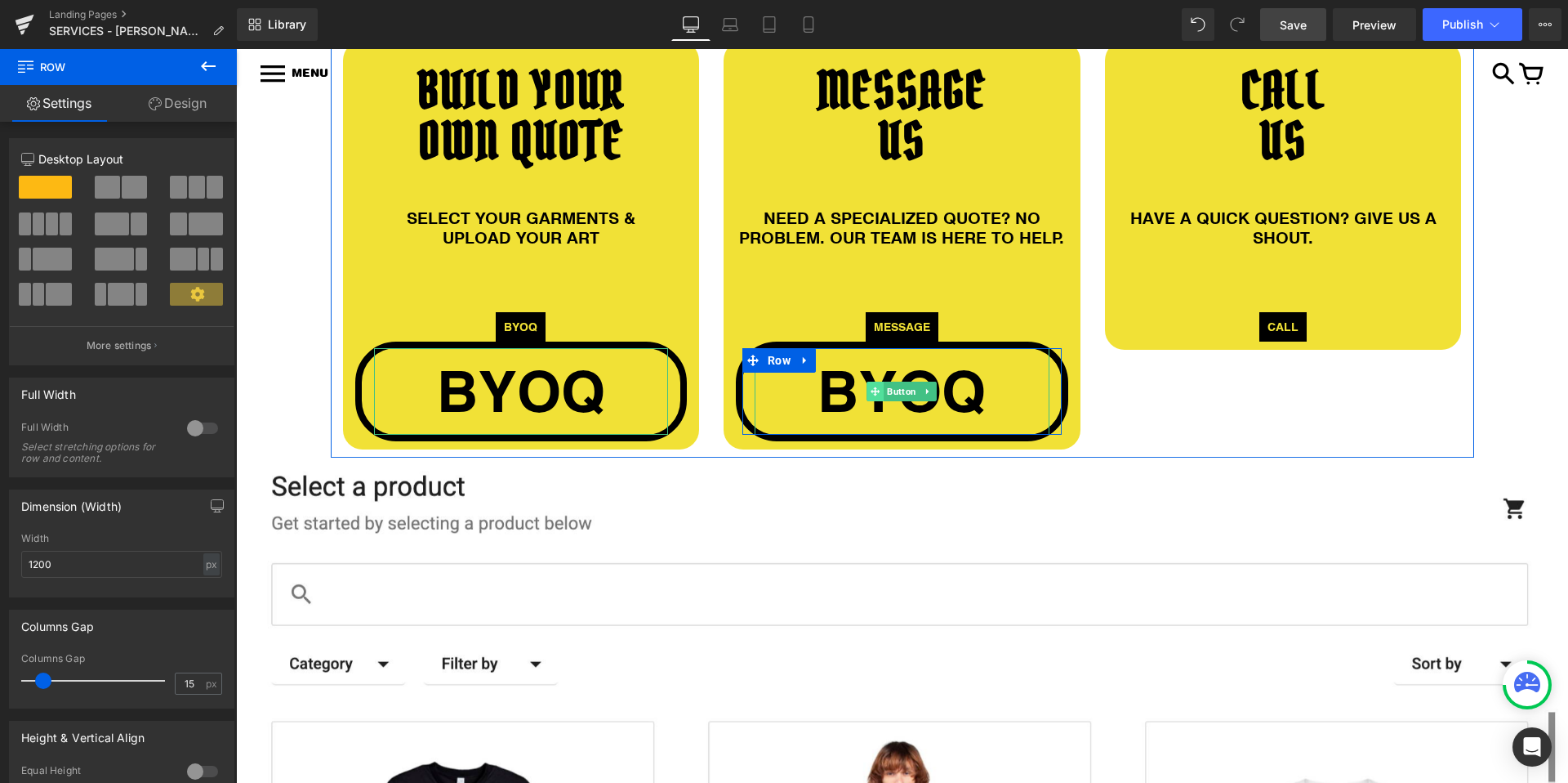
click at [875, 386] on icon at bounding box center [875, 390] width 9 height 9
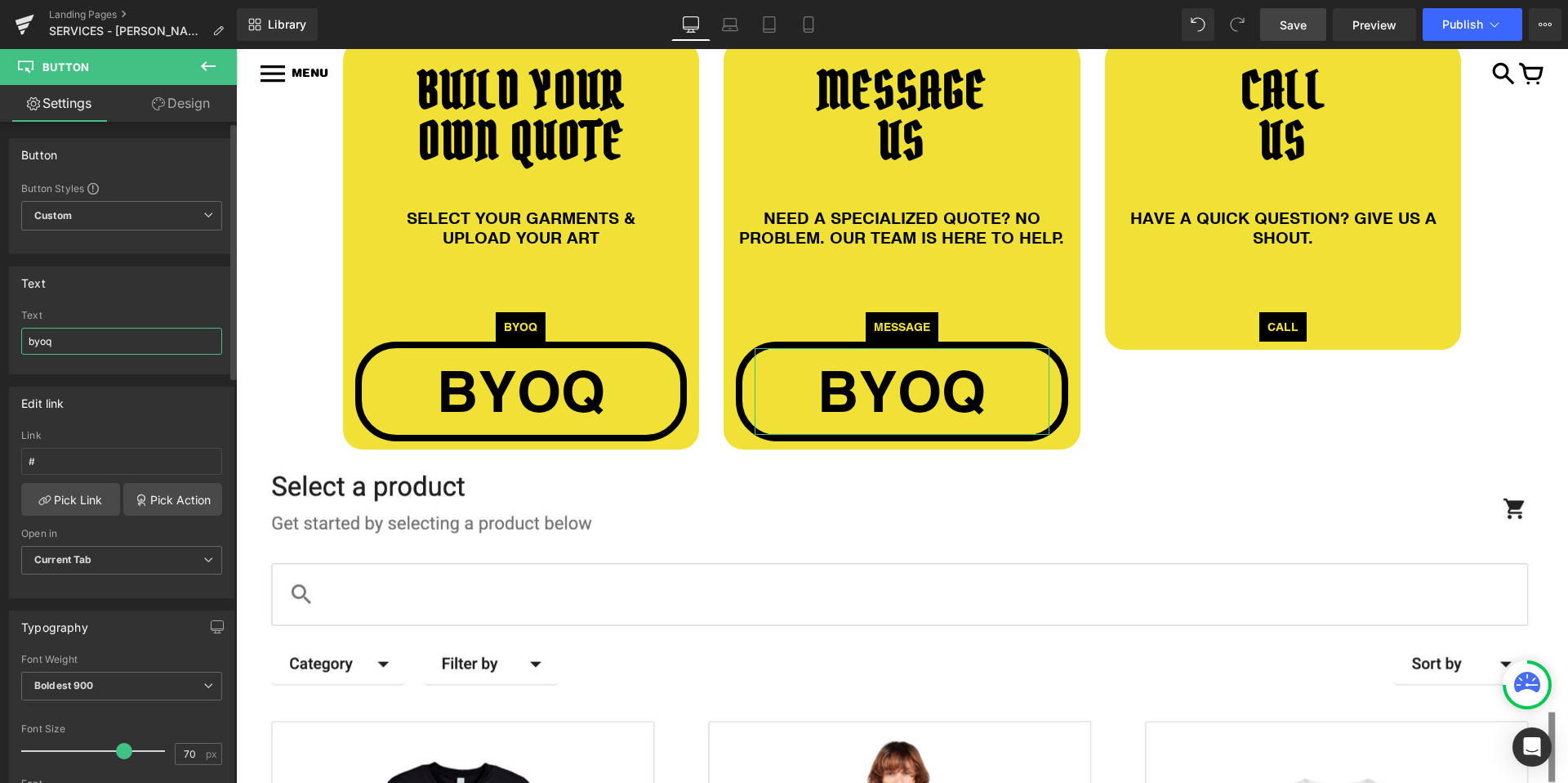
click at [139, 338] on input "byoq" at bounding box center [121, 341] width 201 height 27
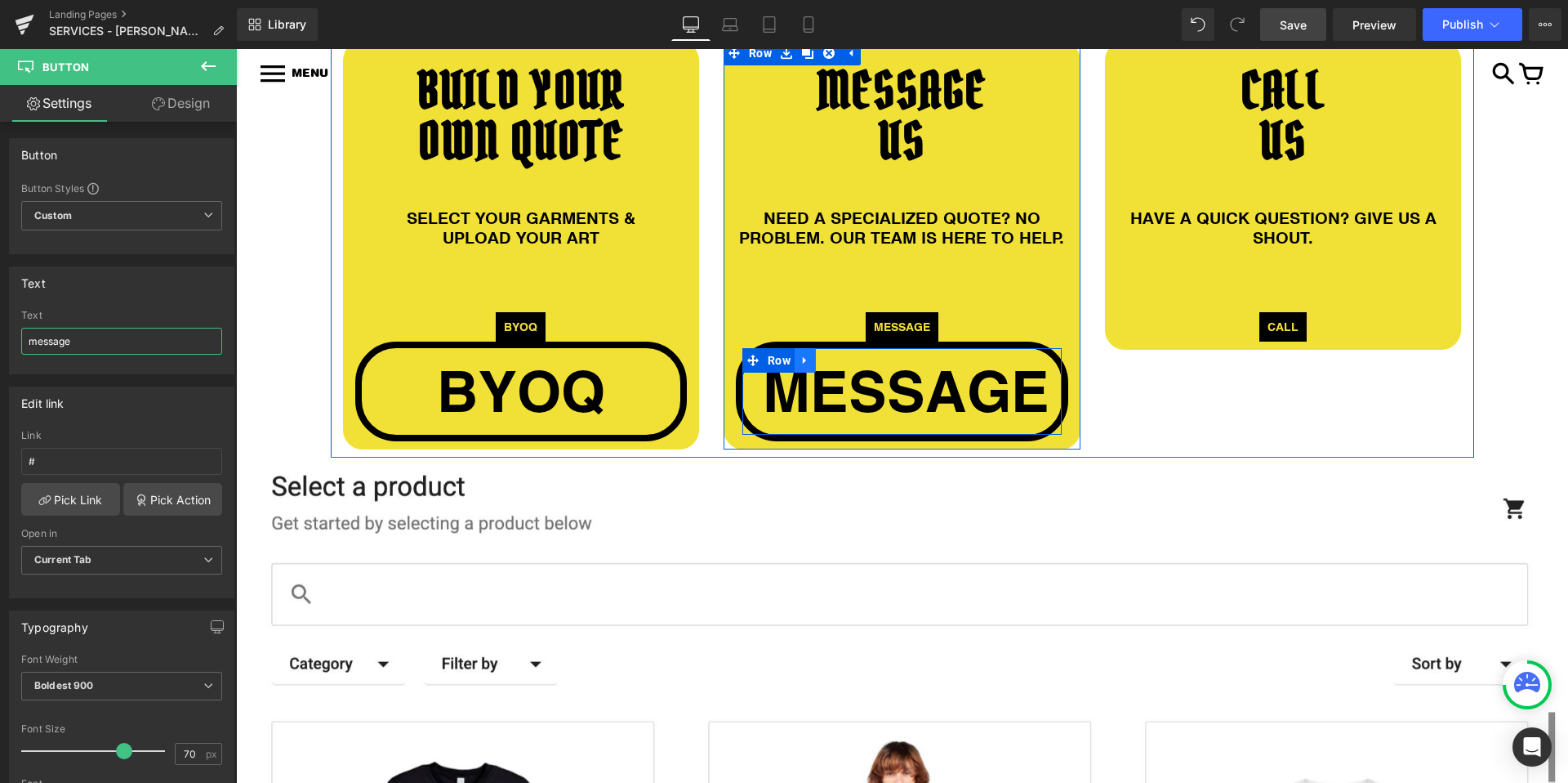
type input "message"
click at [806, 358] on icon at bounding box center [805, 359] width 11 height 12
click at [829, 362] on icon at bounding box center [827, 359] width 11 height 12
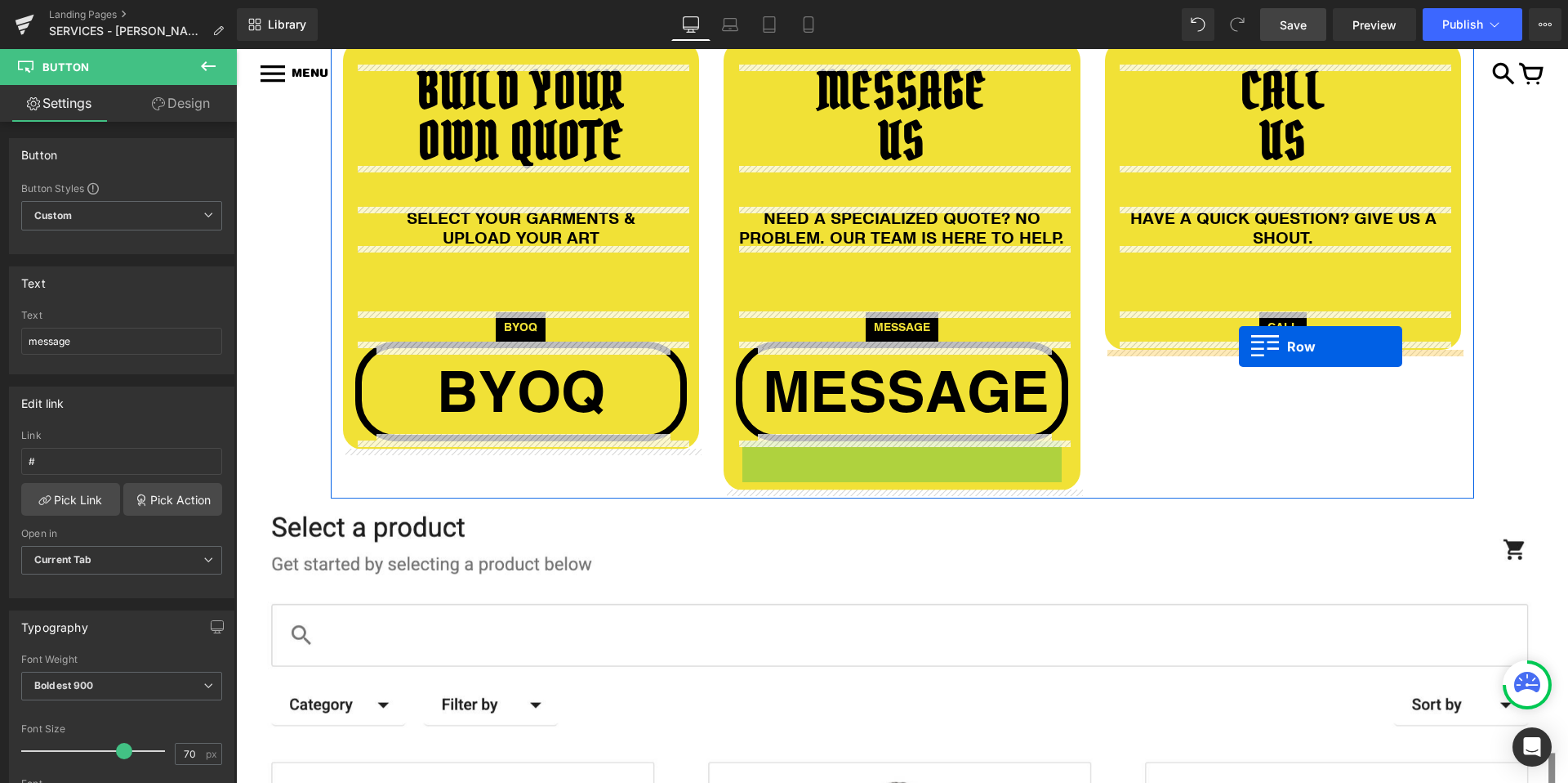
drag, startPoint x: 753, startPoint y: 458, endPoint x: 1239, endPoint y: 346, distance: 498.7
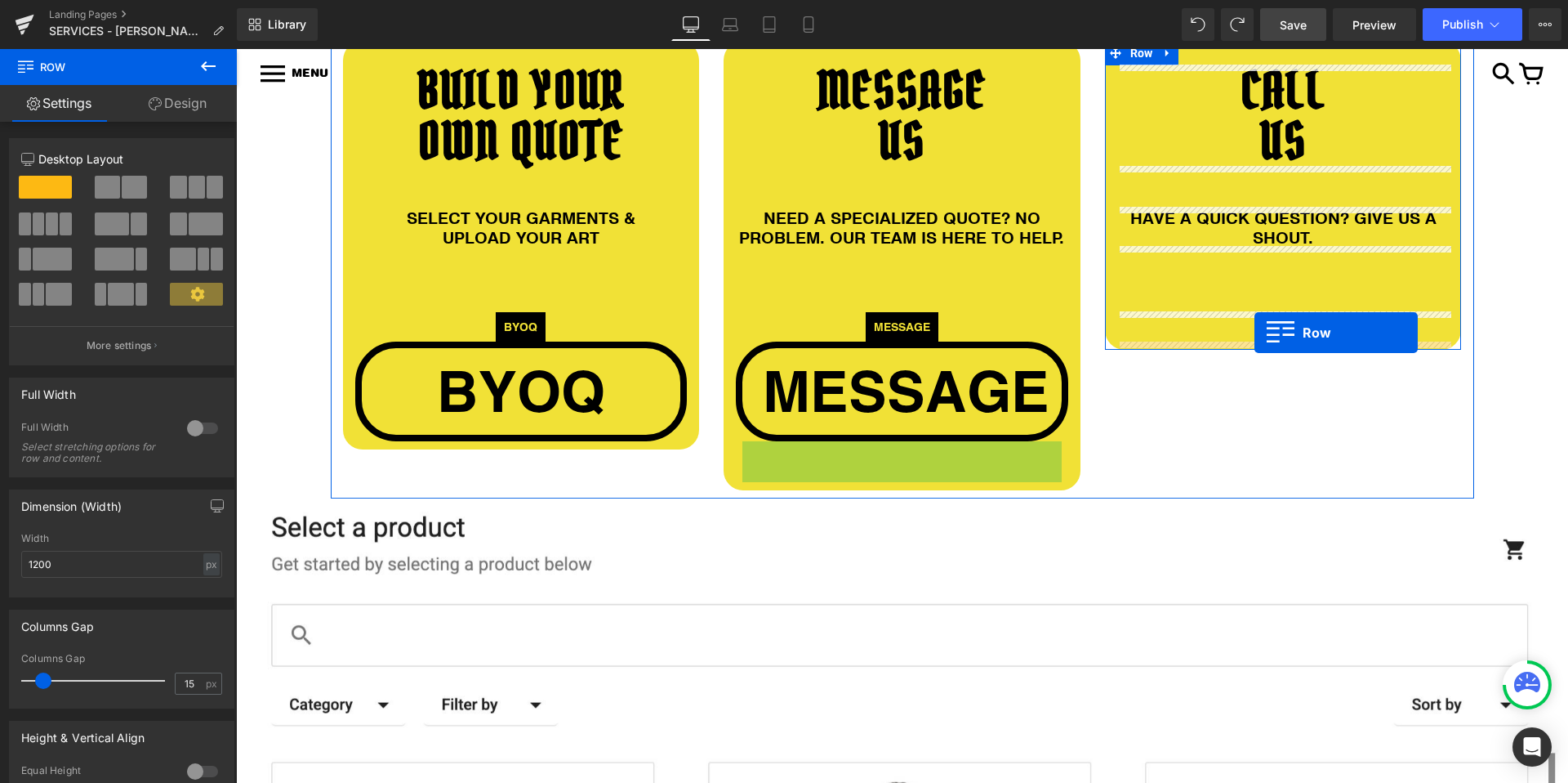
drag, startPoint x: 753, startPoint y: 463, endPoint x: 1255, endPoint y: 333, distance: 518.6
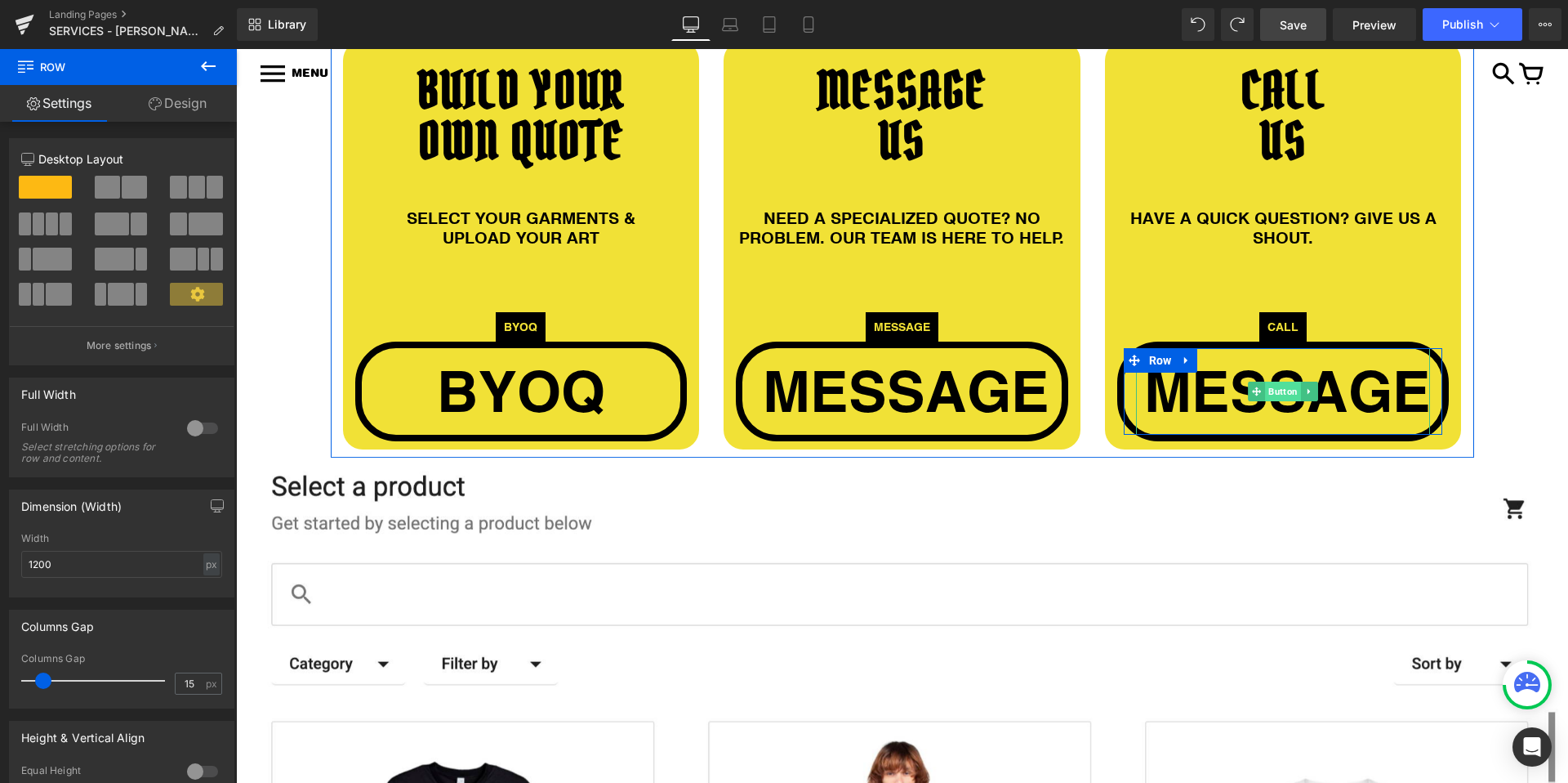
click at [1284, 391] on span "Button" at bounding box center [1283, 391] width 36 height 20
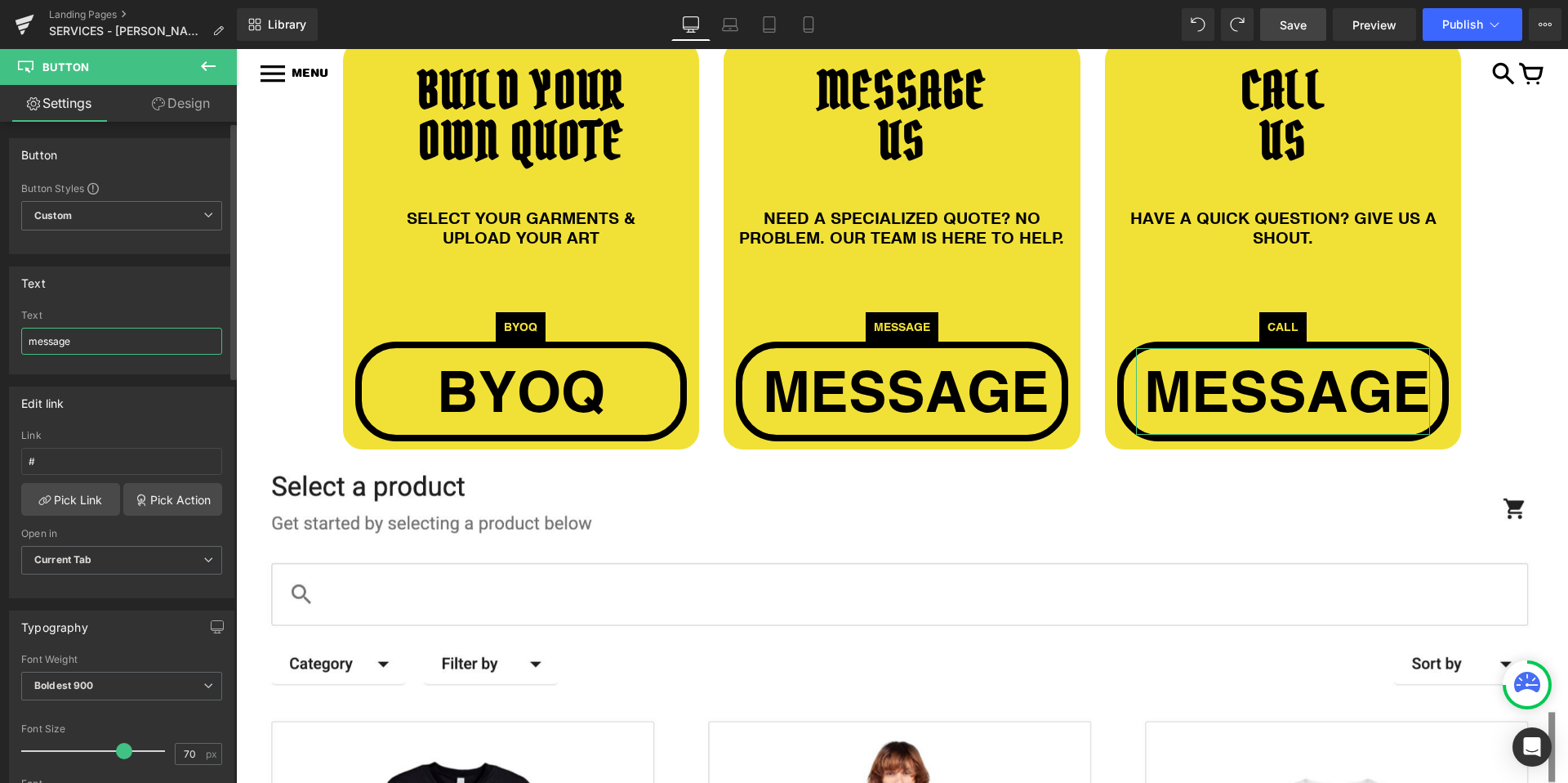
click at [99, 340] on input "message" at bounding box center [121, 341] width 201 height 27
type input "call"
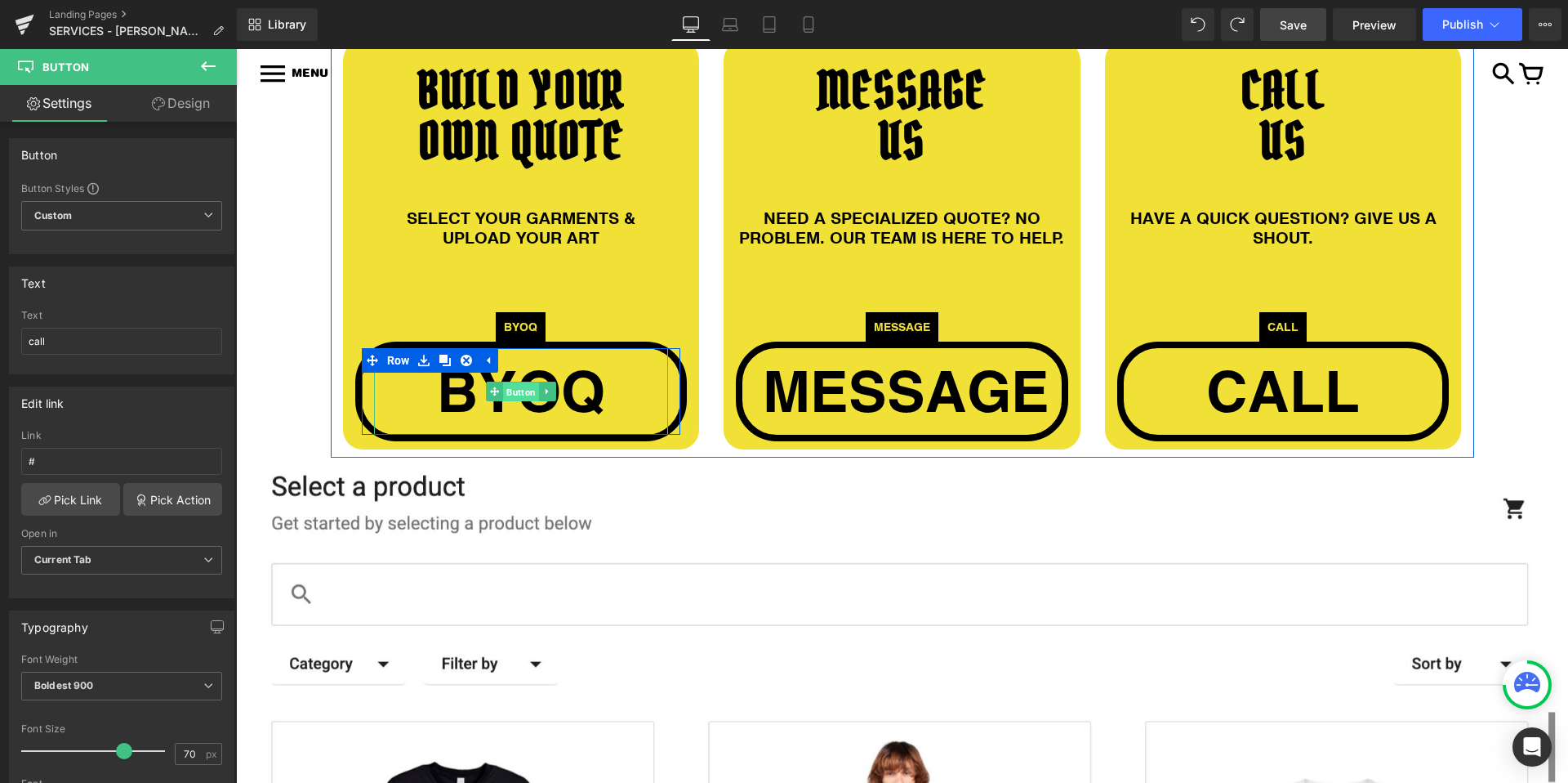
click at [514, 388] on span "Button" at bounding box center [521, 392] width 36 height 20
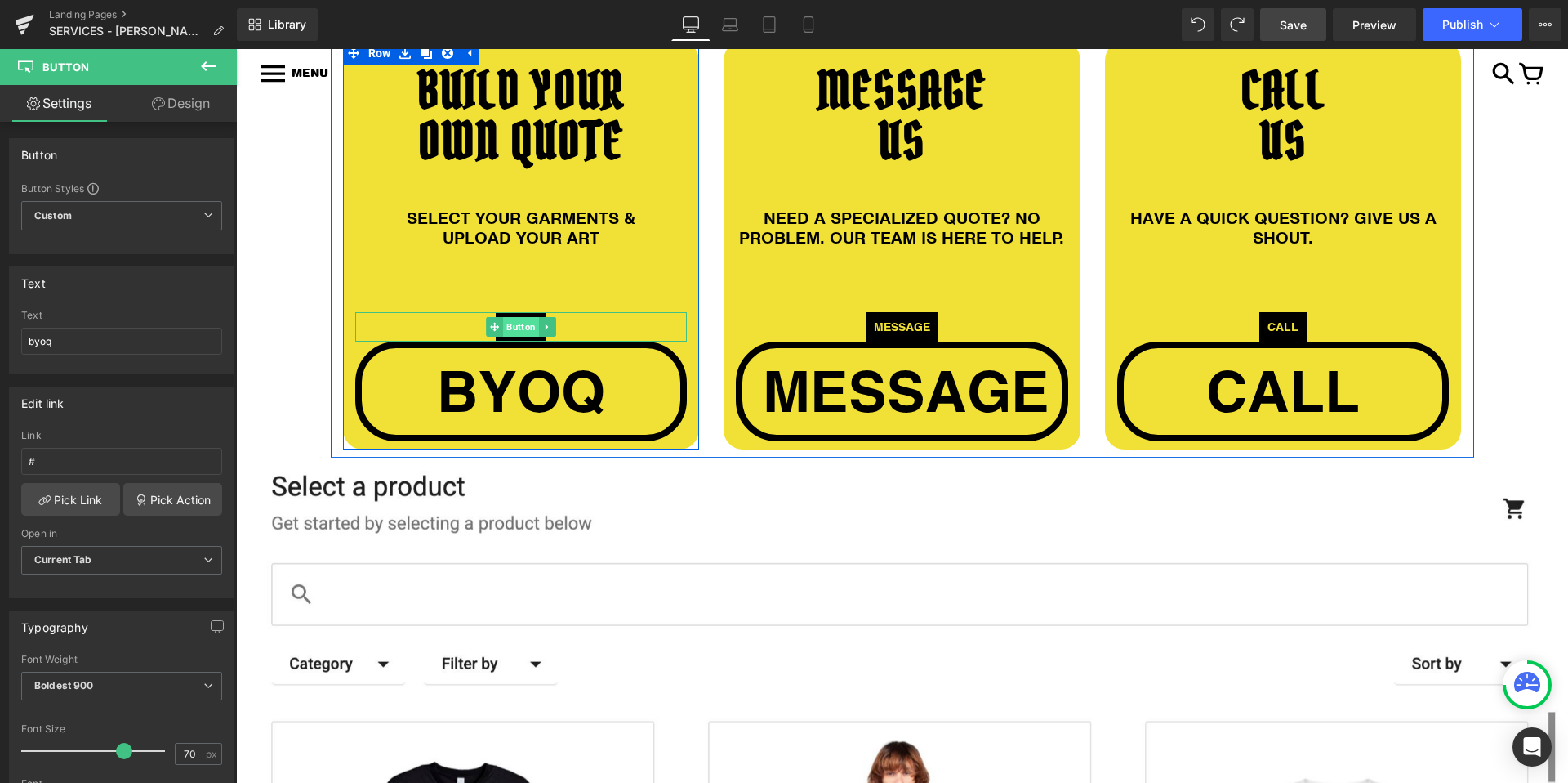
click at [530, 326] on span "Button" at bounding box center [521, 327] width 36 height 20
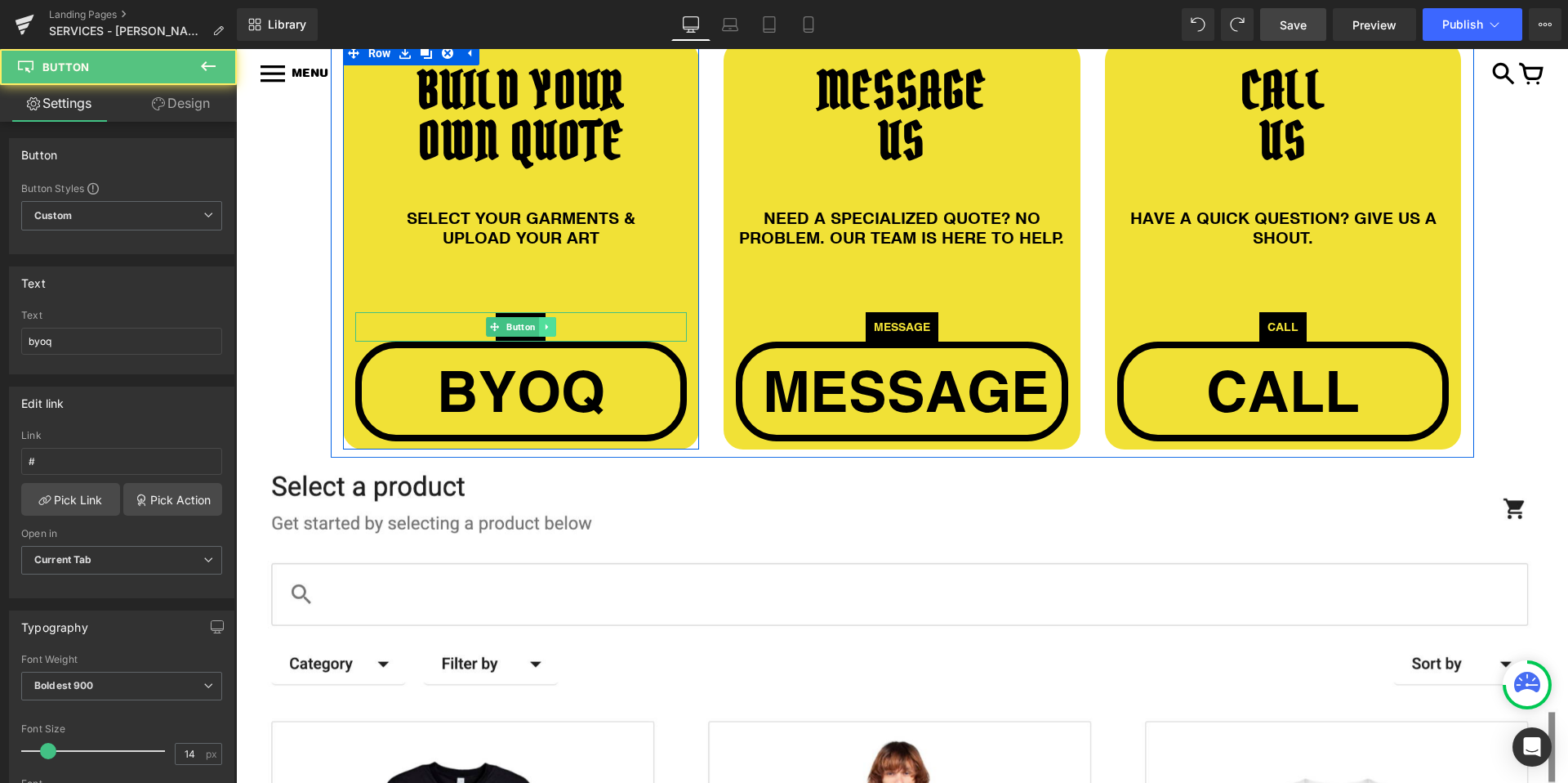
click at [548, 328] on icon at bounding box center [547, 327] width 9 height 10
click at [554, 328] on icon at bounding box center [555, 326] width 9 height 9
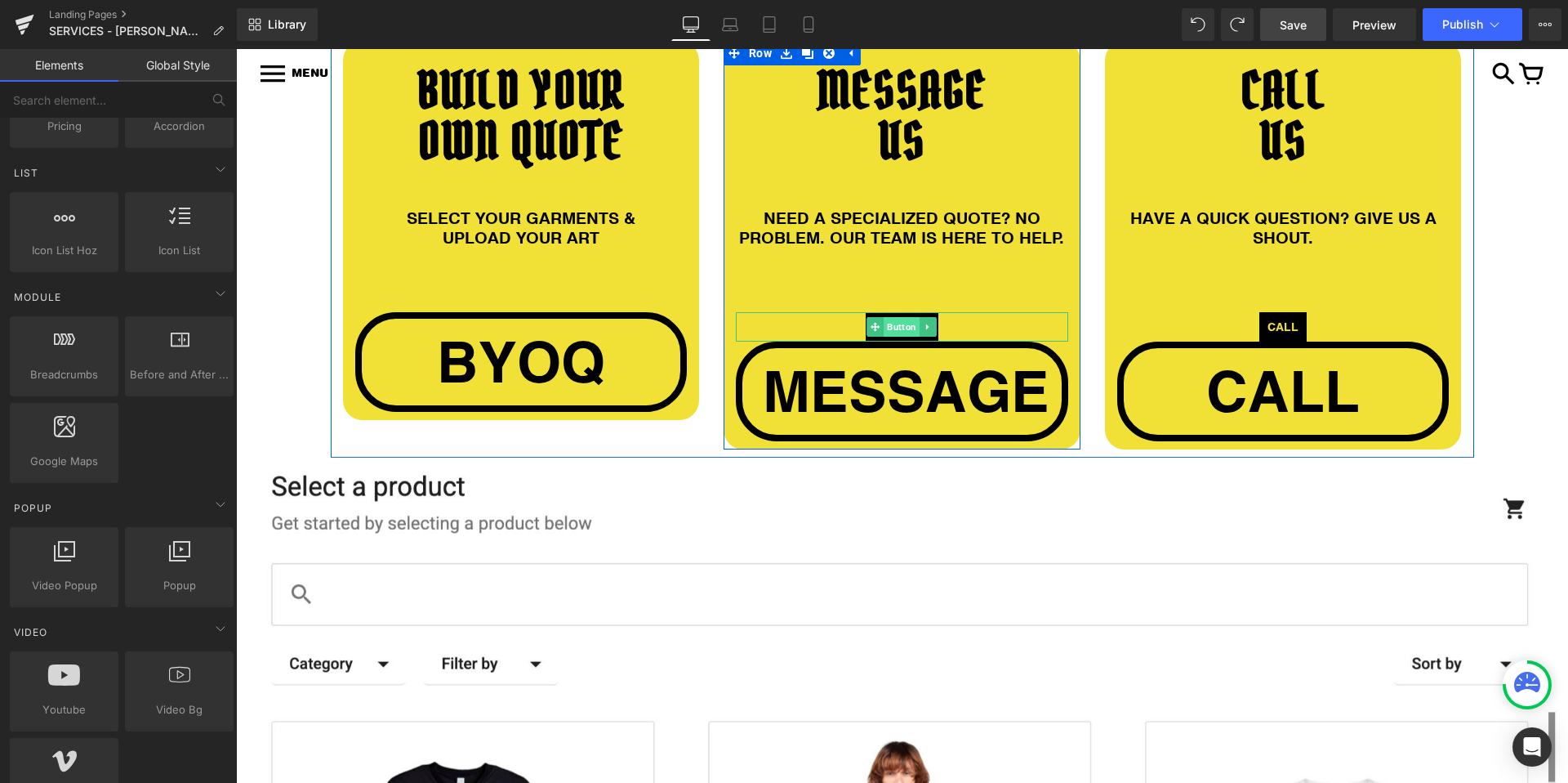
click at [899, 329] on span "Button" at bounding box center [903, 327] width 36 height 20
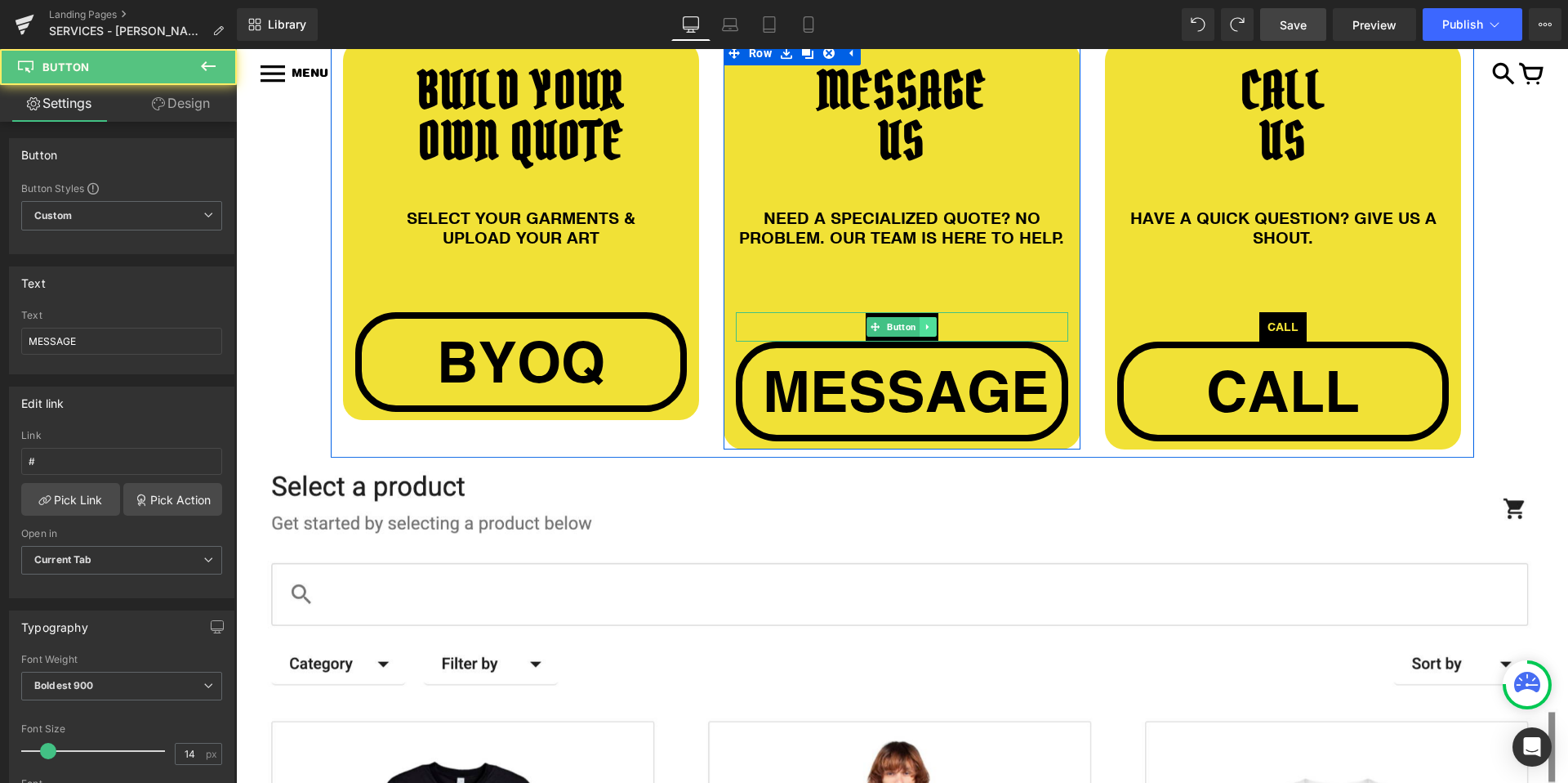
click at [930, 328] on icon at bounding box center [928, 327] width 9 height 10
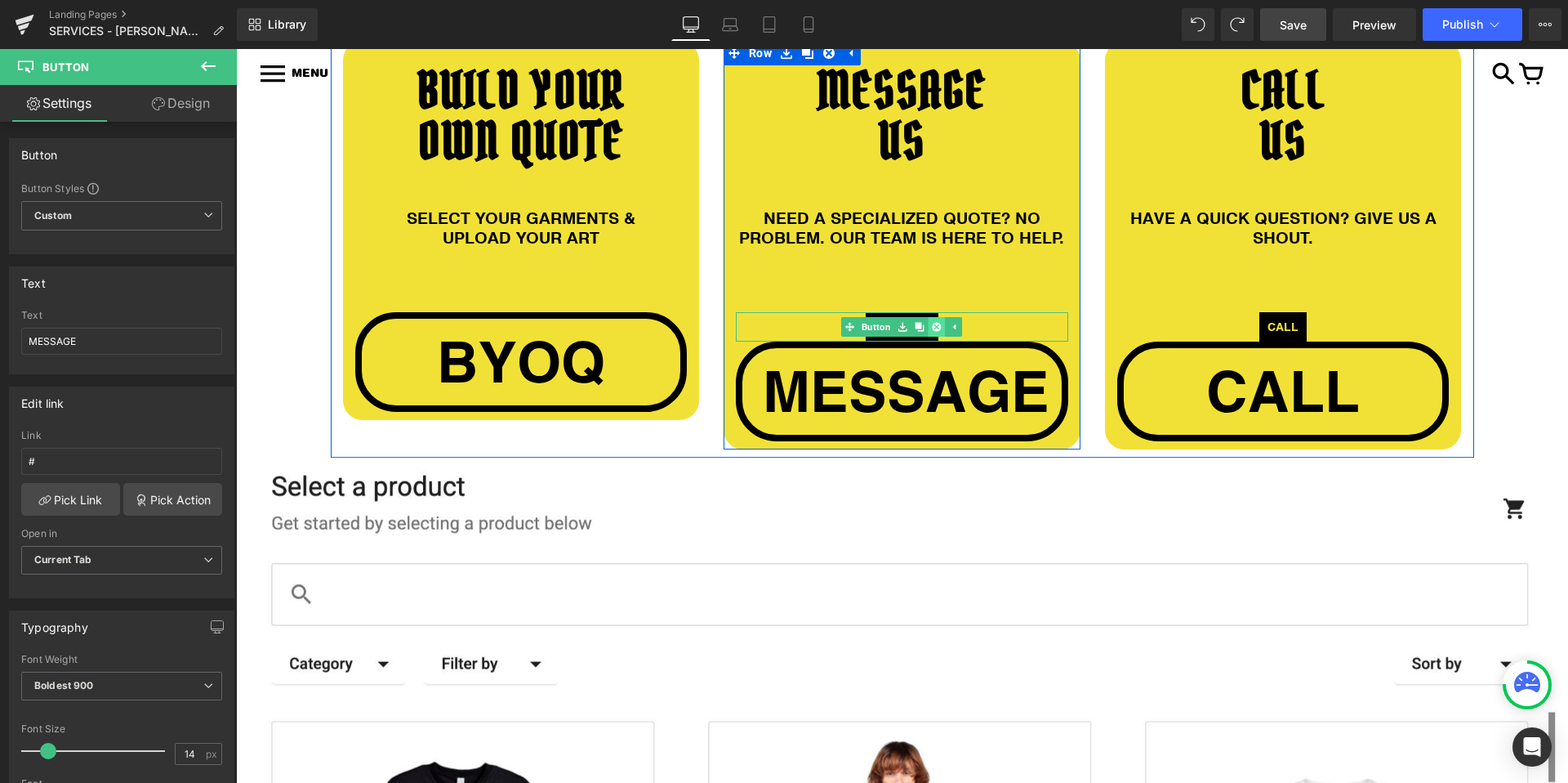
click at [937, 324] on icon at bounding box center [936, 327] width 9 height 10
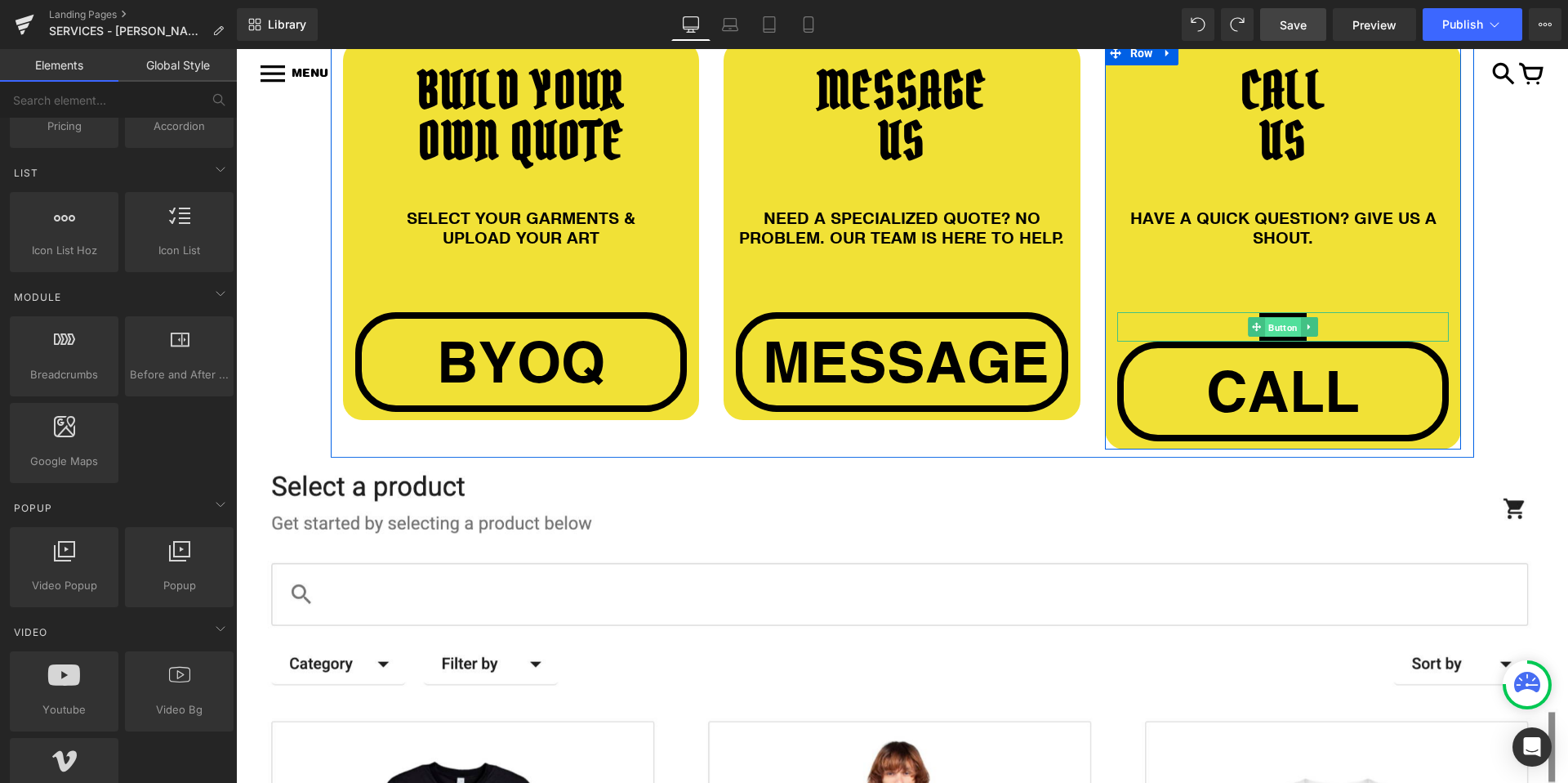
click at [1283, 321] on span "Button" at bounding box center [1283, 327] width 36 height 20
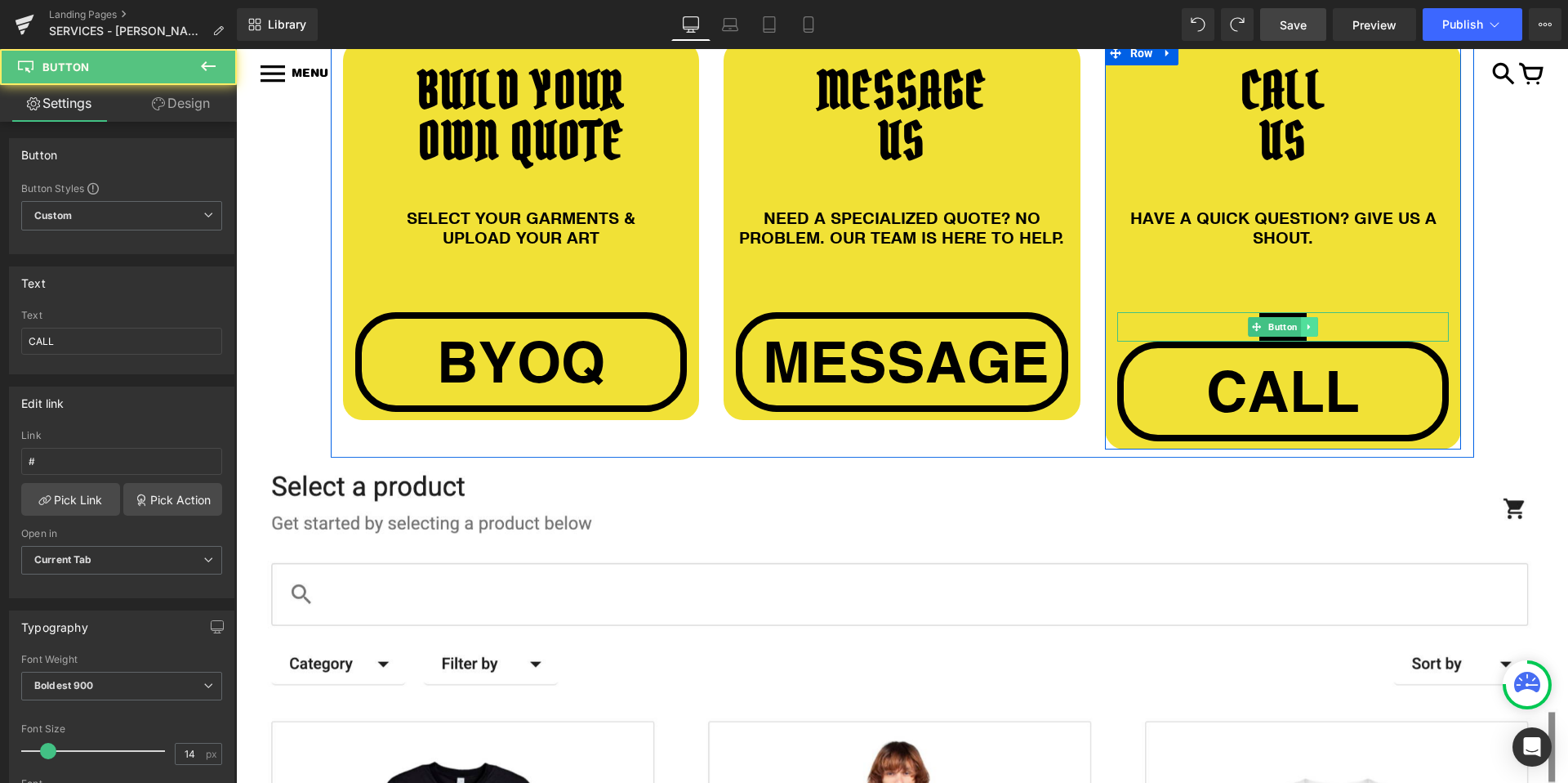
click at [1313, 323] on icon at bounding box center [1309, 327] width 9 height 10
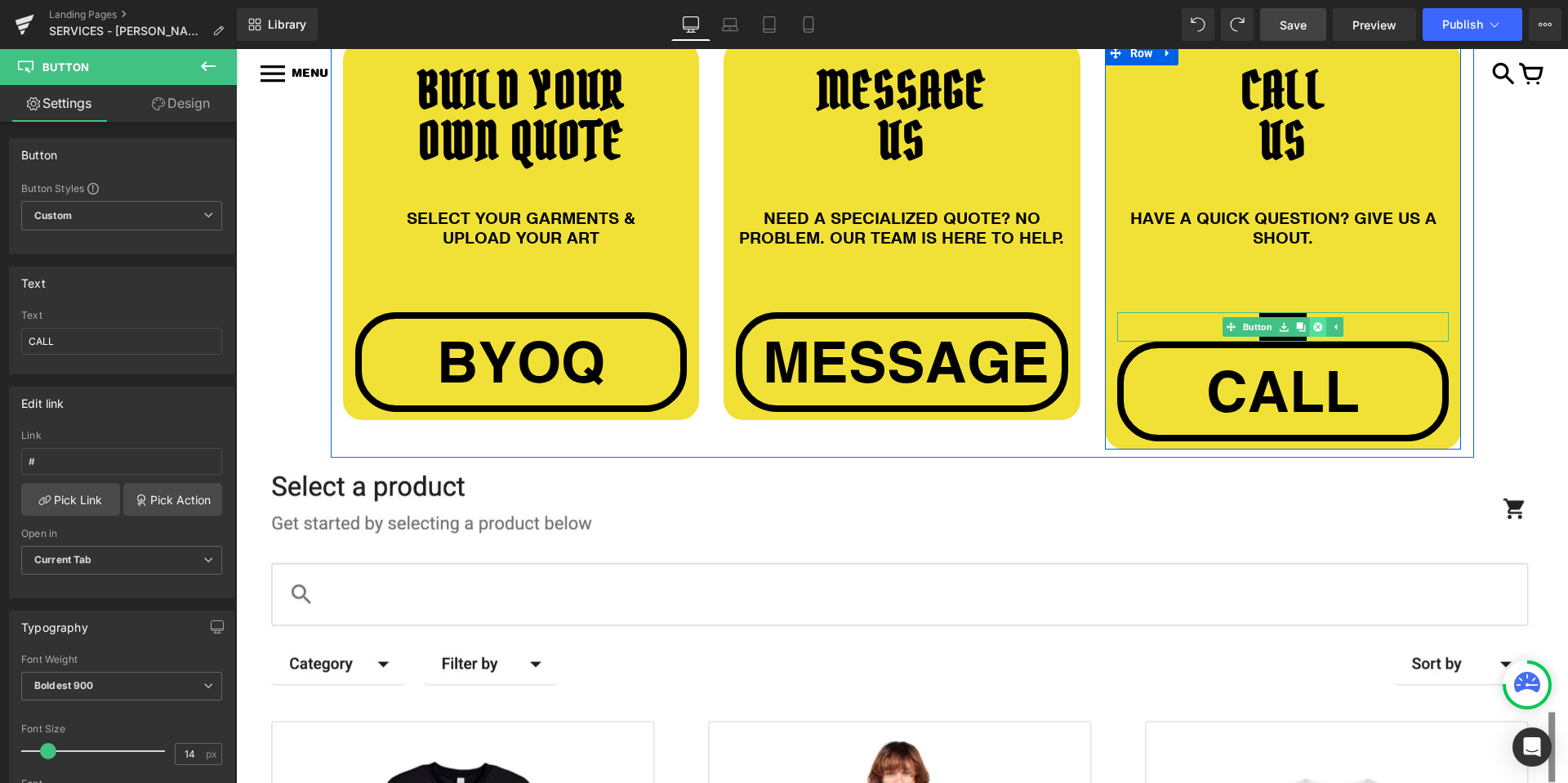
click at [1318, 329] on icon at bounding box center [1317, 326] width 9 height 9
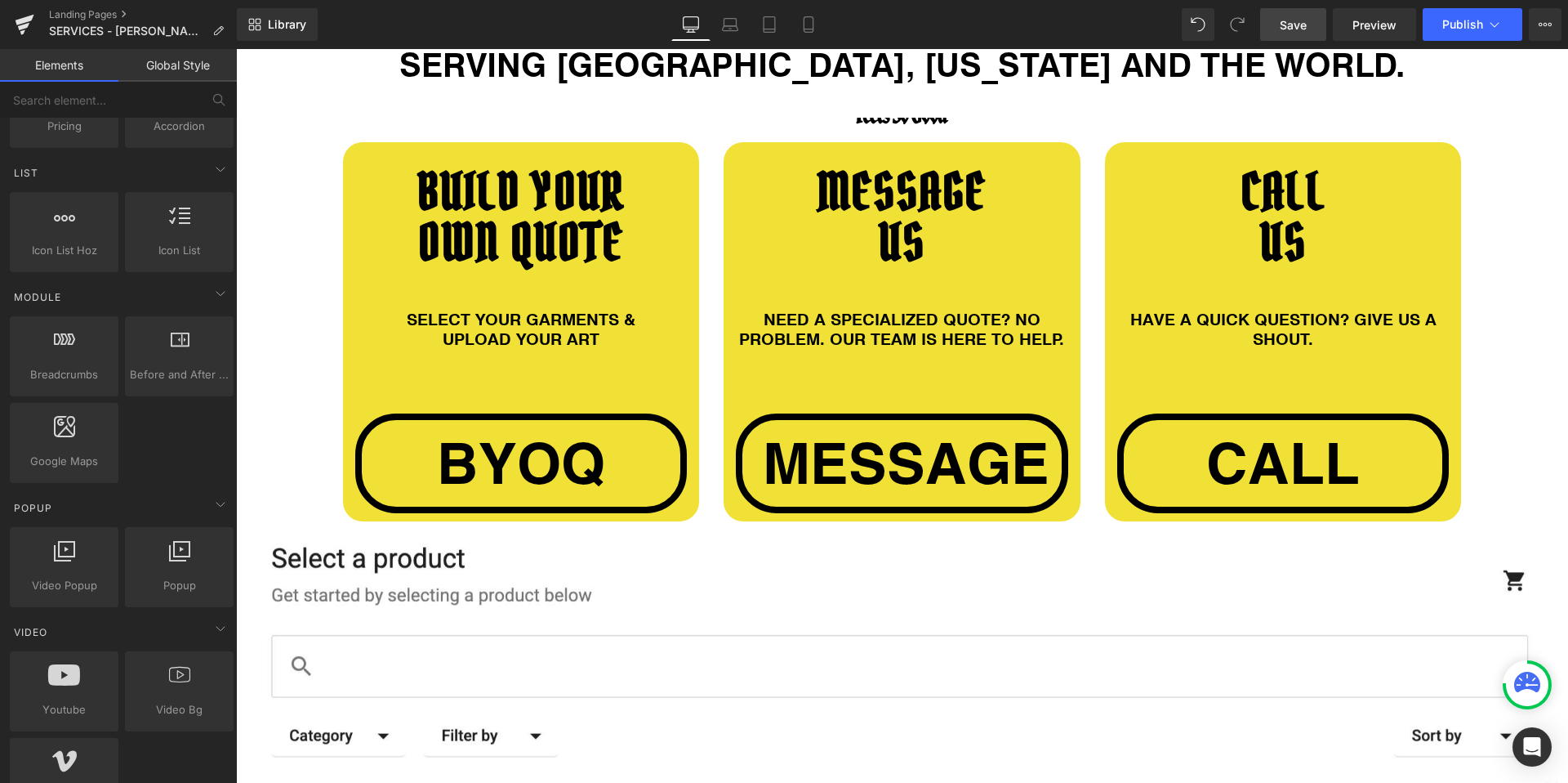
scroll to position [1202, 0]
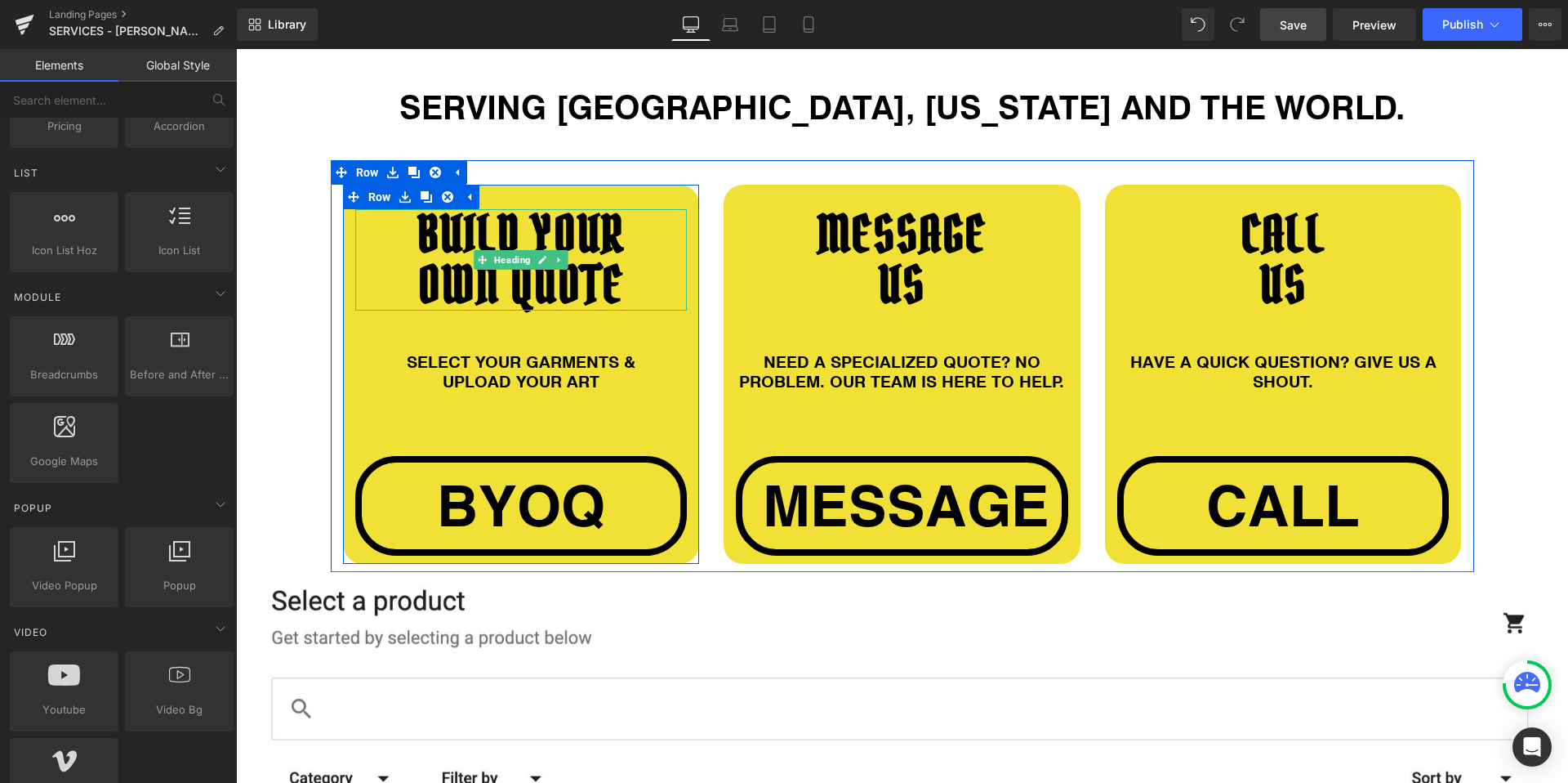
click at [552, 228] on h1 "BUILD YOUR" at bounding box center [522, 234] width 333 height 51
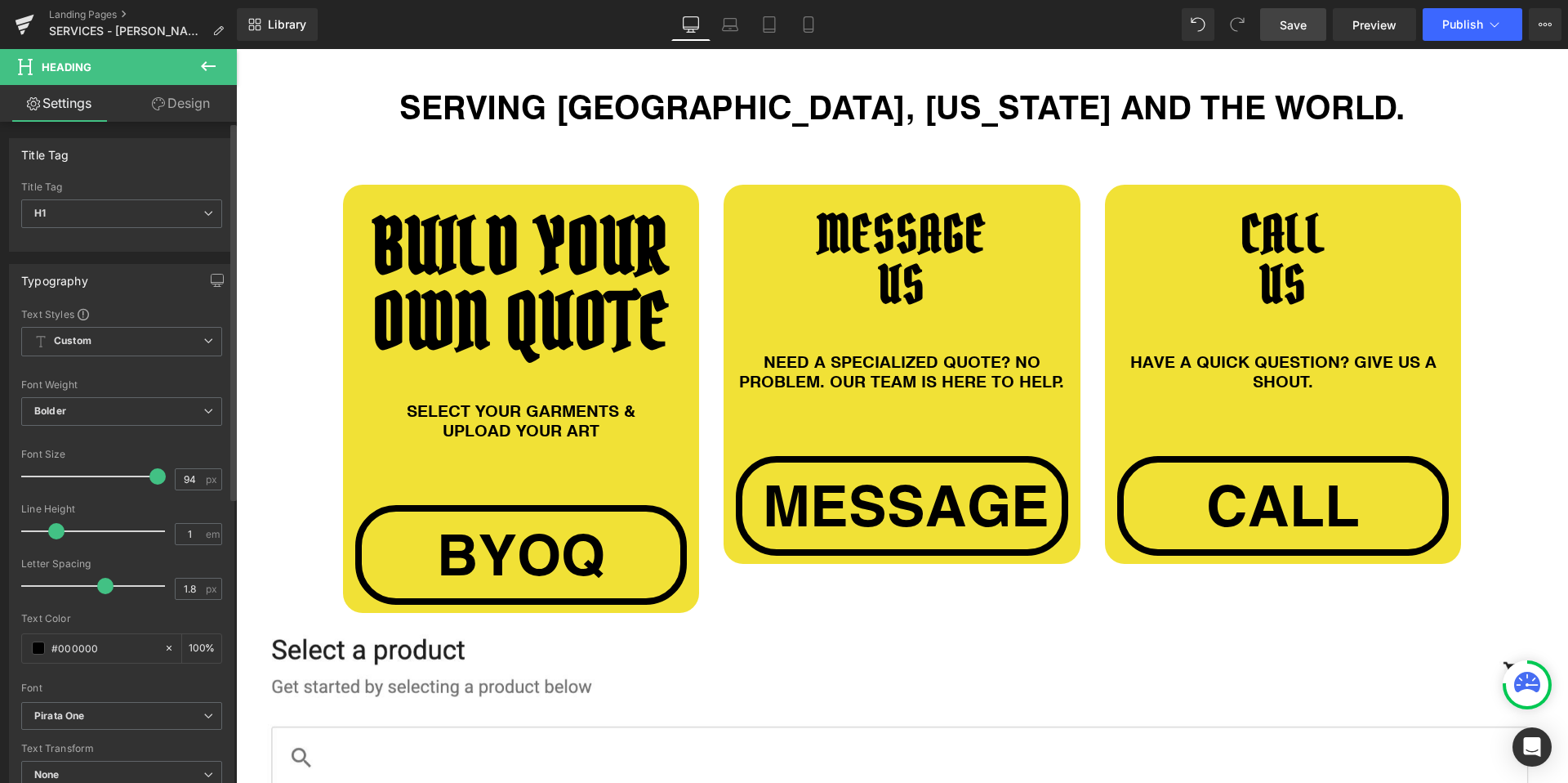
type input "95"
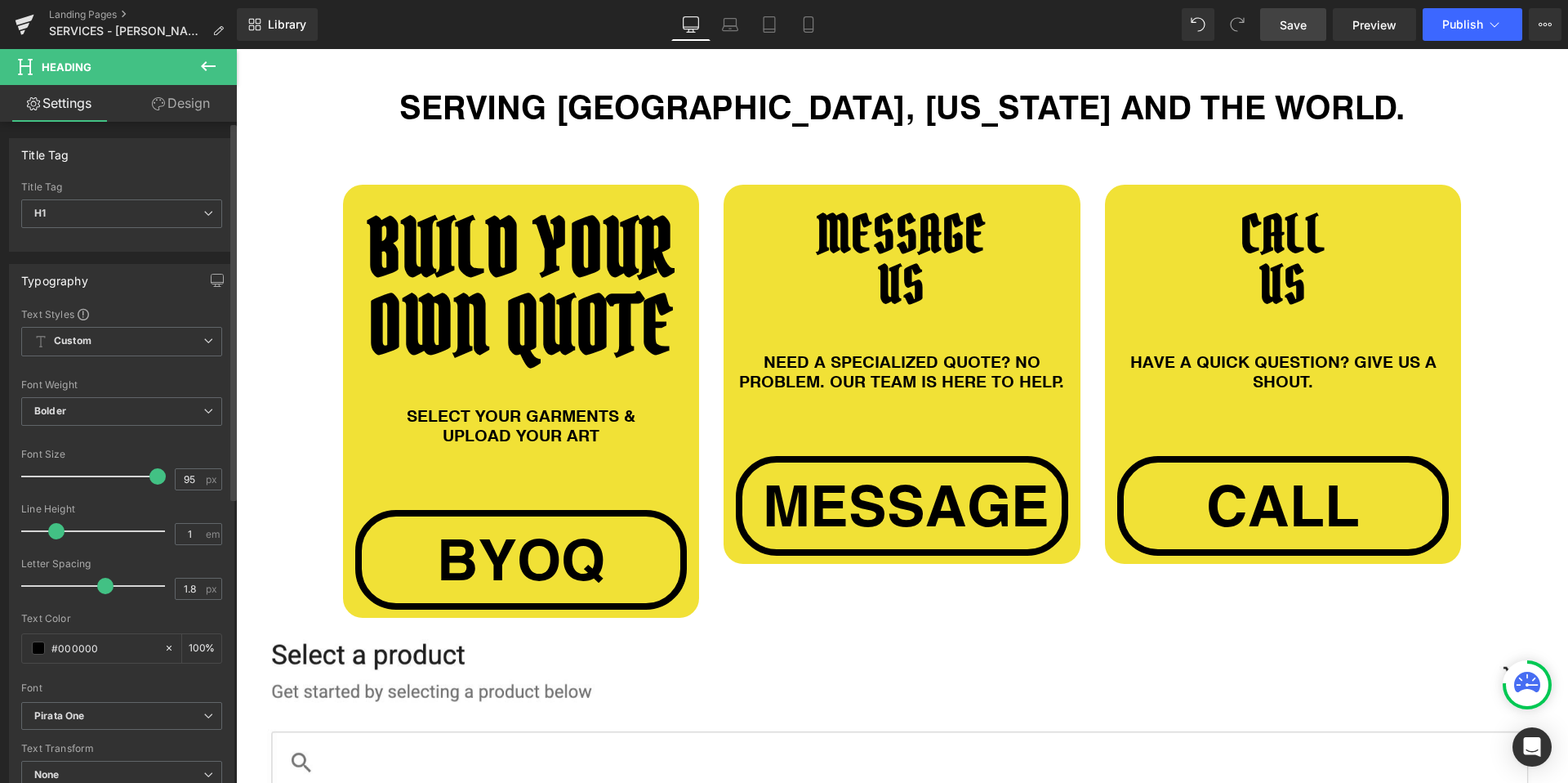
drag, startPoint x: 110, startPoint y: 475, endPoint x: 155, endPoint y: 481, distance: 45.4
click at [155, 481] on span at bounding box center [157, 476] width 16 height 16
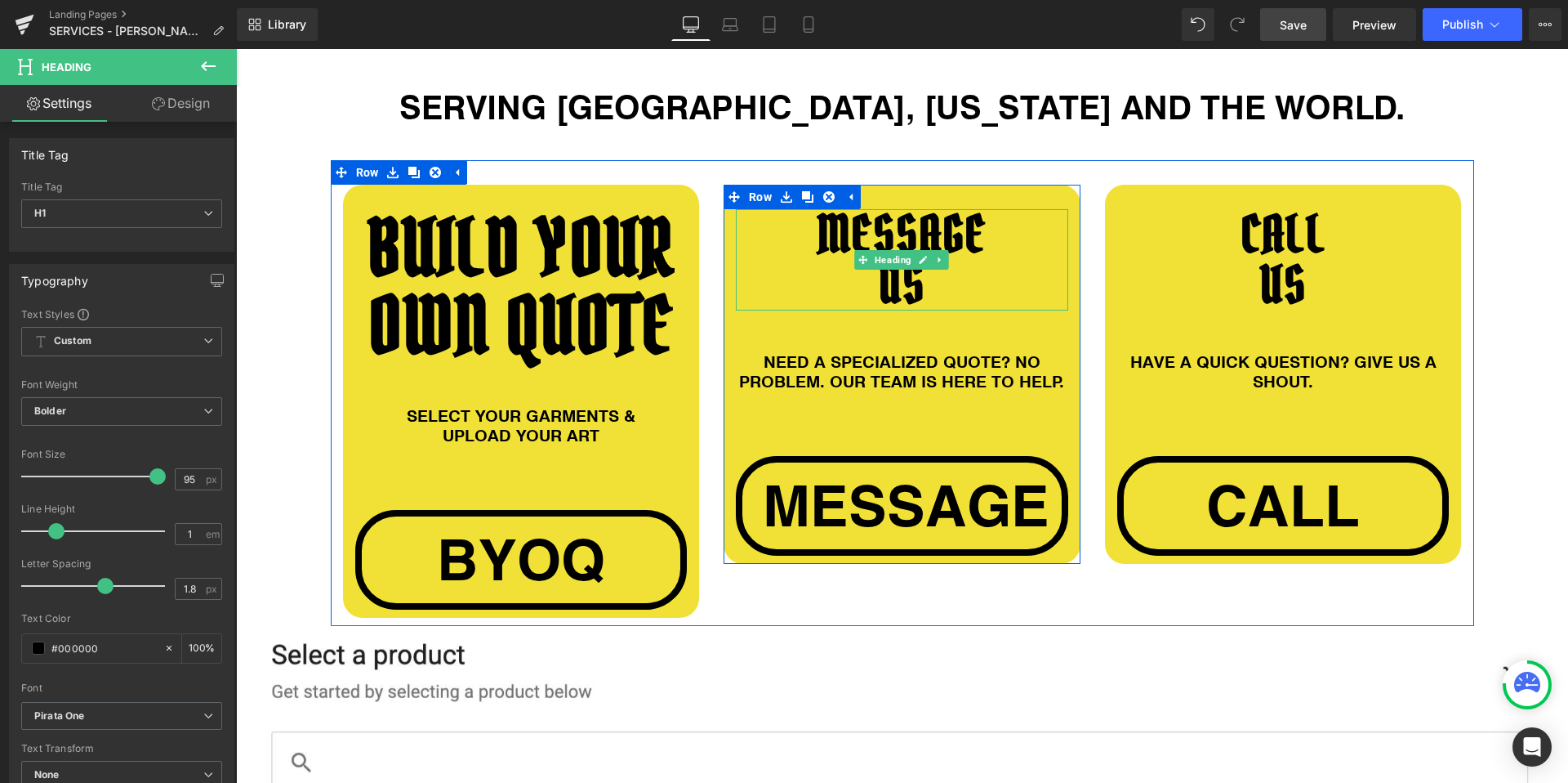
click at [891, 228] on h1 "MESSAGE" at bounding box center [902, 234] width 333 height 51
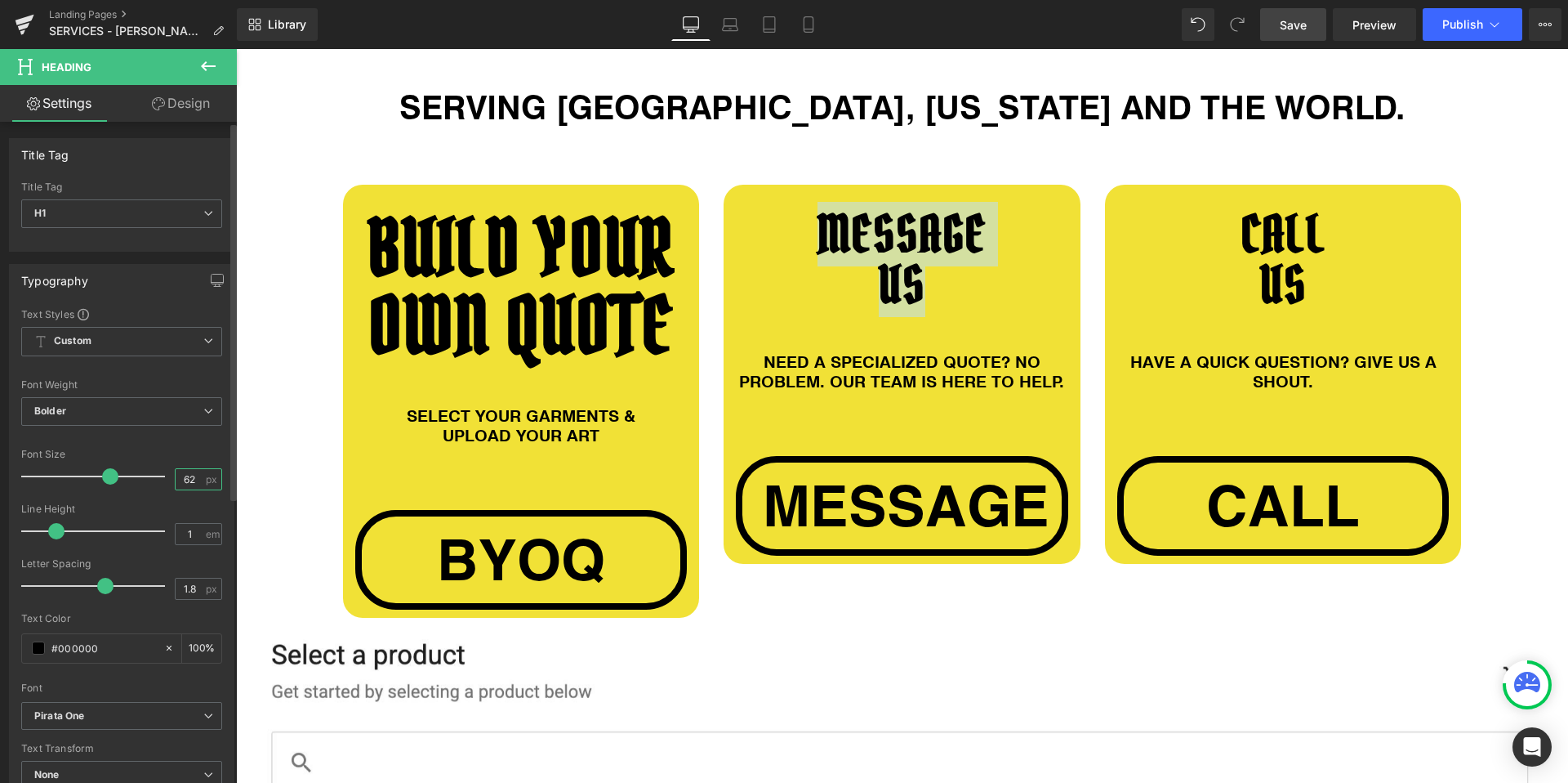
click at [194, 474] on input "62" at bounding box center [190, 479] width 29 height 20
type input "95"
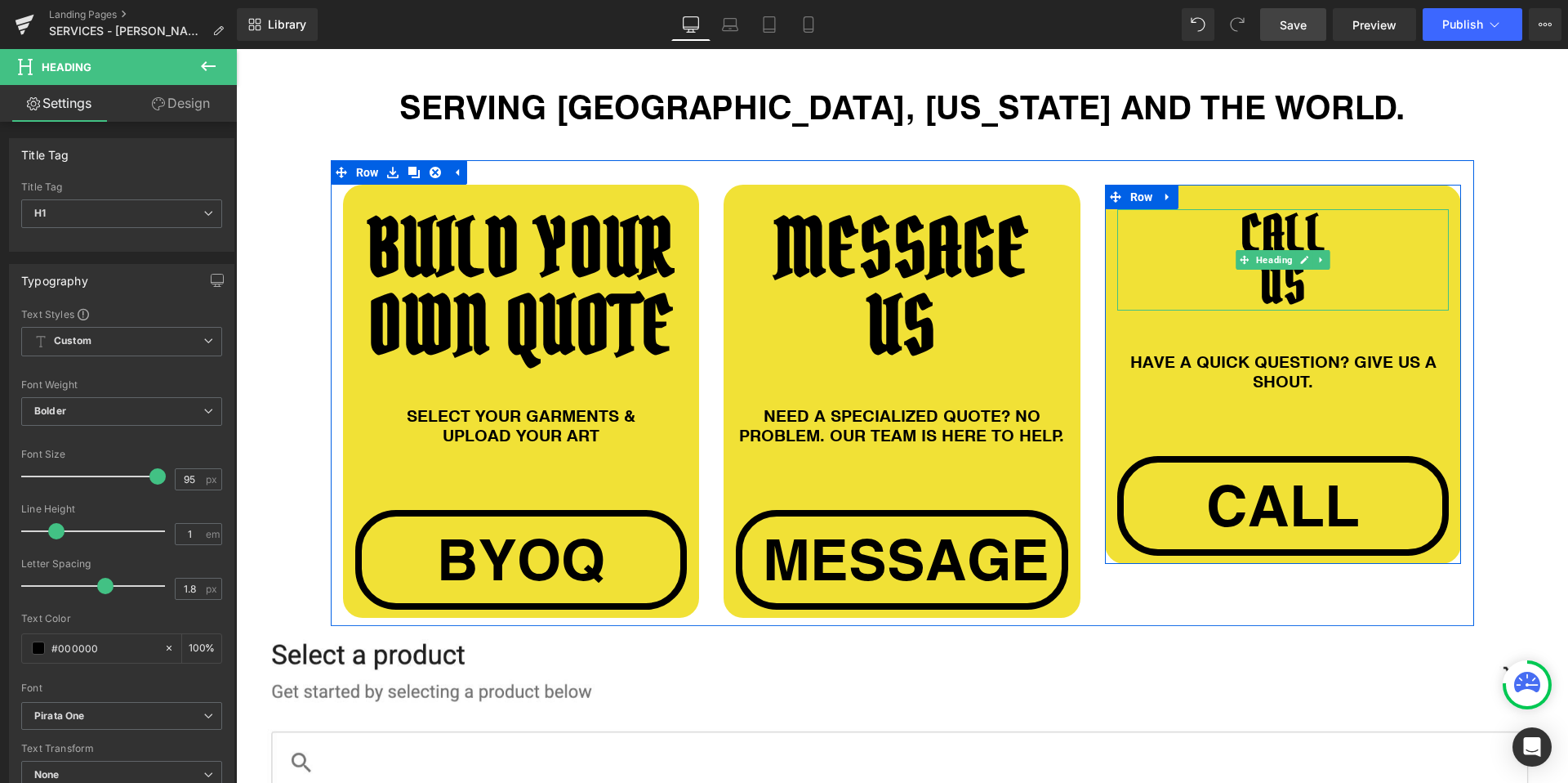
click at [1272, 231] on h1 "CALL" at bounding box center [1283, 234] width 333 height 51
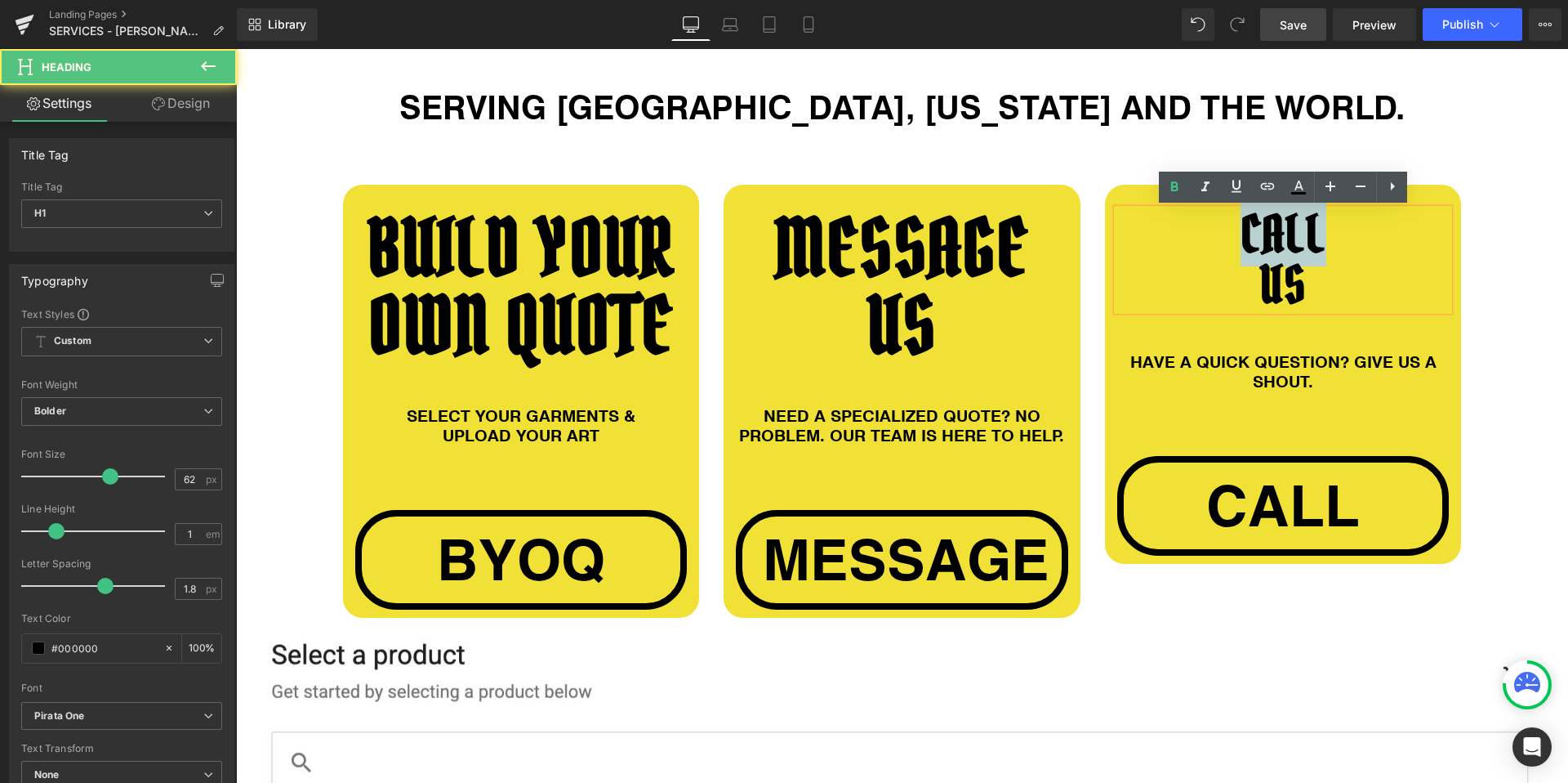
click at [1272, 231] on h1 "CALL" at bounding box center [1283, 234] width 333 height 51
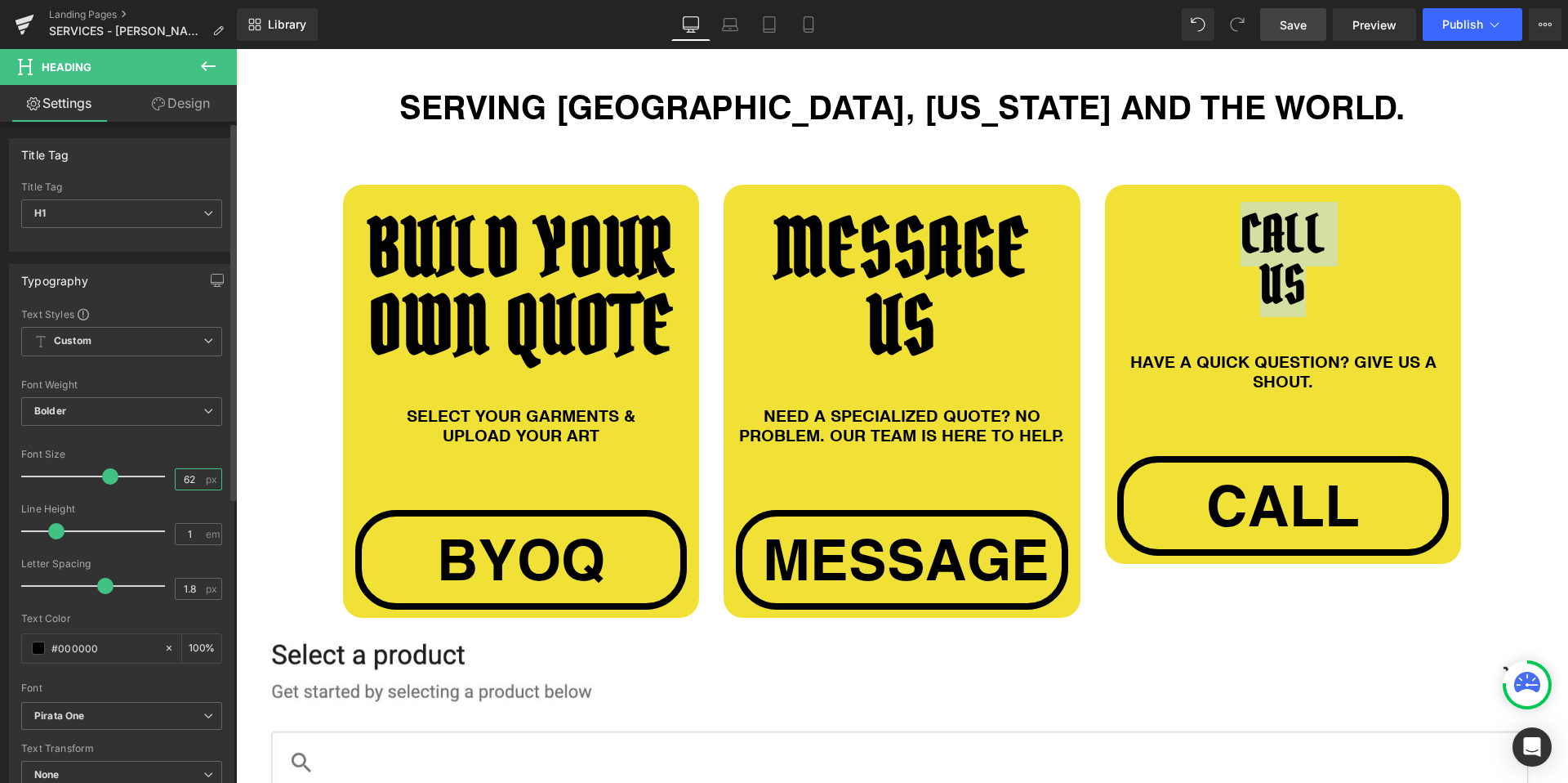
click at [184, 480] on input "62" at bounding box center [190, 479] width 29 height 20
type input "95"
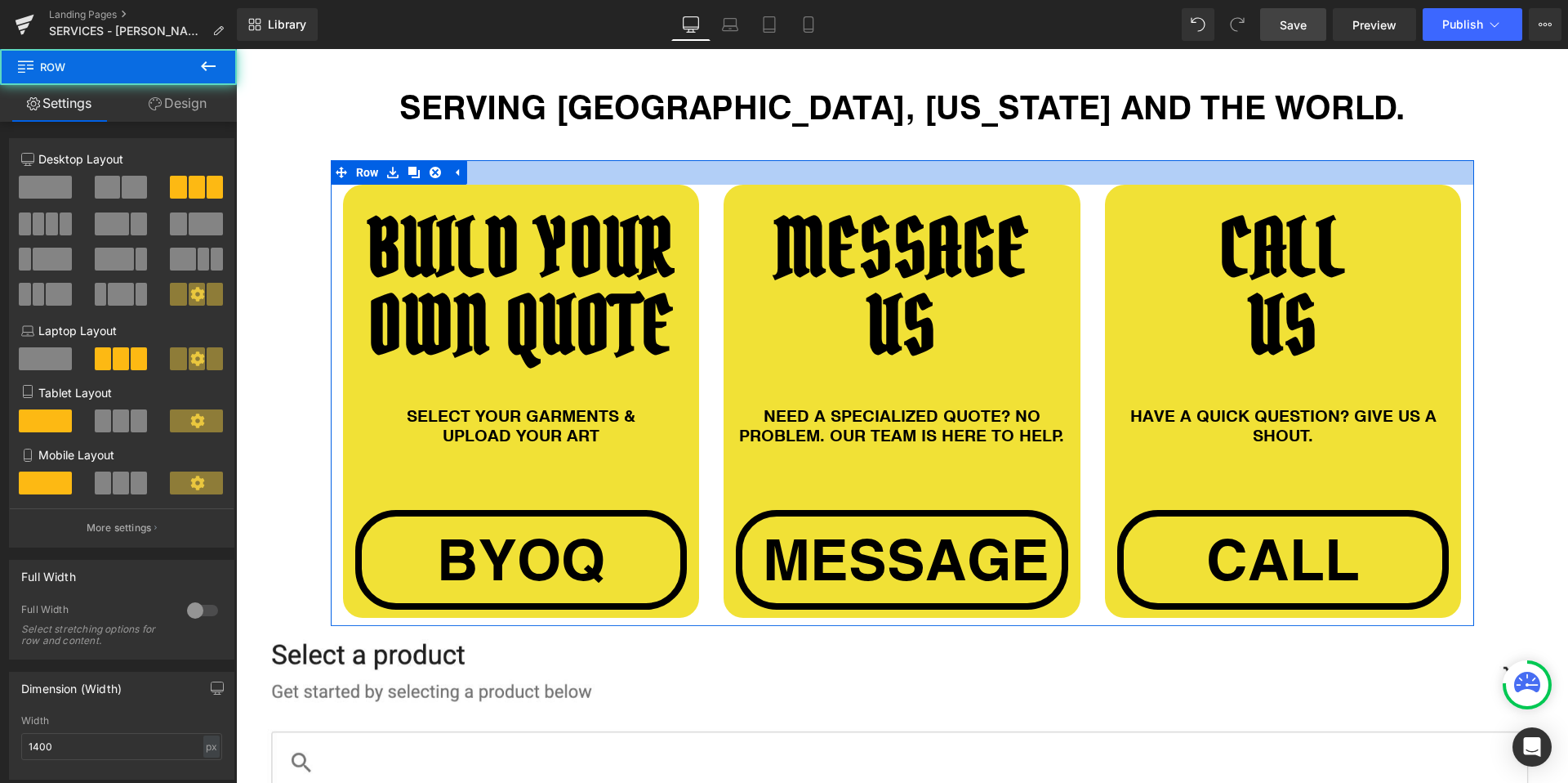
click at [1063, 173] on div at bounding box center [902, 173] width 1144 height 25
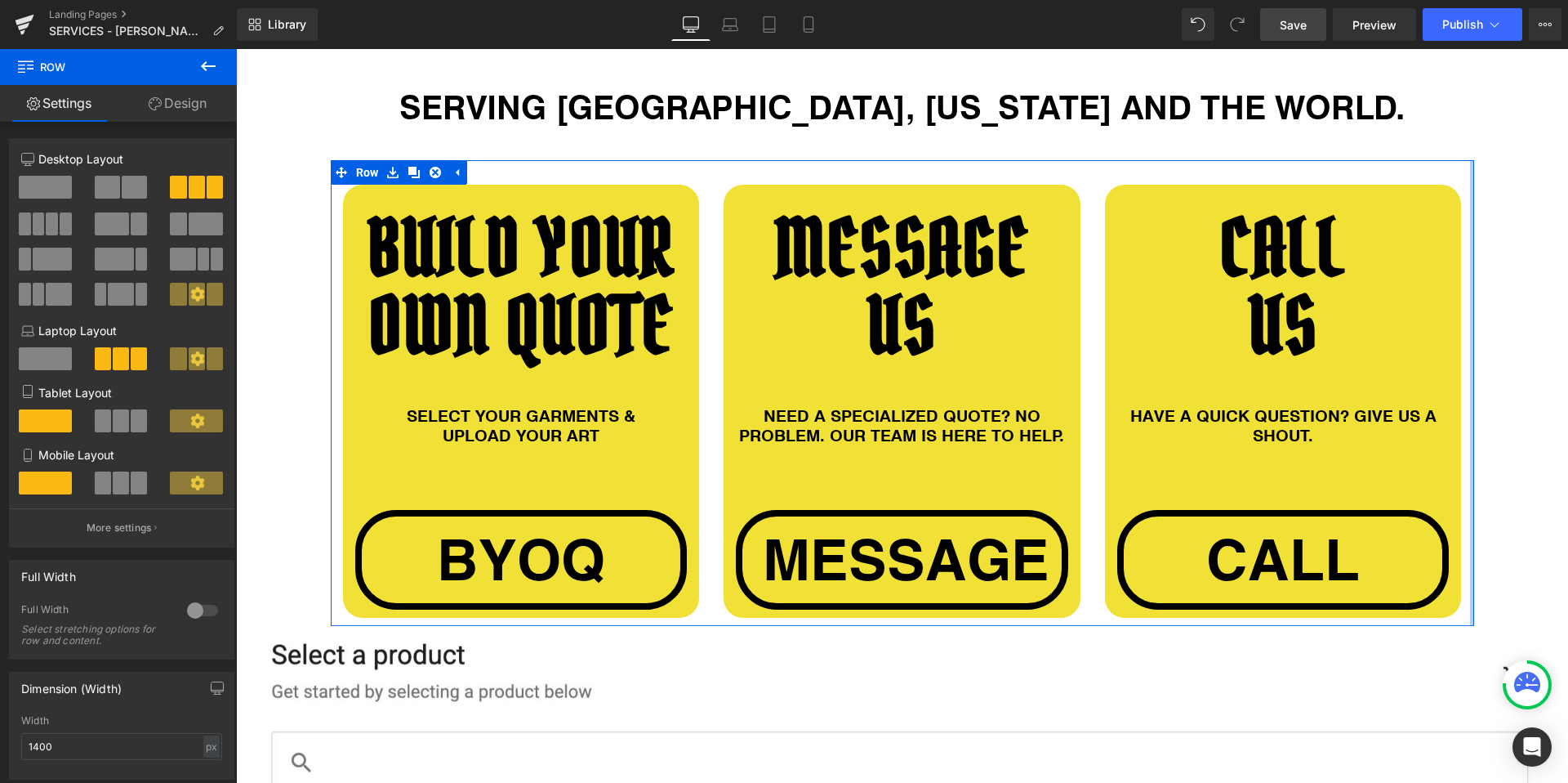
click at [1472, 222] on div at bounding box center [1471, 393] width 4 height 466
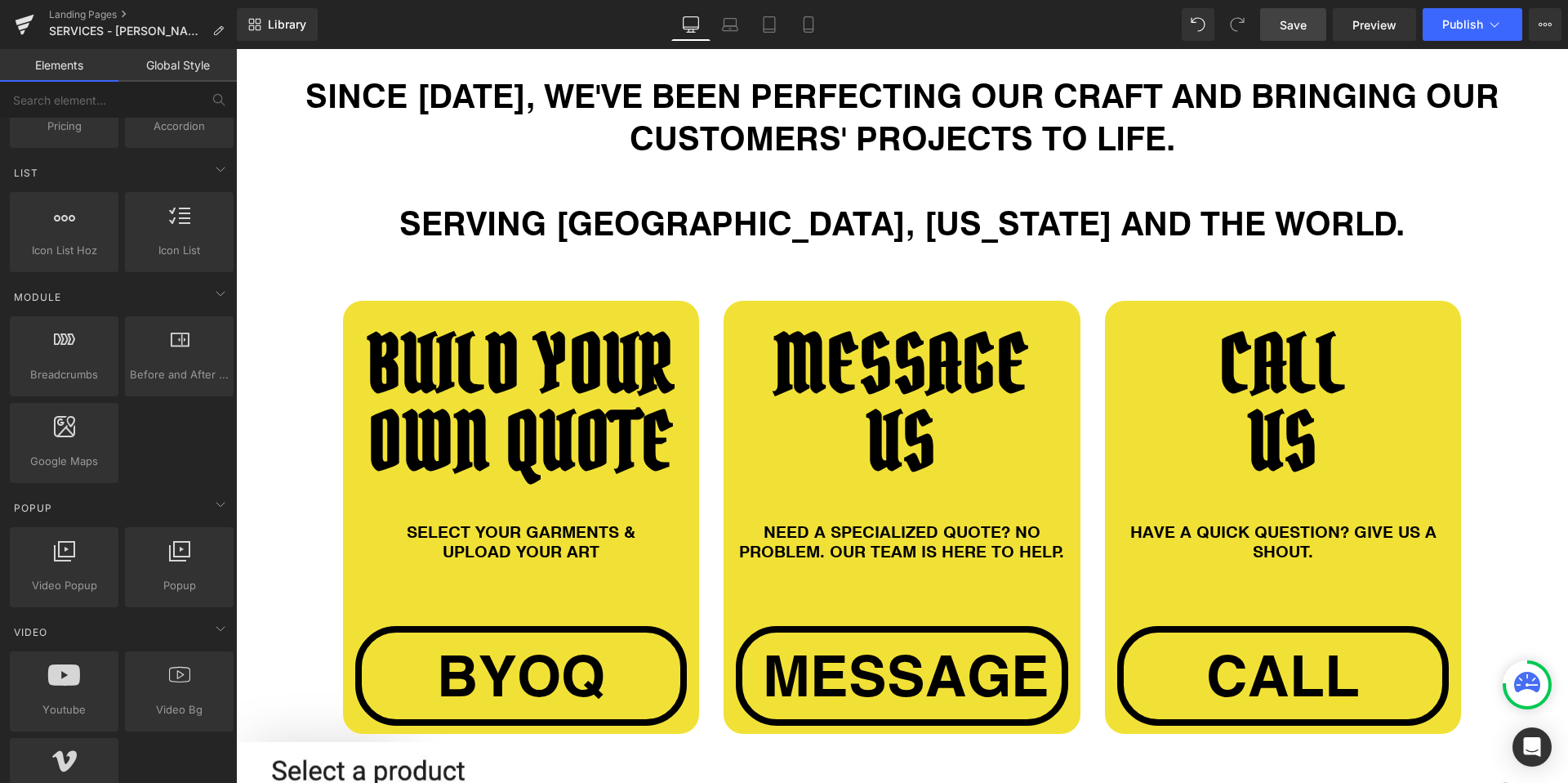
scroll to position [1026, 0]
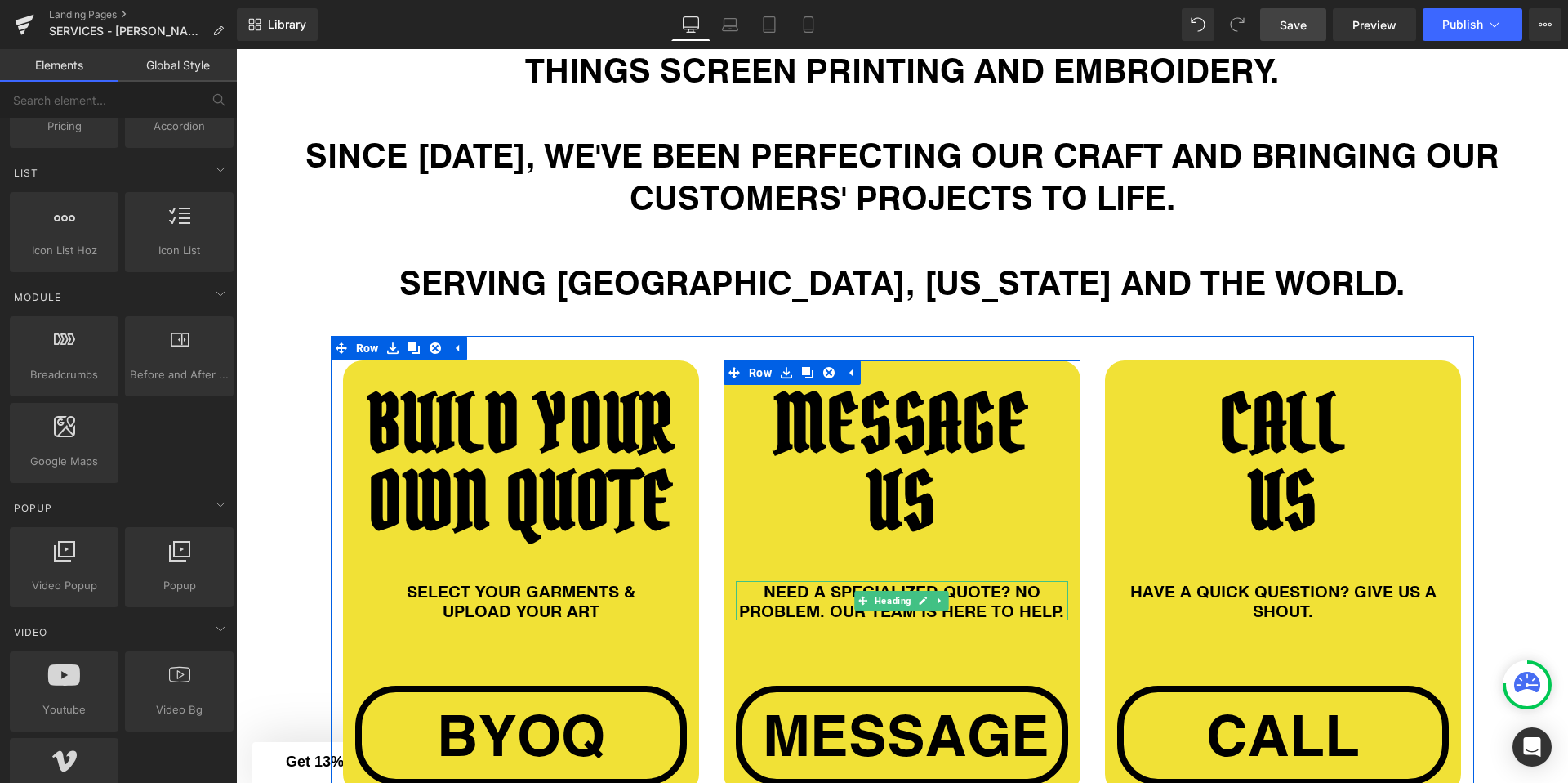
click at [951, 588] on h1 "NEED A SPECIALIZED QUOTE? NO PROBLEM. OUR TEAM IS HERE TO HELP." at bounding box center [902, 600] width 333 height 39
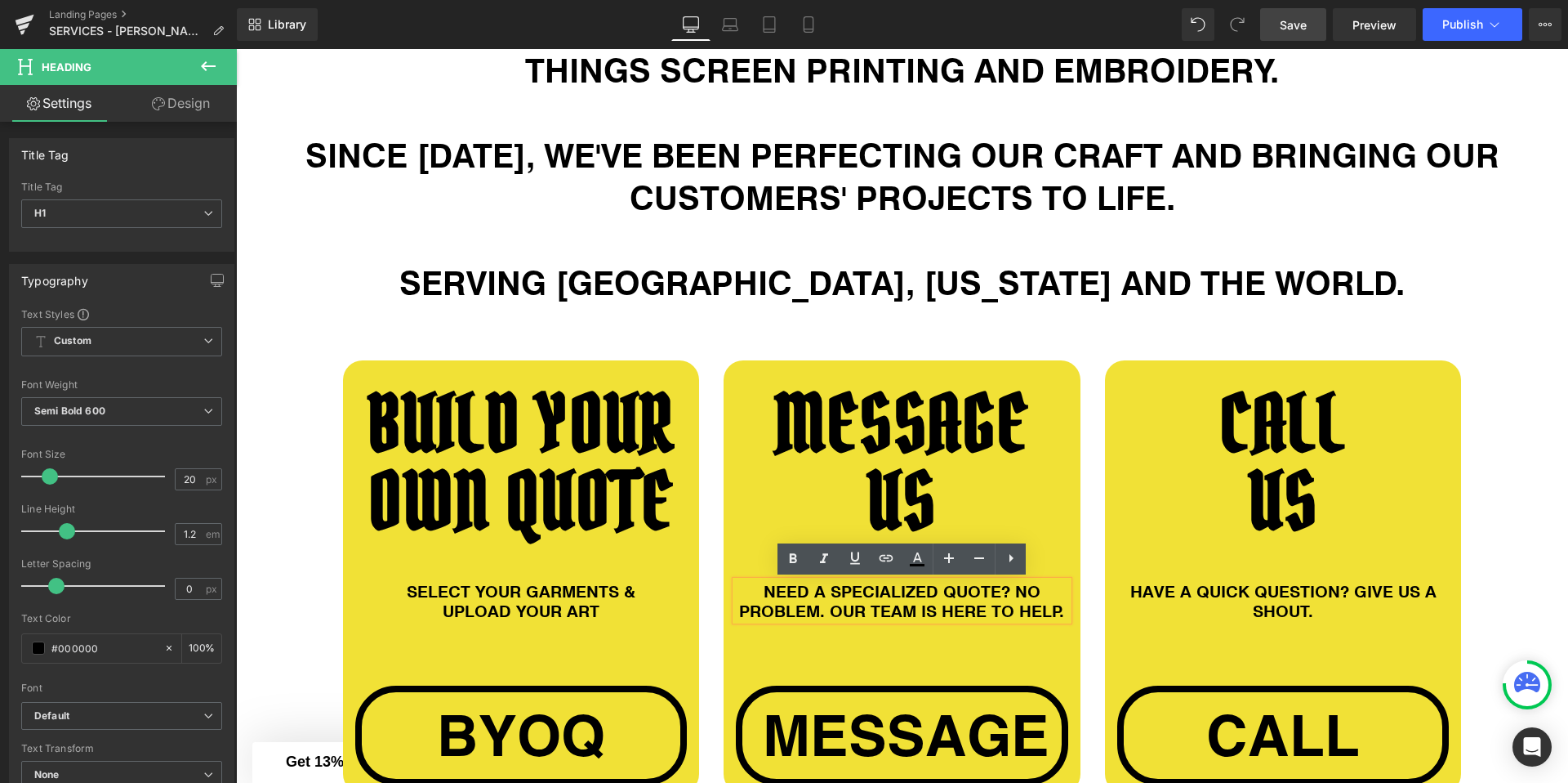
click at [1302, 29] on span "Save" at bounding box center [1293, 25] width 27 height 17
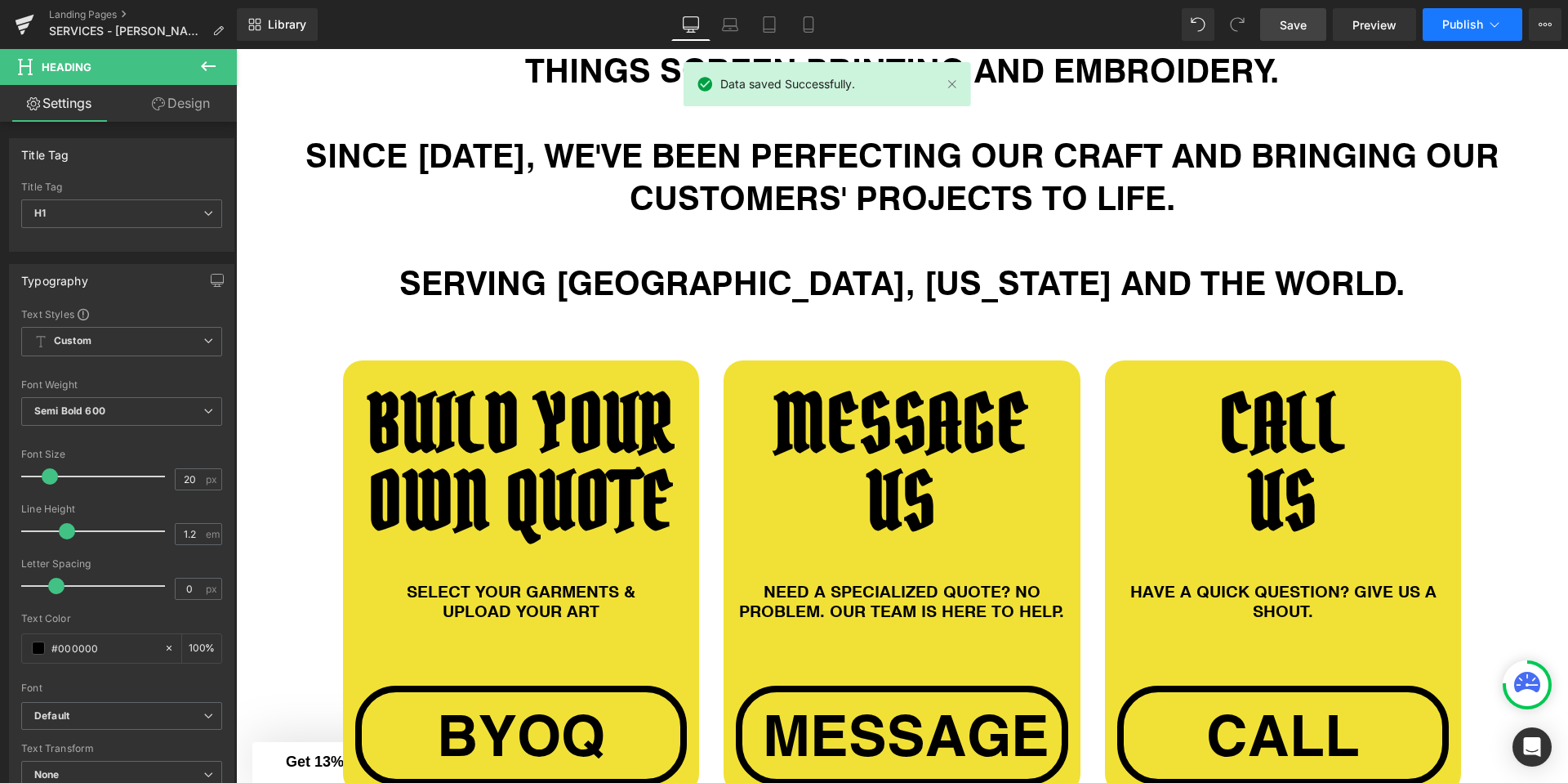
click at [1481, 21] on span "Publish" at bounding box center [1462, 25] width 41 height 13
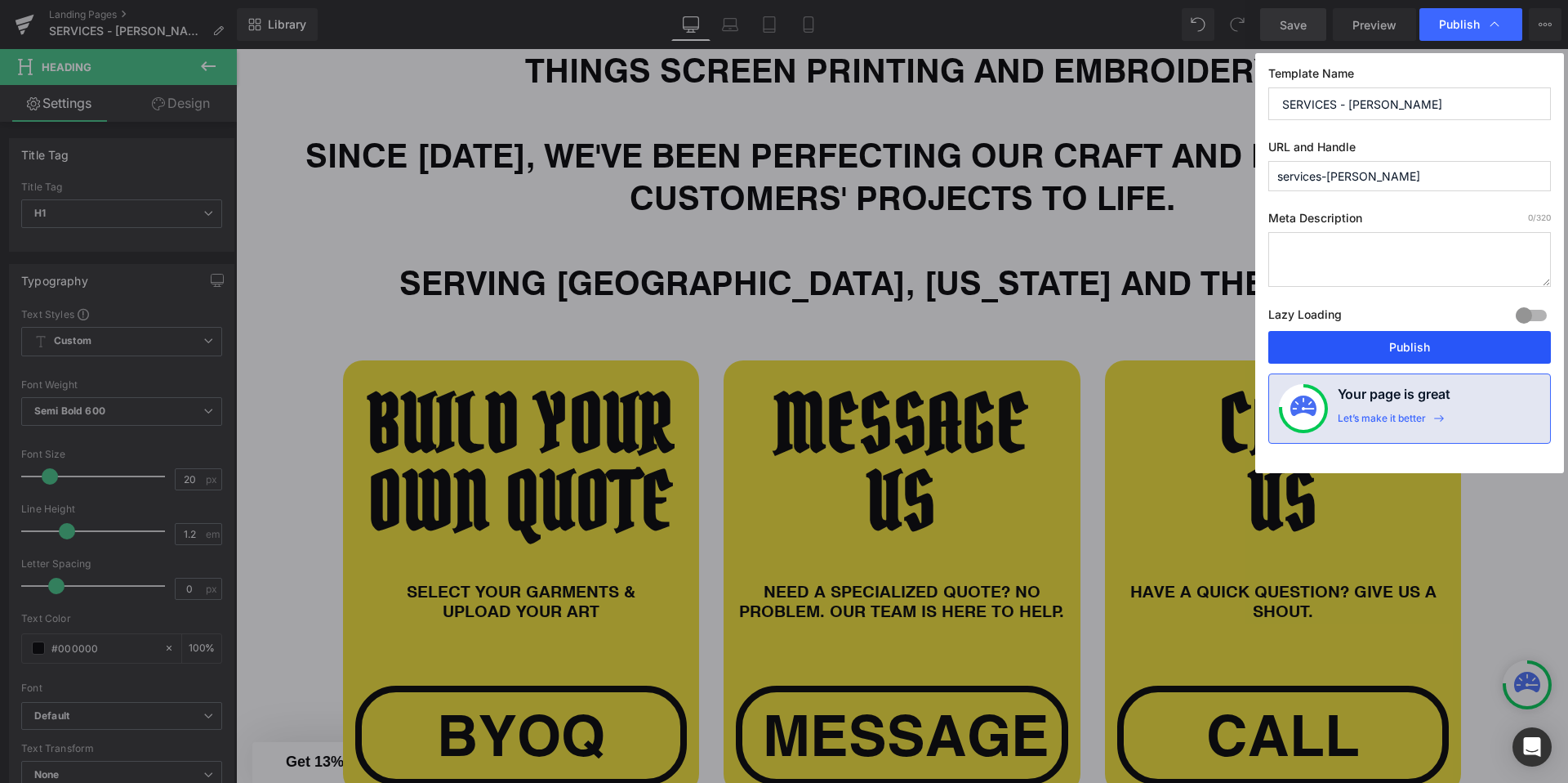
click at [1374, 339] on button "Publish" at bounding box center [1409, 347] width 283 height 33
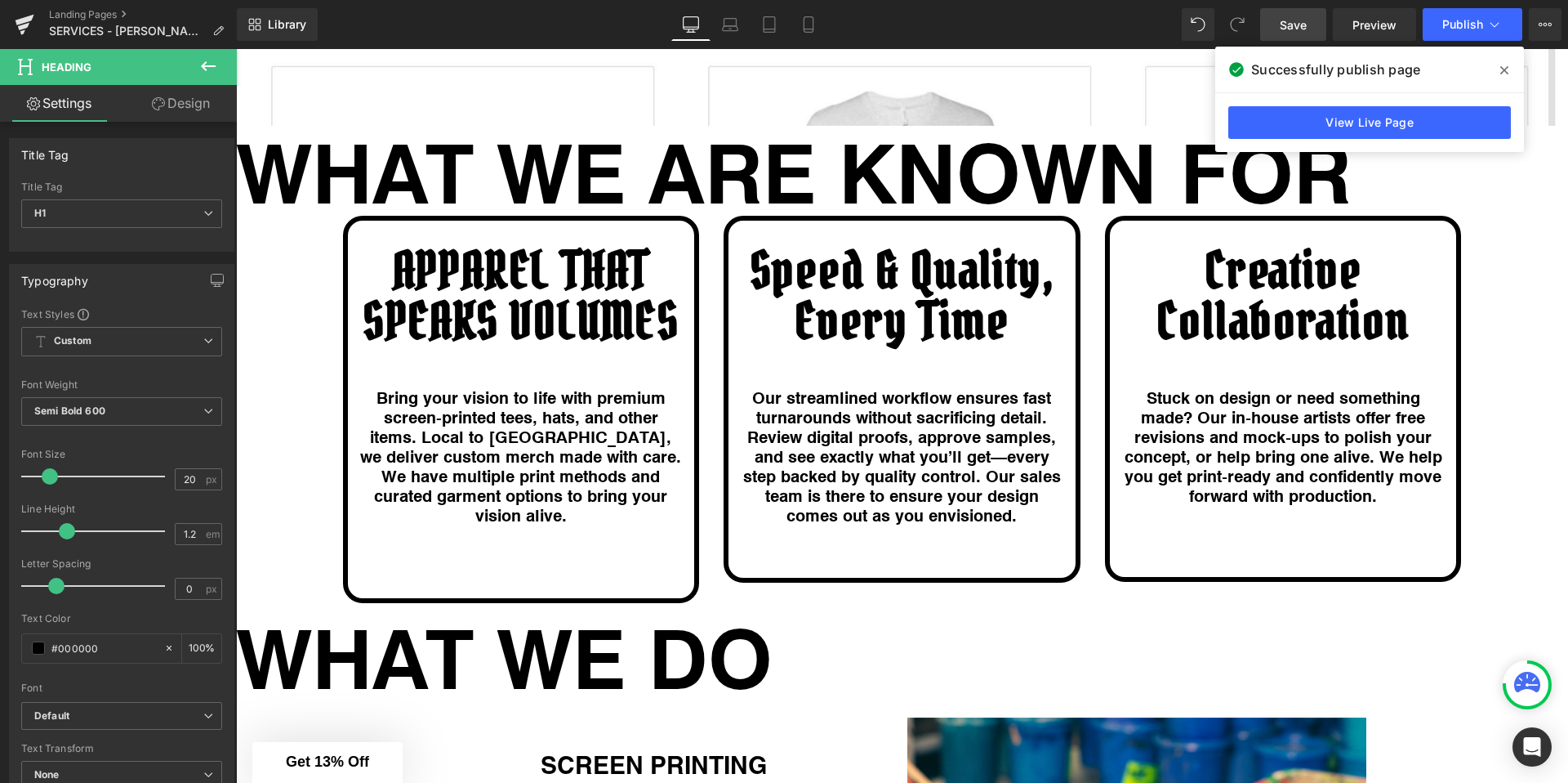
scroll to position [2435, 0]
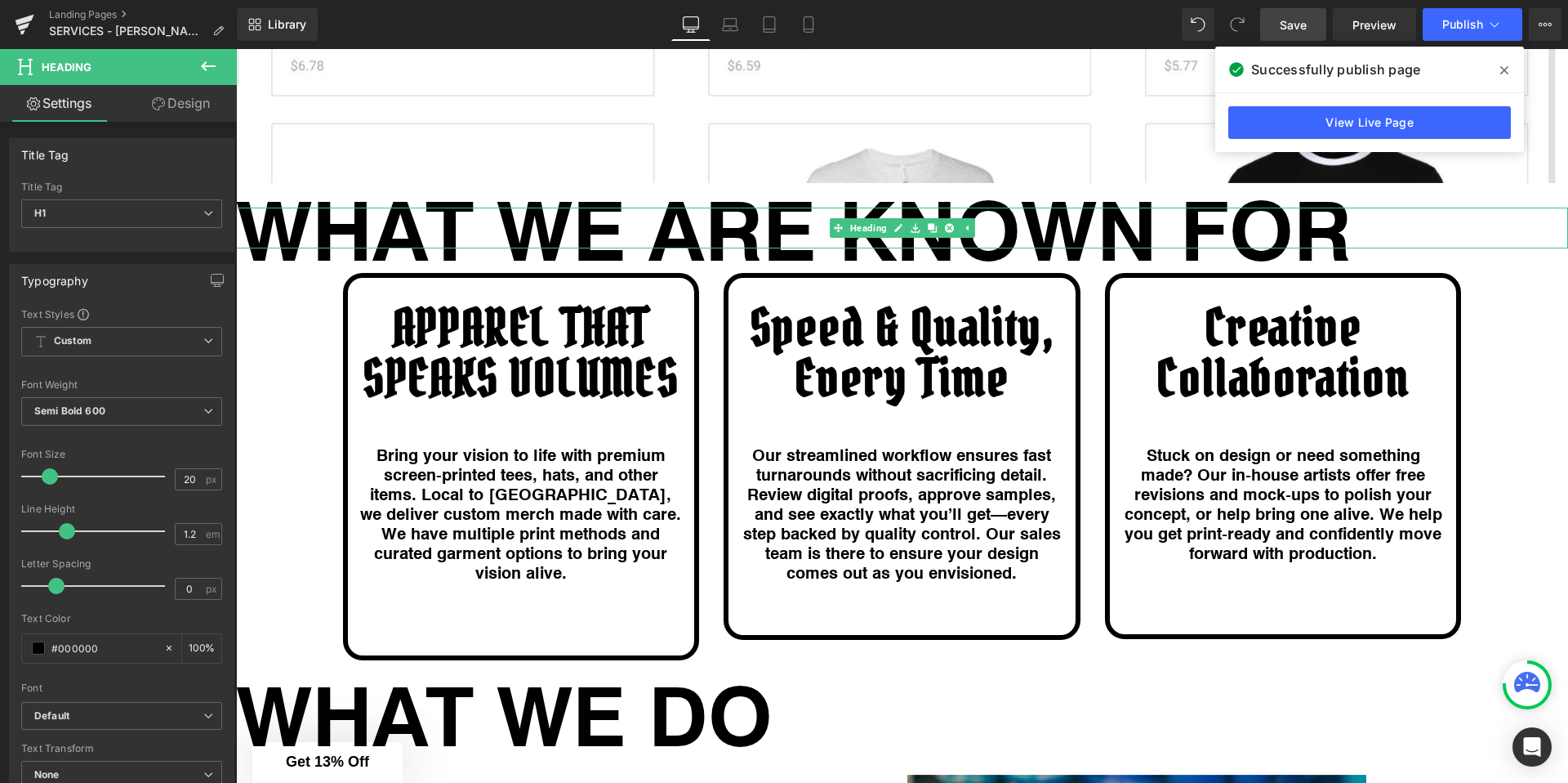
click at [1050, 226] on h1 "WHAT WE ARE KNOWN FOR" at bounding box center [902, 228] width 1332 height 41
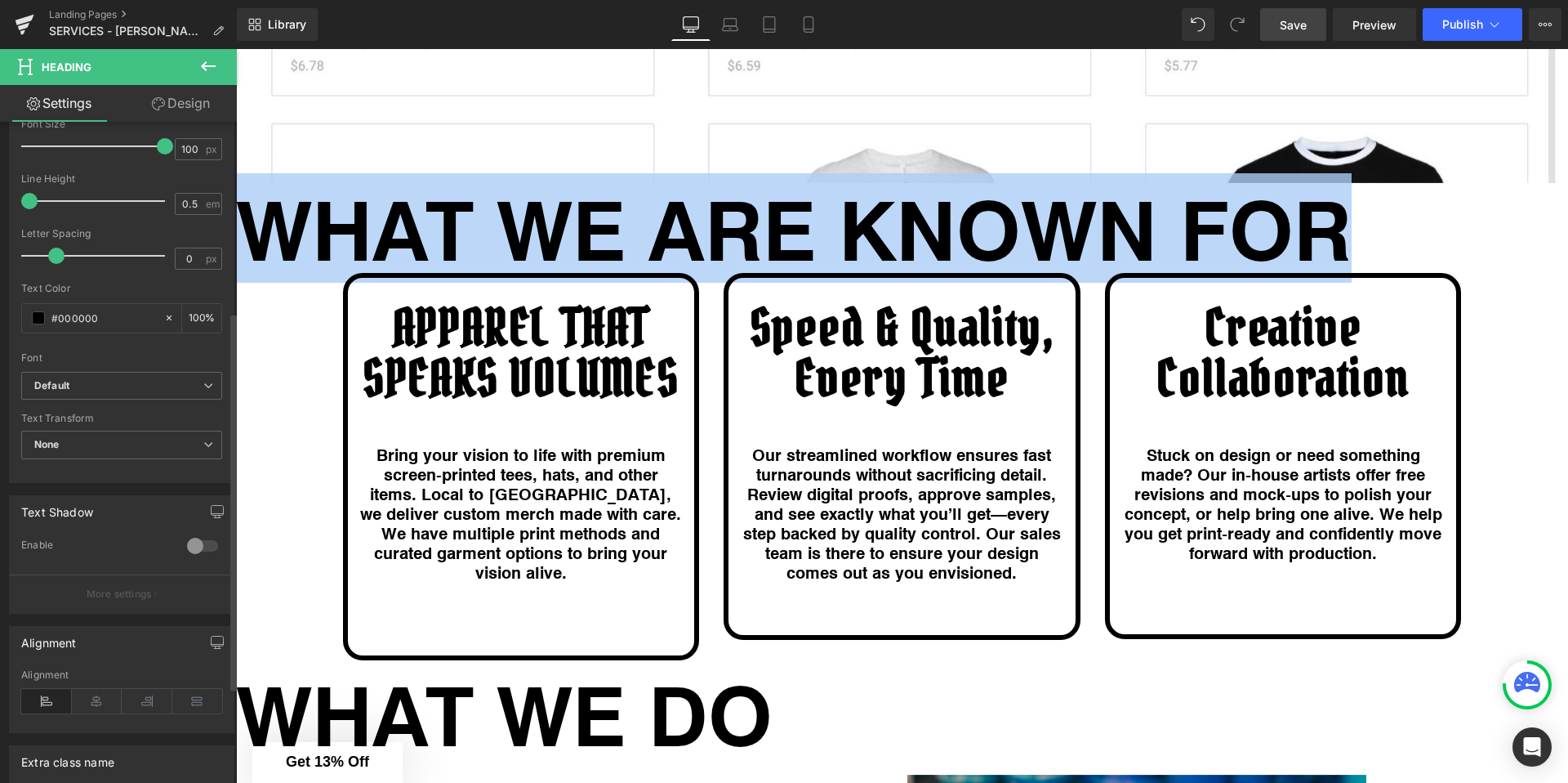
scroll to position [469, 0]
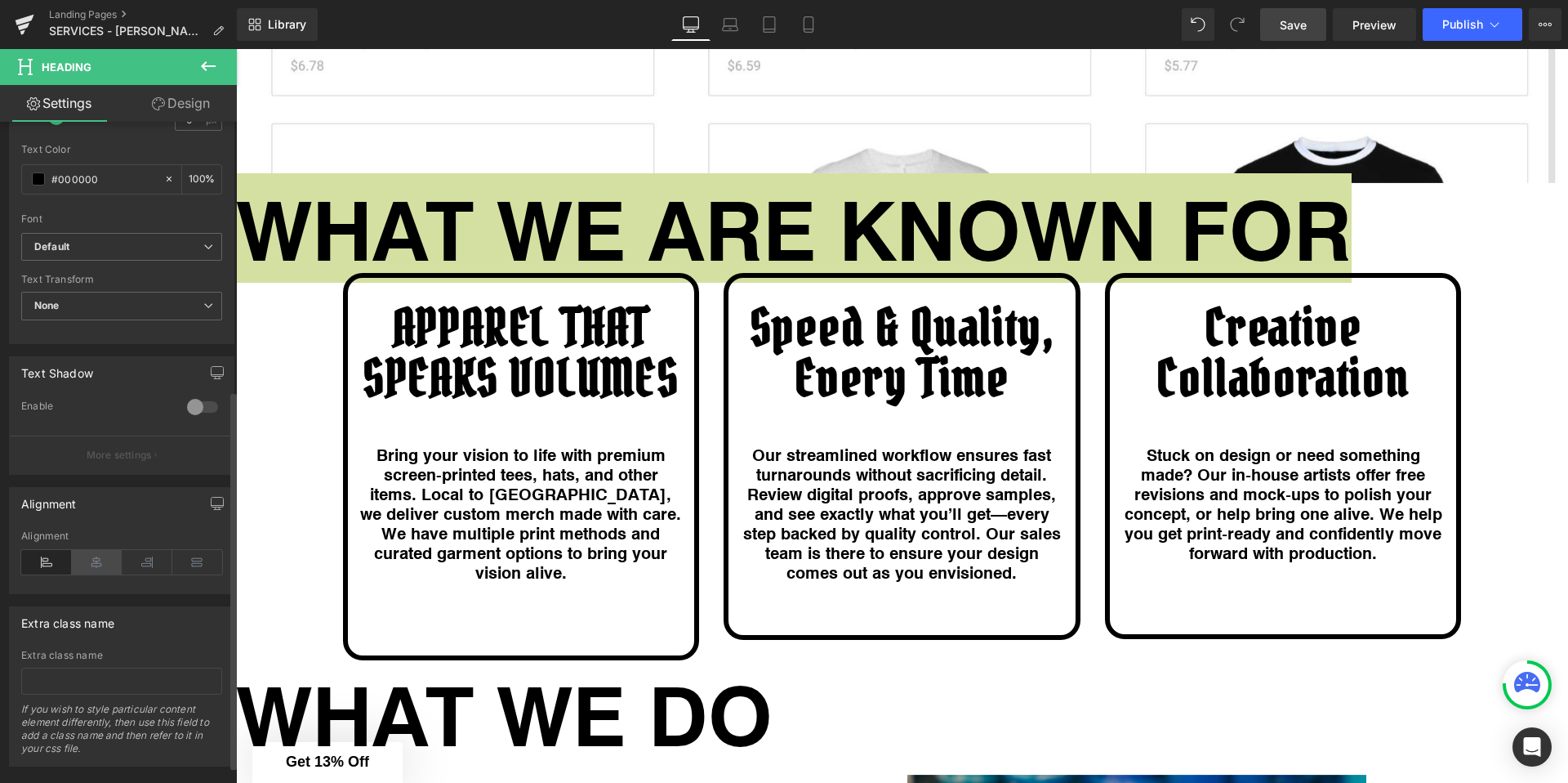
click at [83, 559] on icon at bounding box center [97, 562] width 51 height 25
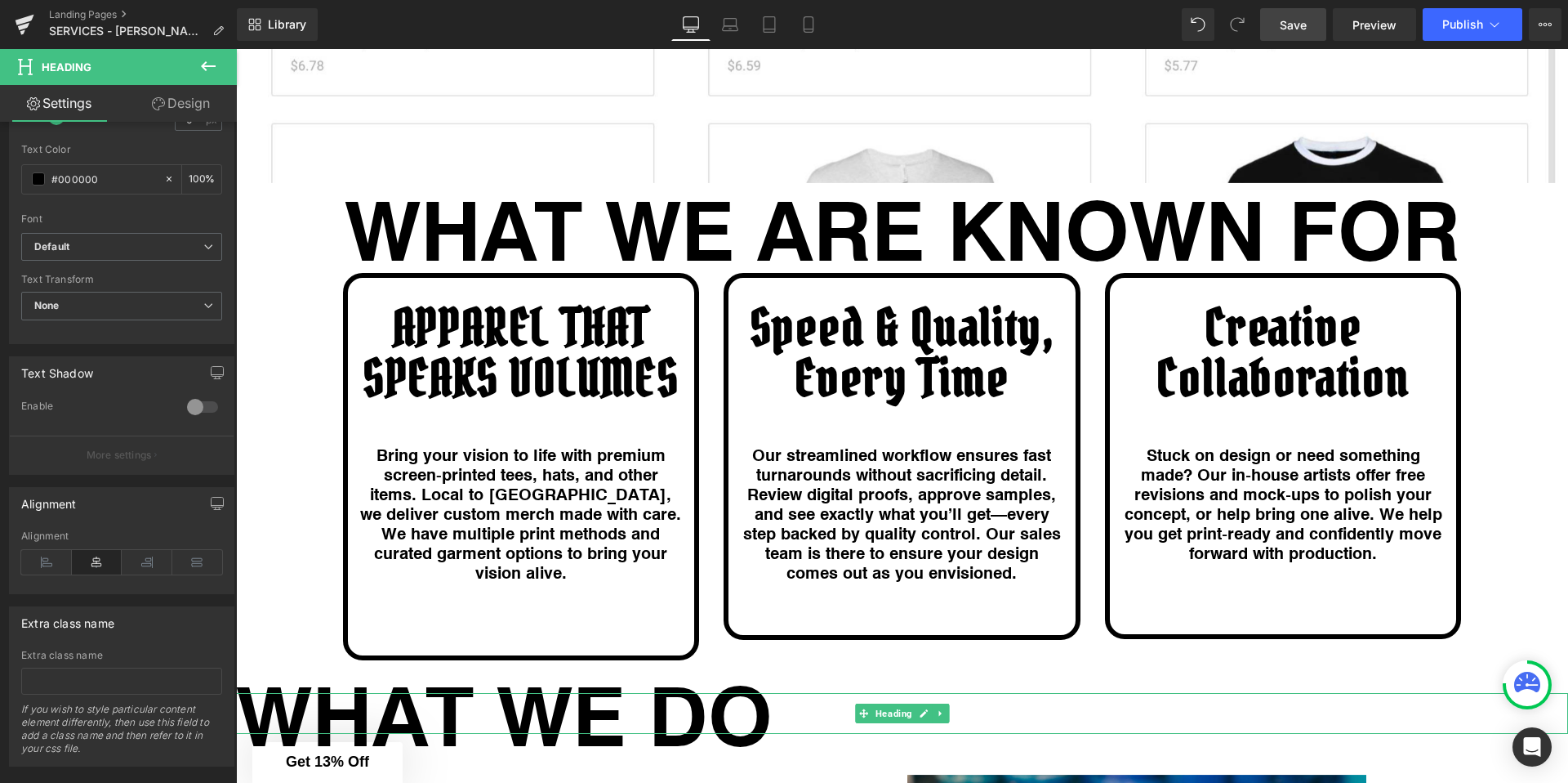
click at [621, 695] on h1 "WHAT WE DO" at bounding box center [902, 713] width 1332 height 41
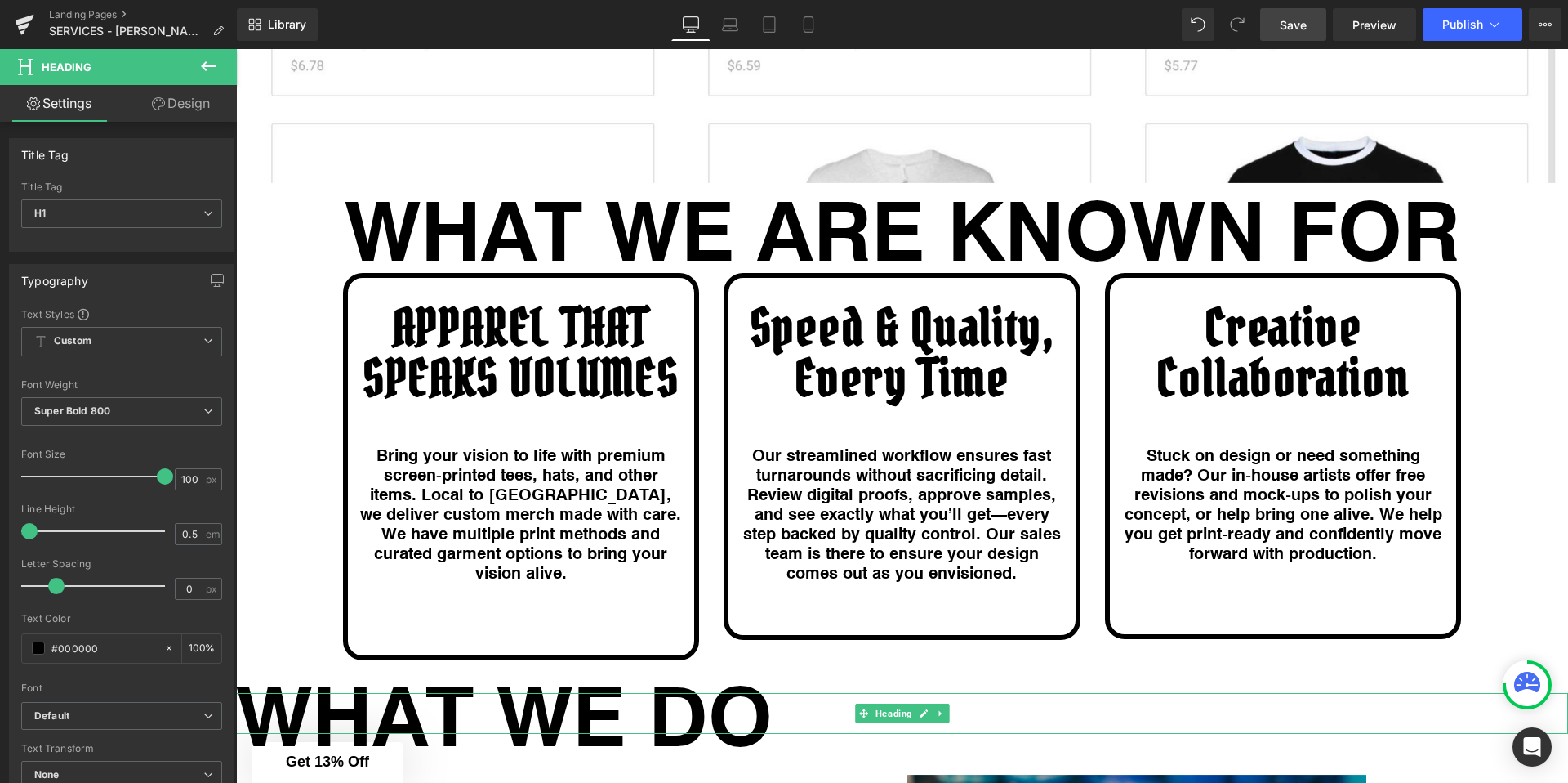
click at [576, 693] on h1 "WHAT WE DO" at bounding box center [902, 713] width 1332 height 41
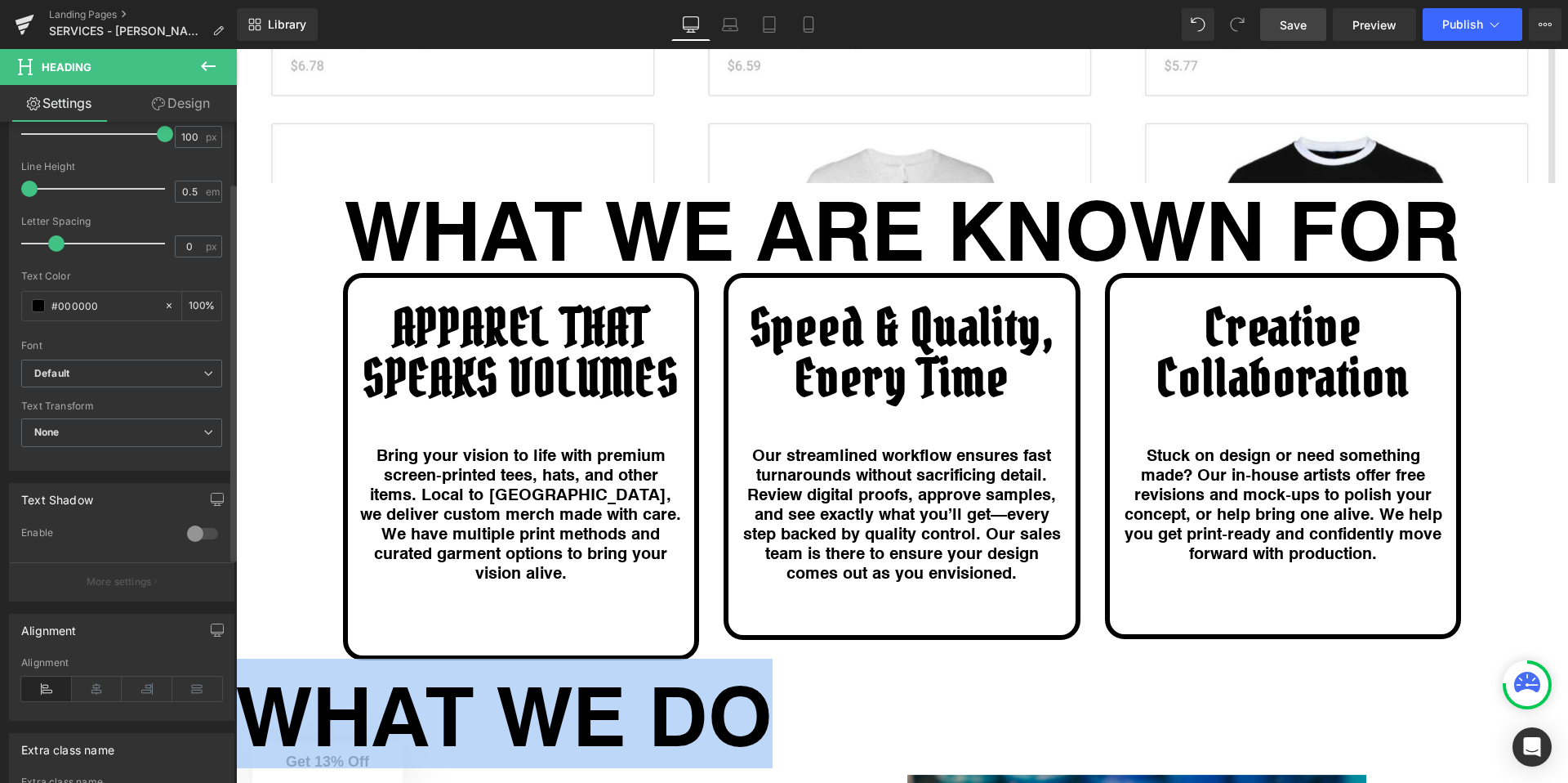
scroll to position [414, 0]
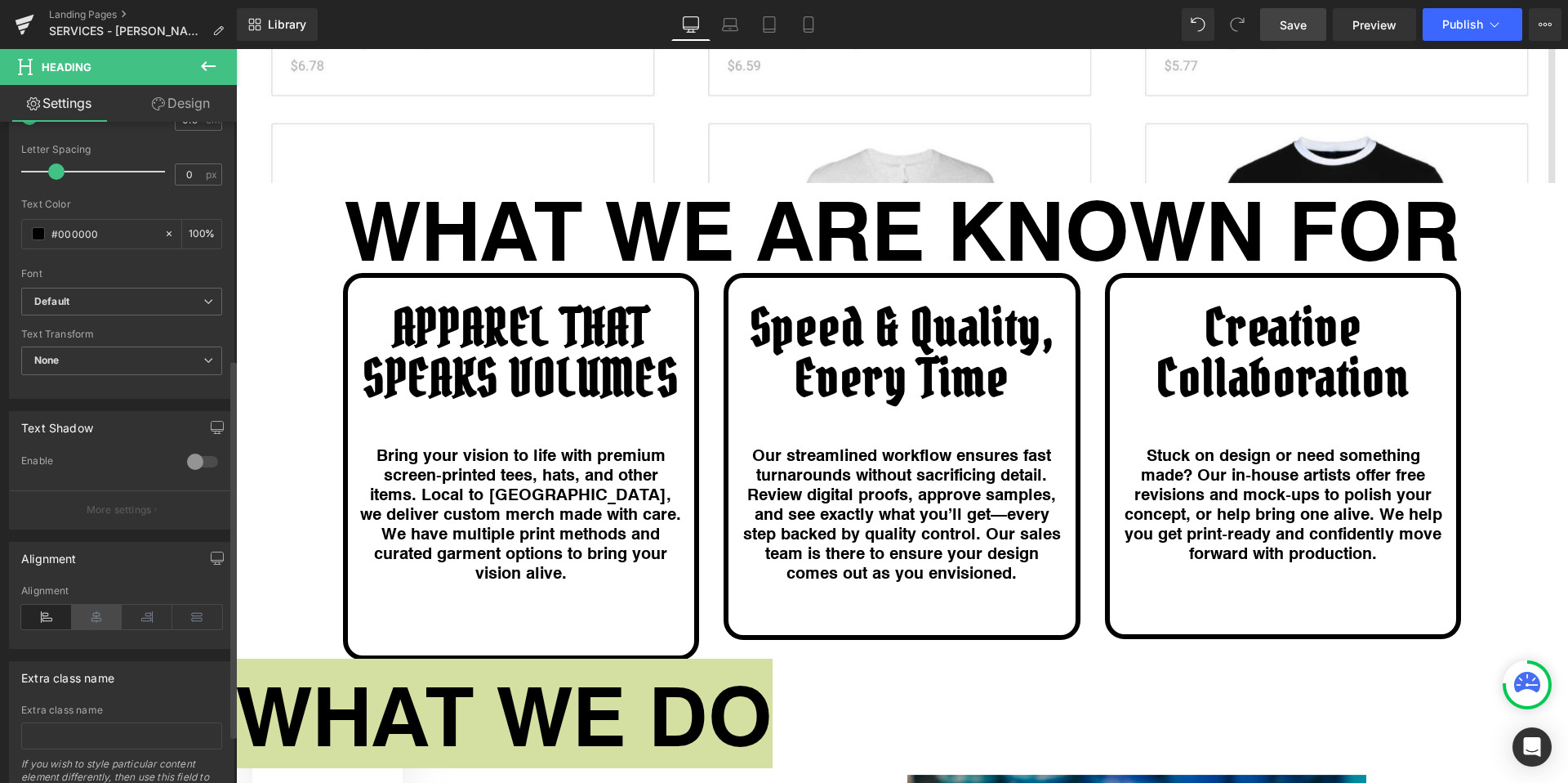
click at [93, 616] on icon at bounding box center [97, 617] width 51 height 25
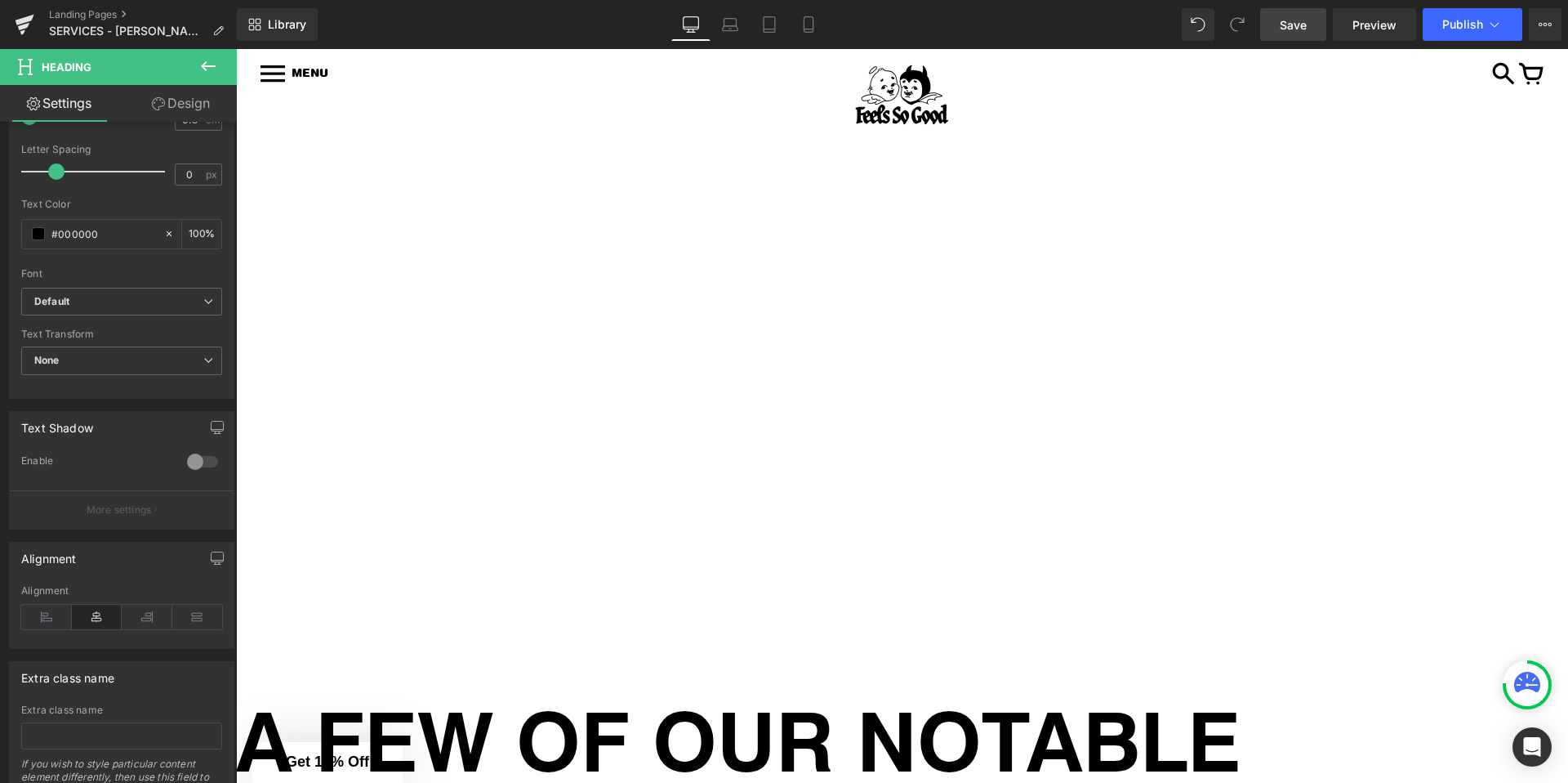
scroll to position [5894, 0]
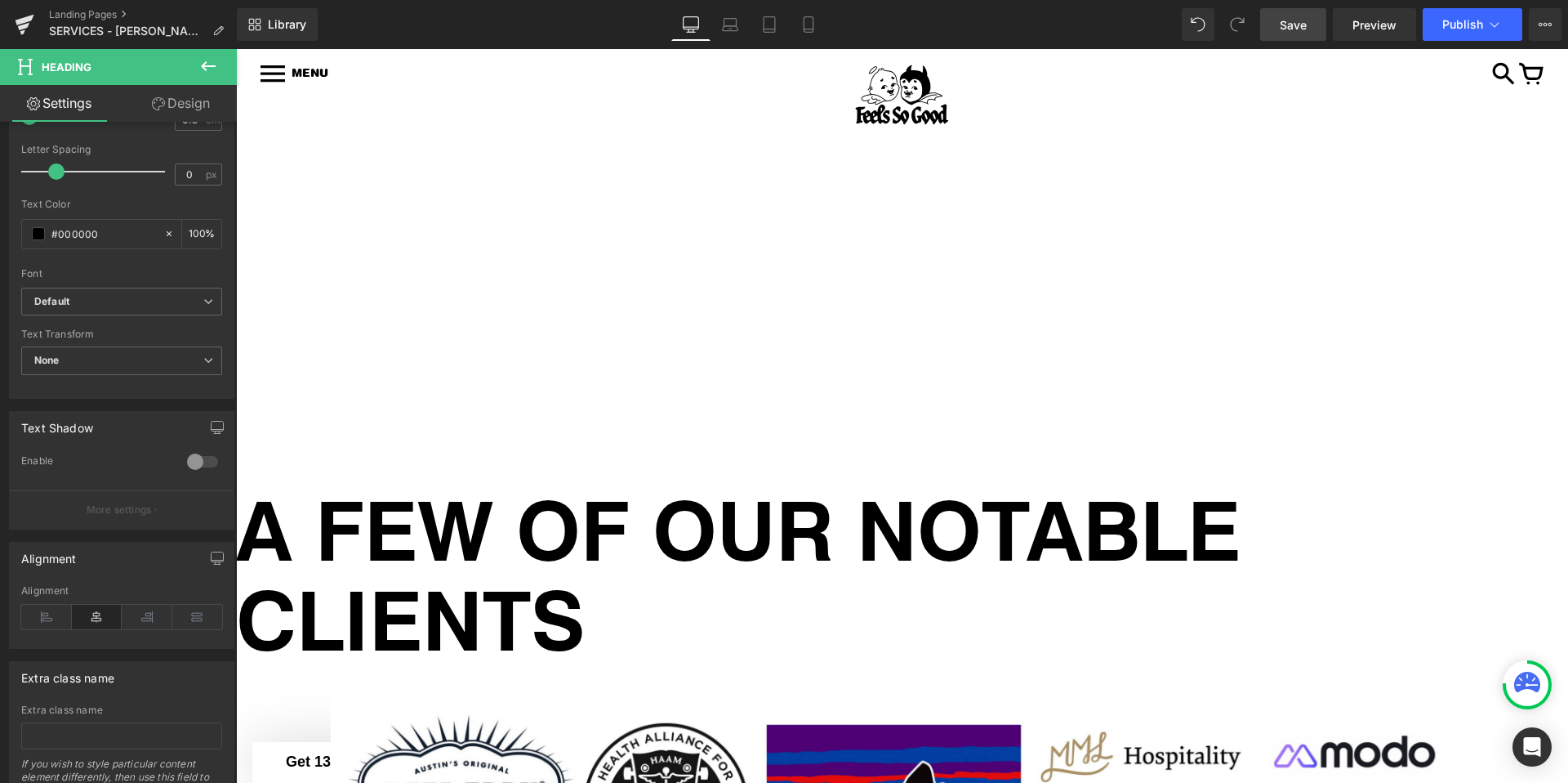
click at [593, 535] on h1 "A FEW OF OUR NOTABLE CLIENTS" at bounding box center [902, 573] width 1332 height 180
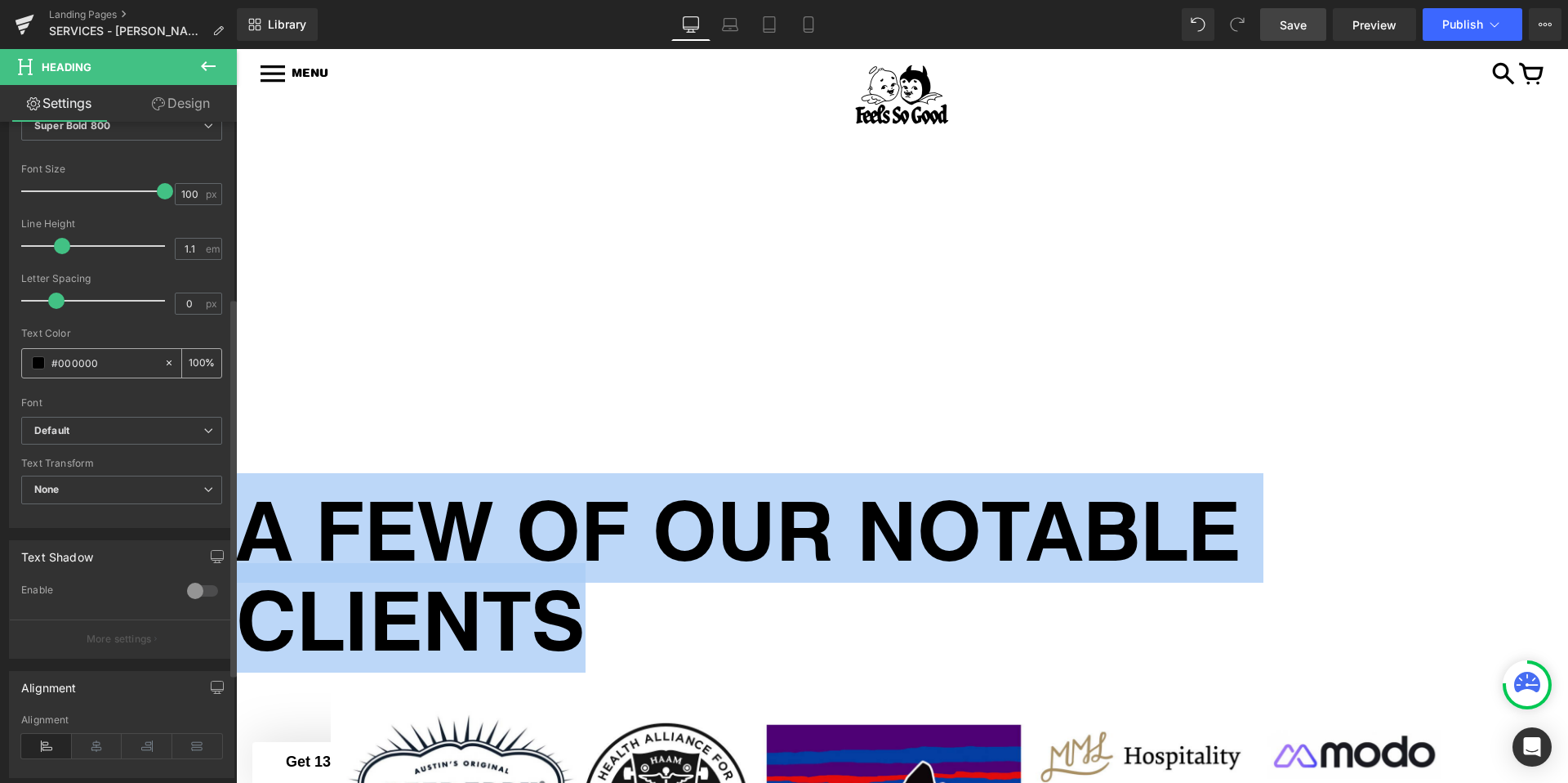
scroll to position [359, 0]
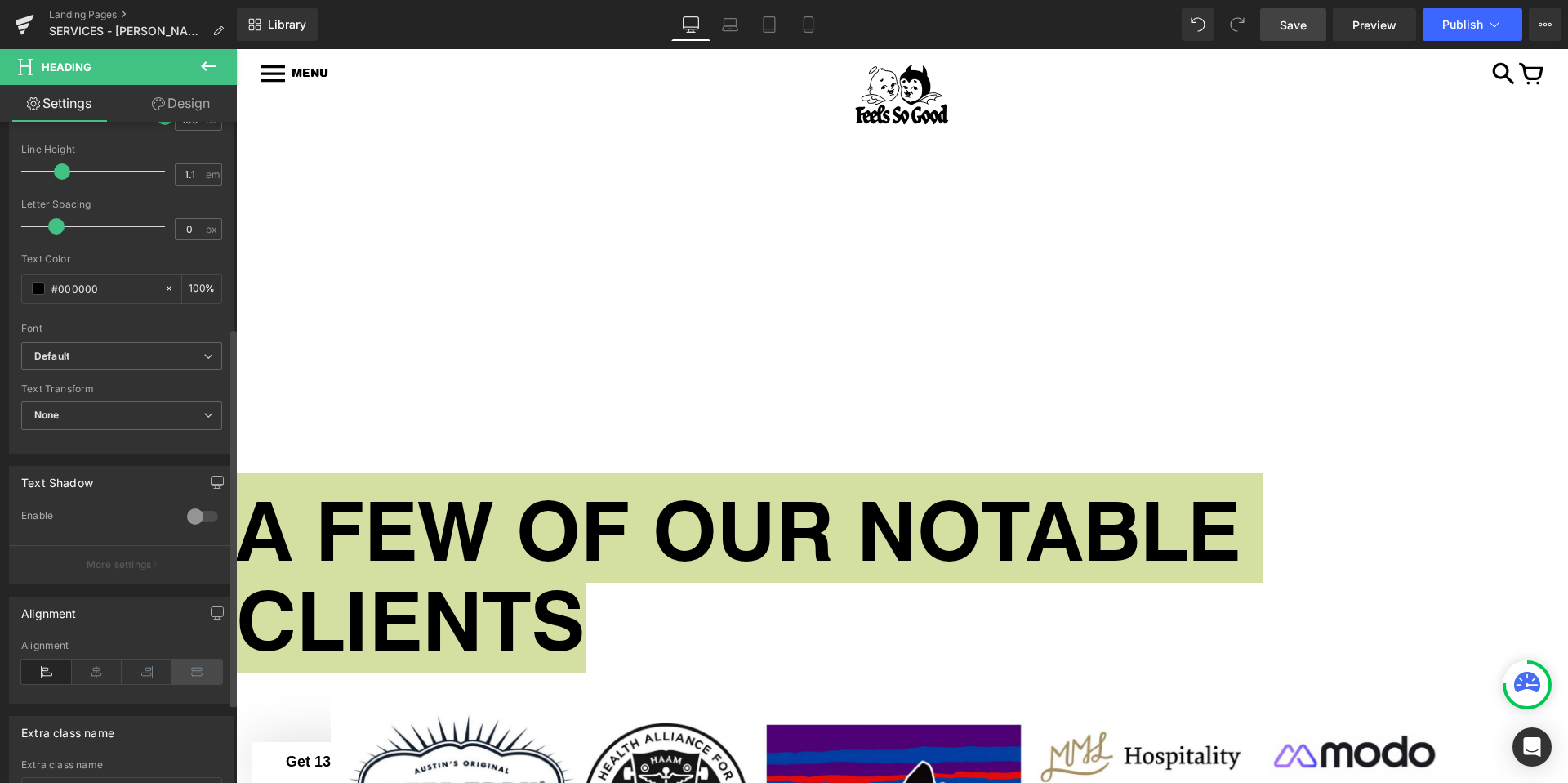
click at [190, 670] on icon at bounding box center [197, 672] width 51 height 25
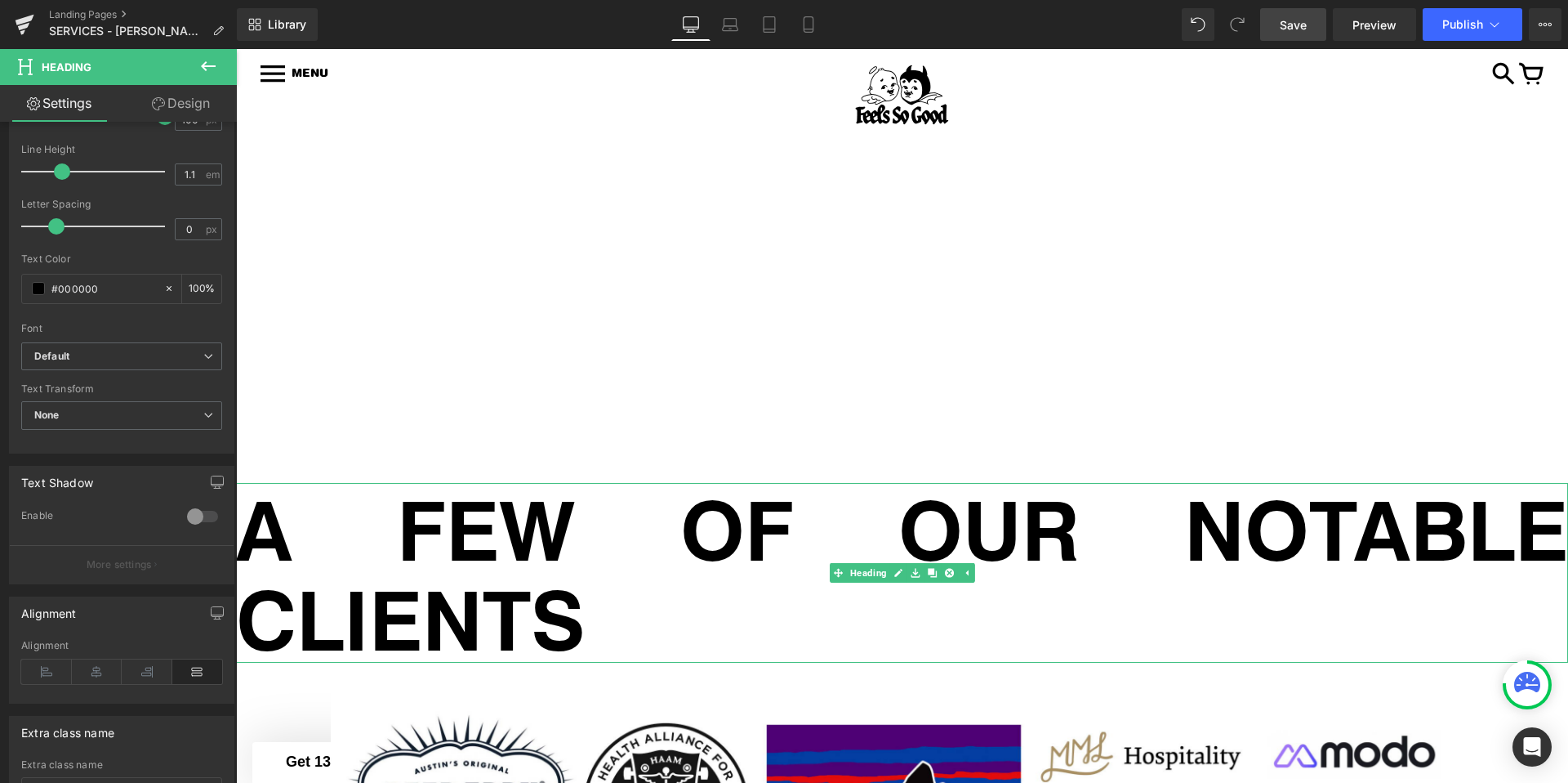
click at [592, 509] on h1 "A FEW OF OUR NOTABLE CLIENTS" at bounding box center [902, 573] width 1332 height 180
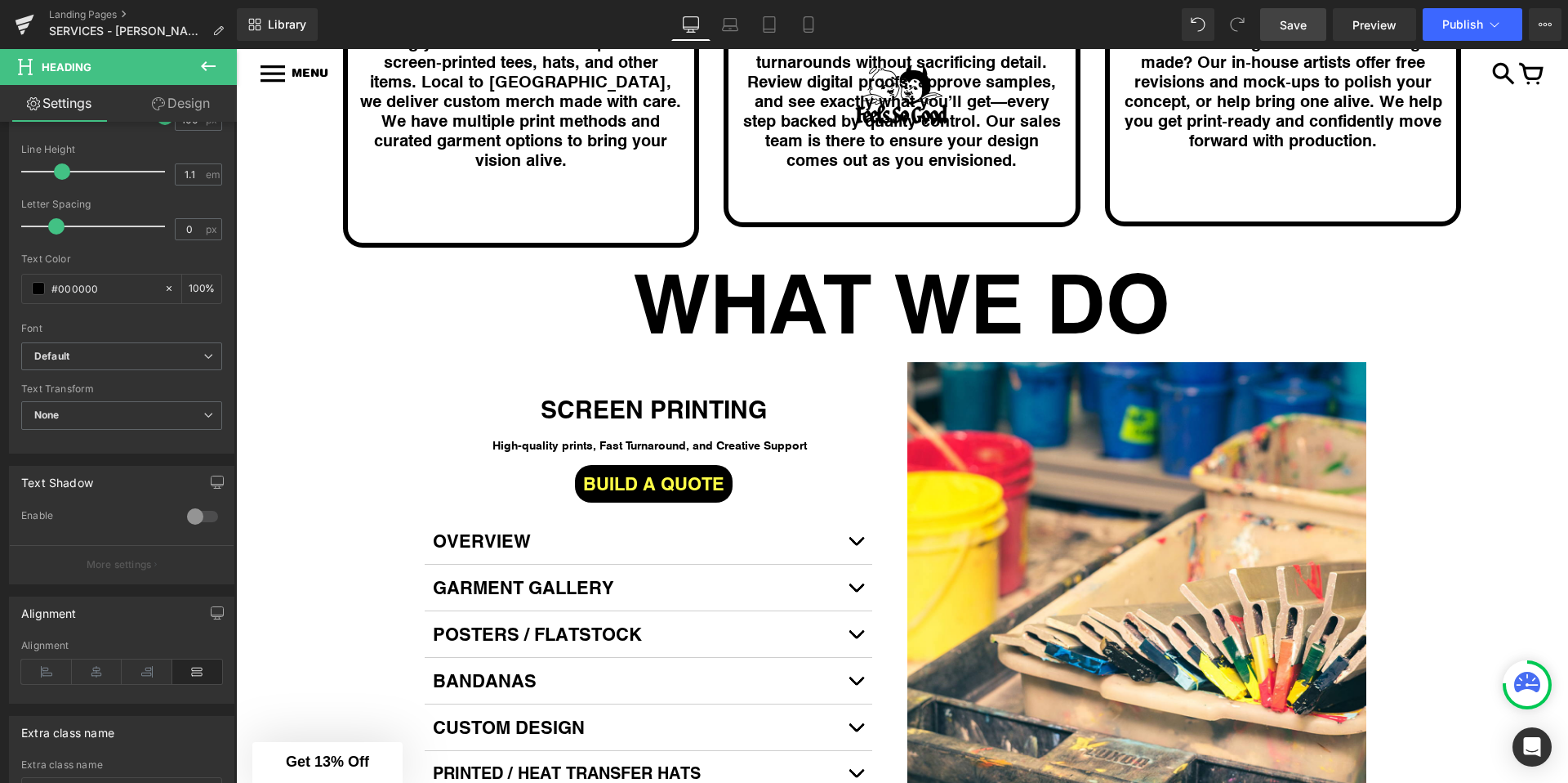
scroll to position [2623, 0]
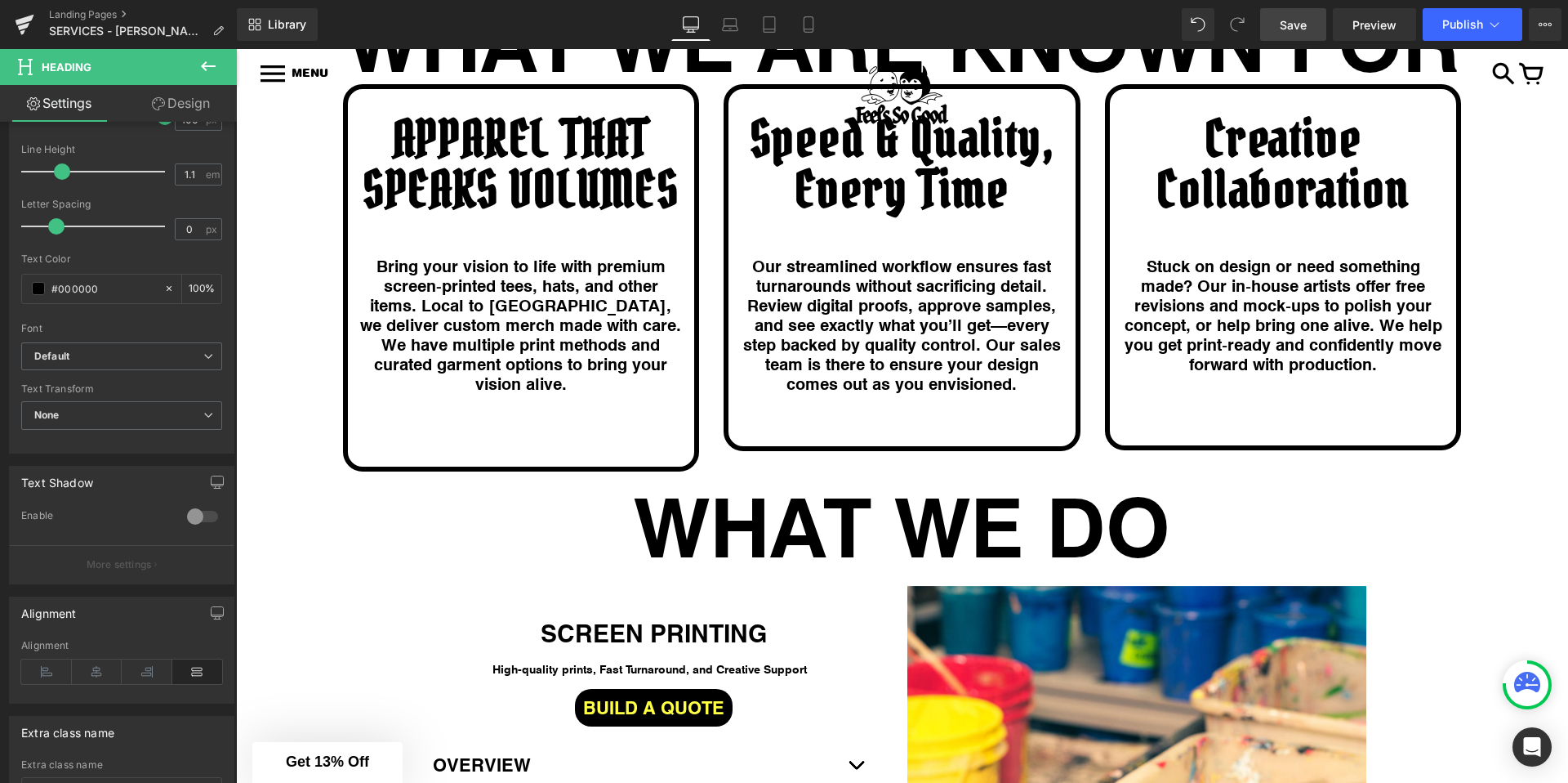
click at [738, 515] on h1 "WHAT WE DO" at bounding box center [902, 524] width 1332 height 41
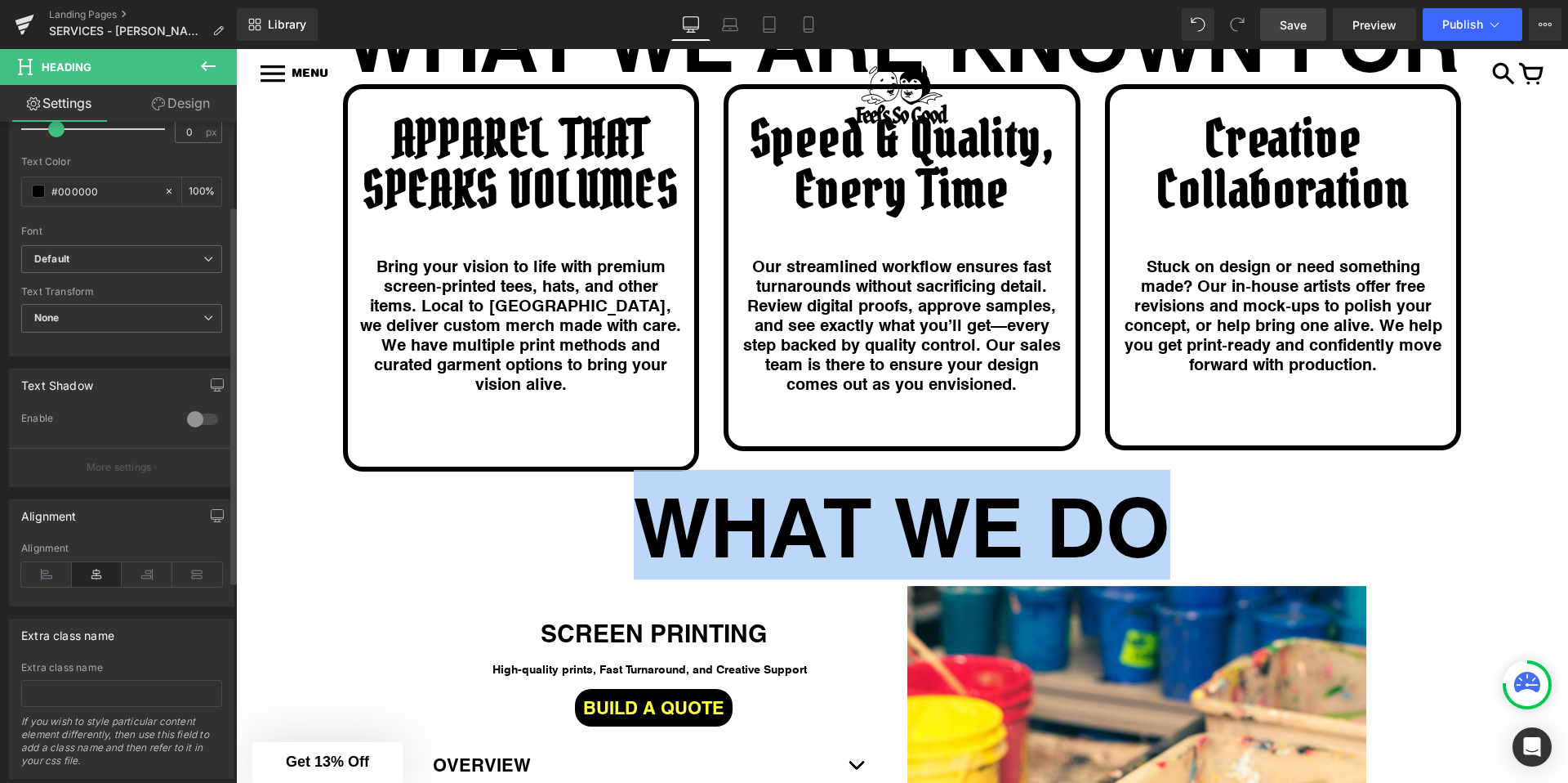
scroll to position [499, 0]
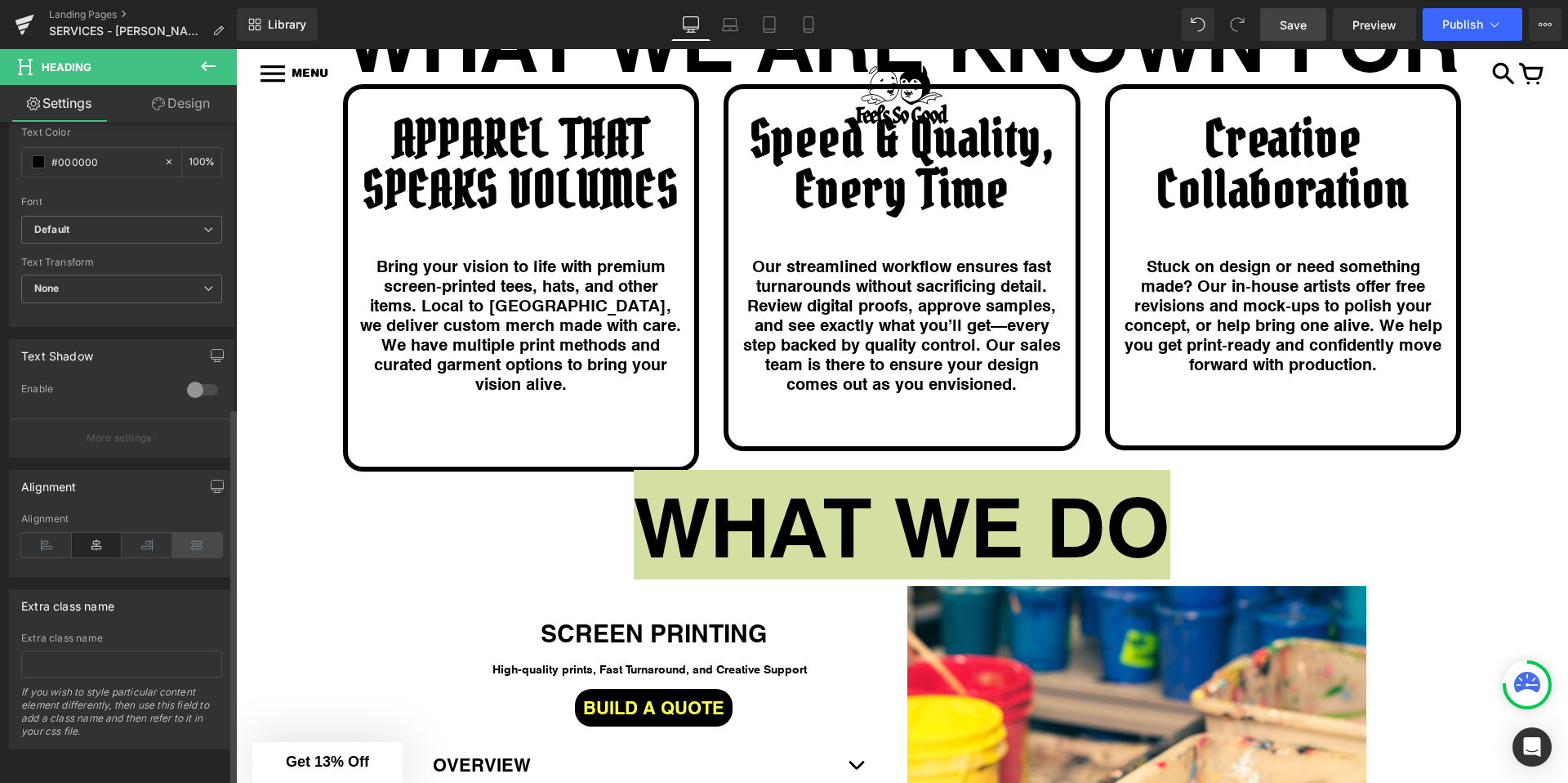
click at [190, 533] on icon at bounding box center [197, 545] width 51 height 25
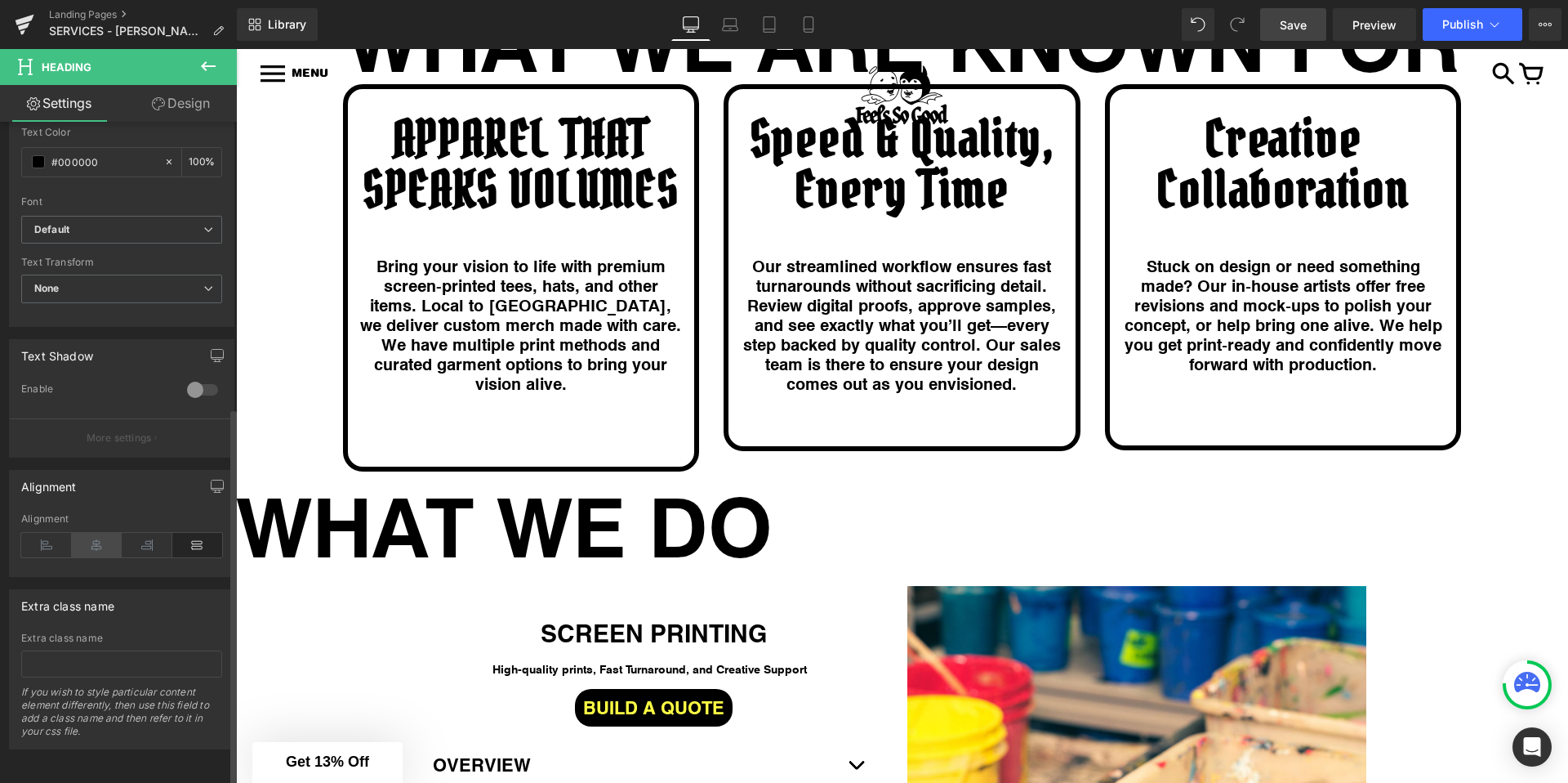
click at [95, 533] on icon at bounding box center [97, 545] width 51 height 25
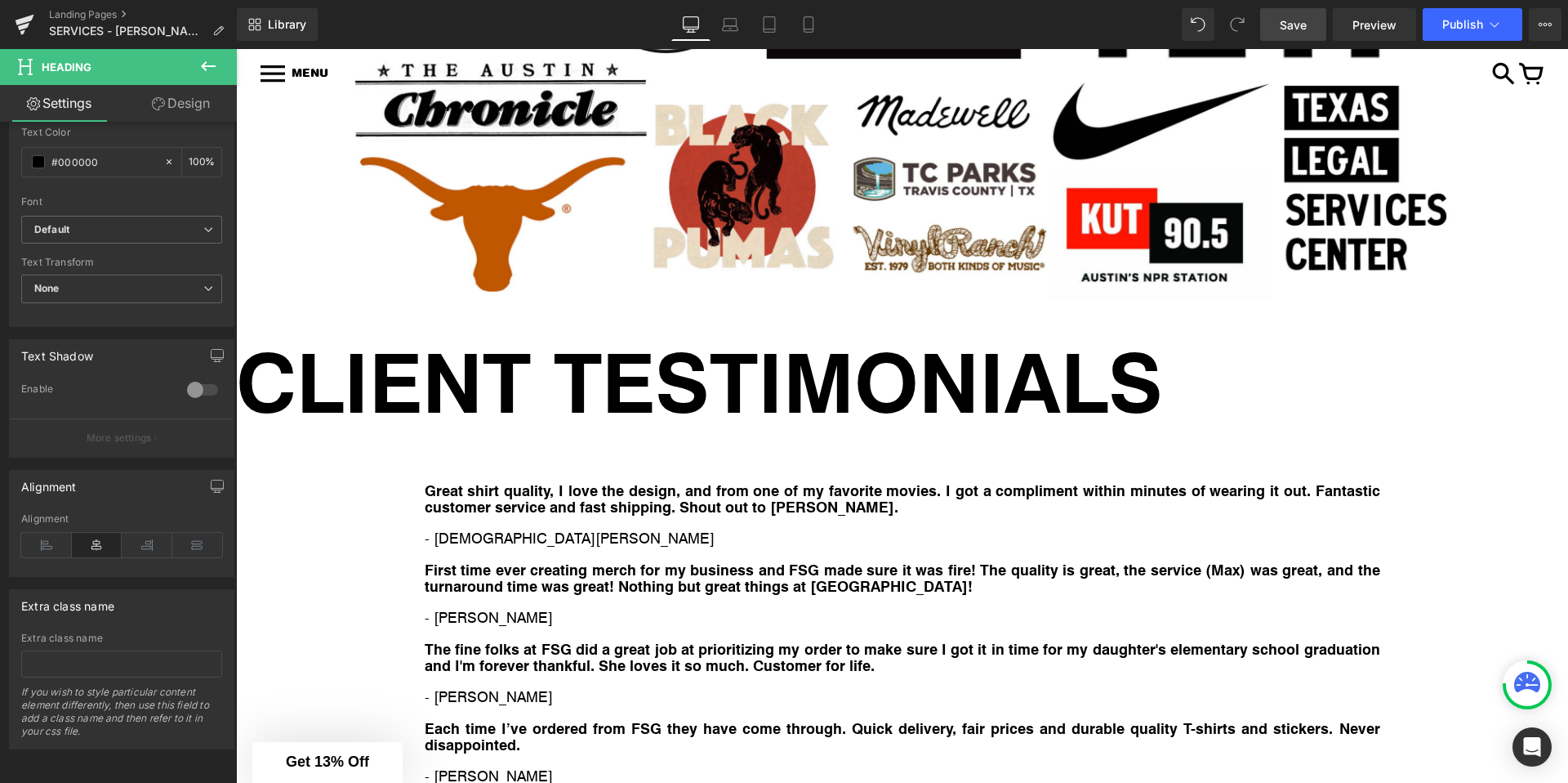
scroll to position [6772, 0]
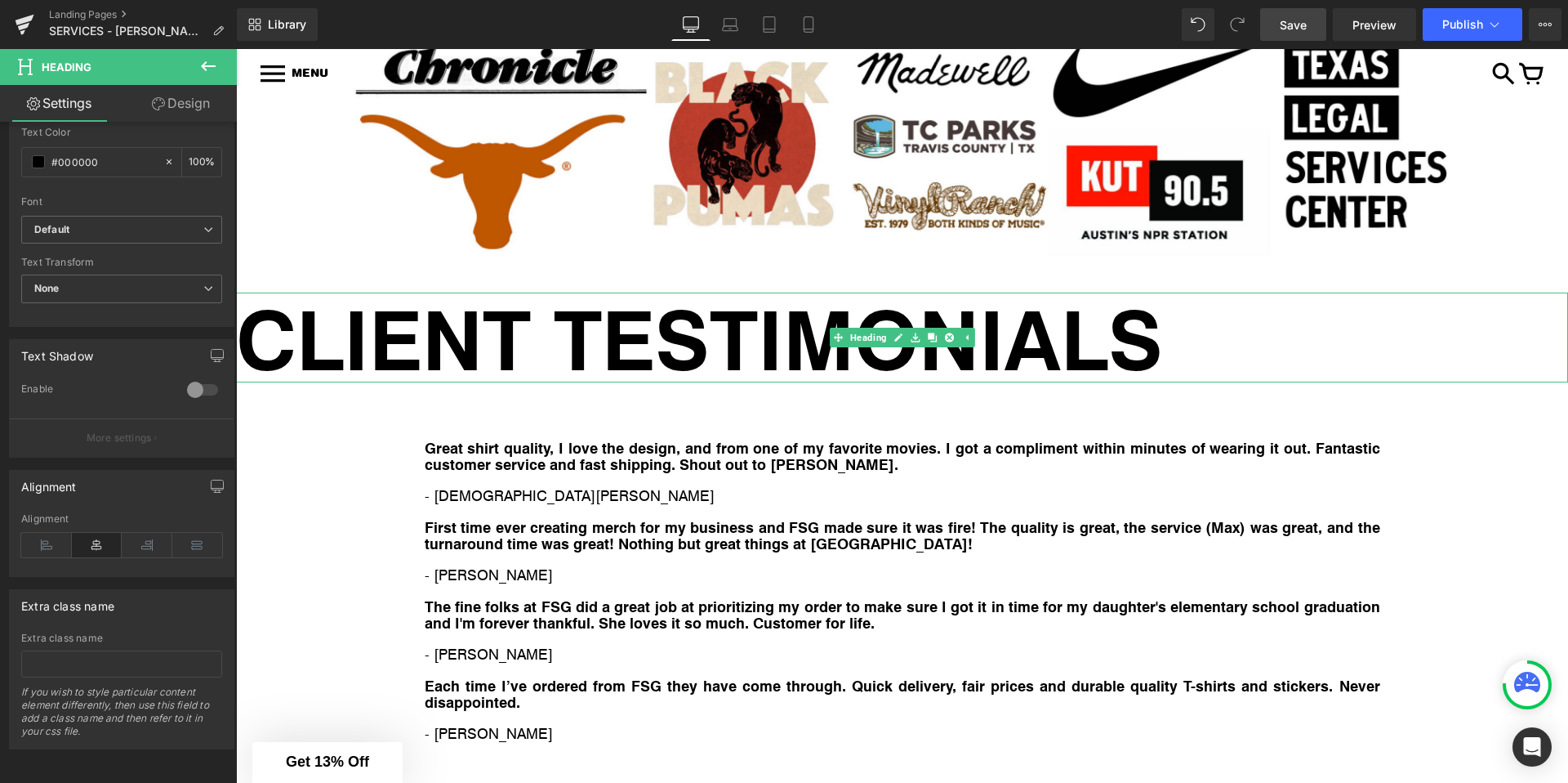
click at [773, 349] on h1 "CLIENT TESTIMONIALS" at bounding box center [902, 337] width 1332 height 90
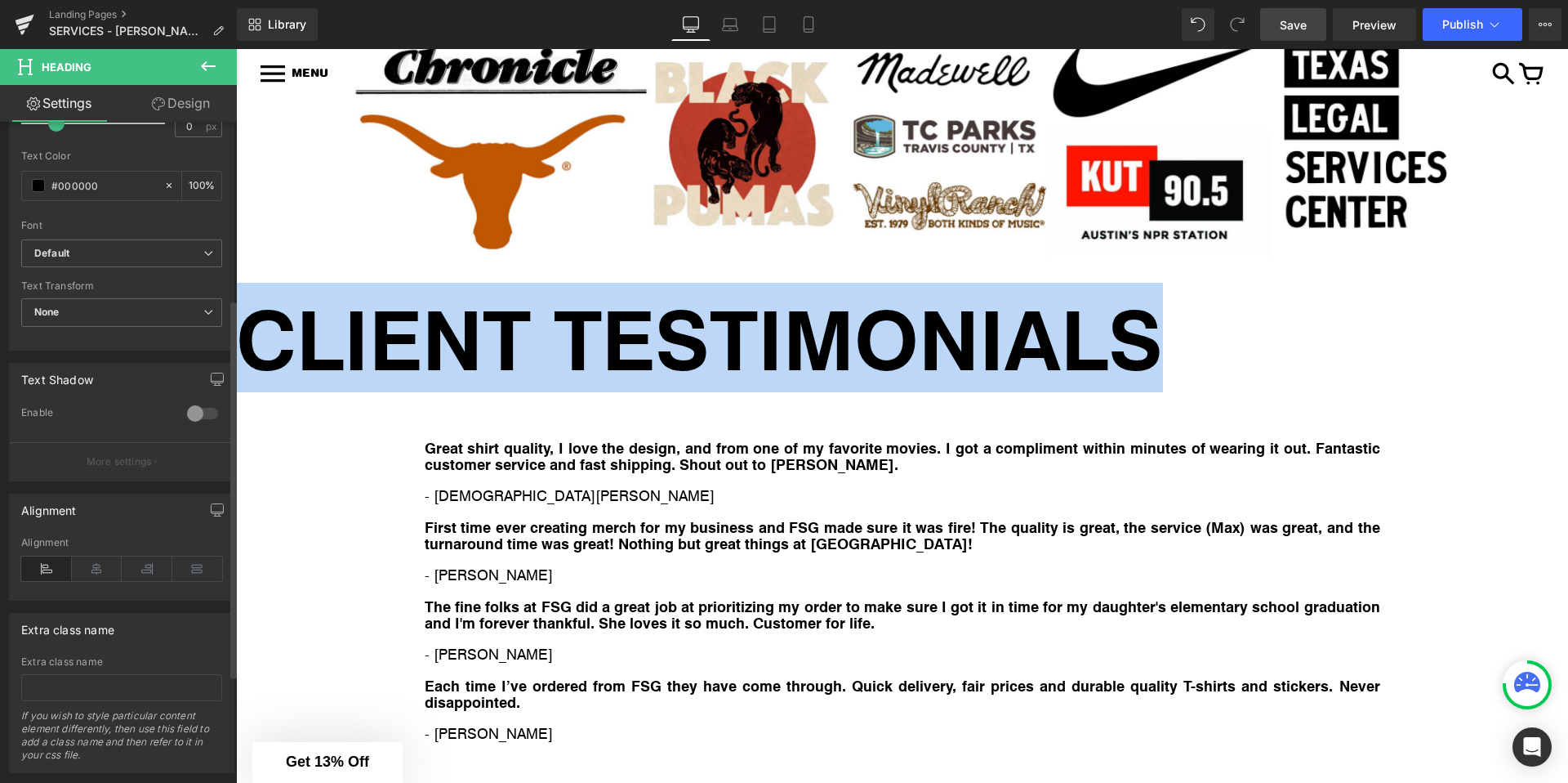
scroll to position [499, 0]
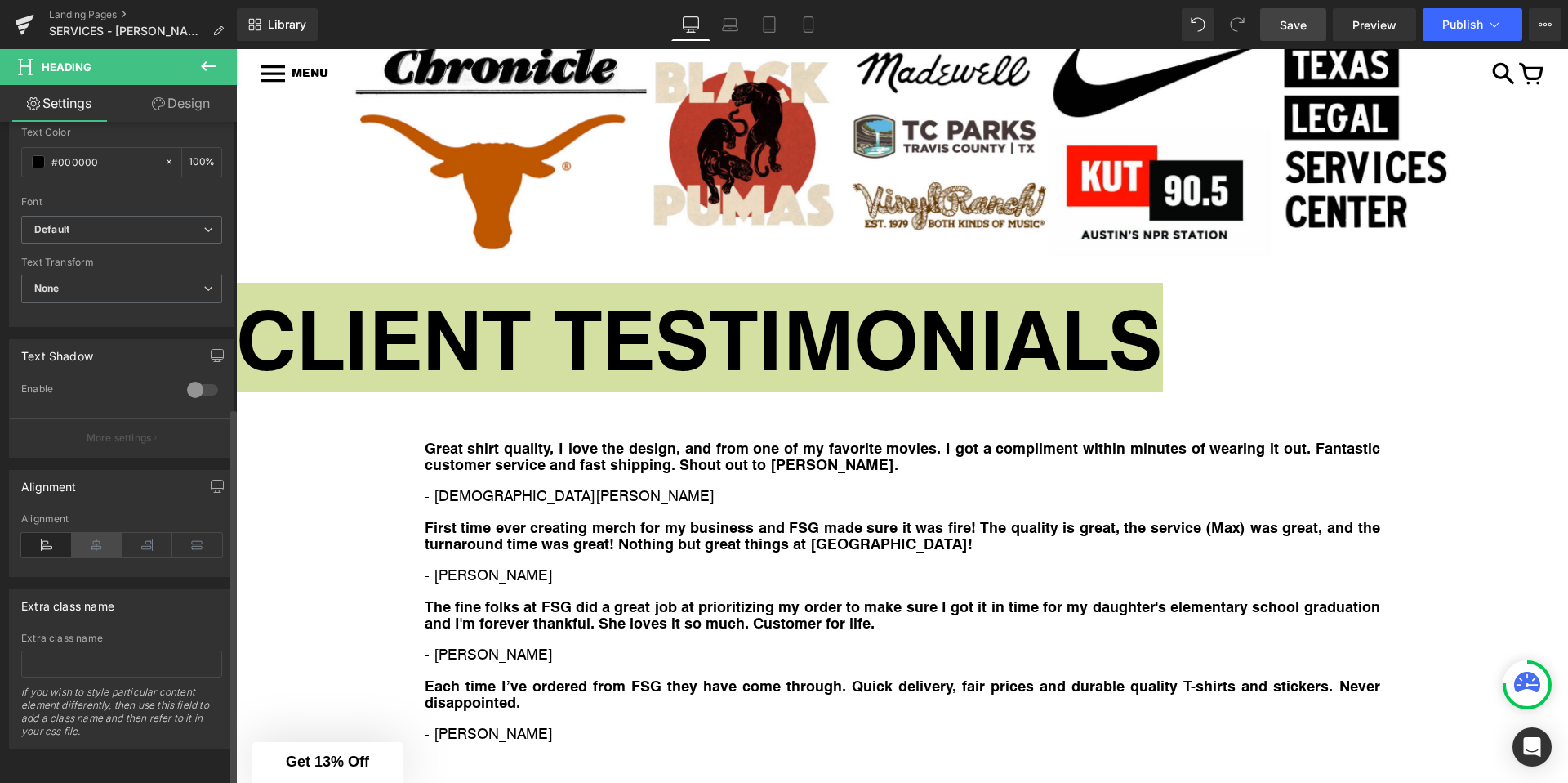
click at [98, 533] on icon at bounding box center [97, 545] width 51 height 25
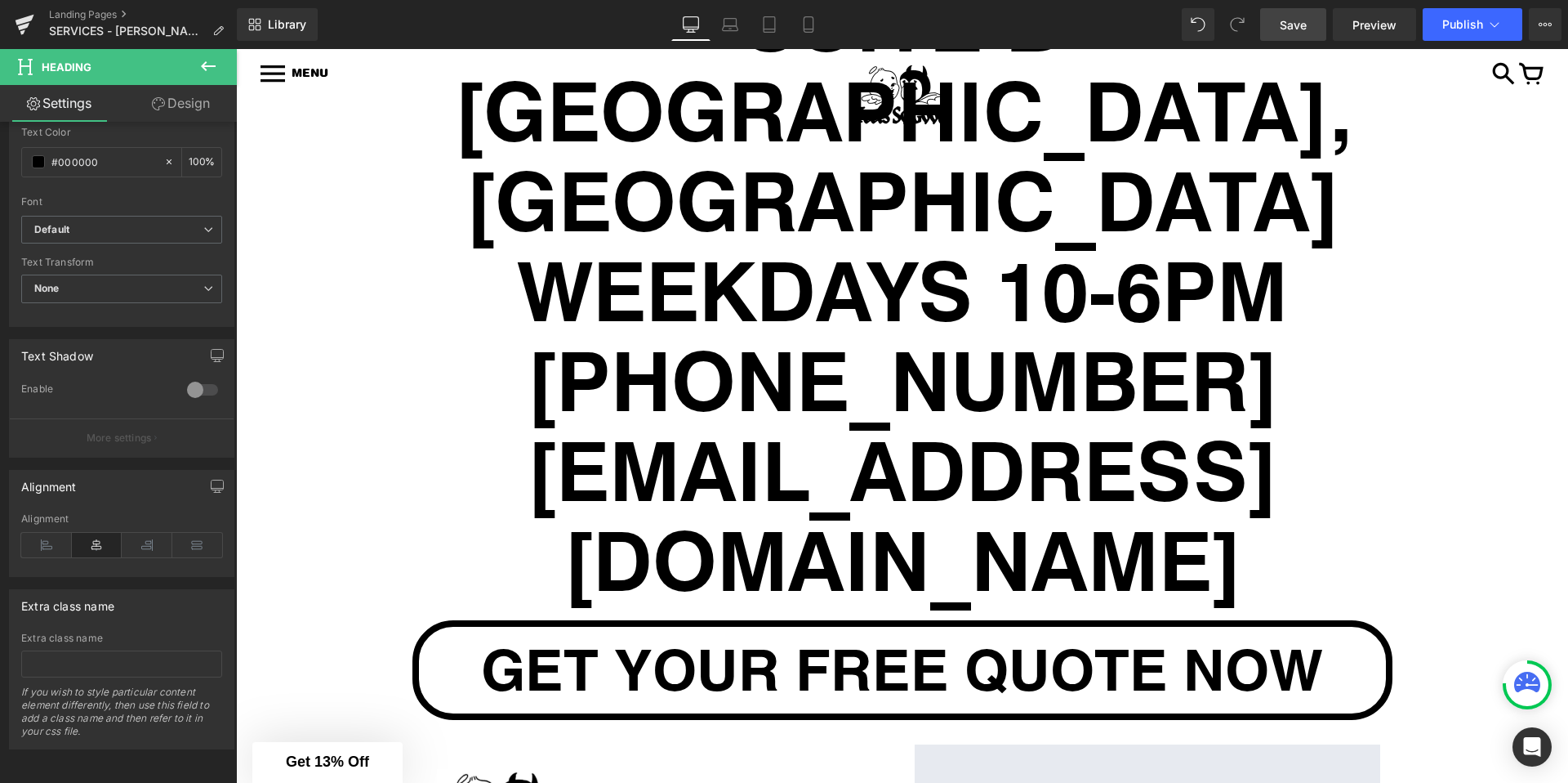
scroll to position [7738, 0]
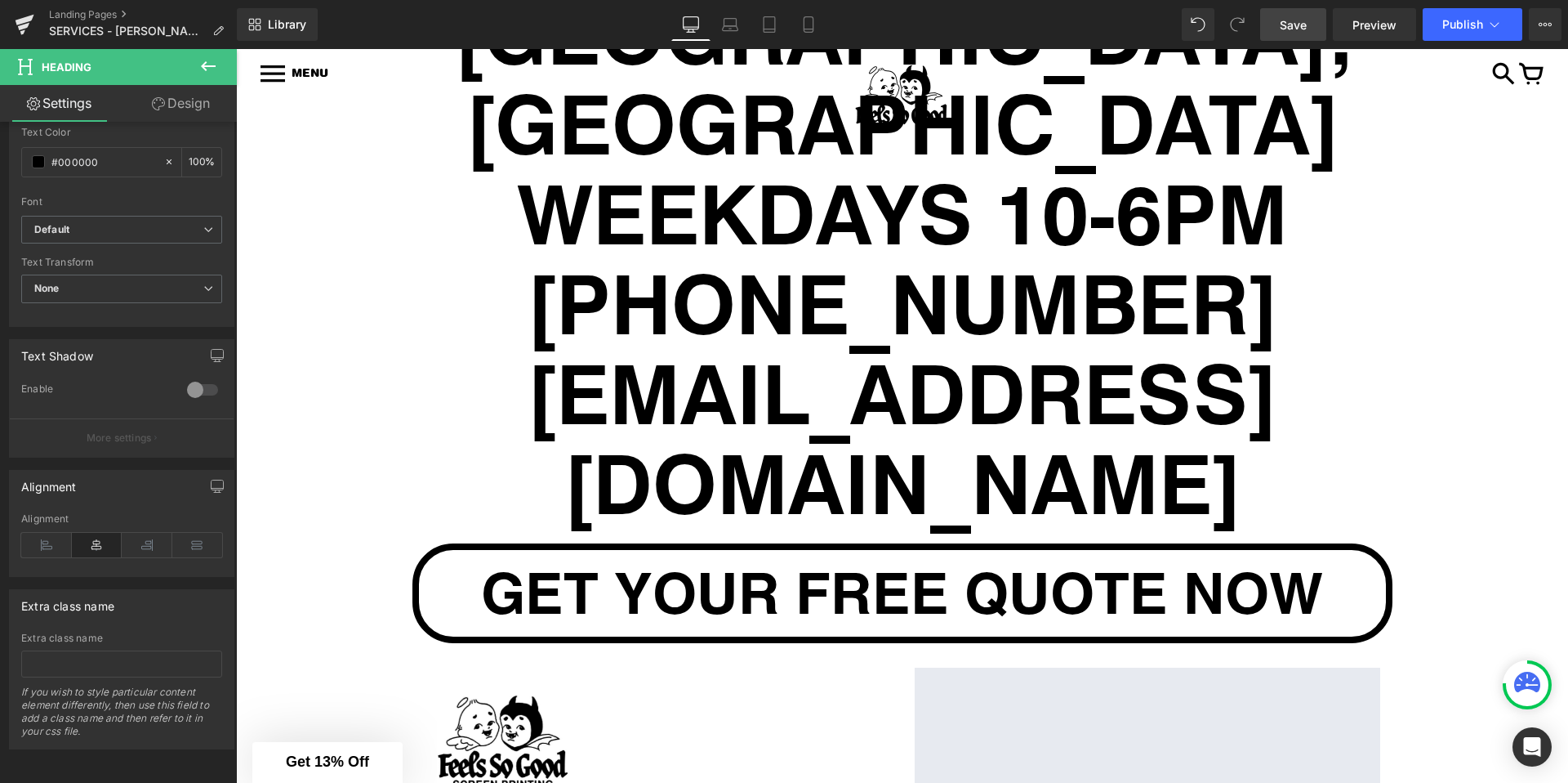
click at [1290, 26] on span "Save" at bounding box center [1293, 25] width 27 height 17
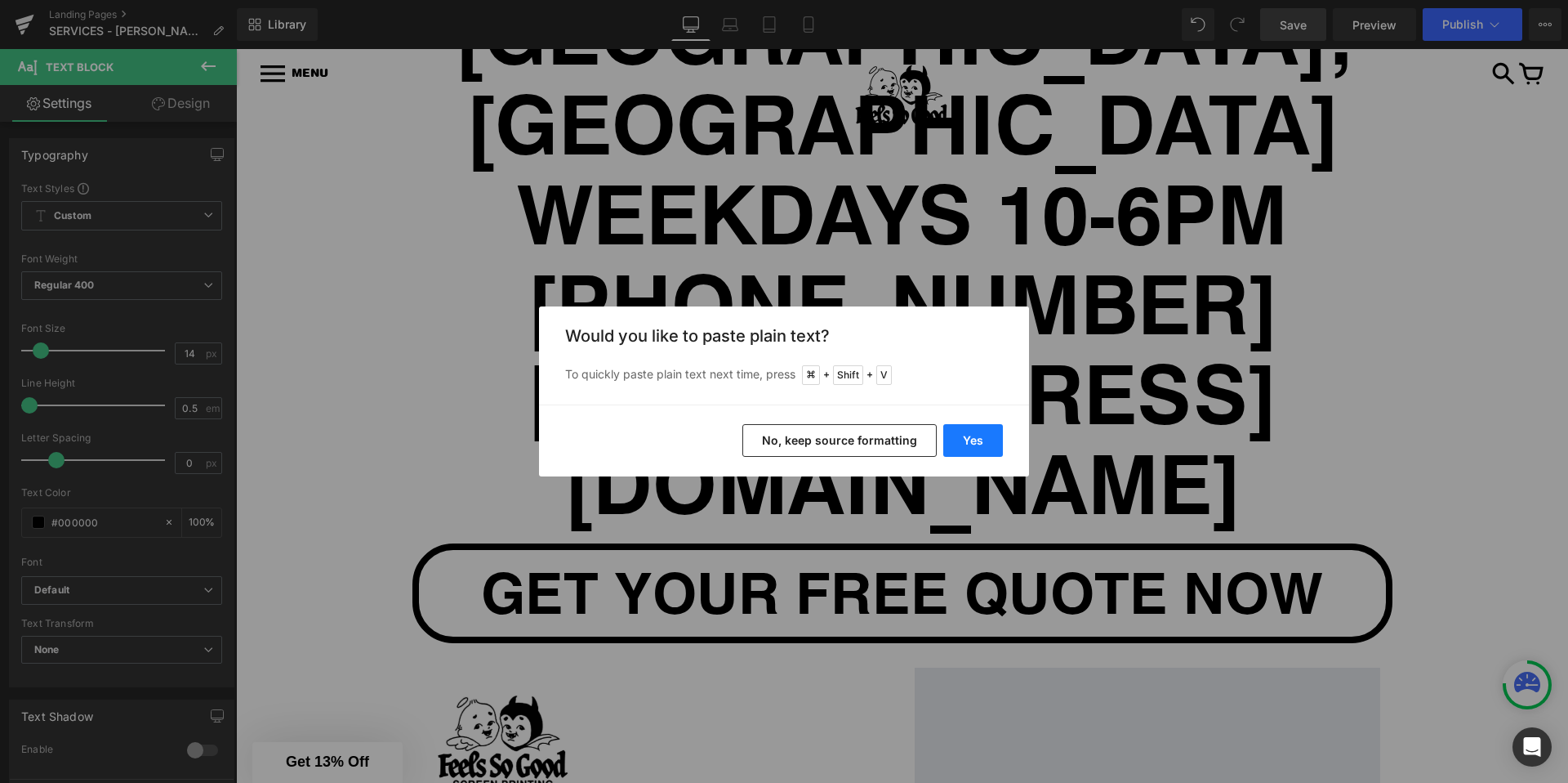
click at [977, 434] on button "Yes" at bounding box center [973, 441] width 59 height 33
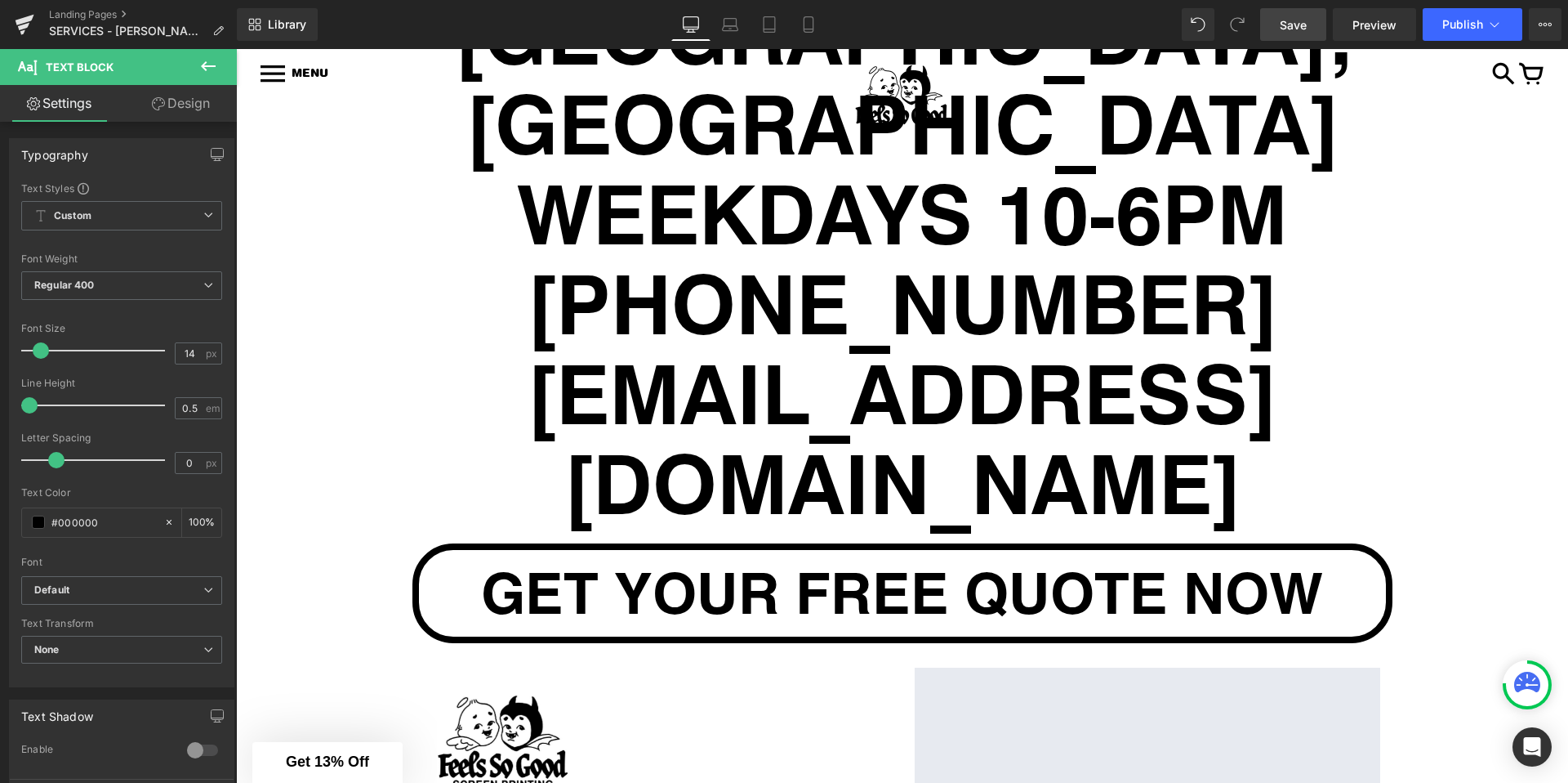
click at [1299, 18] on span "Save" at bounding box center [1293, 25] width 27 height 17
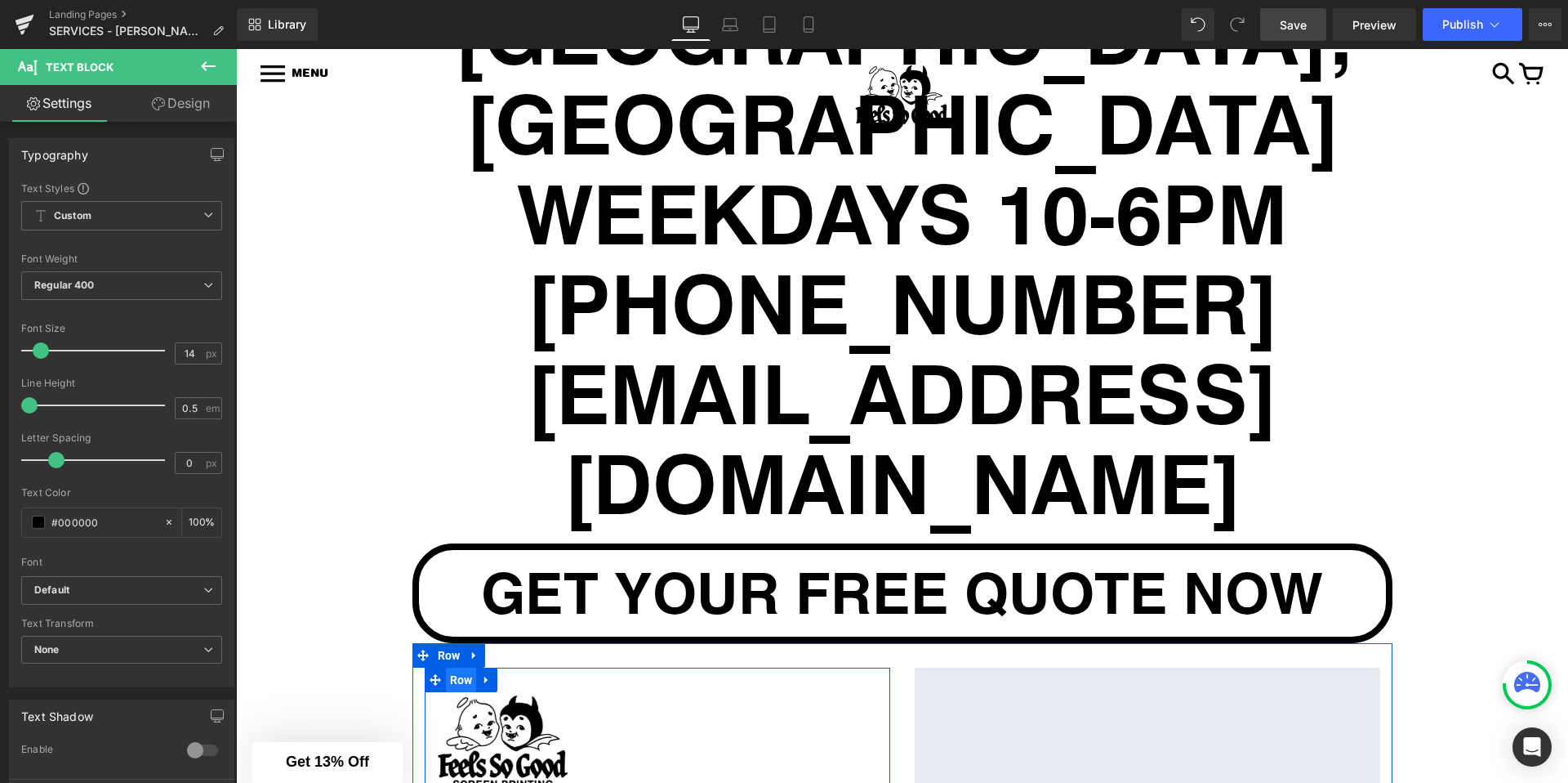
click at [455, 667] on span "Row" at bounding box center [462, 680] width 31 height 25
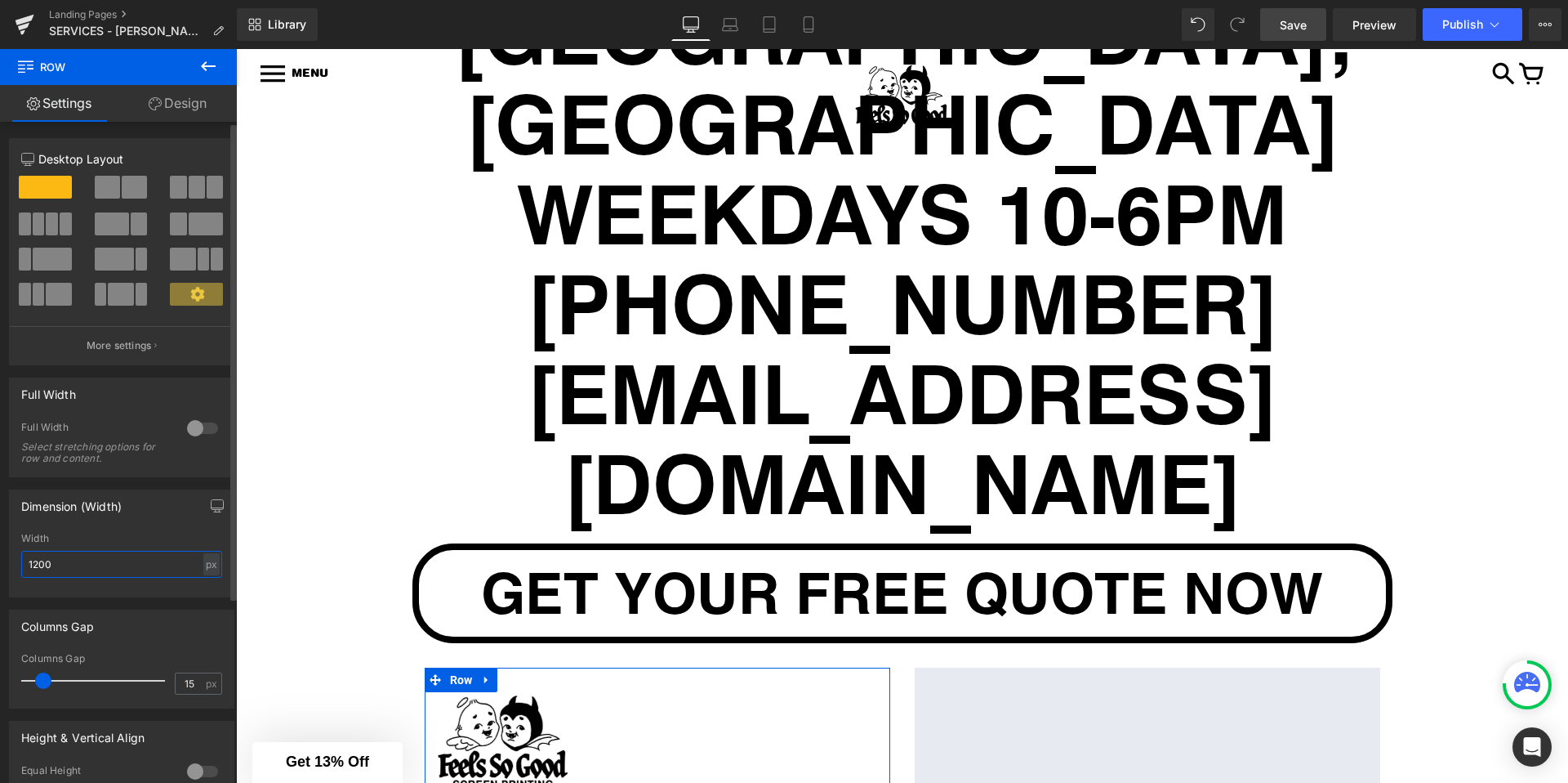
click at [114, 564] on input "1200" at bounding box center [121, 564] width 201 height 27
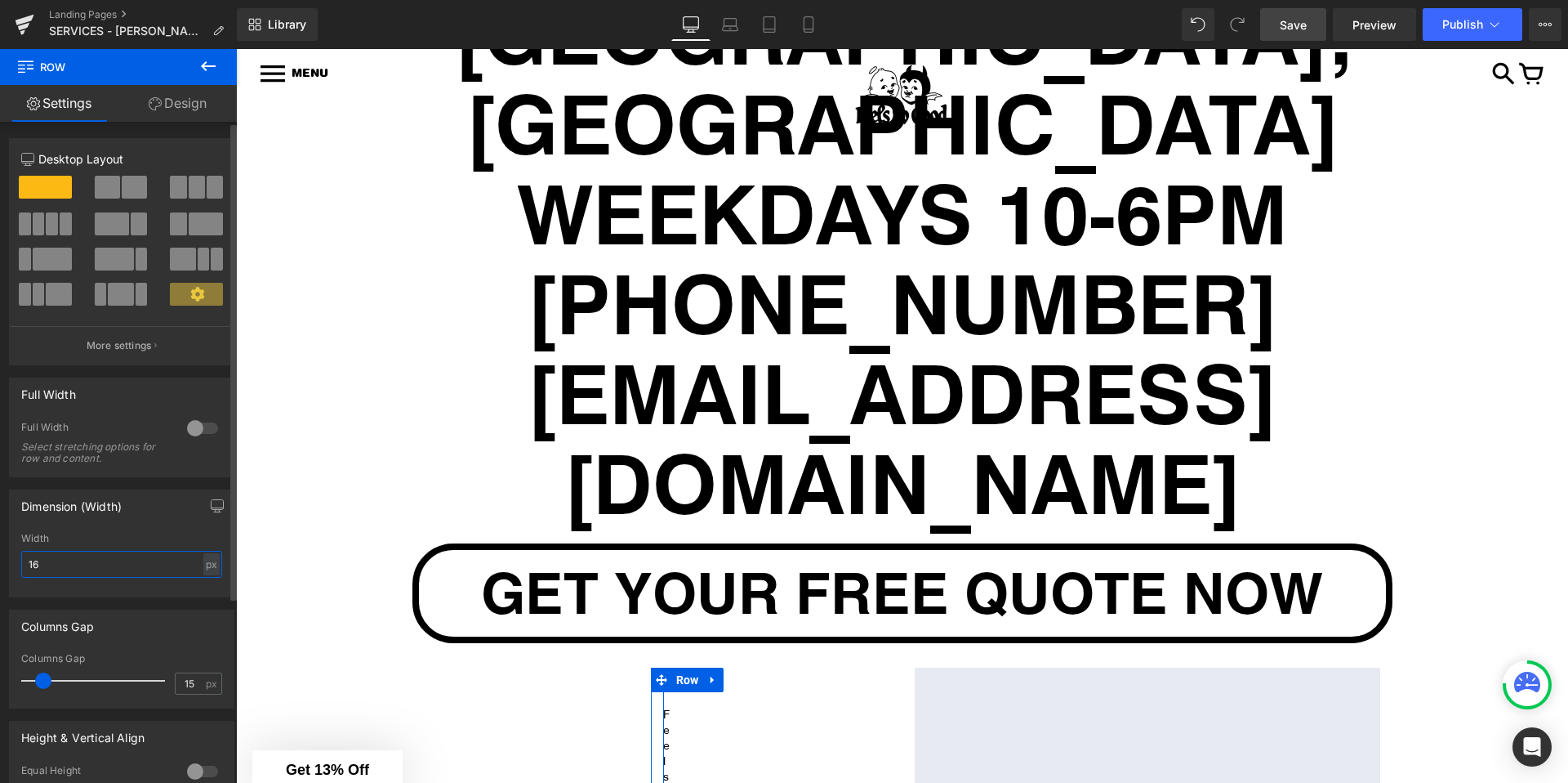
type input "1"
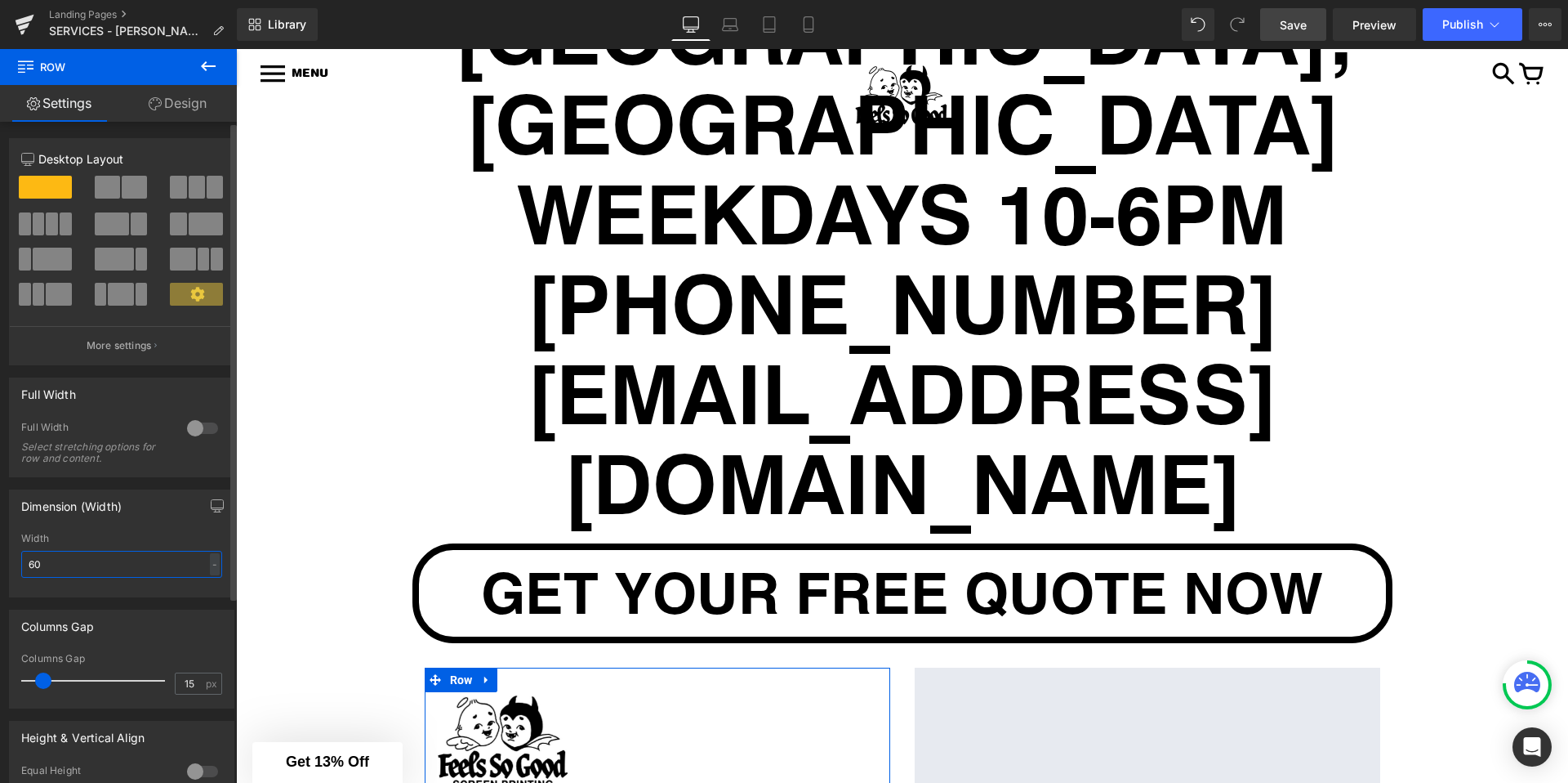
type input "600"
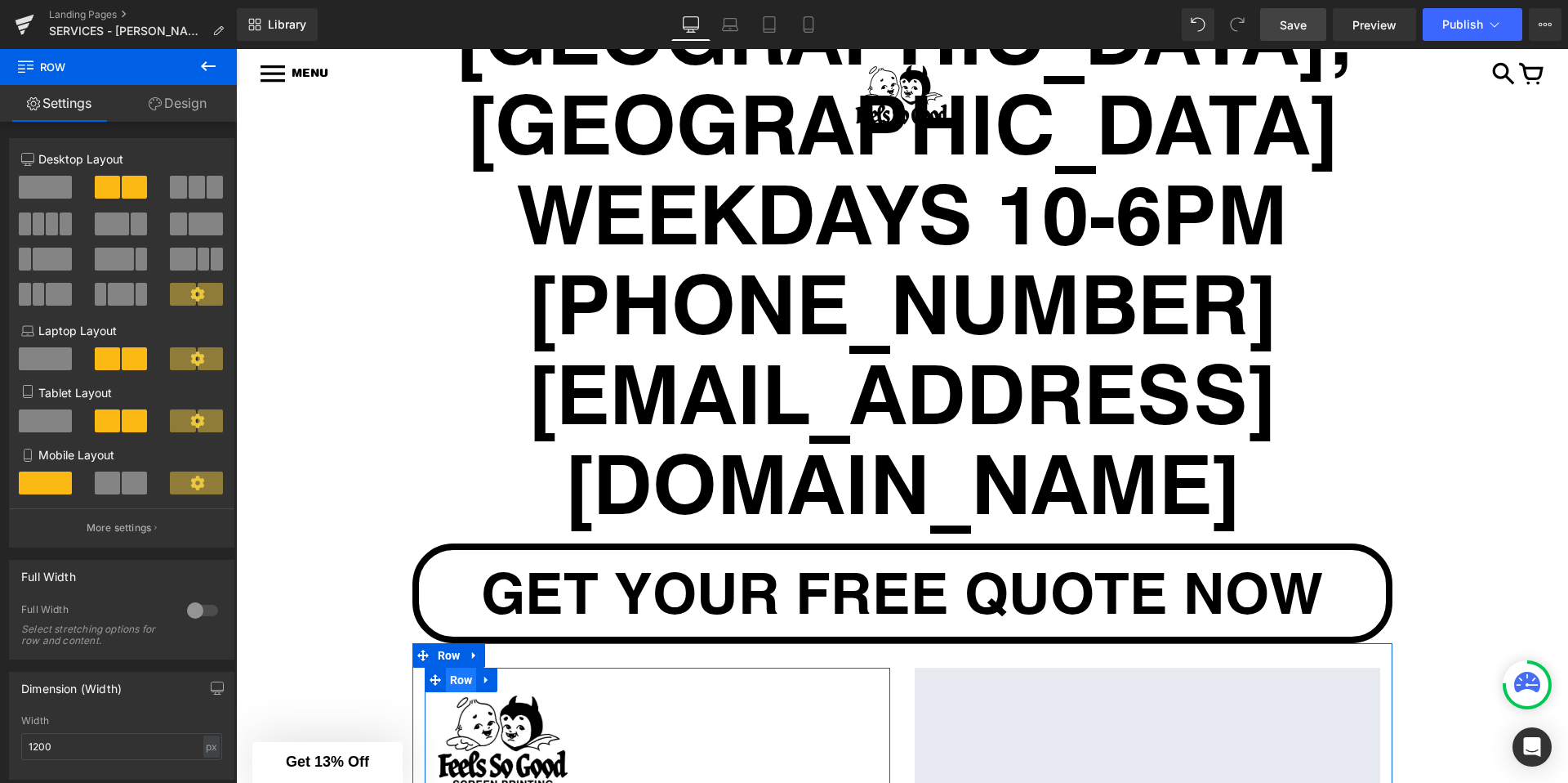
click at [459, 667] on span "Row" at bounding box center [462, 680] width 31 height 25
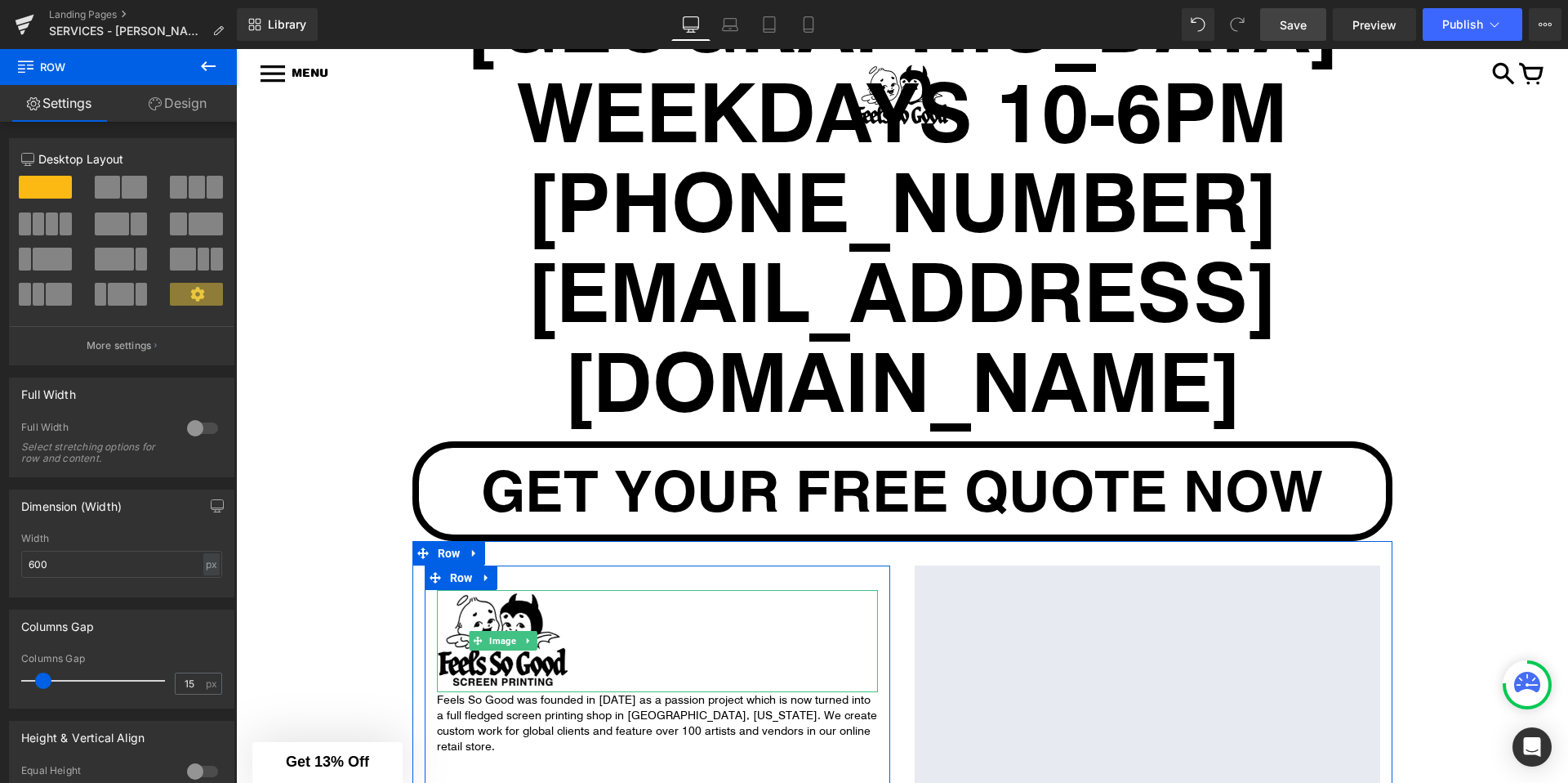
scroll to position [7842, 0]
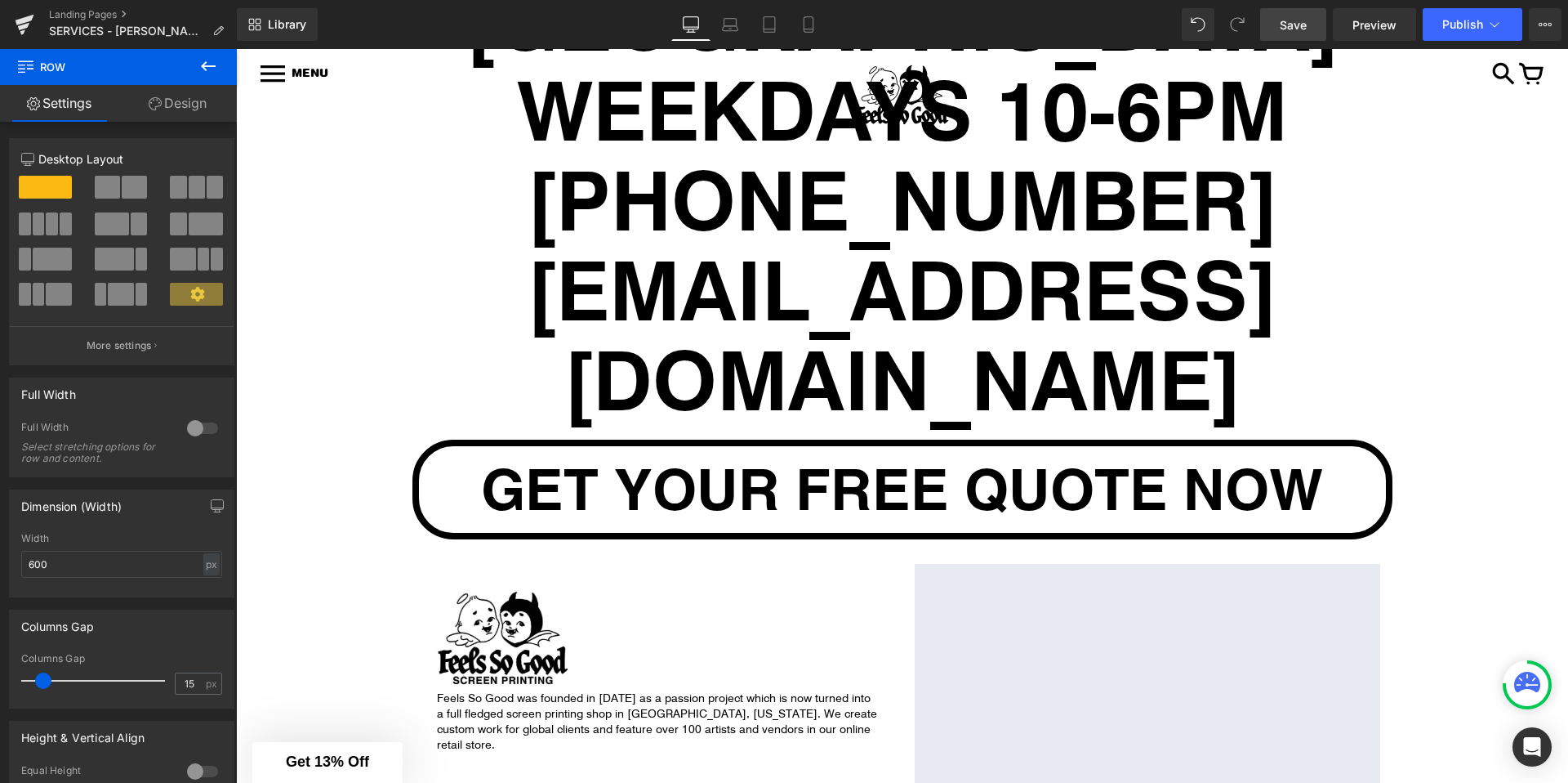
click at [1301, 25] on span "Save" at bounding box center [1293, 25] width 27 height 17
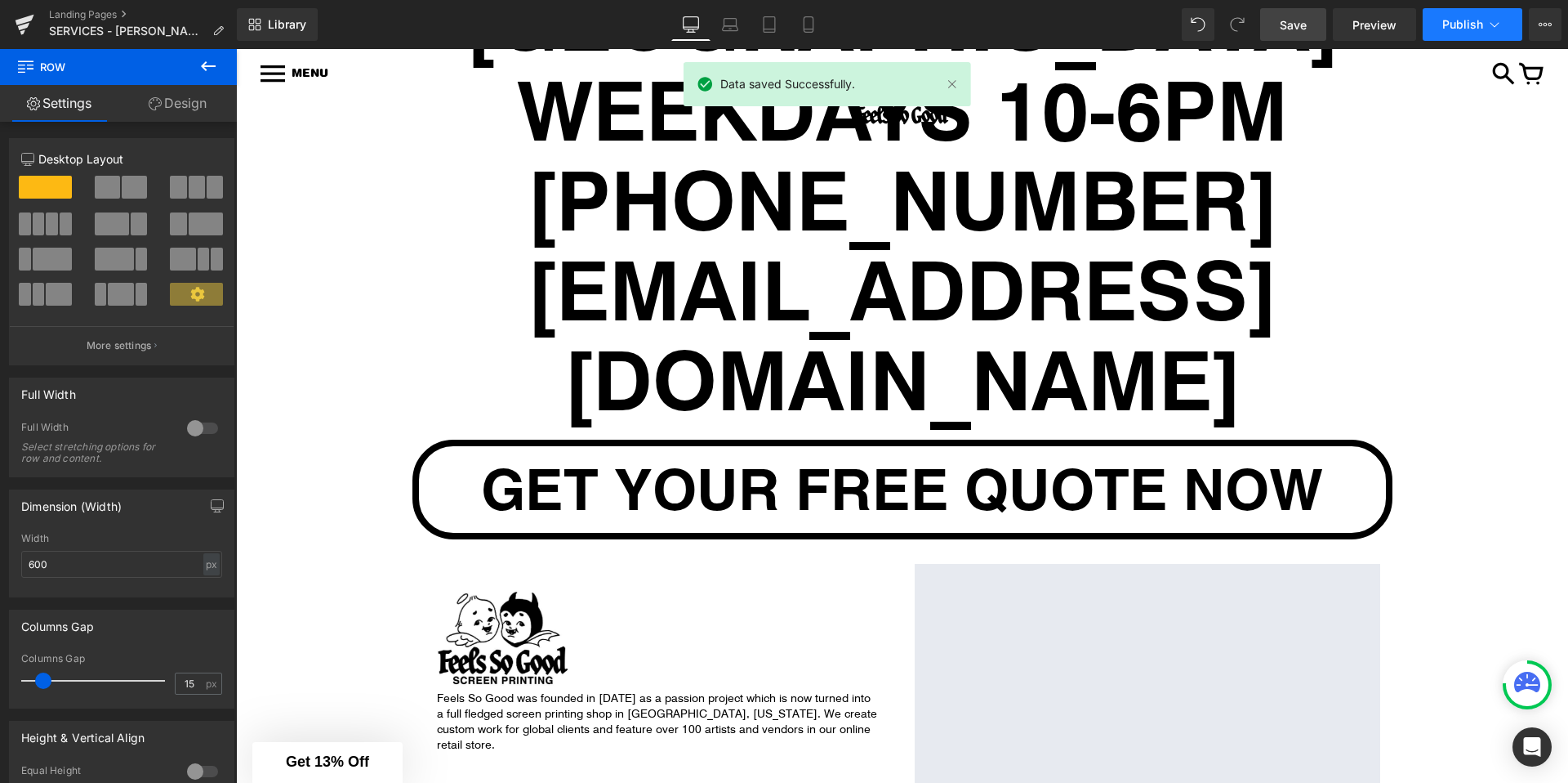
click at [1475, 26] on span "Publish" at bounding box center [1462, 25] width 41 height 13
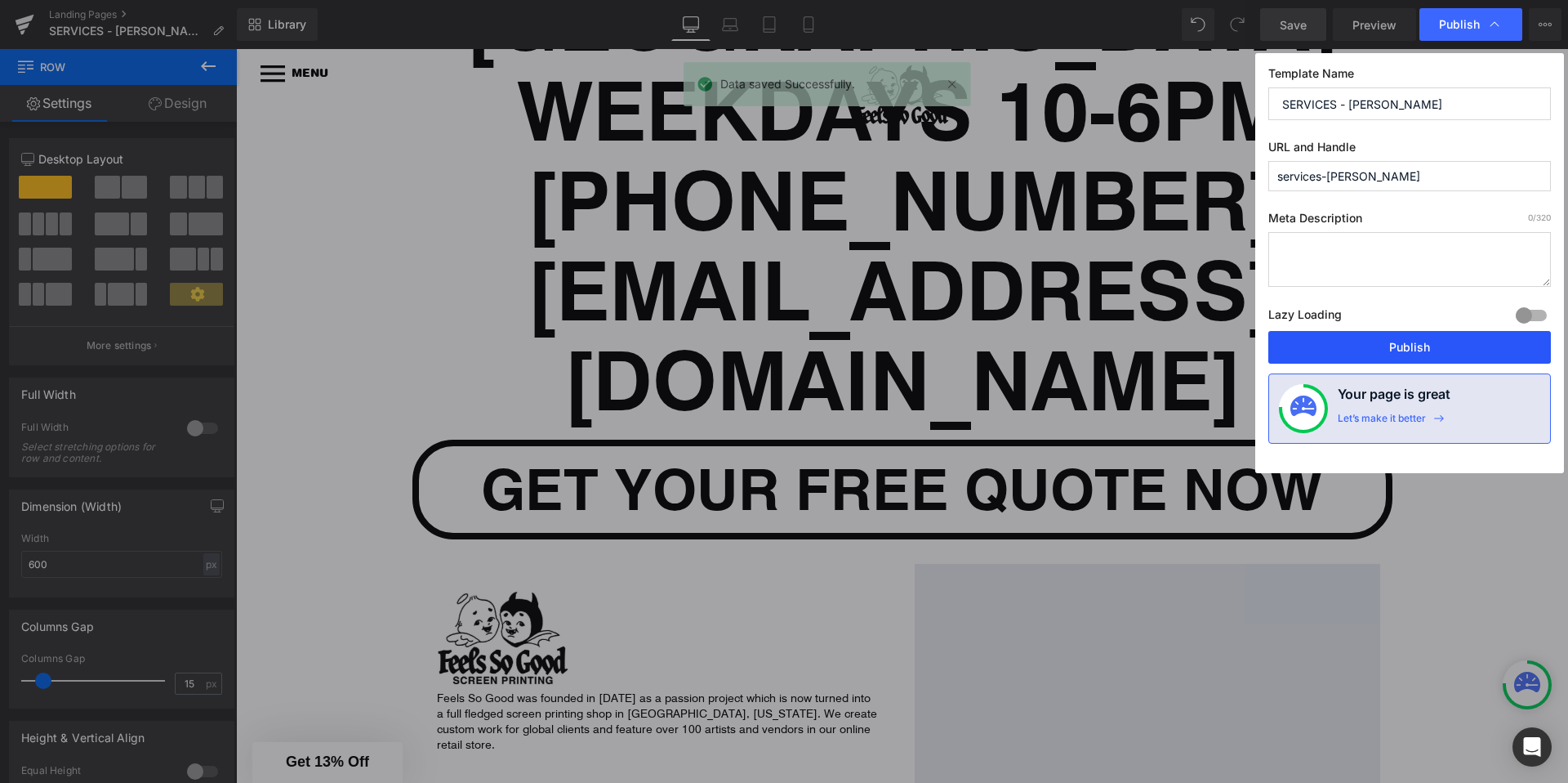
click at [1411, 349] on button "Publish" at bounding box center [1409, 347] width 283 height 33
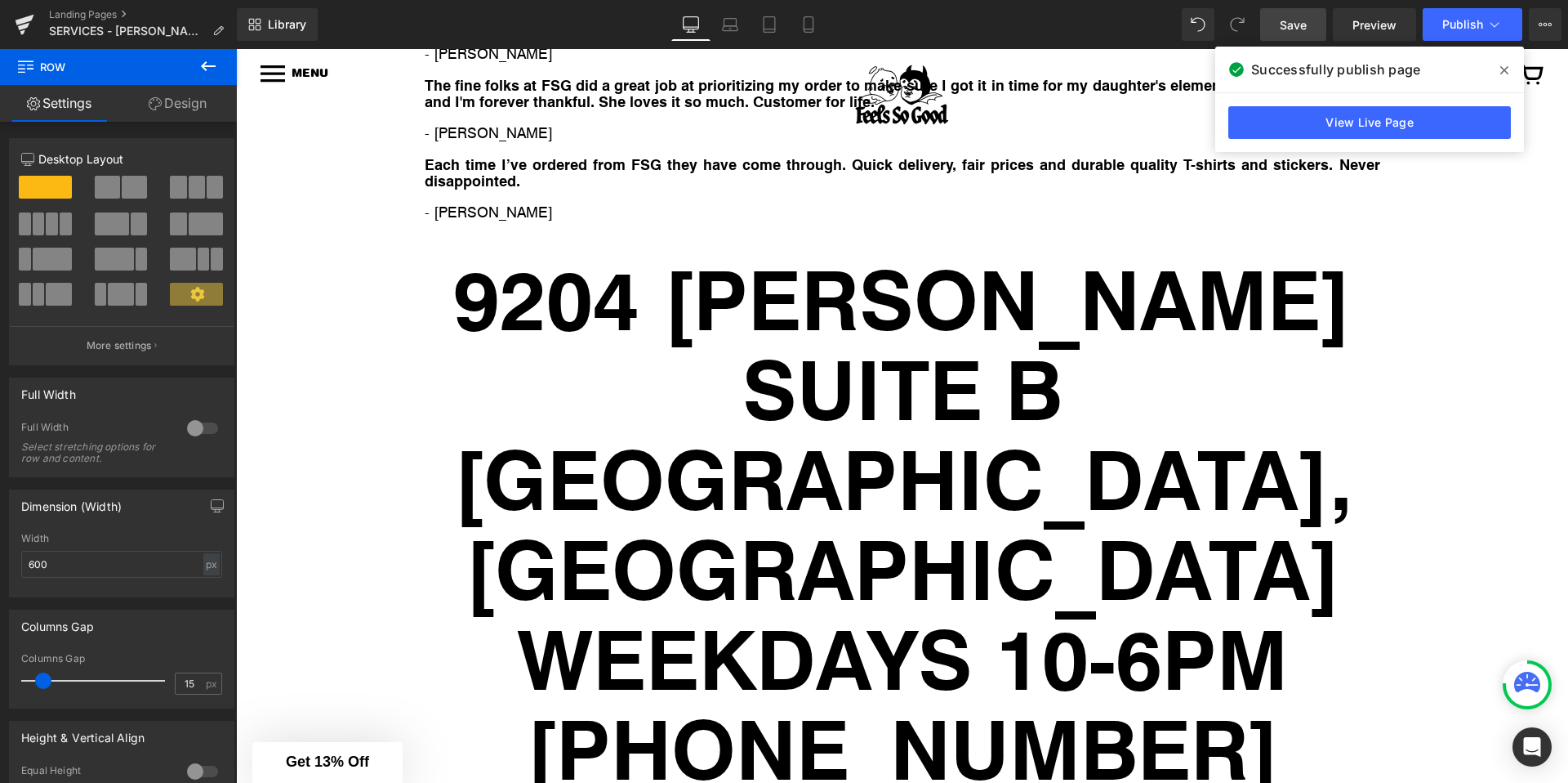
scroll to position [7800, 0]
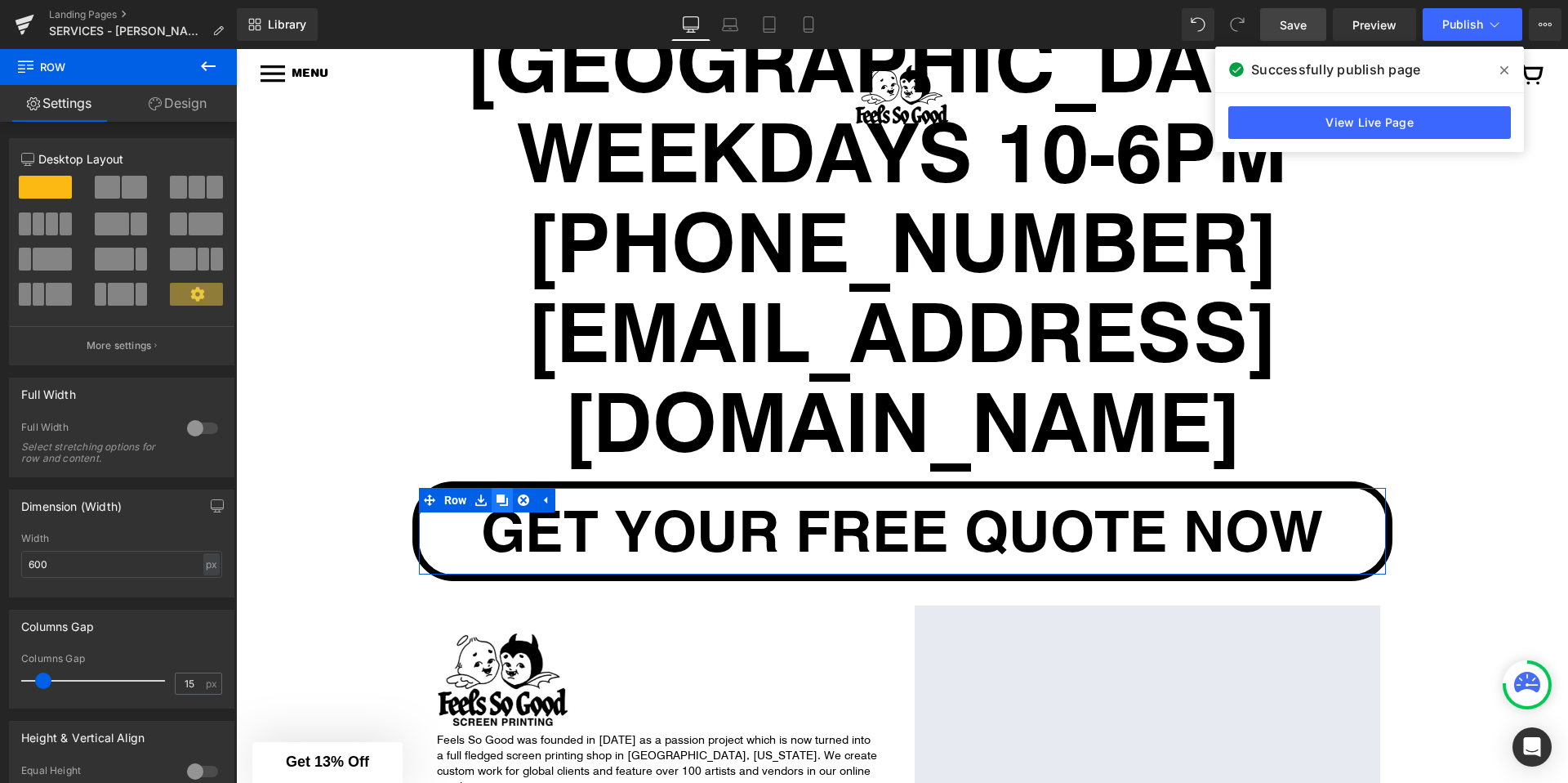
click at [501, 494] on icon at bounding box center [503, 500] width 11 height 11
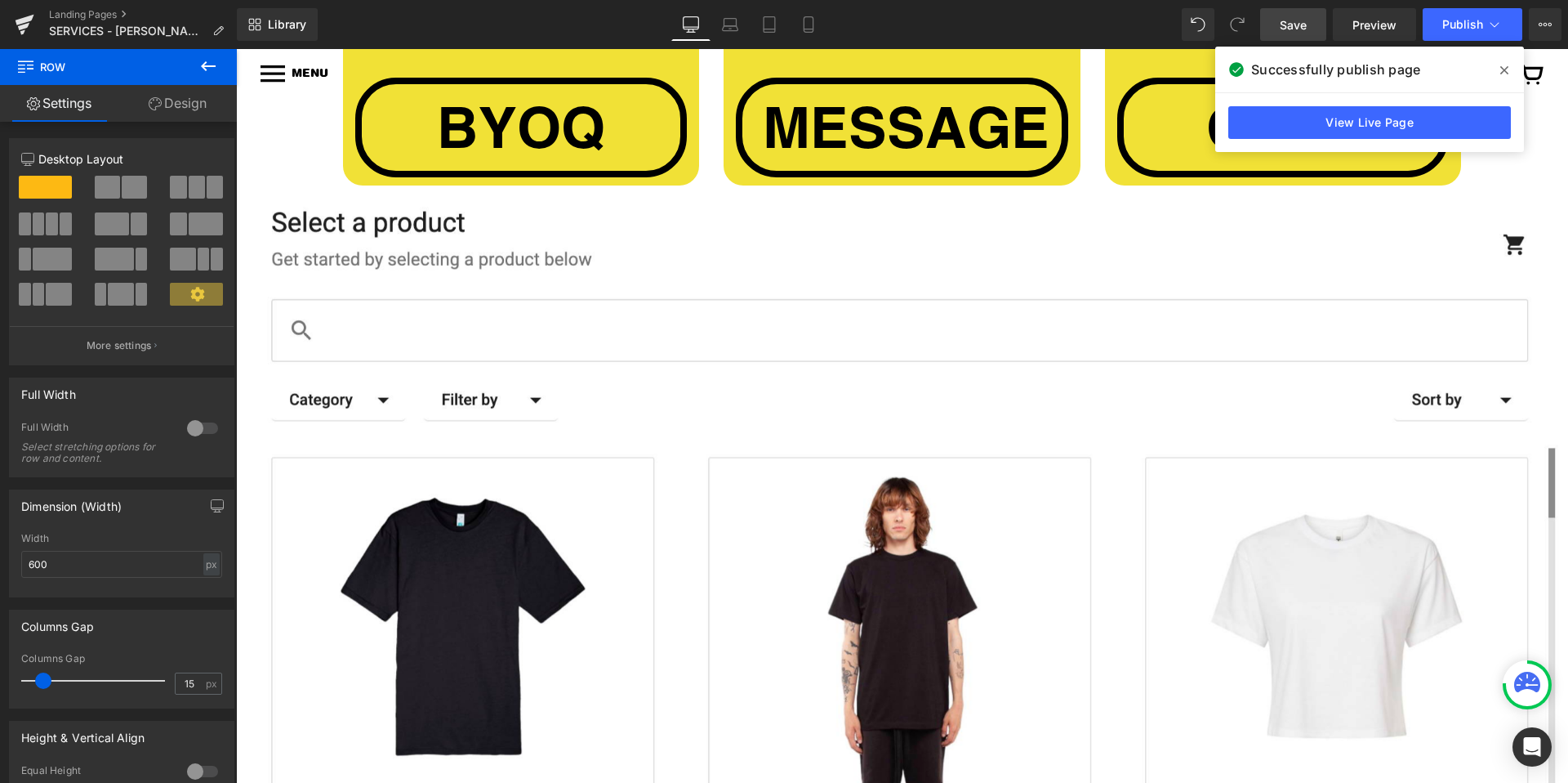
scroll to position [1635, 0]
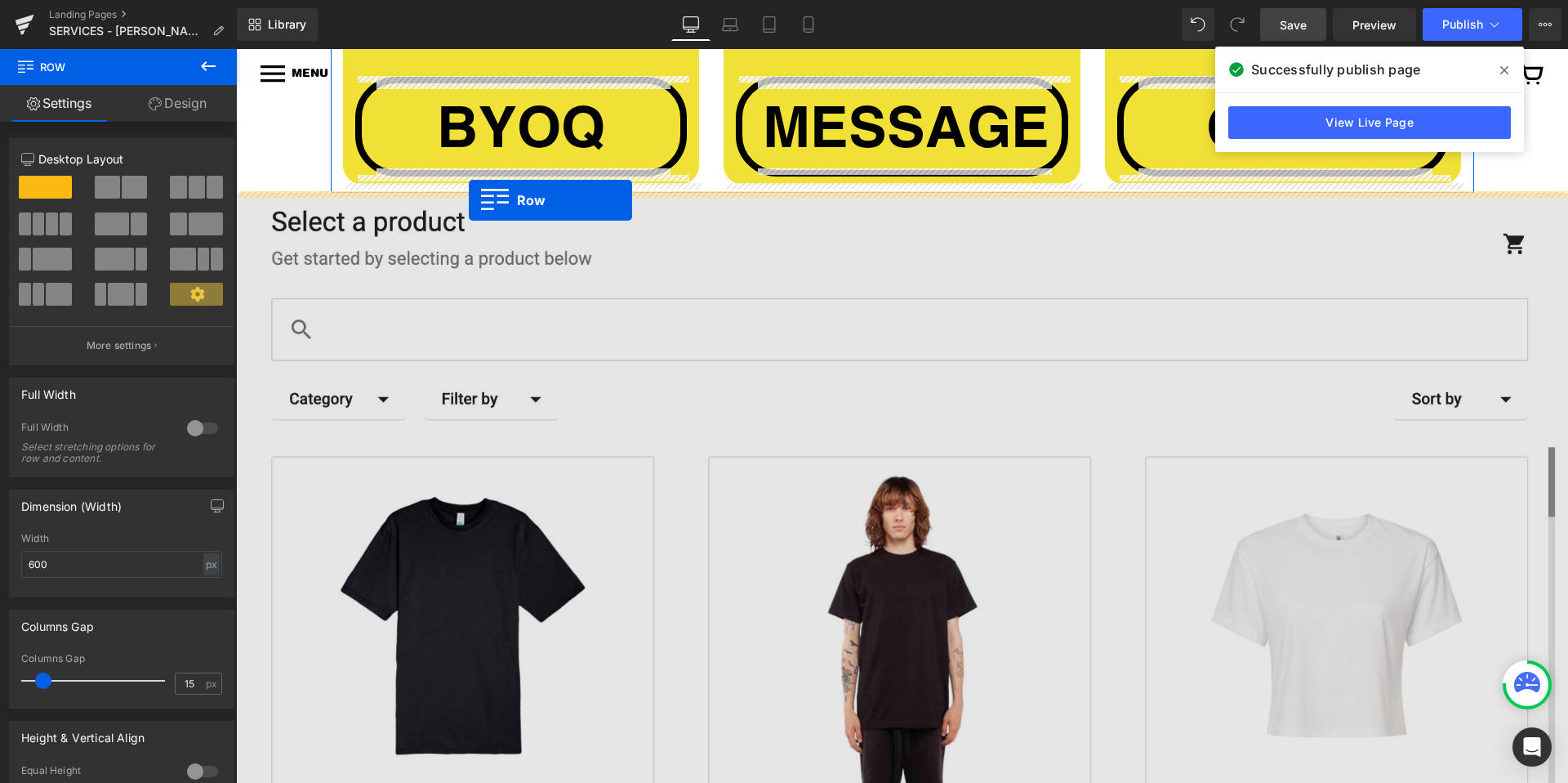
drag, startPoint x: 430, startPoint y: 404, endPoint x: 469, endPoint y: 200, distance: 207.7
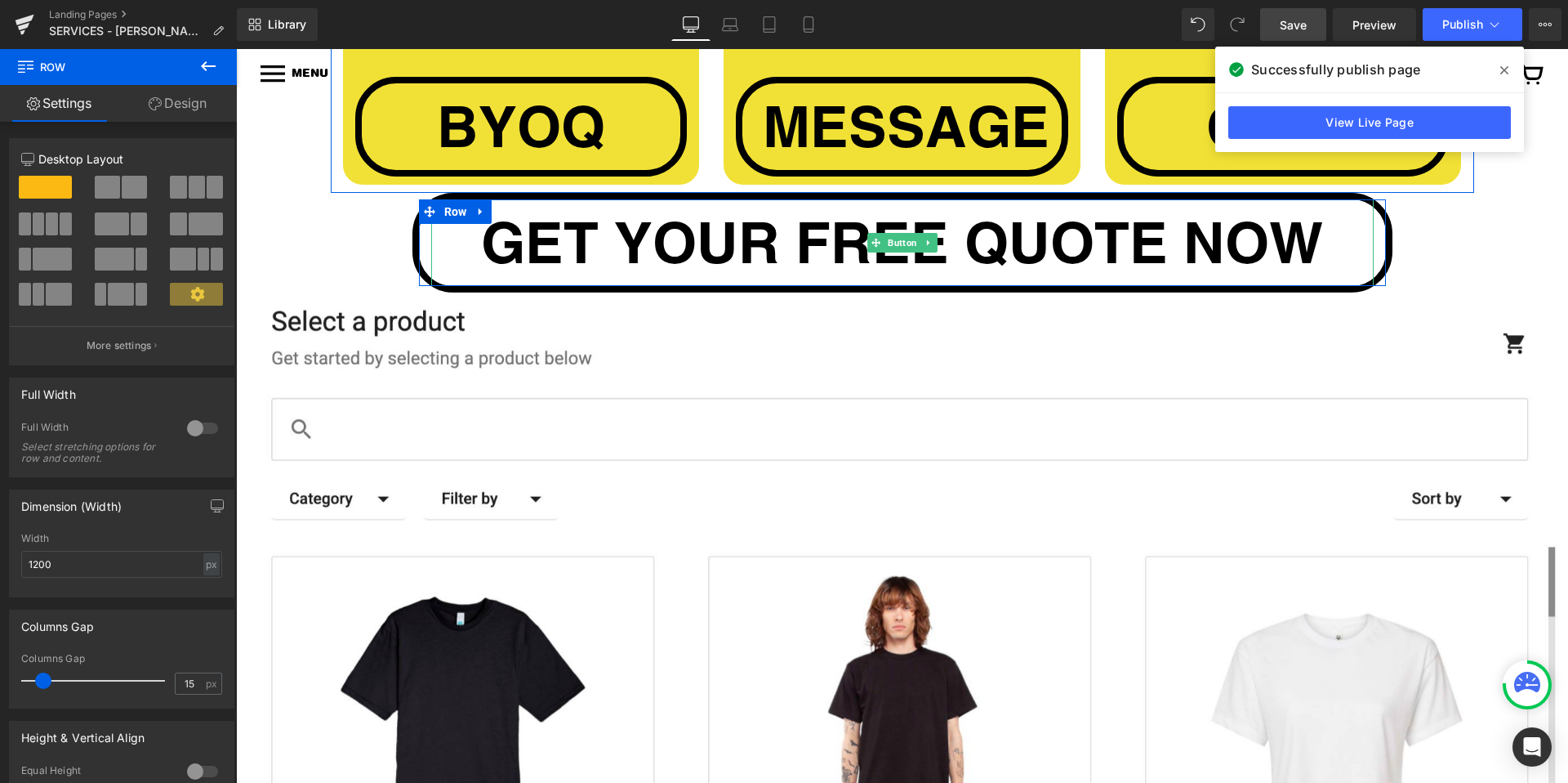
click at [658, 247] on span "GET YOUR FREE QUOTE NOW" at bounding box center [901, 243] width 842 height 71
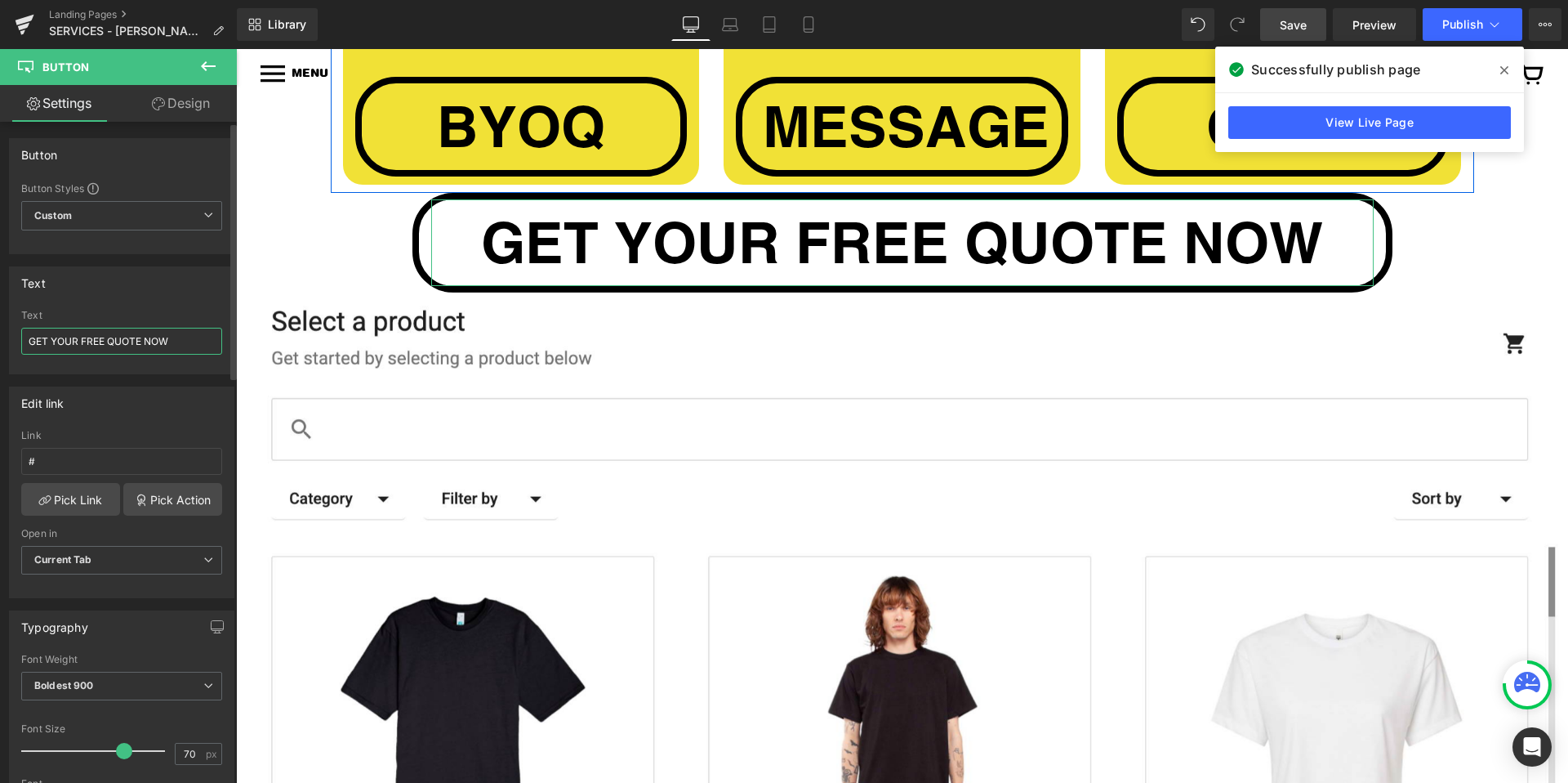
click at [92, 340] on input "GET YOUR FREE QUOTE NOW" at bounding box center [121, 341] width 201 height 27
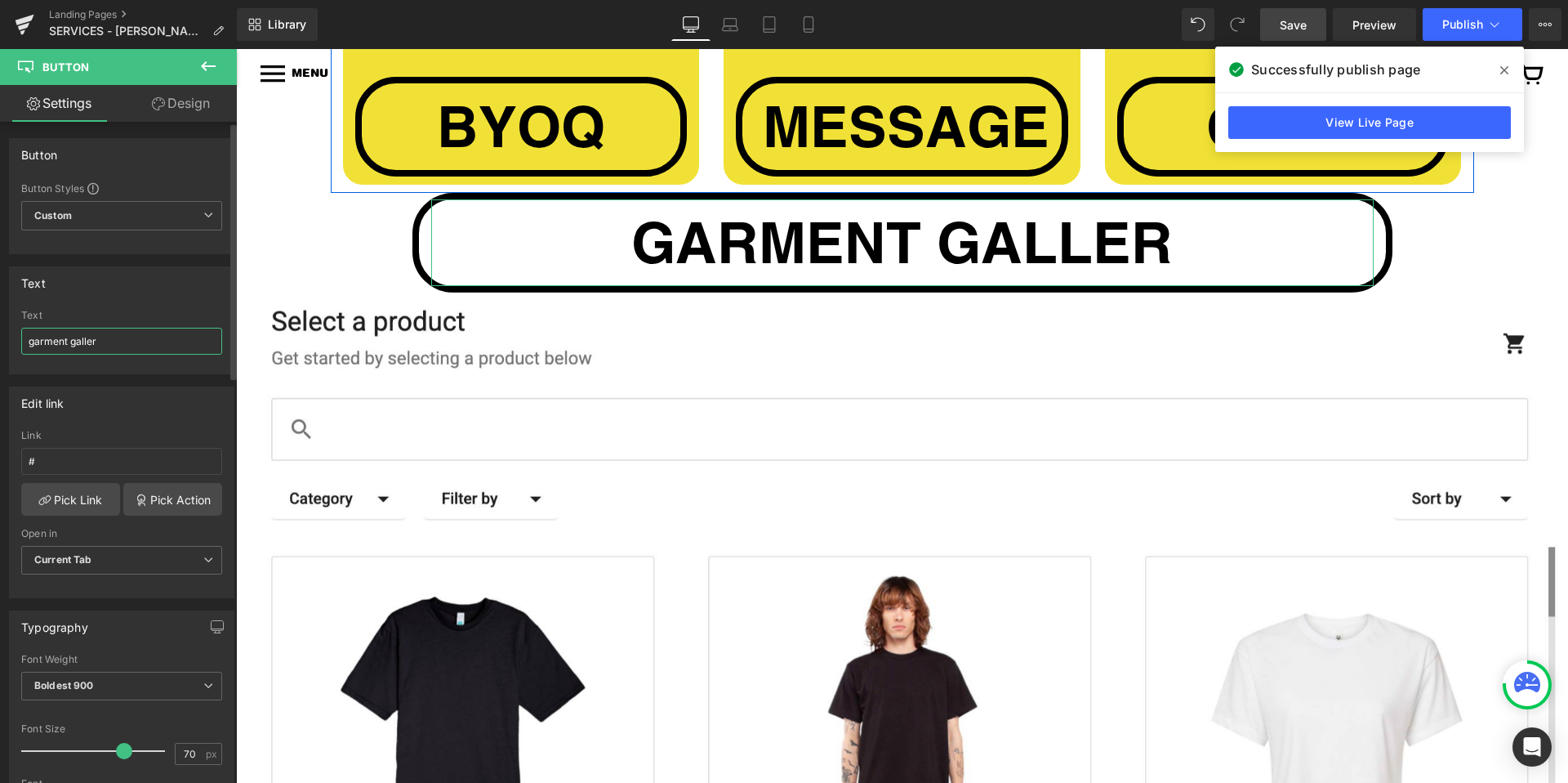
type input "garment gallery"
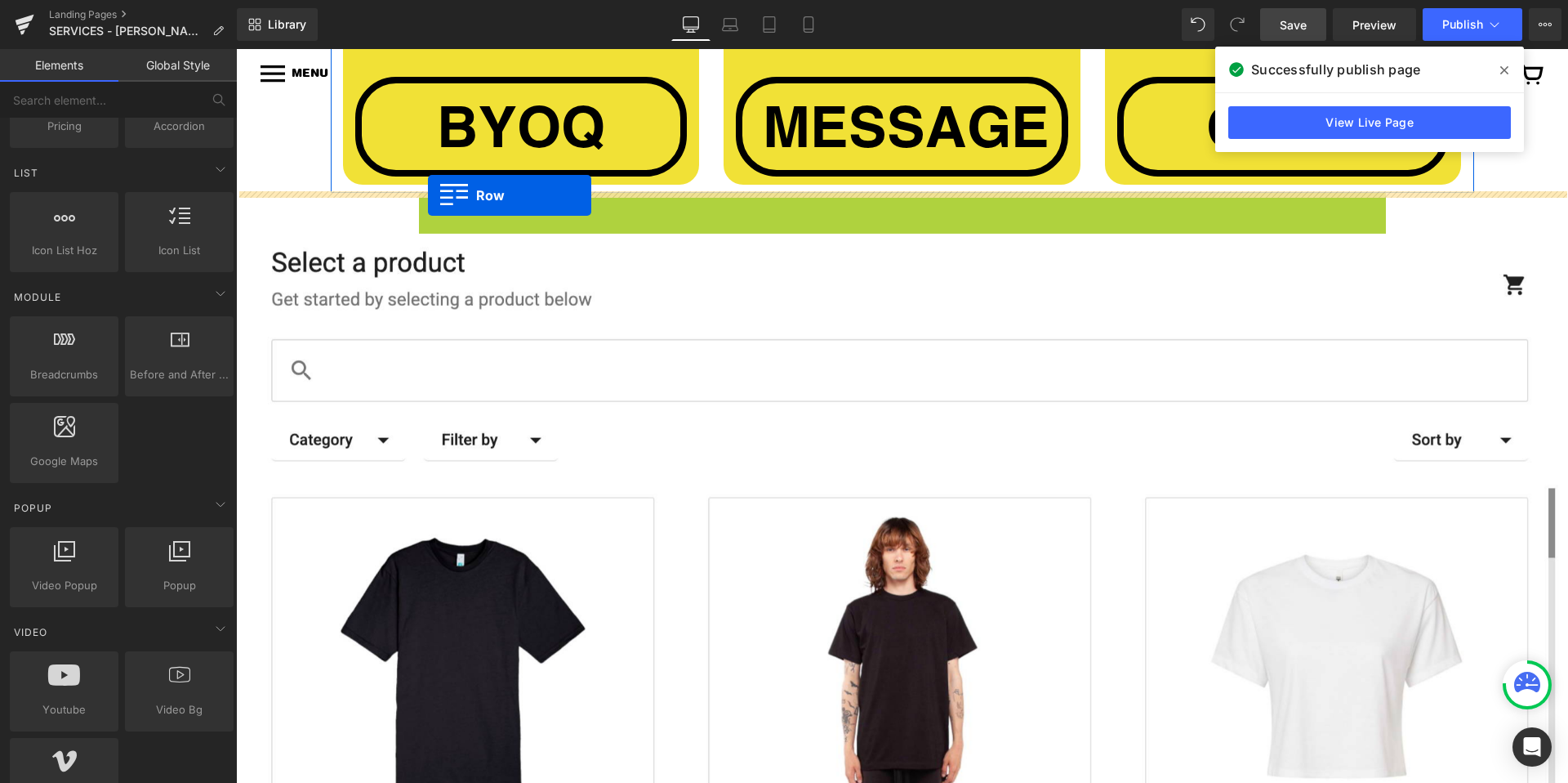
drag, startPoint x: 428, startPoint y: 209, endPoint x: 428, endPoint y: 195, distance: 14.0
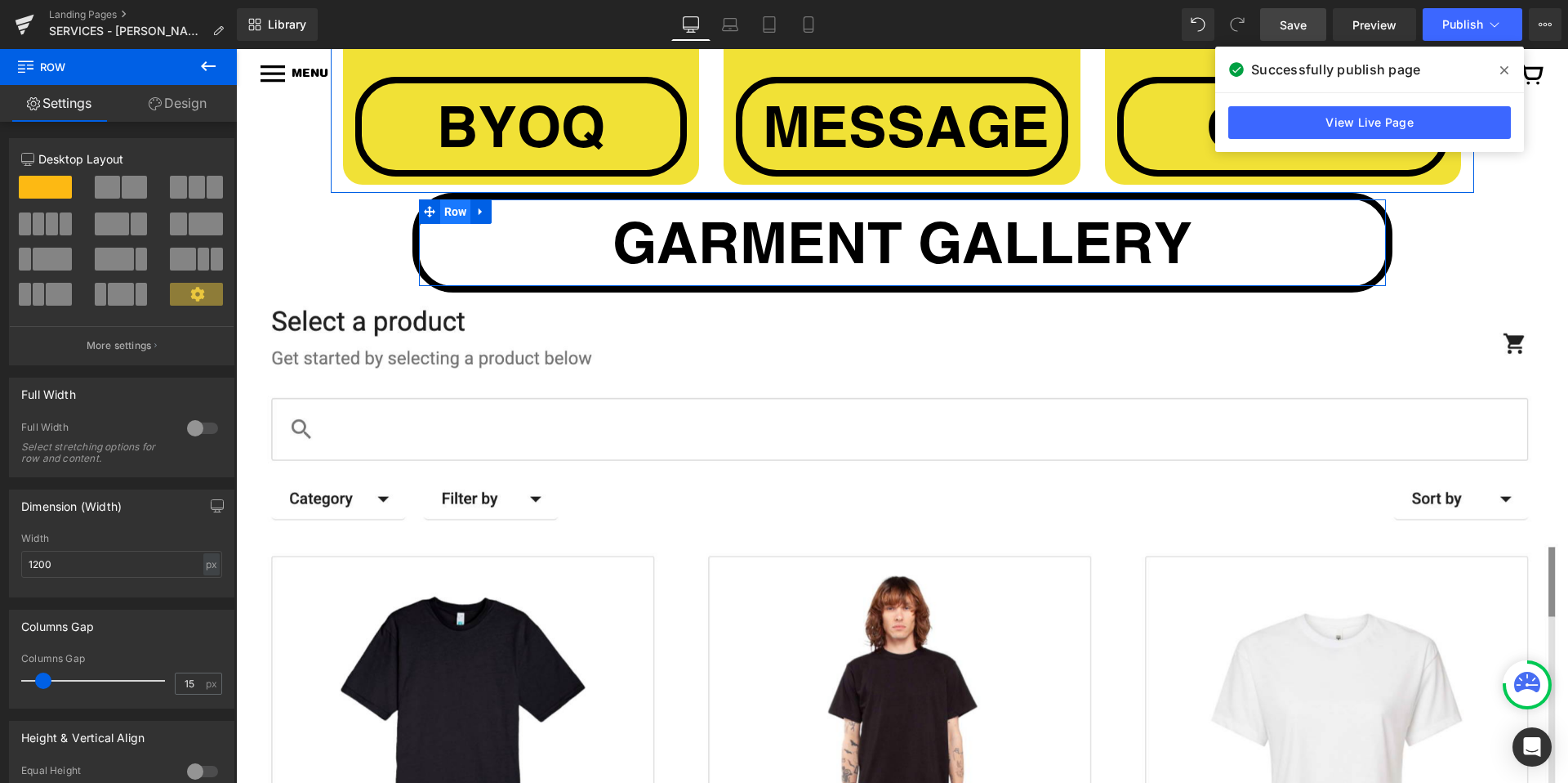
click at [453, 206] on span "Row" at bounding box center [456, 212] width 31 height 25
click at [454, 211] on span "Row" at bounding box center [456, 212] width 31 height 25
click at [138, 563] on input "1200" at bounding box center [121, 564] width 201 height 27
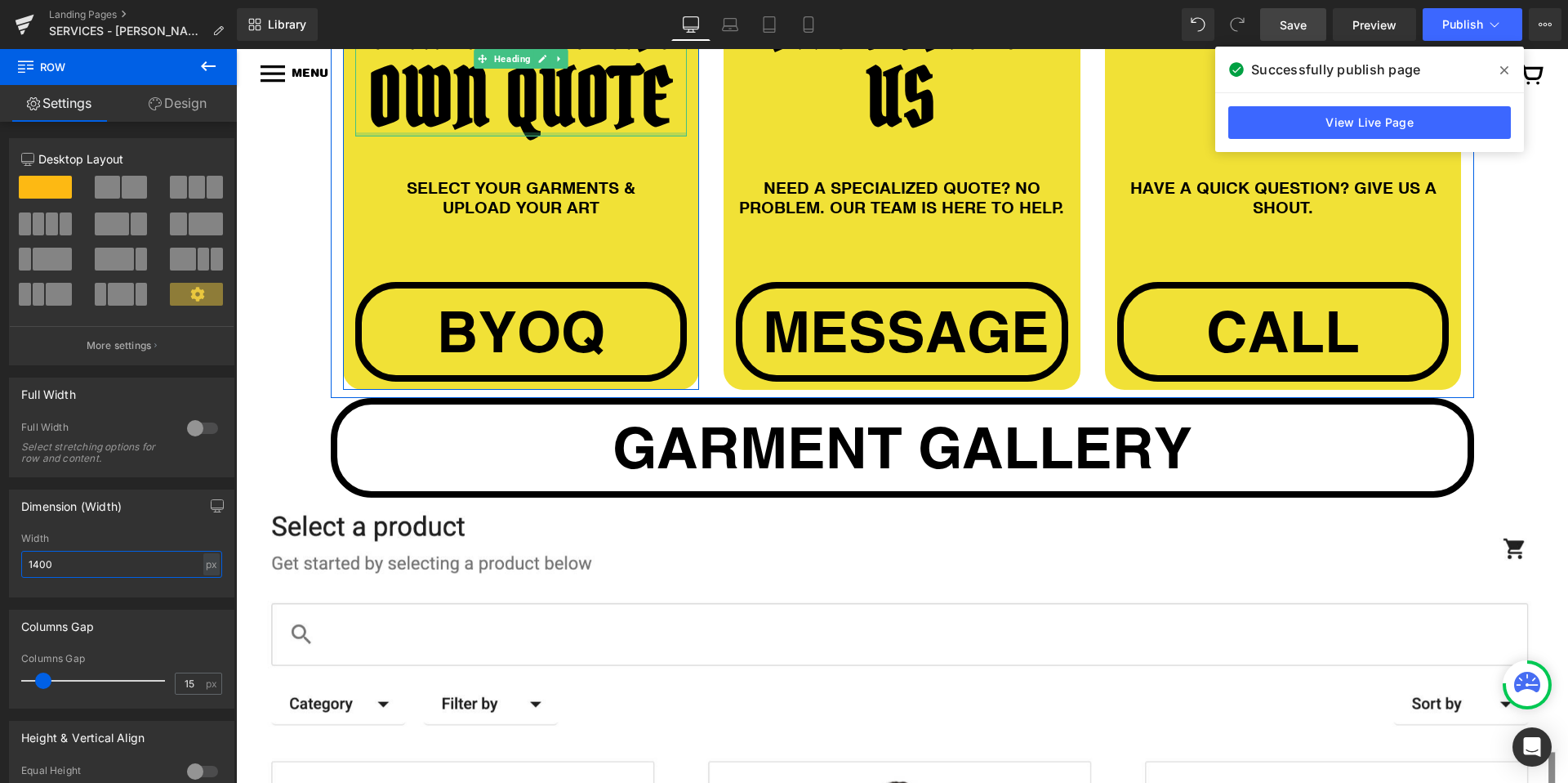
scroll to position [1433, 0]
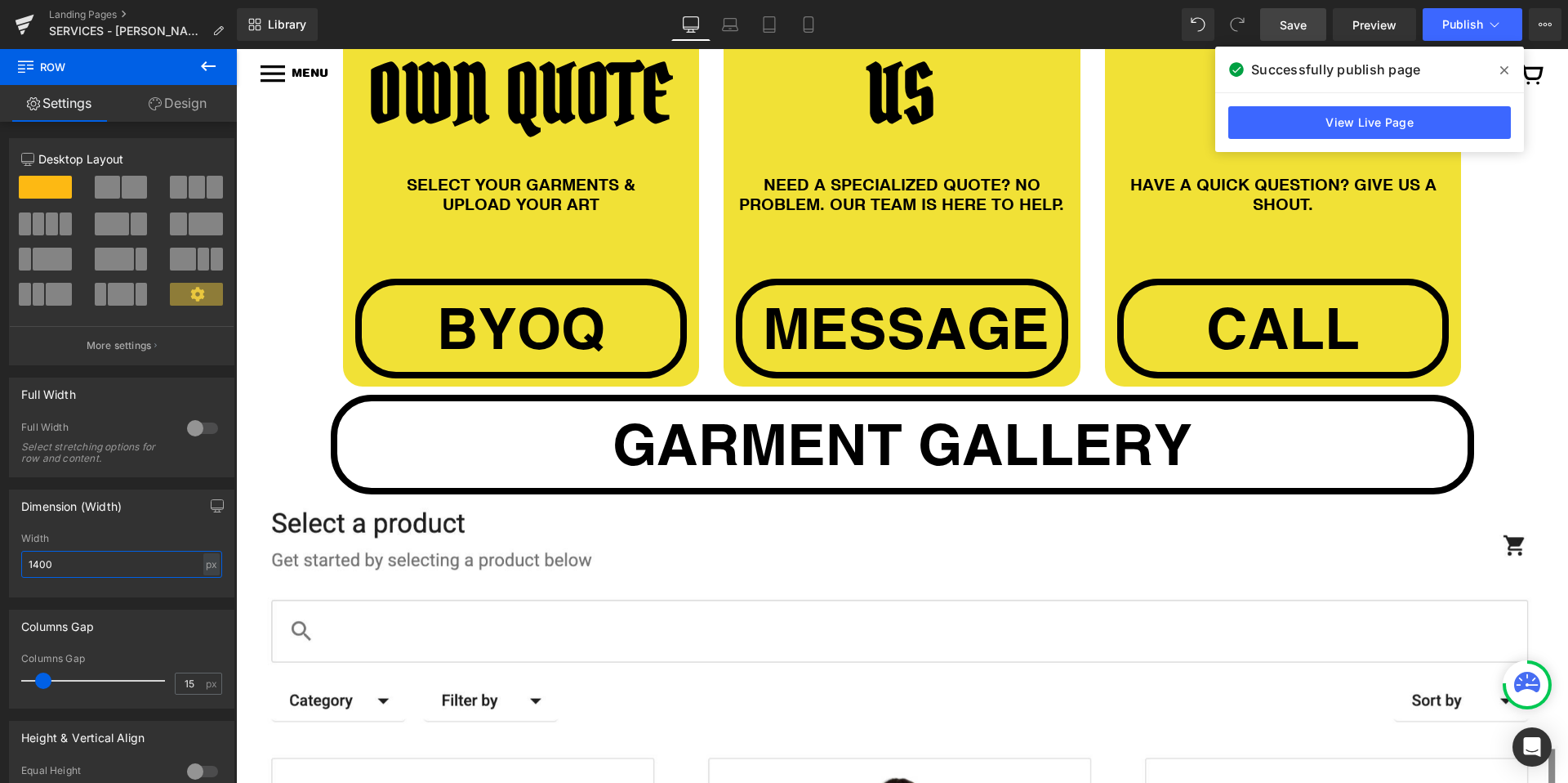
type input "1400"
click at [1296, 20] on span "Save" at bounding box center [1293, 25] width 27 height 17
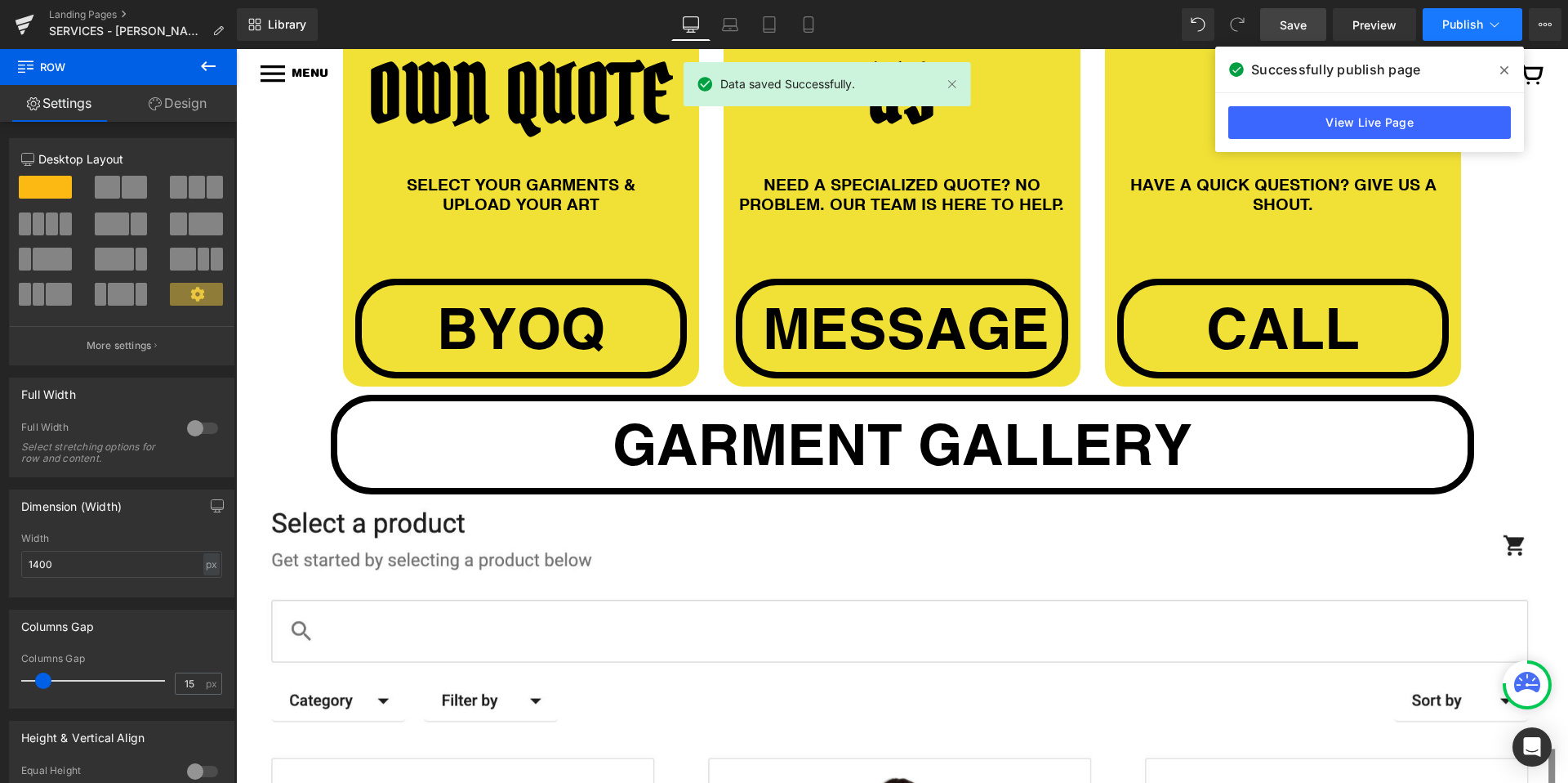
click at [1458, 34] on button "Publish" at bounding box center [1472, 25] width 99 height 33
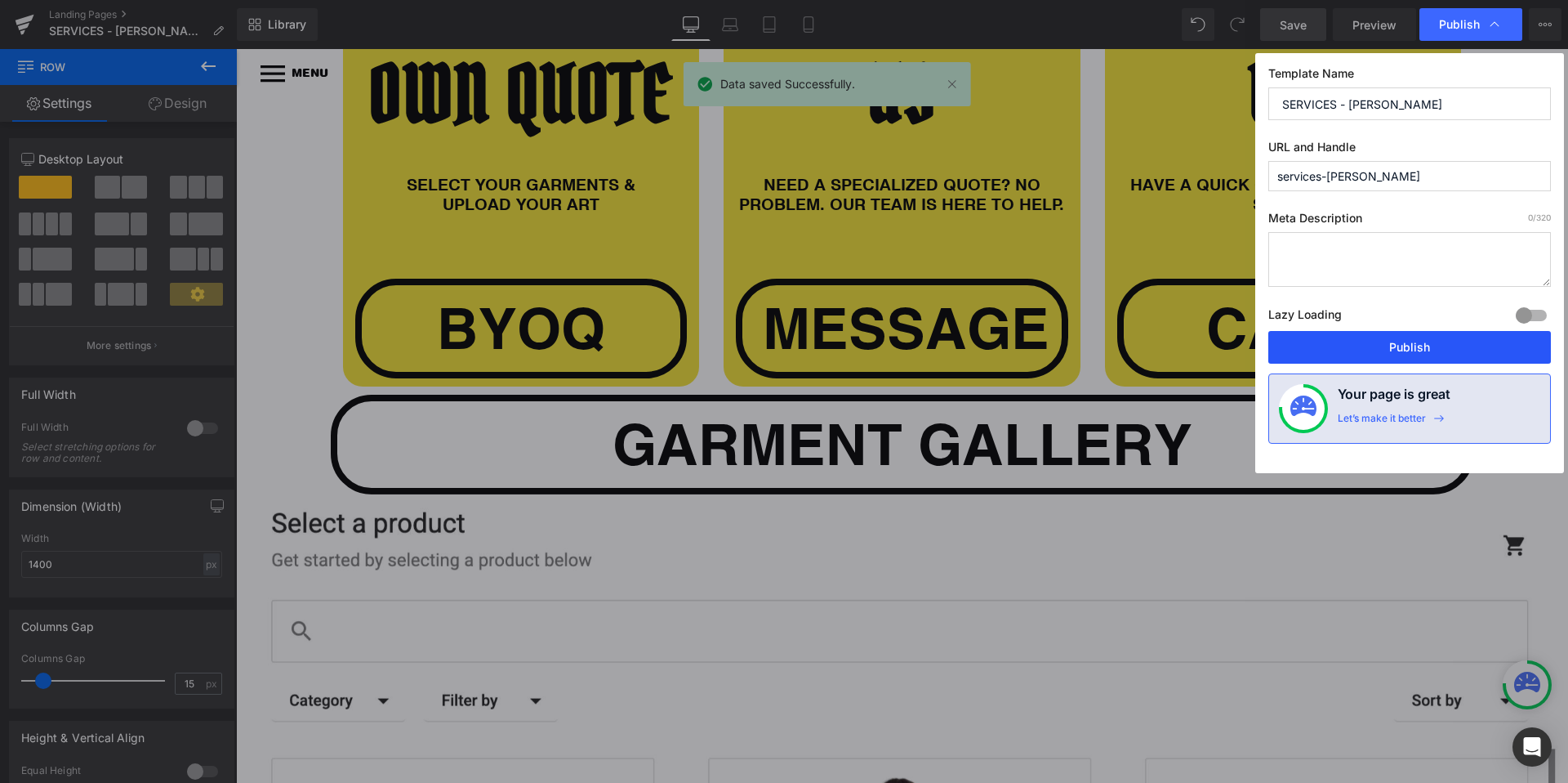
click at [1394, 338] on button "Publish" at bounding box center [1409, 347] width 283 height 33
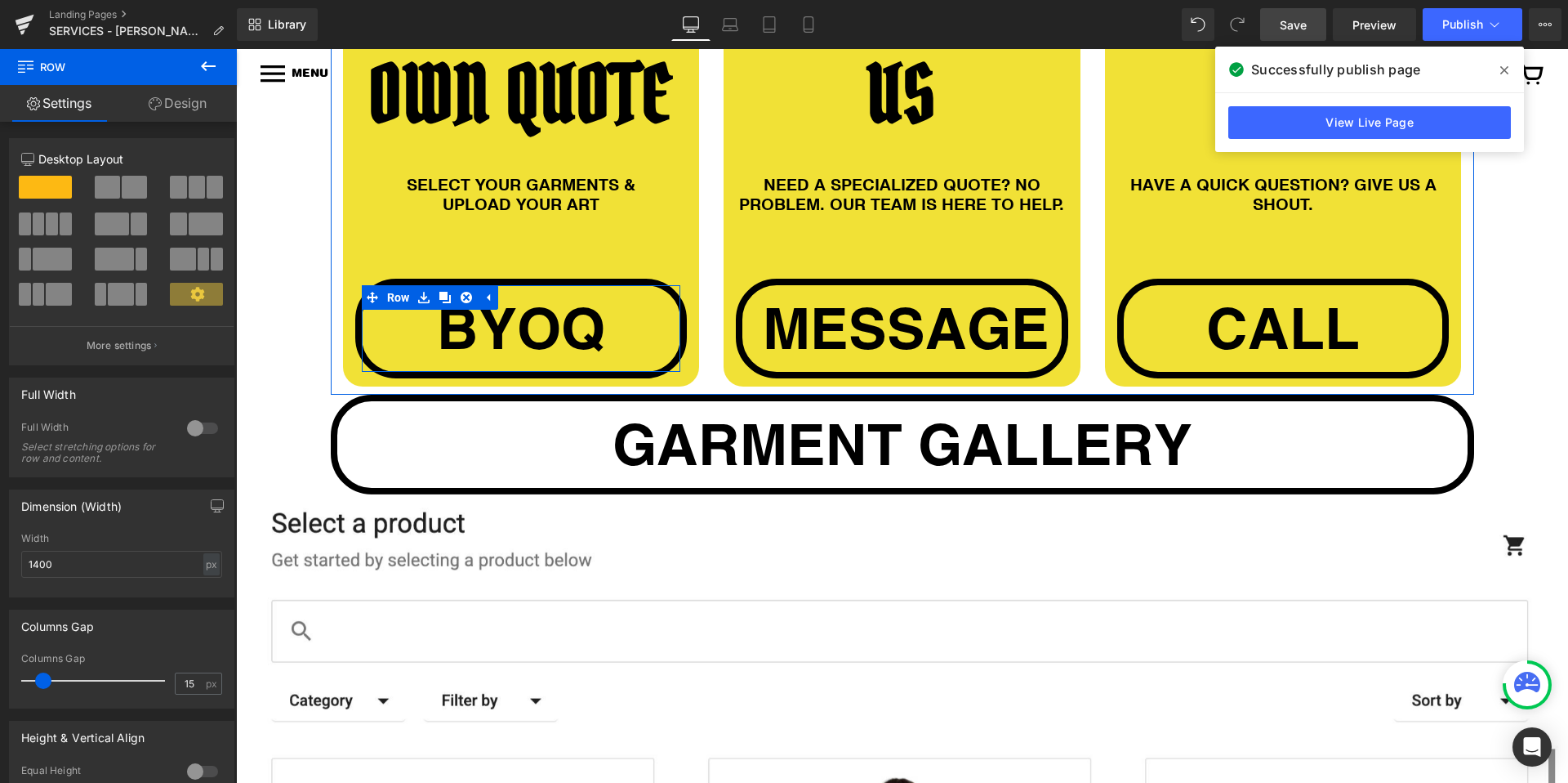
scroll to position [1231, 0]
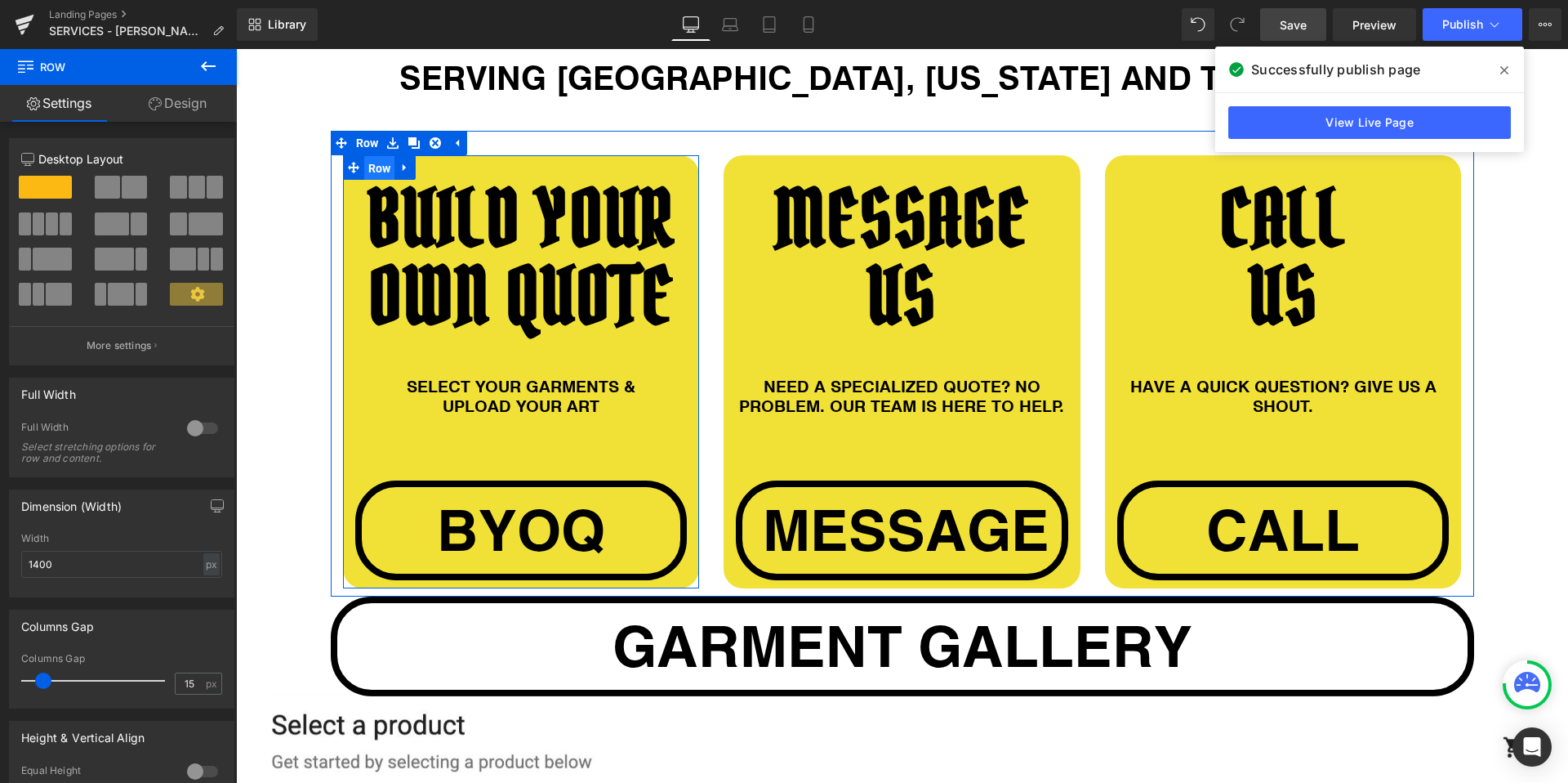
click at [379, 163] on span "Row" at bounding box center [379, 168] width 31 height 25
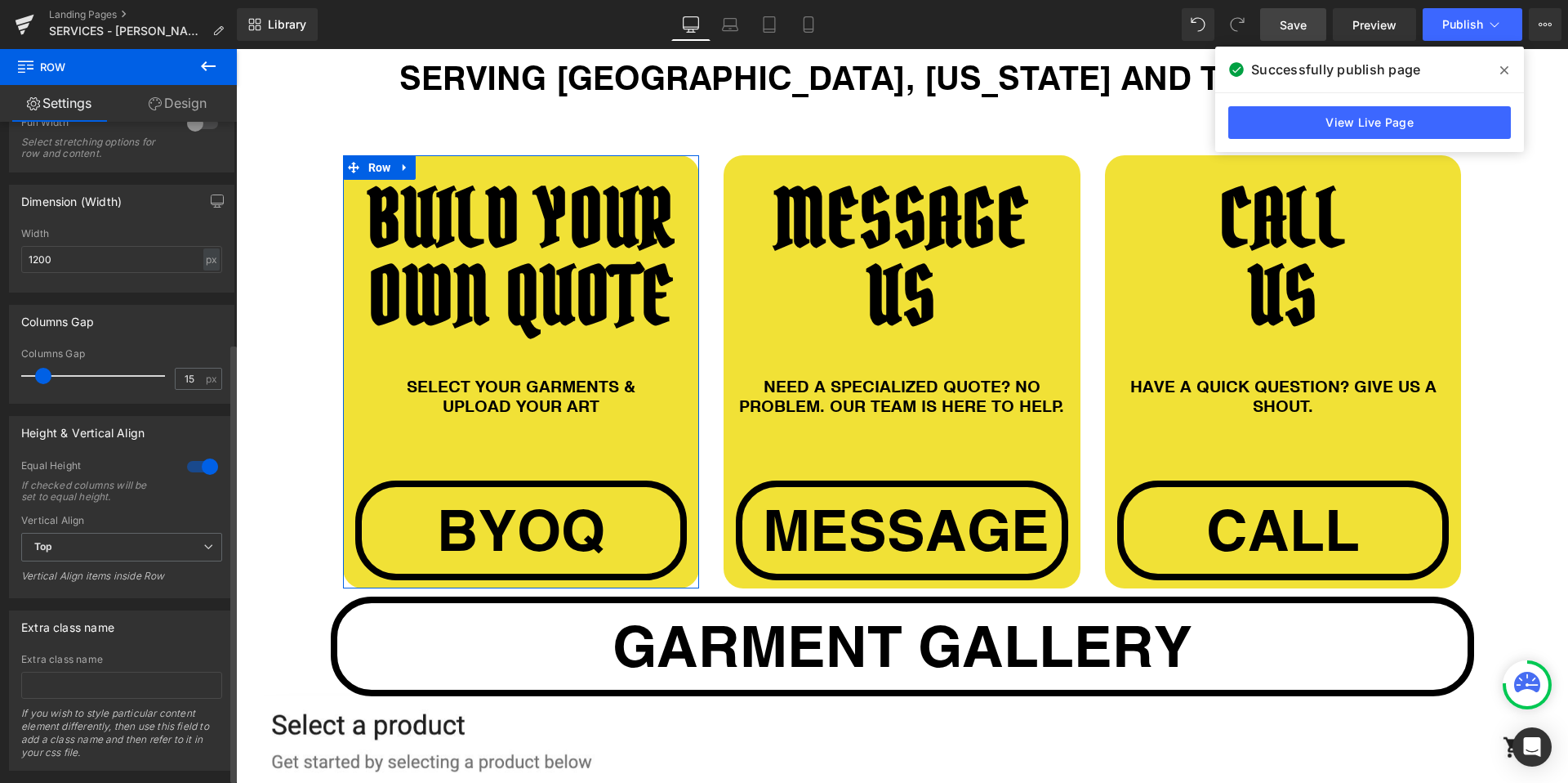
scroll to position [339, 0]
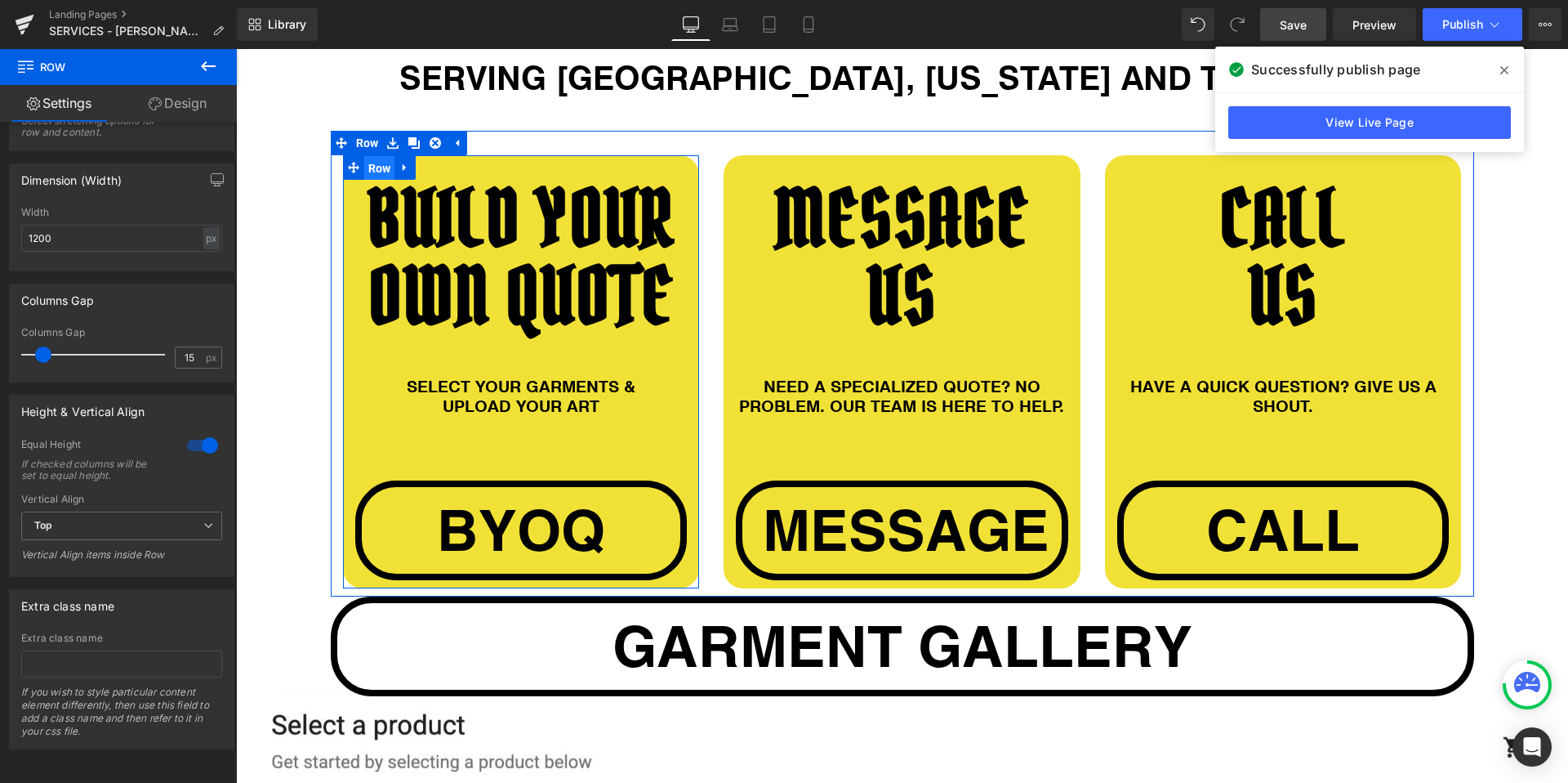
click at [382, 165] on span "Row" at bounding box center [379, 168] width 31 height 25
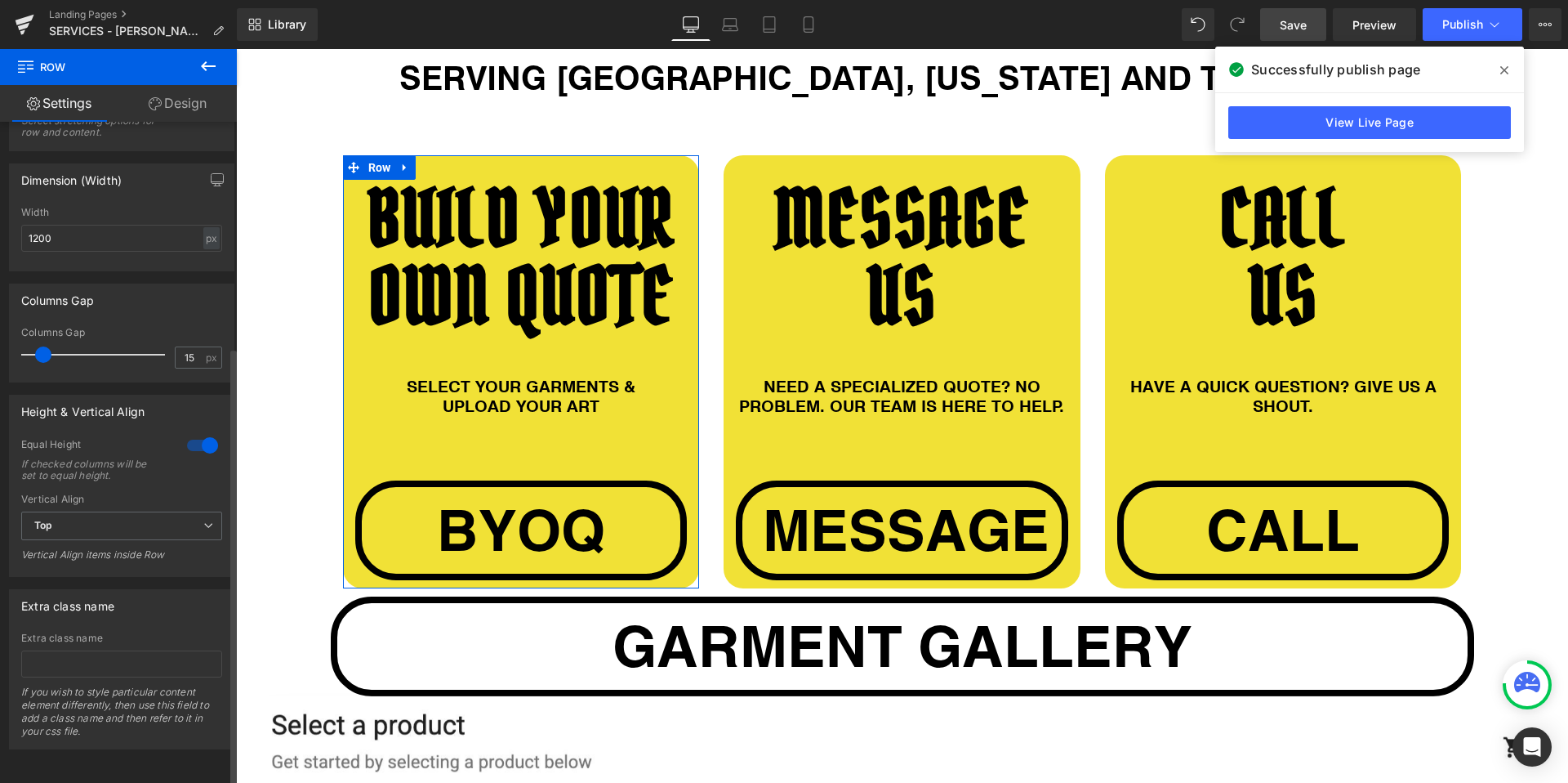
click at [203, 432] on div at bounding box center [202, 445] width 39 height 26
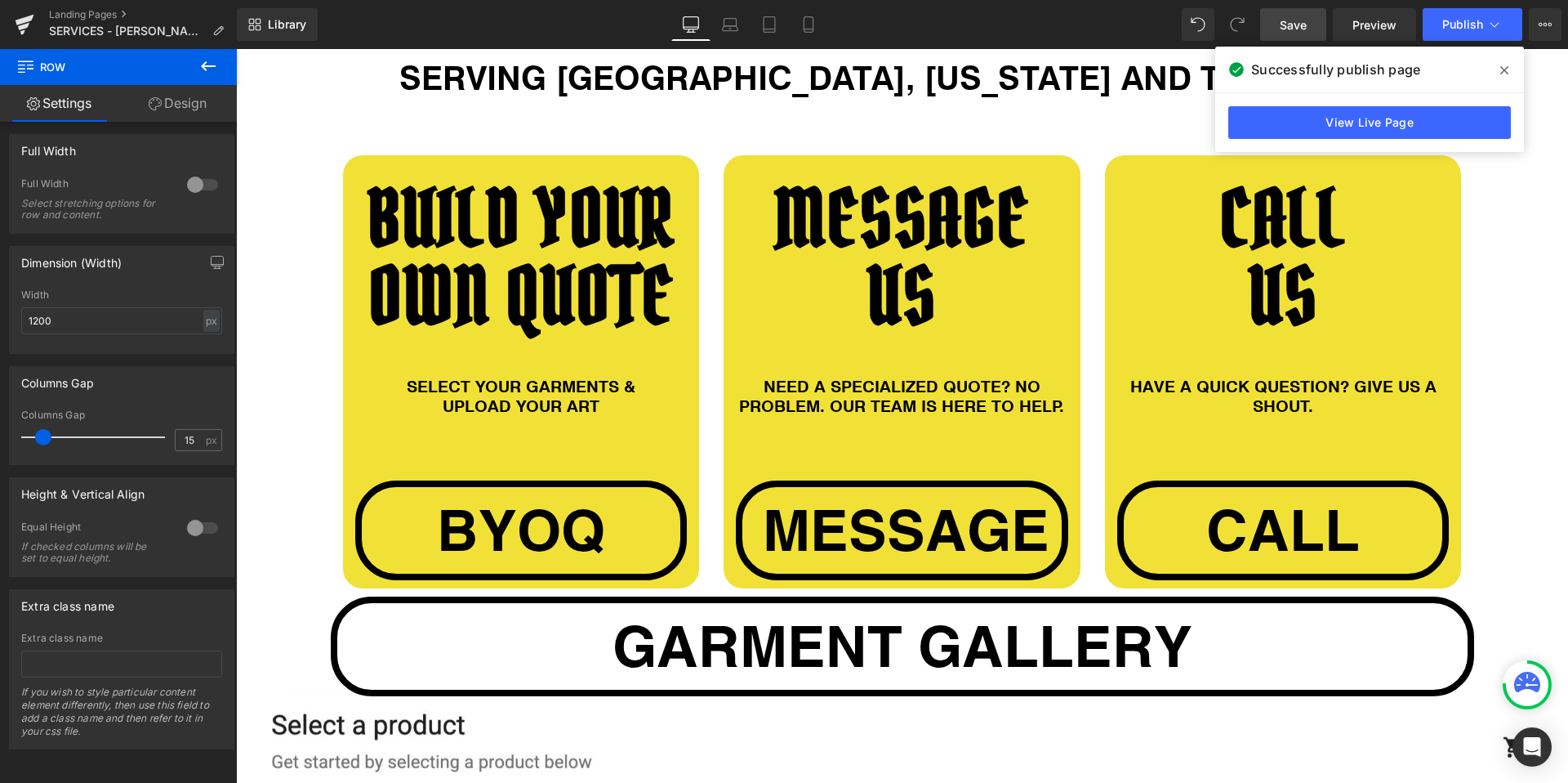
click at [1284, 37] on link "Save" at bounding box center [1293, 25] width 66 height 33
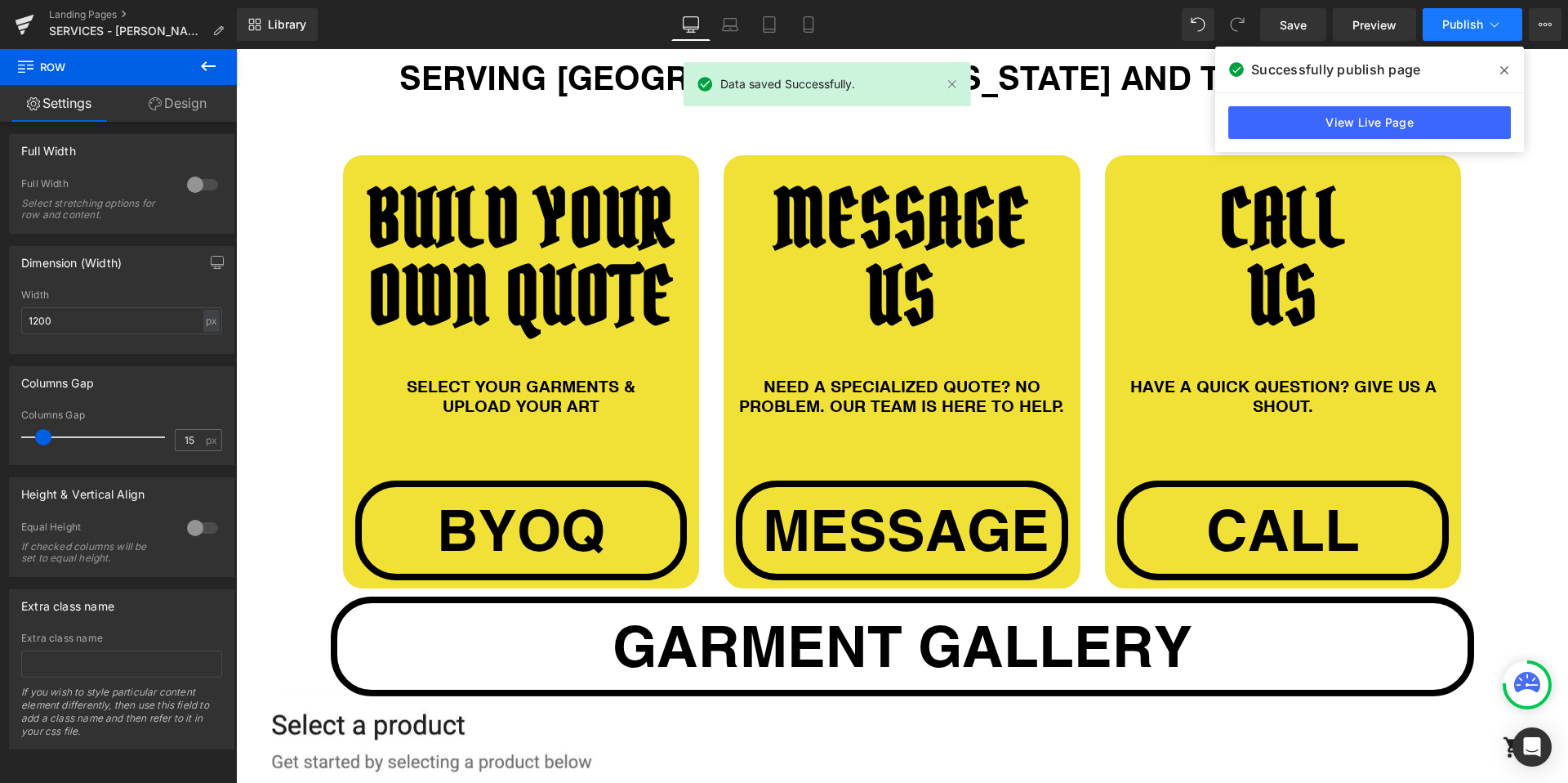
click at [1445, 31] on button "Publish" at bounding box center [1472, 25] width 99 height 33
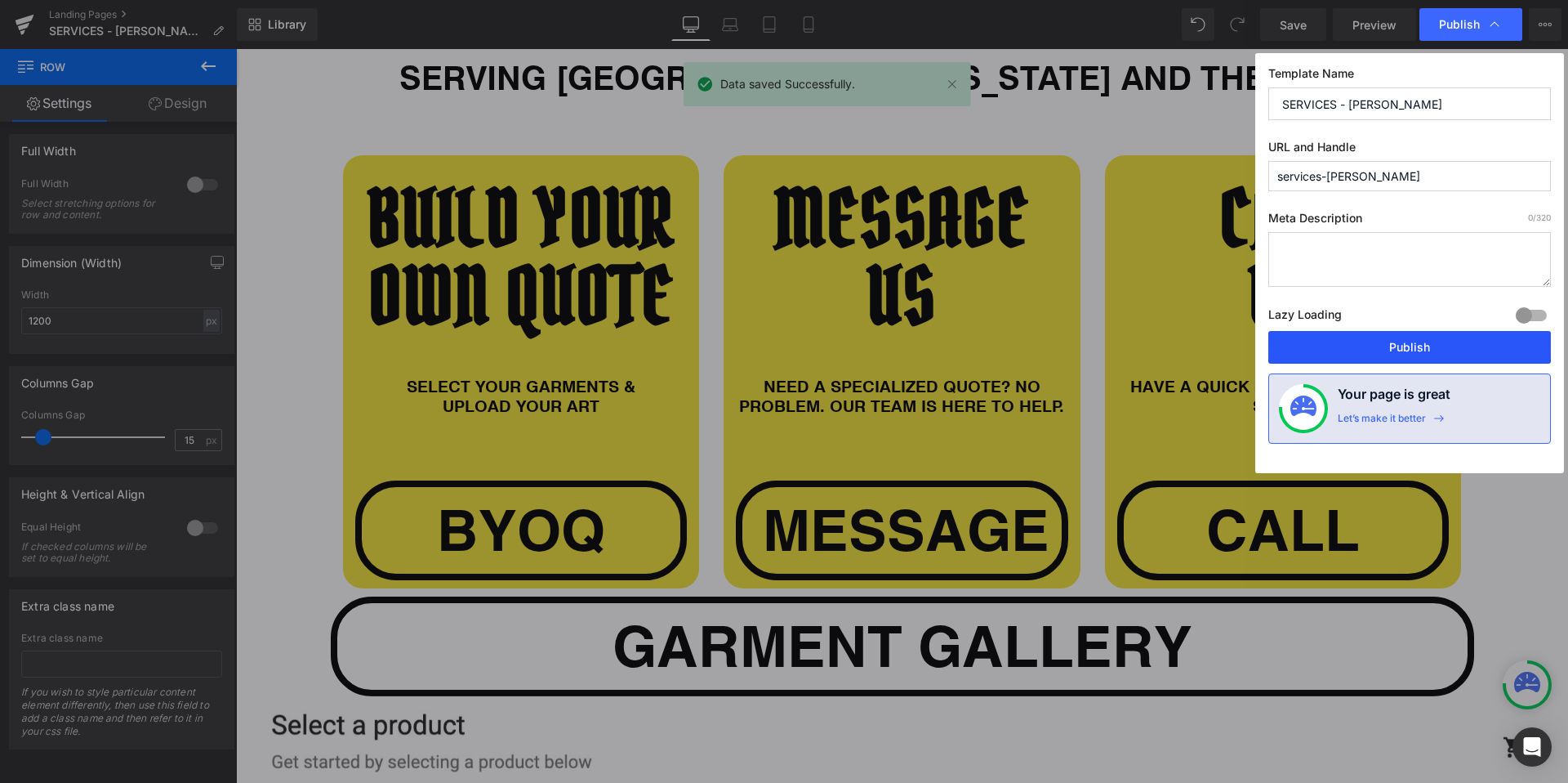
click at [1384, 346] on button "Publish" at bounding box center [1409, 347] width 283 height 33
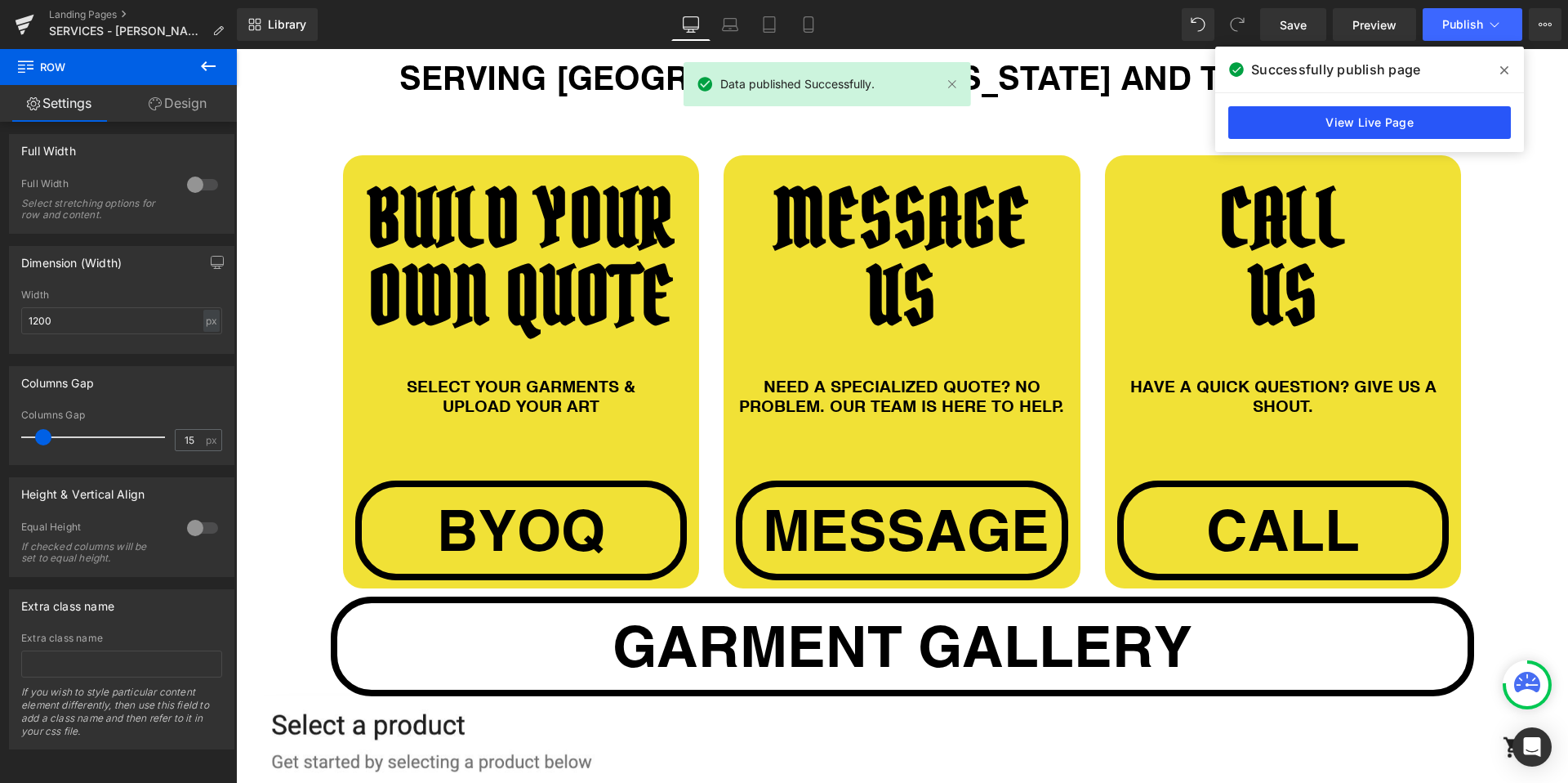
click at [1393, 117] on link "View Live Page" at bounding box center [1369, 122] width 283 height 33
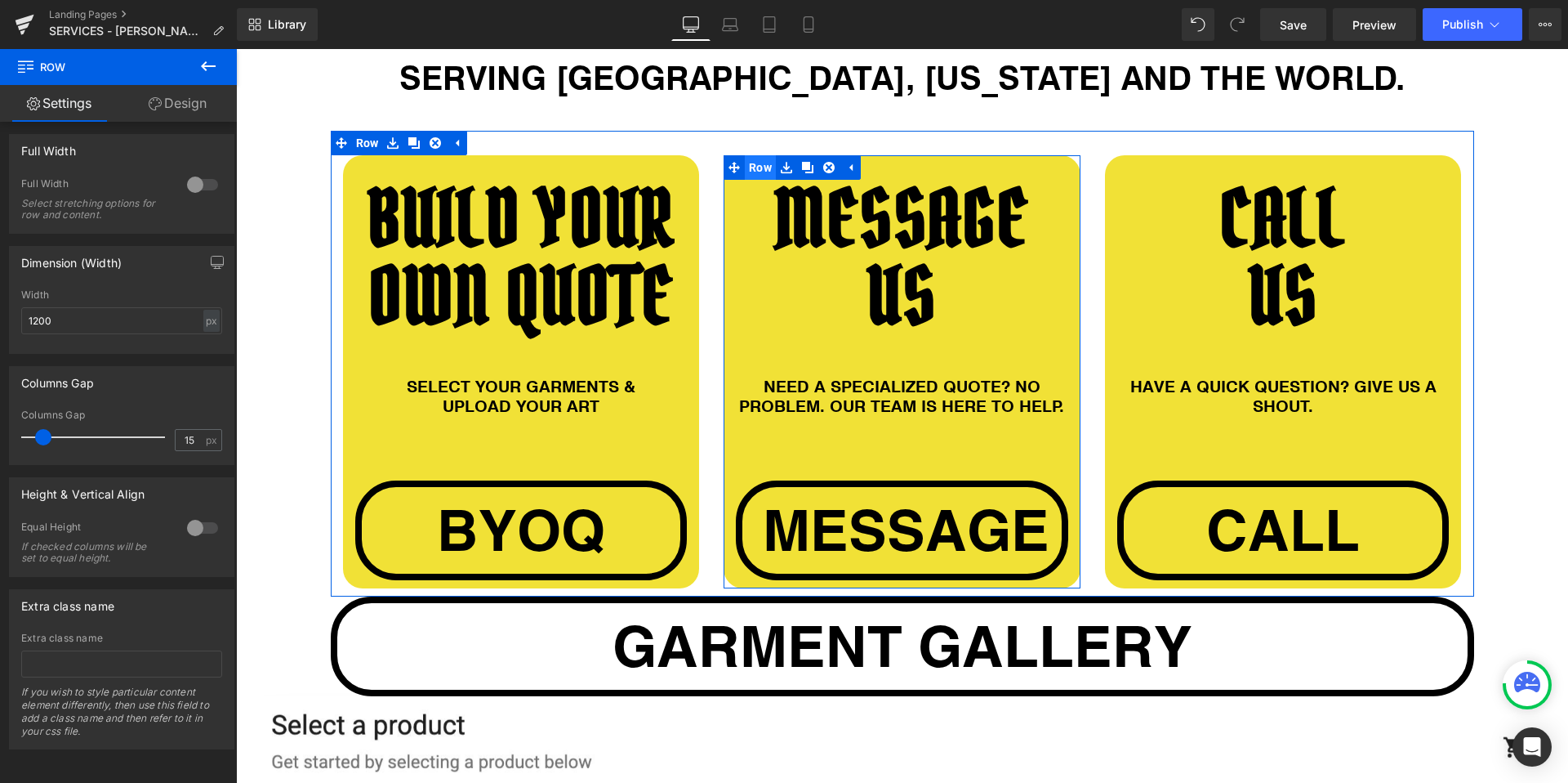
click at [767, 165] on span "Row" at bounding box center [760, 167] width 31 height 25
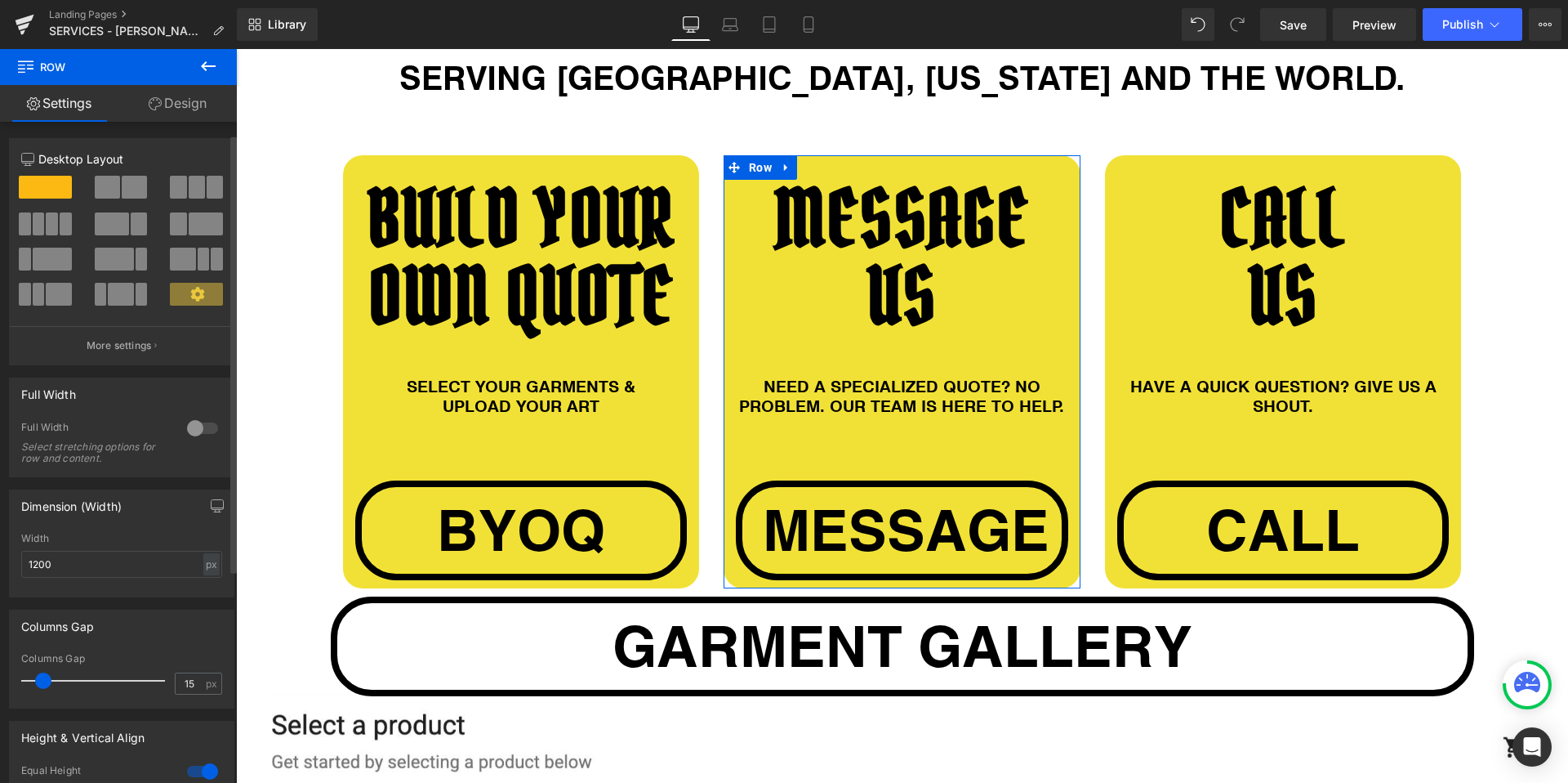
scroll to position [41, 0]
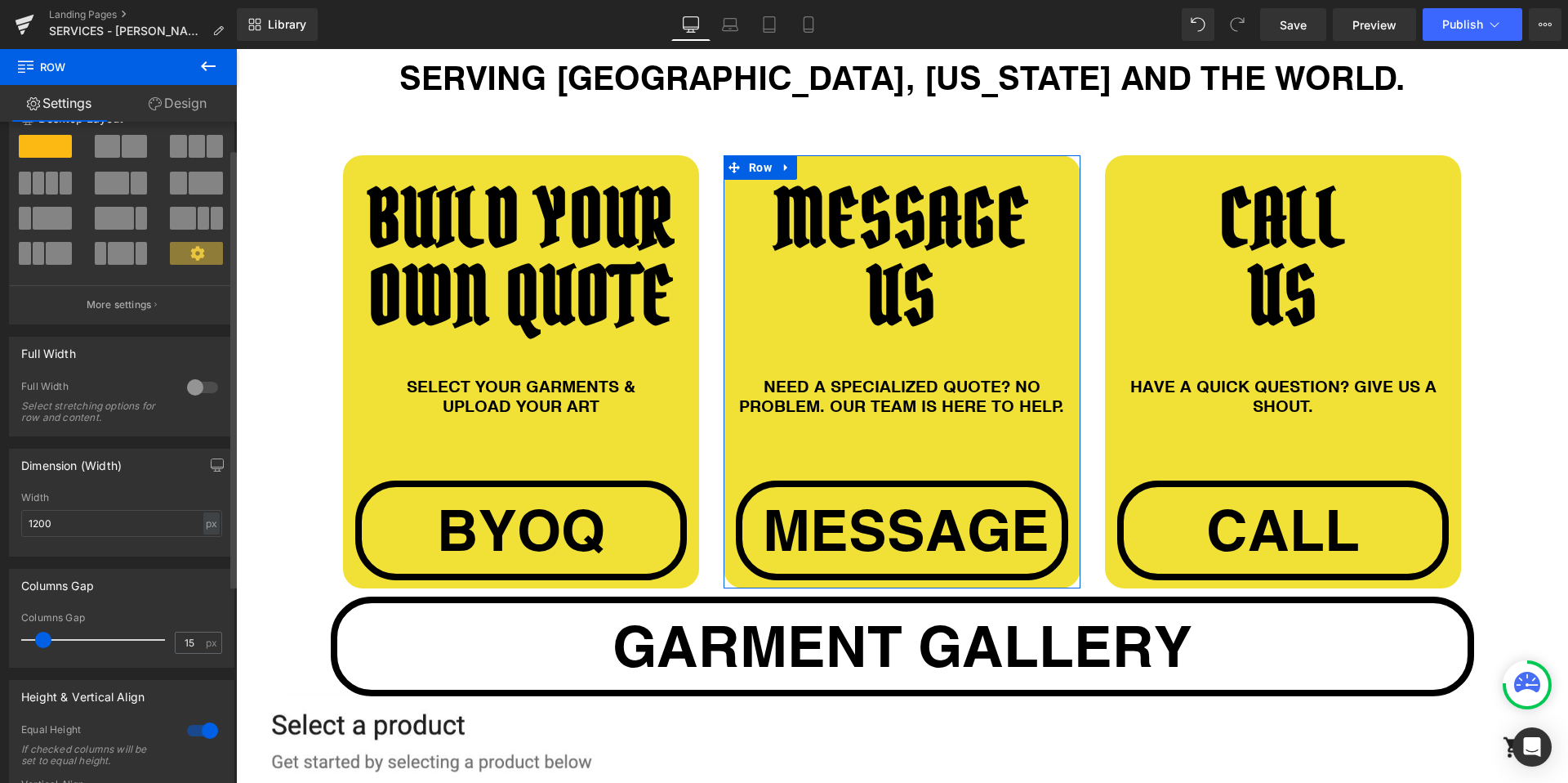
click at [202, 733] on div at bounding box center [202, 729] width 39 height 26
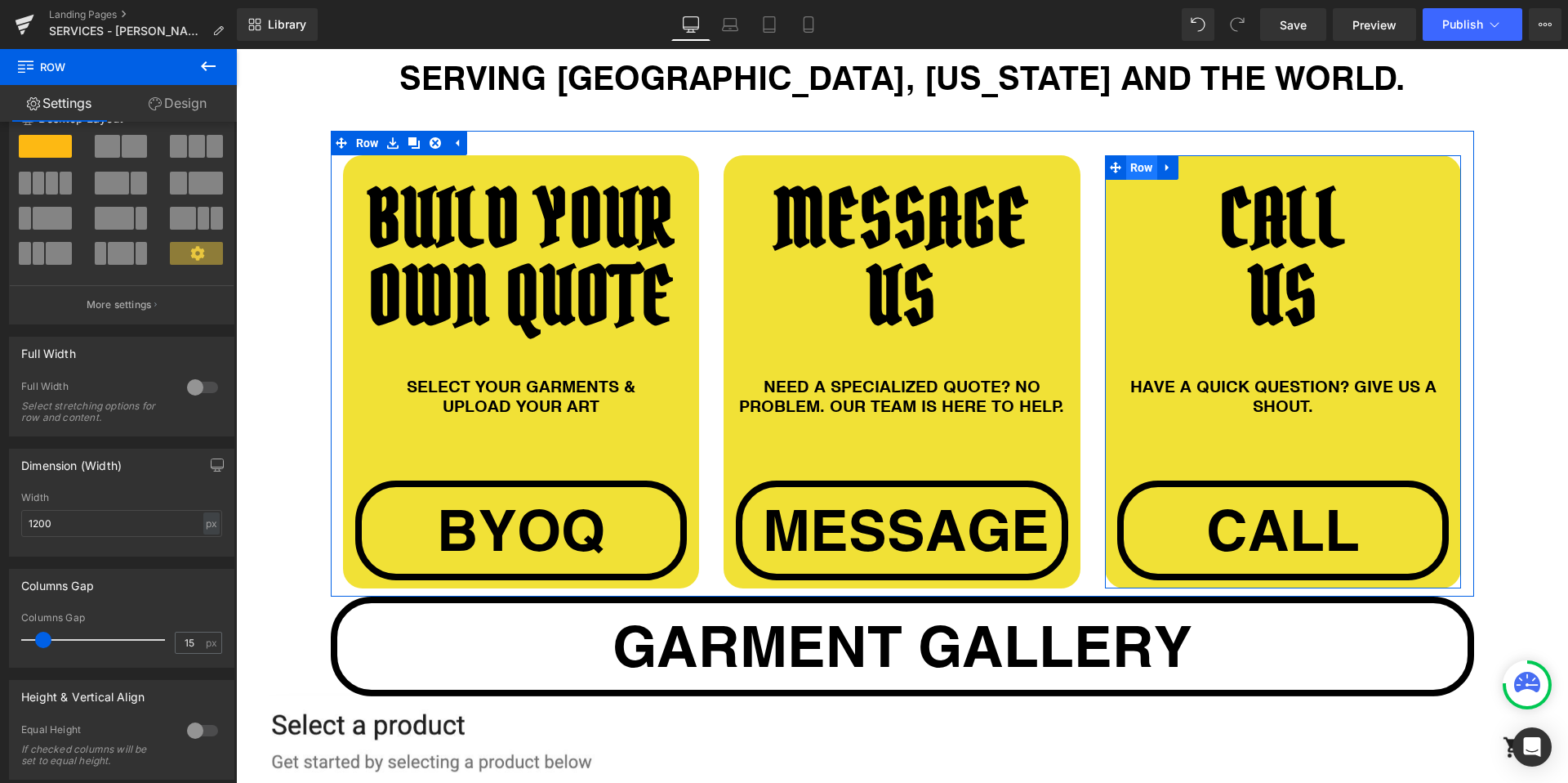
click at [1128, 166] on span "Row" at bounding box center [1142, 167] width 31 height 25
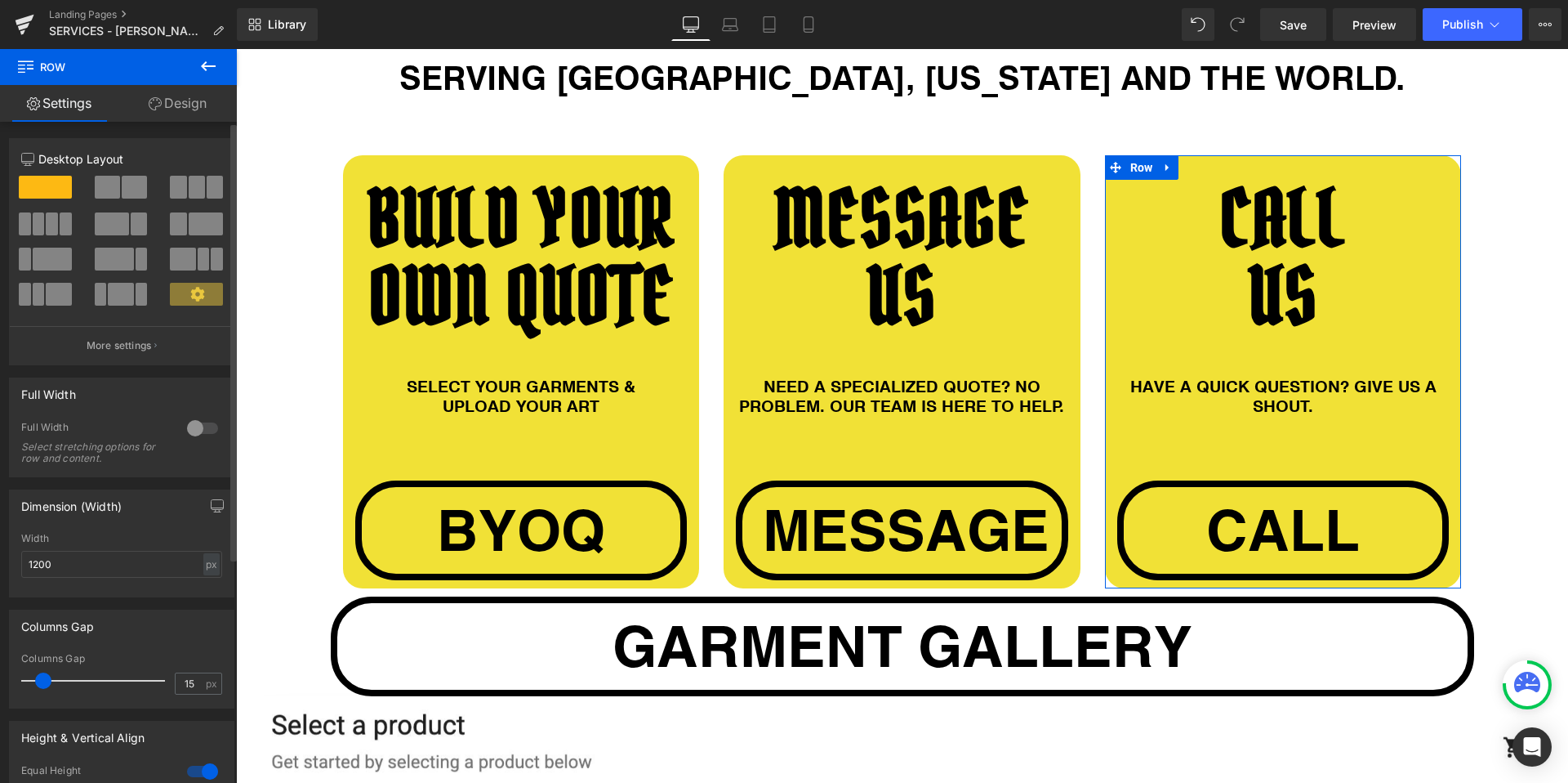
click at [204, 767] on div at bounding box center [202, 771] width 39 height 26
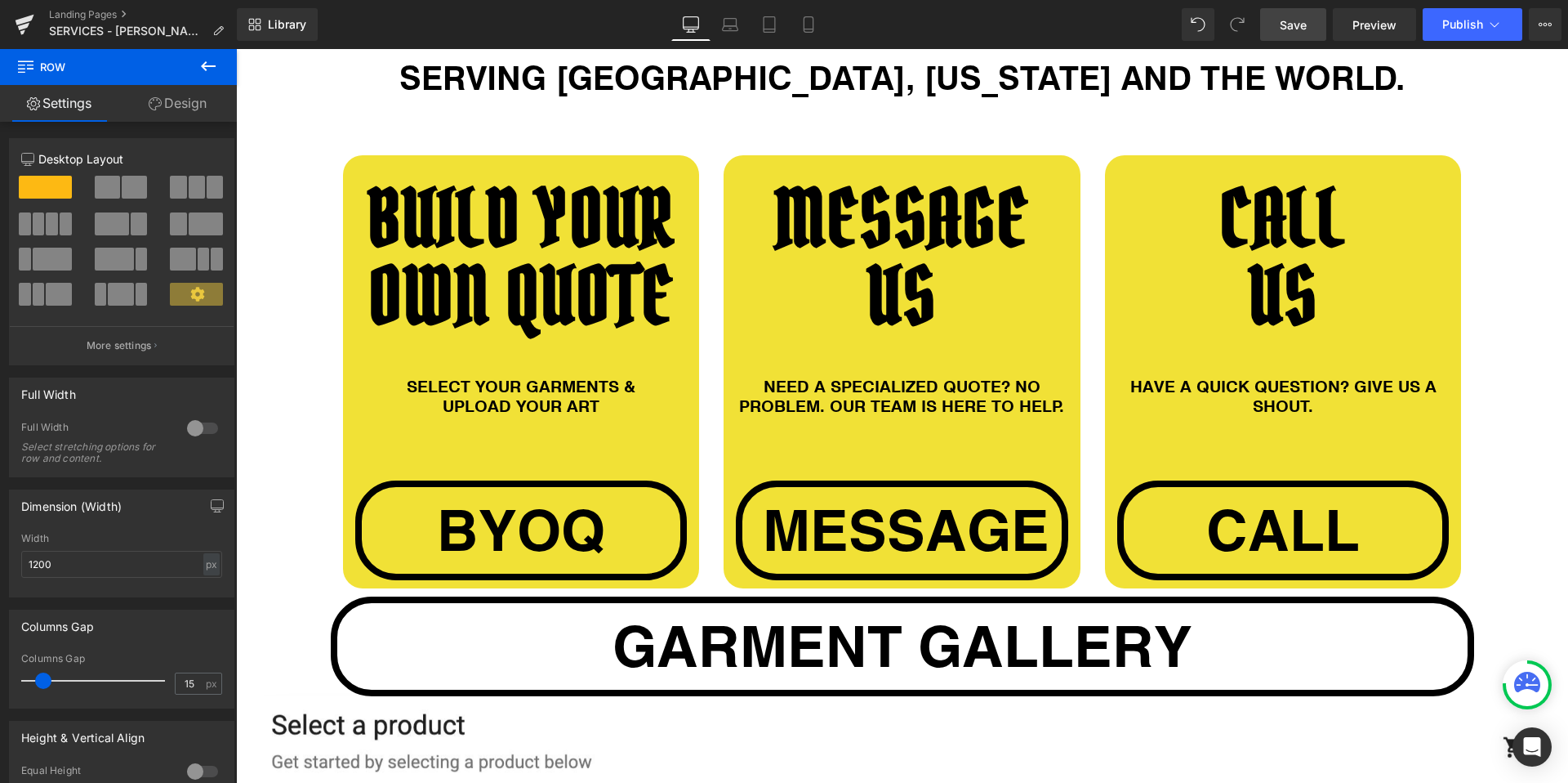
click at [1278, 21] on link "Save" at bounding box center [1293, 25] width 66 height 33
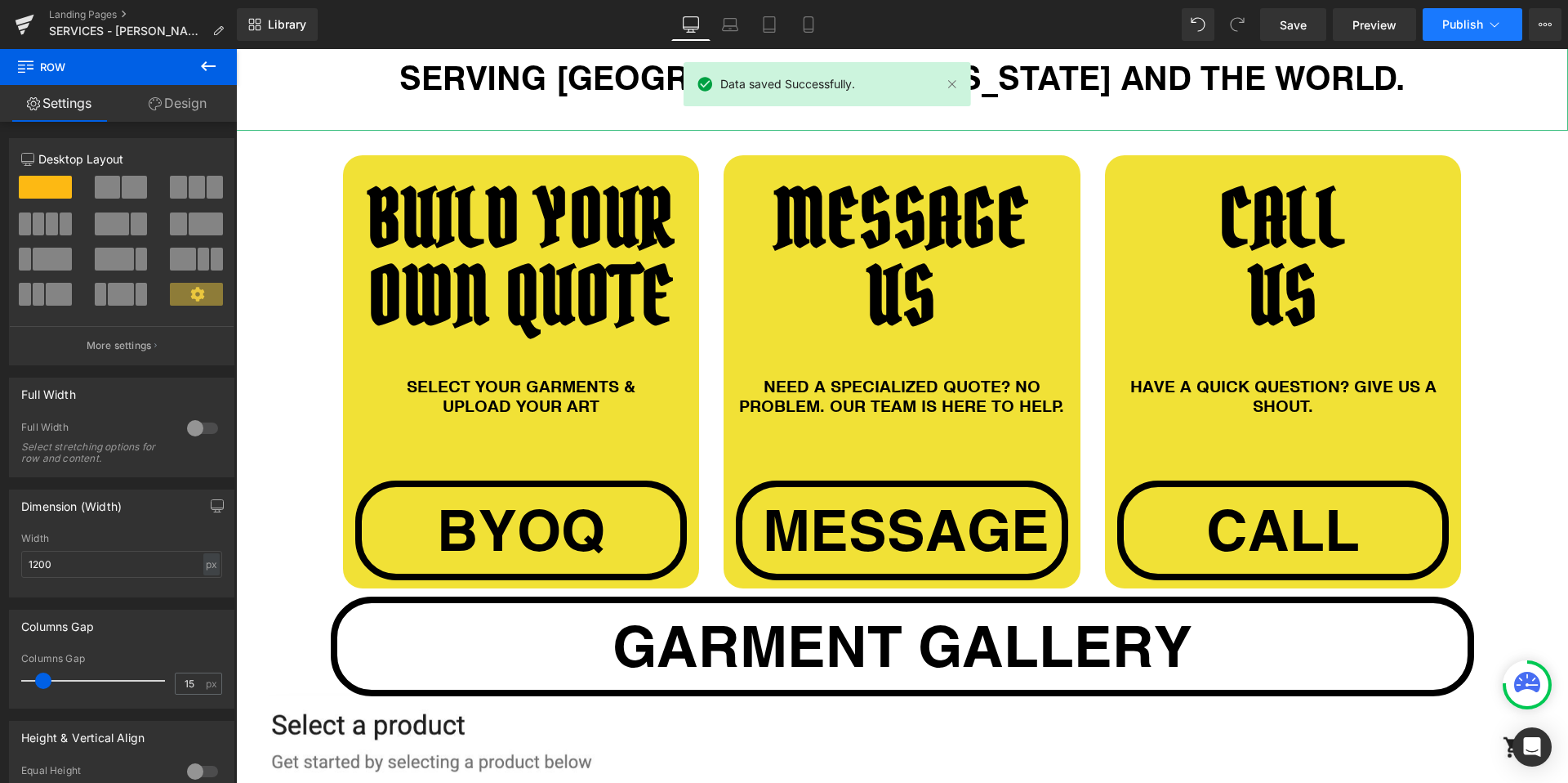
click at [1497, 31] on icon at bounding box center [1494, 24] width 16 height 16
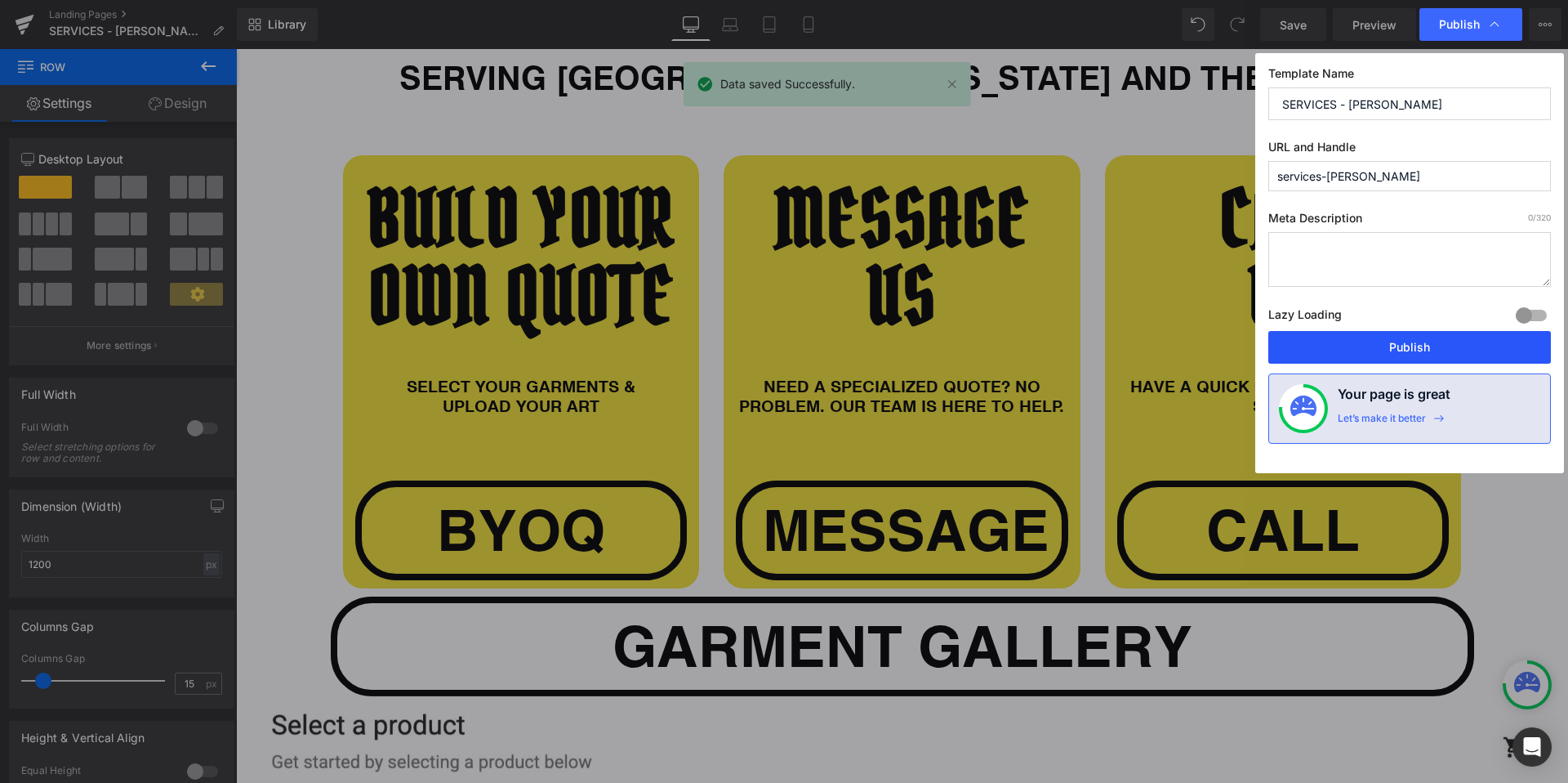
click at [1427, 343] on button "Publish" at bounding box center [1409, 347] width 283 height 33
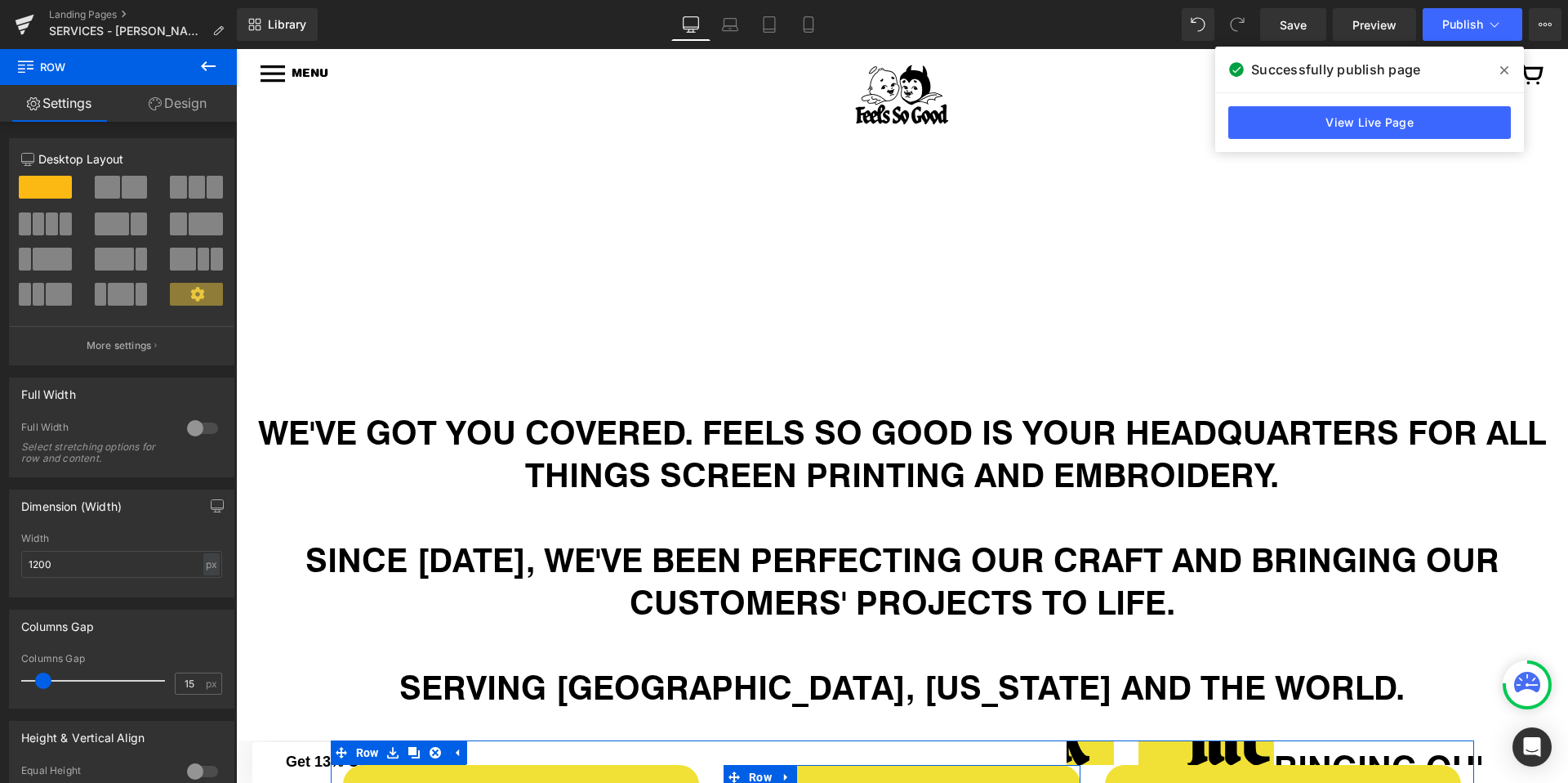
scroll to position [0, 0]
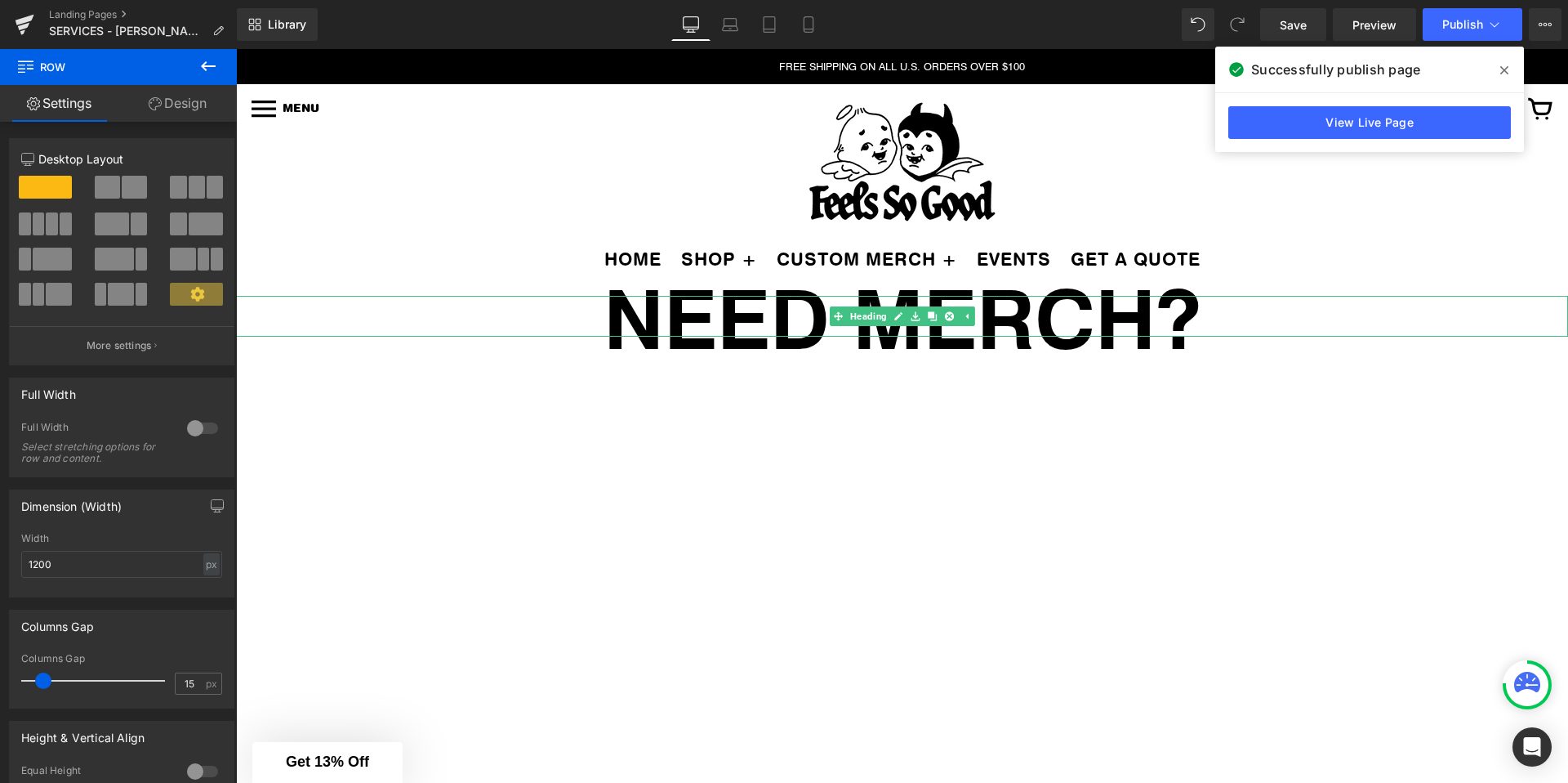
click at [730, 307] on h1 "NEED MERCH?" at bounding box center [902, 315] width 1332 height 41
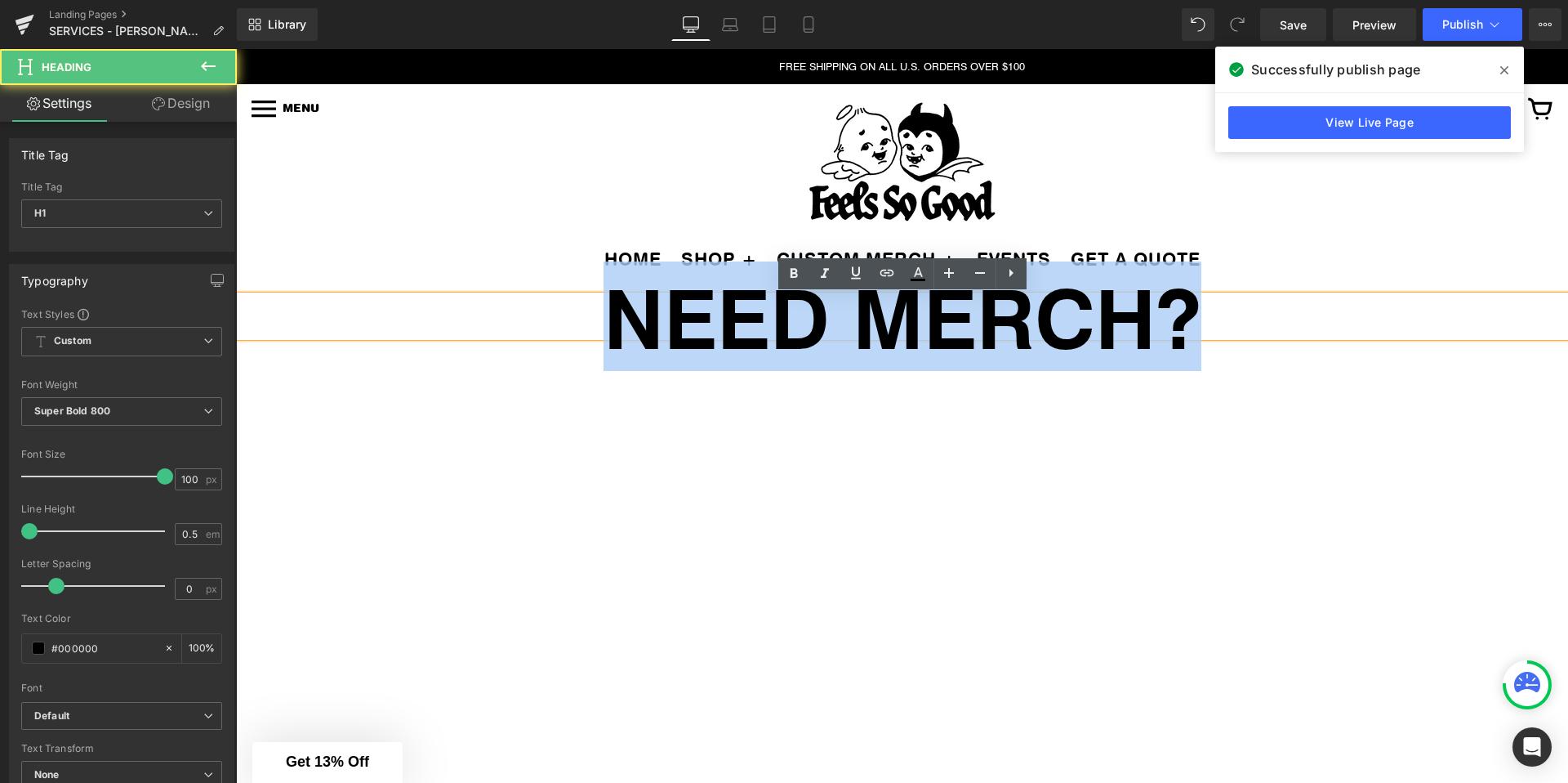
drag, startPoint x: 616, startPoint y: 308, endPoint x: 1236, endPoint y: 312, distance: 620.0
click at [1236, 312] on h1 "NEED MERCH?" at bounding box center [902, 315] width 1332 height 41
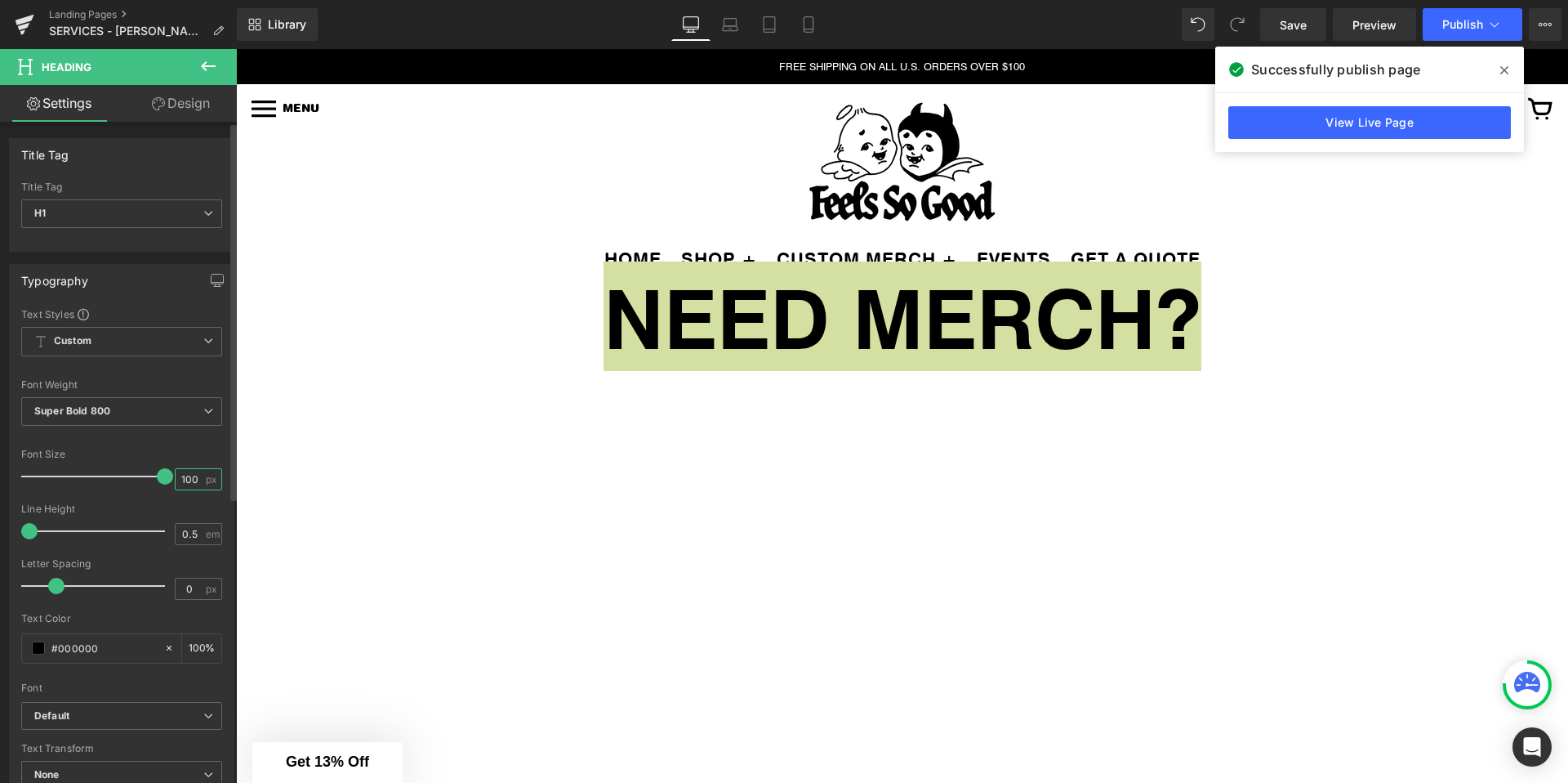
click at [187, 484] on input "100" at bounding box center [190, 479] width 29 height 20
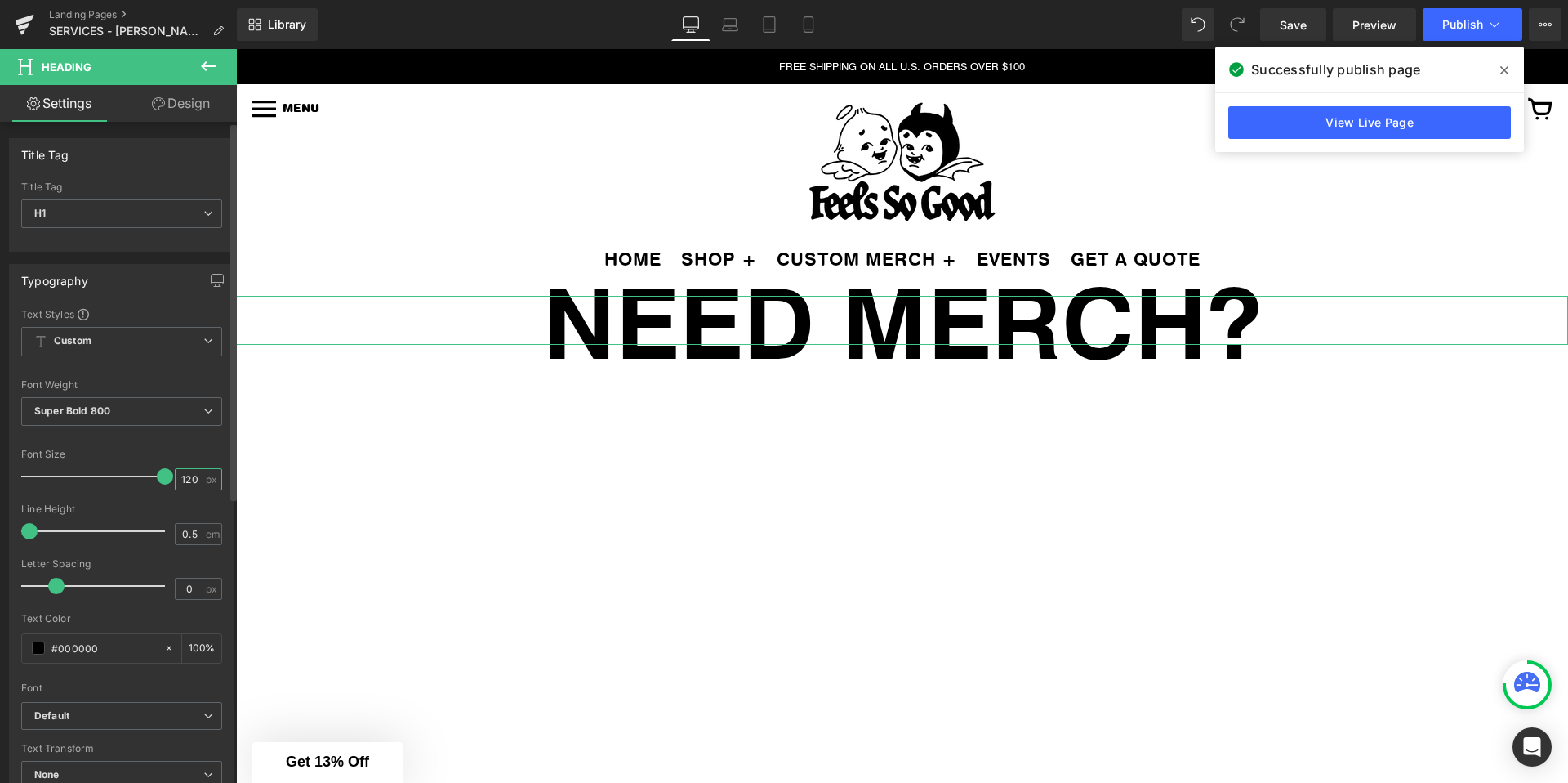
click at [183, 481] on input "120" at bounding box center [190, 479] width 29 height 20
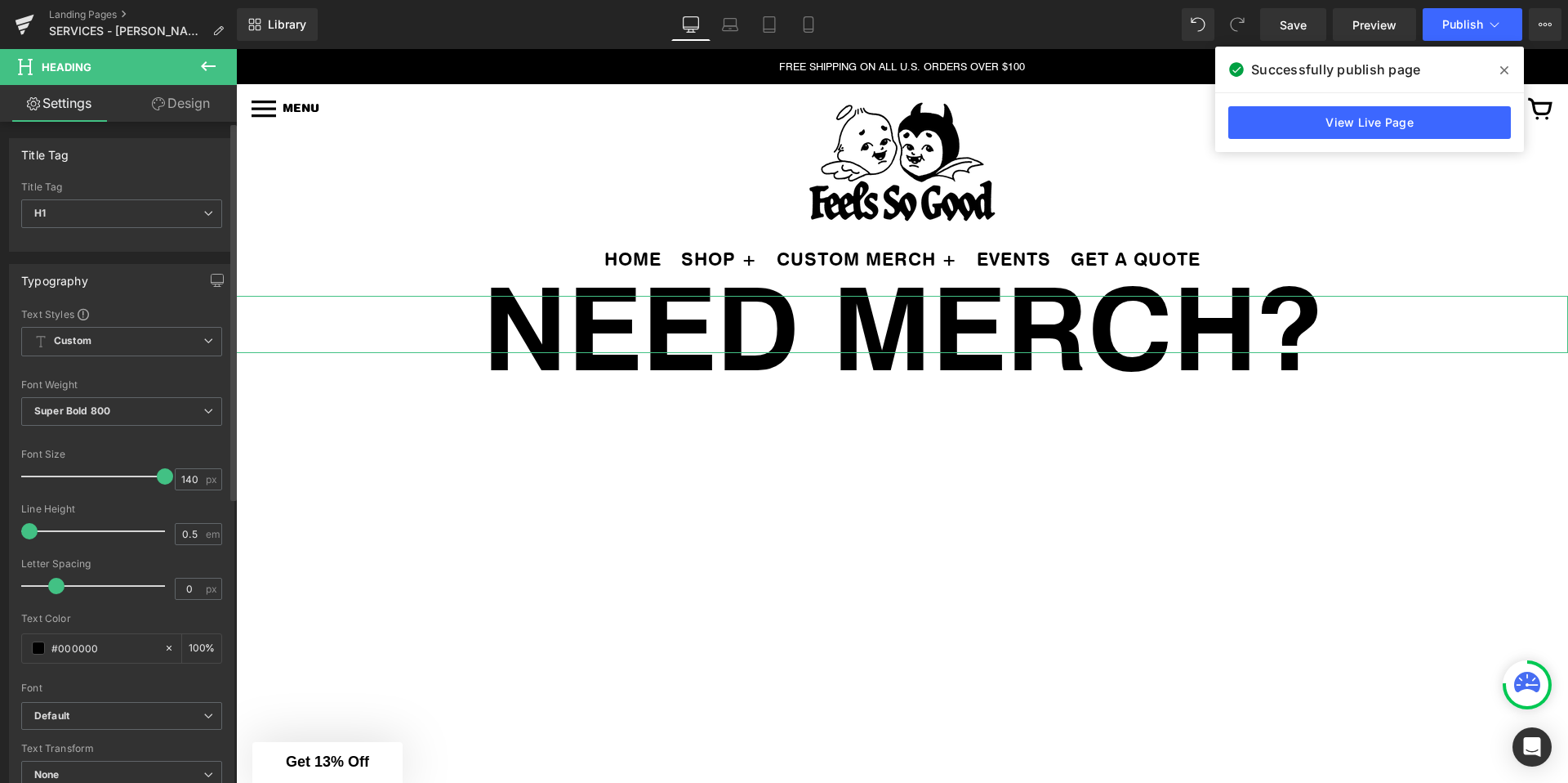
click at [176, 503] on div "Line Height" at bounding box center [121, 509] width 201 height 11
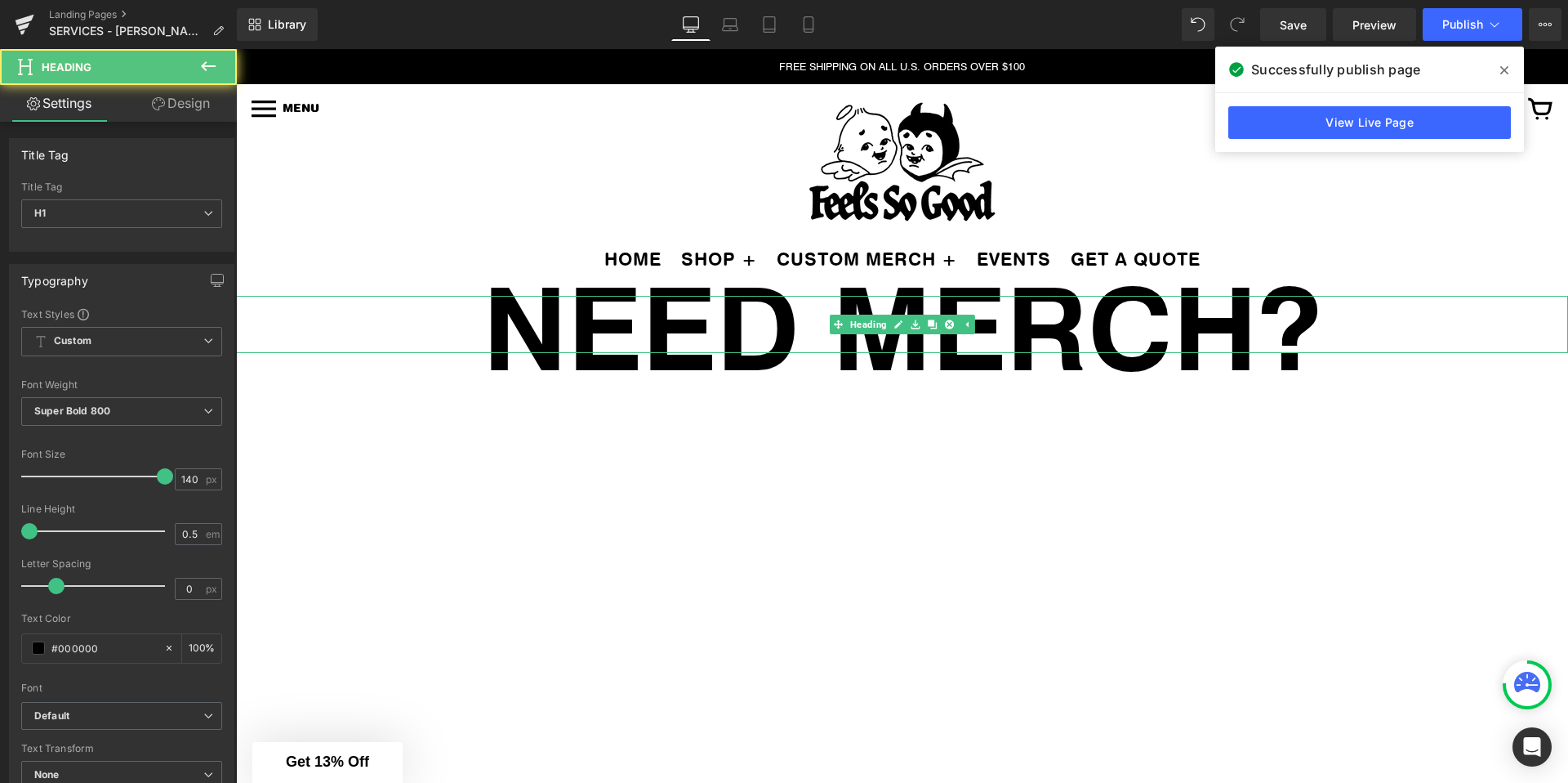
click at [695, 314] on h1 "NEED MERCH?" at bounding box center [902, 324] width 1332 height 57
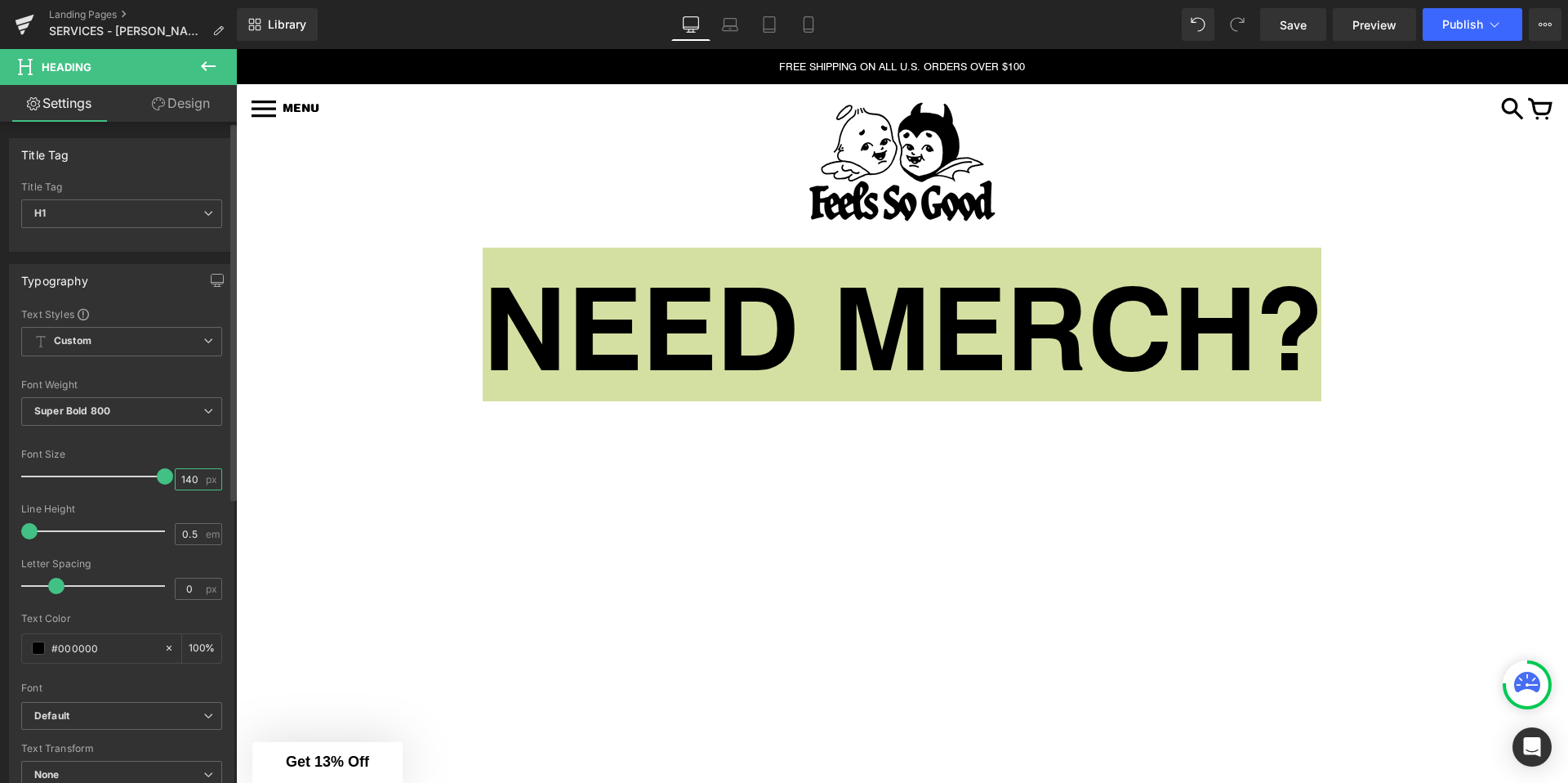
click at [191, 478] on input "140" at bounding box center [190, 479] width 29 height 20
type input "160"
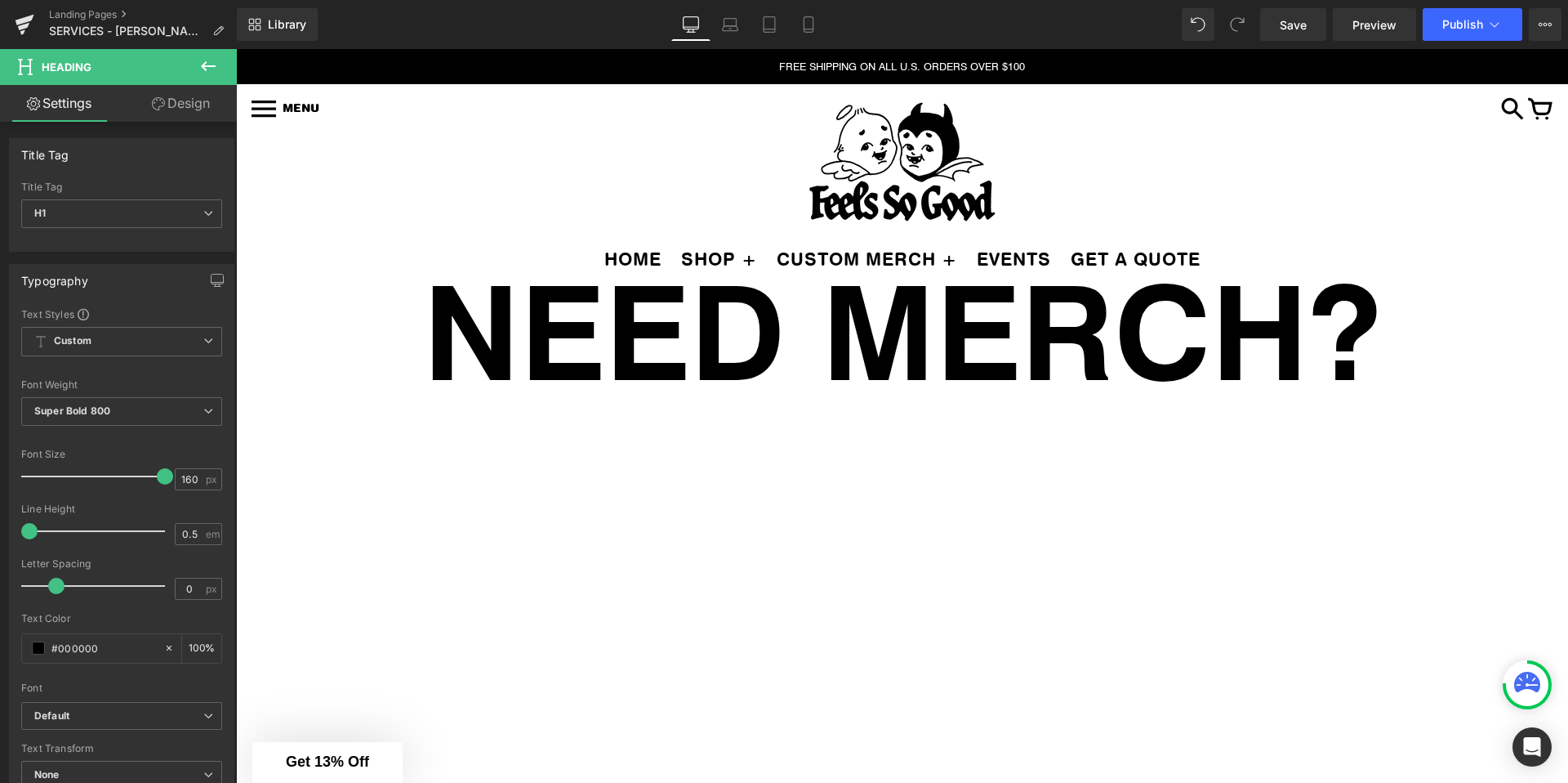
click at [328, 290] on div "HOME SHOP + MENS [DEMOGRAPHIC_DATA] VINTAGE VINYL ACCESSORIES HATS" at bounding box center [902, 268] width 1332 height 54
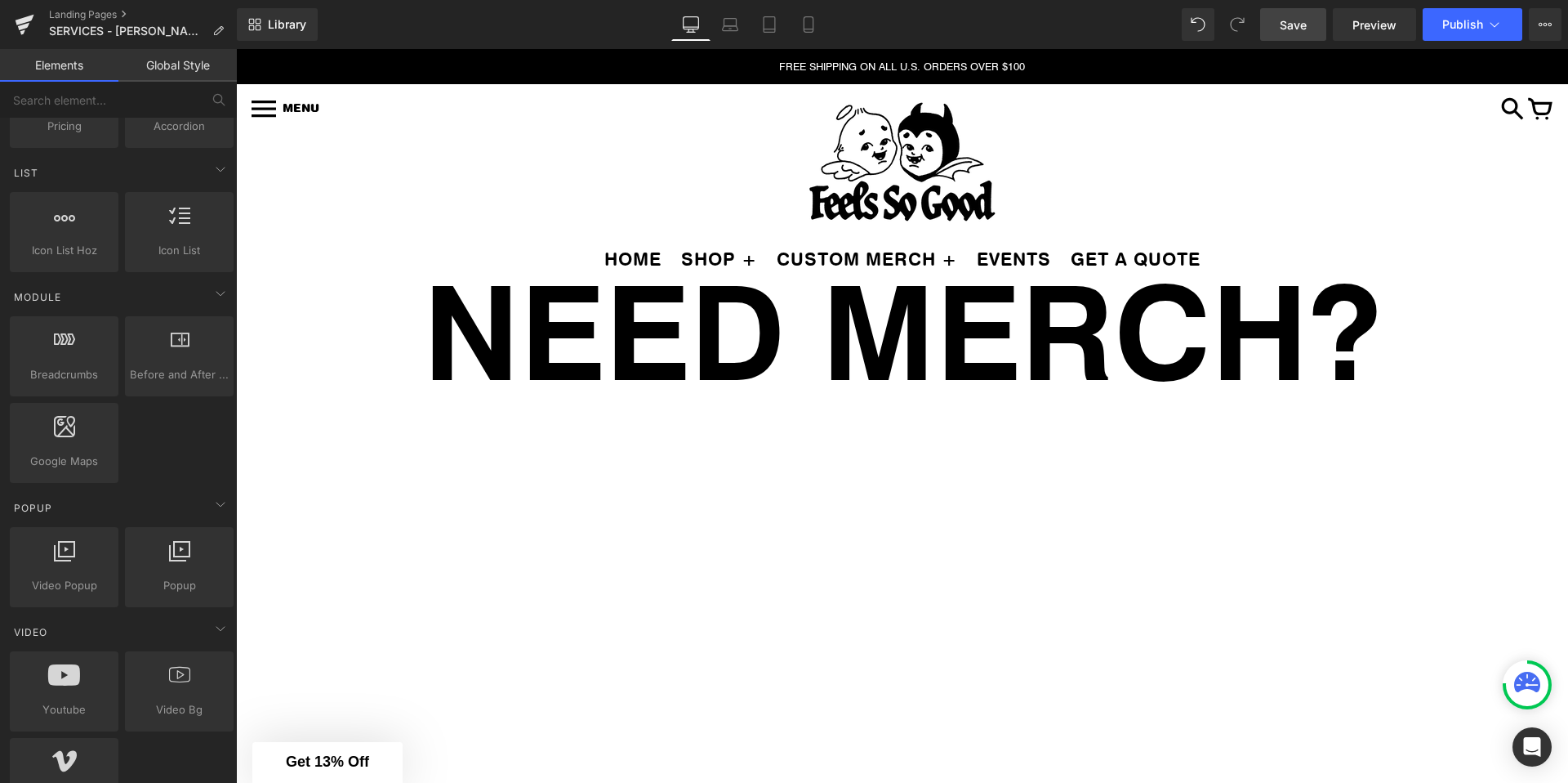
click at [1296, 32] on span "Save" at bounding box center [1293, 25] width 27 height 17
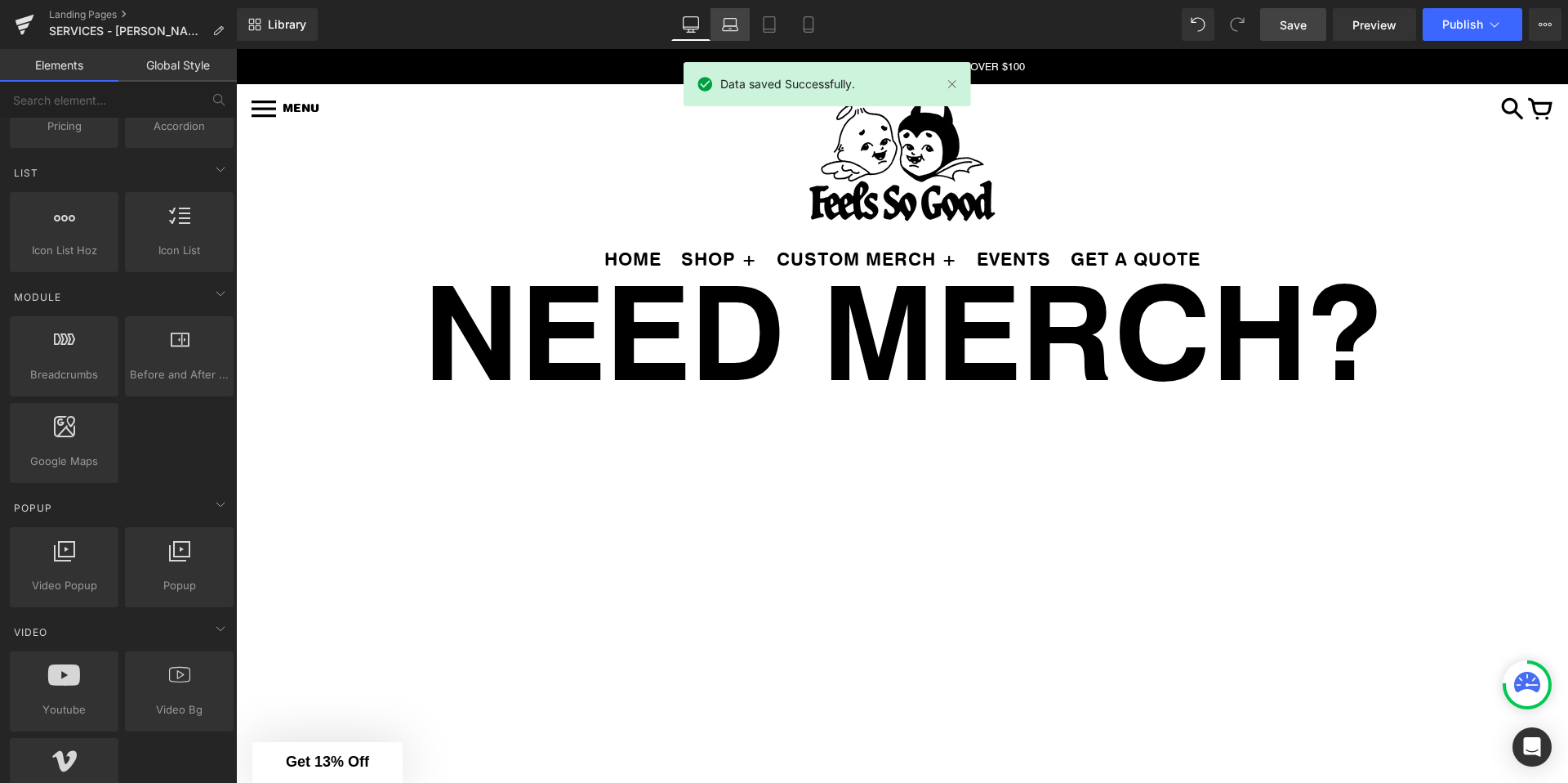
click at [728, 31] on icon at bounding box center [730, 24] width 16 height 16
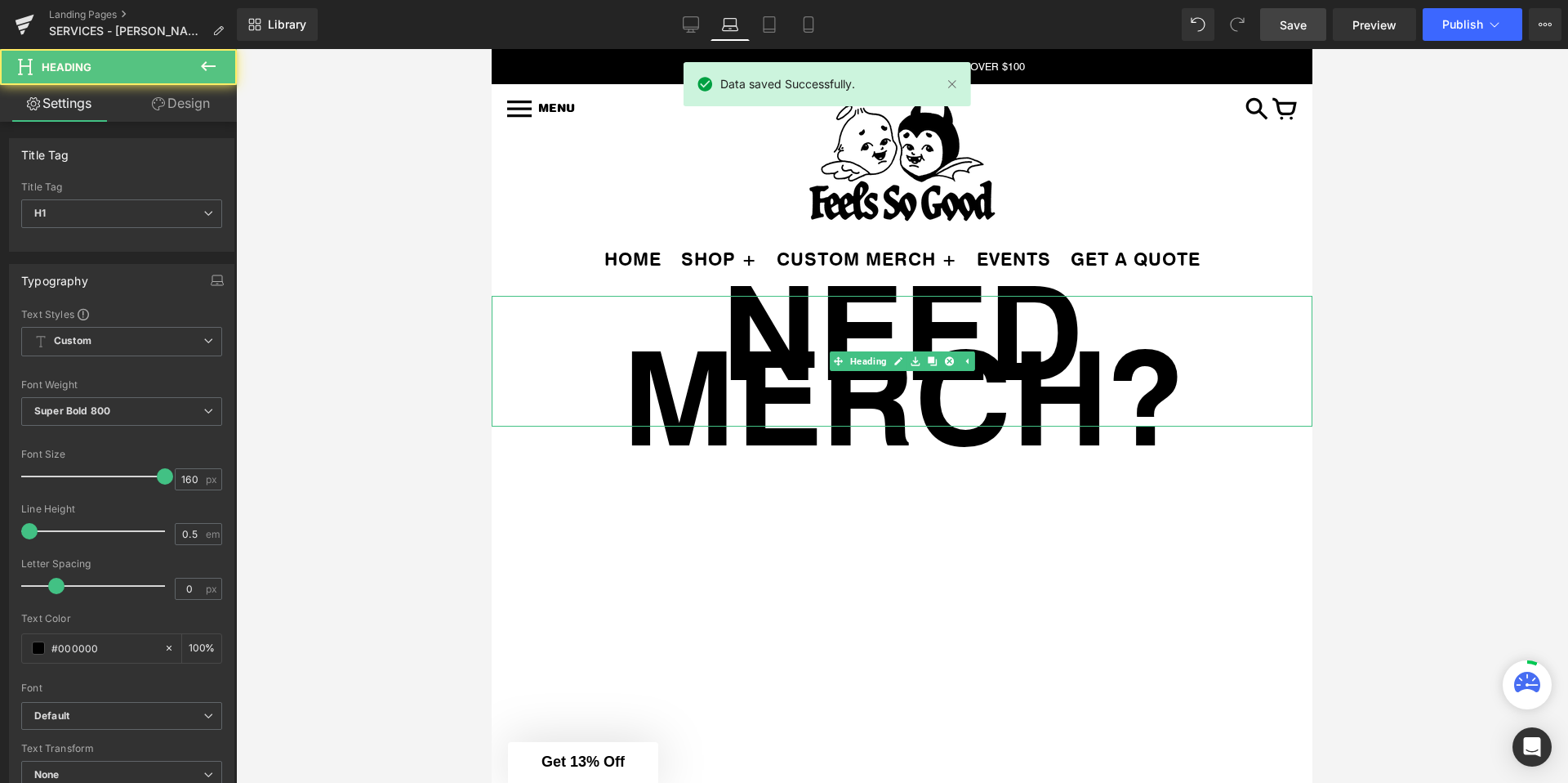
click at [769, 325] on h1 "NEED MERCH?" at bounding box center [902, 360] width 821 height 131
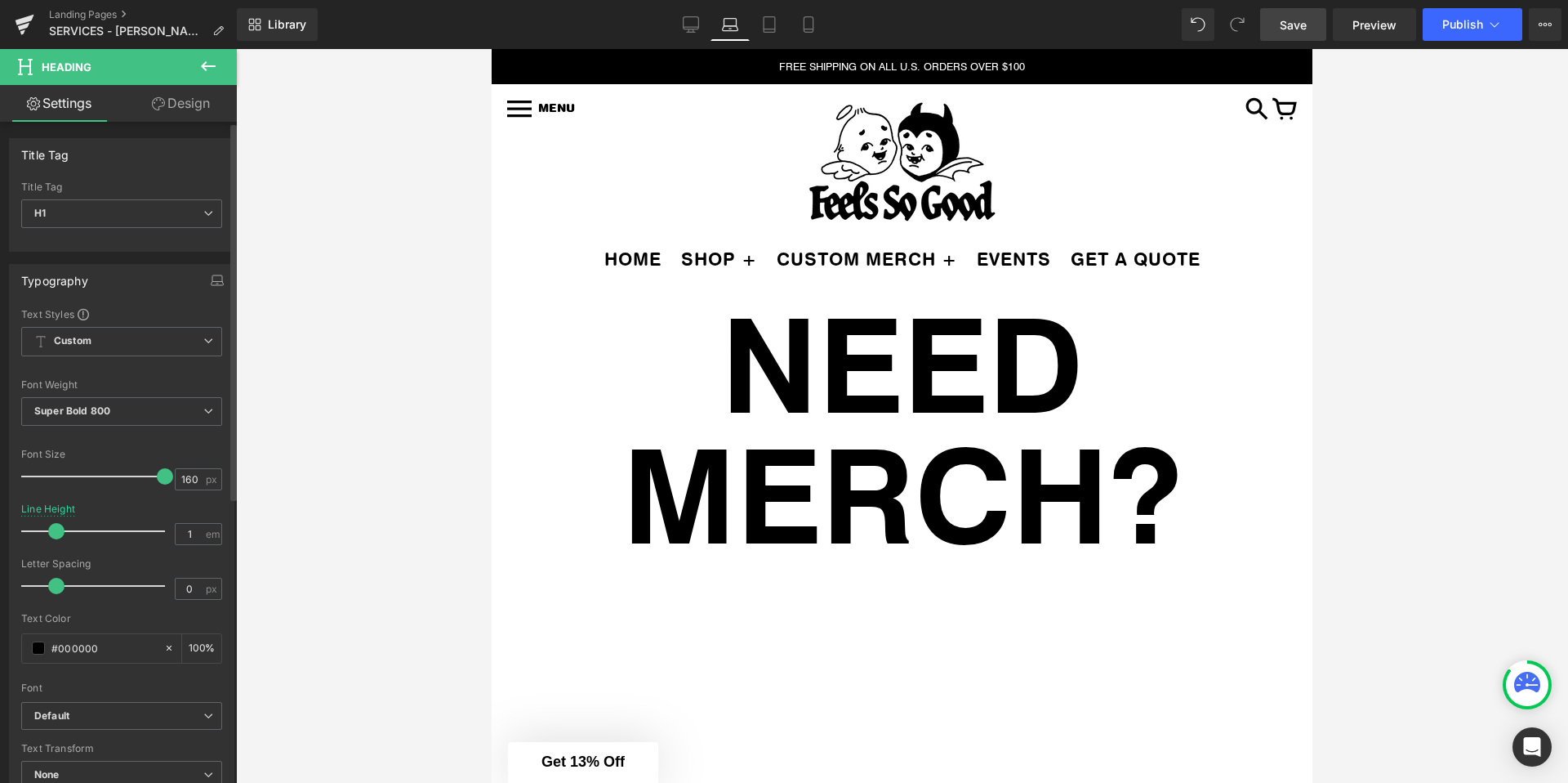
drag, startPoint x: 30, startPoint y: 532, endPoint x: 57, endPoint y: 533, distance: 27.0
click at [57, 533] on span at bounding box center [55, 531] width 16 height 16
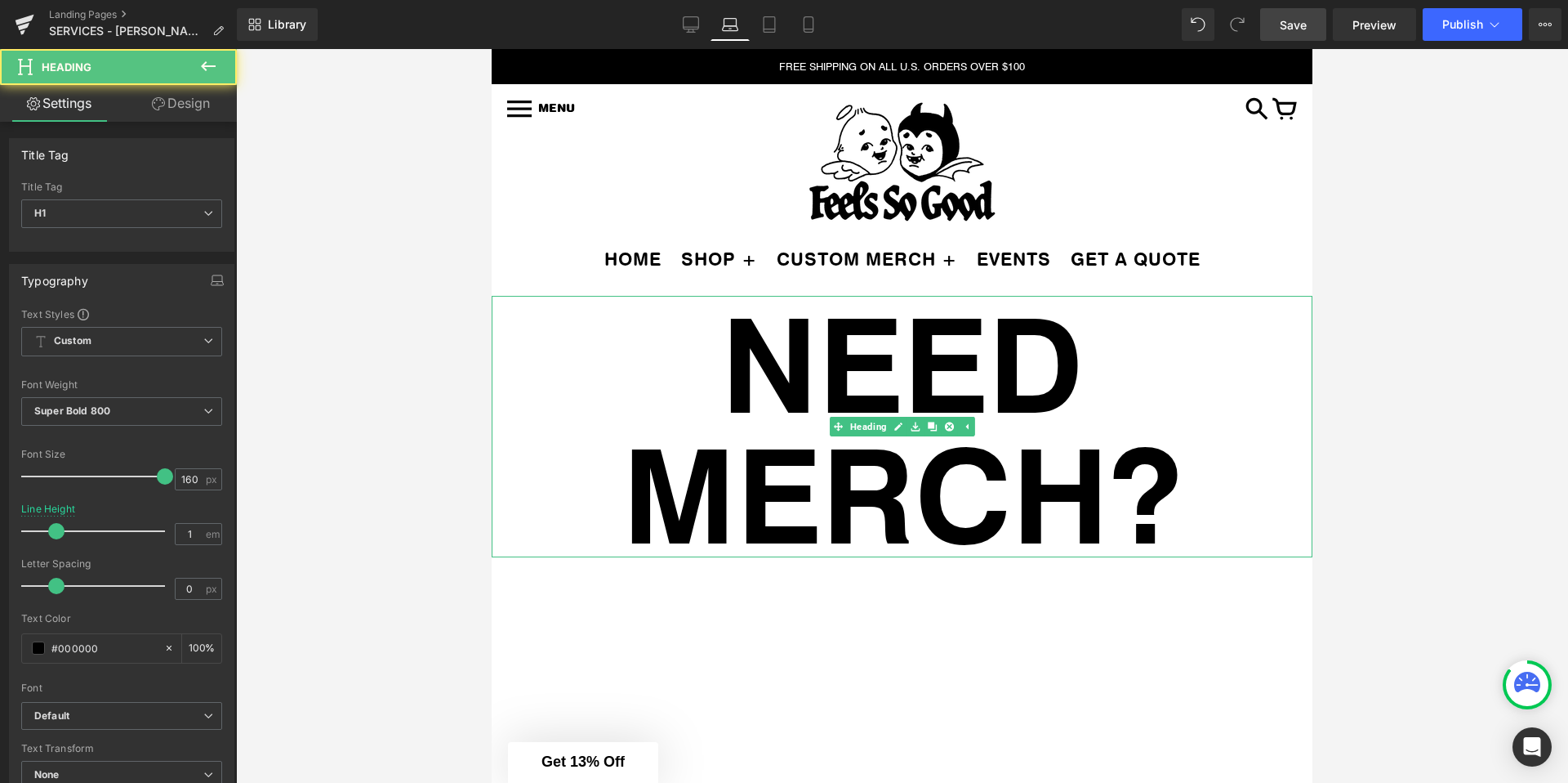
click at [653, 368] on h1 "NEED MERCH?" at bounding box center [902, 426] width 821 height 262
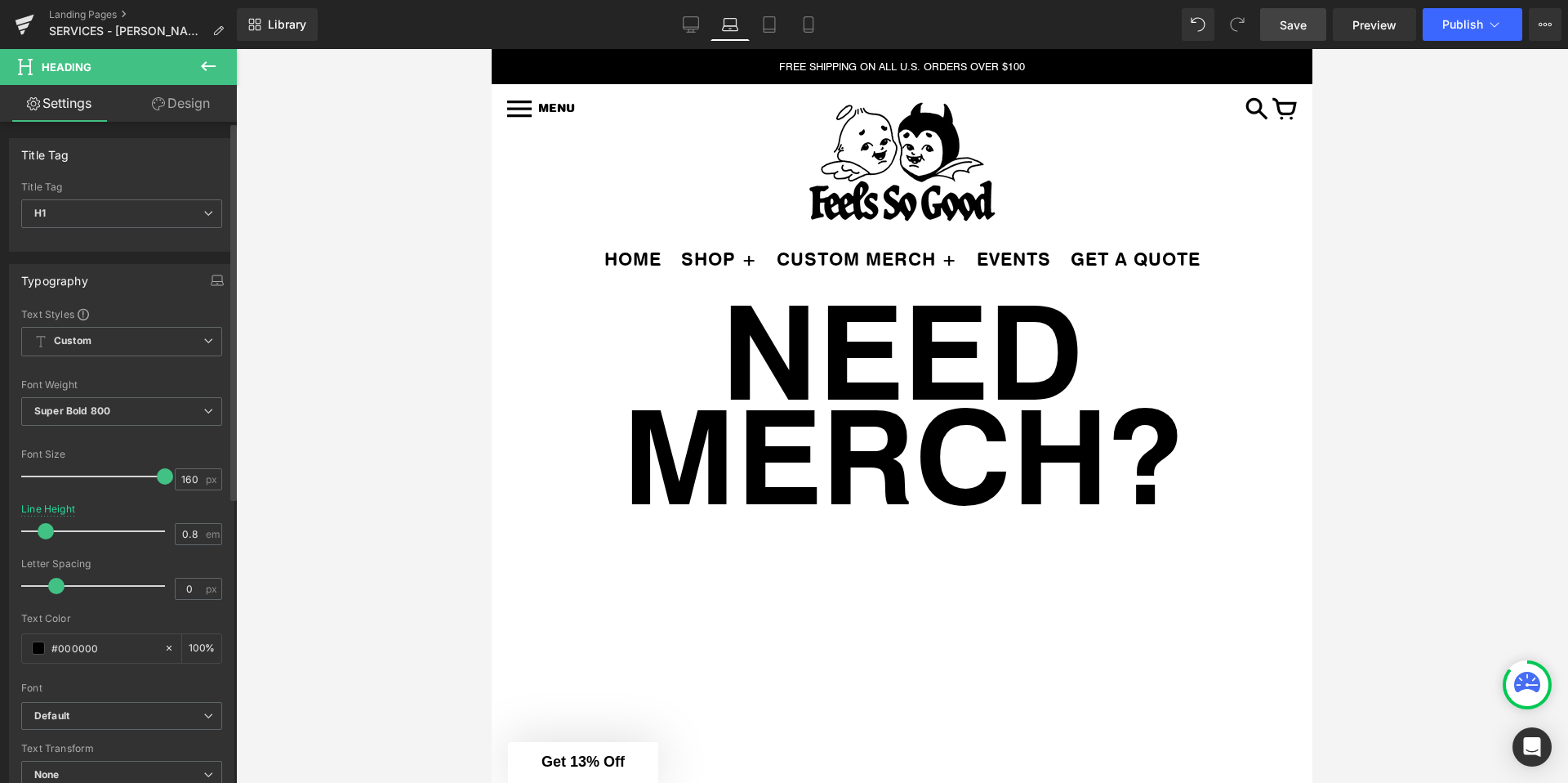
drag, startPoint x: 58, startPoint y: 526, endPoint x: 50, endPoint y: 523, distance: 8.5
click at [50, 523] on div at bounding box center [97, 531] width 136 height 33
click at [803, 18] on icon at bounding box center [808, 24] width 16 height 16
type input "0.5"
type input "100"
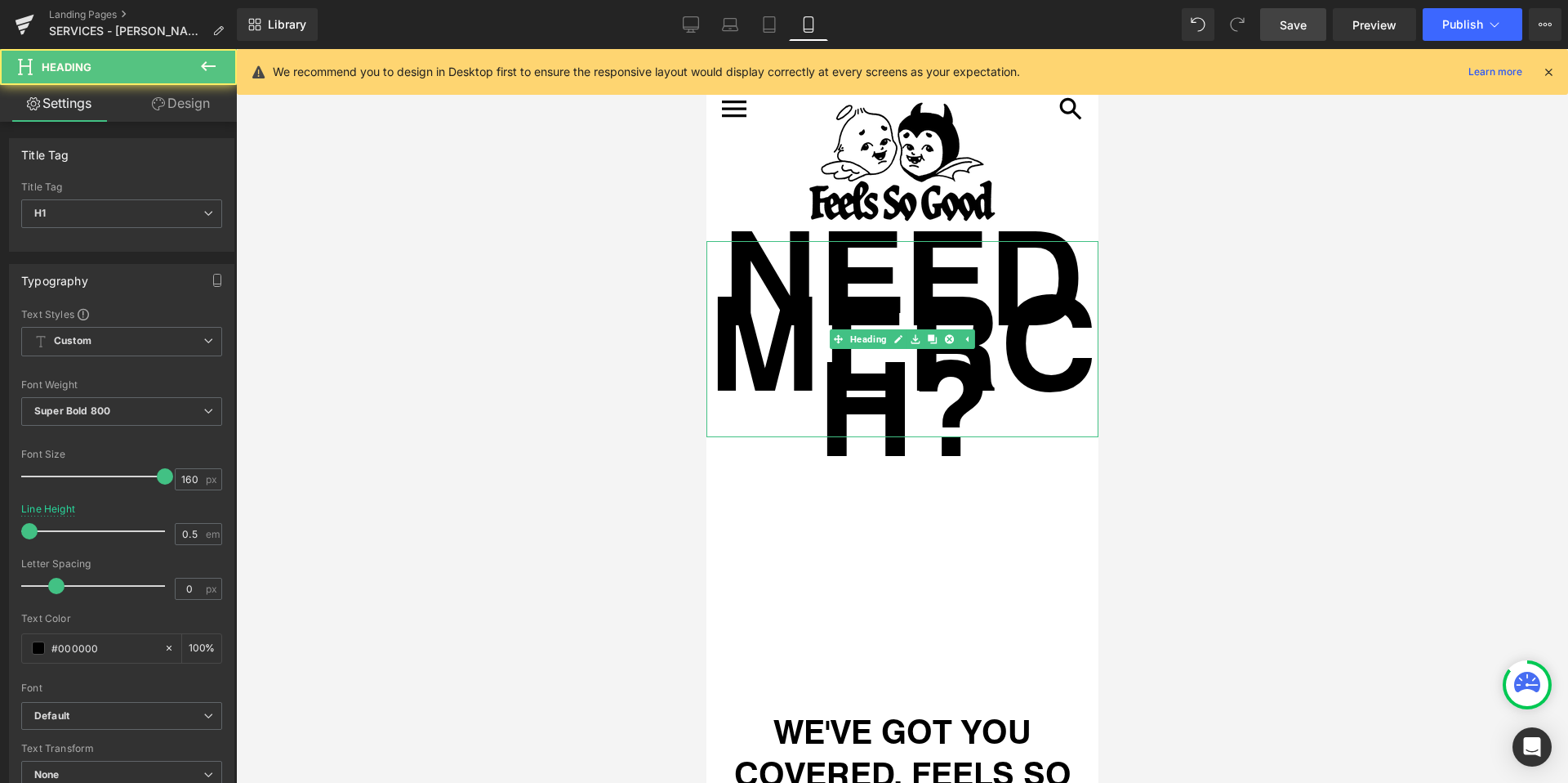
click at [820, 253] on h1 "NEED MERCH?" at bounding box center [901, 338] width 392 height 196
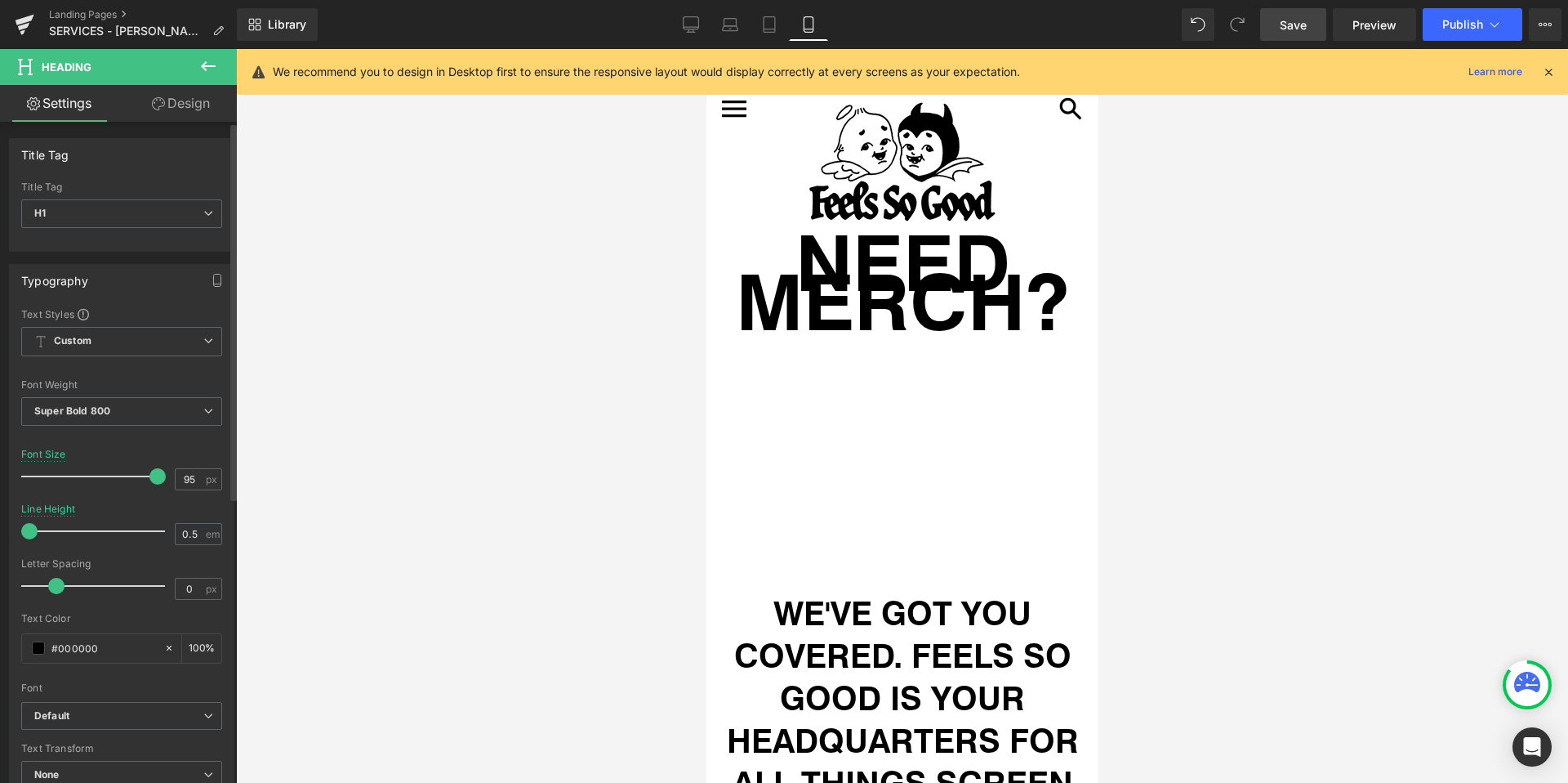
click at [153, 475] on span at bounding box center [157, 476] width 16 height 16
click at [768, 280] on h1 "NEED MERCH?" at bounding box center [901, 279] width 392 height 77
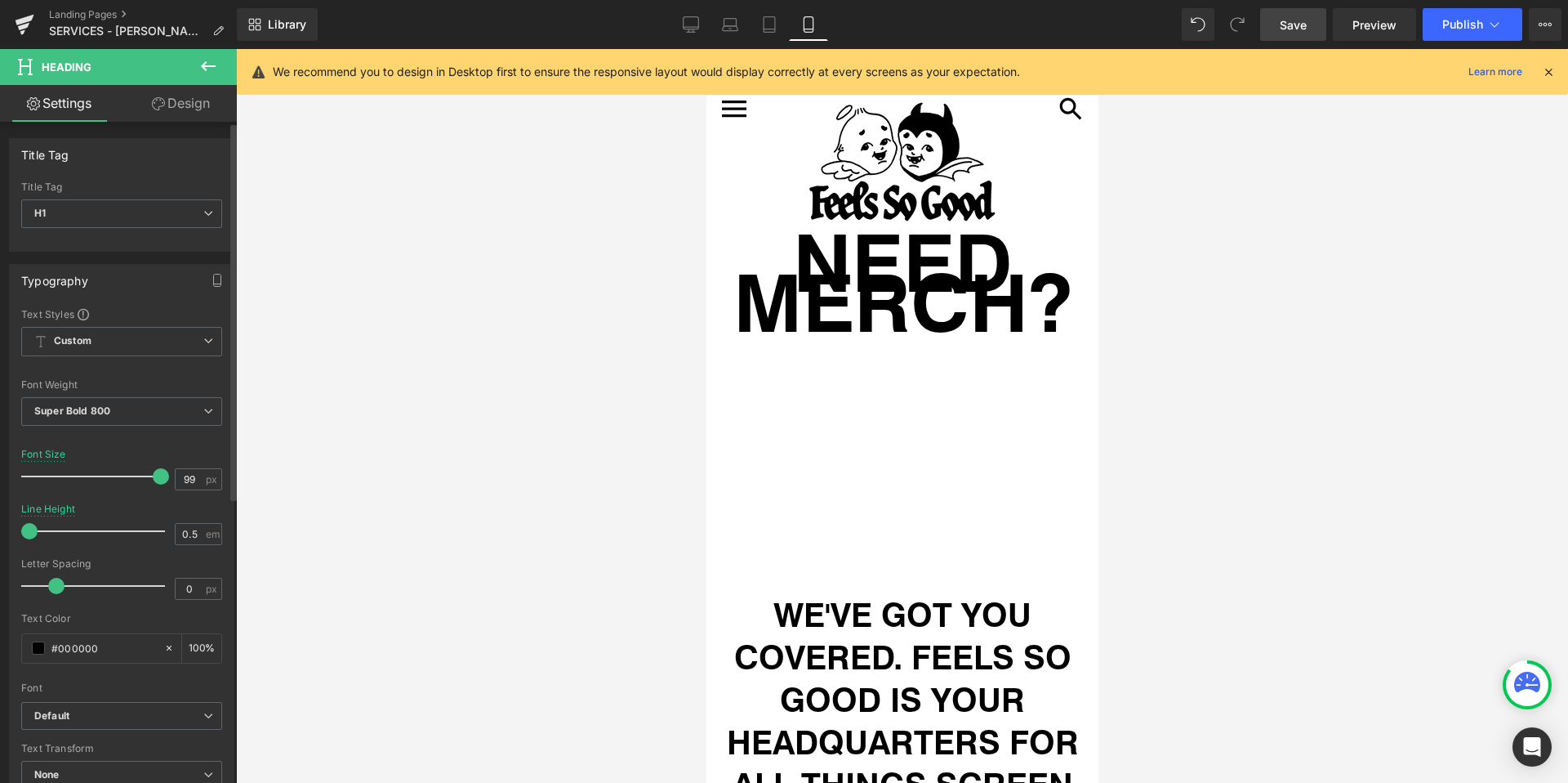
type input "100"
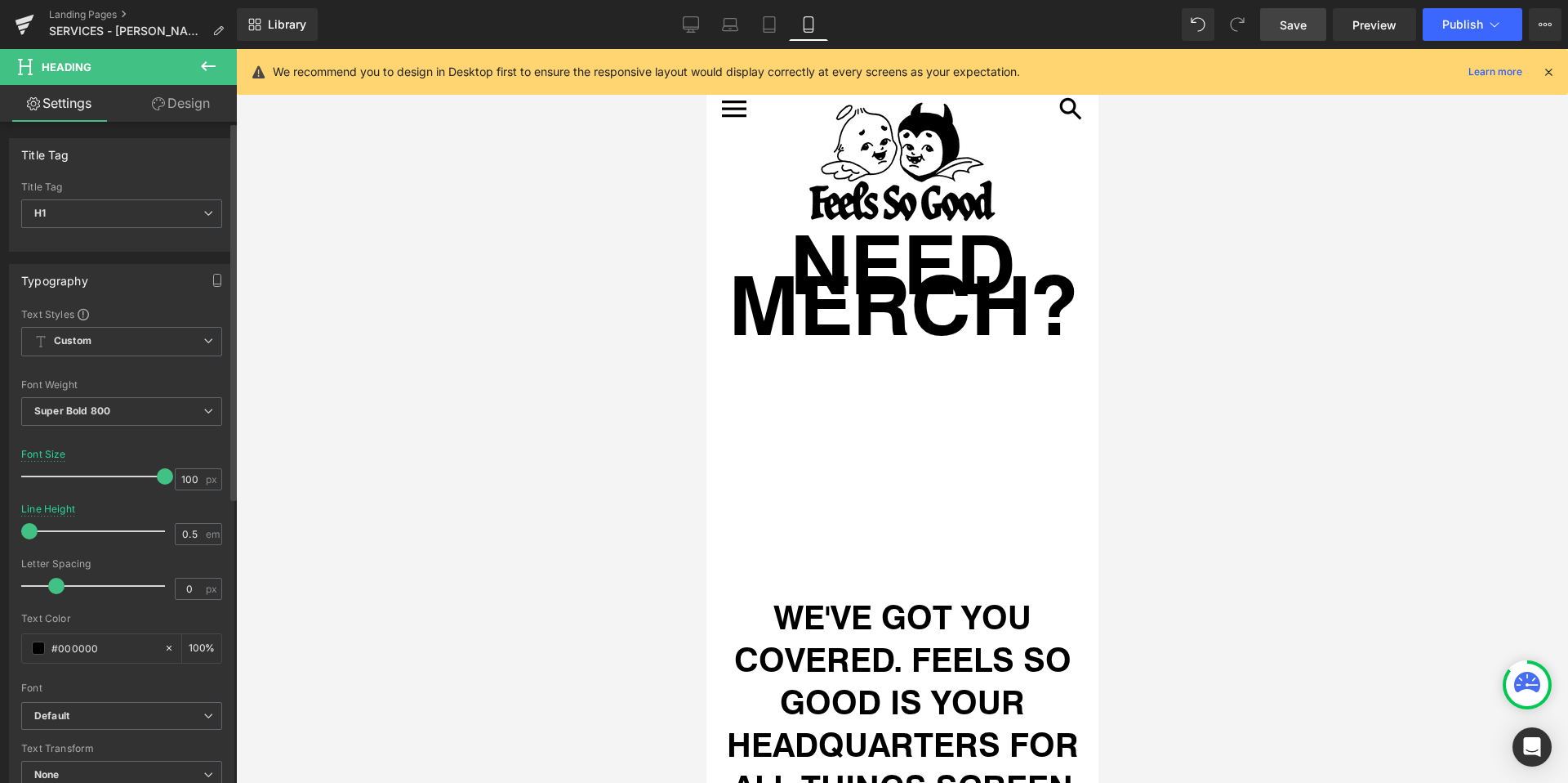
drag, startPoint x: 145, startPoint y: 479, endPoint x: 162, endPoint y: 481, distance: 17.1
click at [162, 481] on span at bounding box center [164, 476] width 16 height 16
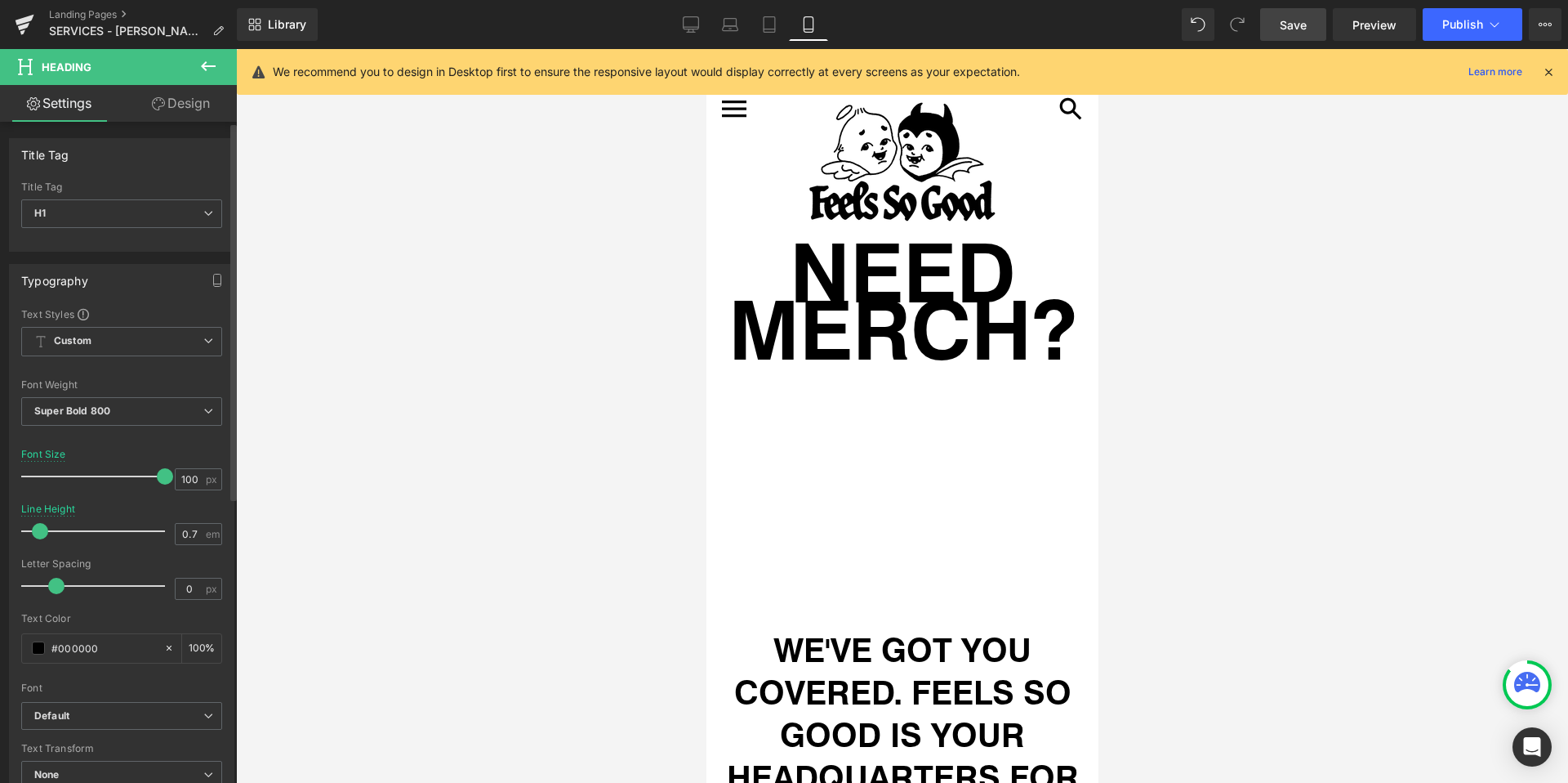
type input "0.8"
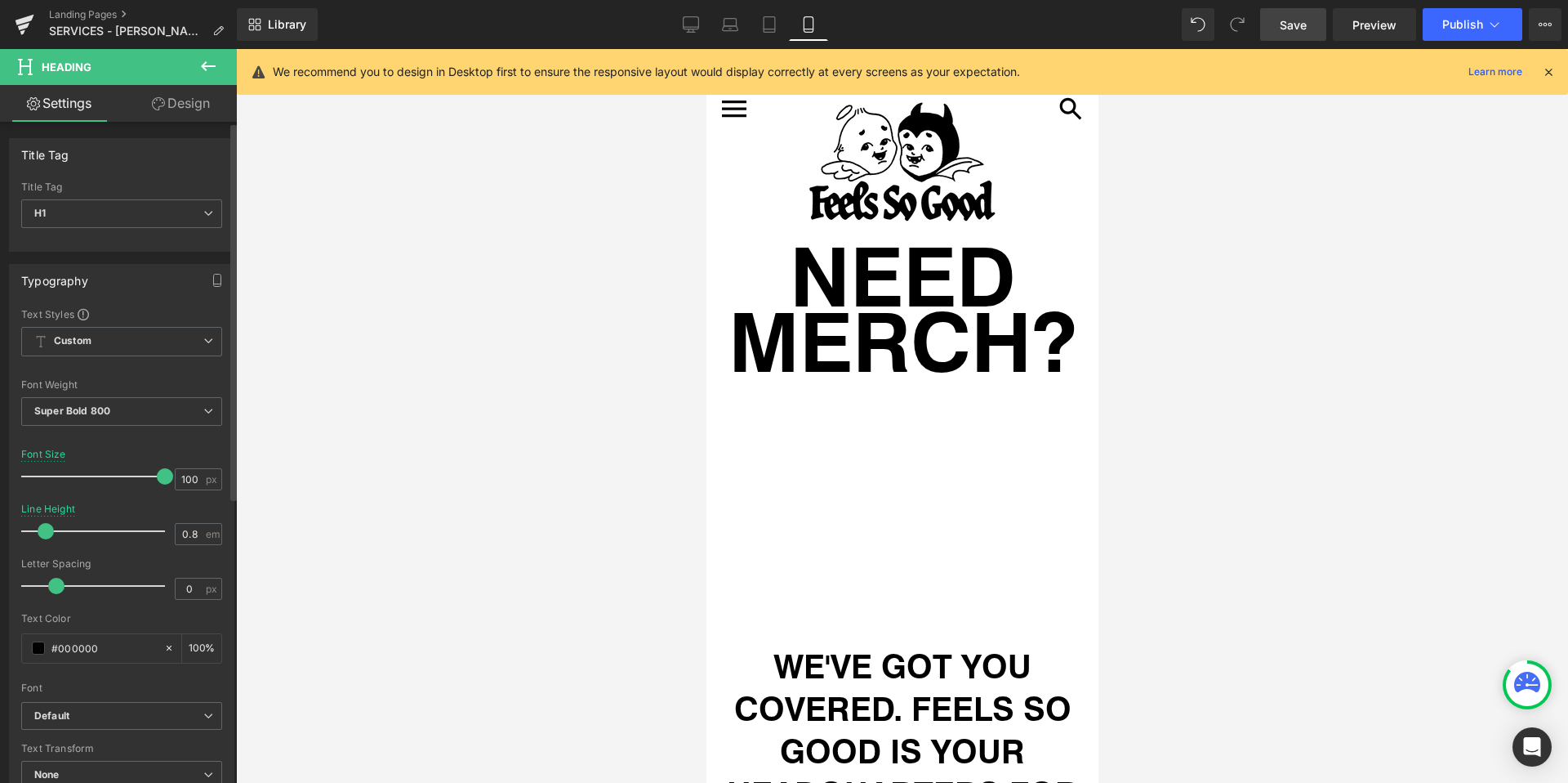
drag, startPoint x: 31, startPoint y: 530, endPoint x: 46, endPoint y: 531, distance: 15.0
click at [46, 531] on span at bounding box center [45, 531] width 16 height 16
click at [734, 32] on icon at bounding box center [730, 24] width 16 height 16
type input "160"
type input "100"
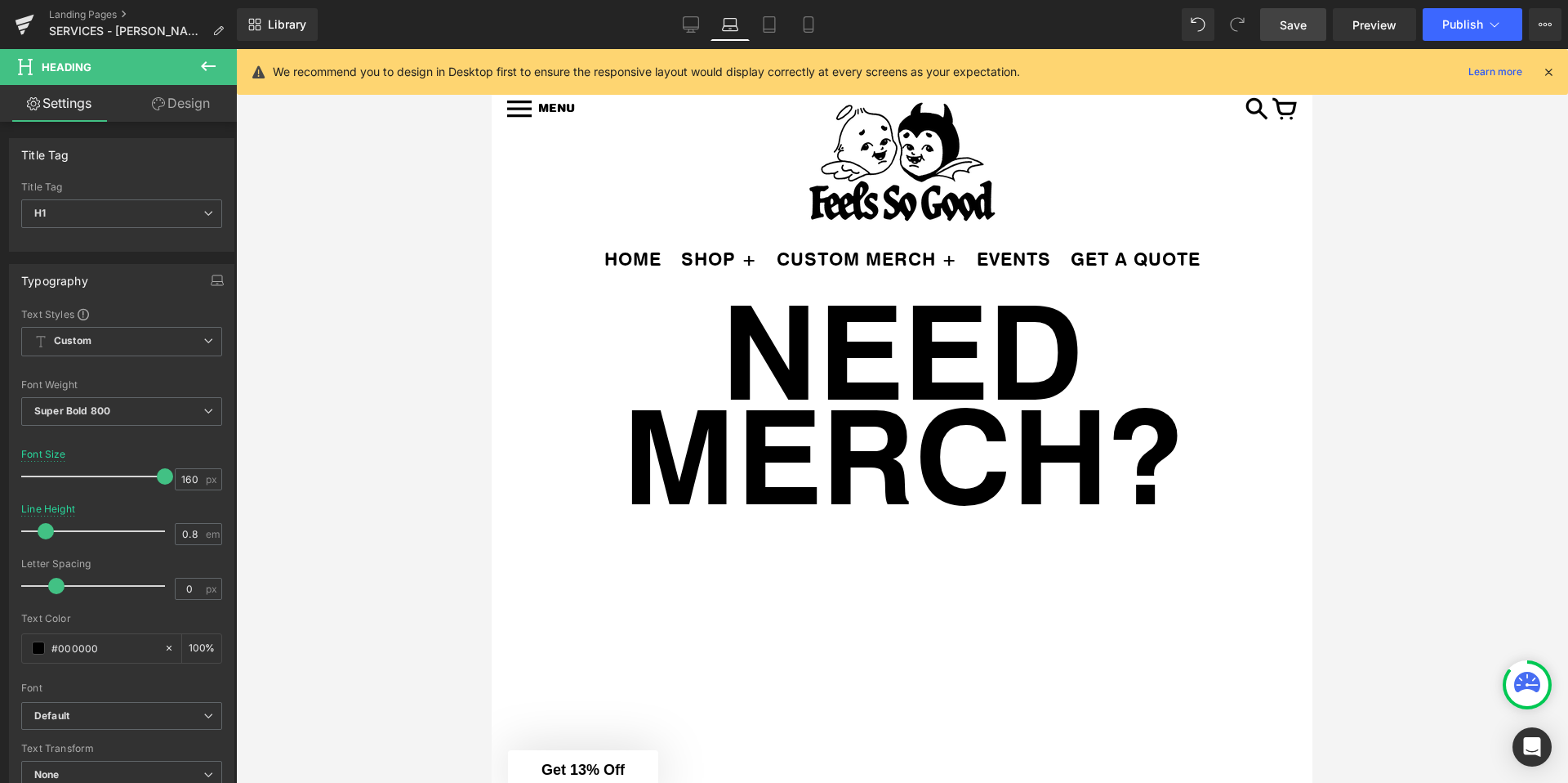
scroll to position [54, 0]
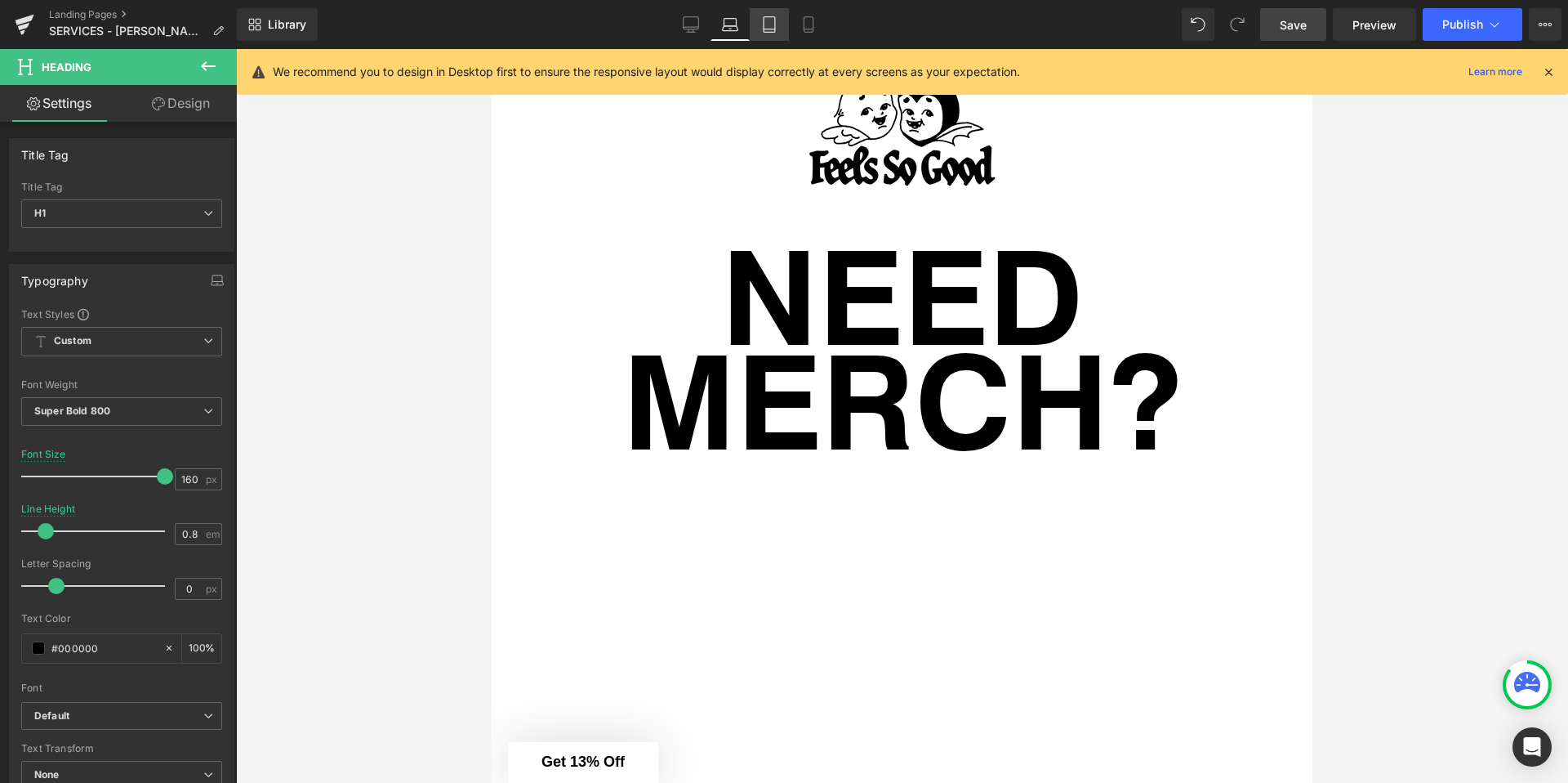
click at [767, 28] on icon at bounding box center [769, 24] width 16 height 16
type input "0.5"
type input "100"
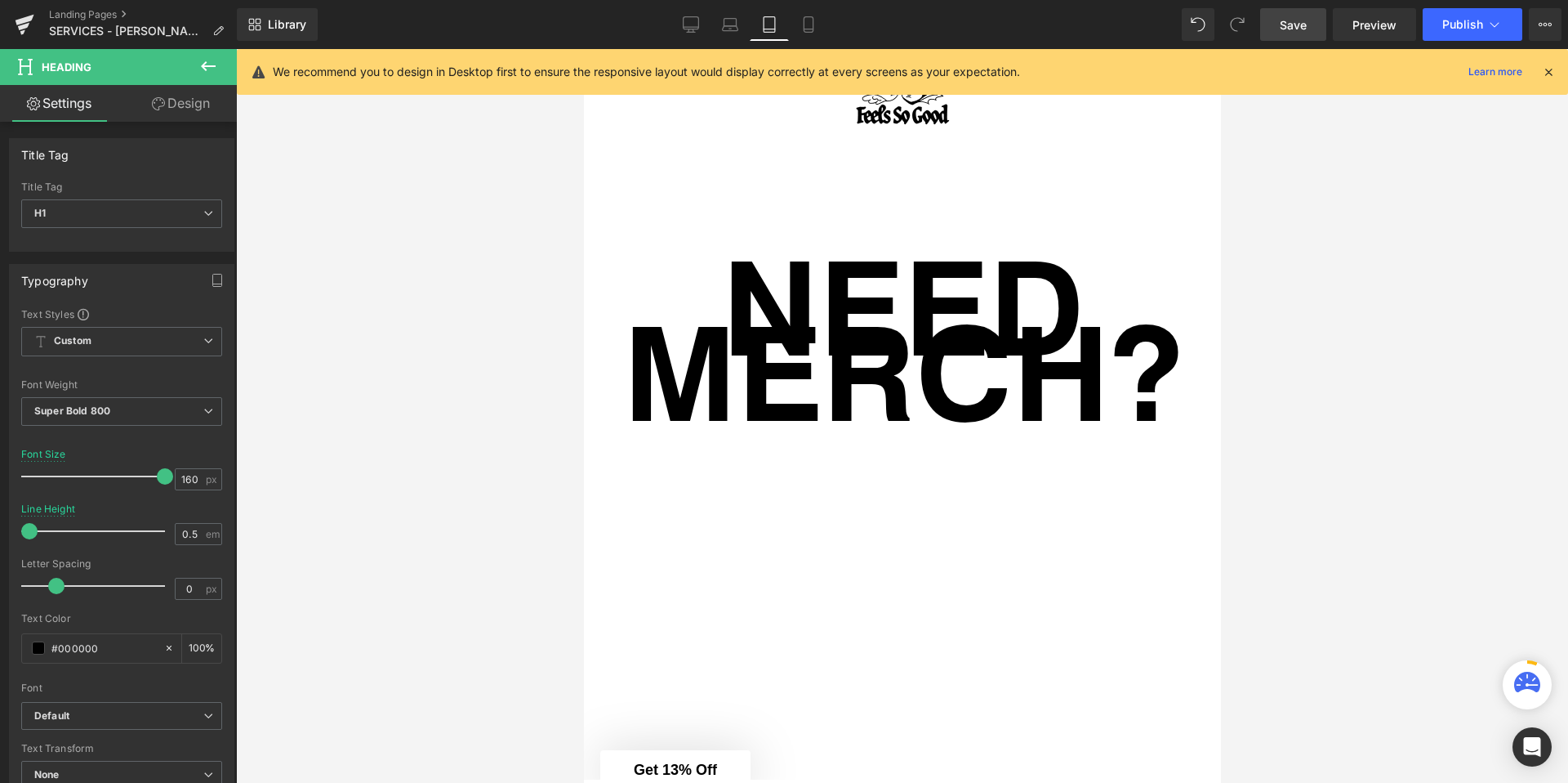
scroll to position [85, 0]
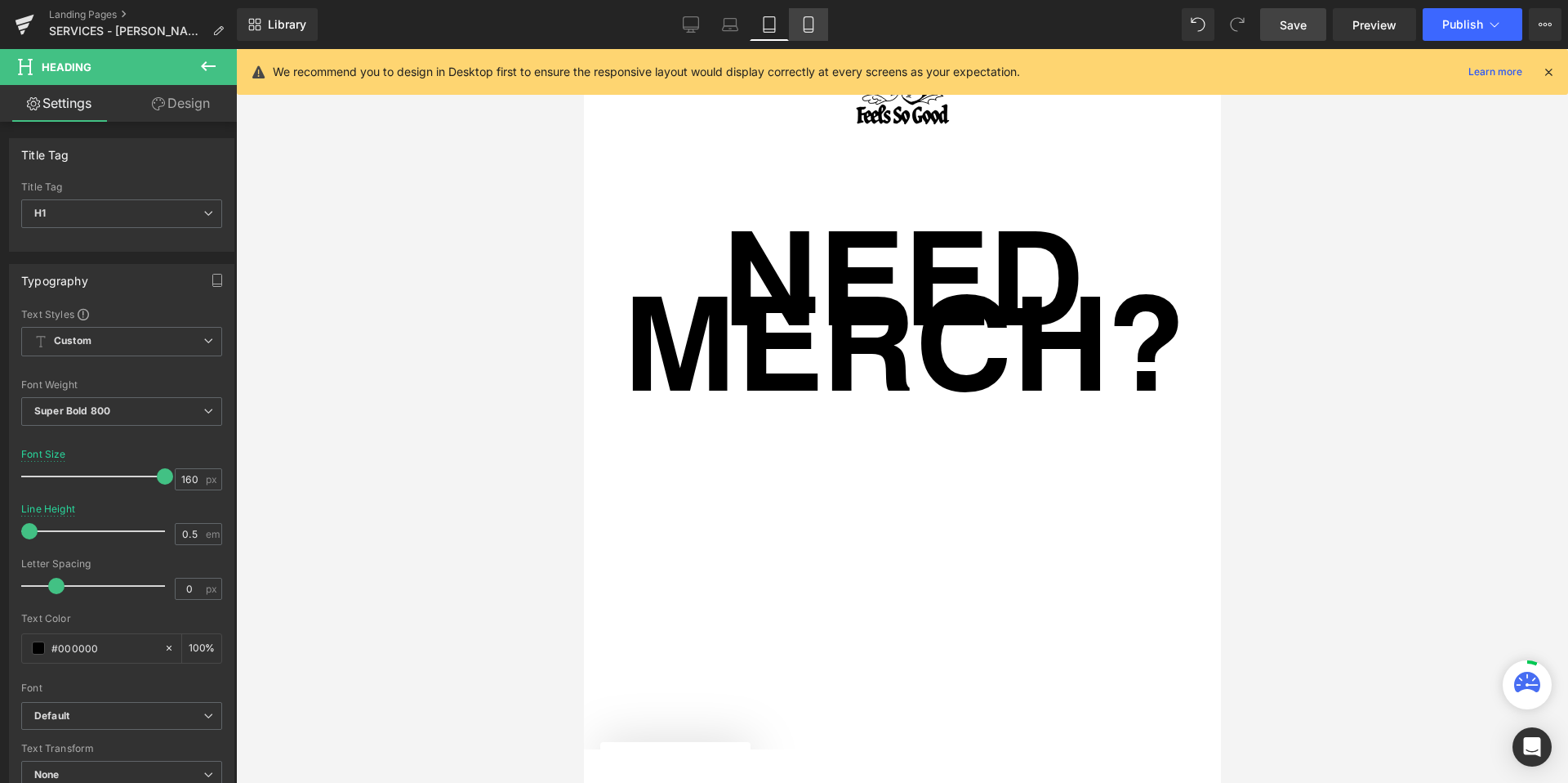
click at [818, 23] on link "Mobile" at bounding box center [808, 25] width 39 height 33
type input "100"
type input "0.8"
type input "100"
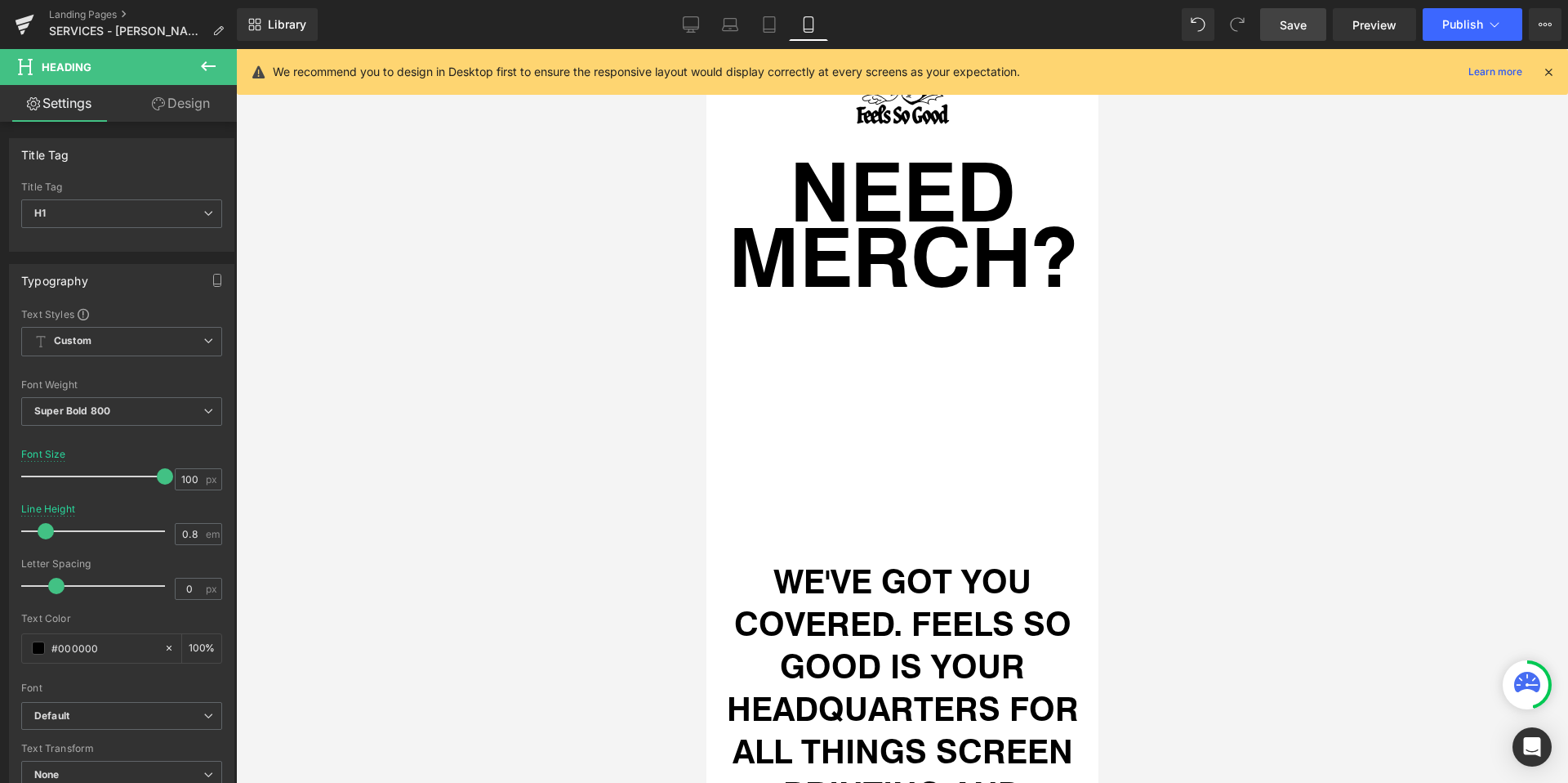
scroll to position [0, 0]
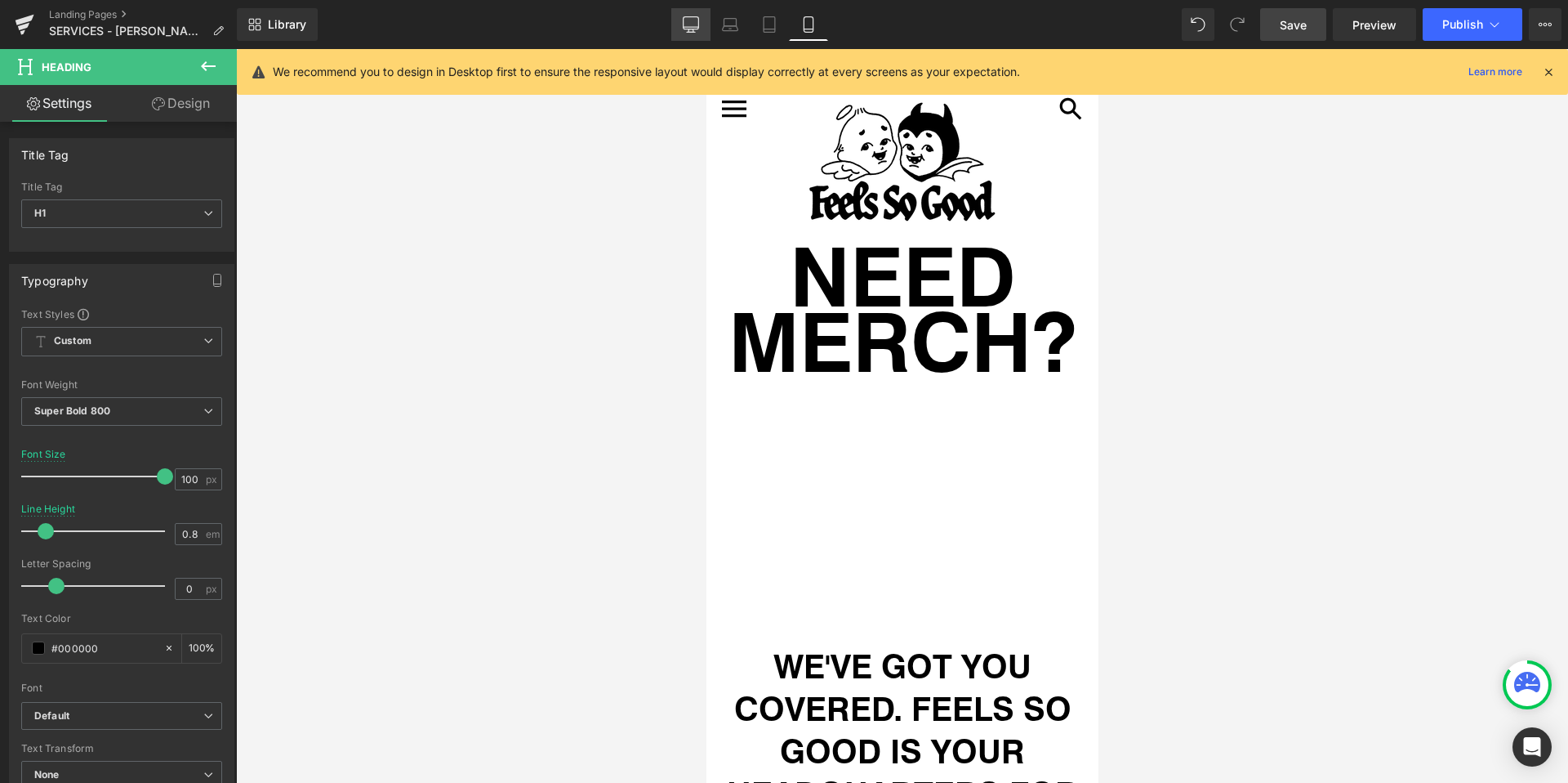
click at [696, 28] on icon at bounding box center [691, 24] width 16 height 16
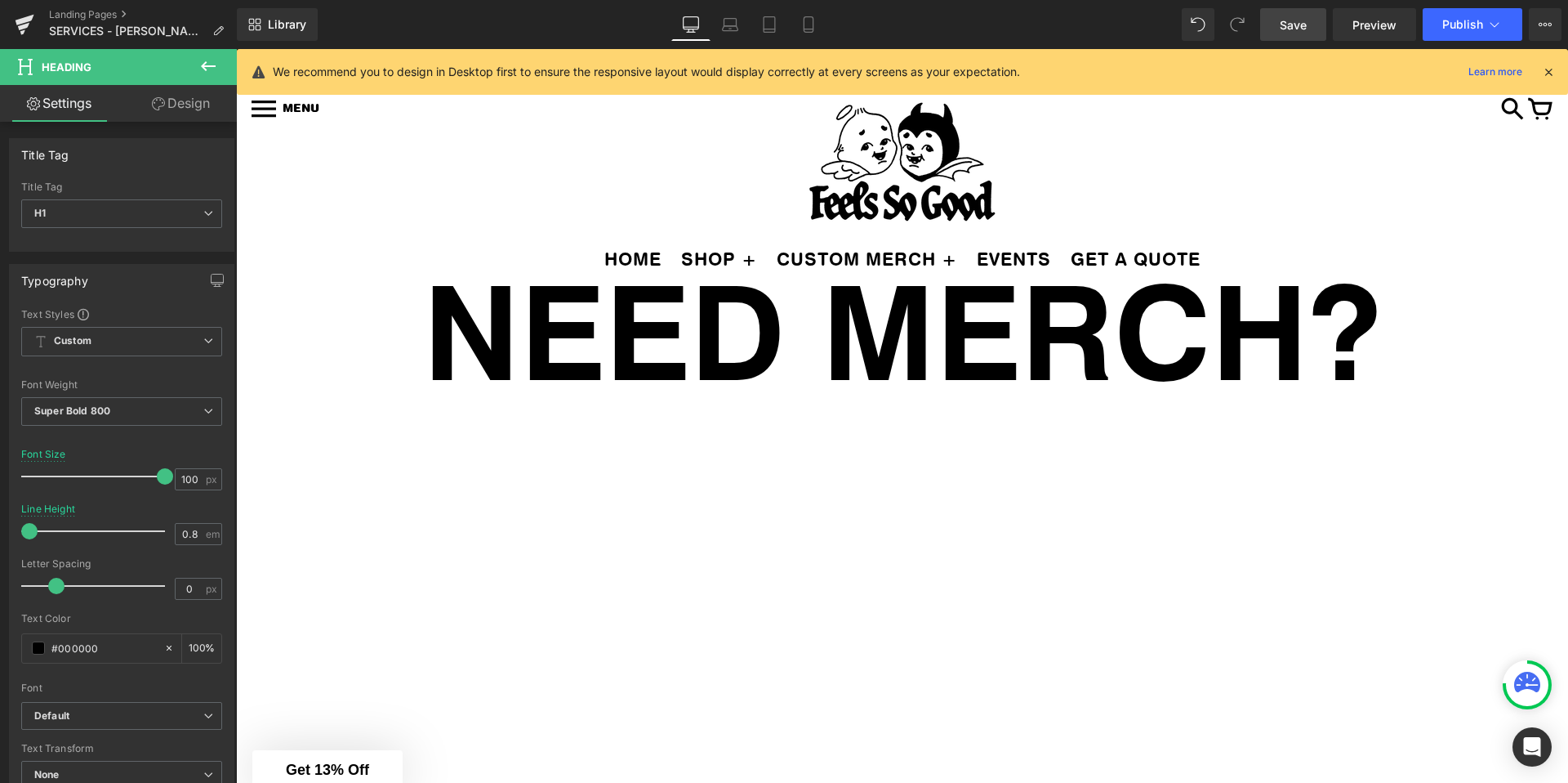
type input "160"
type input "0.5"
type input "100"
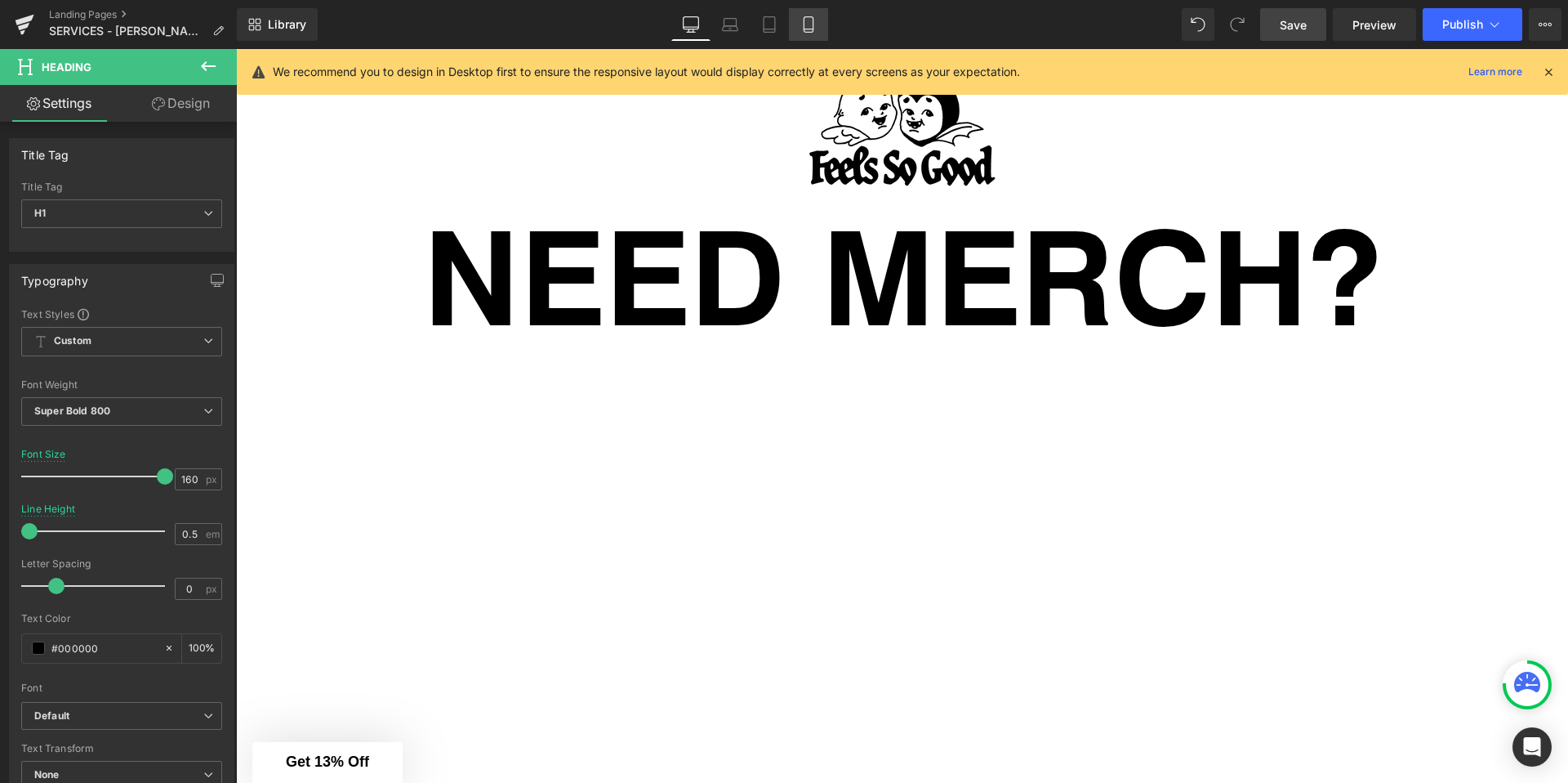
click at [805, 22] on icon at bounding box center [807, 25] width 9 height 15
type input "100"
type input "0.8"
type input "100"
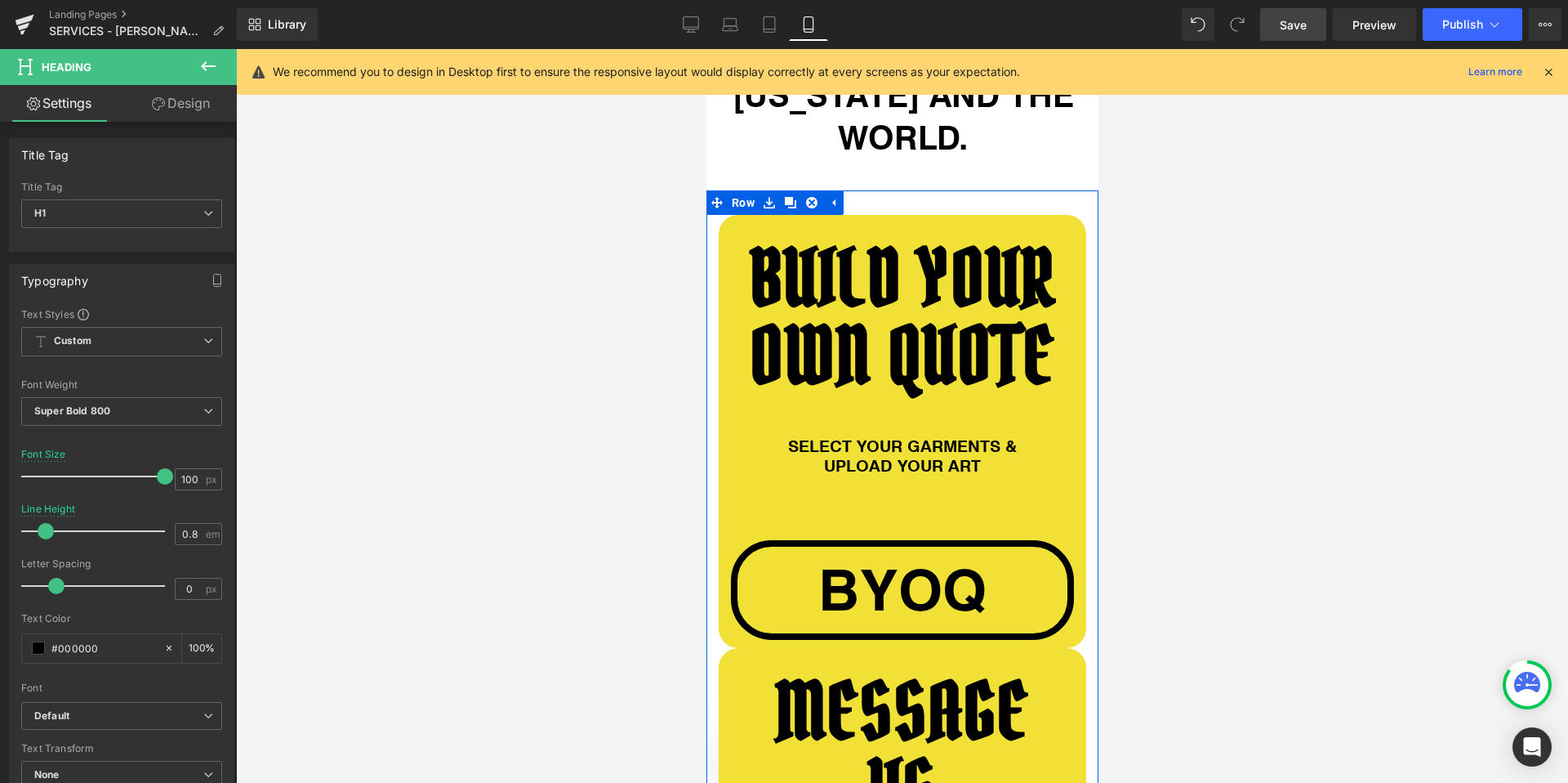
scroll to position [1293, 0]
click at [743, 192] on span "Row" at bounding box center [742, 205] width 31 height 25
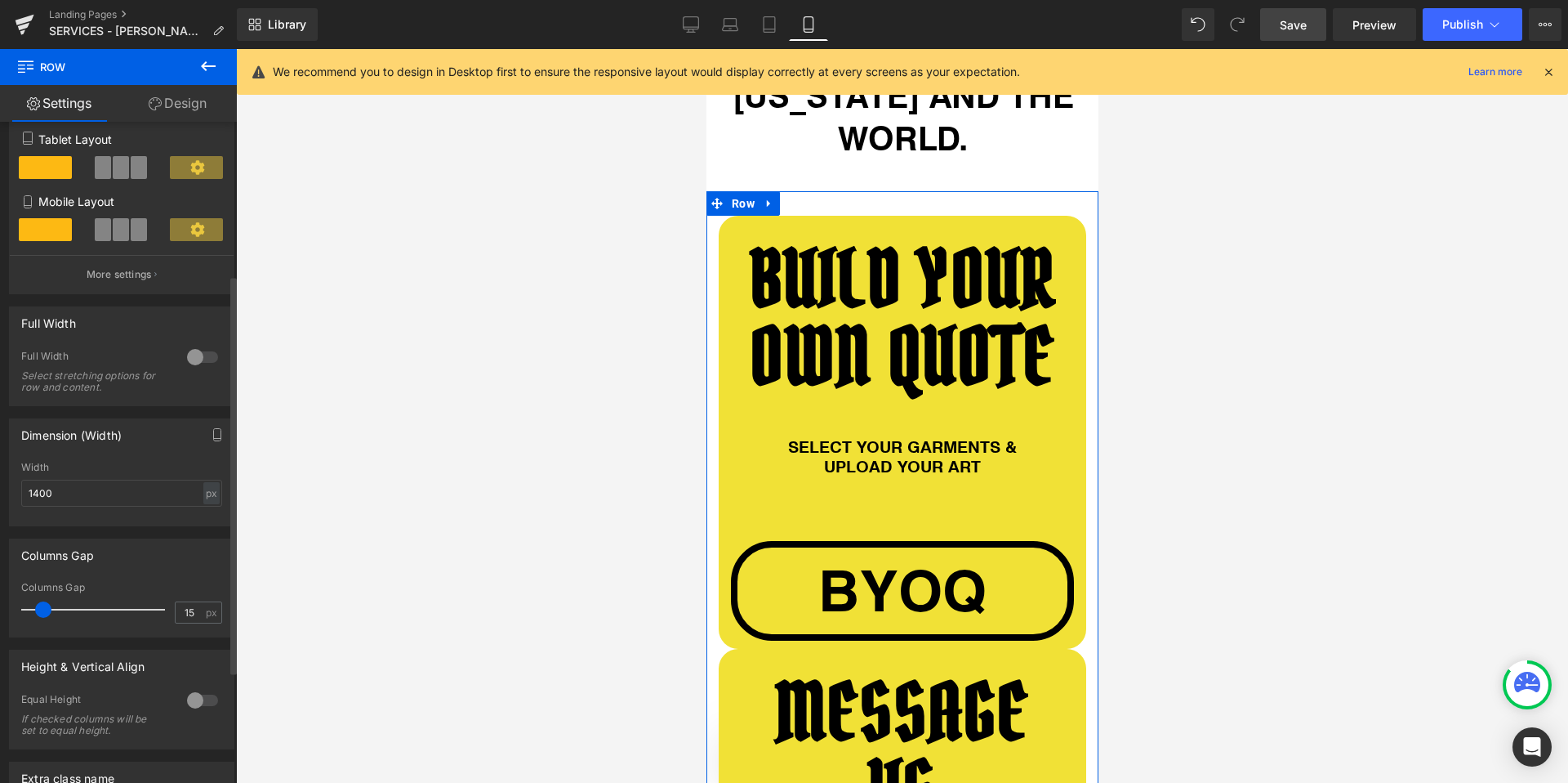
scroll to position [264, 0]
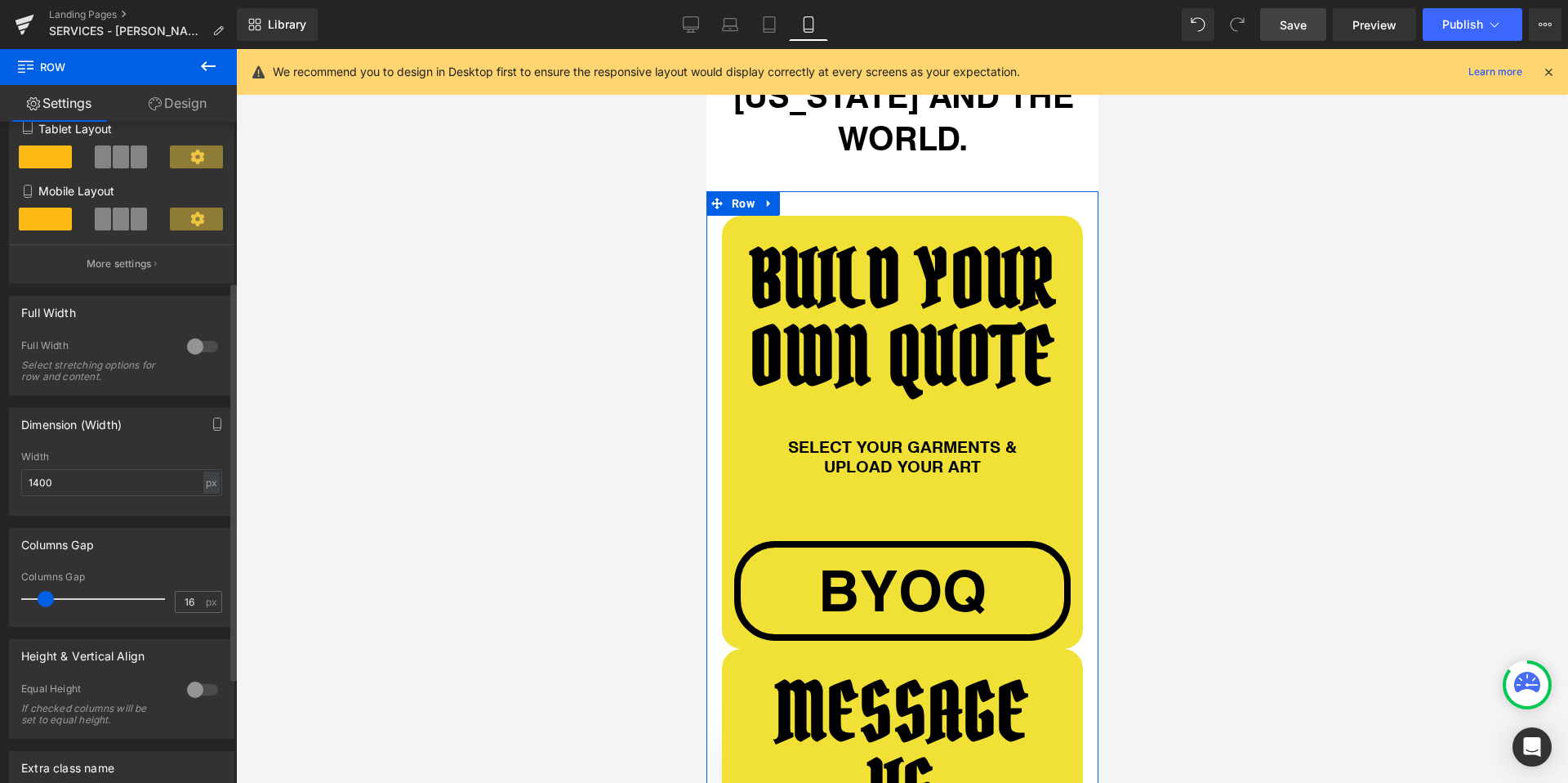
type input "15"
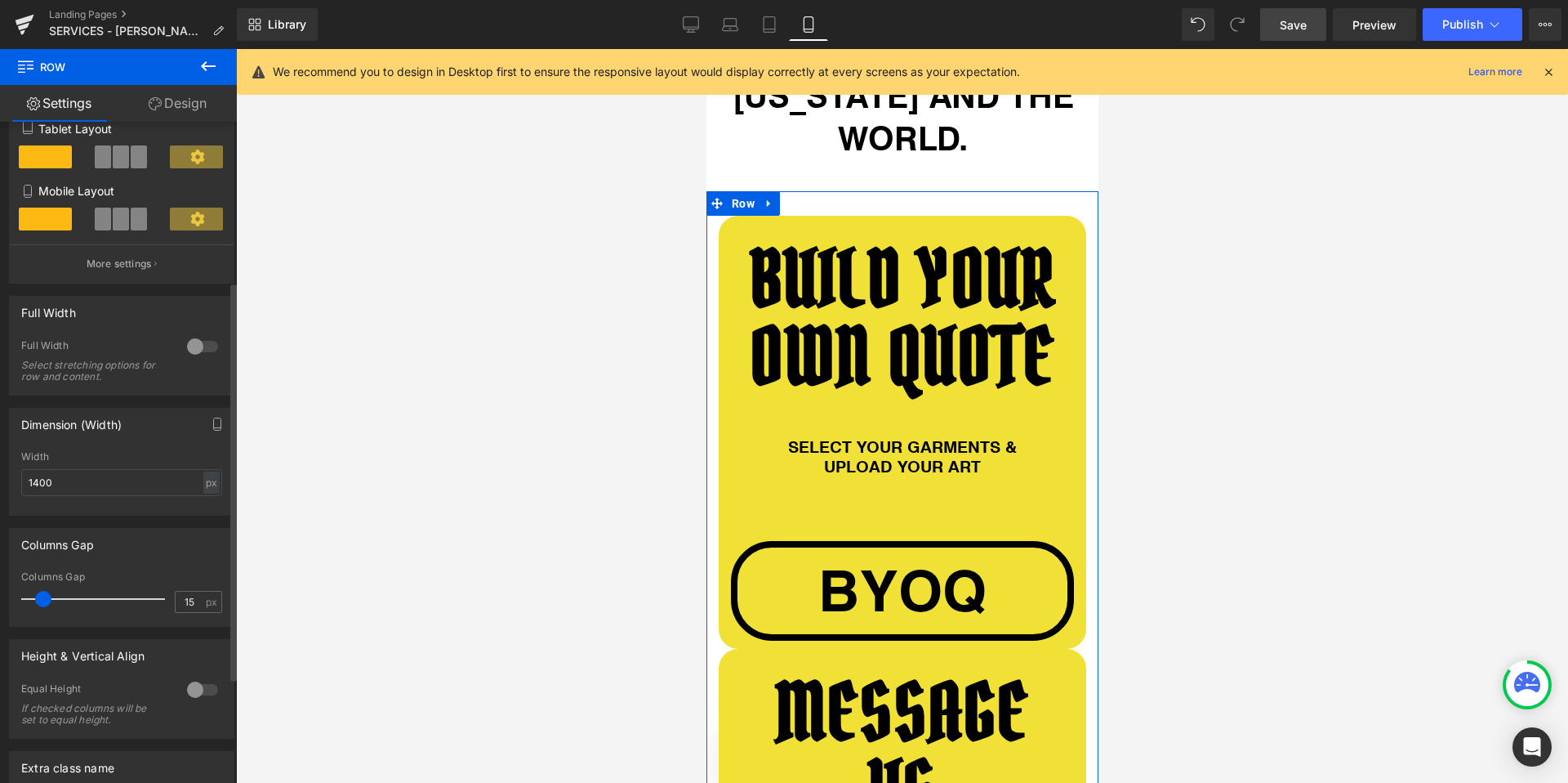
click at [43, 598] on span at bounding box center [43, 598] width 16 height 16
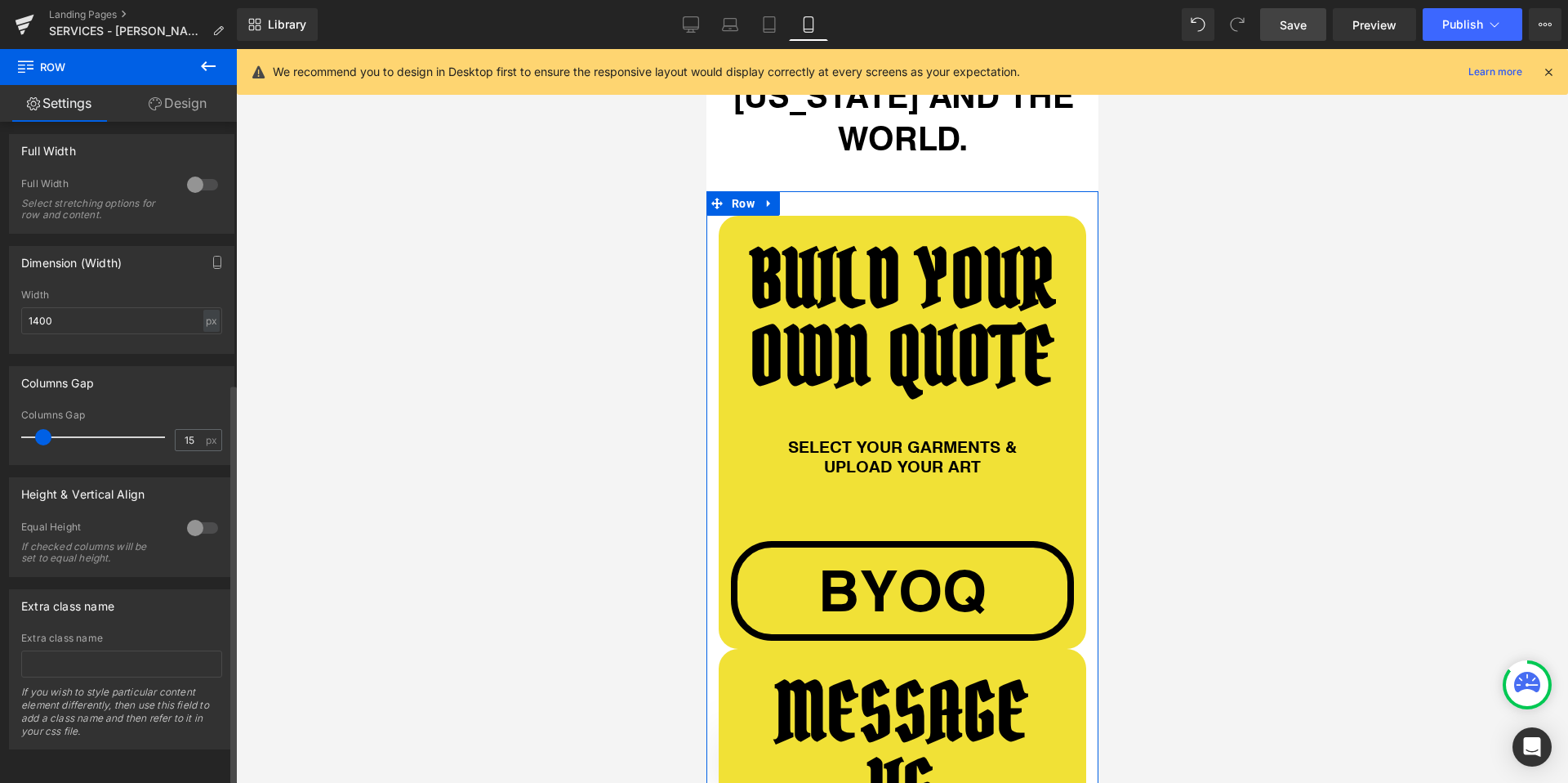
scroll to position [439, 0]
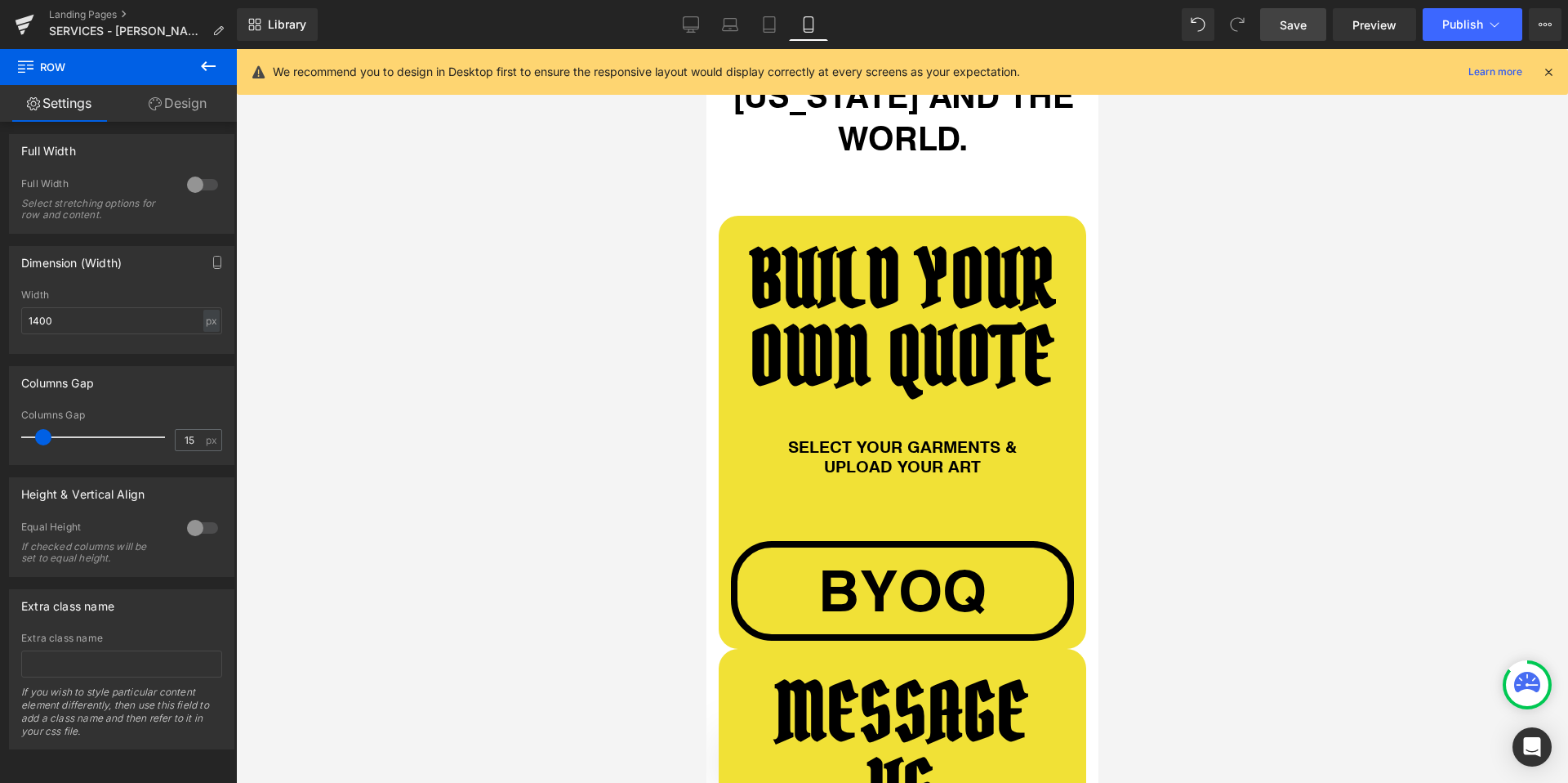
click at [205, 62] on icon at bounding box center [207, 66] width 14 height 10
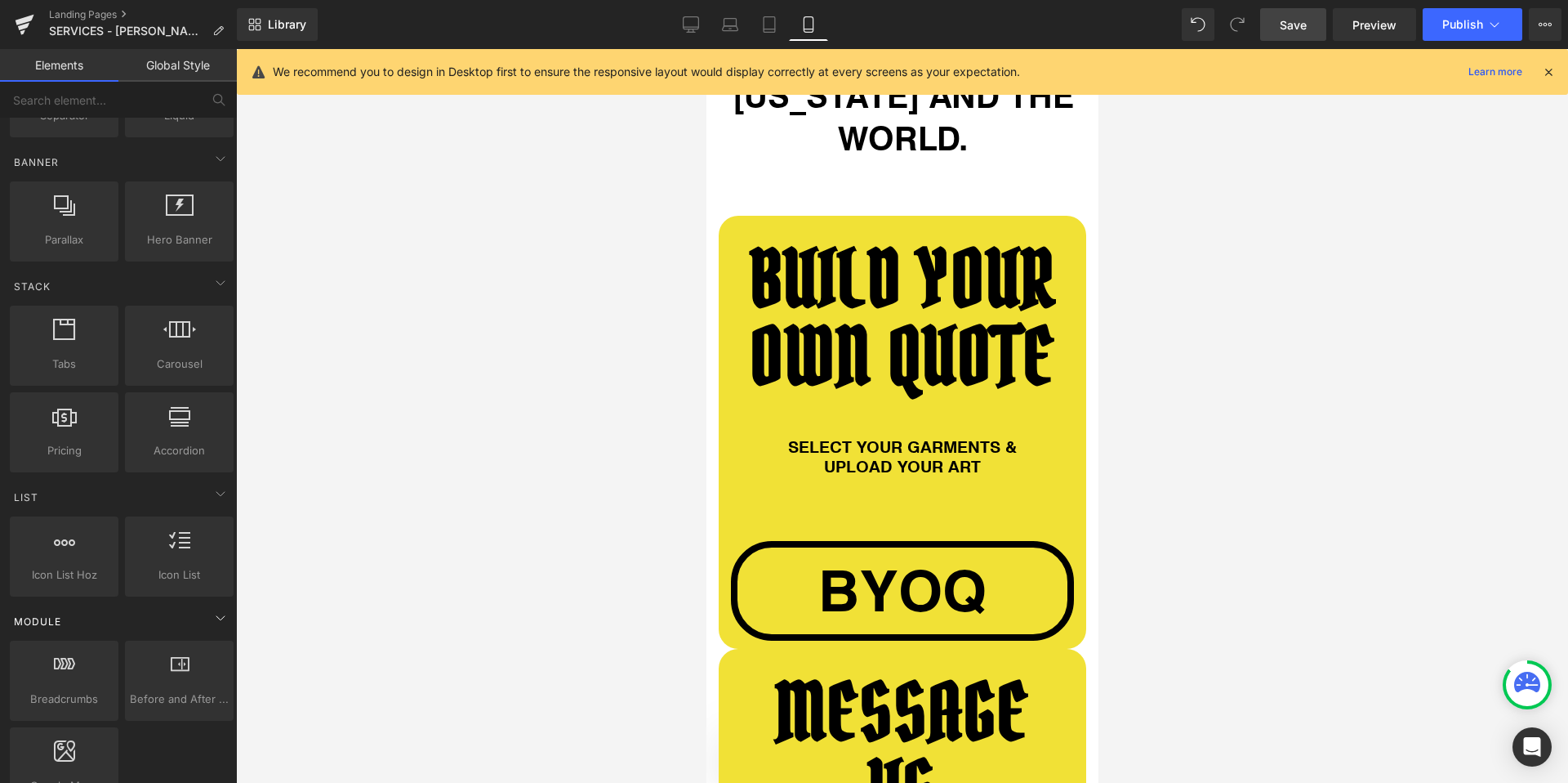
scroll to position [0, 0]
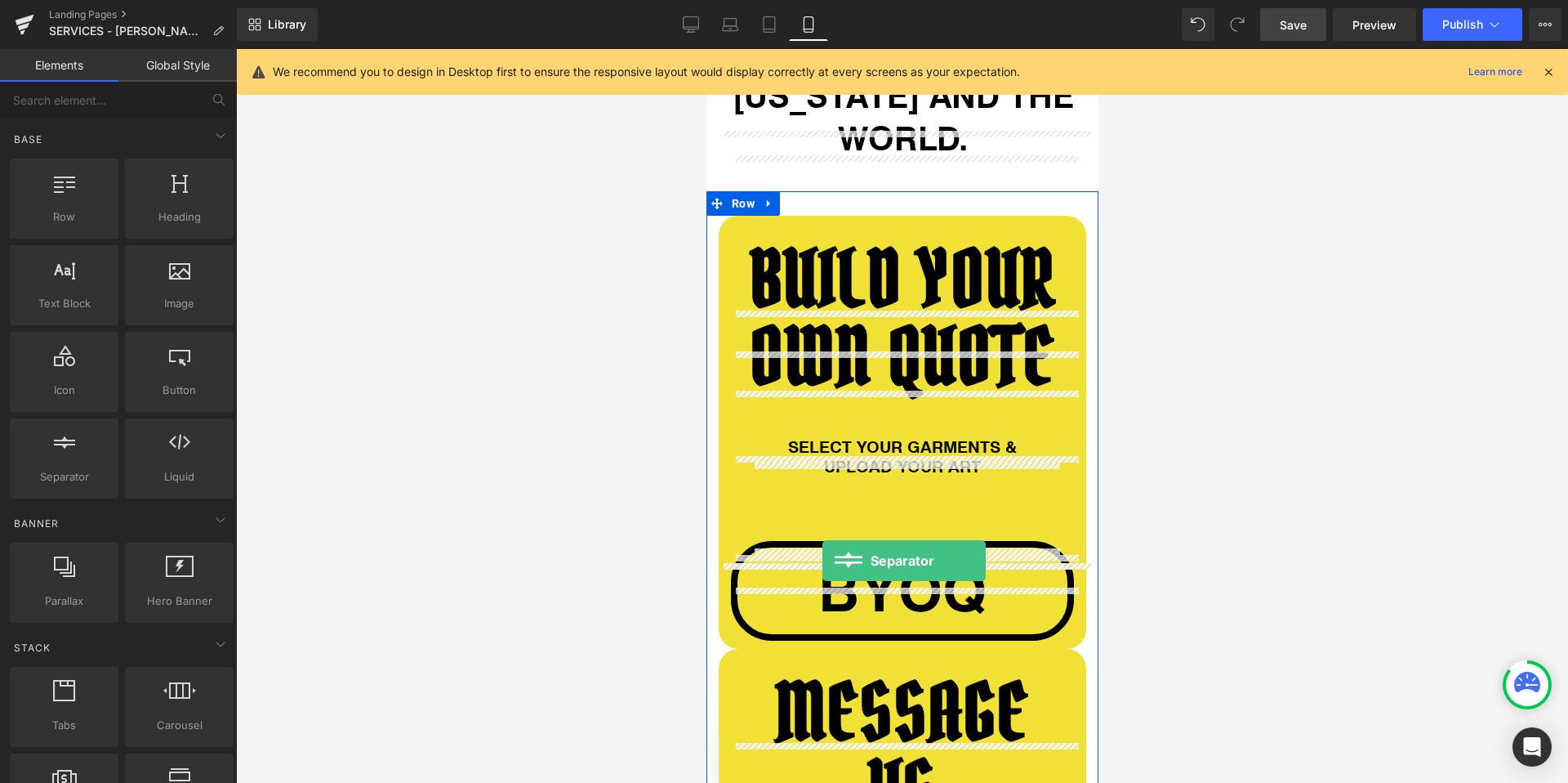
drag, startPoint x: 784, startPoint y: 514, endPoint x: 822, endPoint y: 560, distance: 59.7
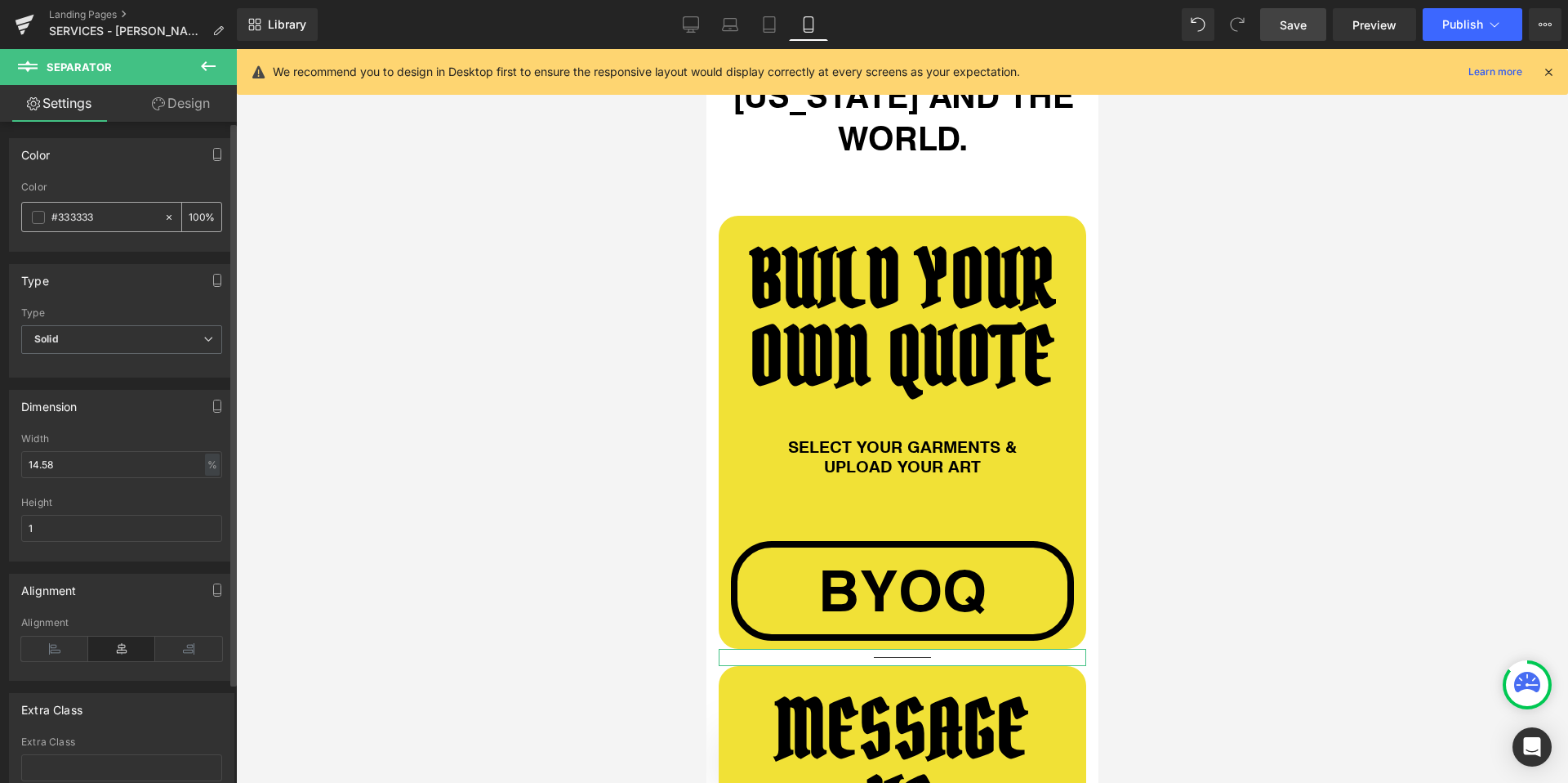
click at [35, 224] on div "#333333" at bounding box center [93, 217] width 141 height 29
click at [34, 213] on span at bounding box center [38, 218] width 13 height 13
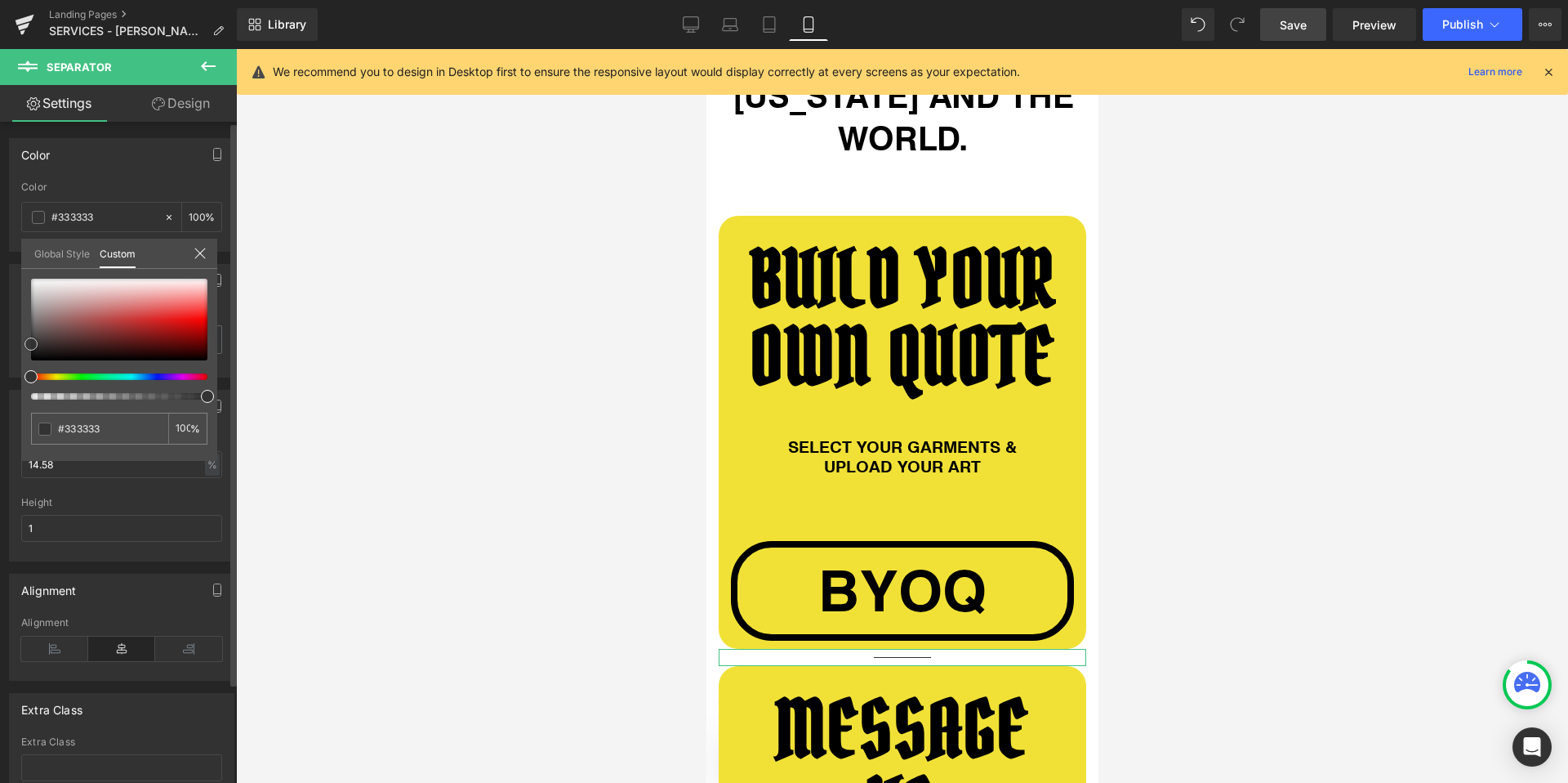
click at [28, 339] on span at bounding box center [32, 344] width 13 height 13
type input "10"
type input "8"
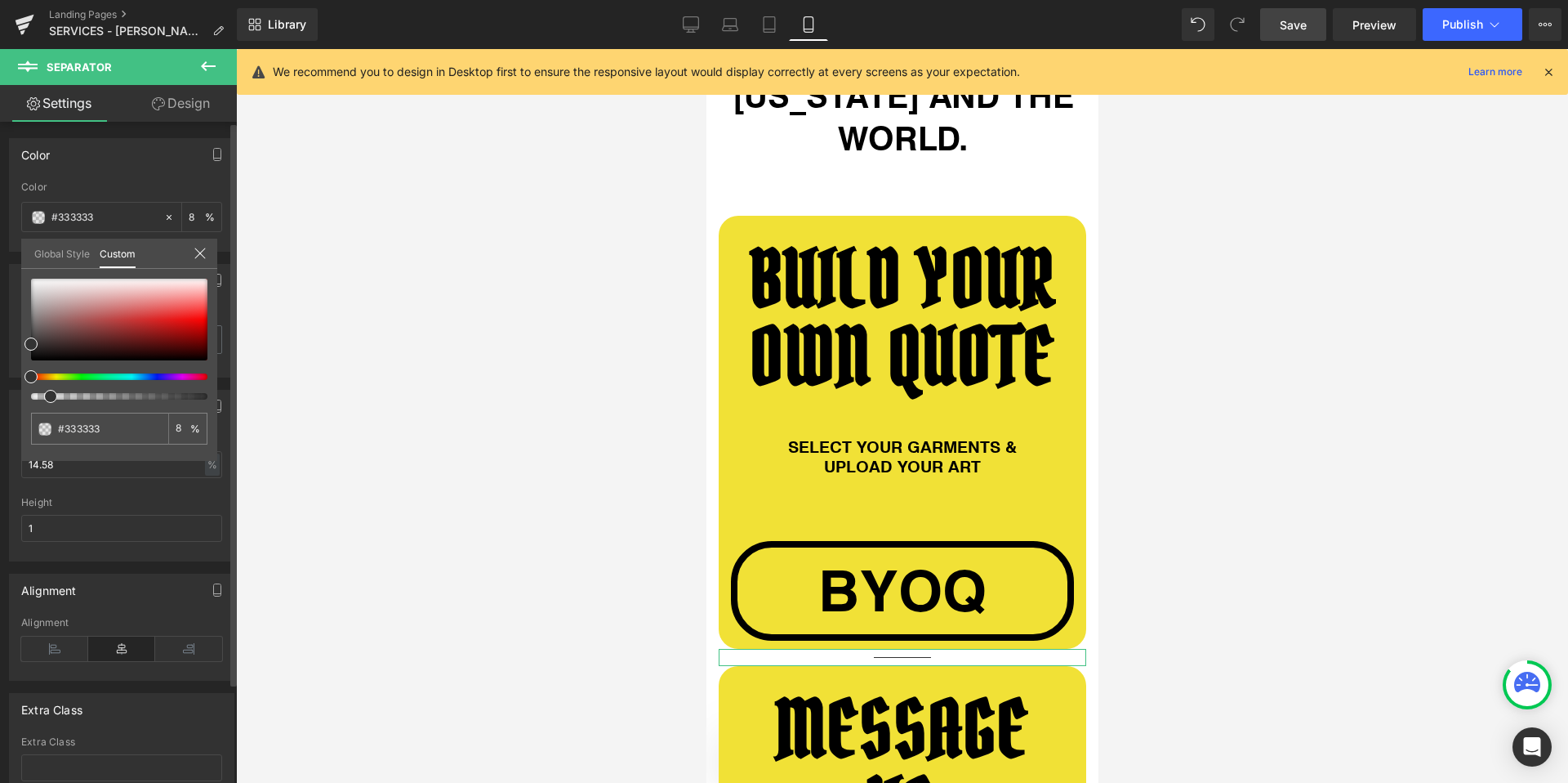
type input "1"
drag, startPoint x: 43, startPoint y: 397, endPoint x: 0, endPoint y: 397, distance: 43.0
click at [0, 251] on div "Color rgba(51, 51, 51, 0.01) Color #333333 1 % Global Style Custom Setup Global…" at bounding box center [122, 189] width 245 height 126
type input "3"
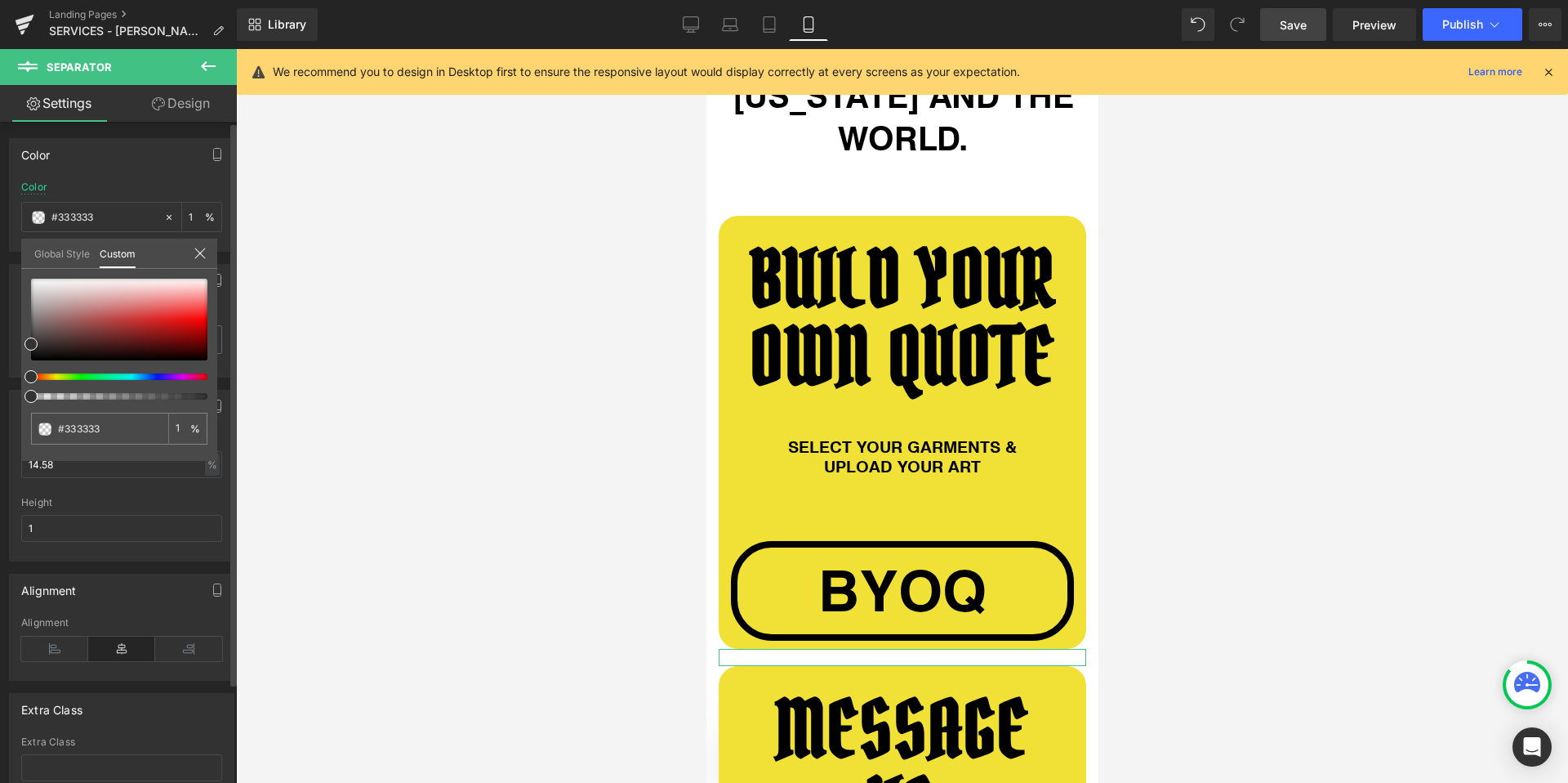
type input "3"
type input "2"
type input "0"
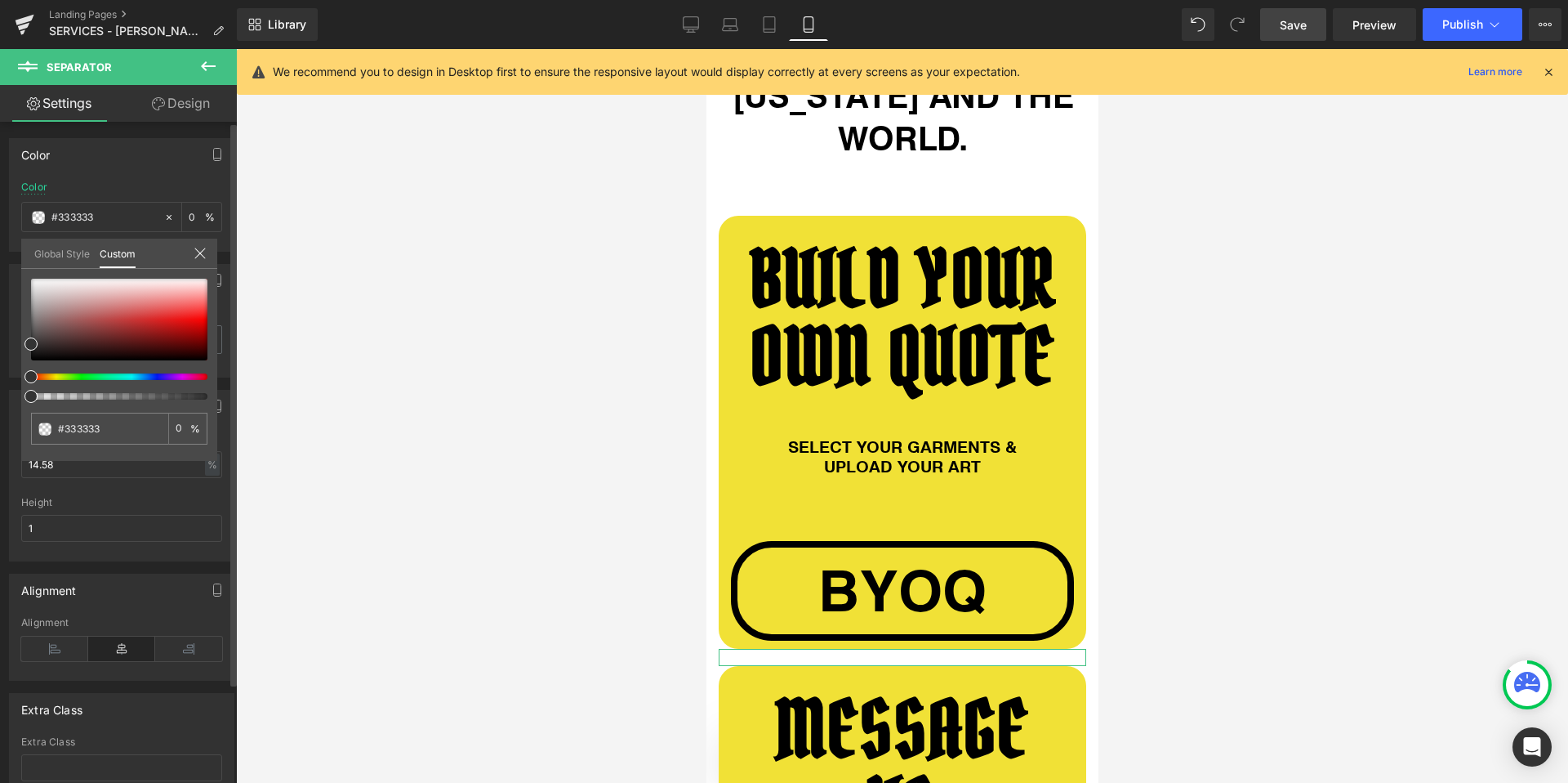
drag, startPoint x: 27, startPoint y: 392, endPoint x: 9, endPoint y: 396, distance: 18.4
click at [9, 251] on div "Color rgba(51, 51, 51, 0) Color #333333 0 % Global Style Custom Setup Global St…" at bounding box center [122, 189] width 245 height 126
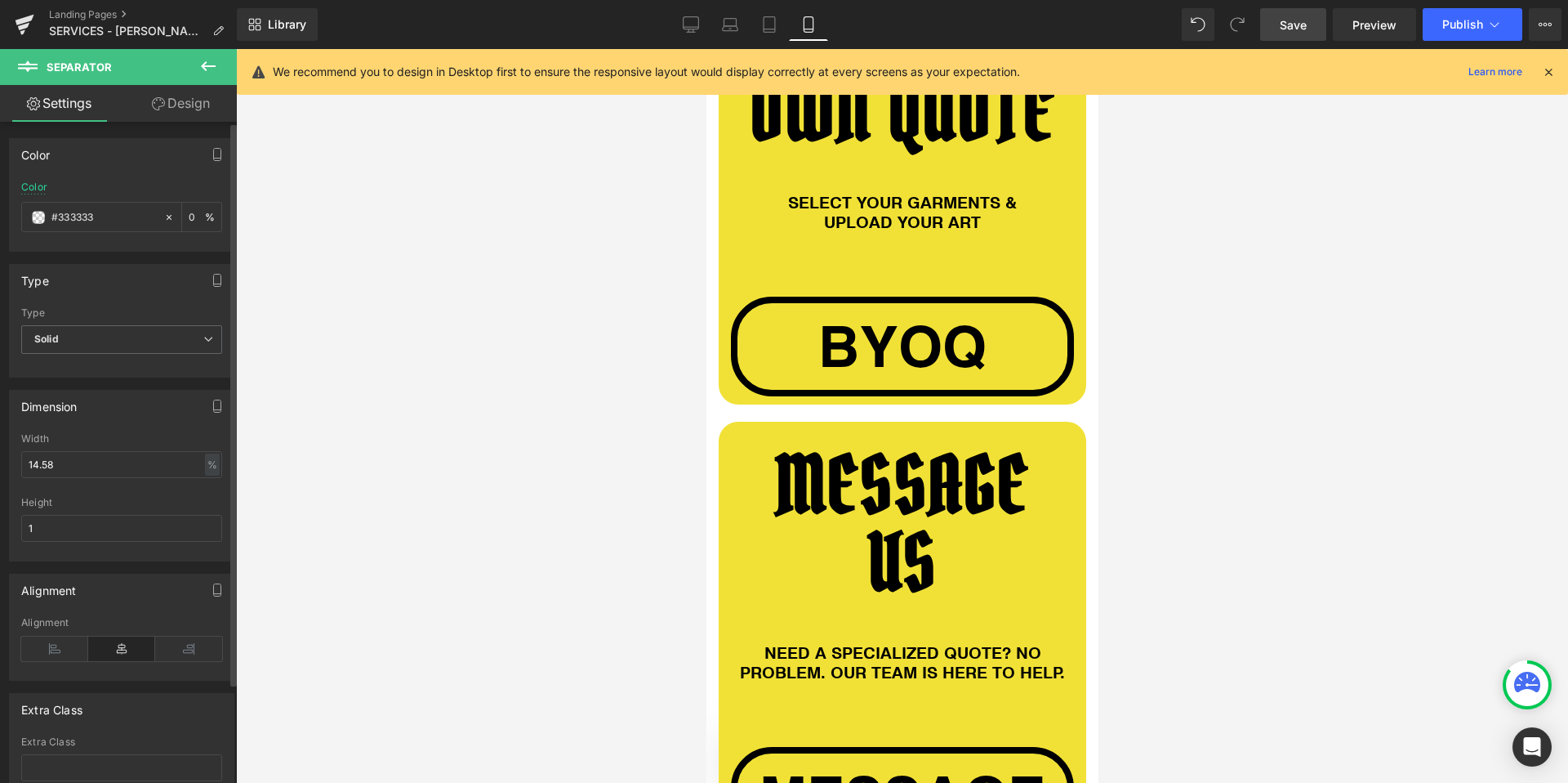
scroll to position [1608, 0]
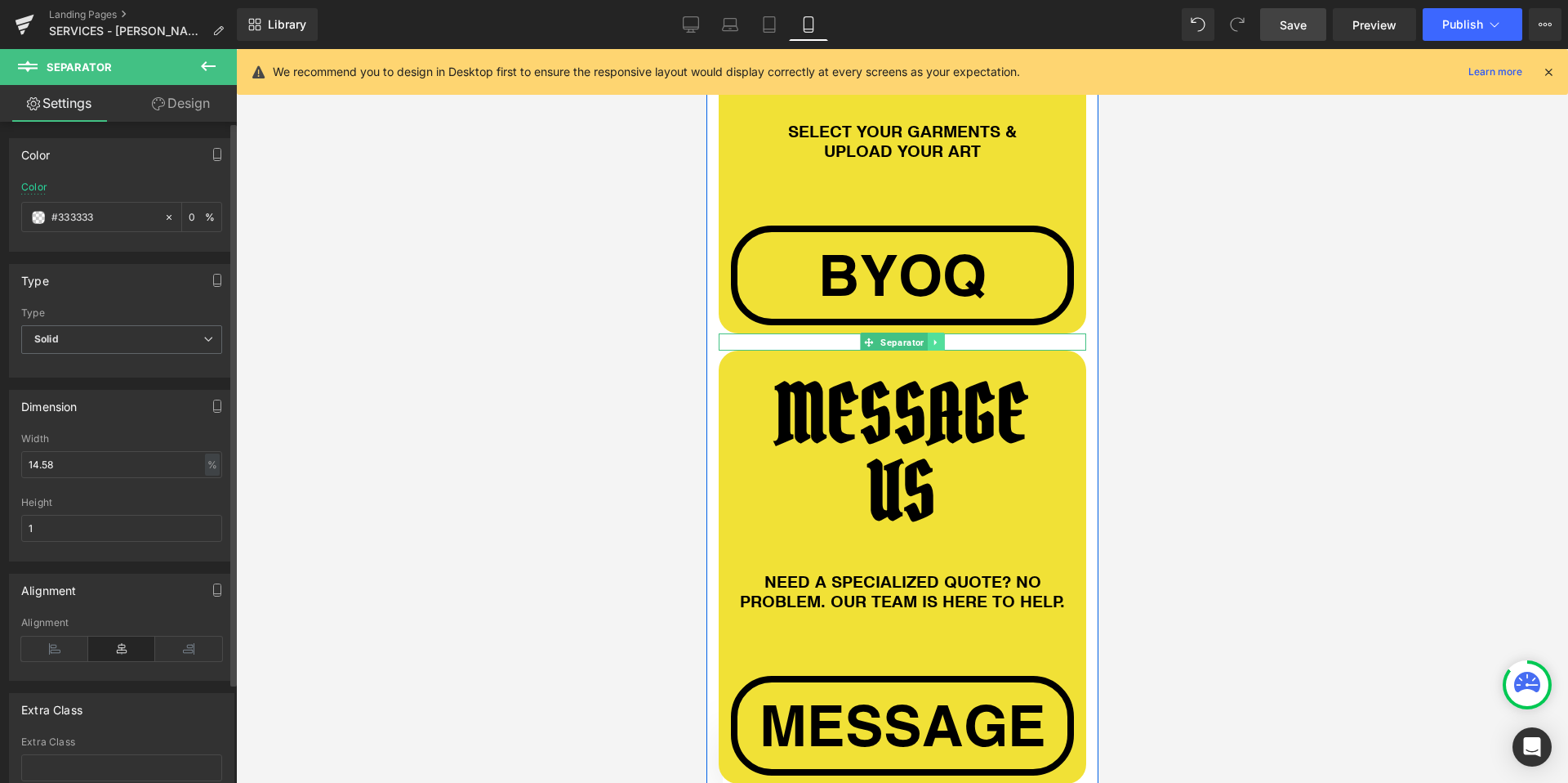
click at [931, 337] on icon at bounding box center [934, 342] width 9 height 10
click at [928, 337] on icon at bounding box center [926, 341] width 9 height 9
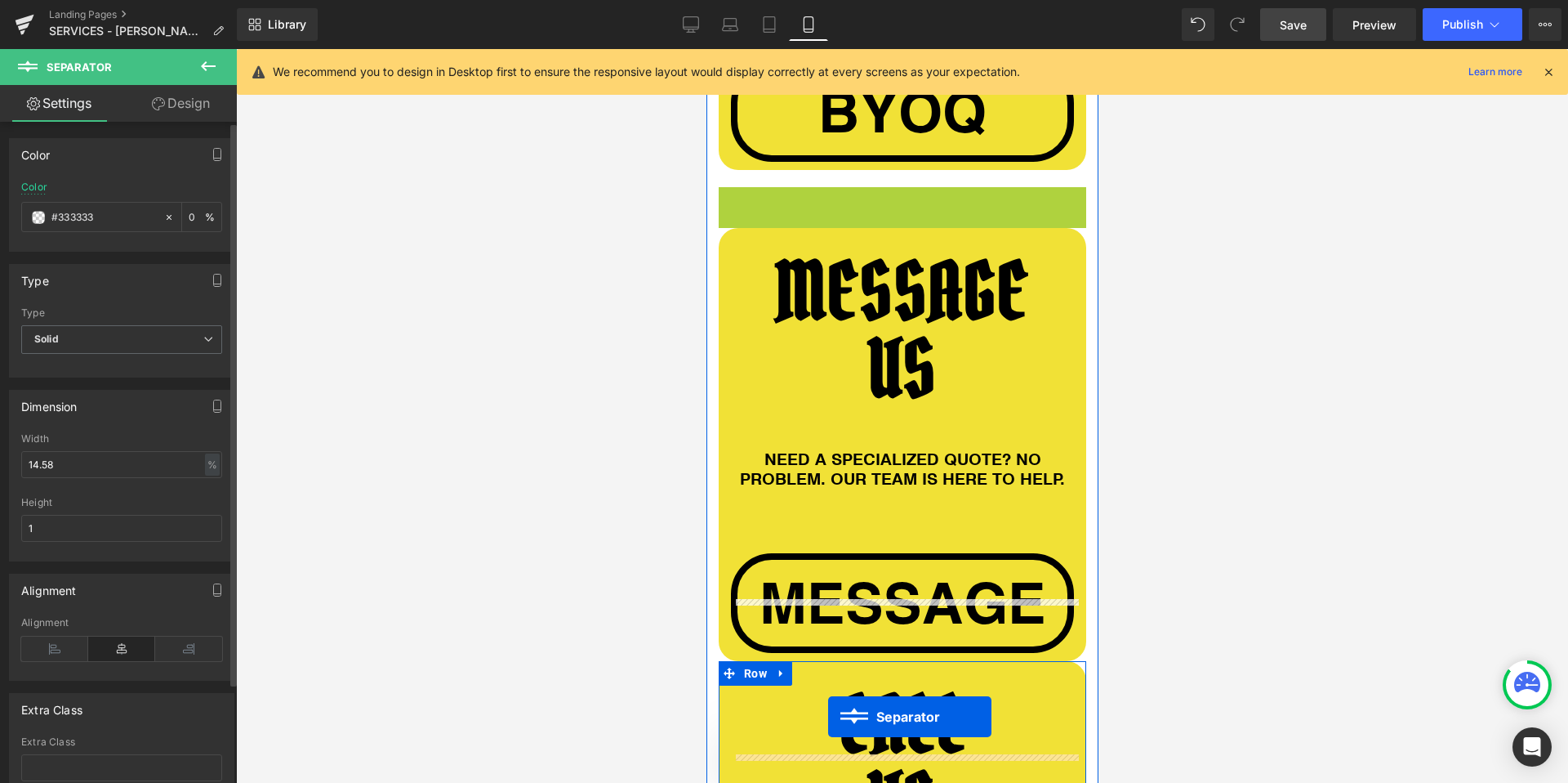
scroll to position [1870, 0]
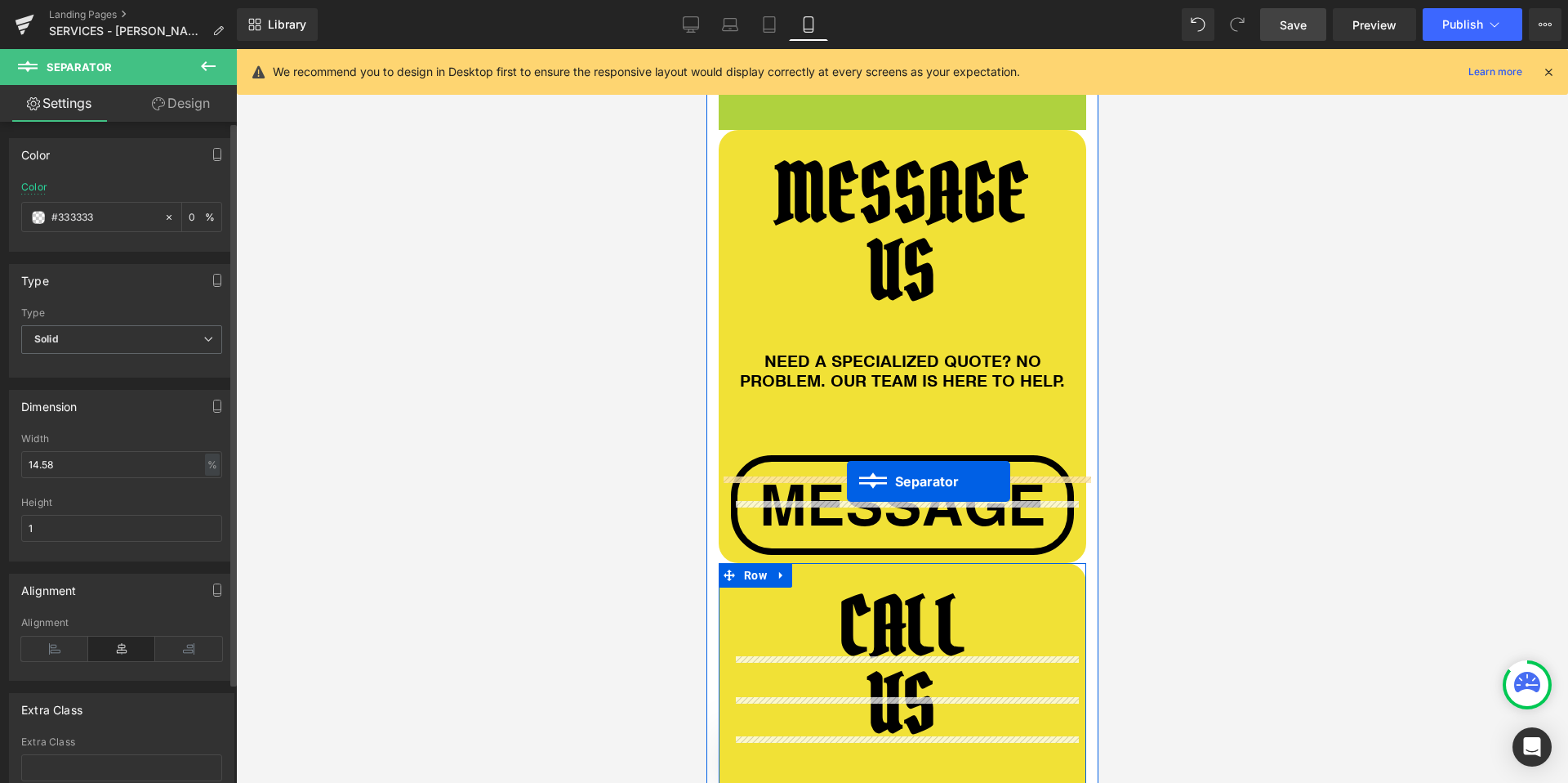
drag, startPoint x: 867, startPoint y: 271, endPoint x: 846, endPoint y: 481, distance: 211.0
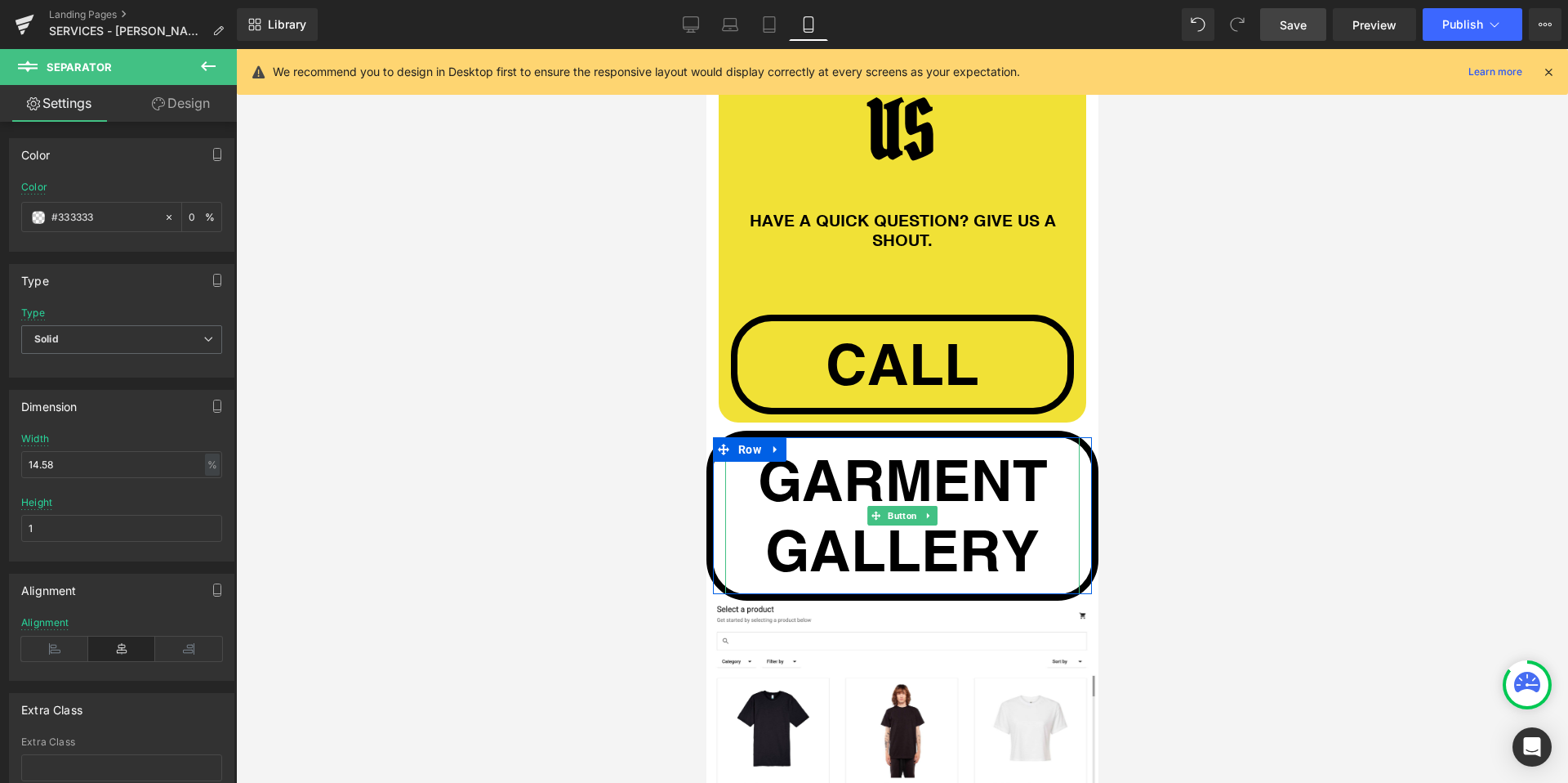
scroll to position [2812, 0]
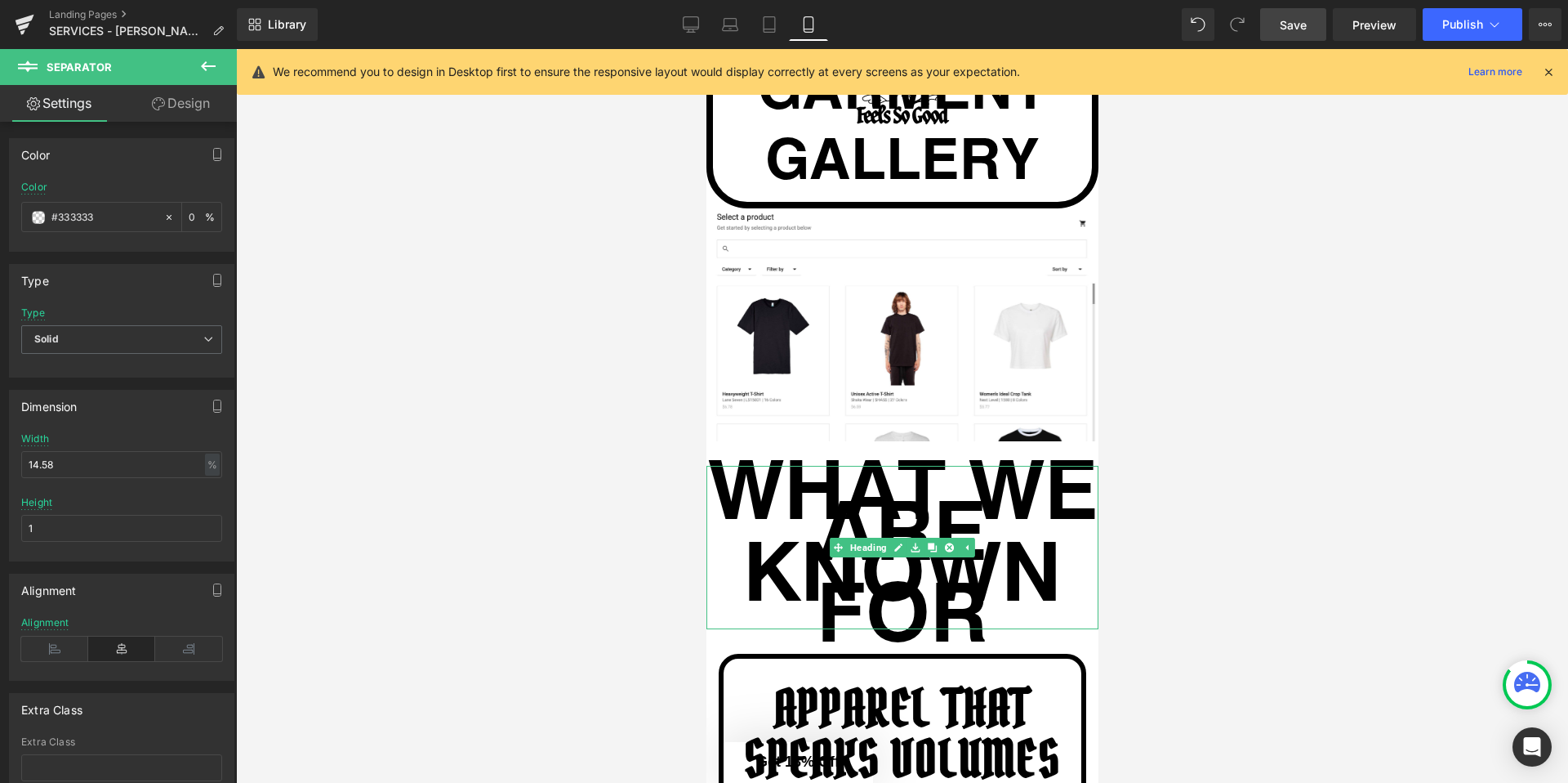
click at [965, 466] on h1 "WHAT WE ARE KNOWN FOR" at bounding box center [901, 547] width 392 height 163
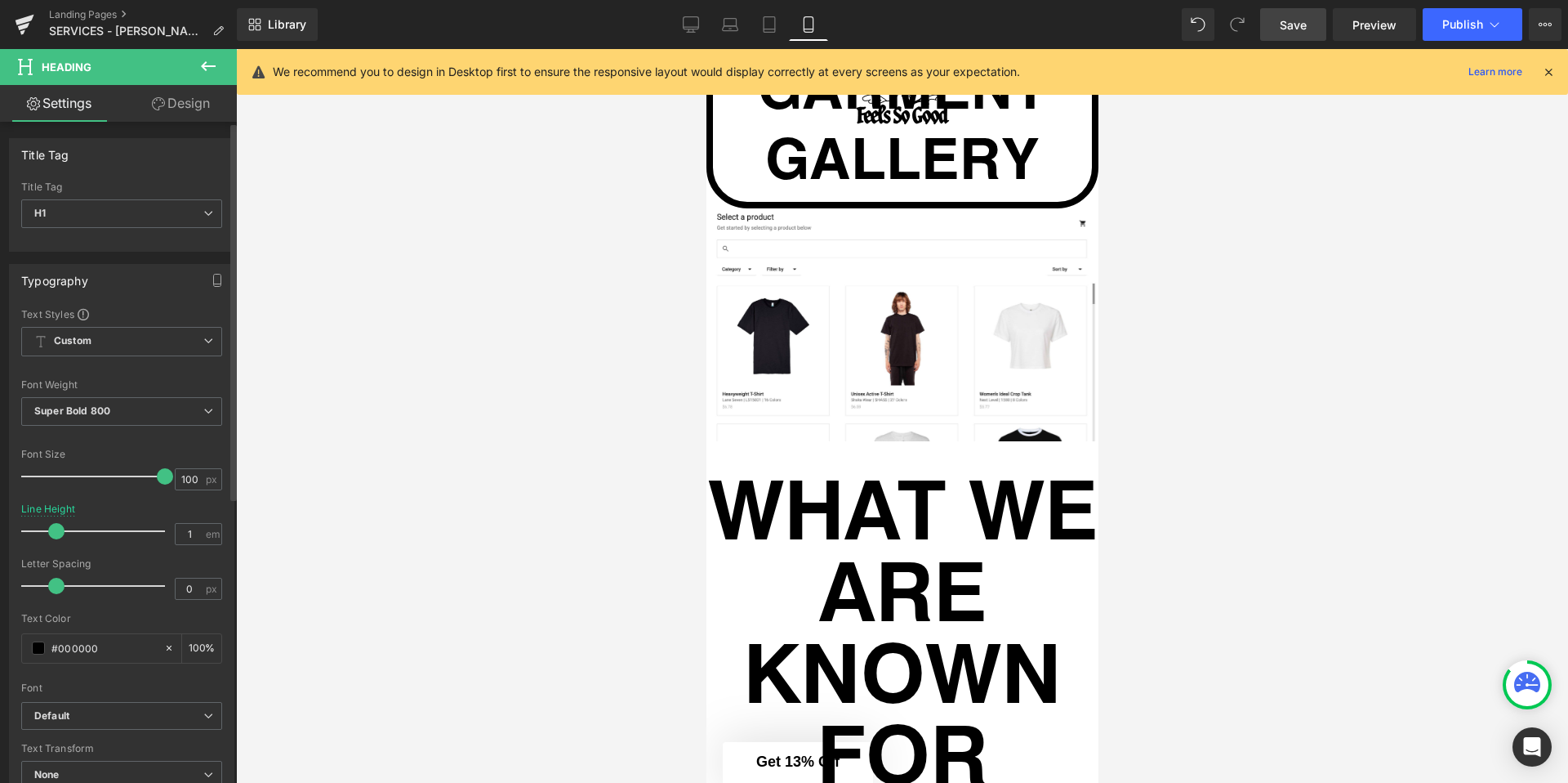
type input "0.9"
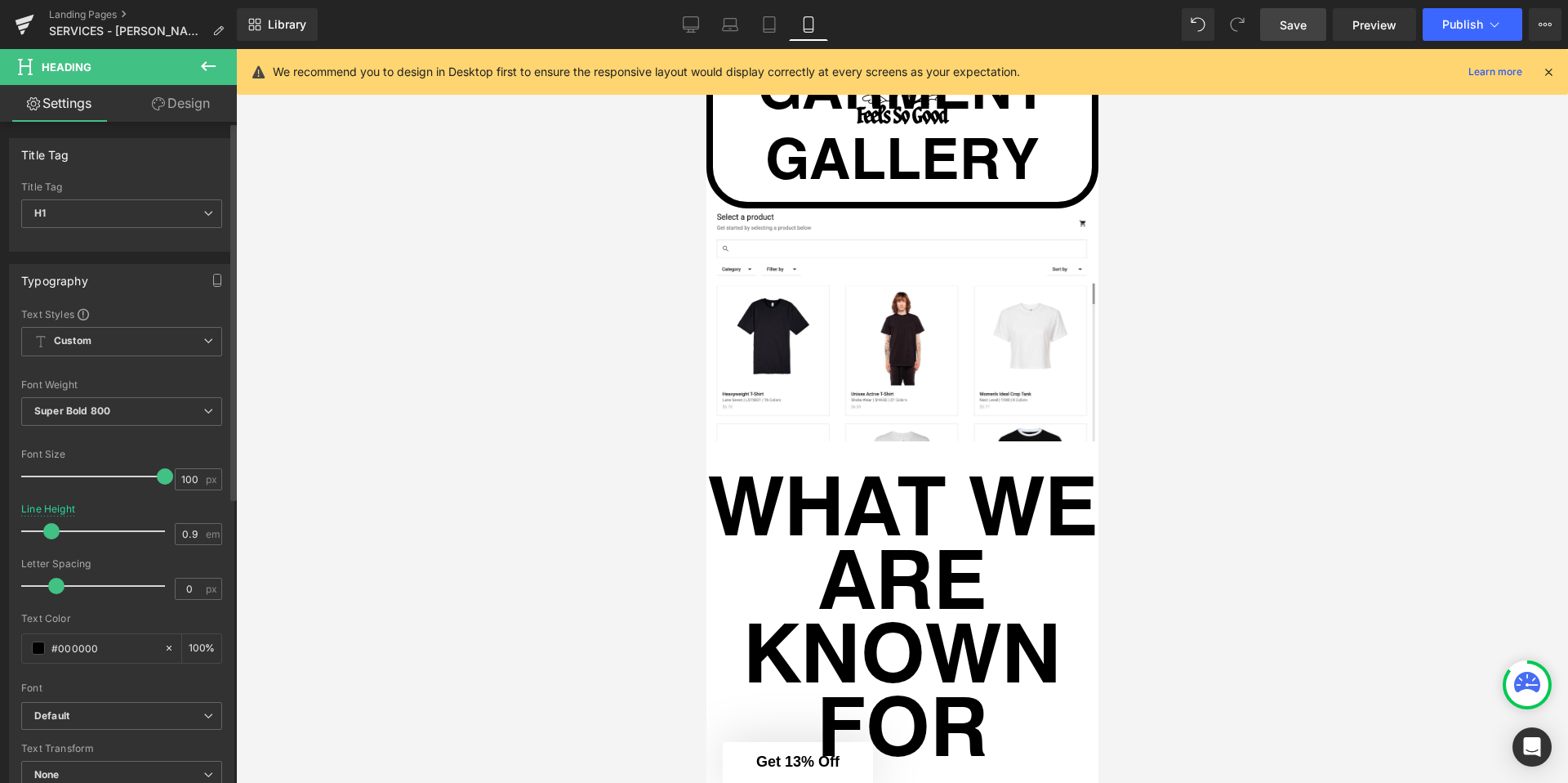
drag, startPoint x: 32, startPoint y: 531, endPoint x: 52, endPoint y: 528, distance: 20.2
click at [52, 528] on span at bounding box center [51, 531] width 16 height 16
click at [802, 466] on h1 "WHAT WE ARE KNOWN FOR" at bounding box center [901, 613] width 392 height 294
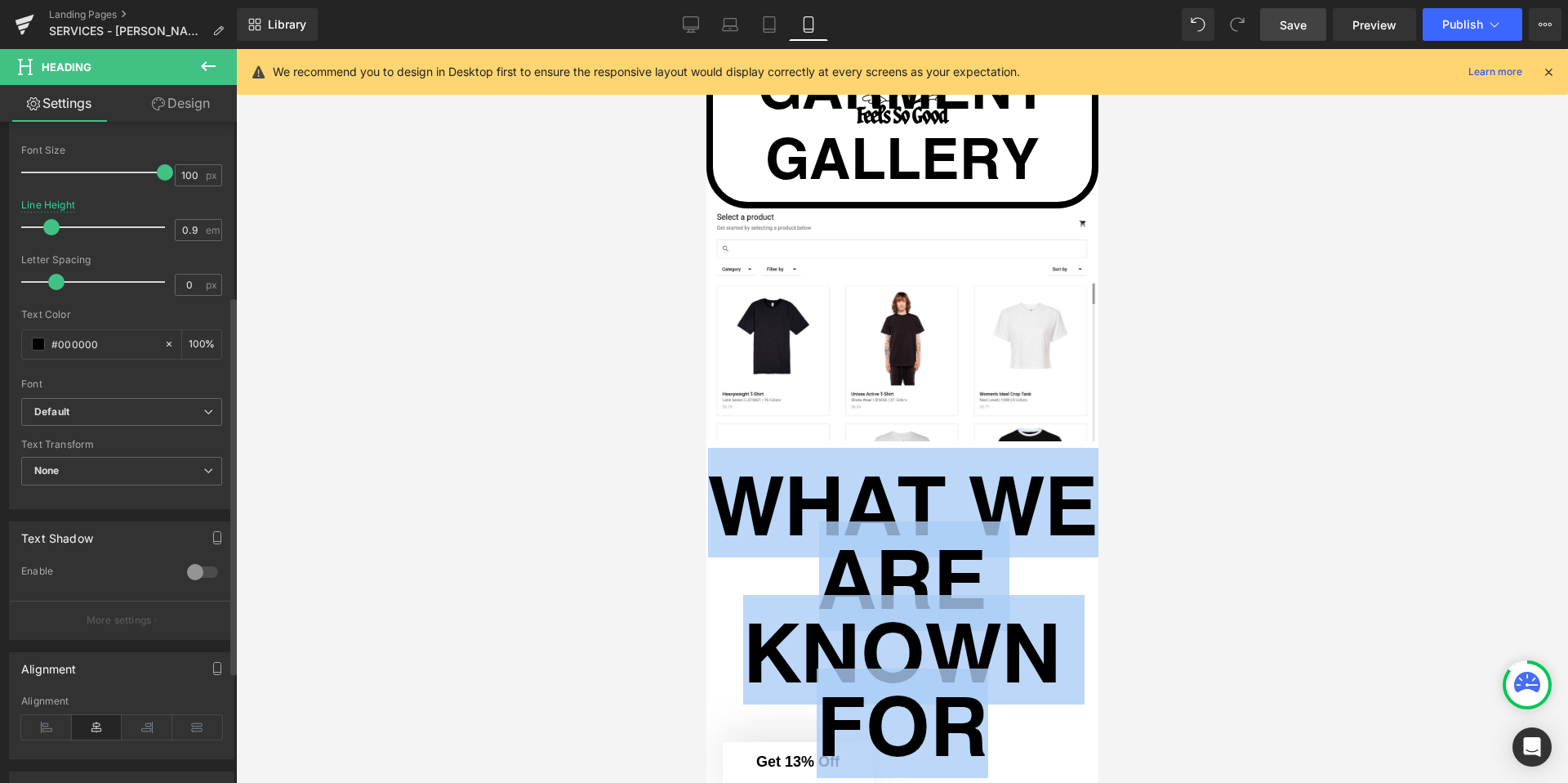
scroll to position [499, 0]
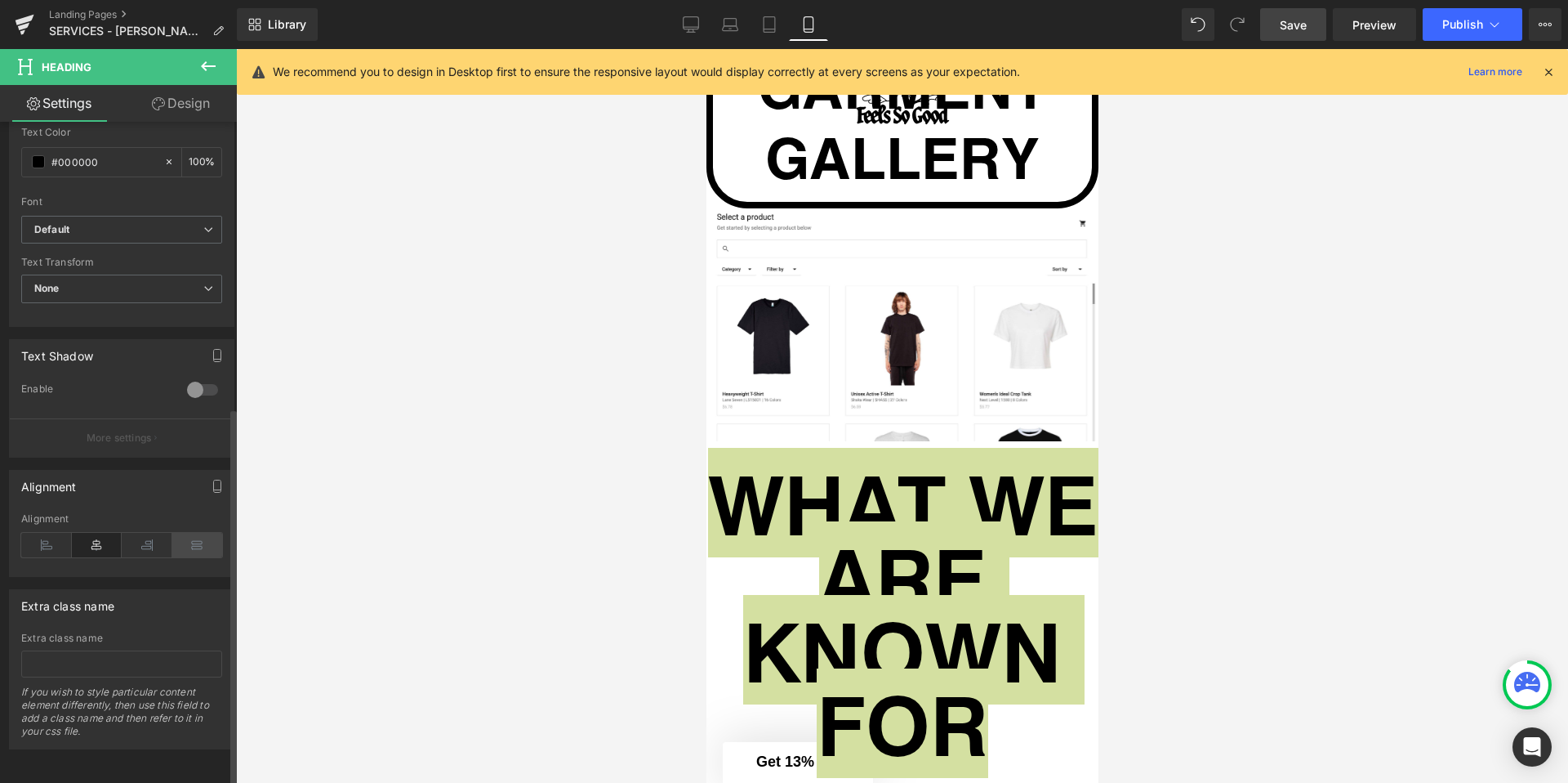
click at [188, 535] on icon at bounding box center [197, 545] width 51 height 25
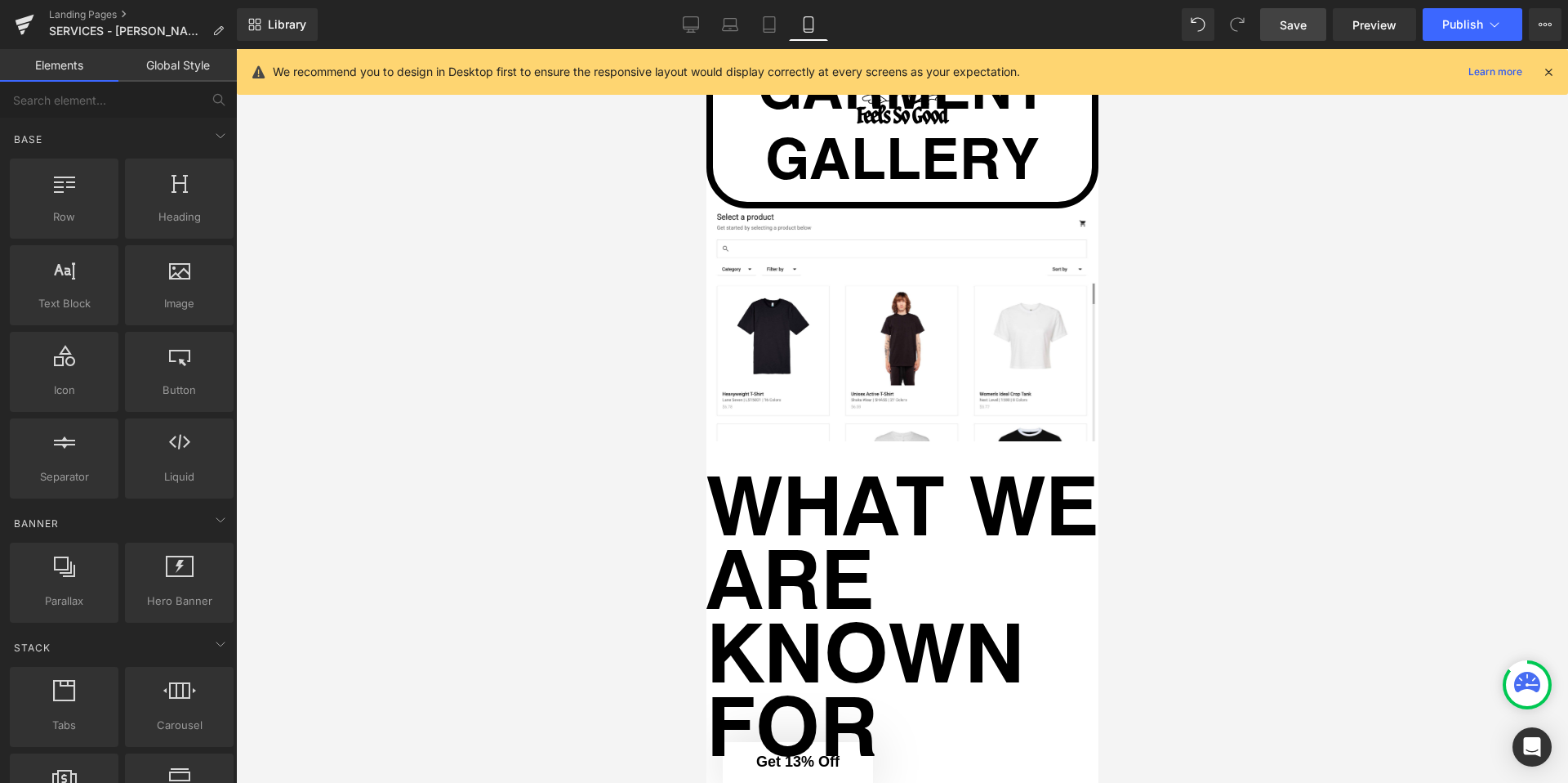
click at [525, 447] on div at bounding box center [902, 416] width 1332 height 734
click at [931, 466] on h1 "WHAT WE ARE KNOWN FOR" at bounding box center [901, 613] width 392 height 294
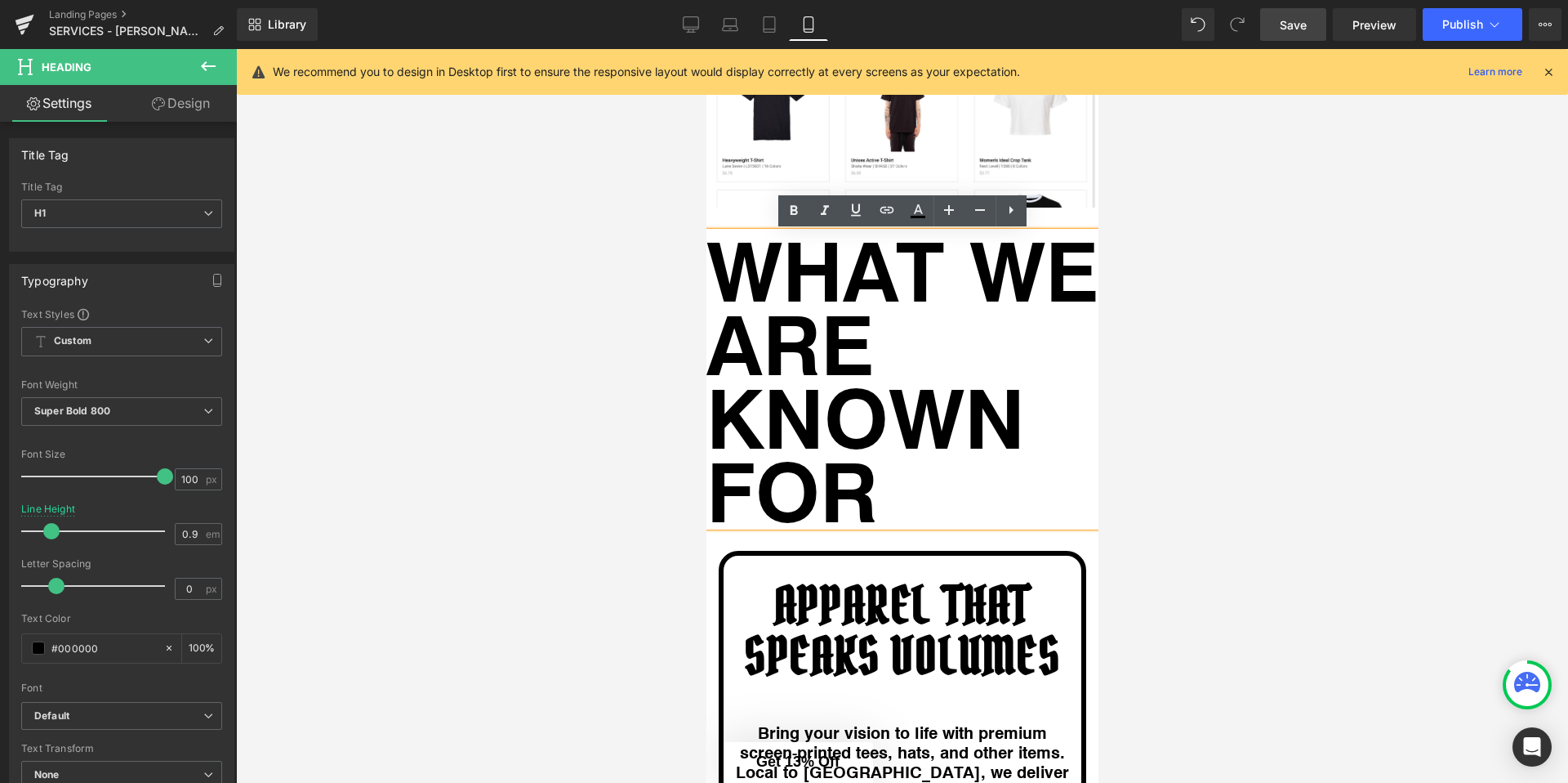
scroll to position [3118, 0]
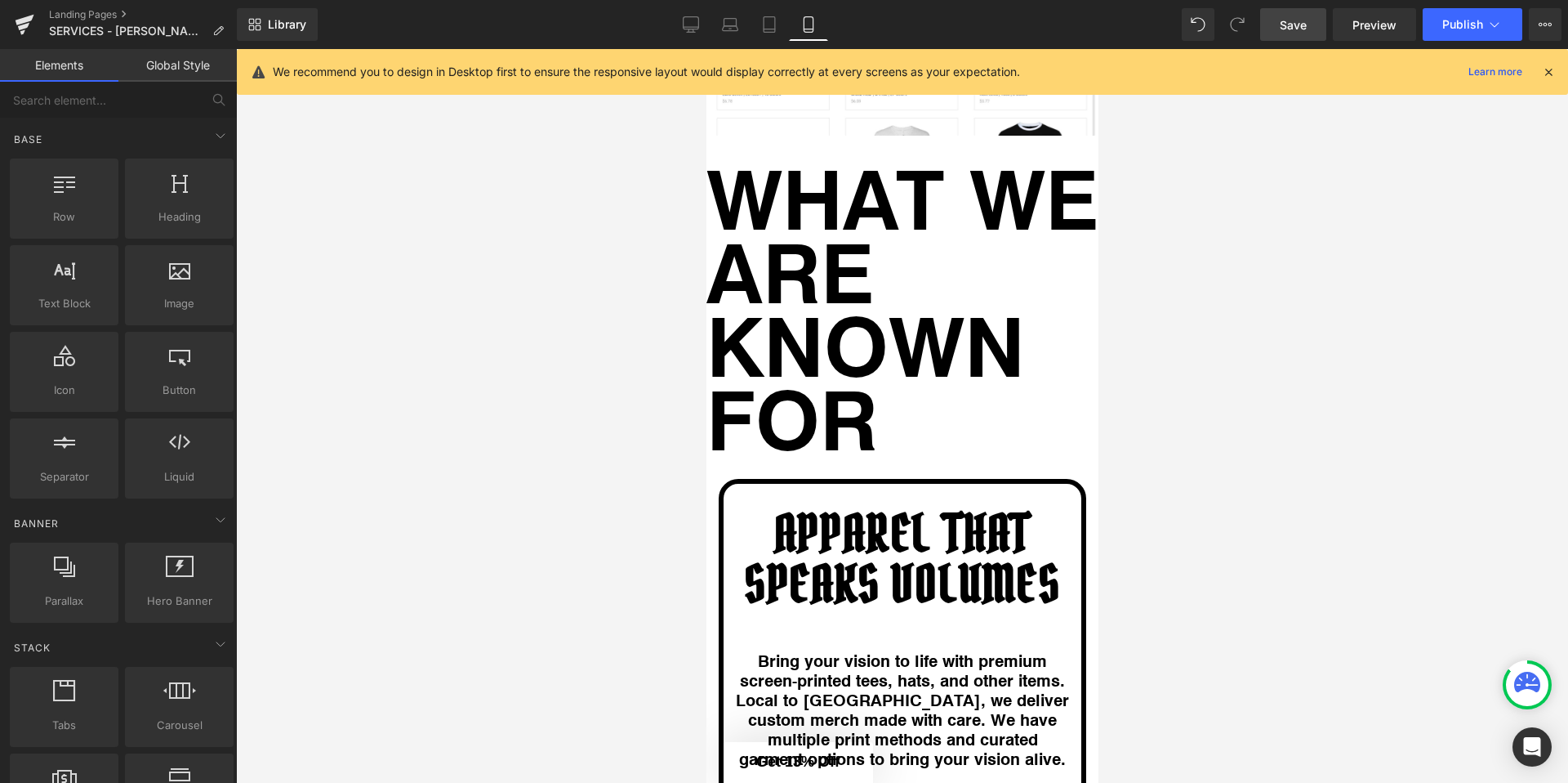
click at [1138, 561] on div at bounding box center [902, 416] width 1332 height 734
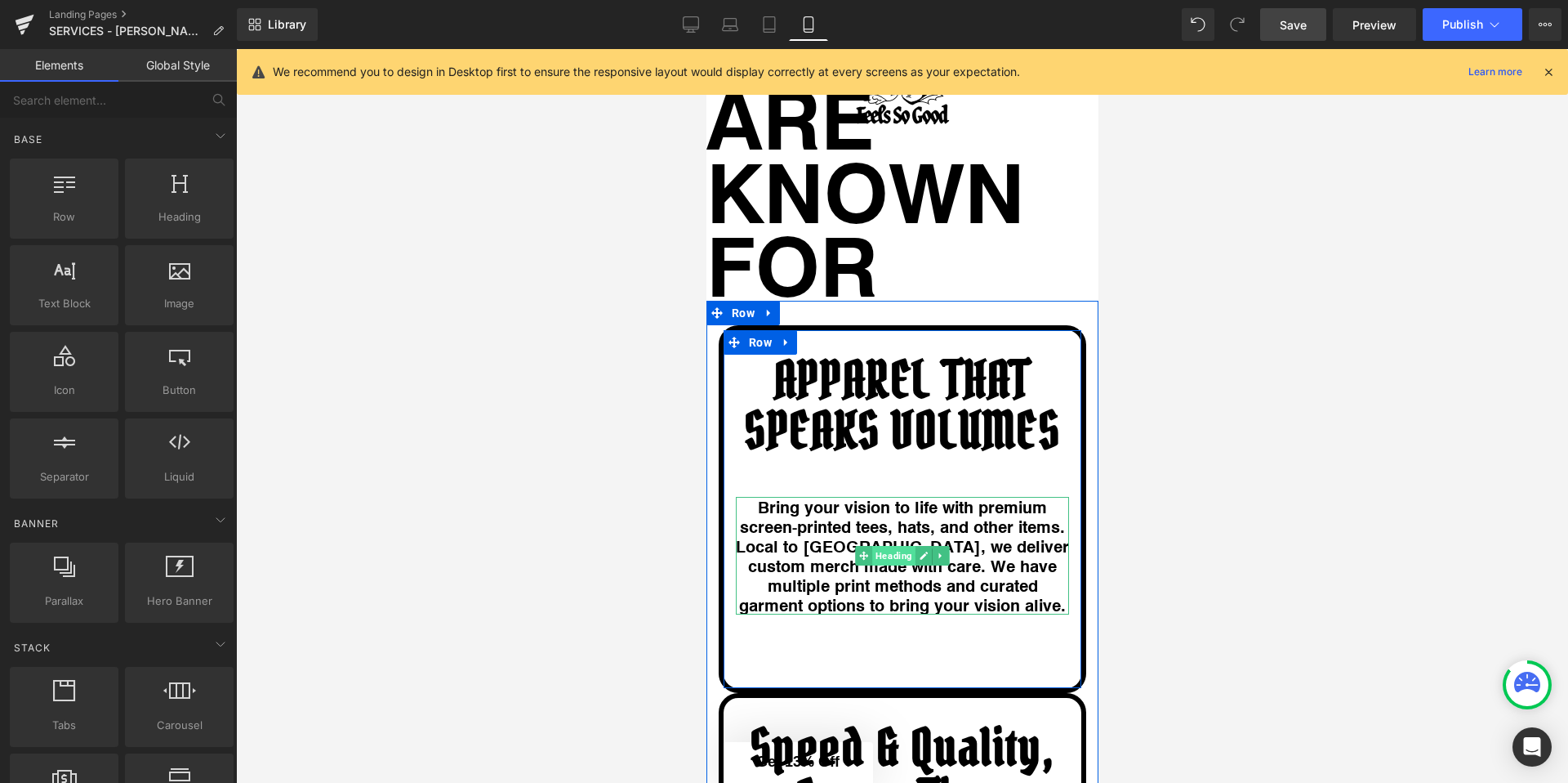
scroll to position [3448, 0]
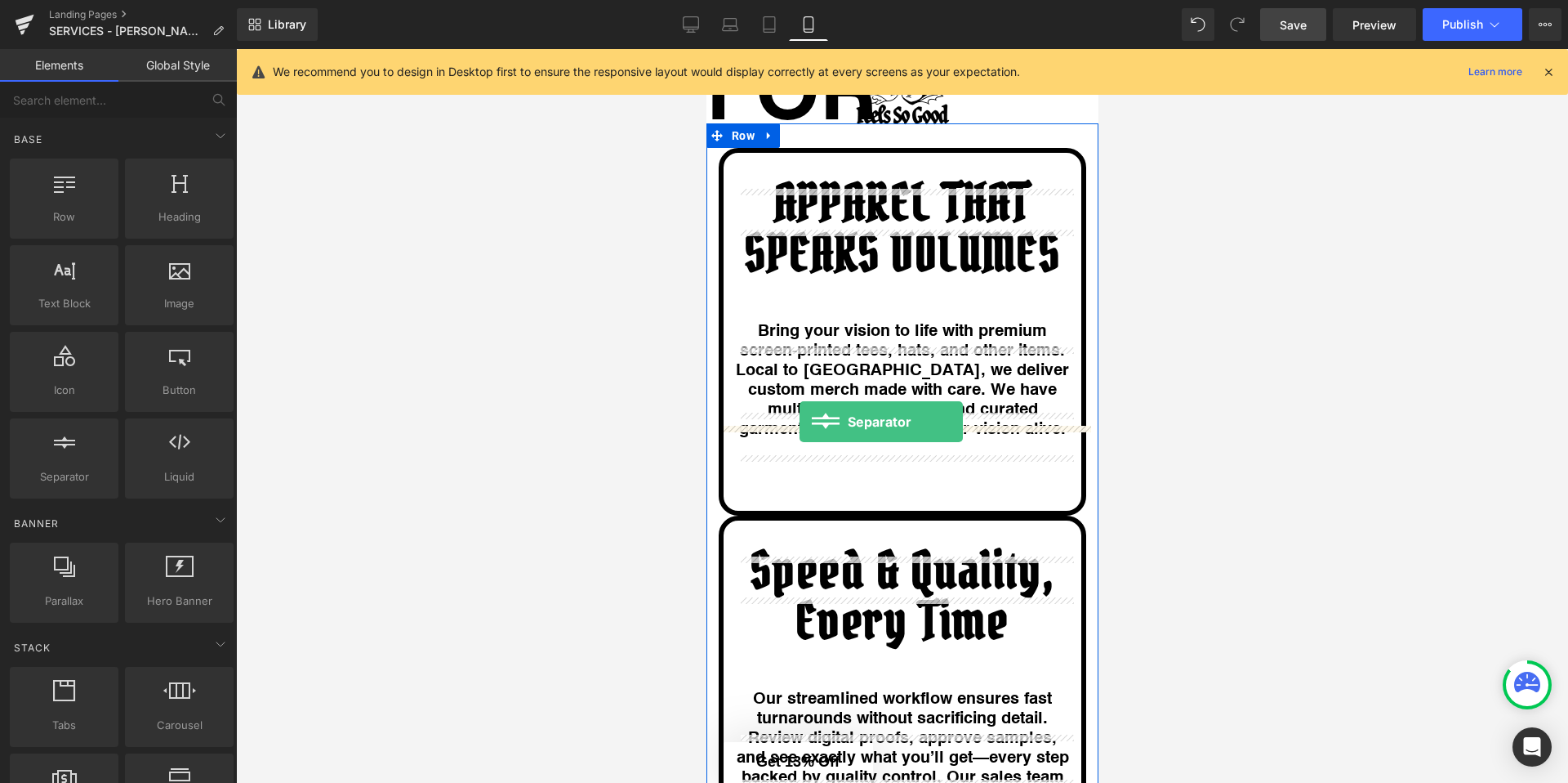
drag, startPoint x: 768, startPoint y: 490, endPoint x: 799, endPoint y: 422, distance: 74.7
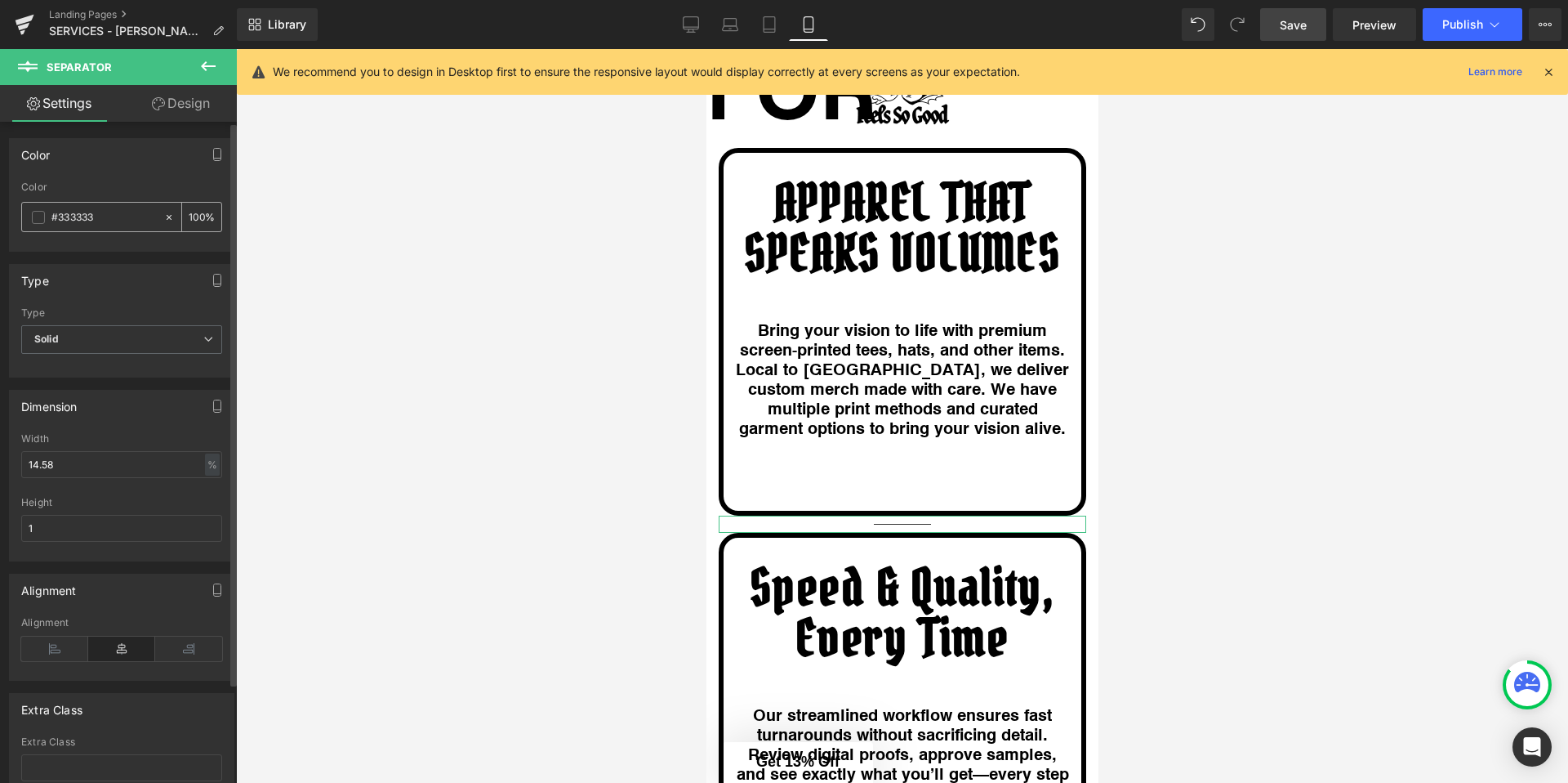
click at [36, 223] on div "#333333" at bounding box center [93, 217] width 141 height 29
click at [40, 219] on span at bounding box center [38, 218] width 13 height 13
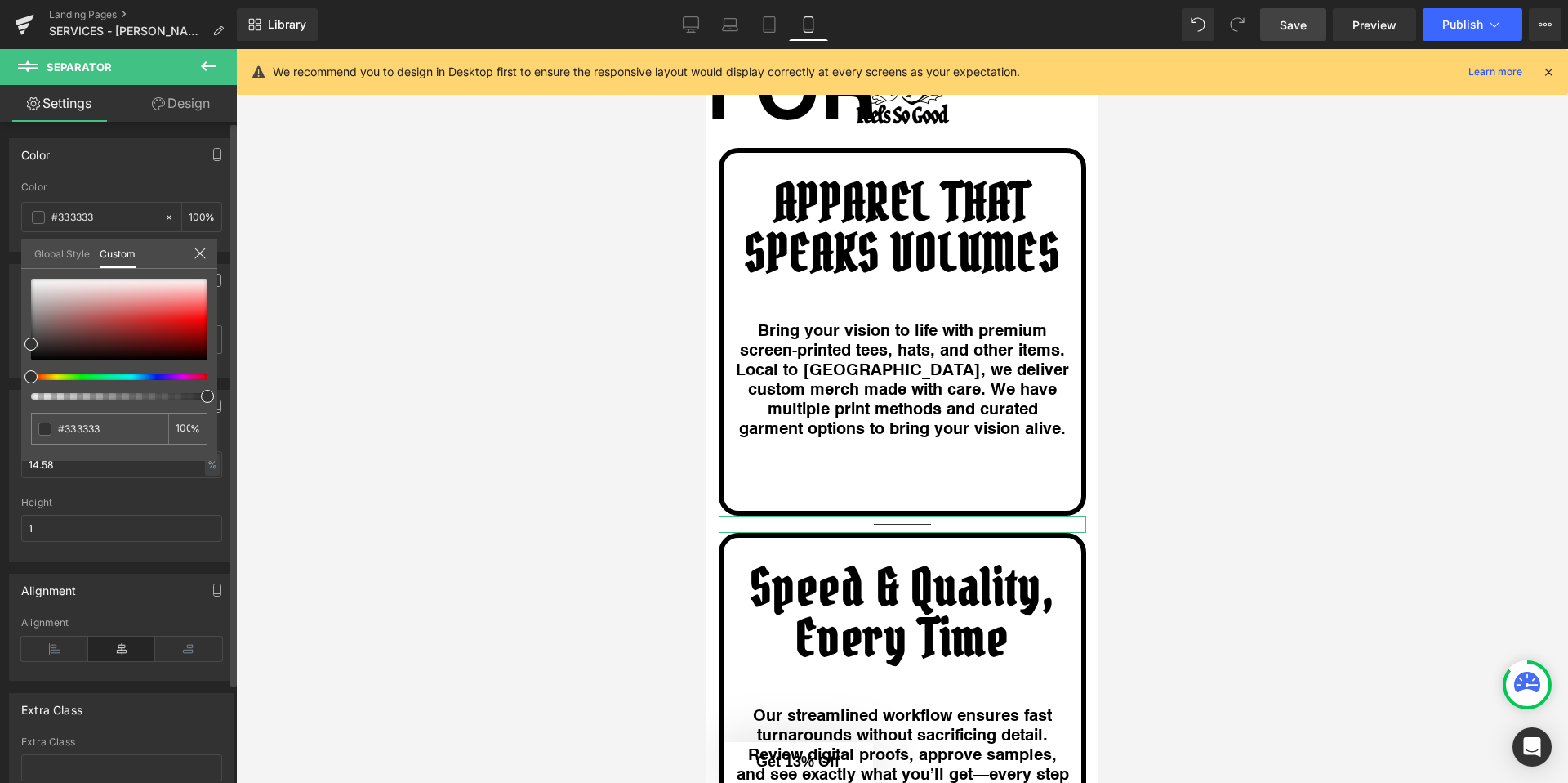
type input "98"
type input "68"
type input "33"
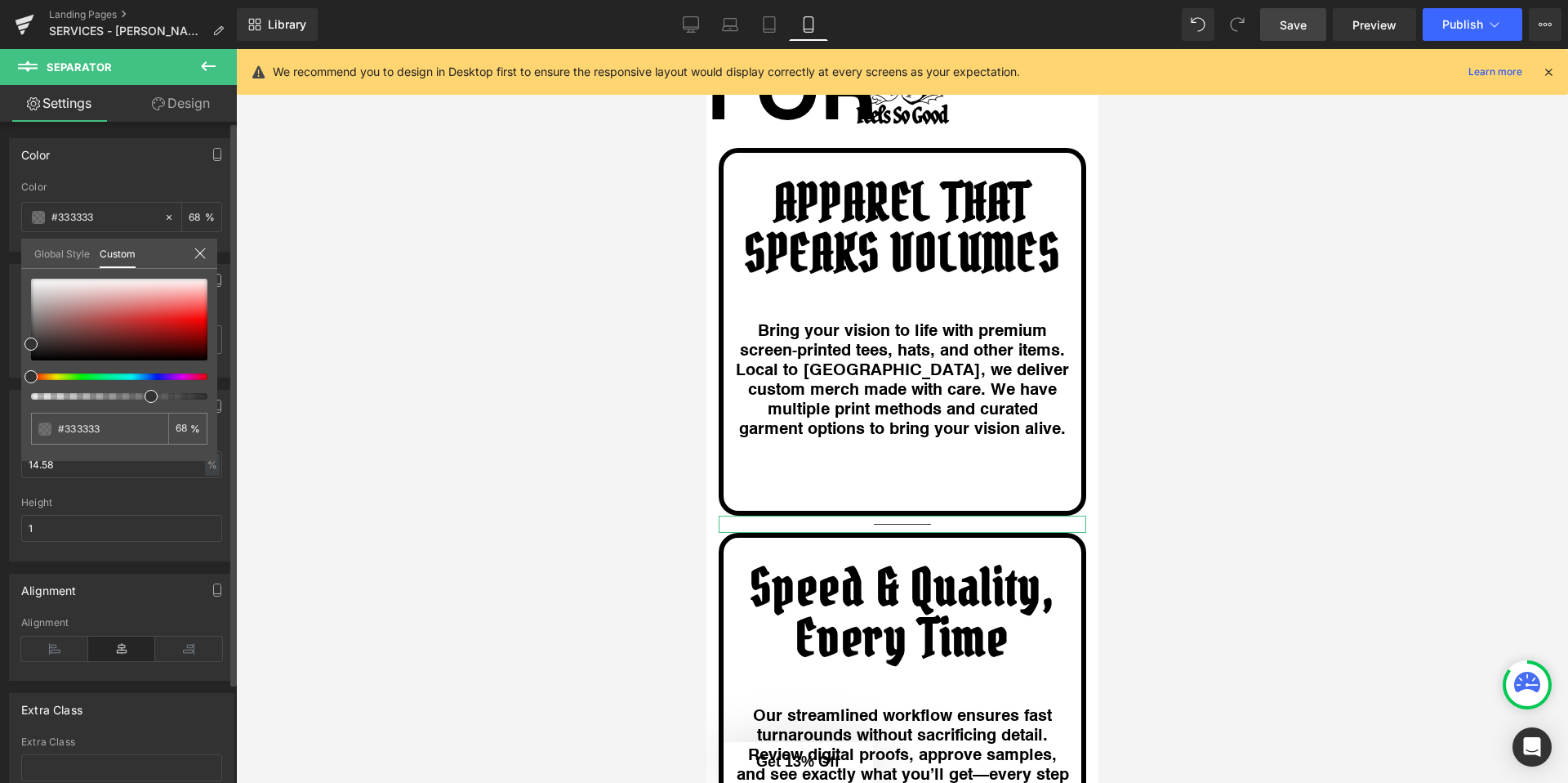
type input "33"
type input "8"
drag, startPoint x: 207, startPoint y: 395, endPoint x: 0, endPoint y: 391, distance: 207.0
click at [0, 251] on div "Color rgba(51, 51, 51, 0.08) Color #333333 8 % Global Style Custom Setup Global…" at bounding box center [122, 189] width 245 height 126
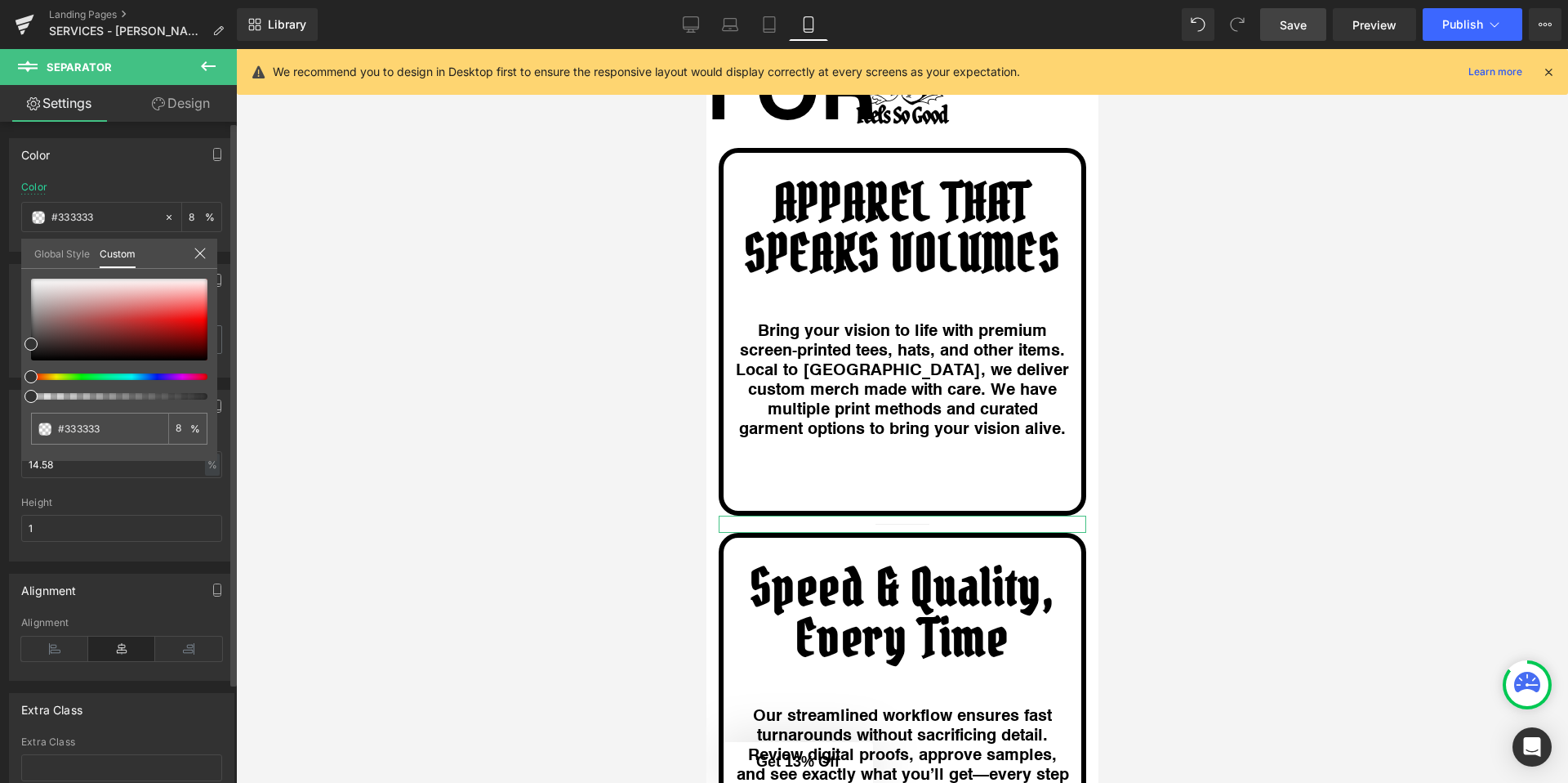
type input "3"
type input "1"
drag, startPoint x: 34, startPoint y: 392, endPoint x: 6, endPoint y: 392, distance: 28.0
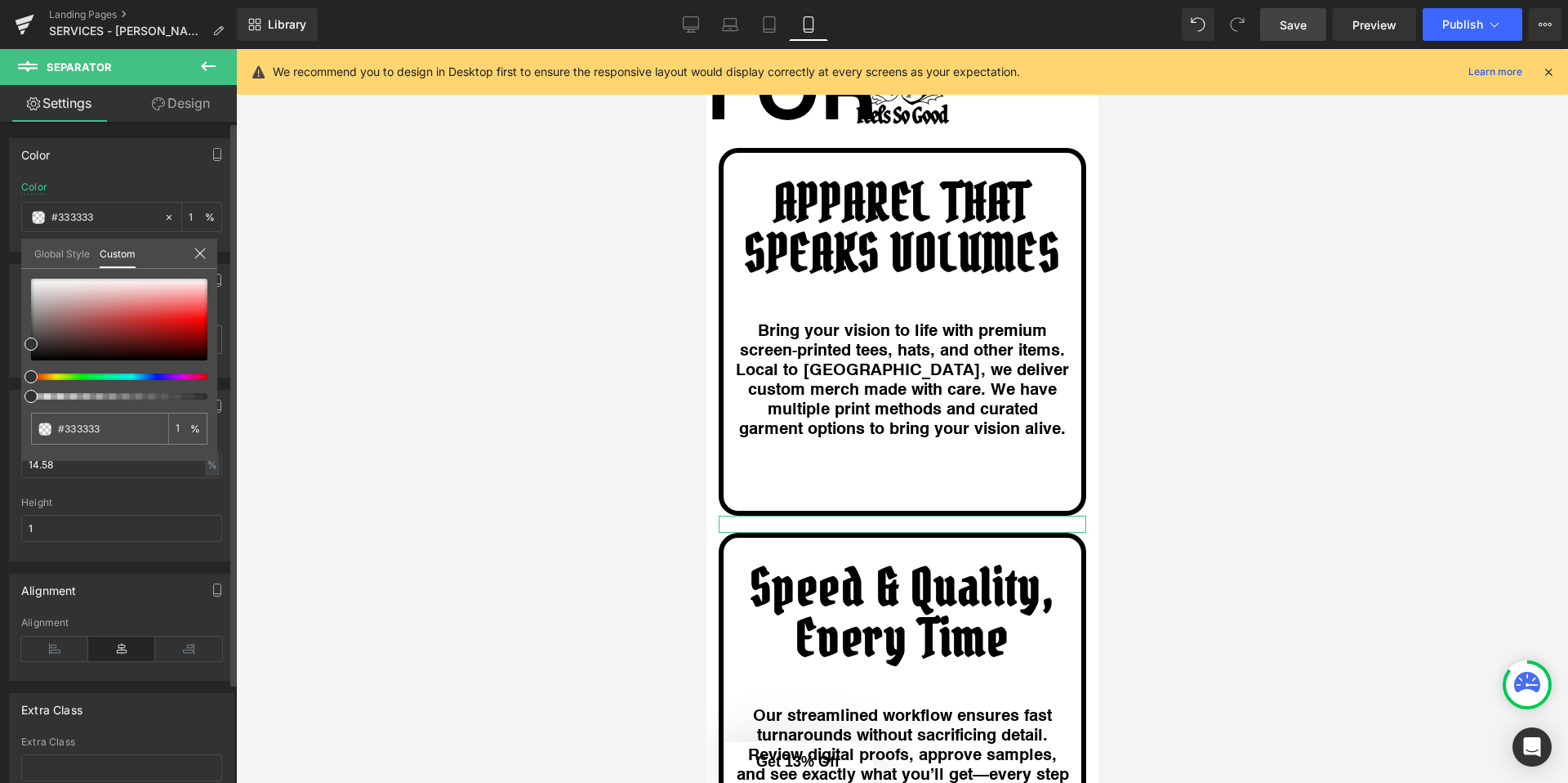
click at [6, 251] on div "Color rgba(51, 51, 51, 0.01) Color #333333 1 % Global Style Custom Setup Global…" at bounding box center [122, 189] width 245 height 126
type input "3"
type input "2"
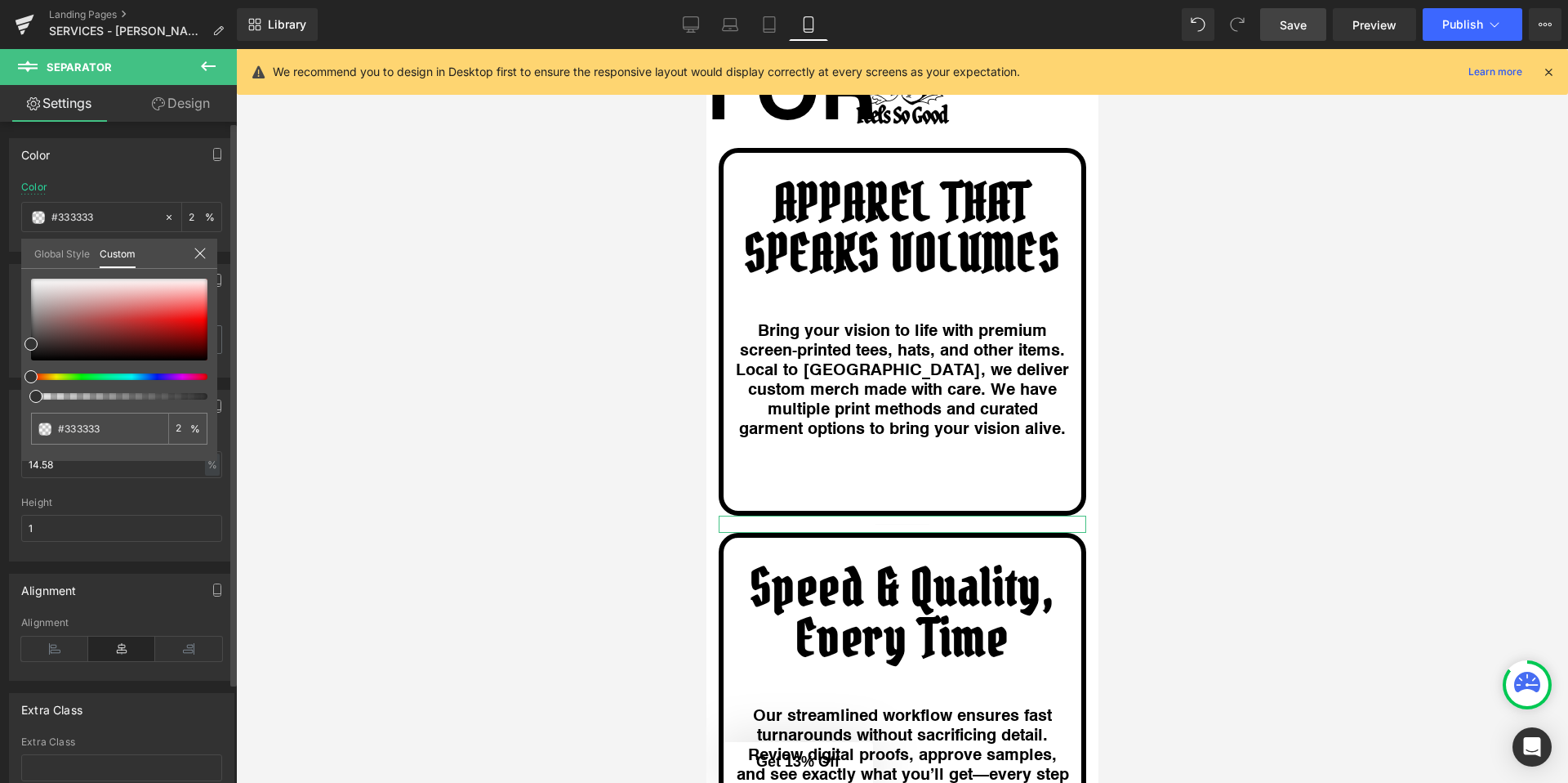
type input "0"
drag, startPoint x: 28, startPoint y: 396, endPoint x: 5, endPoint y: 395, distance: 23.0
click at [5, 251] on div "Color rgba(51, 51, 51, 0) Color #333333 0 % Global Style Custom Setup Global St…" at bounding box center [122, 189] width 245 height 126
click at [292, 424] on div at bounding box center [902, 416] width 1332 height 734
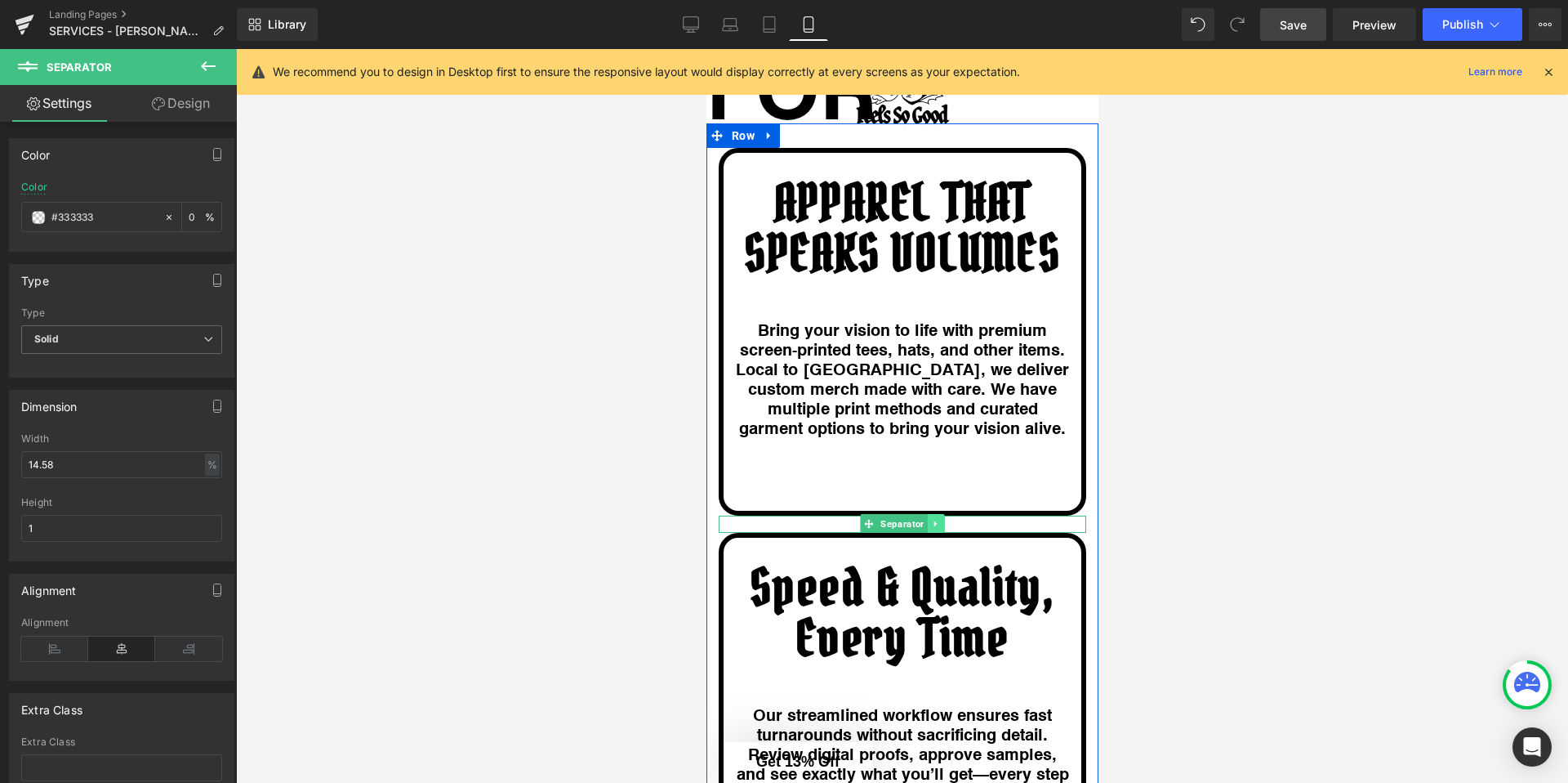
click at [935, 519] on icon at bounding box center [934, 524] width 9 height 10
click at [924, 520] on icon at bounding box center [926, 524] width 9 height 9
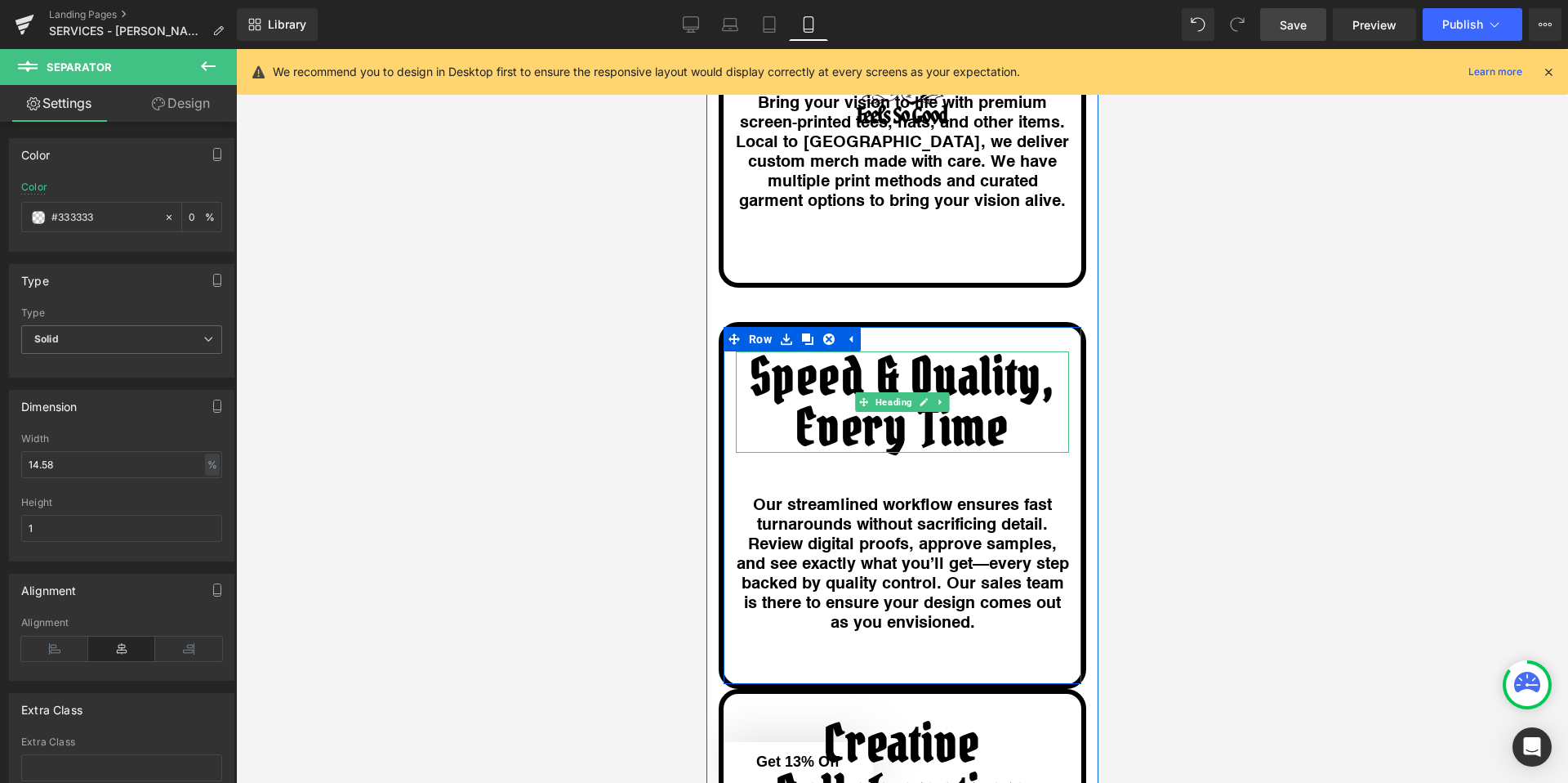
scroll to position [3681, 0]
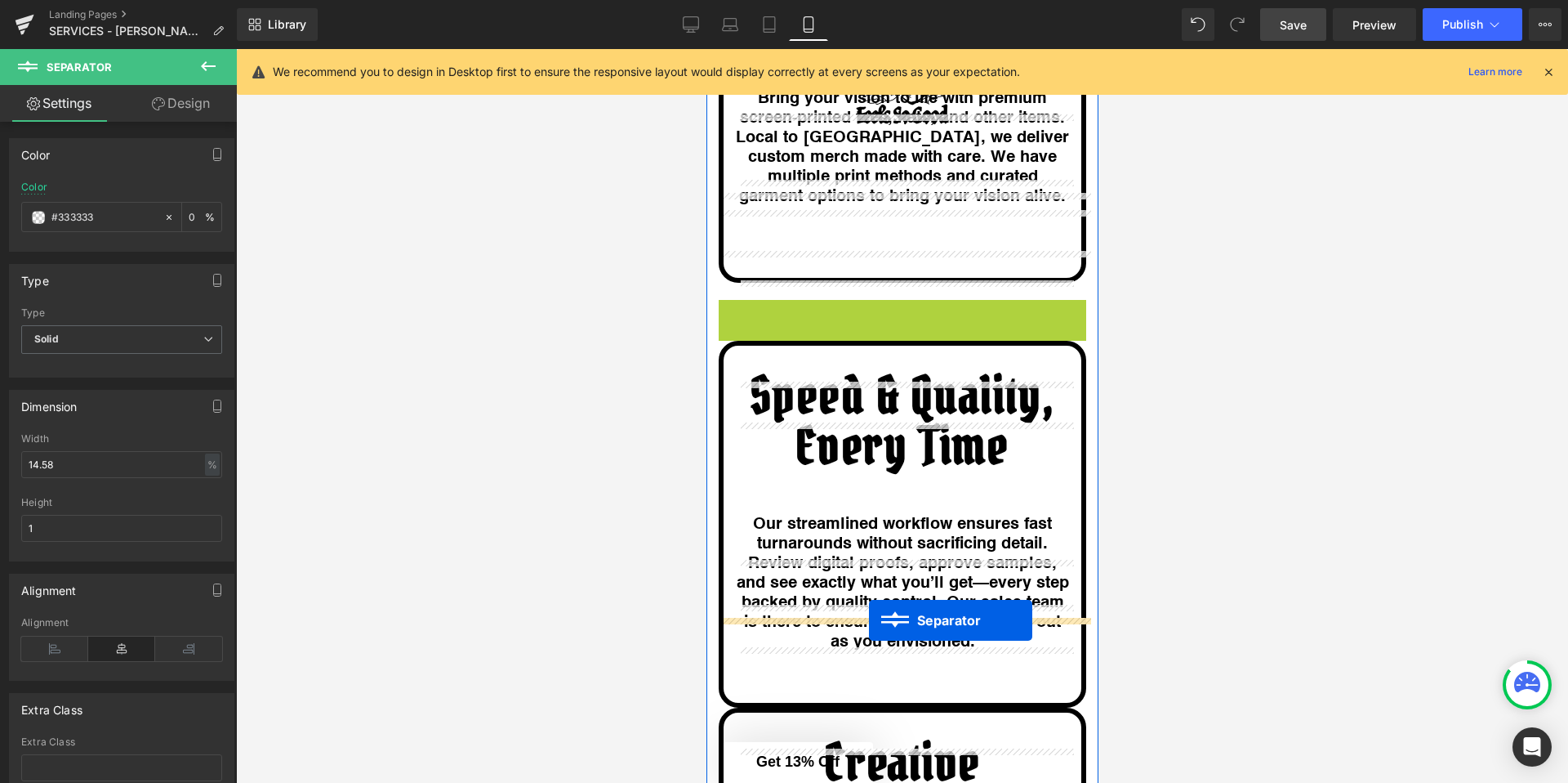
drag, startPoint x: 868, startPoint y: 217, endPoint x: 869, endPoint y: 620, distance: 403.0
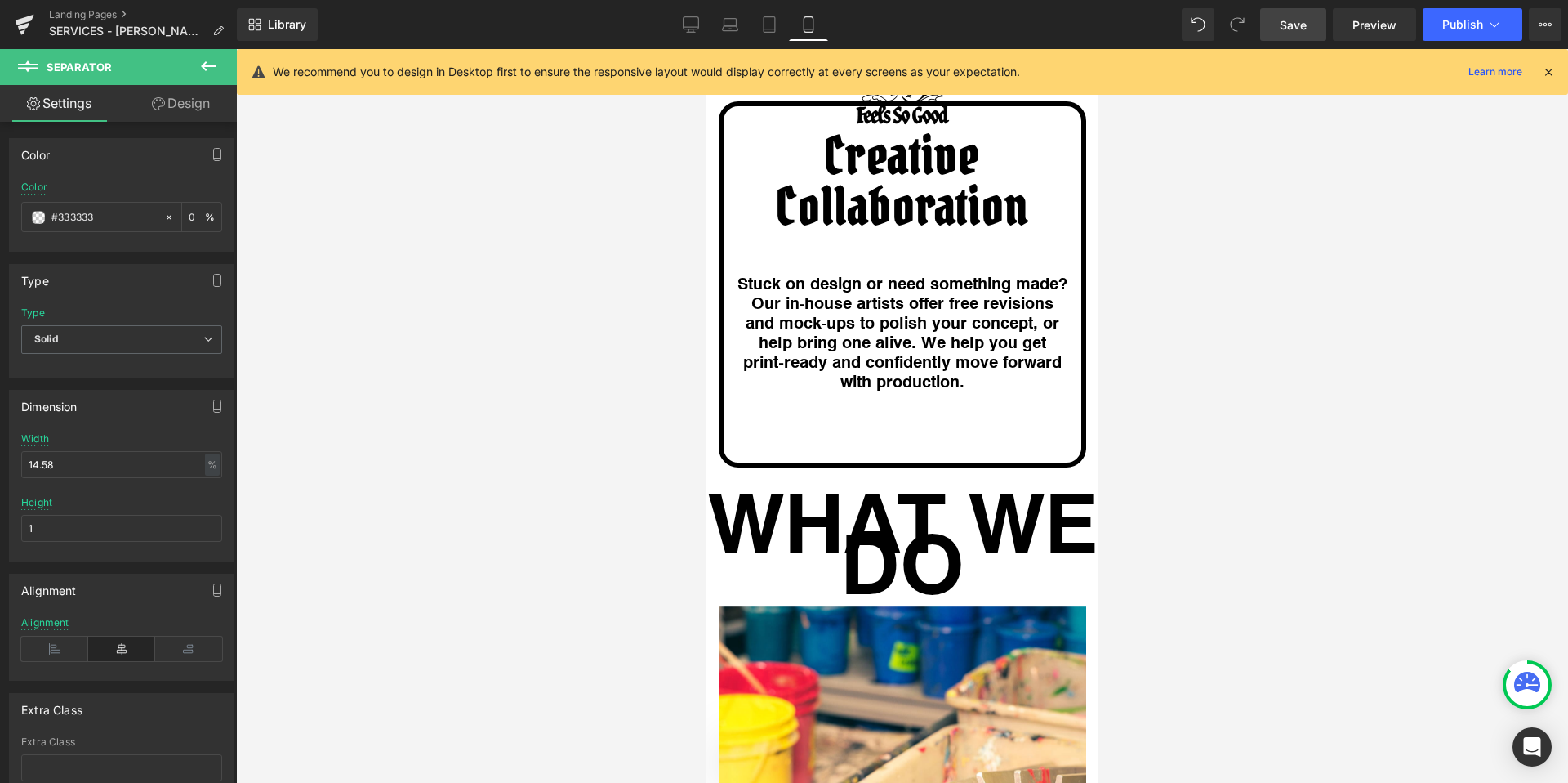
scroll to position [4278, 0]
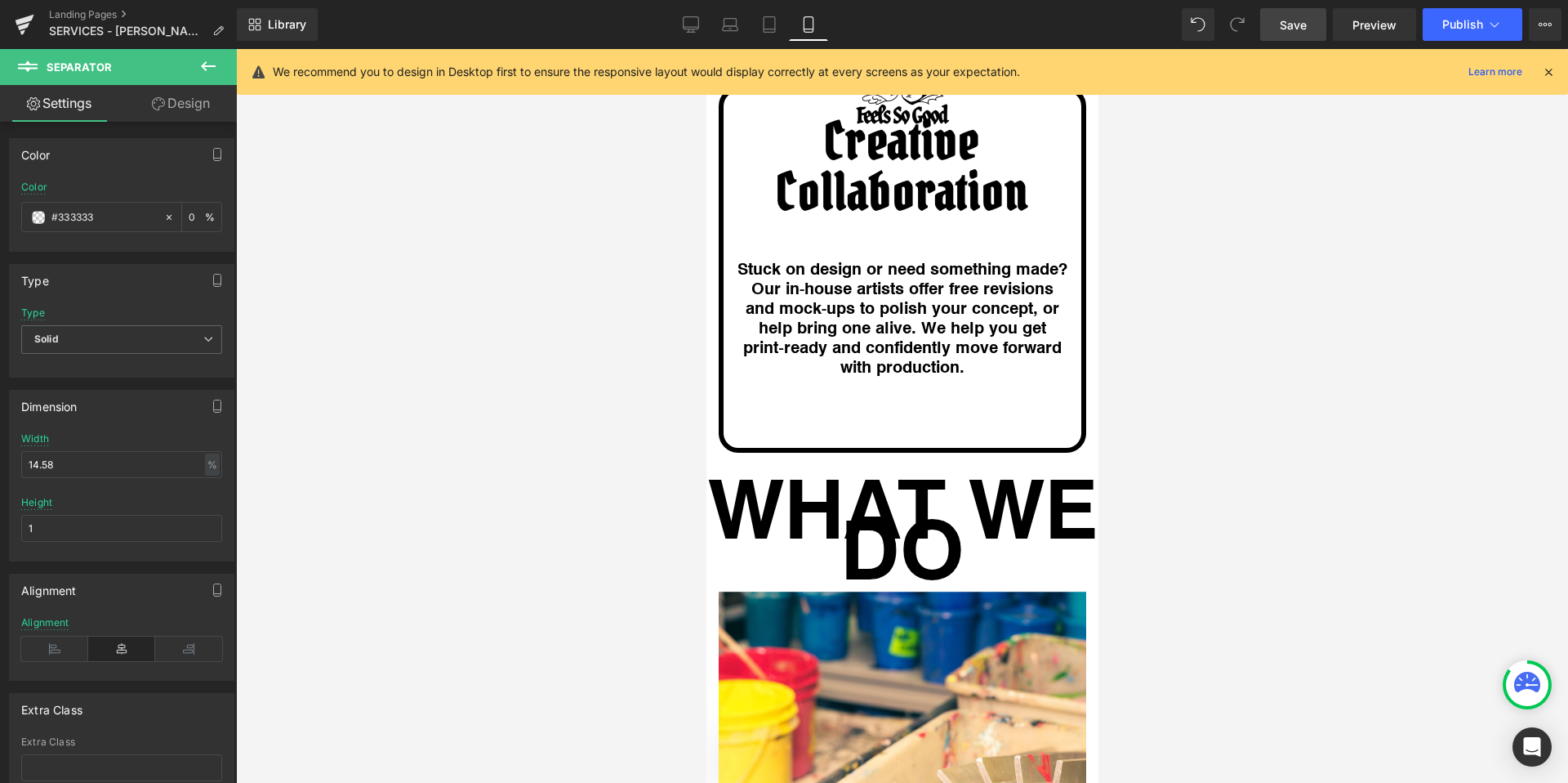
click at [931, 486] on h1 "WHAT WE DO" at bounding box center [901, 526] width 392 height 81
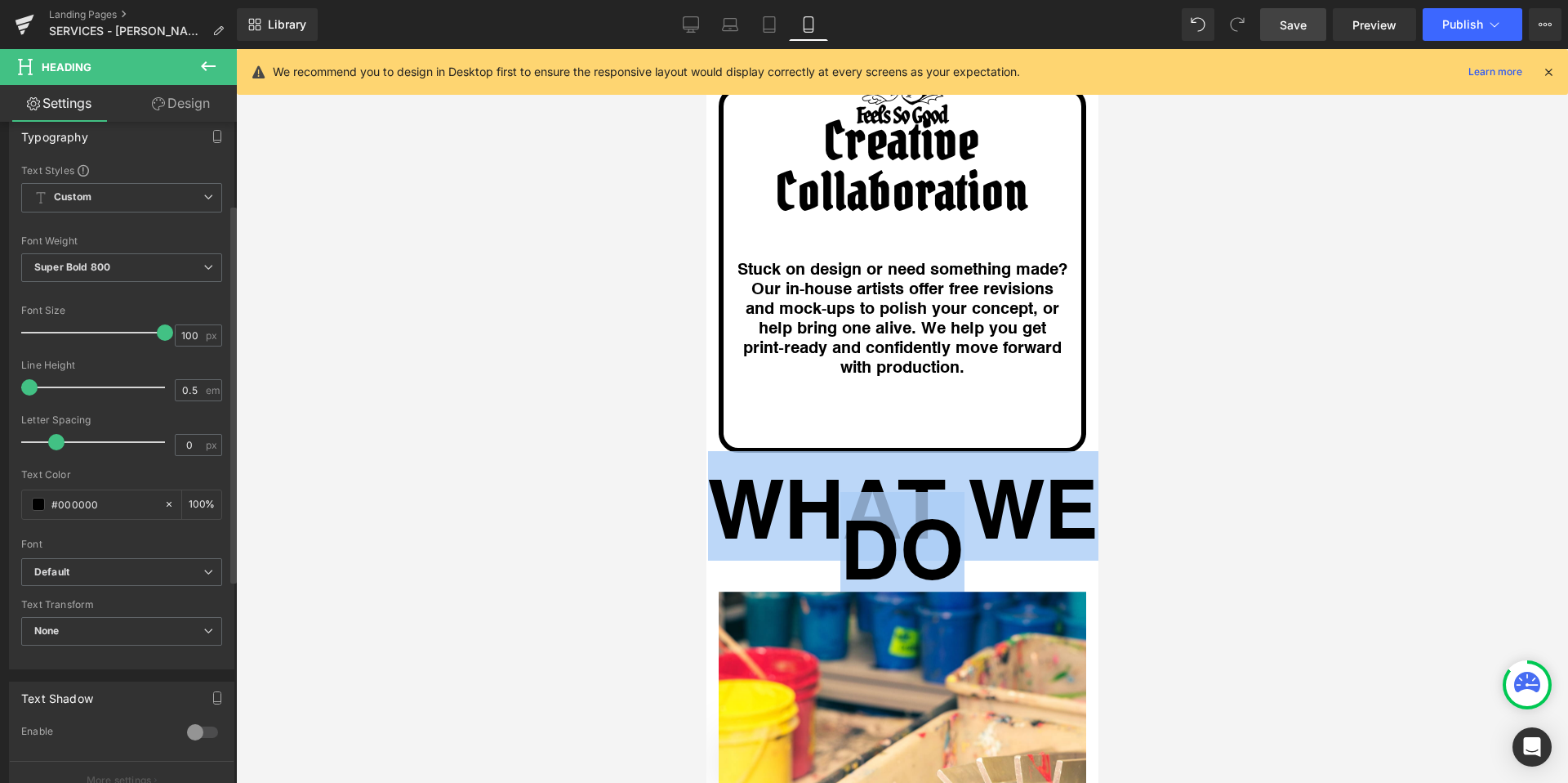
scroll to position [349, 0]
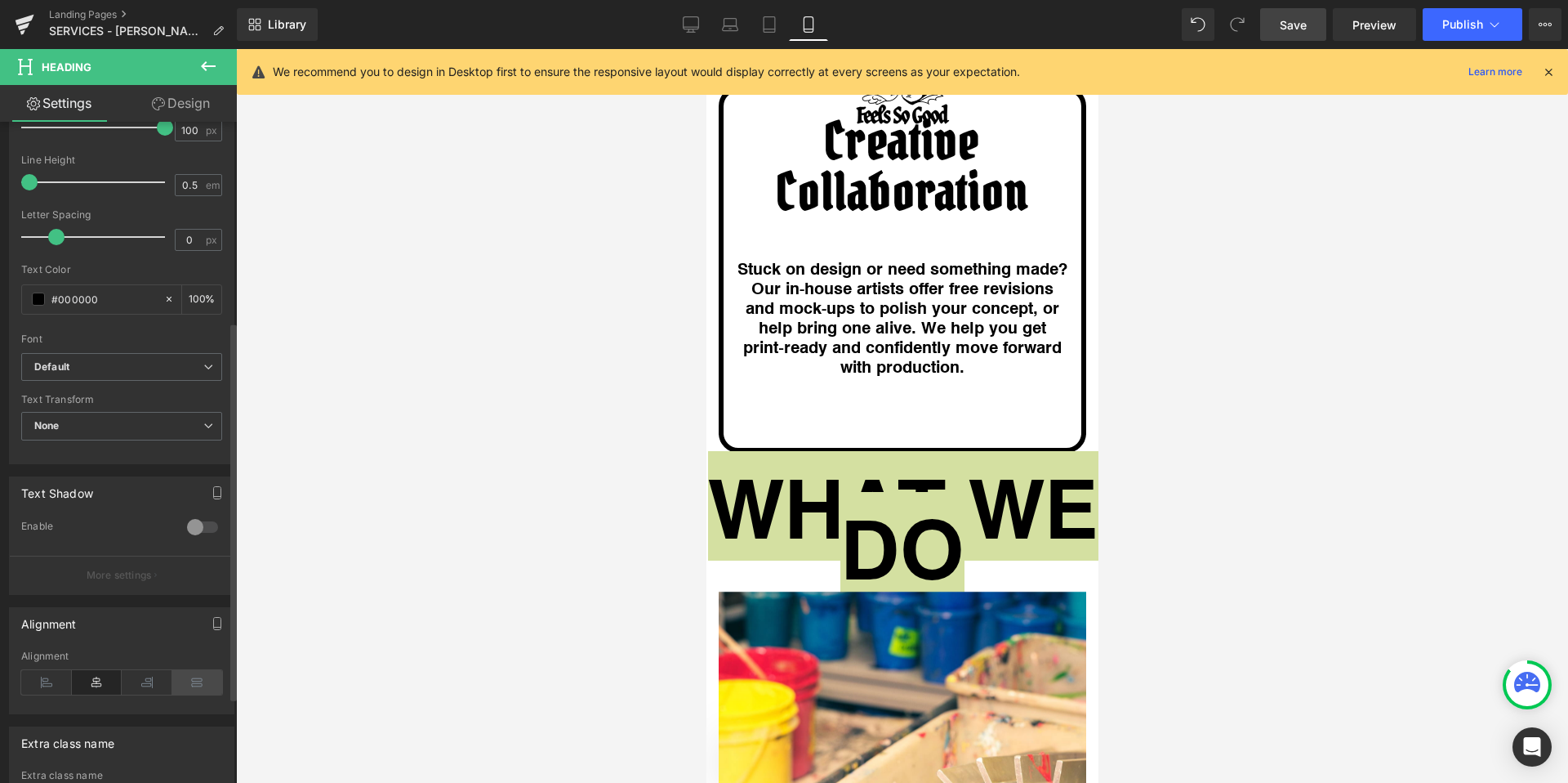
click at [195, 681] on icon at bounding box center [197, 683] width 51 height 25
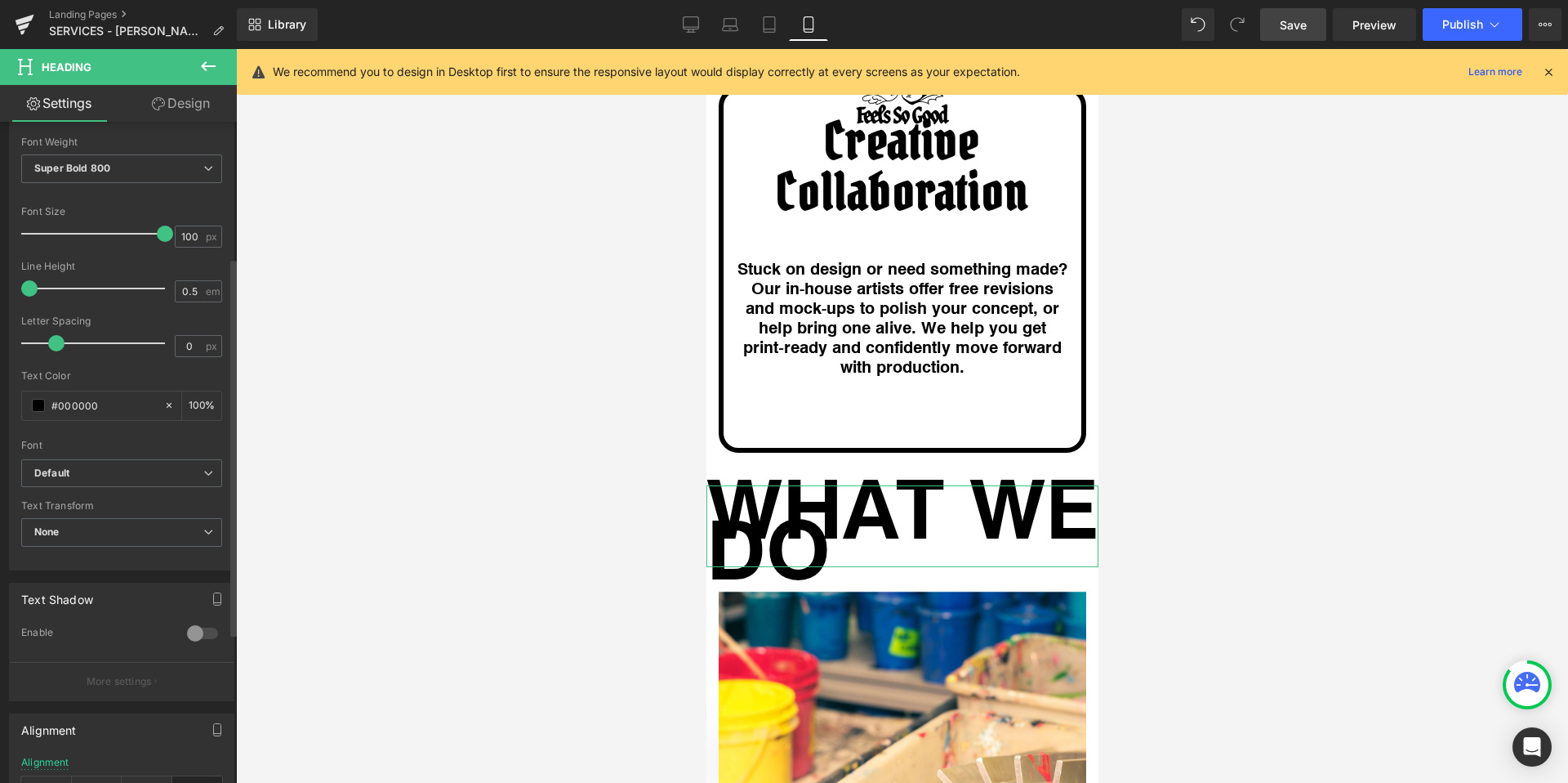
scroll to position [237, 0]
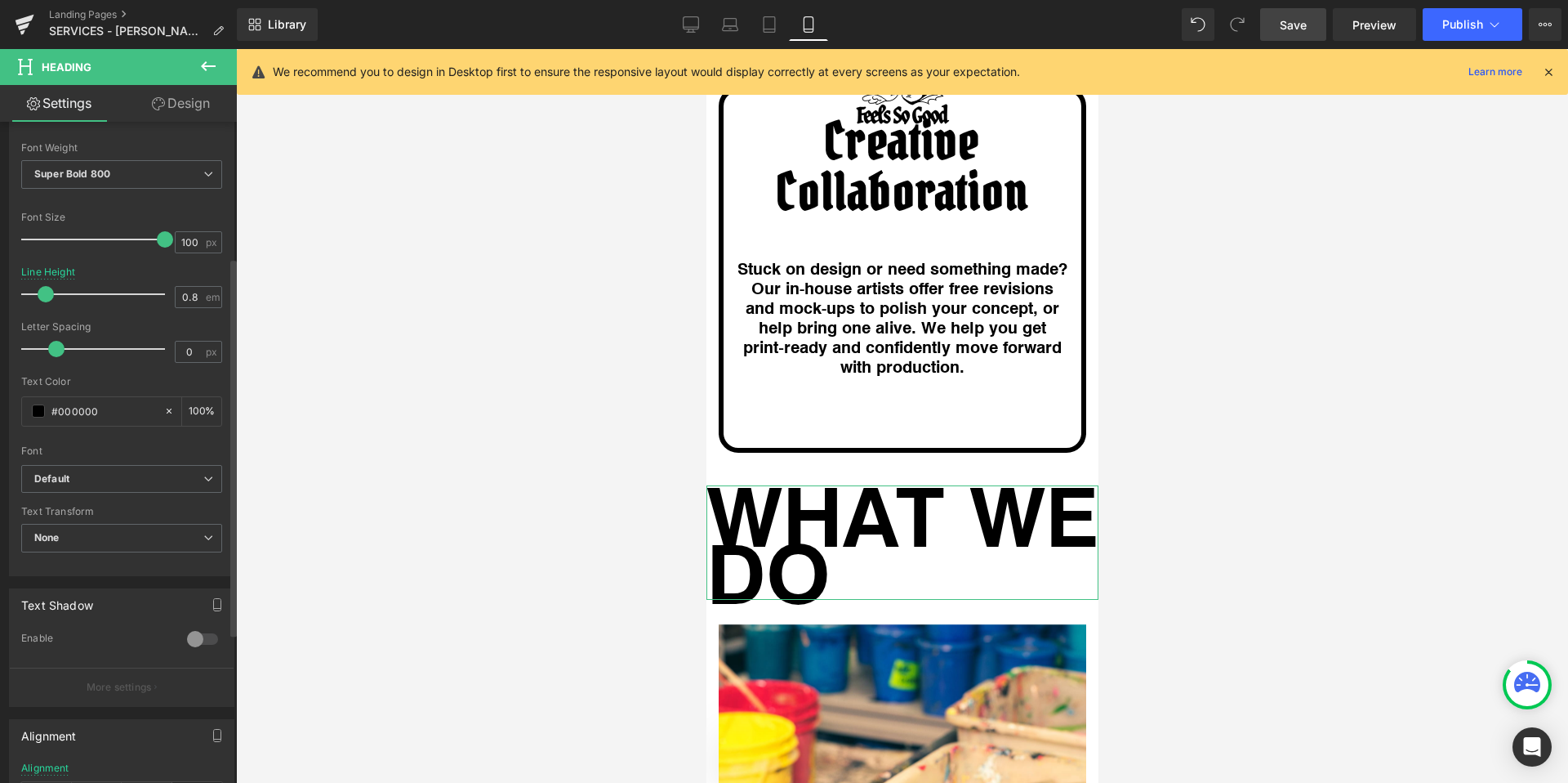
type input "0.9"
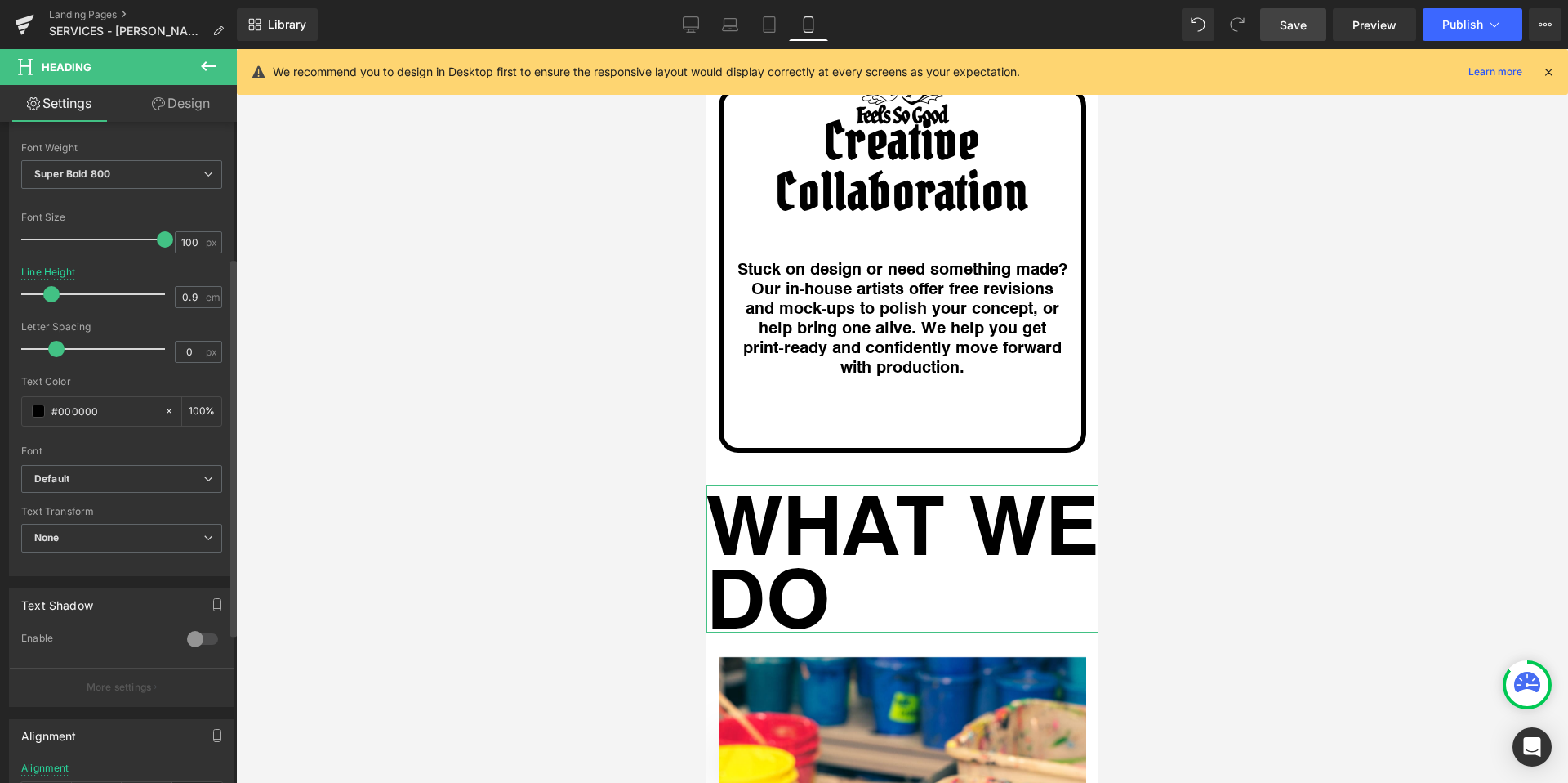
drag, startPoint x: 32, startPoint y: 292, endPoint x: 54, endPoint y: 294, distance: 22.1
click at [54, 294] on span at bounding box center [51, 294] width 16 height 16
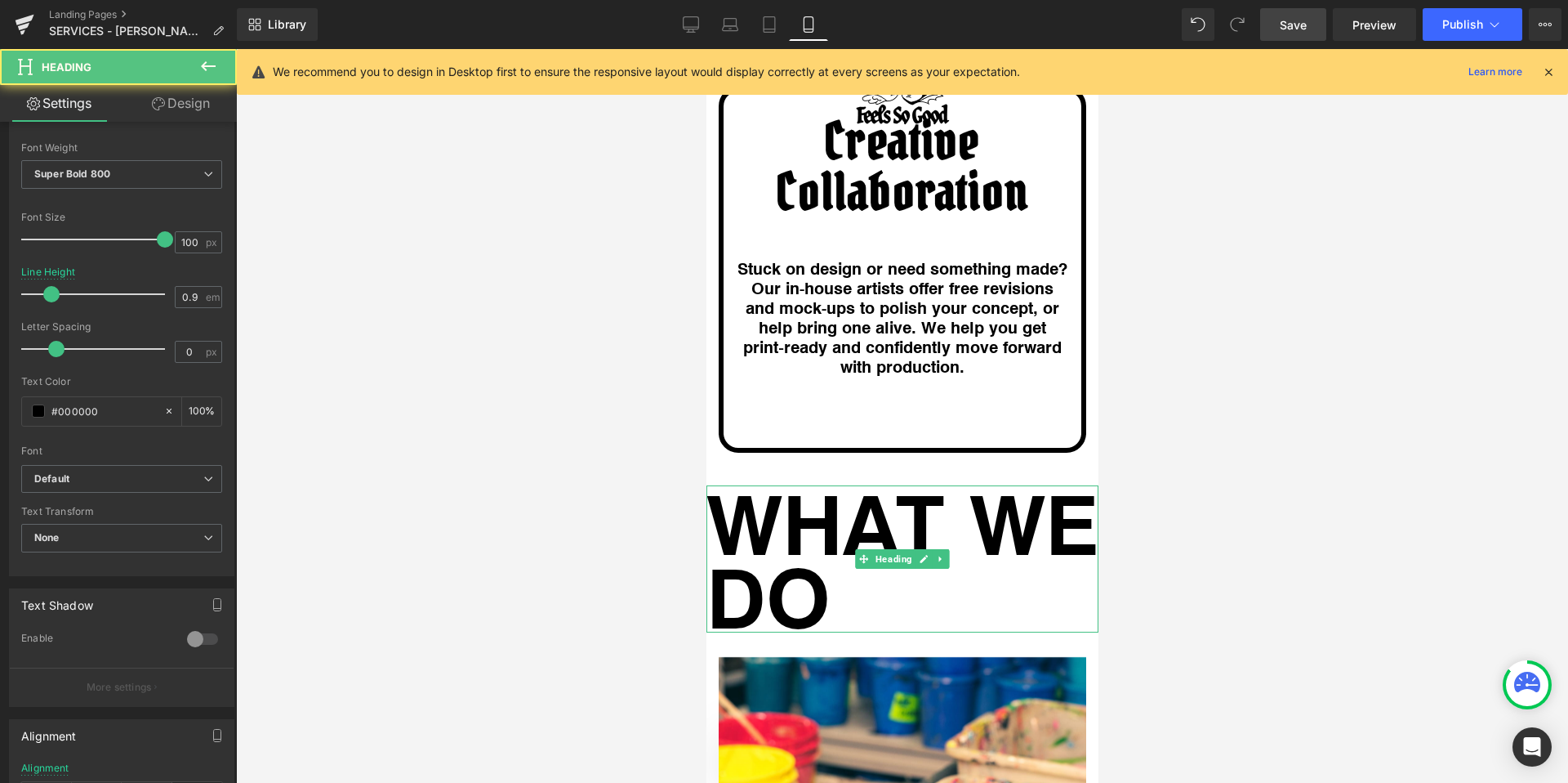
click at [827, 486] on h1 "WHAT WE DO" at bounding box center [901, 559] width 392 height 147
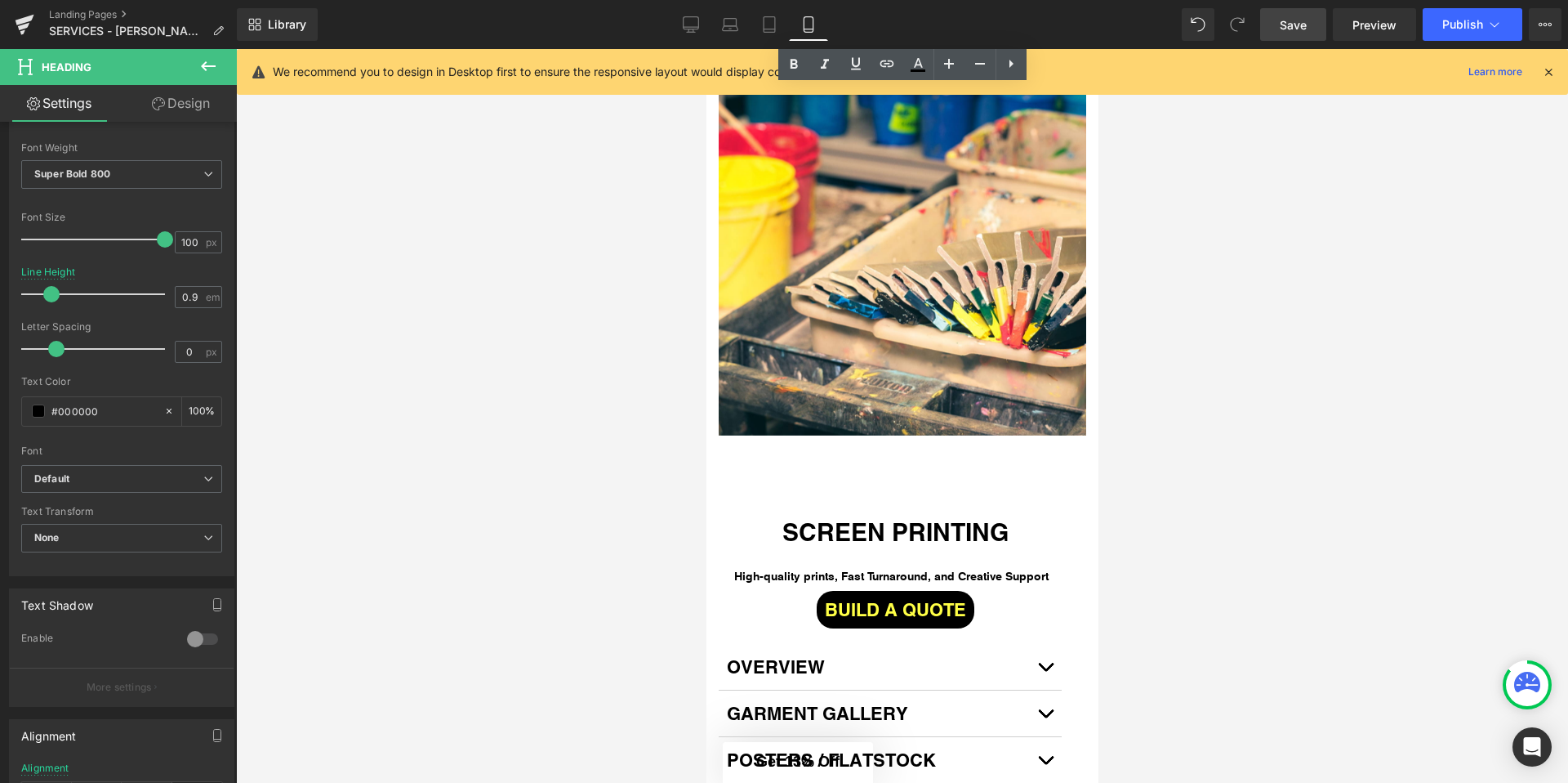
scroll to position [4897, 0]
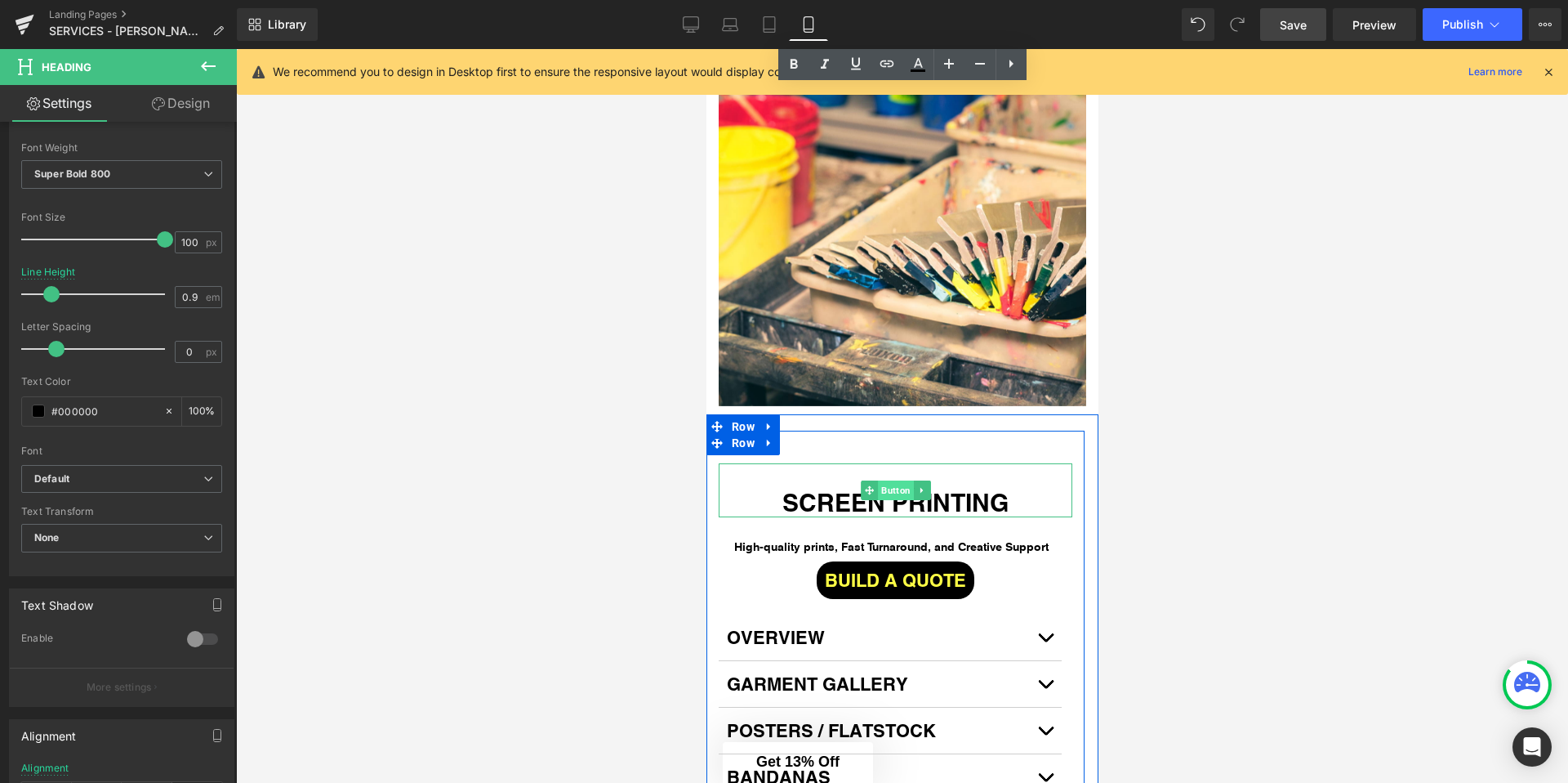
click at [893, 481] on span "Button" at bounding box center [895, 490] width 36 height 20
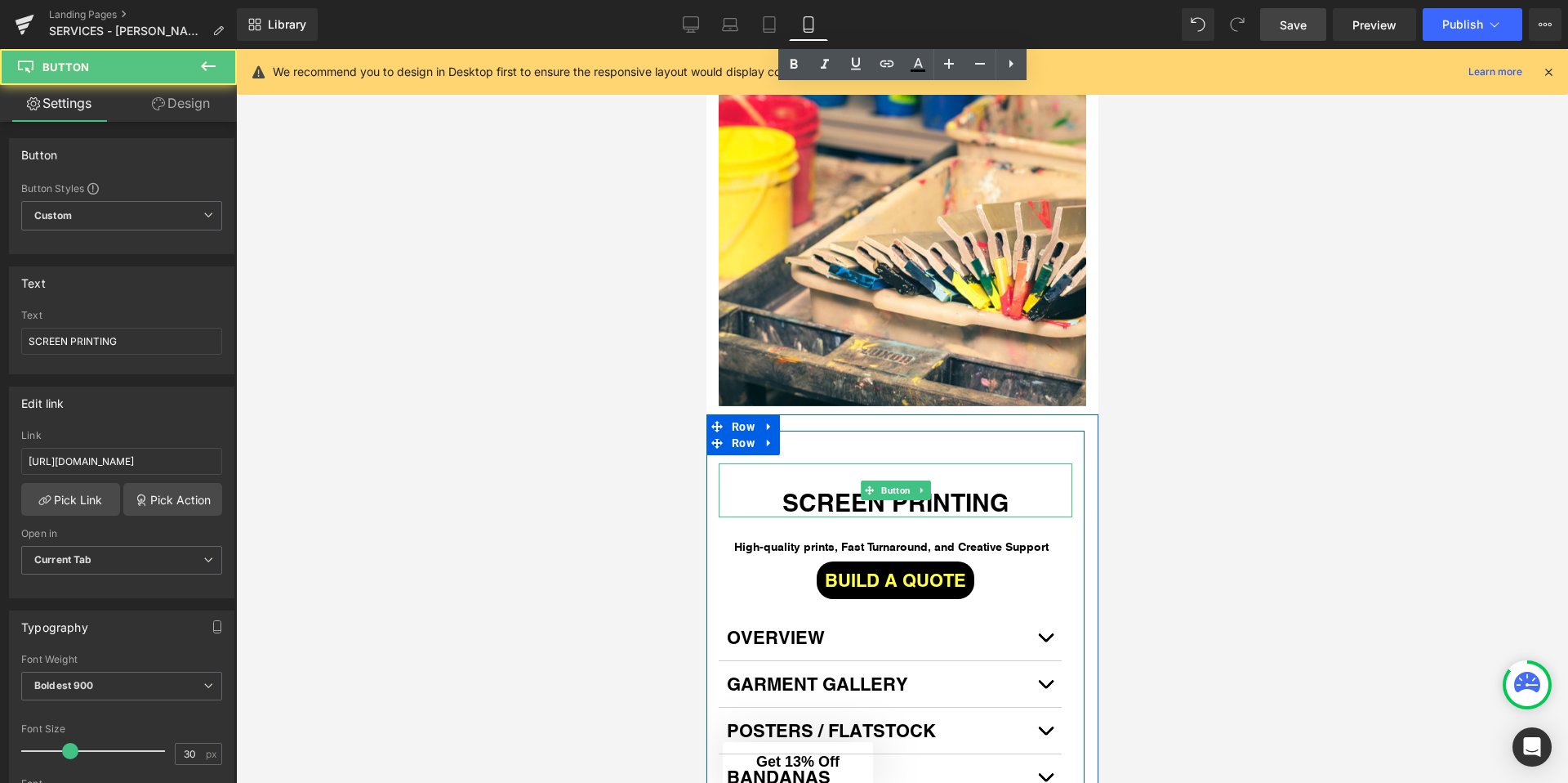
click at [814, 488] on span "SCREEN PRINTING" at bounding box center [894, 502] width 226 height 30
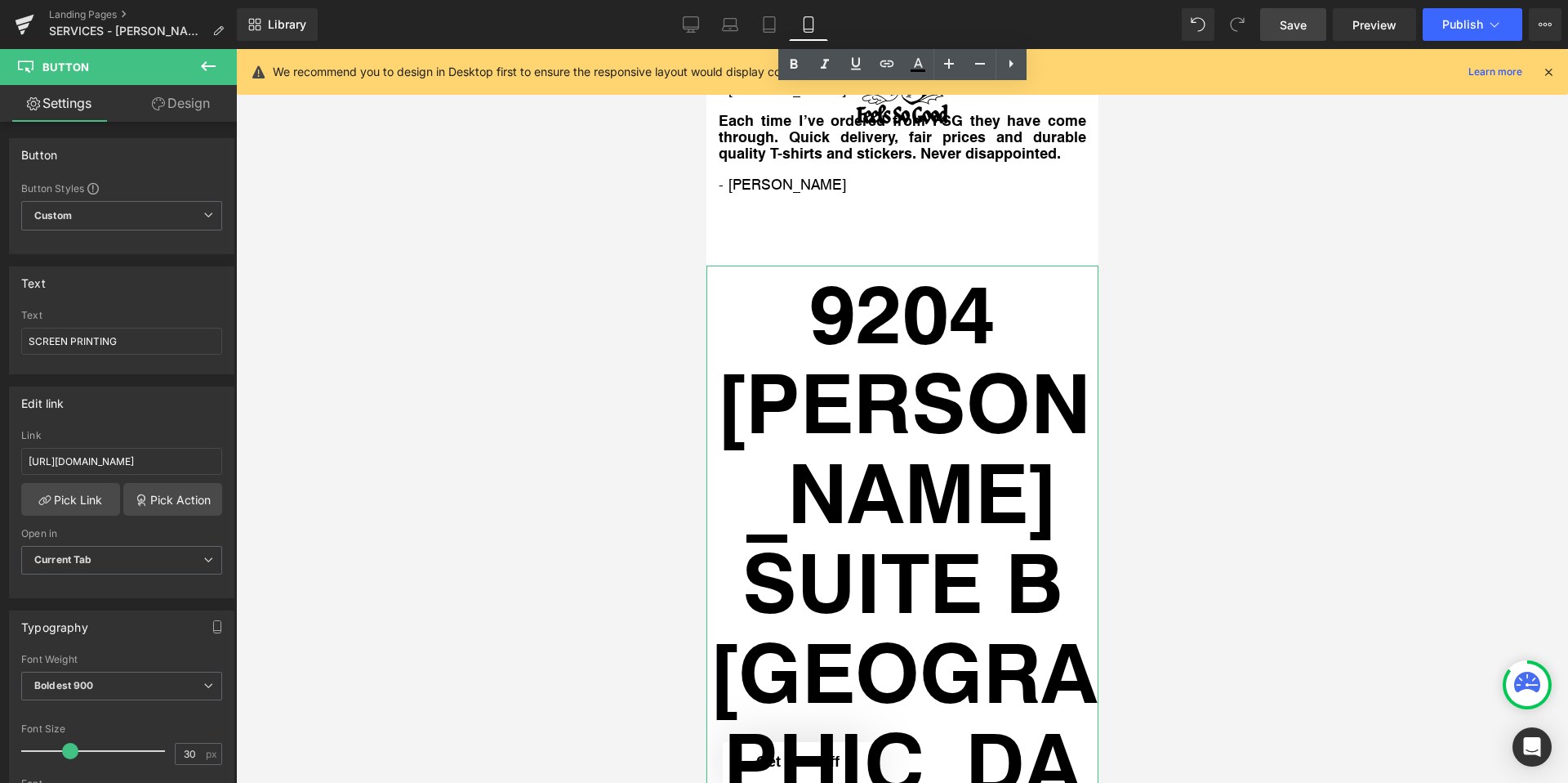
scroll to position [10562, 0]
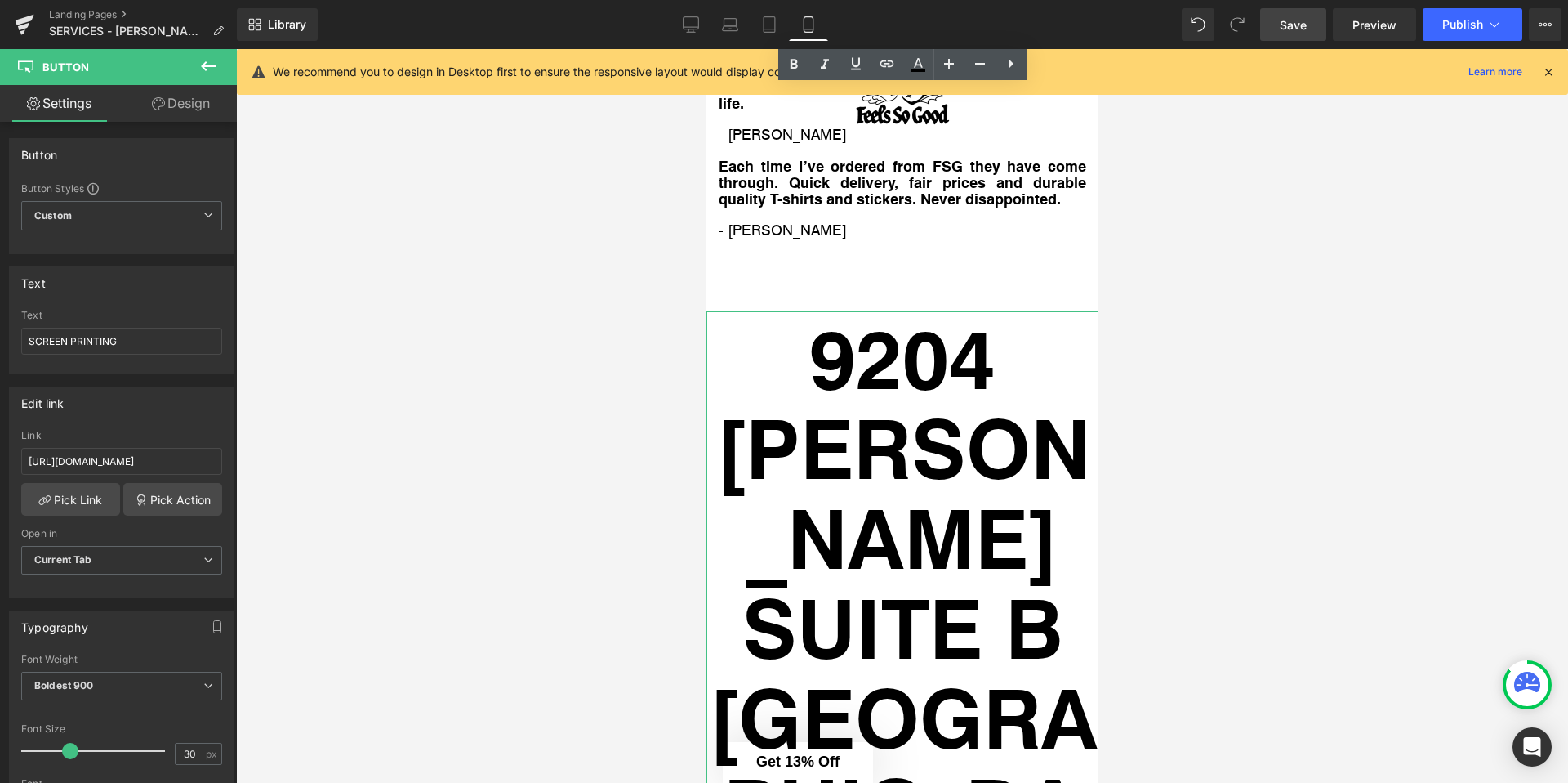
click at [830, 312] on h1 "9204 [PERSON_NAME]" at bounding box center [901, 446] width 392 height 270
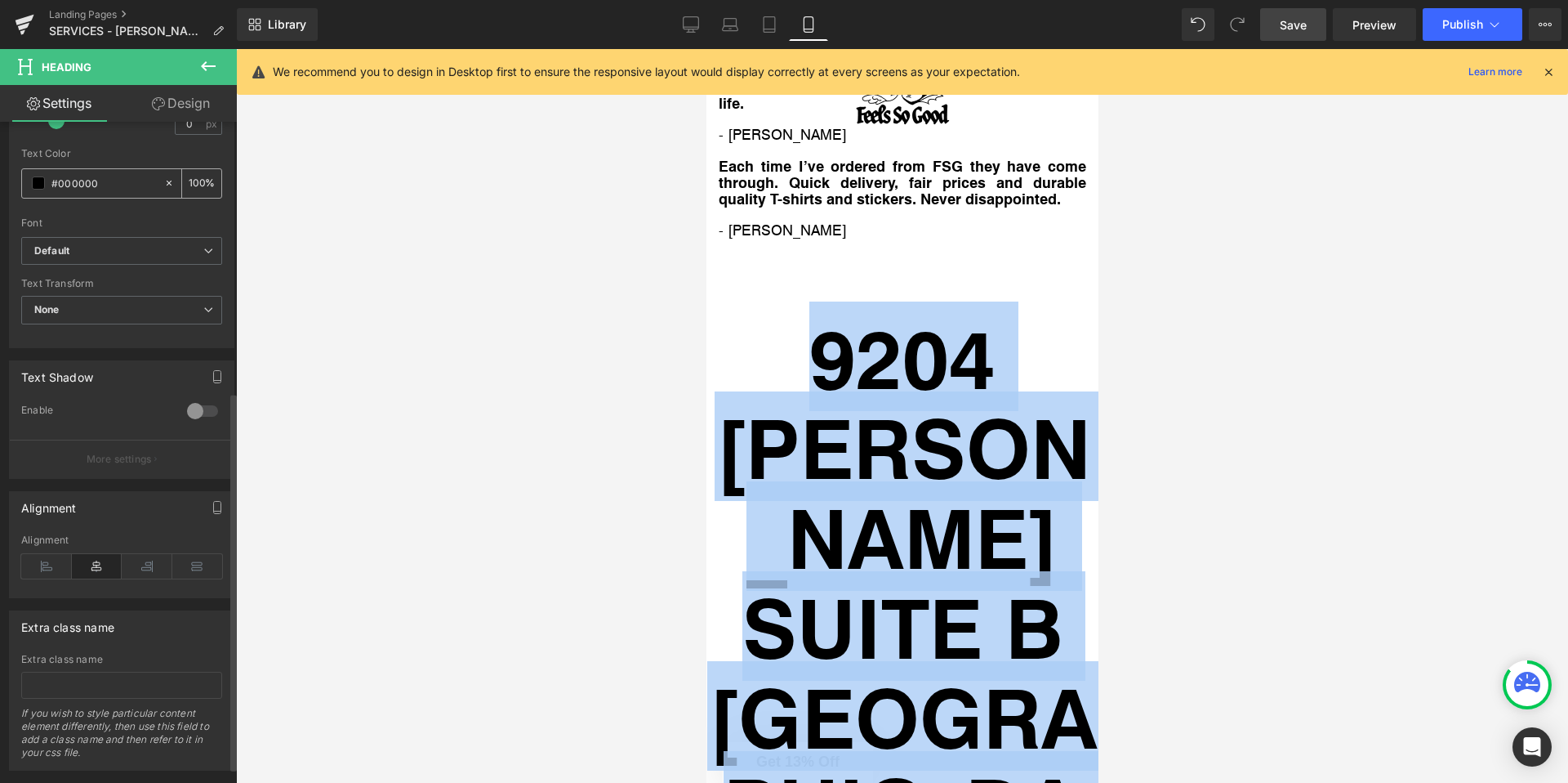
scroll to position [475, 0]
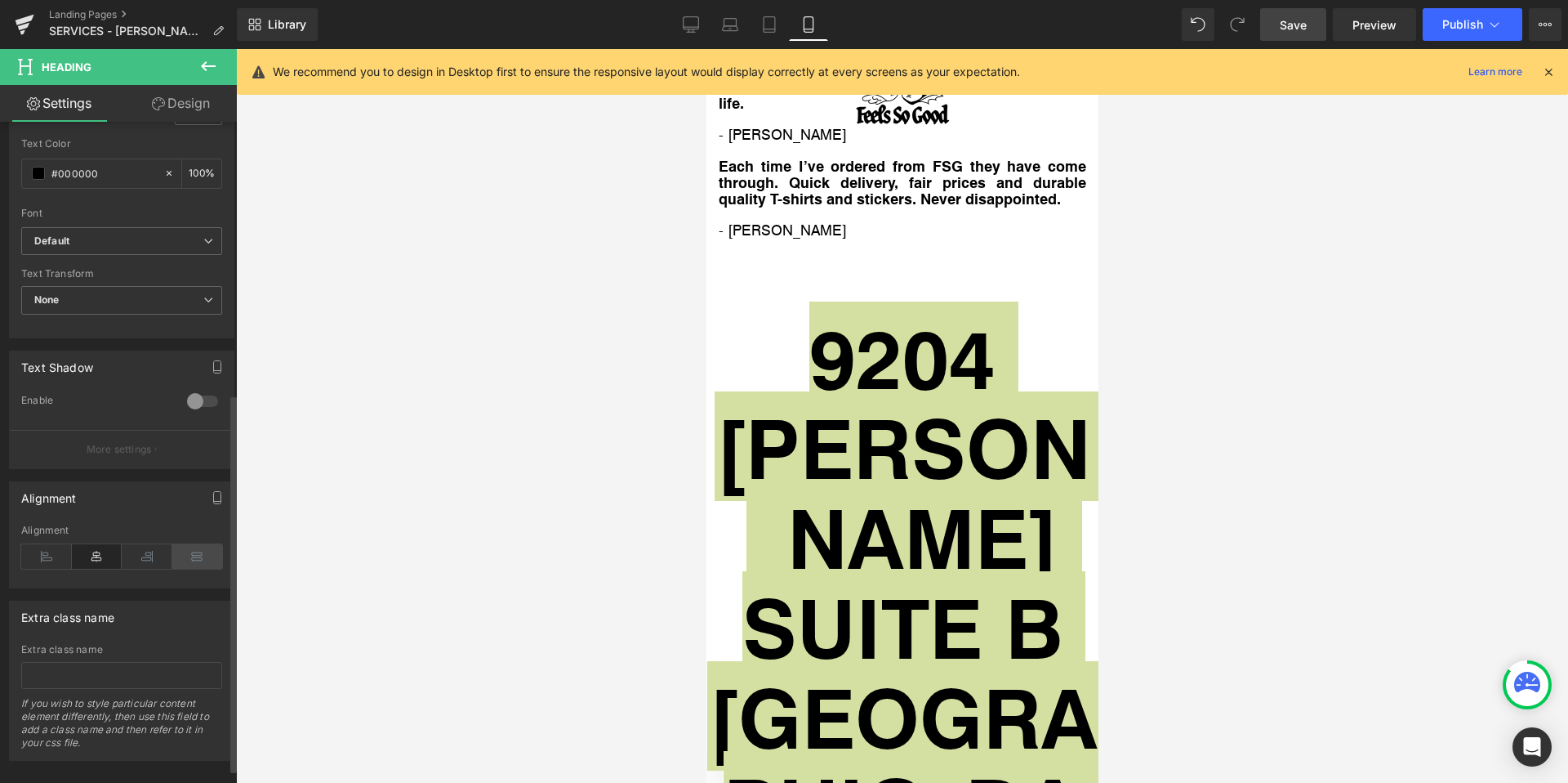
click at [193, 559] on icon at bounding box center [197, 556] width 51 height 25
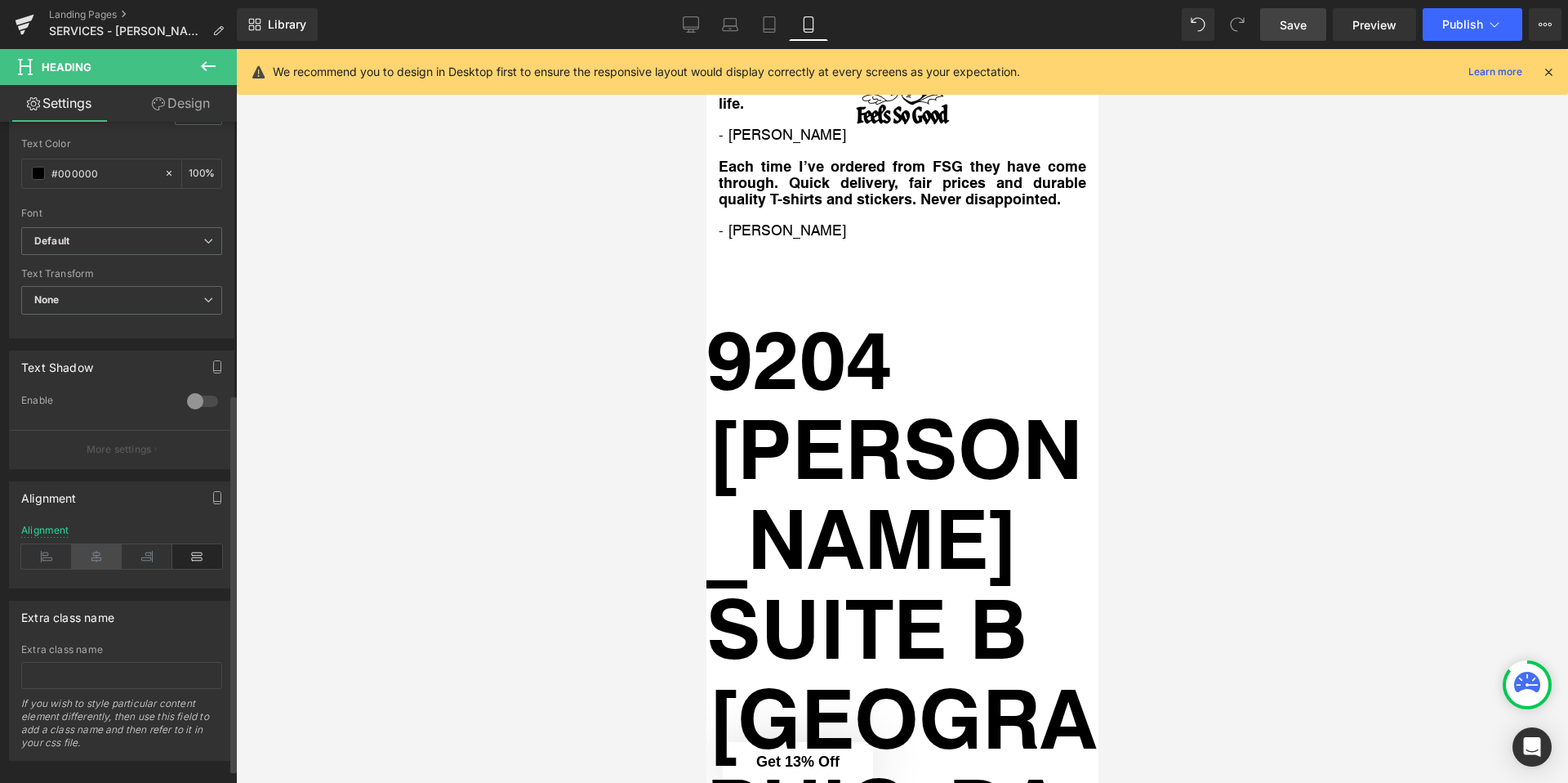
click at [92, 562] on icon at bounding box center [97, 556] width 51 height 25
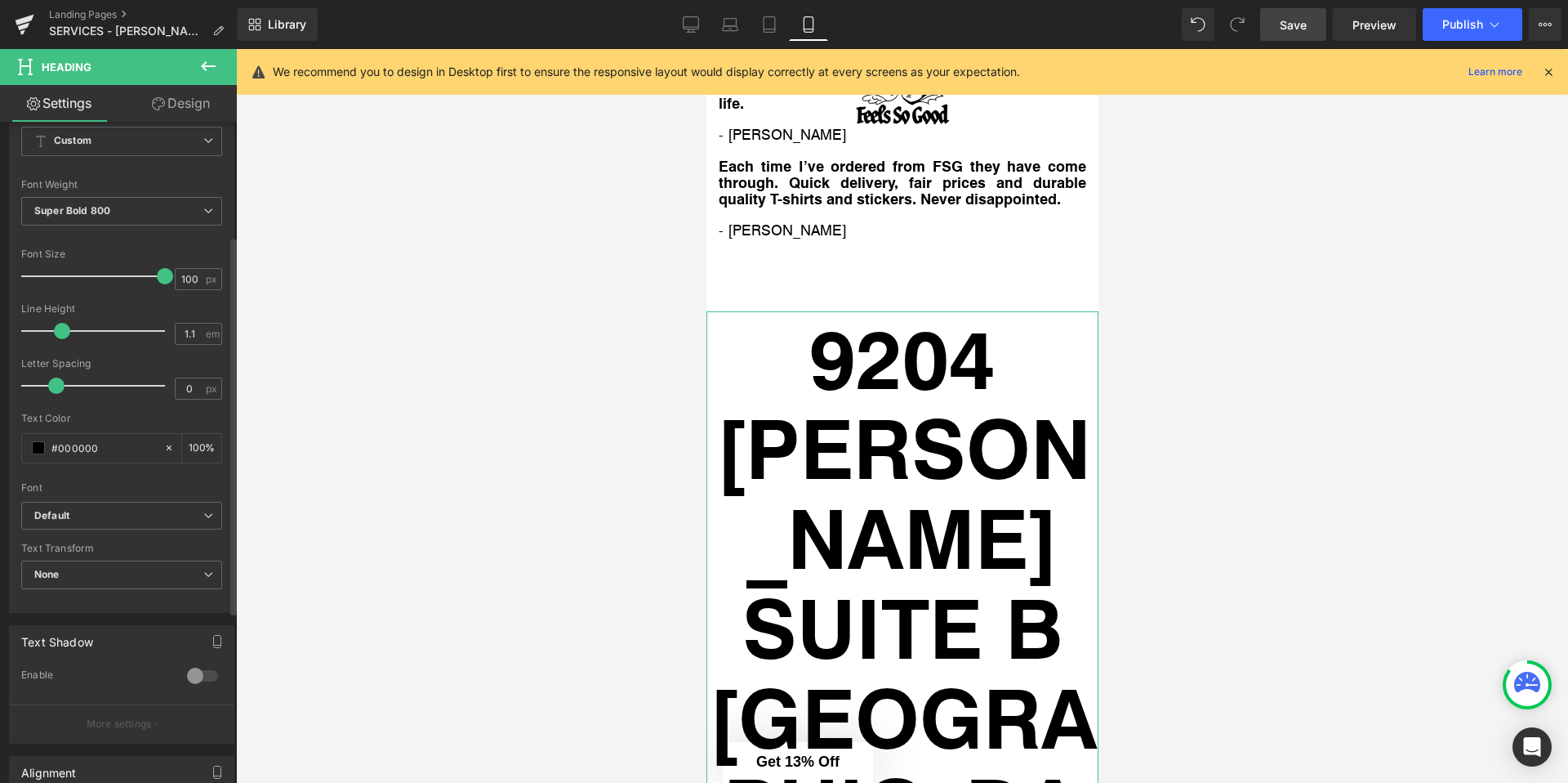
scroll to position [0, 0]
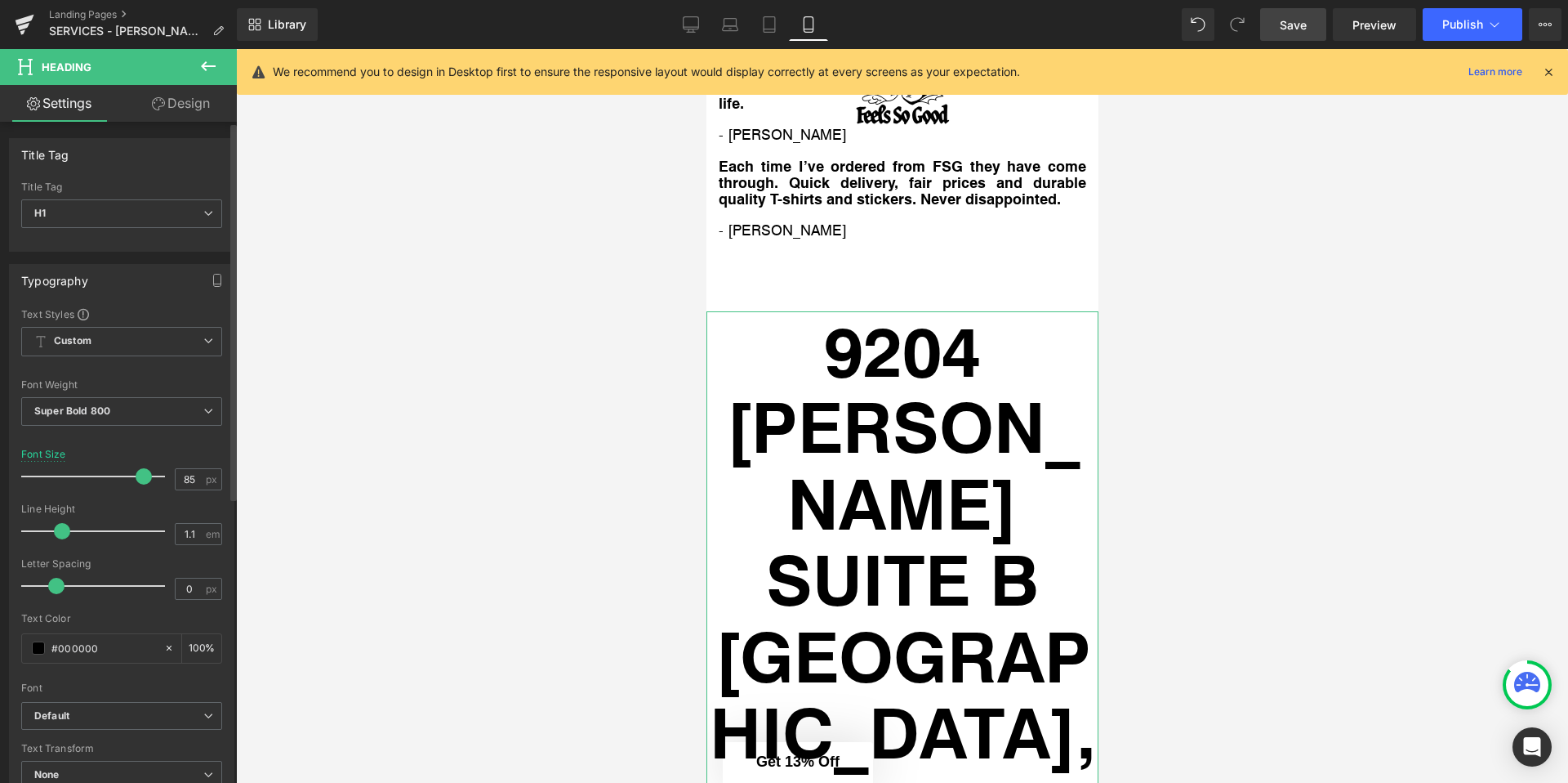
drag, startPoint x: 160, startPoint y: 476, endPoint x: 139, endPoint y: 474, distance: 21.1
click at [139, 474] on span at bounding box center [143, 476] width 16 height 16
click at [925, 312] on h1 "9204 [PERSON_NAME]" at bounding box center [901, 426] width 392 height 229
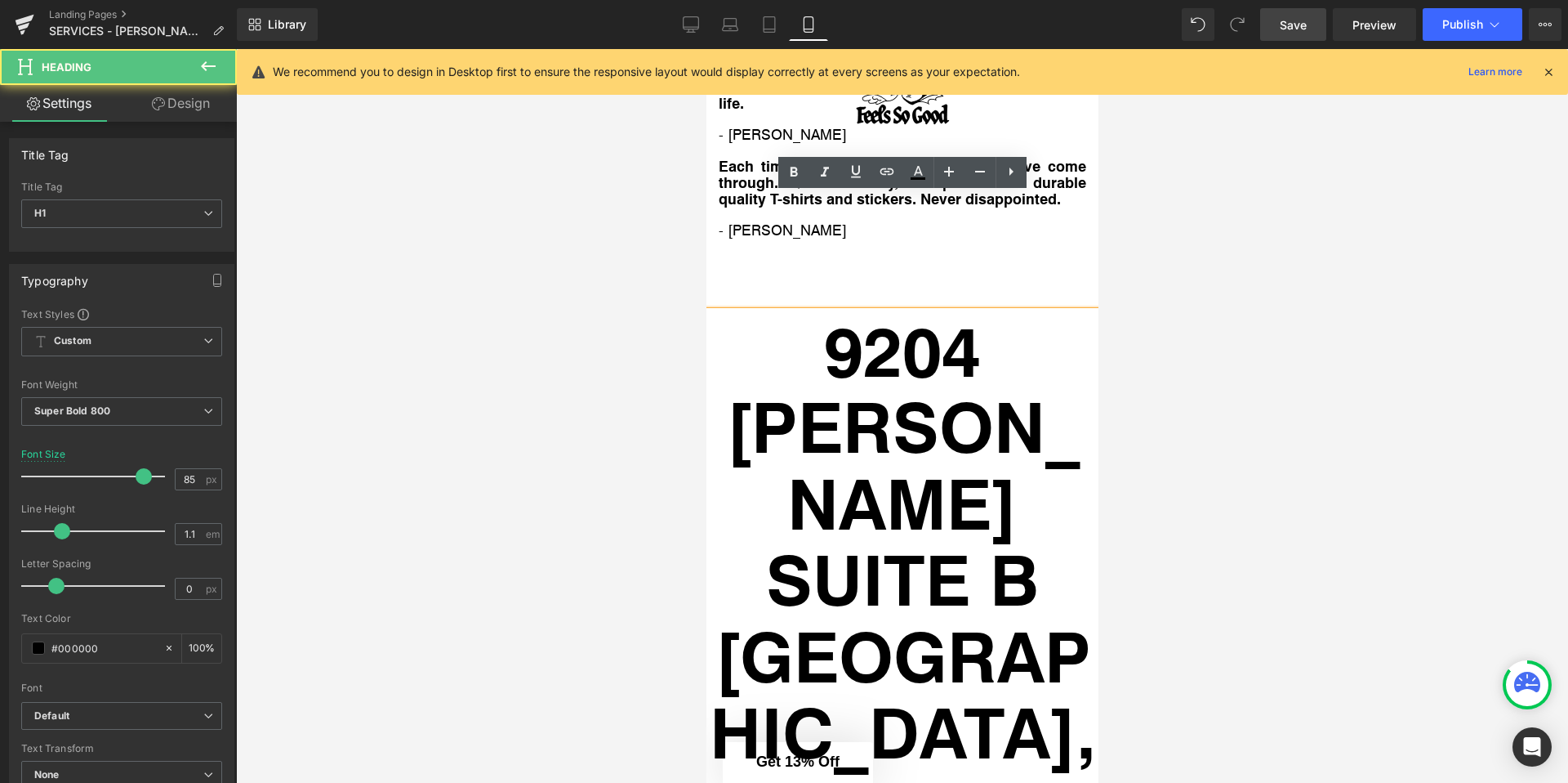
click at [1082, 617] on h1 "[GEOGRAPHIC_DATA], [GEOGRAPHIC_DATA]" at bounding box center [901, 770] width 392 height 306
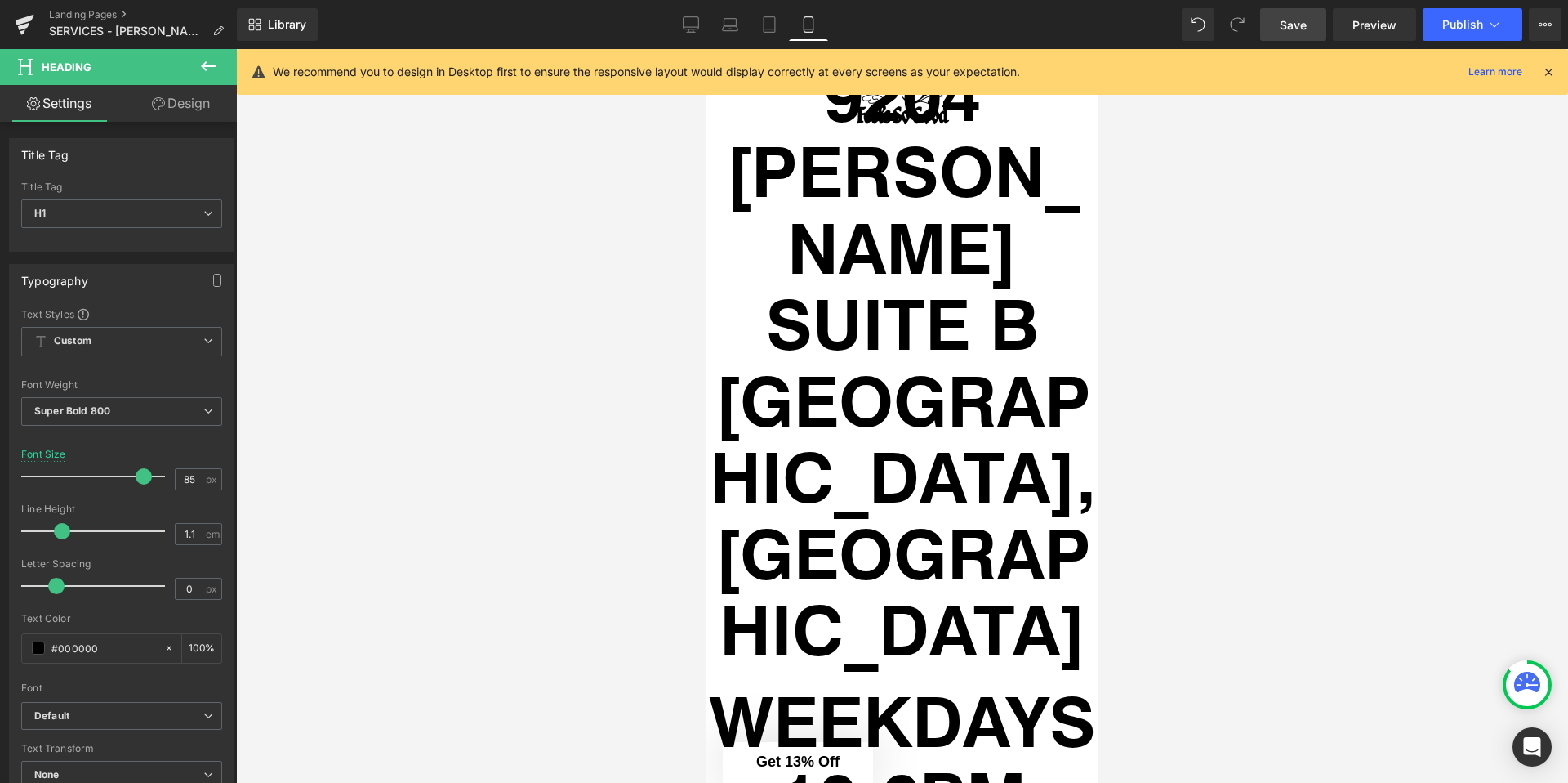
scroll to position [10823, 0]
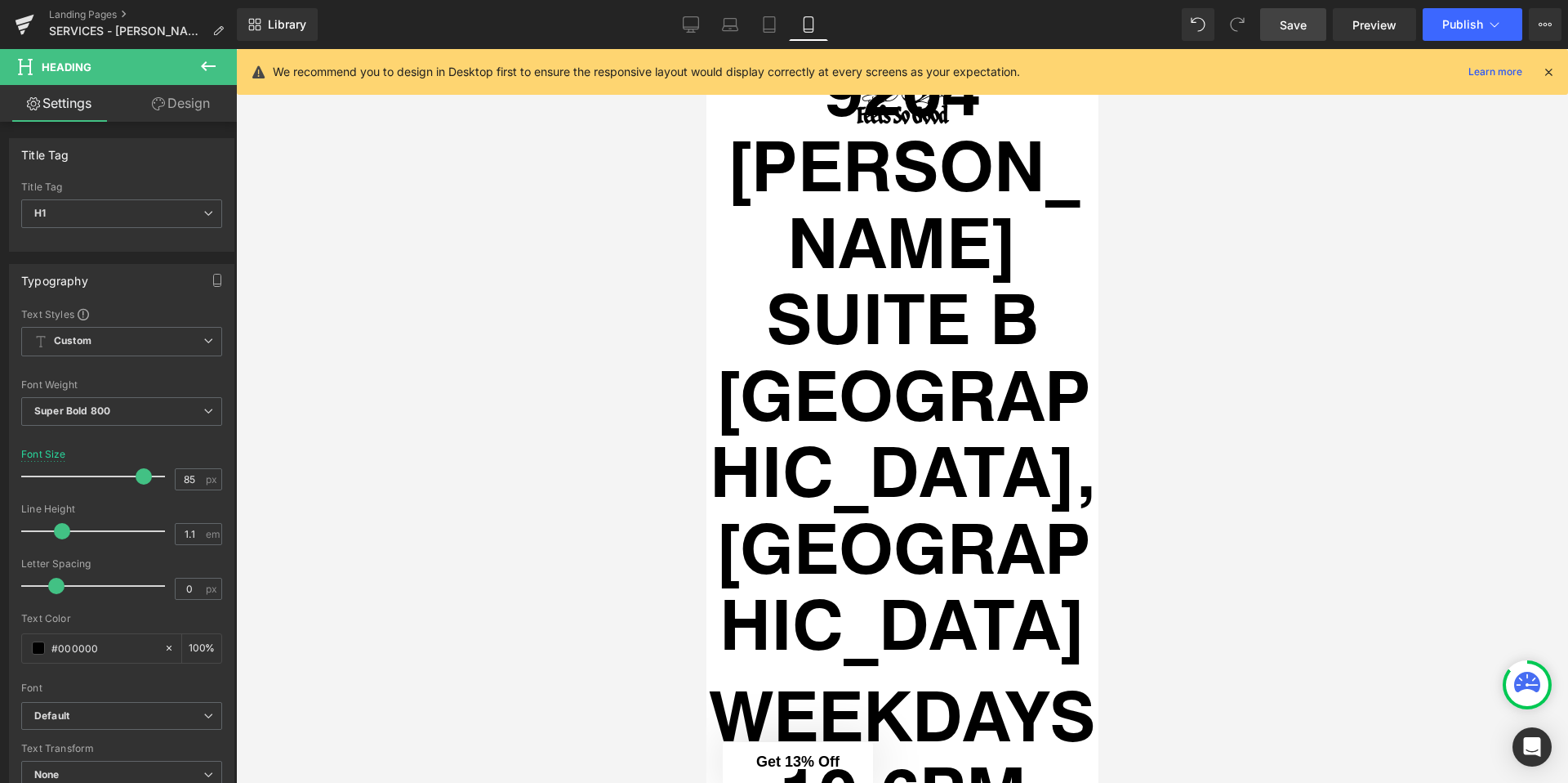
drag, startPoint x: 978, startPoint y: 543, endPoint x: 776, endPoint y: 464, distance: 216.9
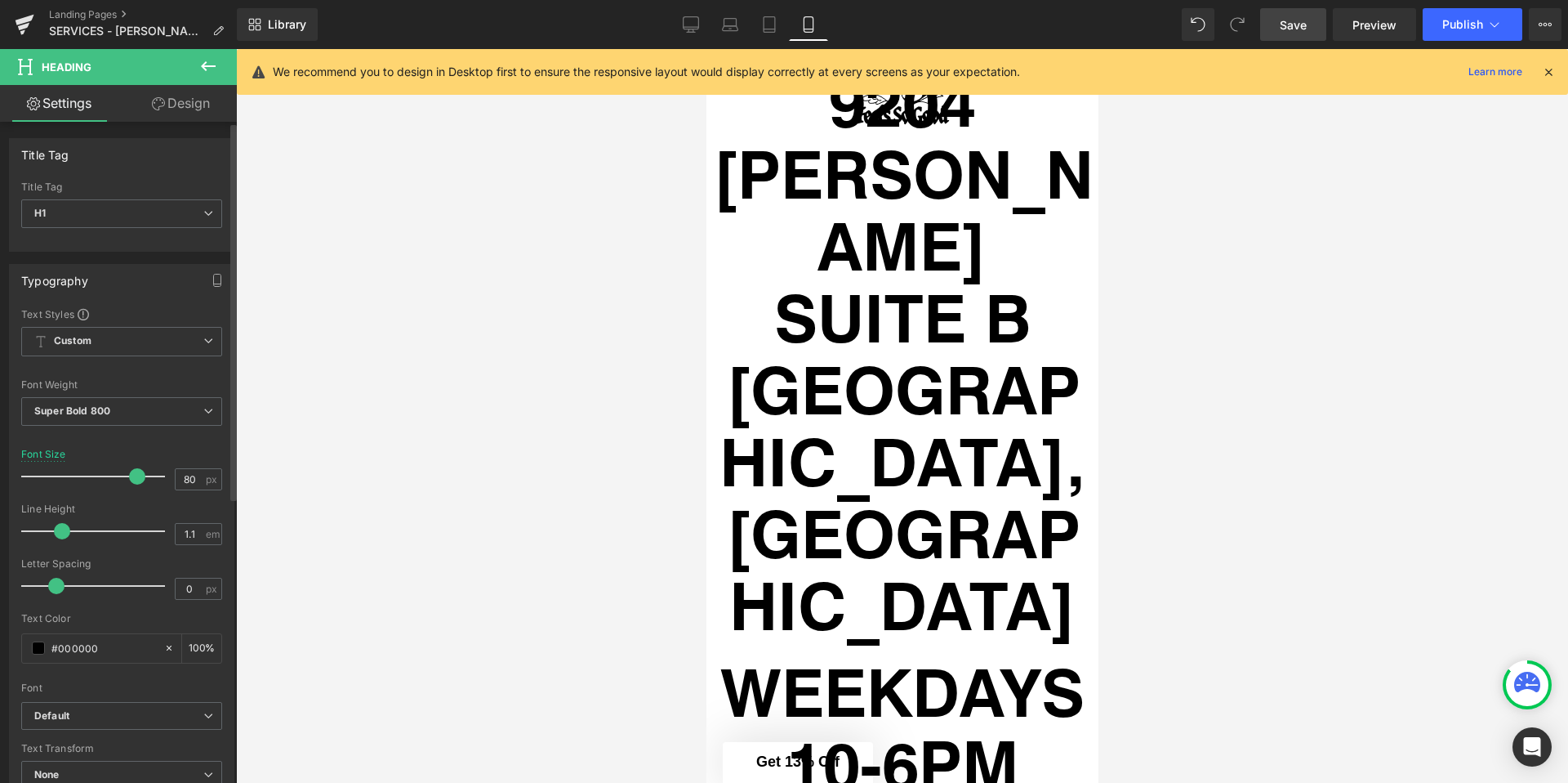
scroll to position [10805, 0]
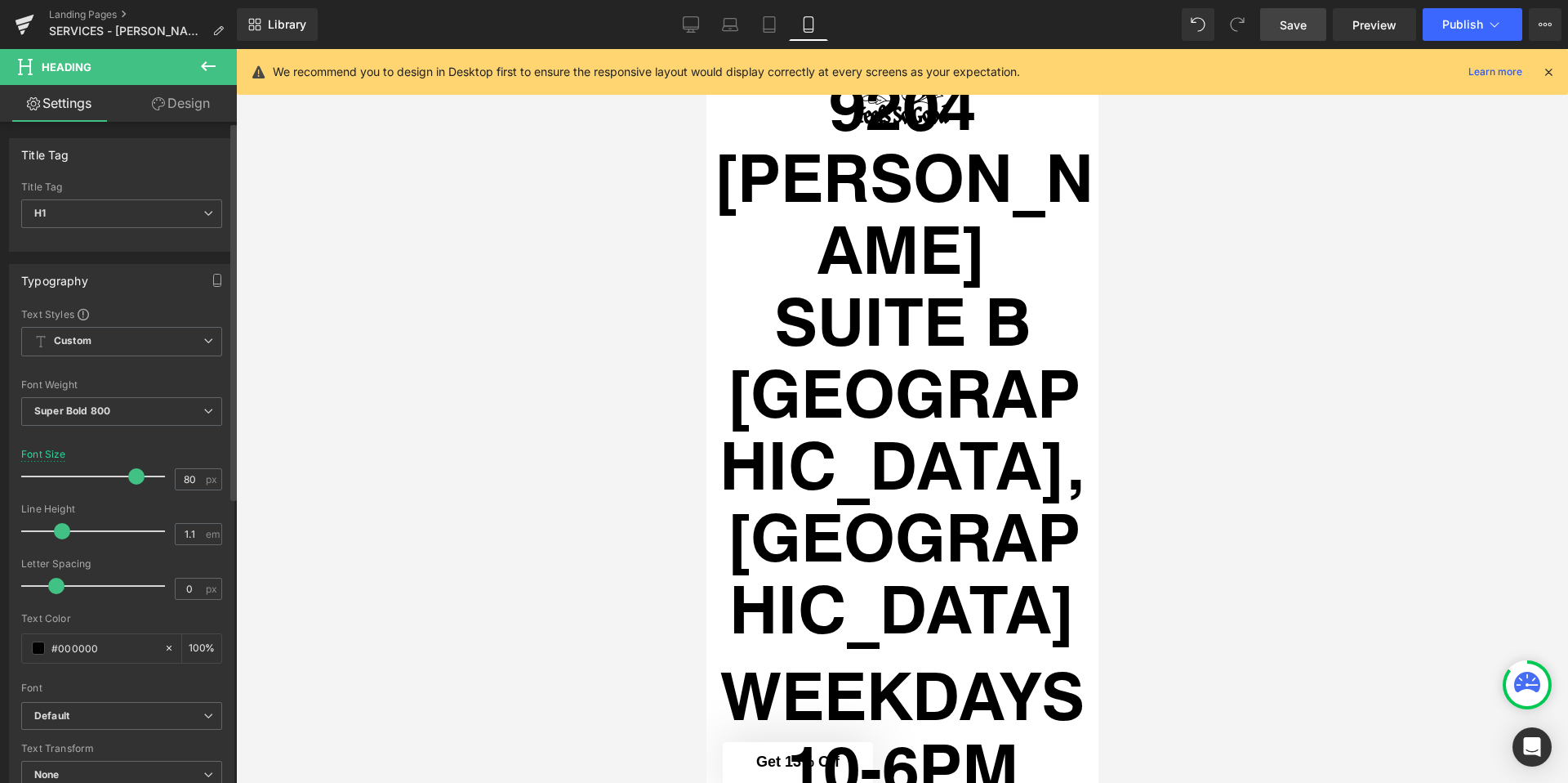
click at [130, 477] on span at bounding box center [136, 476] width 16 height 16
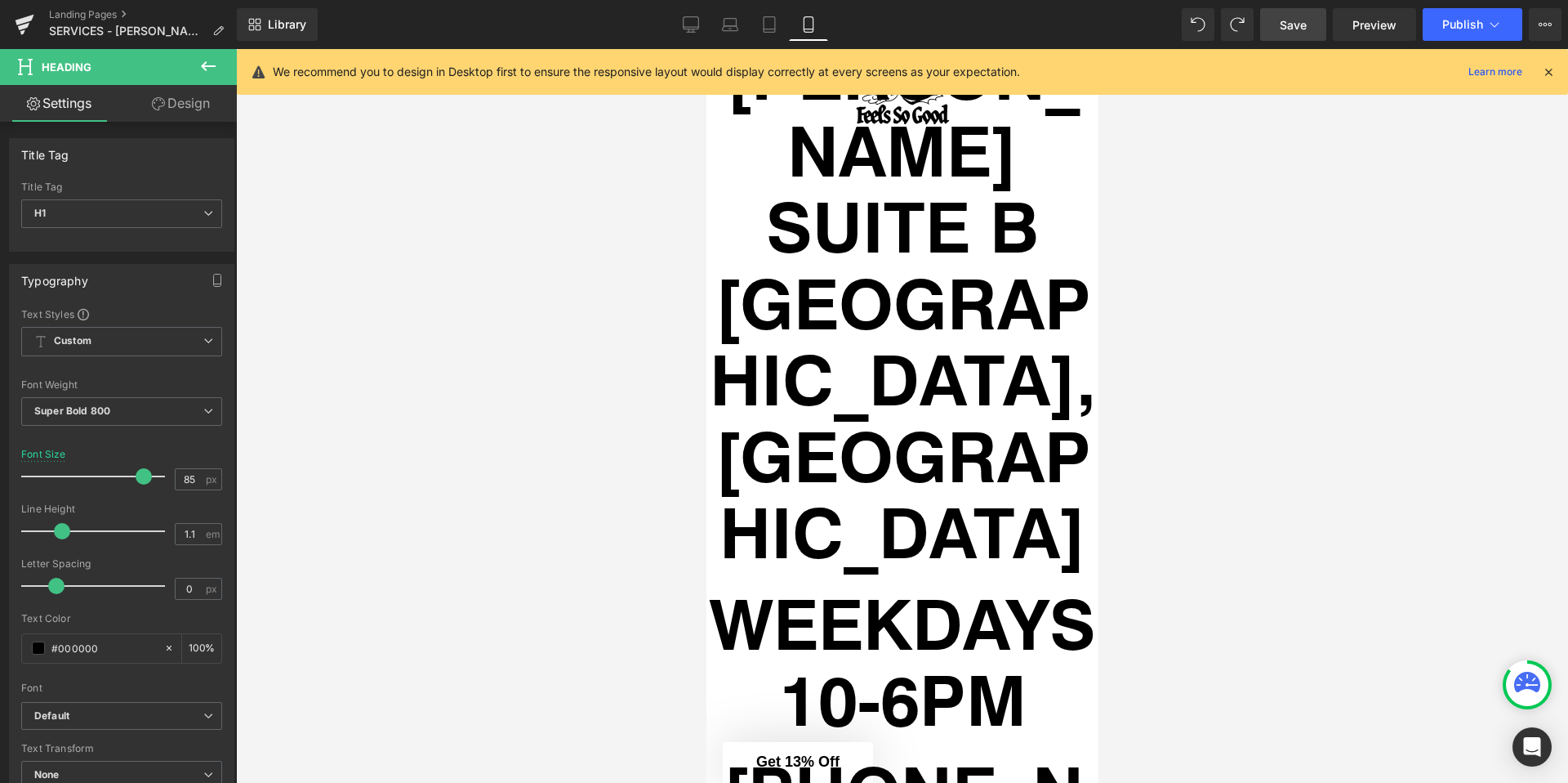
scroll to position [10935, 0]
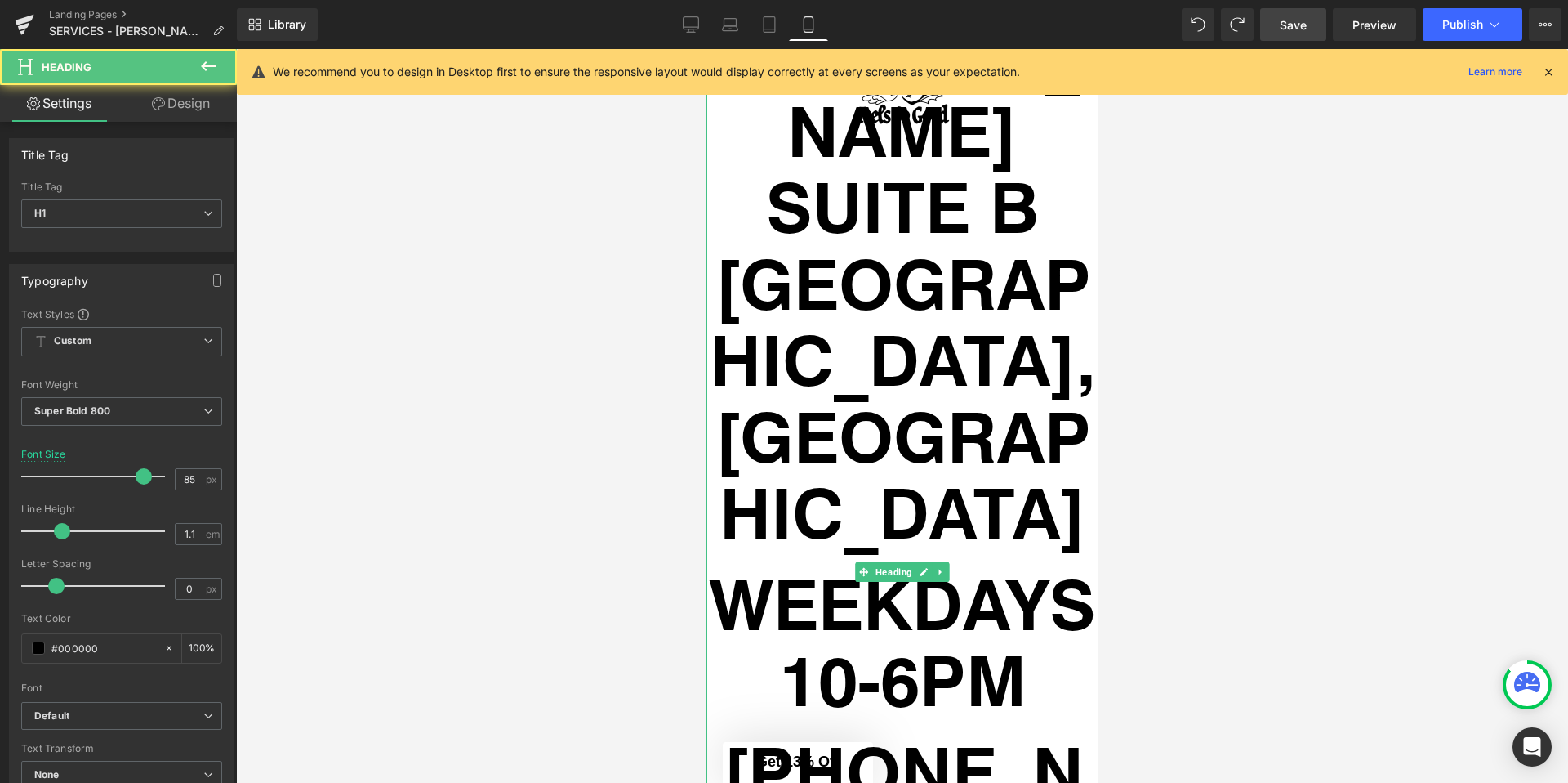
drag, startPoint x: 992, startPoint y: 668, endPoint x: 736, endPoint y: 533, distance: 289.4
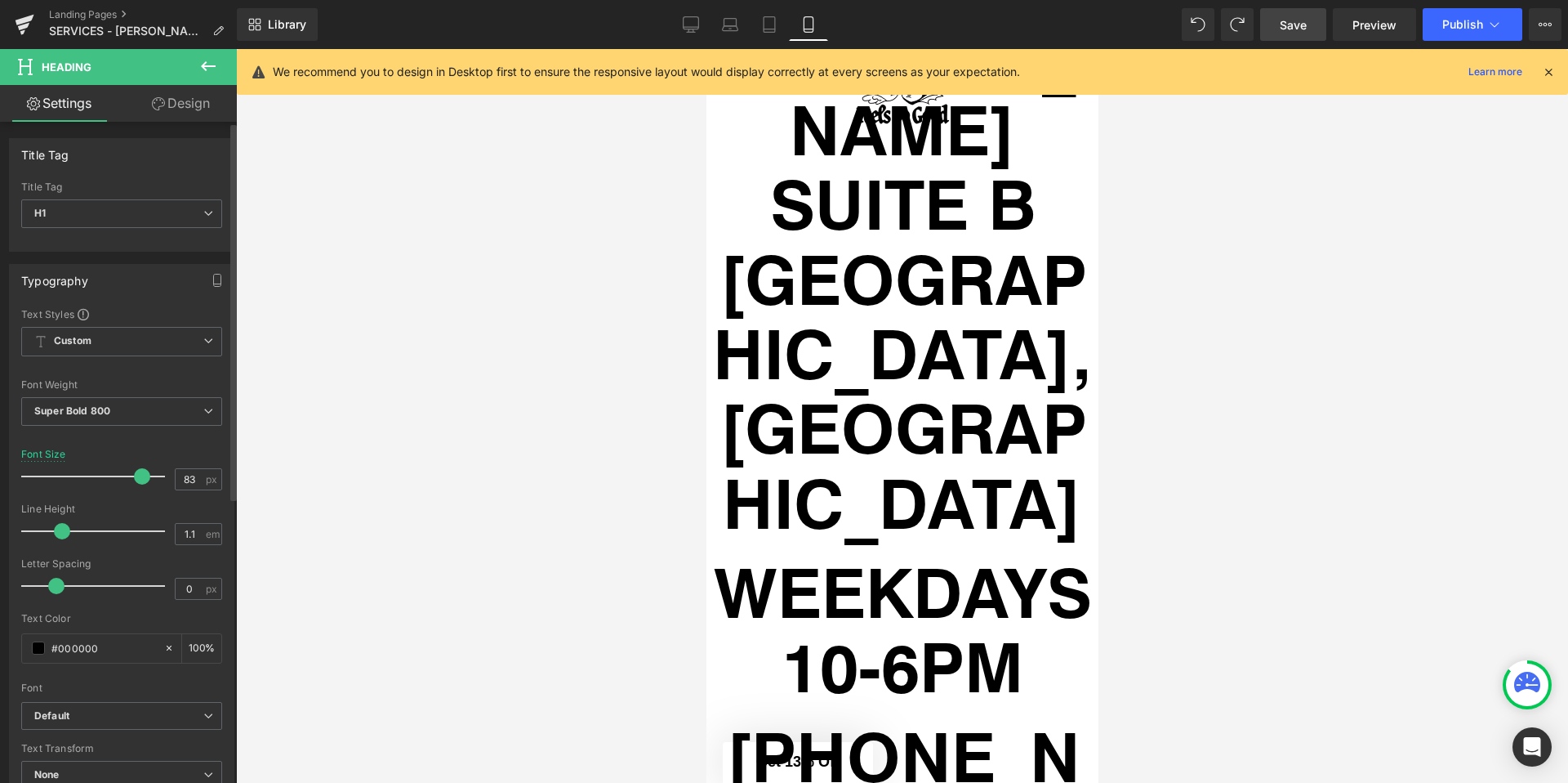
scroll to position [10928, 0]
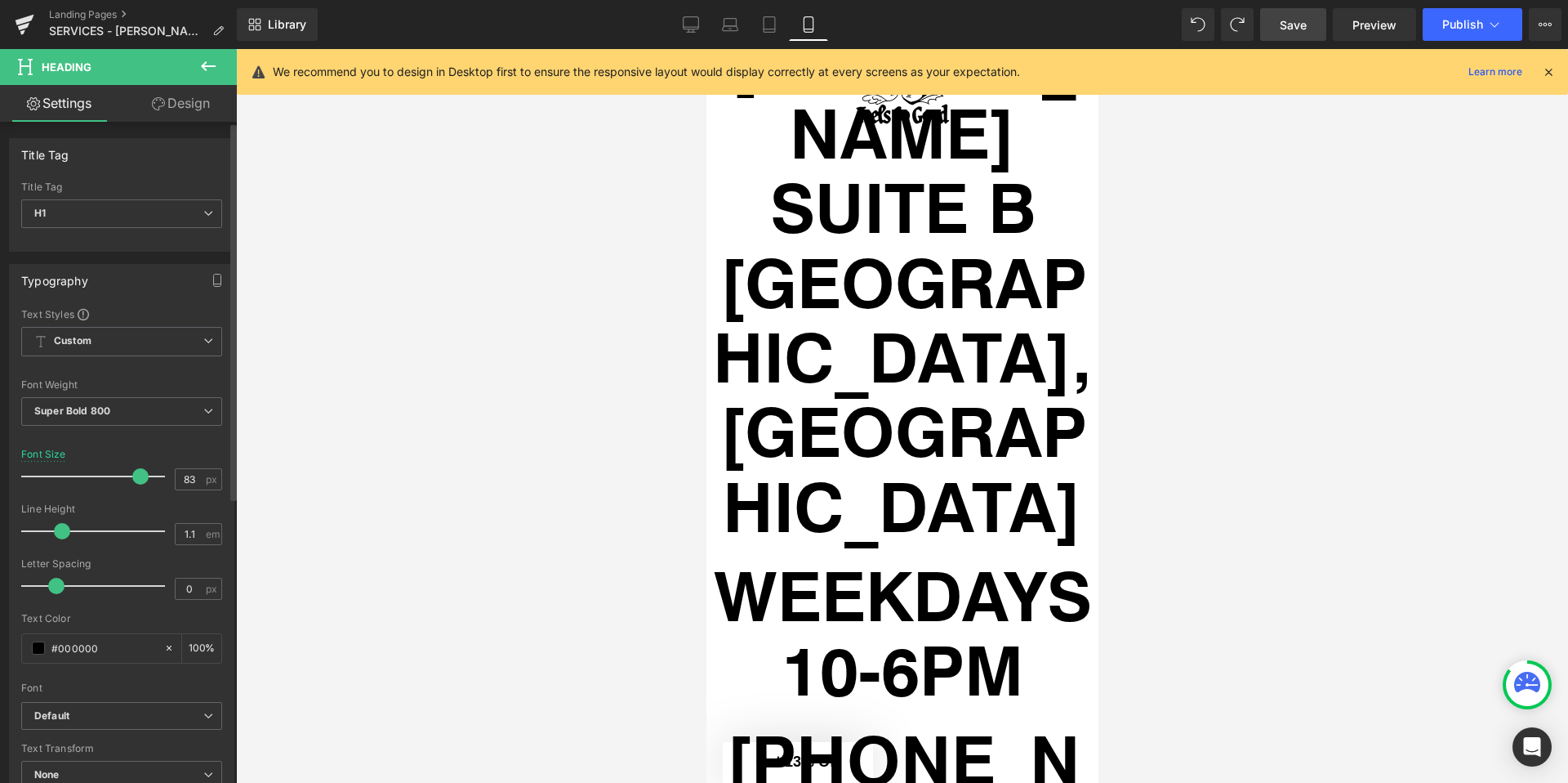
click at [133, 476] on span at bounding box center [140, 476] width 16 height 16
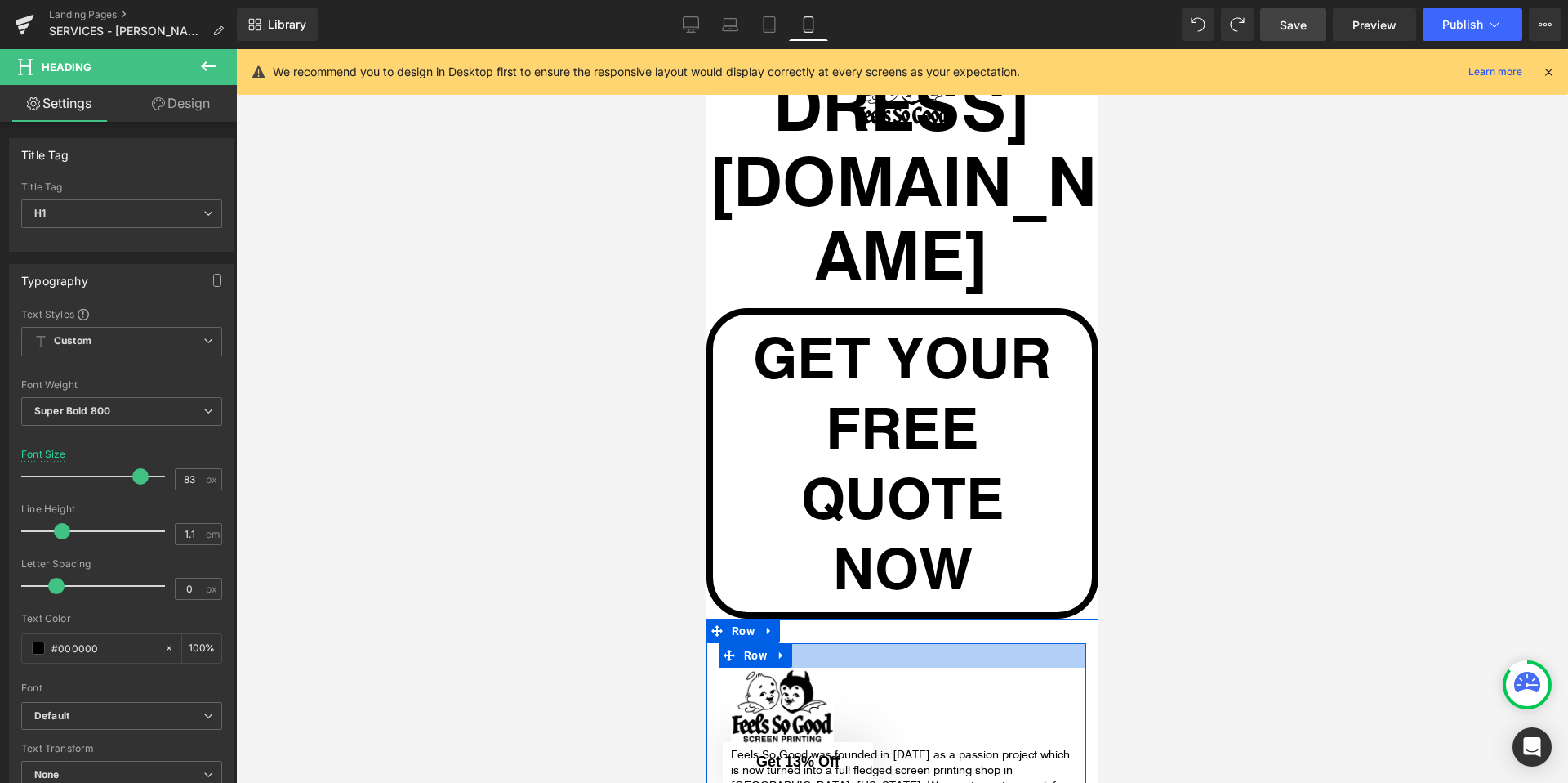
scroll to position [11873, 0]
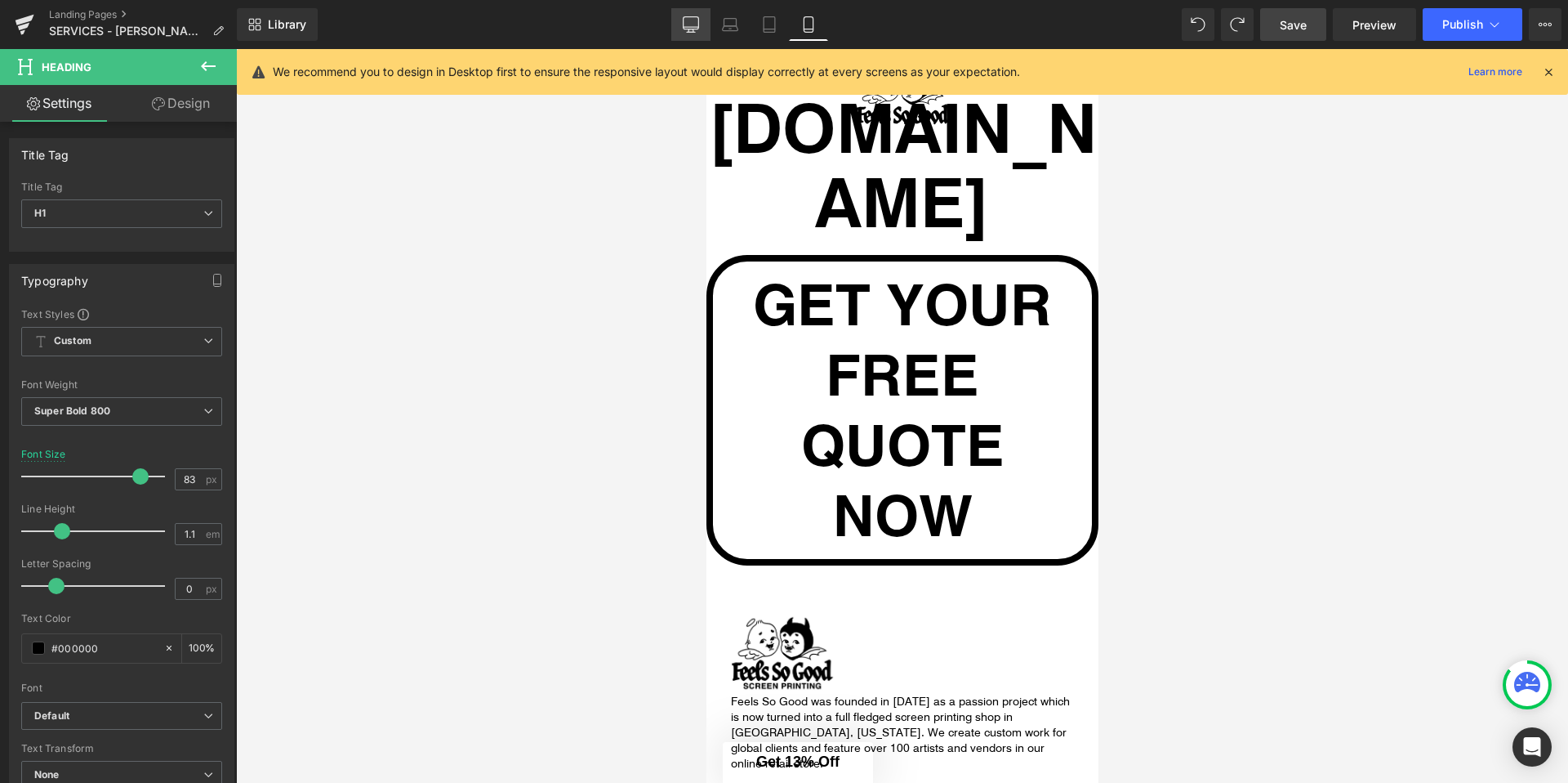
click at [695, 25] on icon at bounding box center [691, 24] width 16 height 16
type input "100"
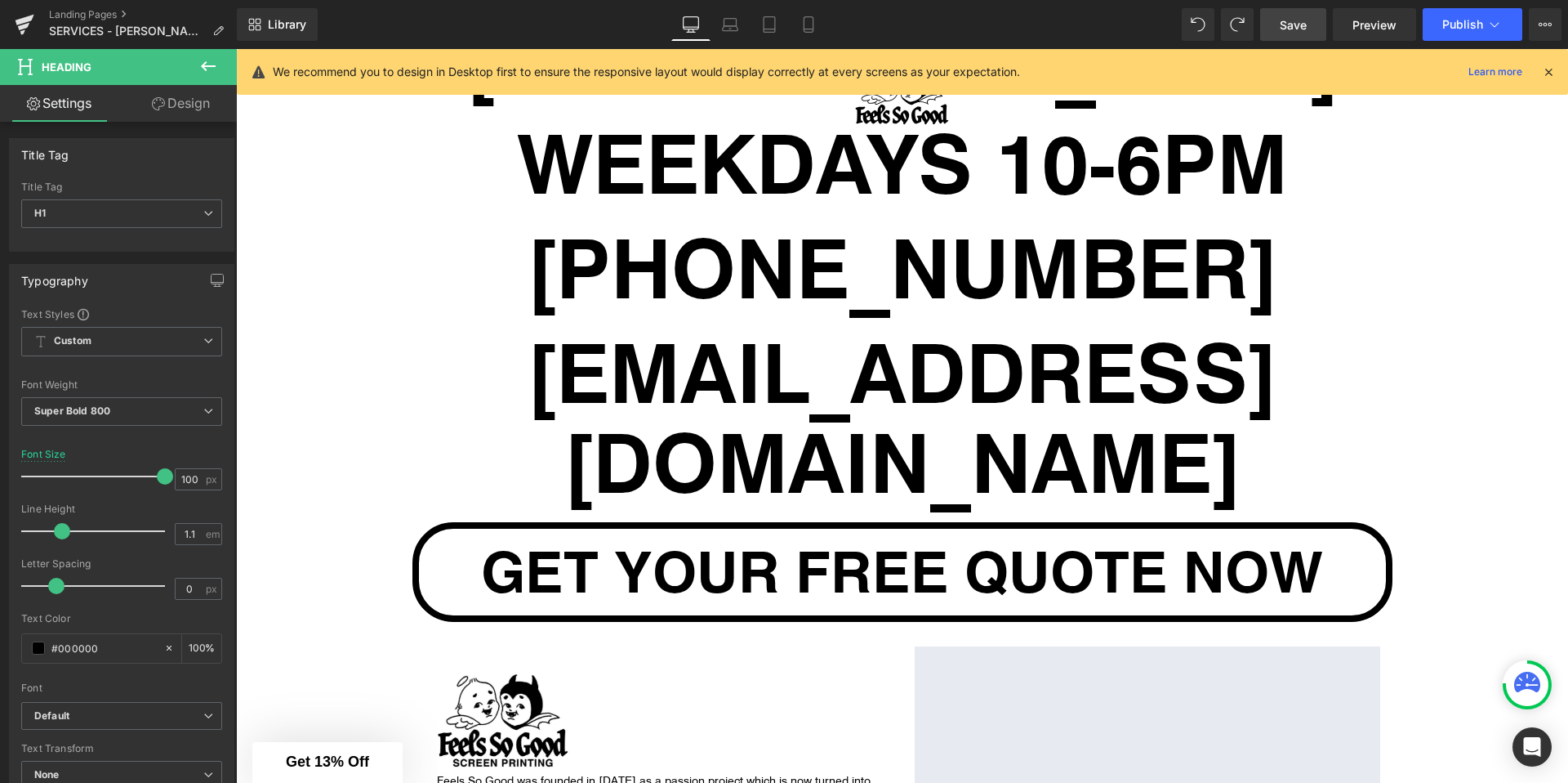
scroll to position [7921, 0]
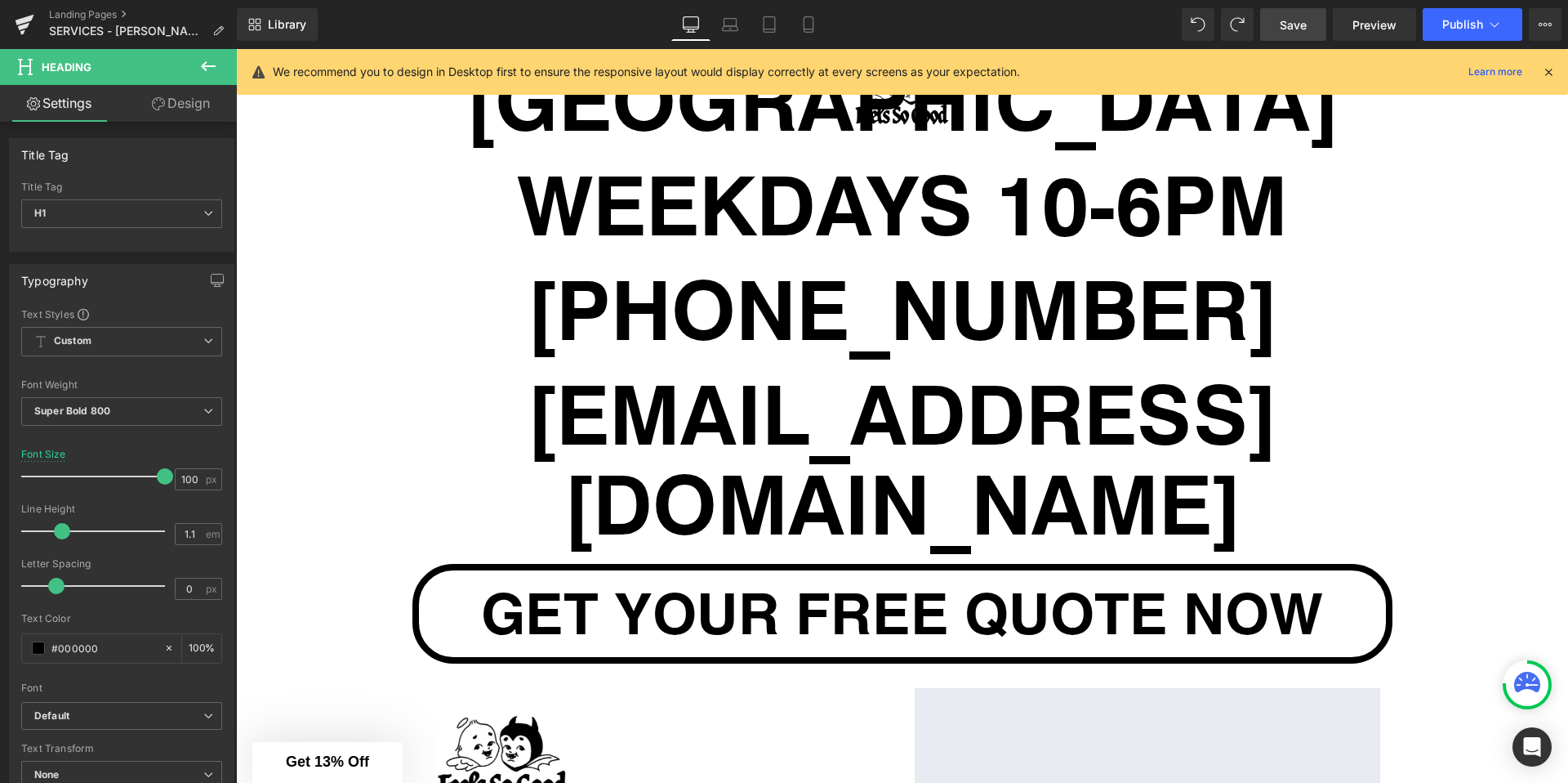
click at [1299, 28] on span "Save" at bounding box center [1293, 25] width 27 height 17
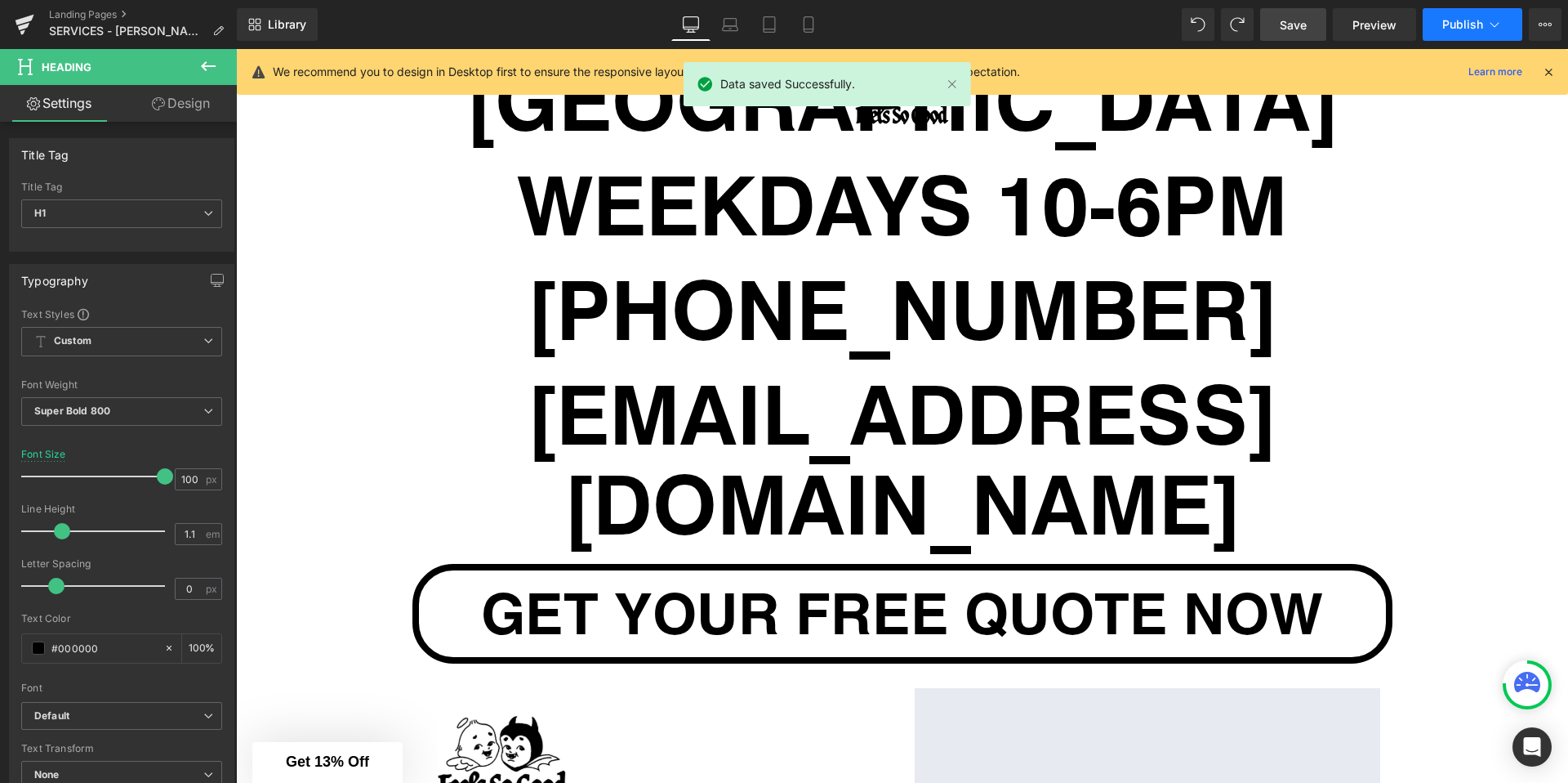
click at [1452, 31] on span "Publish" at bounding box center [1462, 25] width 41 height 13
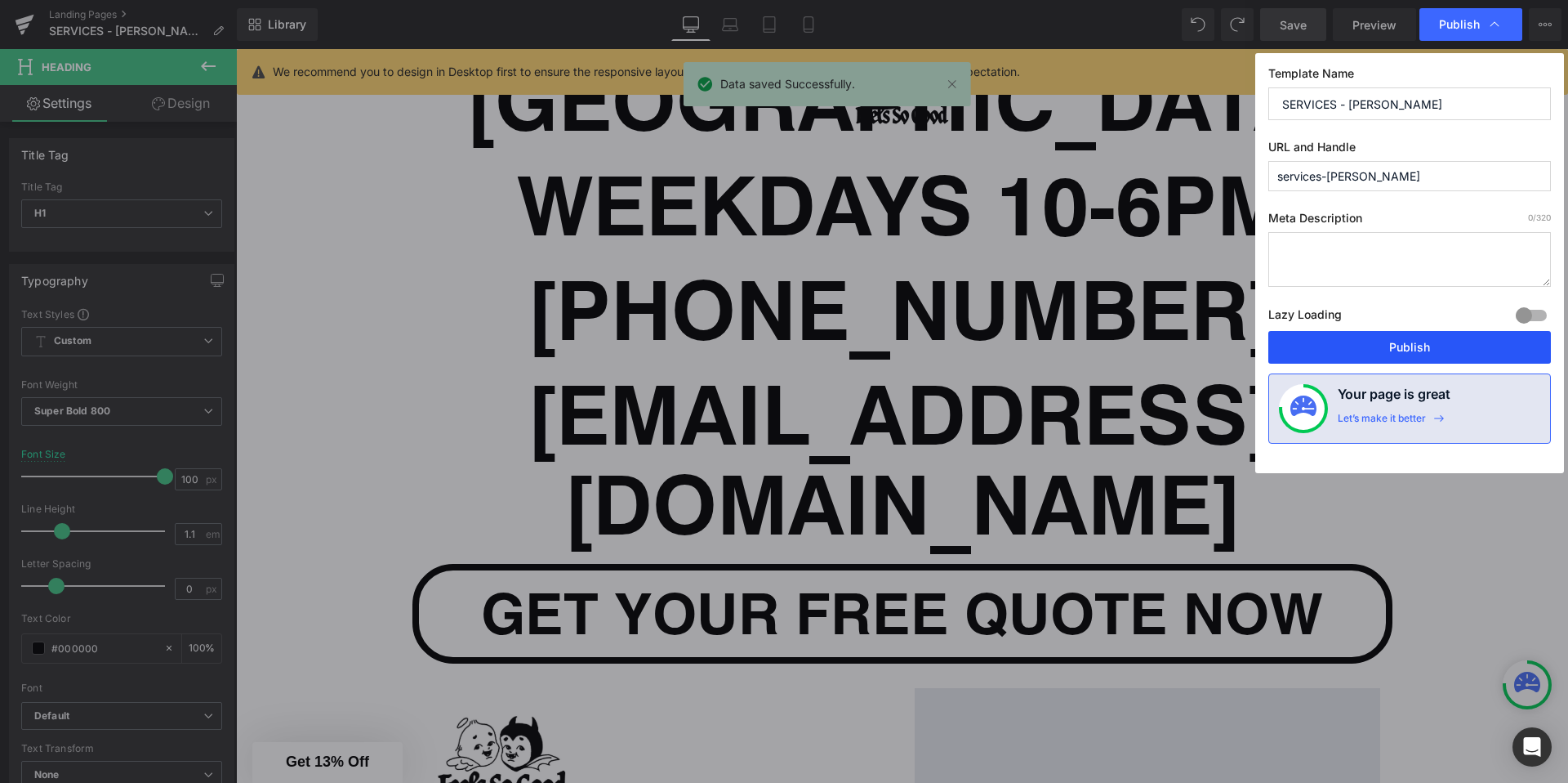
click at [1427, 338] on button "Publish" at bounding box center [1409, 347] width 283 height 33
